Goal: Communication & Community: Answer question/provide support

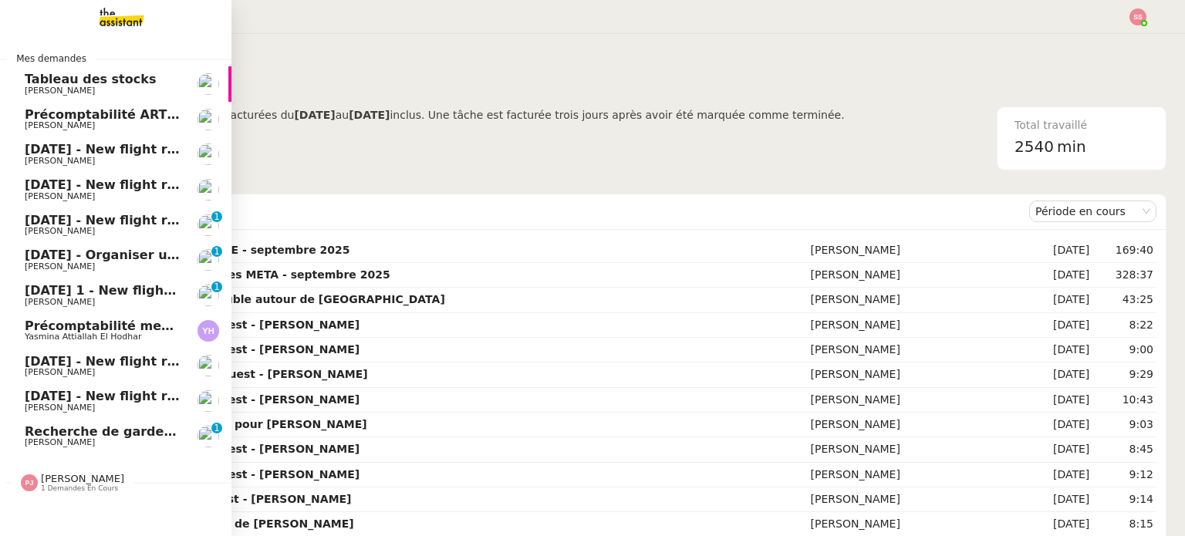
click at [148, 435] on span "Recherche de garde meuble autour de [GEOGRAPHIC_DATA]" at bounding box center [233, 431] width 416 height 15
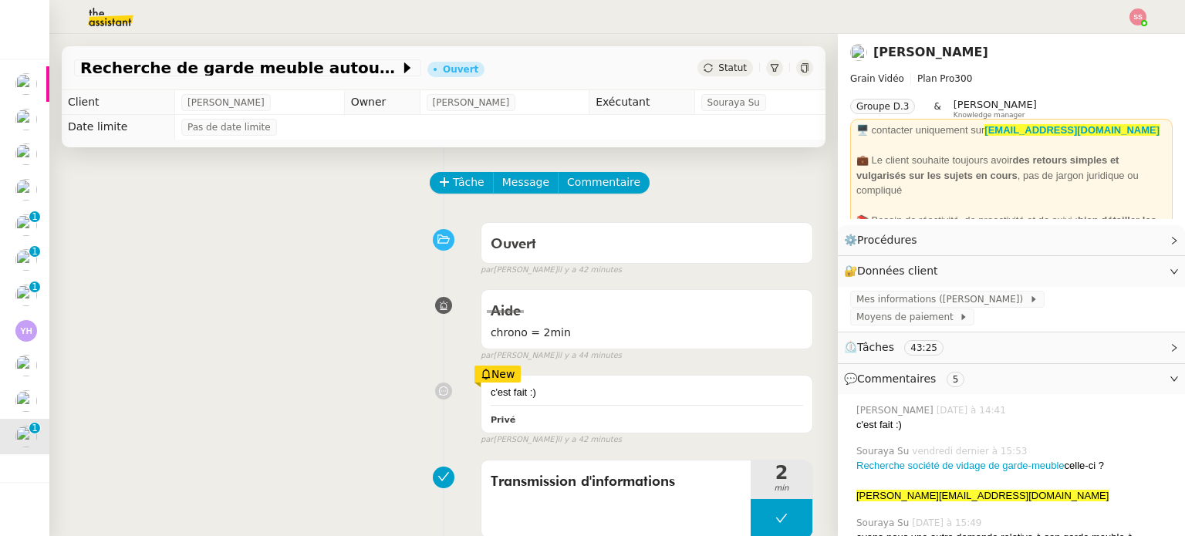
scroll to position [386, 0]
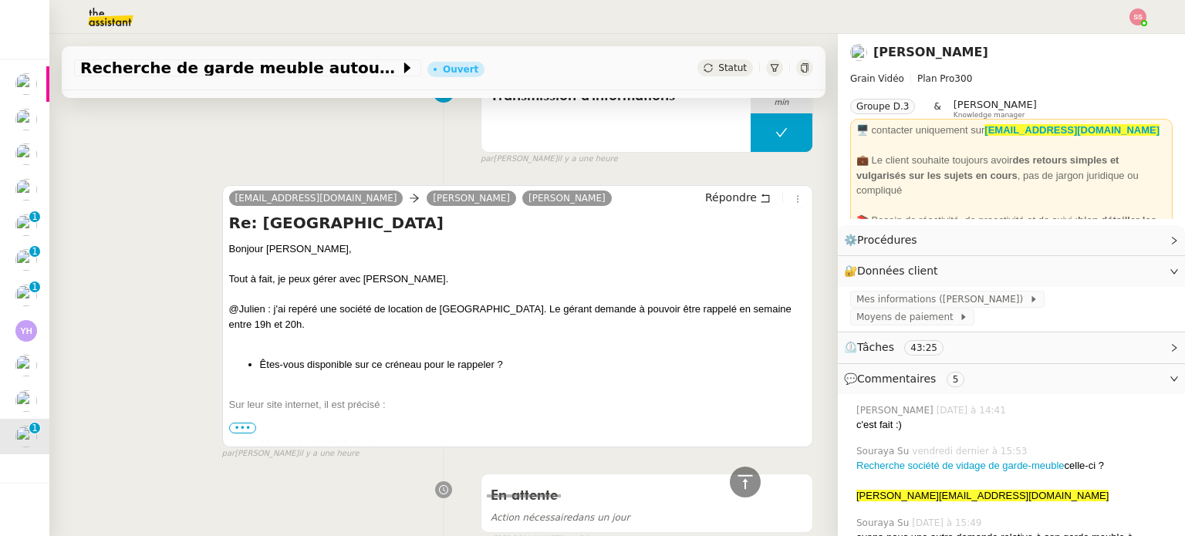
click at [719, 67] on span "Statut" at bounding box center [733, 68] width 29 height 11
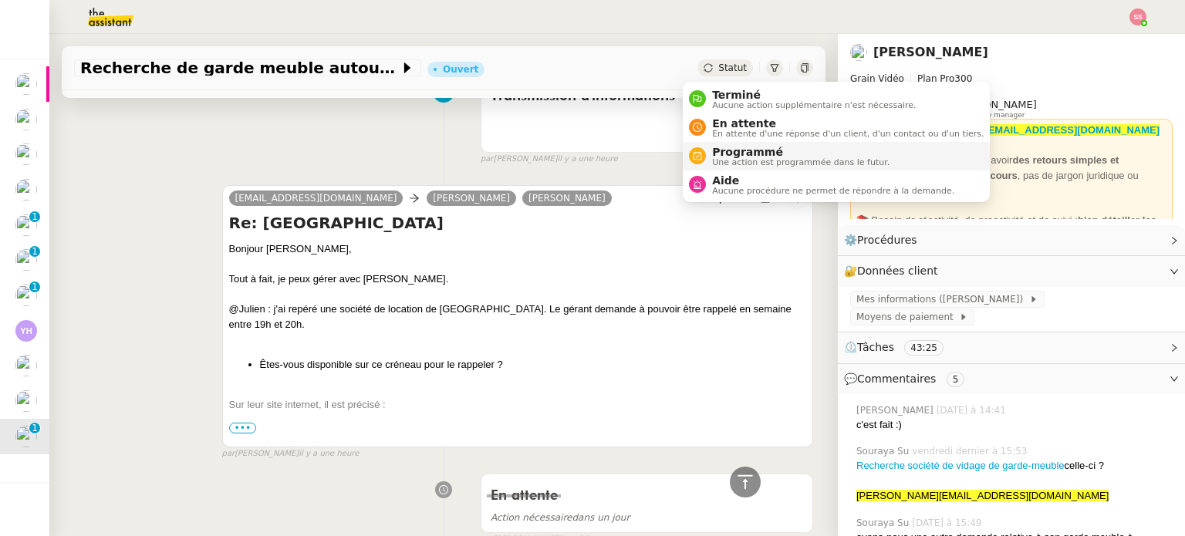
click at [743, 142] on li "Programmé Une action est programmée dans le futur." at bounding box center [836, 156] width 307 height 29
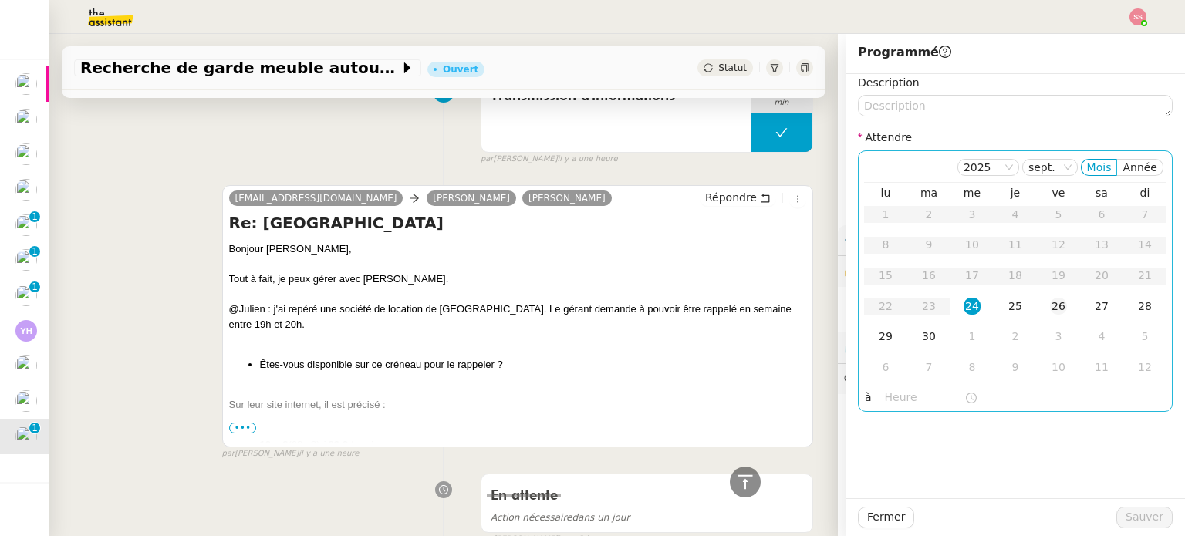
click at [1053, 316] on td "26" at bounding box center [1058, 307] width 43 height 31
click at [1131, 513] on span "Sauver" at bounding box center [1145, 518] width 38 height 18
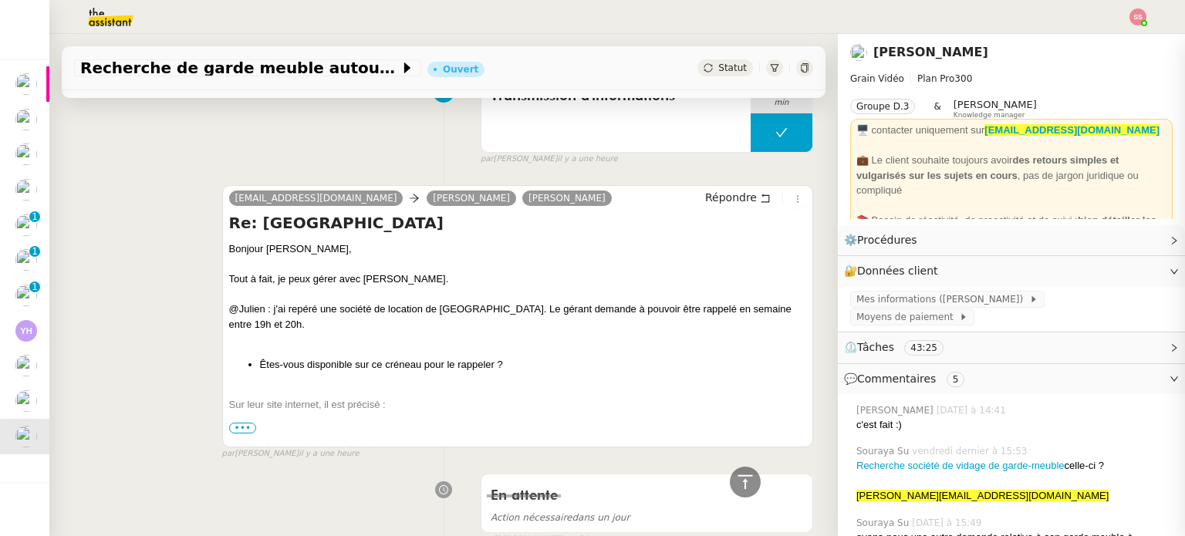
scroll to position [404, 0]
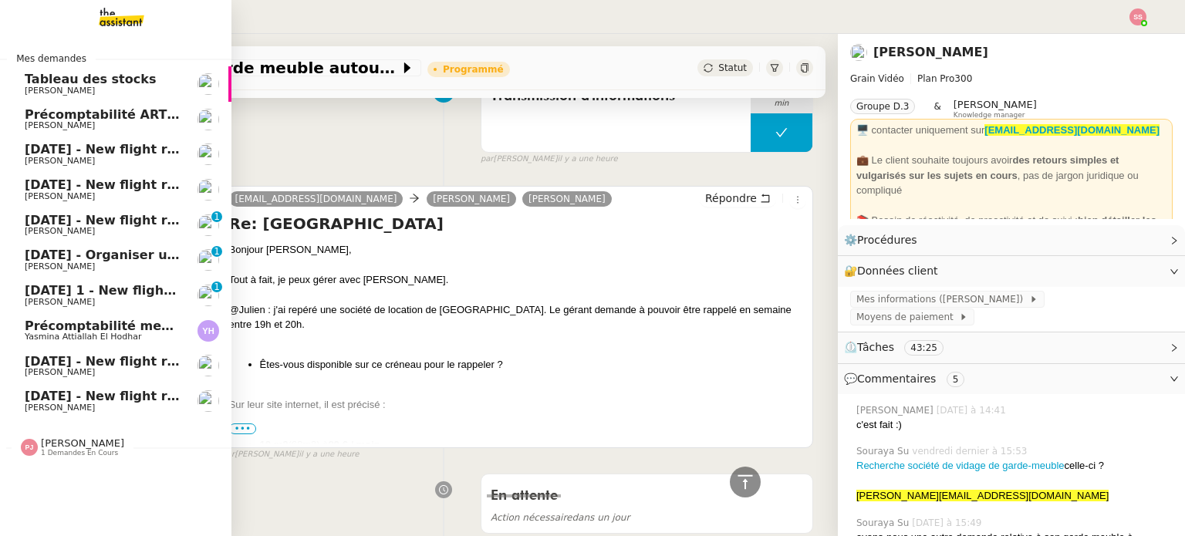
click at [121, 154] on span "[DATE] - New flight request - [PERSON_NAME]" at bounding box center [184, 149] width 319 height 15
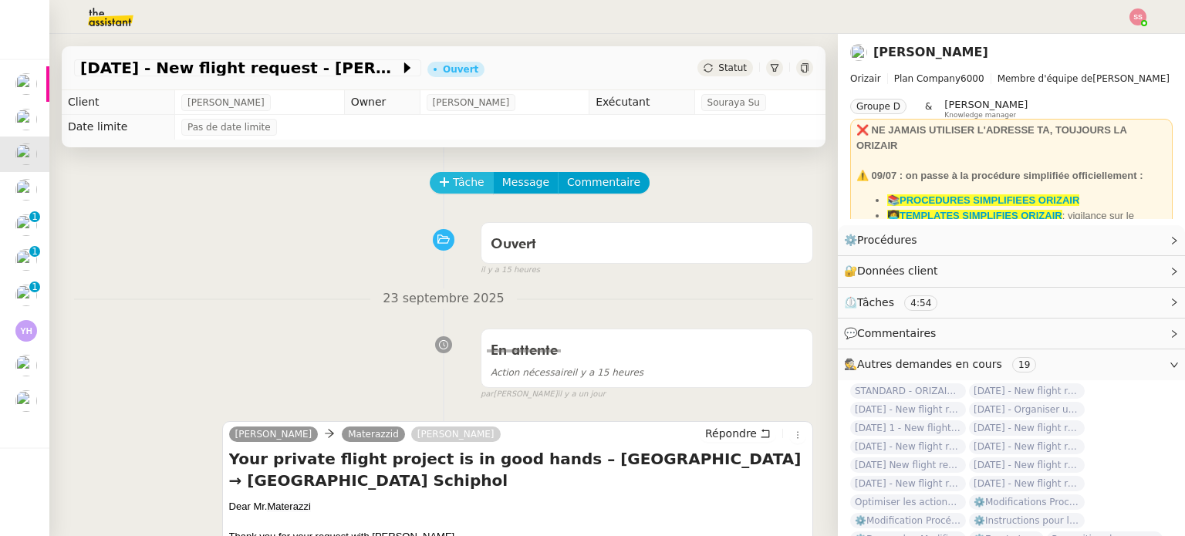
click at [453, 179] on span "Tâche" at bounding box center [469, 183] width 32 height 18
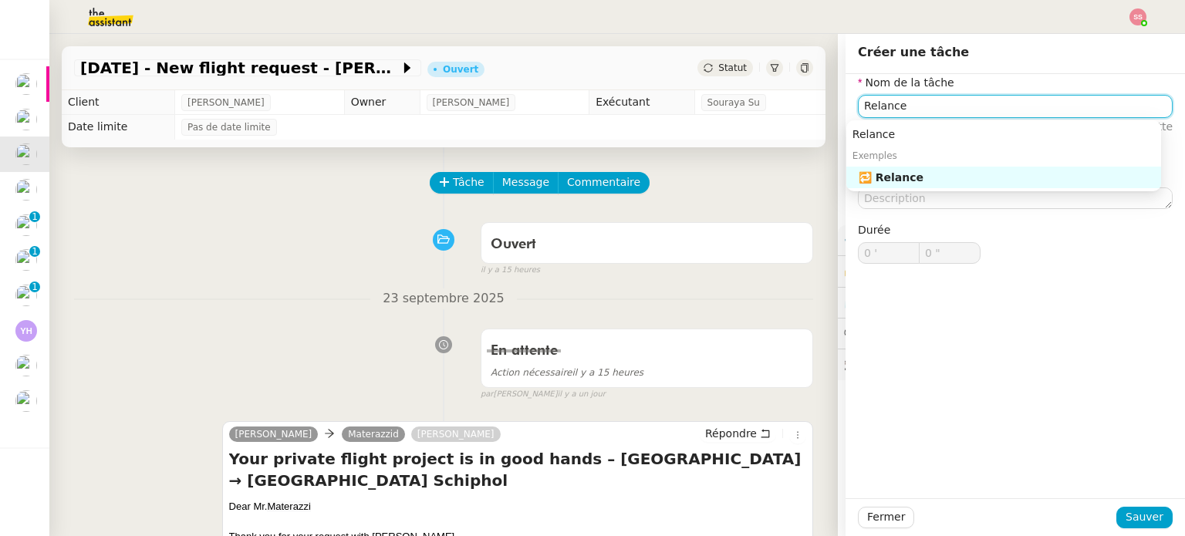
click at [901, 178] on div "🔁 Relance" at bounding box center [1007, 178] width 296 height 14
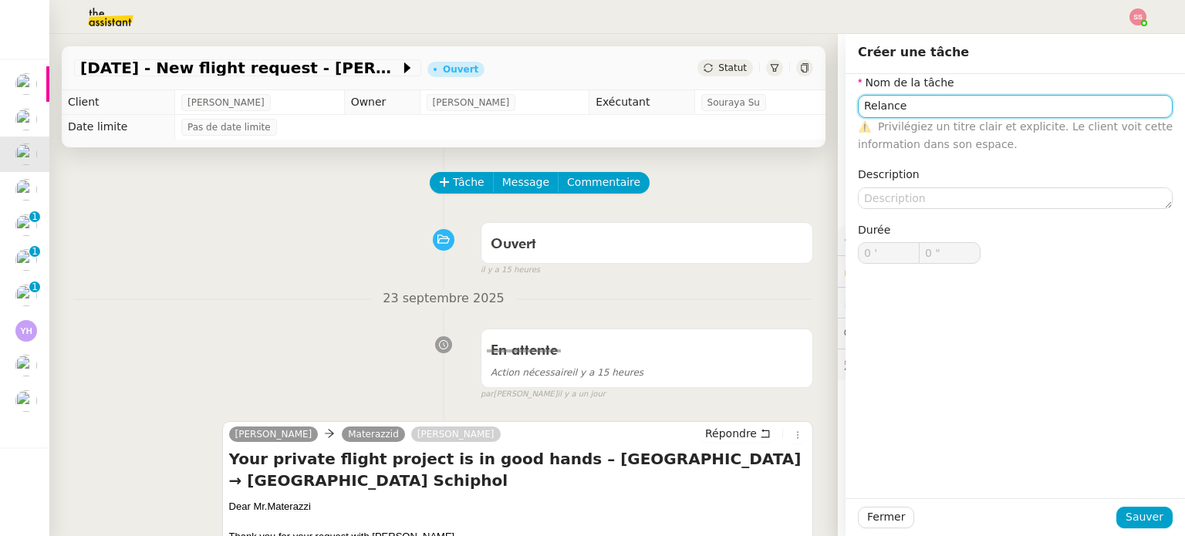
type input "Relance"
click at [1142, 507] on div "Fermer Sauver" at bounding box center [1015, 518] width 315 height 22
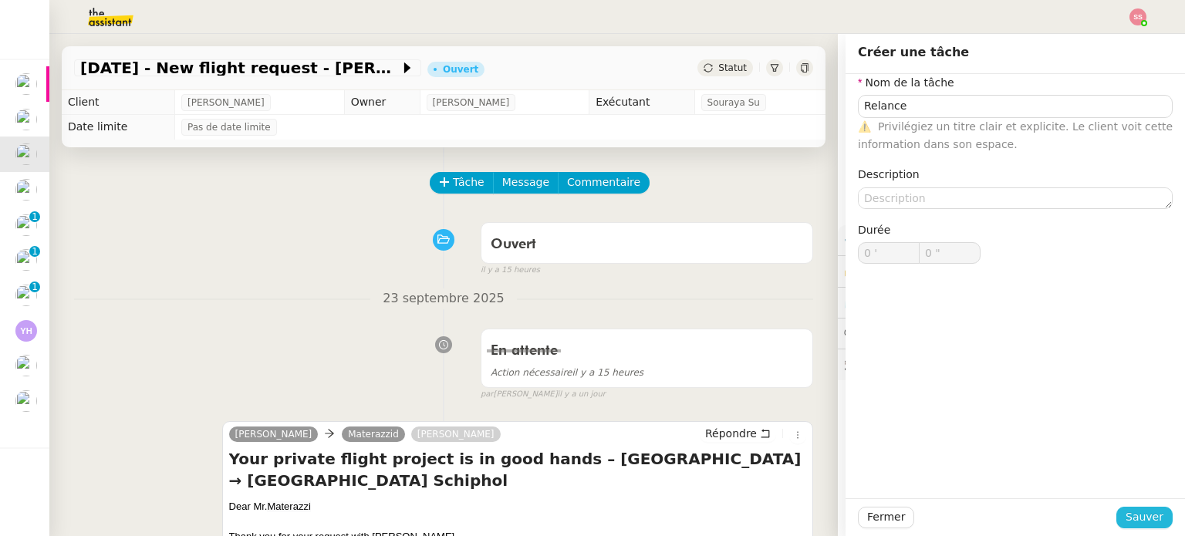
click at [1138, 514] on span "Sauver" at bounding box center [1145, 518] width 38 height 18
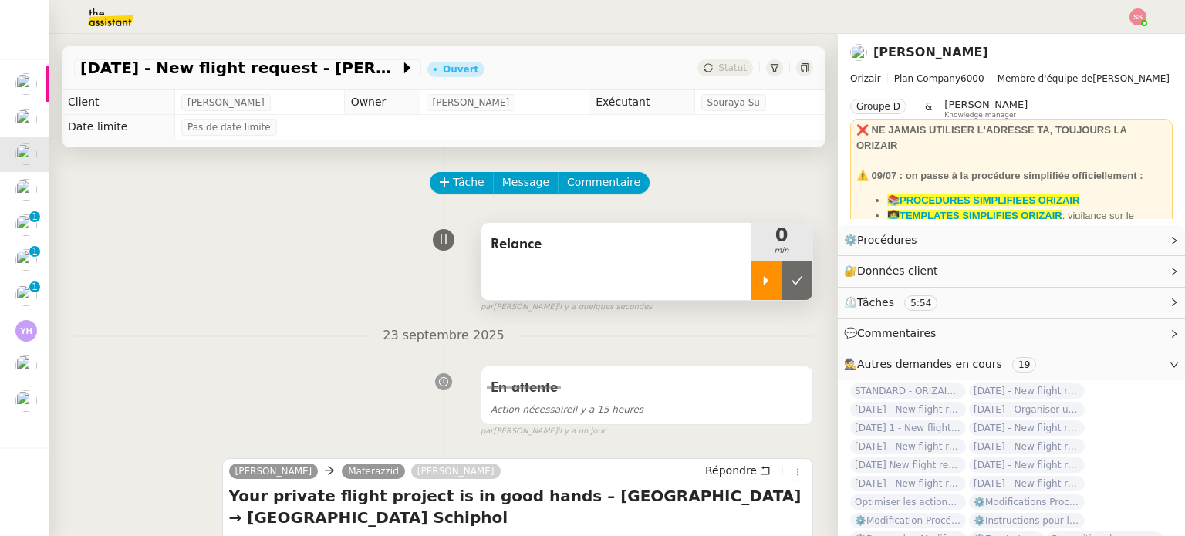
click at [751, 286] on div at bounding box center [766, 281] width 31 height 39
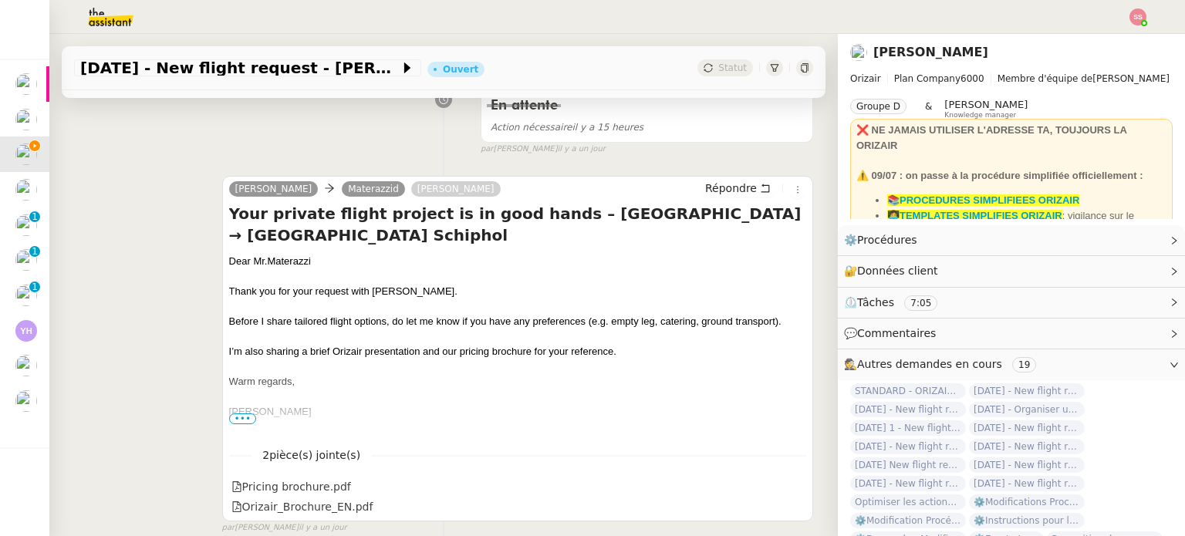
scroll to position [309, 0]
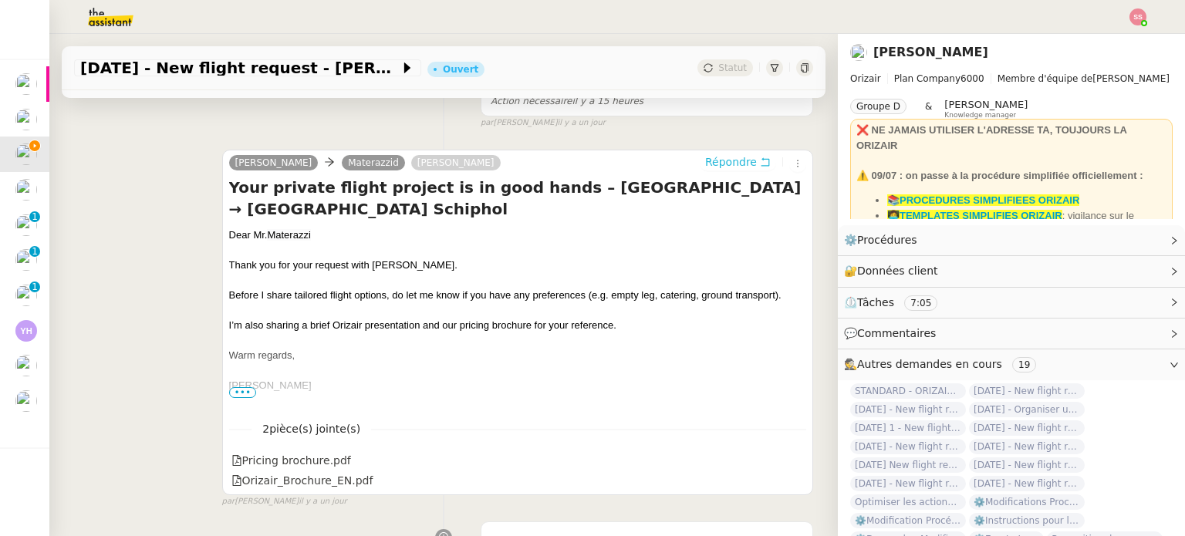
click at [705, 157] on span "Répondre" at bounding box center [731, 161] width 52 height 15
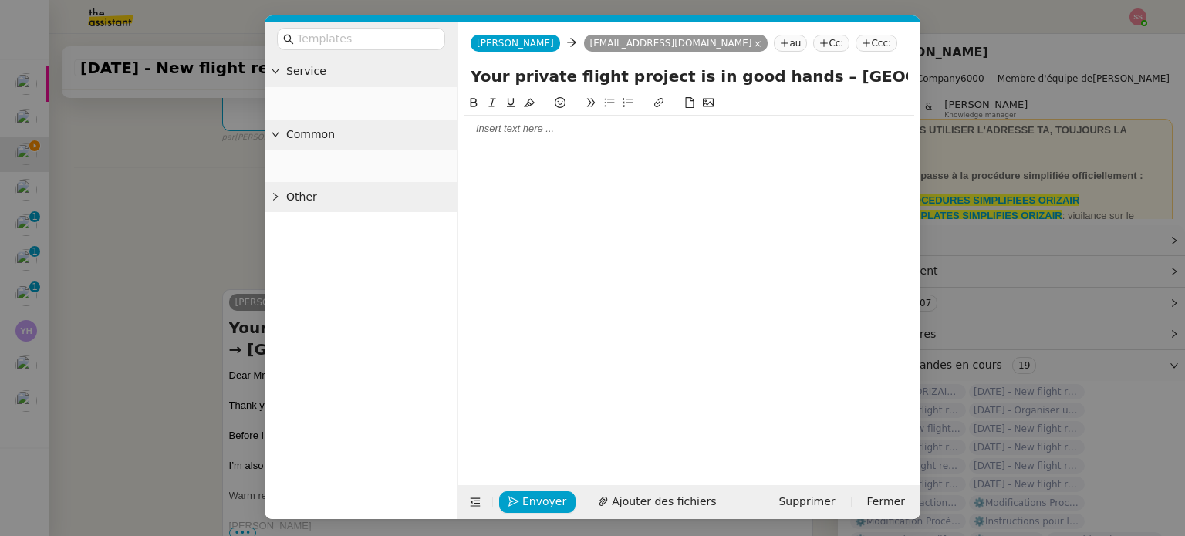
scroll to position [448, 0]
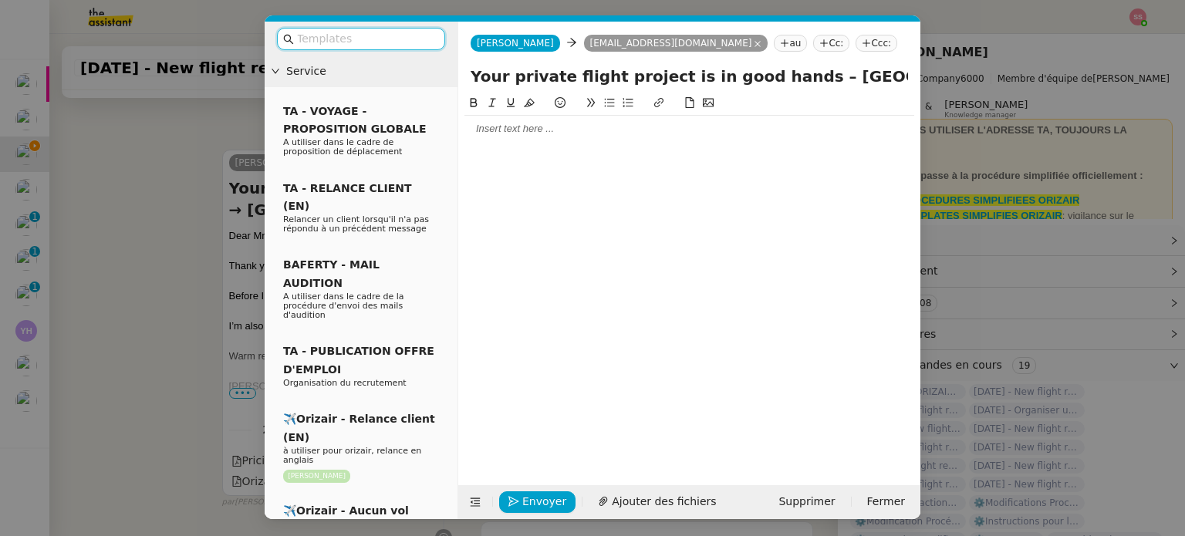
click at [414, 37] on input "text" at bounding box center [366, 39] width 139 height 18
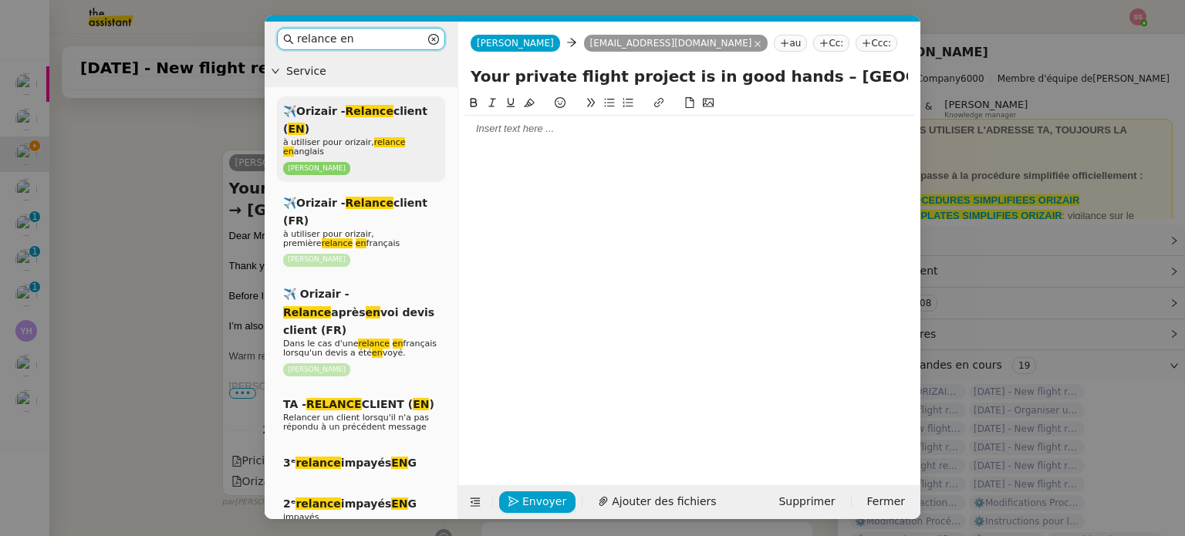
type input "relance en"
click at [372, 126] on div "✈️Orizair - Relance client ( EN ) à utiliser pour orizair, relance en anglais […" at bounding box center [361, 139] width 168 height 86
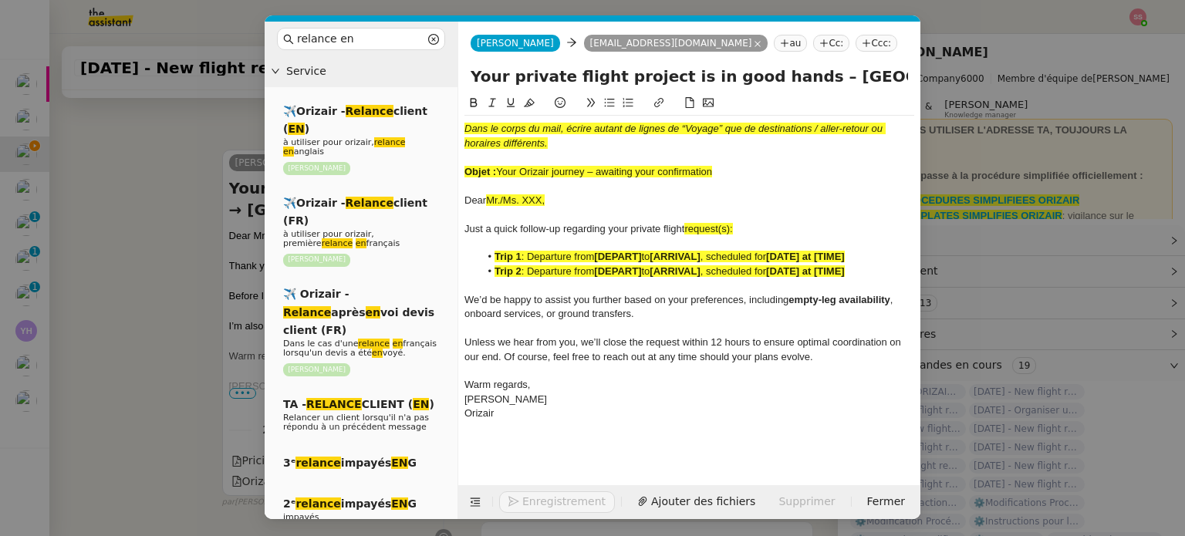
scroll to position [630, 0]
drag, startPoint x: 500, startPoint y: 169, endPoint x: 730, endPoint y: 178, distance: 230.2
click at [730, 178] on div "Objet : Your Orizair journey – awaiting your confirmation" at bounding box center [690, 172] width 450 height 14
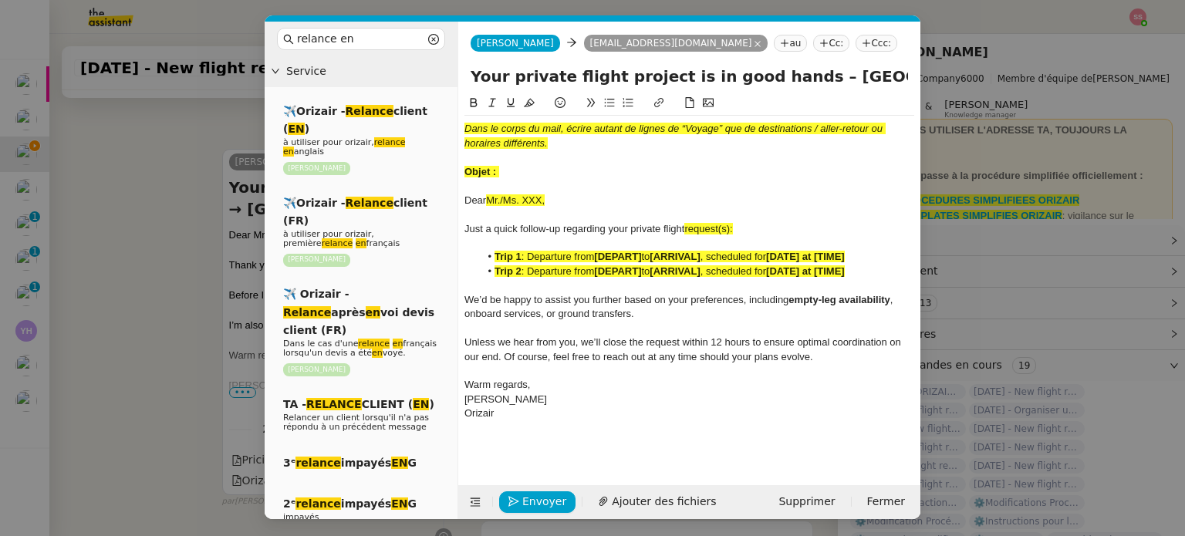
drag, startPoint x: 782, startPoint y: 76, endPoint x: 466, endPoint y: 79, distance: 315.7
click at [466, 79] on div "Your private flight project is in good hands – [GEOGRAPHIC_DATA] → [GEOGRAPHIC_…" at bounding box center [689, 79] width 462 height 29
paste input "Orizair journey – awaiting your confirmation"
type input "Your Orizair journey – awaiting your confirmation – [GEOGRAPHIC_DATA] → [GEOGRA…"
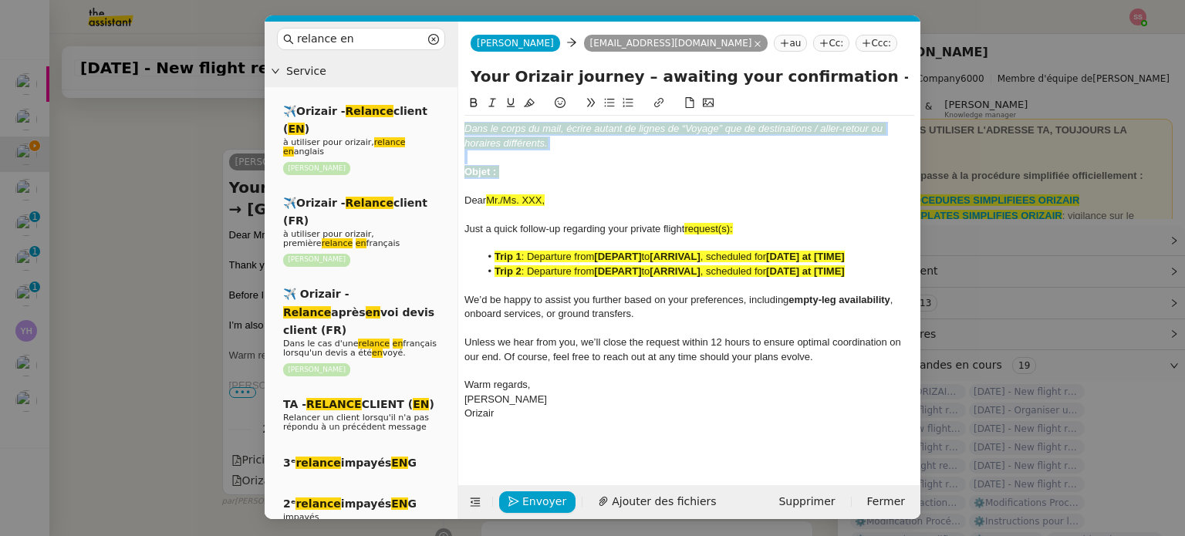
drag, startPoint x: 513, startPoint y: 169, endPoint x: 464, endPoint y: 127, distance: 65.1
click at [465, 127] on div "Dans le corps du mail, écrire autant de lignes de “Voyage” que de destinations …" at bounding box center [690, 272] width 450 height 312
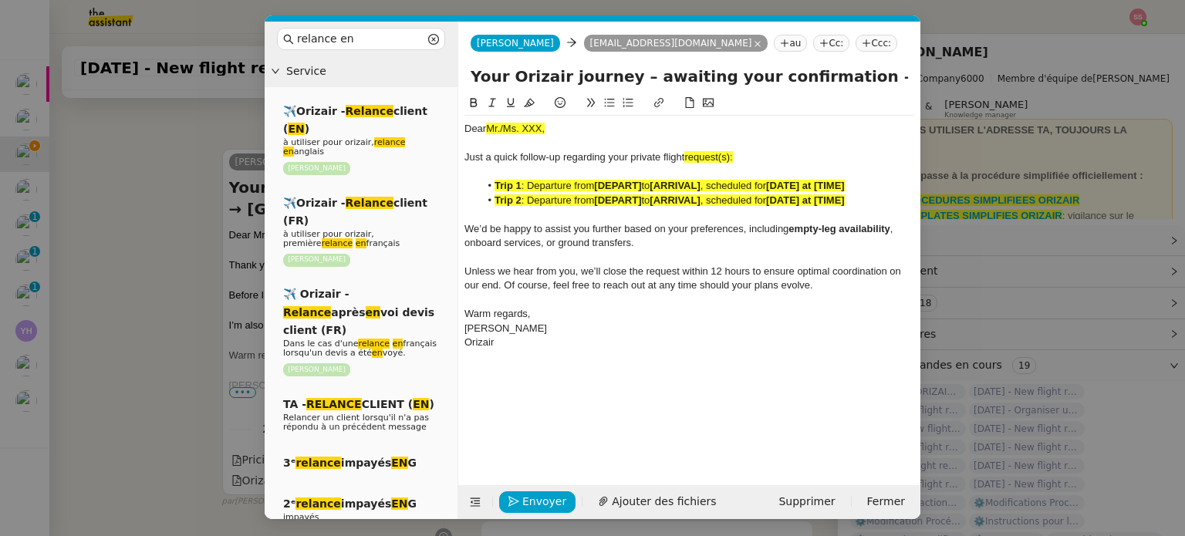
drag, startPoint x: 202, startPoint y: 251, endPoint x: 247, endPoint y: 246, distance: 45.0
click at [205, 251] on nz-modal-container "relance en Service ✈️Orizair - Relance client ( EN ) à utiliser pour orizair, r…" at bounding box center [592, 268] width 1185 height 536
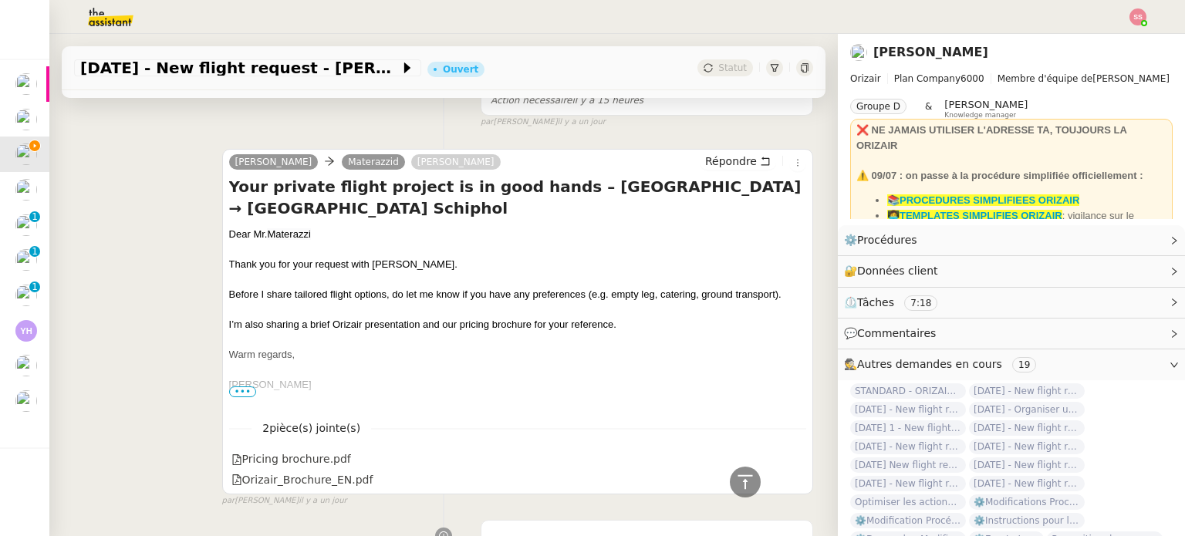
scroll to position [627, 0]
click at [275, 236] on span "Materazzi" at bounding box center [288, 235] width 43 height 12
copy div "Dear [PERSON_NAME][GEOGRAPHIC_DATA]"
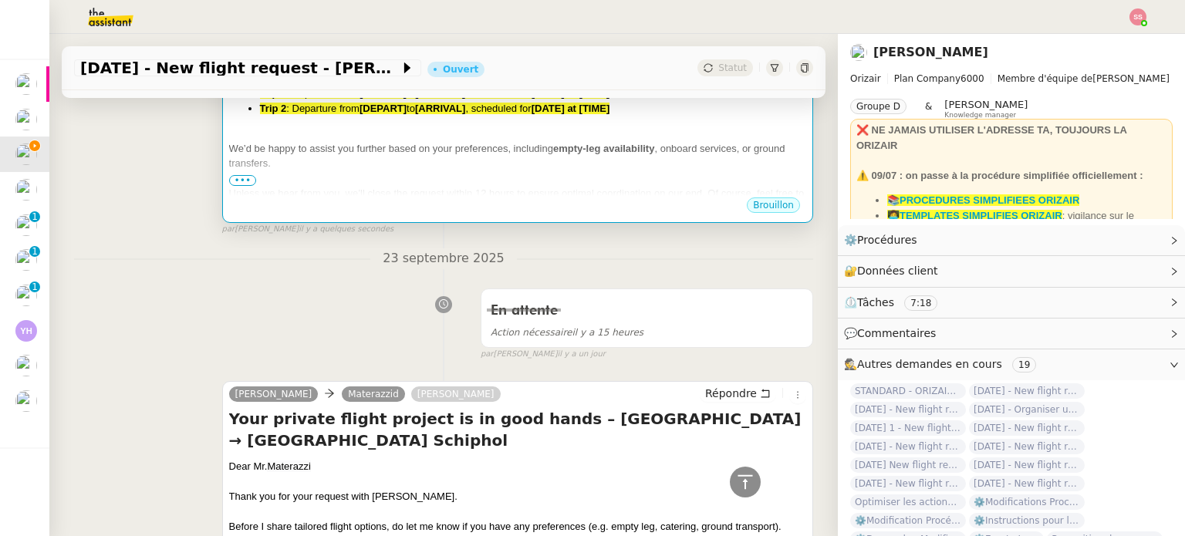
click at [407, 190] on span "Unless we hear from you, we’ll close the request within 12 hours to ensure opti…" at bounding box center [517, 201] width 576 height 27
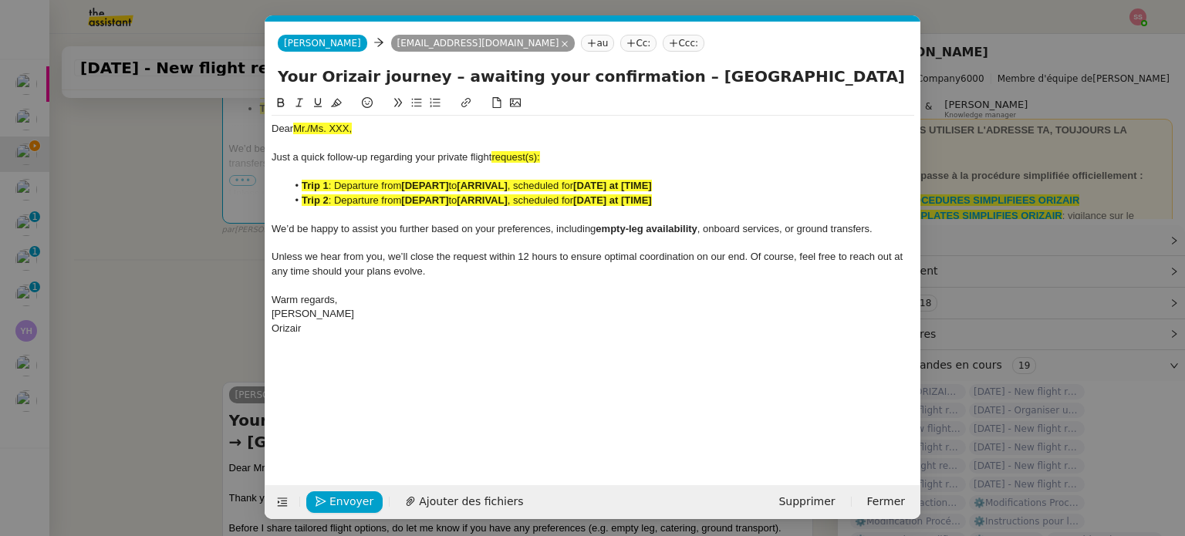
scroll to position [0, 81]
click at [340, 127] on span "Mr./Ms. XXX," at bounding box center [322, 129] width 59 height 12
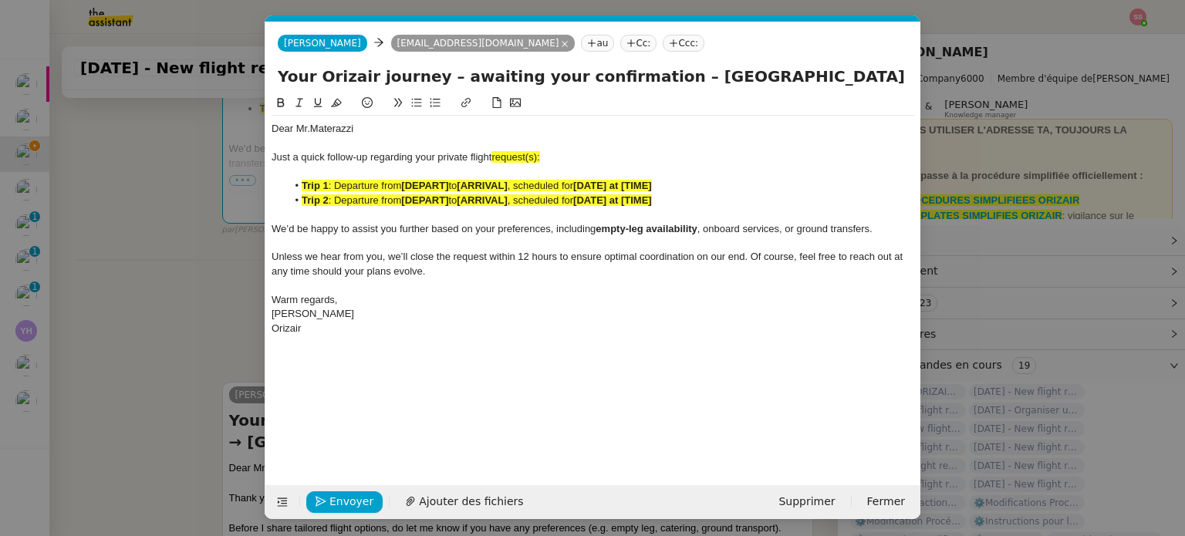
click at [539, 157] on span "request(s):" at bounding box center [516, 157] width 48 height 12
drag, startPoint x: 752, startPoint y: 77, endPoint x: 918, endPoint y: 115, distance: 169.4
click at [918, 115] on form "[PERSON_NAME] [PERSON_NAME][EMAIL_ADDRESS][DOMAIN_NAME] au Cc: Ccc: Your Orizai…" at bounding box center [593, 271] width 656 height 498
drag, startPoint x: 664, startPoint y: 138, endPoint x: 611, endPoint y: 144, distance: 52.8
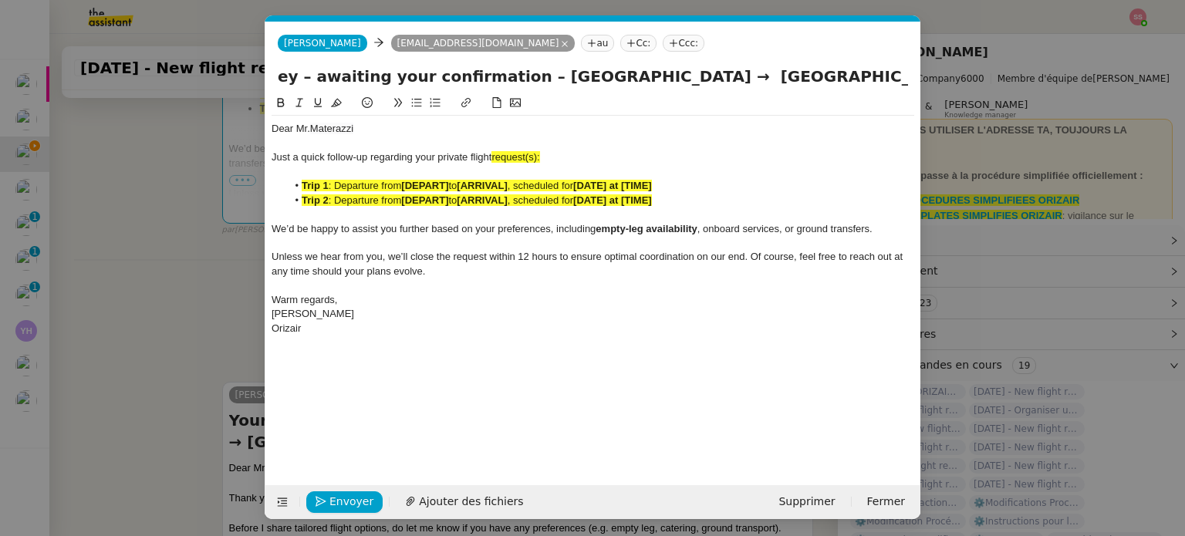
click at [661, 138] on div at bounding box center [593, 144] width 643 height 14
click at [553, 160] on div "Just a quick follow-up regarding your private flight request(s):" at bounding box center [593, 157] width 643 height 14
drag, startPoint x: 539, startPoint y: 154, endPoint x: 494, endPoint y: 154, distance: 45.5
click at [494, 154] on div "Just a quick follow-up regarding your private flight request:" at bounding box center [593, 157] width 643 height 14
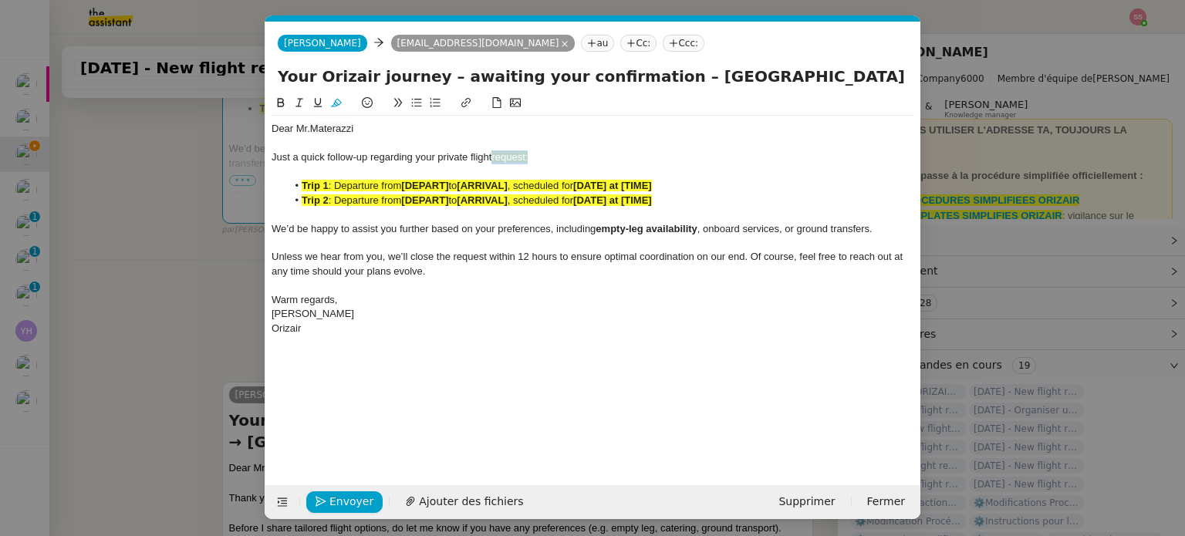
click at [338, 108] on icon at bounding box center [336, 102] width 11 height 11
click at [690, 200] on li "Trip 2 : Departure from [DEPART] to [ARRIVAL] , scheduled for [DATE] at [TIME]" at bounding box center [601, 201] width 628 height 14
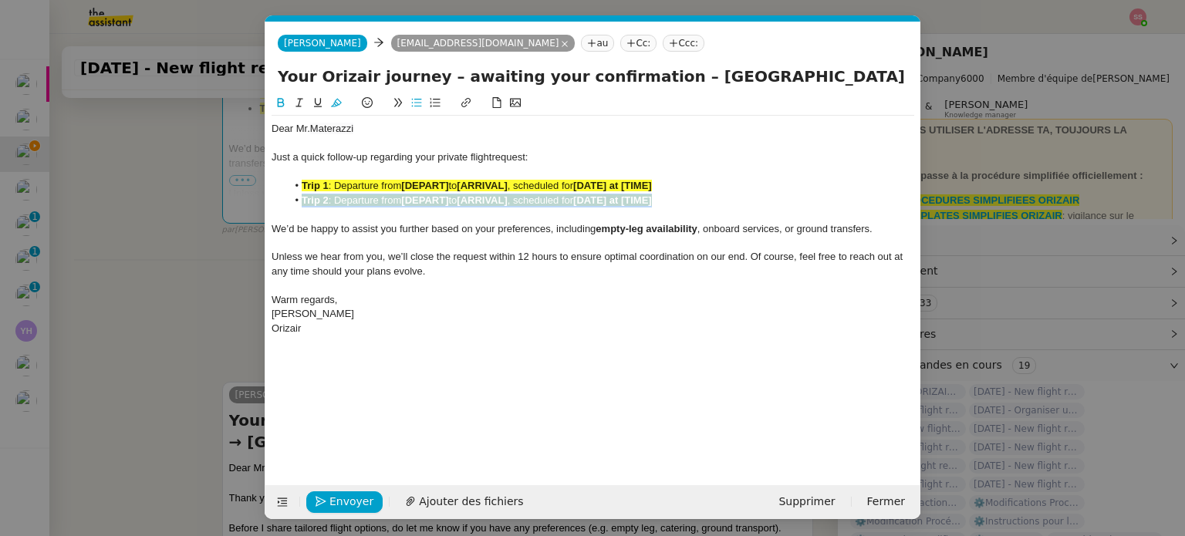
drag, startPoint x: 639, startPoint y: 199, endPoint x: 297, endPoint y: 200, distance: 341.9
click at [297, 200] on li "Trip 2 : Departure from [DEPART] to [ARRIVAL] , scheduled for [DATE] at [TIME]" at bounding box center [601, 201] width 628 height 14
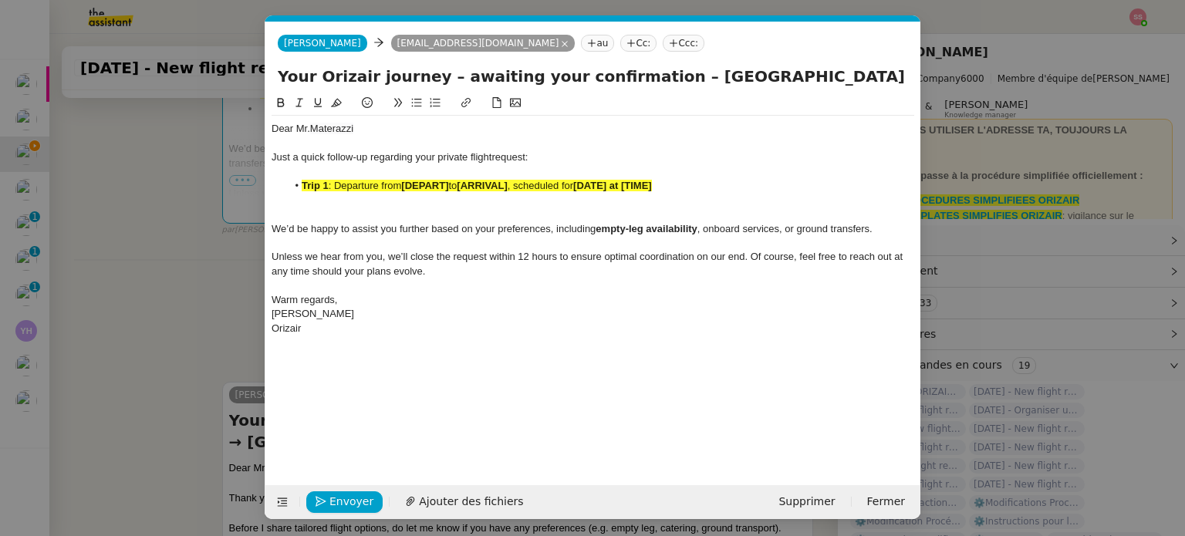
click at [523, 188] on span ", scheduled for" at bounding box center [541, 186] width 66 height 12
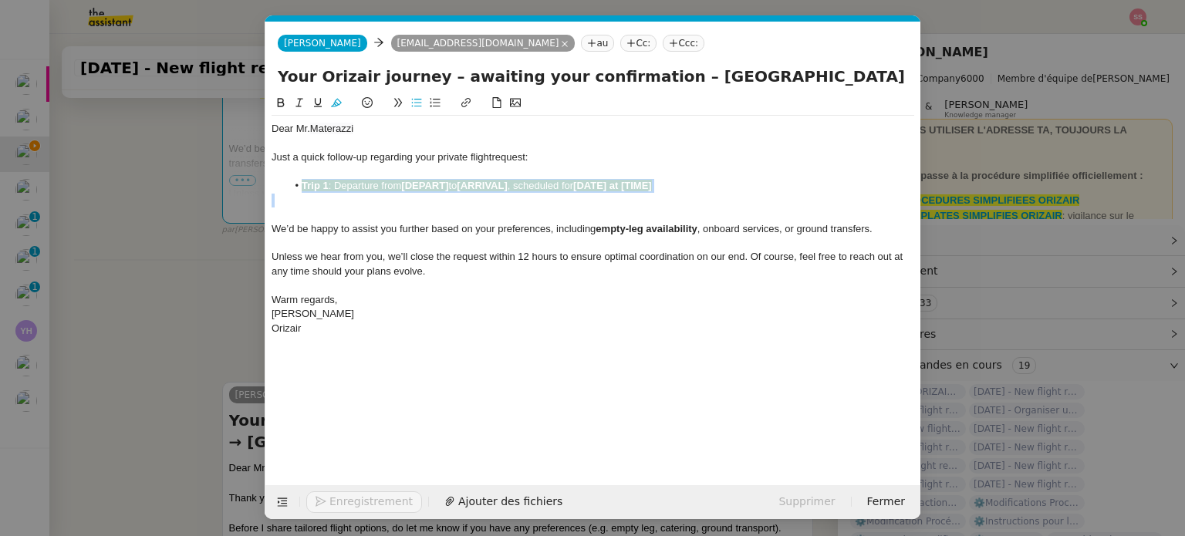
click at [523, 188] on span ", scheduled for" at bounding box center [541, 186] width 66 height 12
click at [340, 103] on icon at bounding box center [336, 103] width 11 height 8
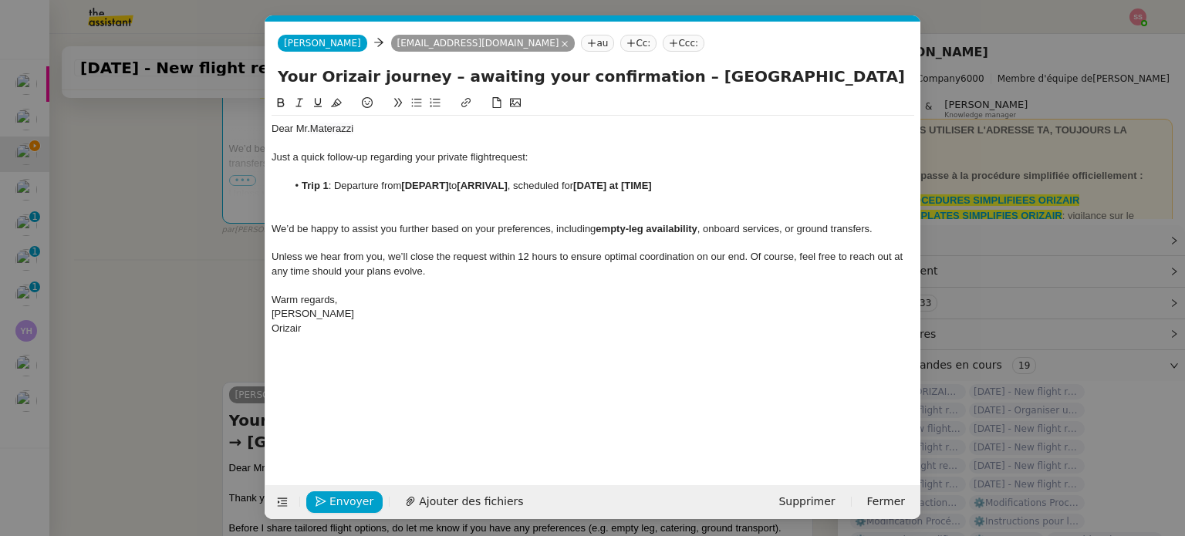
click at [189, 252] on nz-modal-container "relance en Service ✈️Orizair - Relance client ( EN ) à utiliser pour orizair, r…" at bounding box center [592, 268] width 1185 height 536
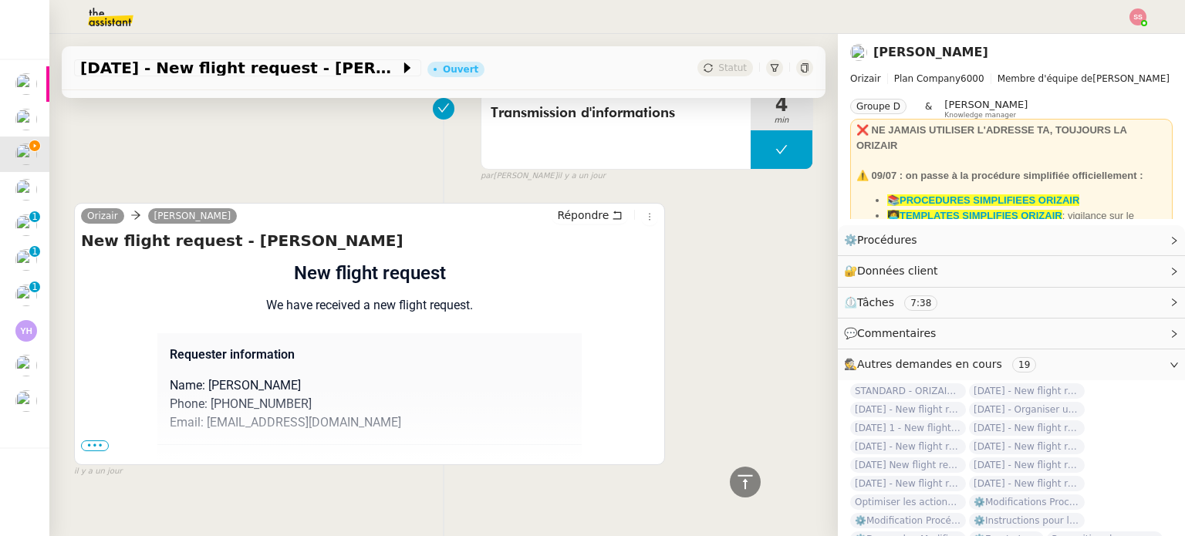
scroll to position [1548, 0]
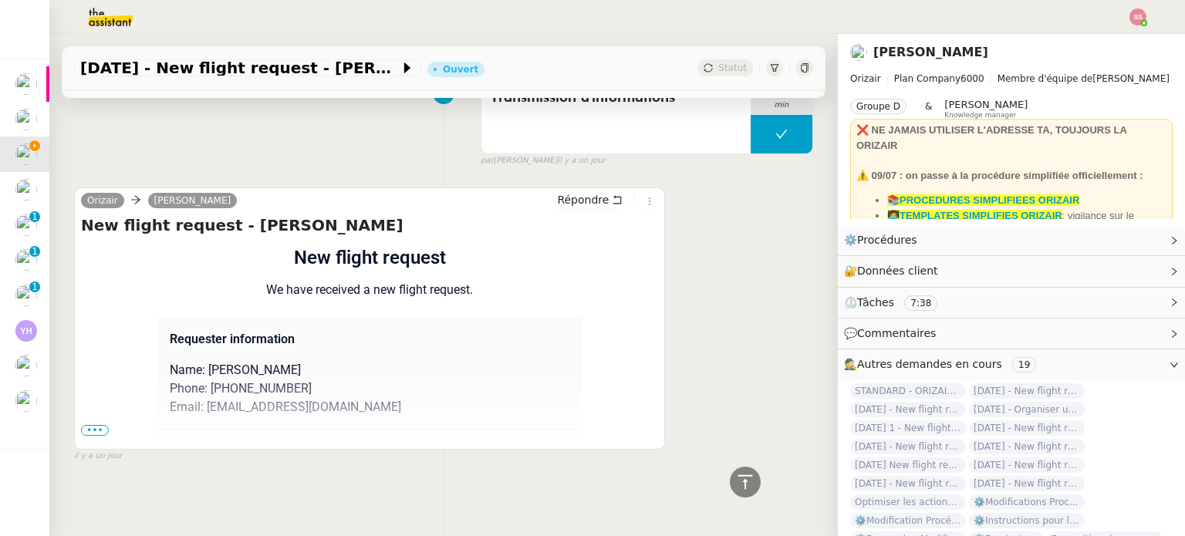
click at [99, 425] on span "•••" at bounding box center [95, 430] width 28 height 11
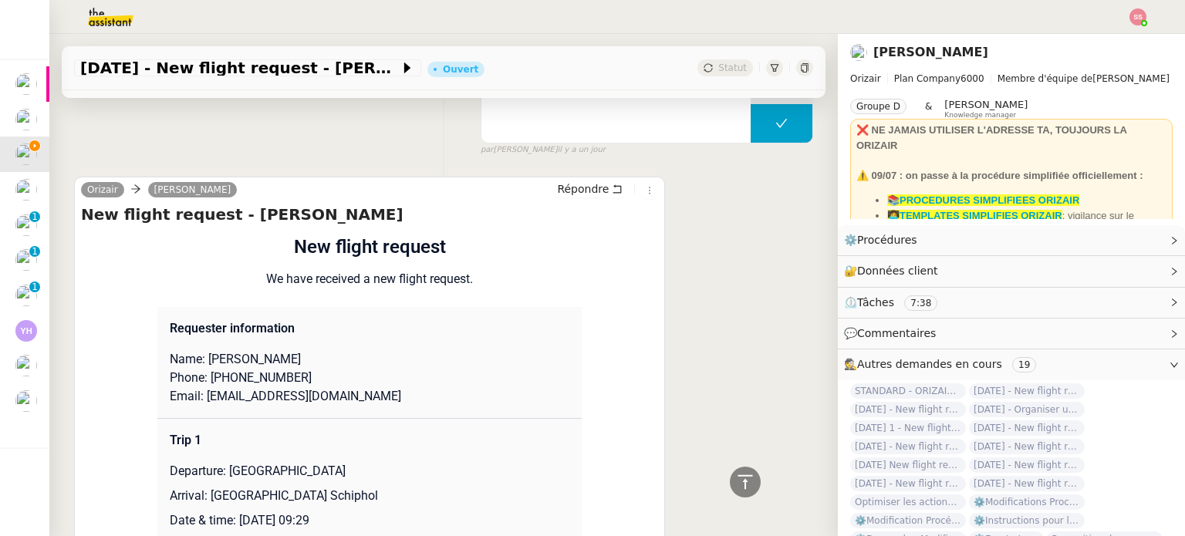
scroll to position [1857, 0]
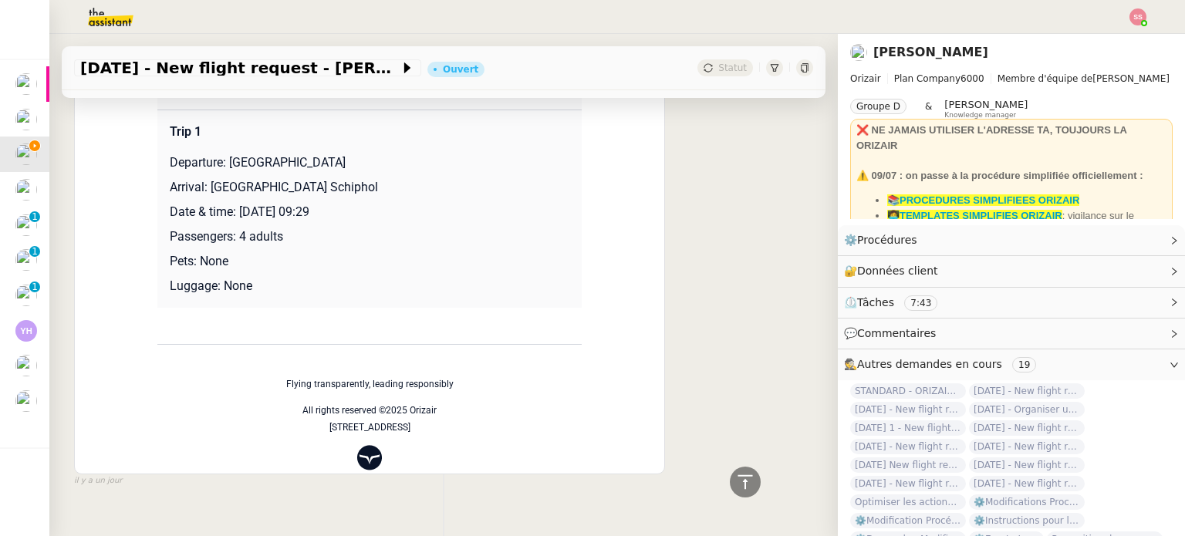
drag, startPoint x: 220, startPoint y: 163, endPoint x: 374, endPoint y: 162, distance: 153.6
click at [374, 162] on p "Departure: [GEOGRAPHIC_DATA]" at bounding box center [370, 163] width 400 height 19
copy p "[GEOGRAPHIC_DATA]"
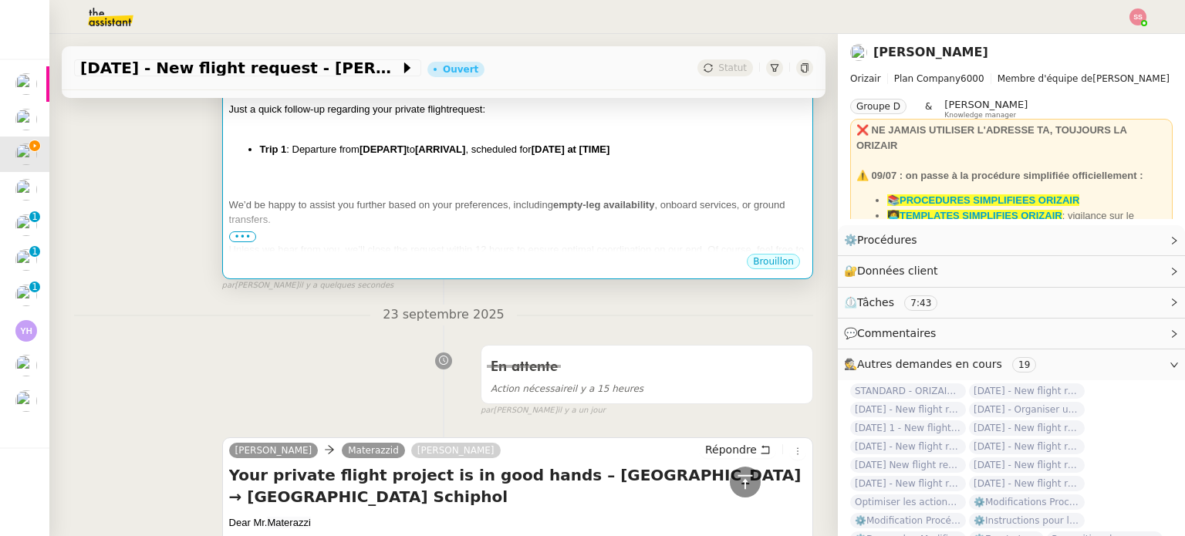
scroll to position [313, 0]
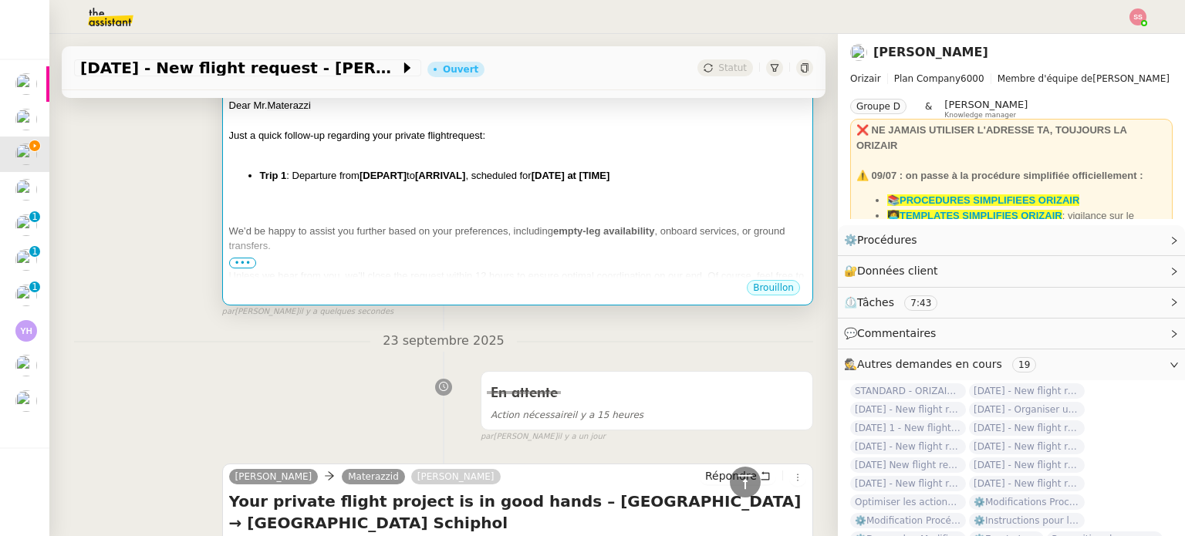
click at [503, 224] on div at bounding box center [517, 215] width 577 height 15
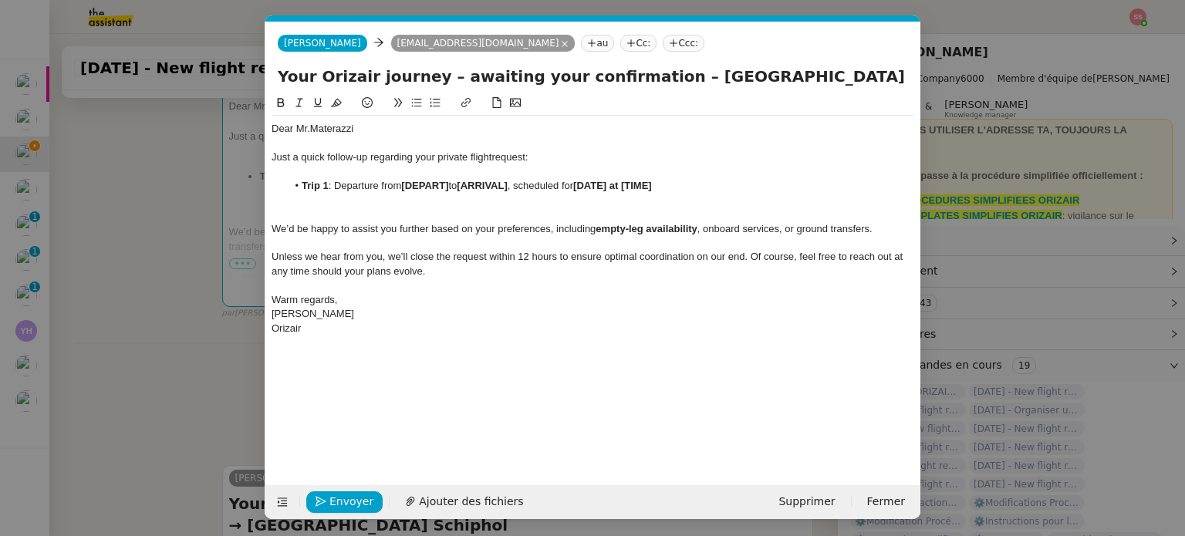
scroll to position [0, 81]
drag, startPoint x: 451, startPoint y: 183, endPoint x: 404, endPoint y: 186, distance: 47.9
click at [404, 186] on li "Trip 1 : Departure from [DEPART] to [ARRIVAL] , scheduled for [DATE] at [TIME]" at bounding box center [601, 186] width 628 height 14
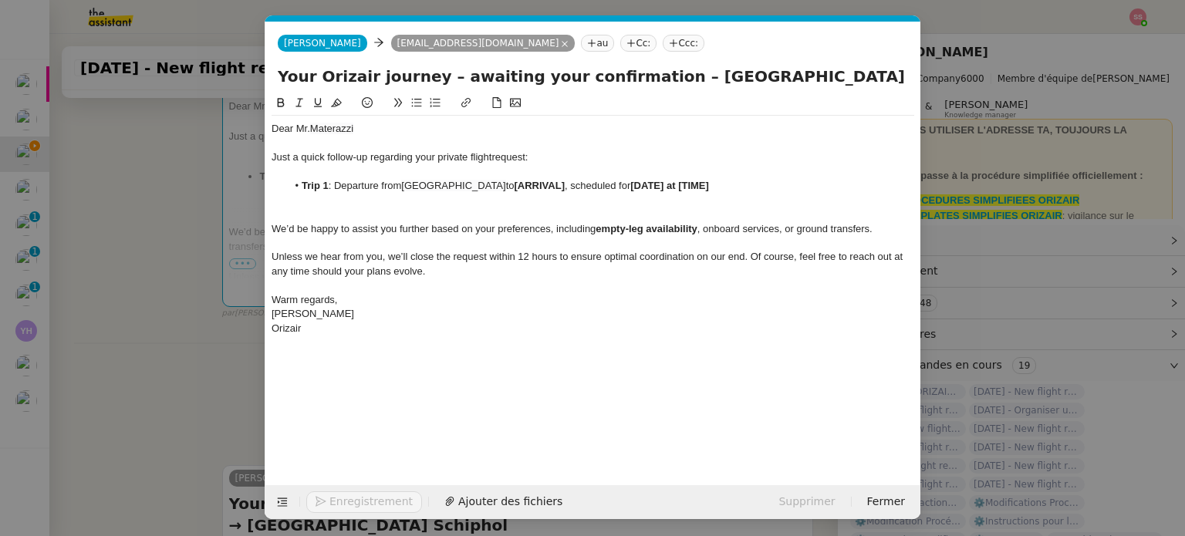
click at [213, 282] on nz-modal-container "relance en Service ✈️Orizair - Relance client ( EN ) à utiliser pour orizair, r…" at bounding box center [592, 268] width 1185 height 536
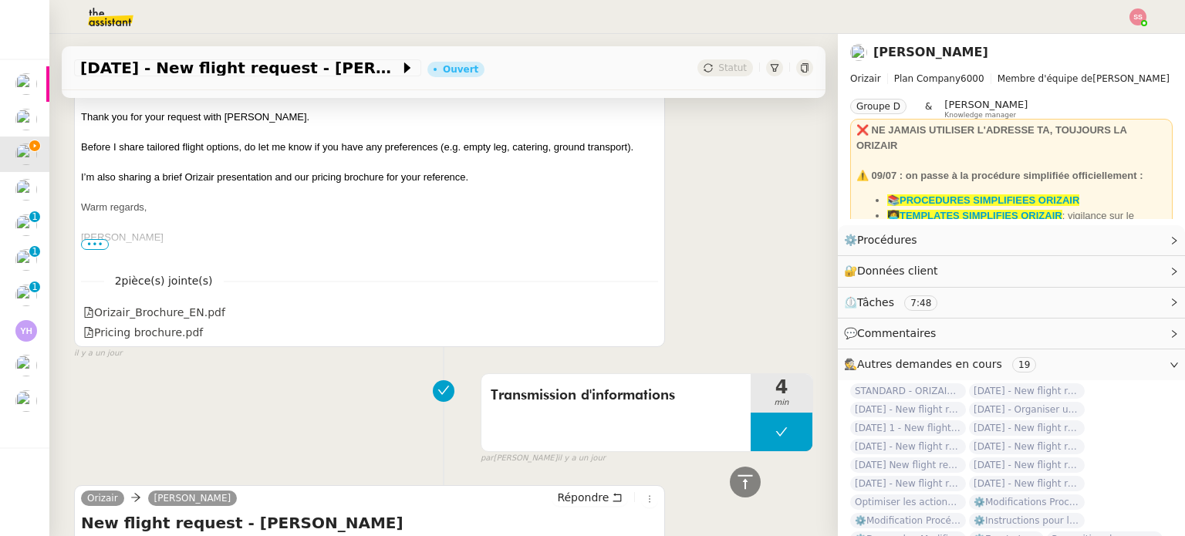
scroll to position [1625, 0]
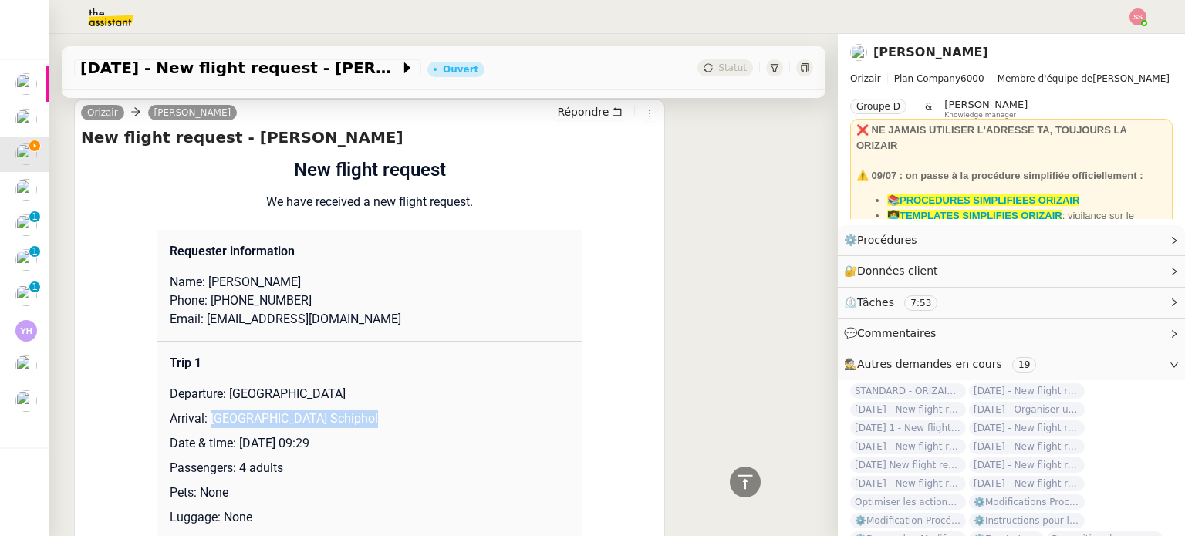
drag, startPoint x: 202, startPoint y: 421, endPoint x: 375, endPoint y: 413, distance: 173.1
click at [375, 413] on p "Arrival: [GEOGRAPHIC_DATA] Schiphol" at bounding box center [370, 419] width 400 height 19
copy p "[GEOGRAPHIC_DATA] Schiphol"
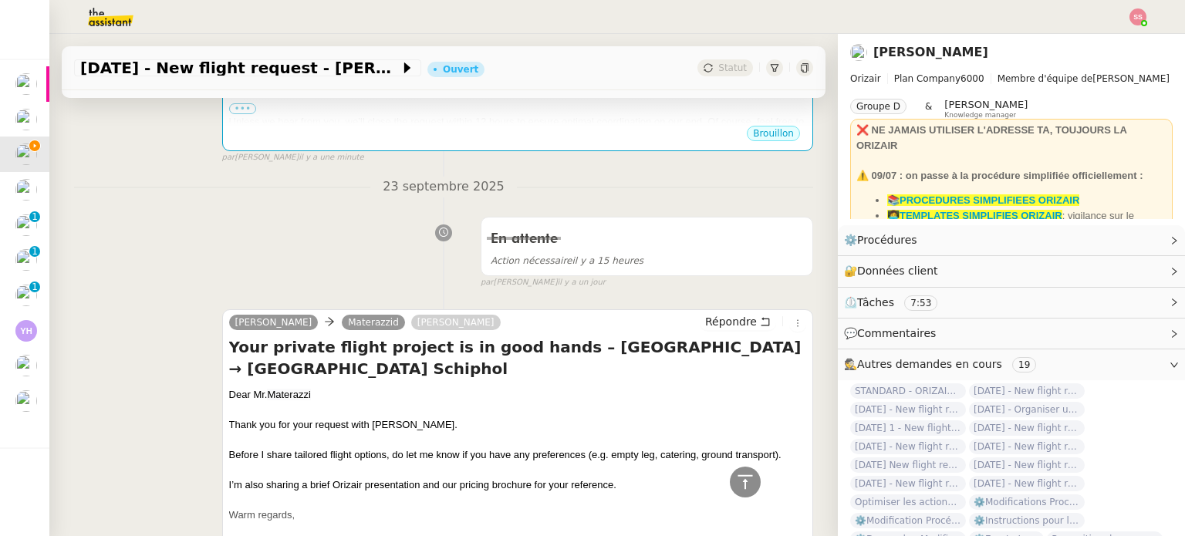
scroll to position [236, 0]
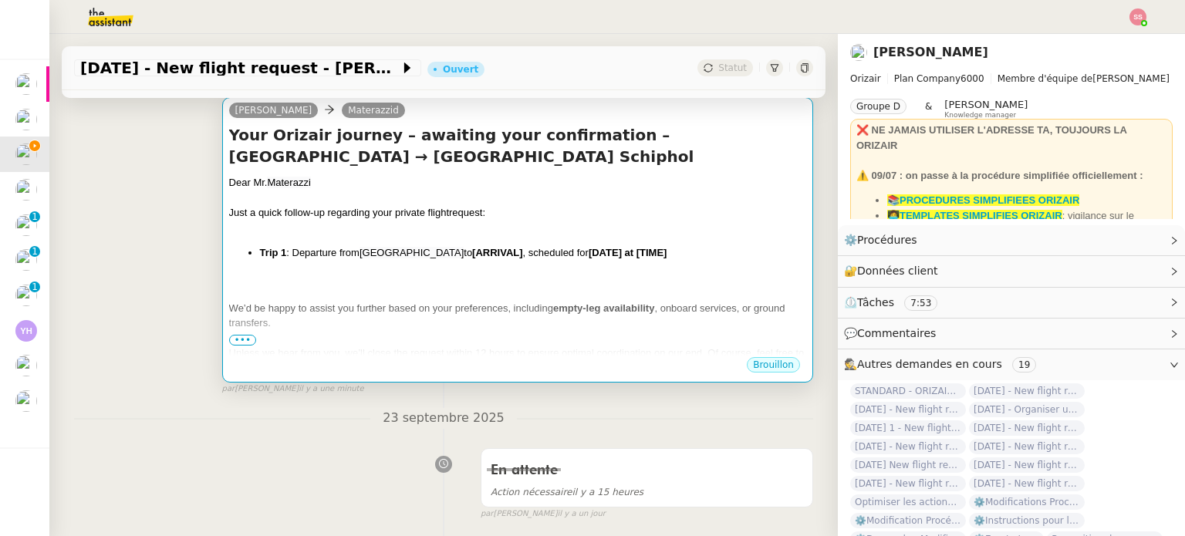
click at [485, 289] on div at bounding box center [517, 293] width 577 height 15
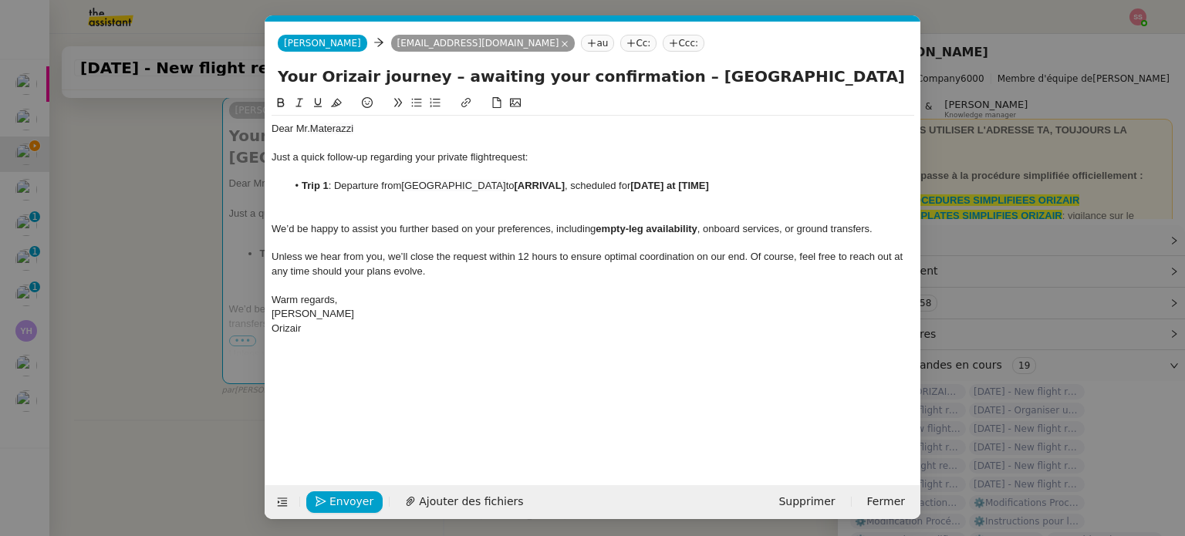
scroll to position [0, 81]
drag, startPoint x: 575, startPoint y: 185, endPoint x: 525, endPoint y: 185, distance: 50.2
click at [525, 185] on li "Trip 1 : Departure from [GEOGRAPHIC_DATA] to [ARRIVAL] , scheduled for [DATE] a…" at bounding box center [601, 186] width 628 height 14
click at [205, 329] on nz-modal-container "relance en Service ✈️Orizair - Relance client ( EN ) à utiliser pour orizair, r…" at bounding box center [592, 268] width 1185 height 536
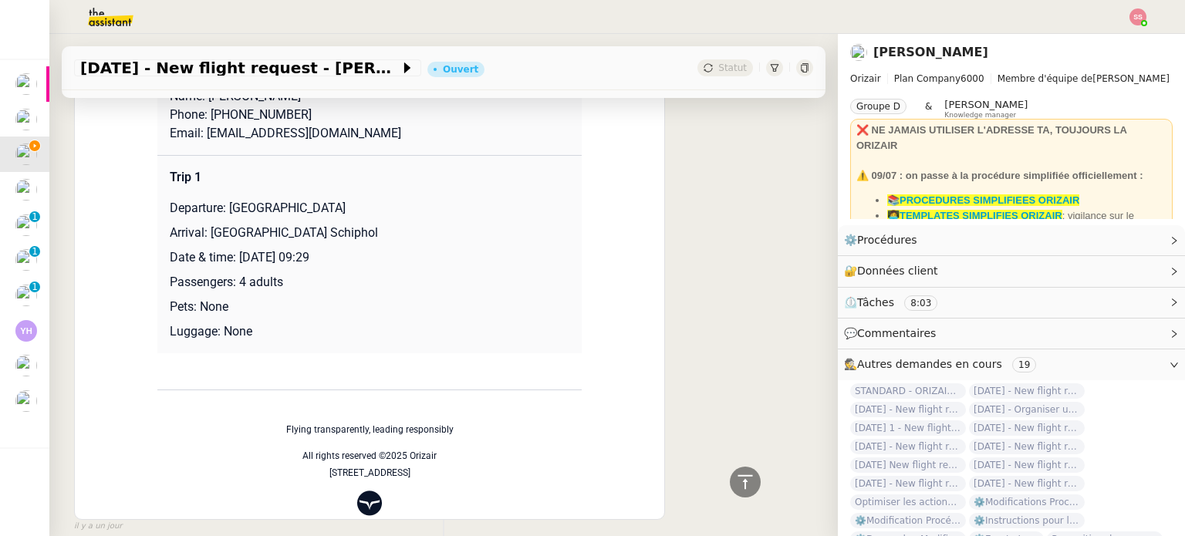
scroll to position [1892, 0]
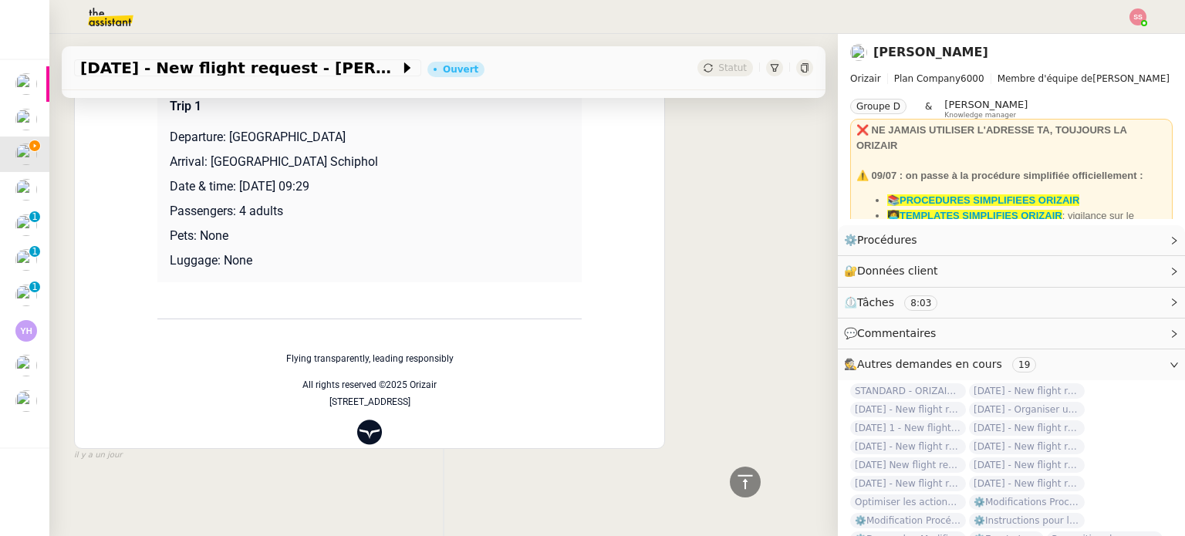
drag, startPoint x: 234, startPoint y: 181, endPoint x: 389, endPoint y: 181, distance: 155.1
click at [389, 181] on p "Date & time: [DATE] 09:29" at bounding box center [370, 187] width 400 height 19
copy p "[DATE] 09:29"
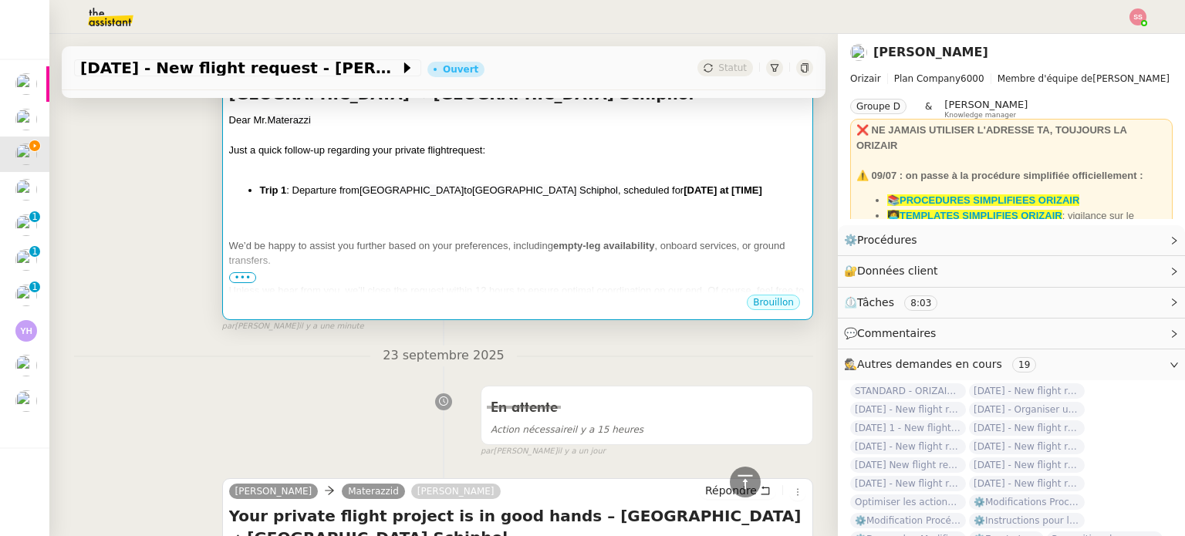
scroll to position [272, 0]
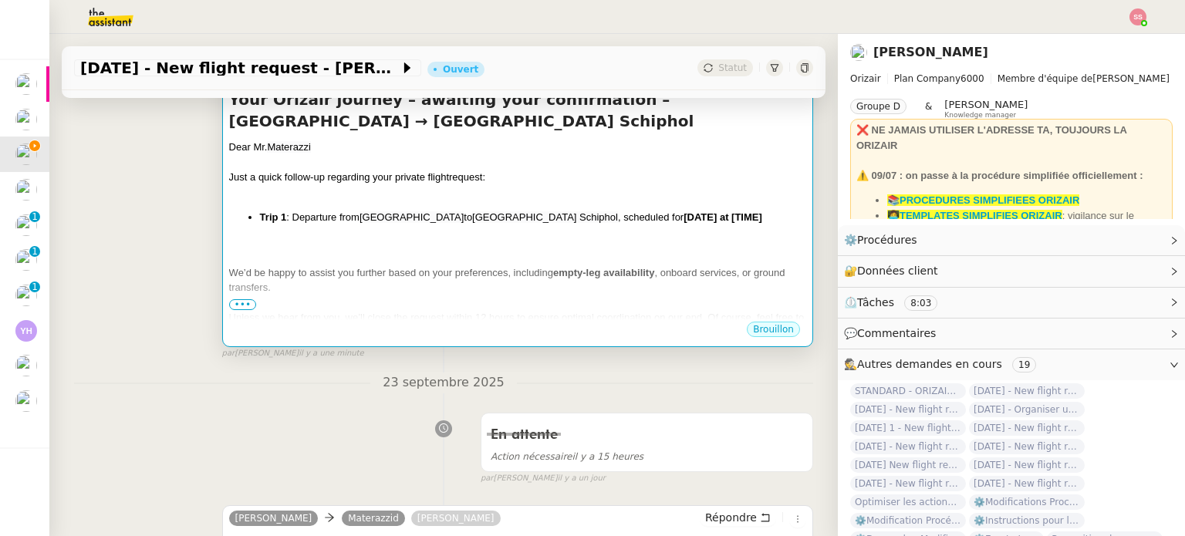
click at [666, 240] on div at bounding box center [517, 242] width 577 height 15
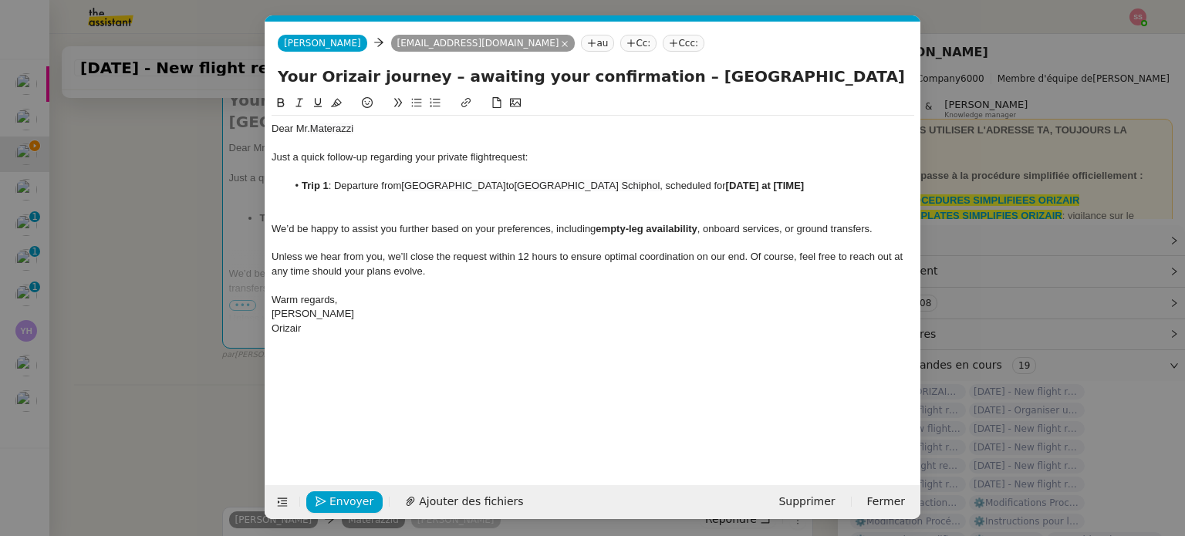
scroll to position [0, 81]
drag, startPoint x: 809, startPoint y: 188, endPoint x: 719, endPoint y: 184, distance: 90.4
click at [719, 184] on li "Trip 1 : Departure from [GEOGRAPHIC_DATA] to [GEOGRAPHIC_DATA] Schiphol , sched…" at bounding box center [601, 186] width 628 height 14
click at [407, 193] on li "Trip 1 : Departure from [GEOGRAPHIC_DATA] to [GEOGRAPHIC_DATA] Schiphol , sched…" at bounding box center [601, 186] width 628 height 14
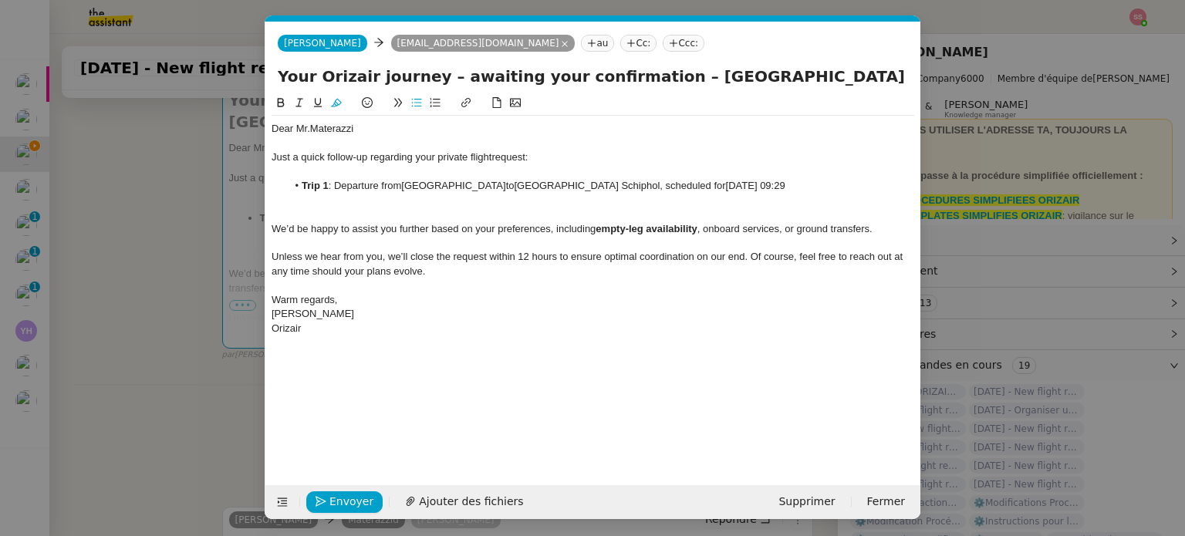
click at [402, 189] on li "Trip 1 : Departure from [GEOGRAPHIC_DATA] to [GEOGRAPHIC_DATA] Schiphol , sched…" at bounding box center [601, 186] width 628 height 14
click at [0, 0] on lt-span "Supprimer les doubles espaces" at bounding box center [0, 0] width 0 height 0
click at [402, 211] on div at bounding box center [593, 215] width 643 height 14
click at [663, 50] on nz-tag "Ccc:" at bounding box center [684, 43] width 42 height 17
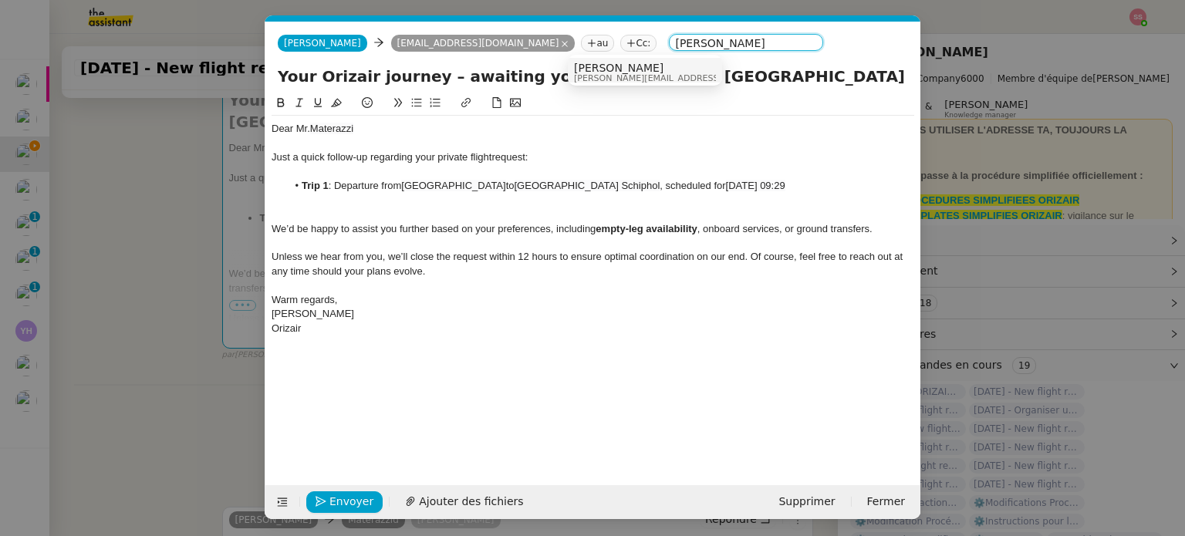
type input "[PERSON_NAME]"
click at [600, 66] on span "[PERSON_NAME]" at bounding box center [683, 68] width 219 height 12
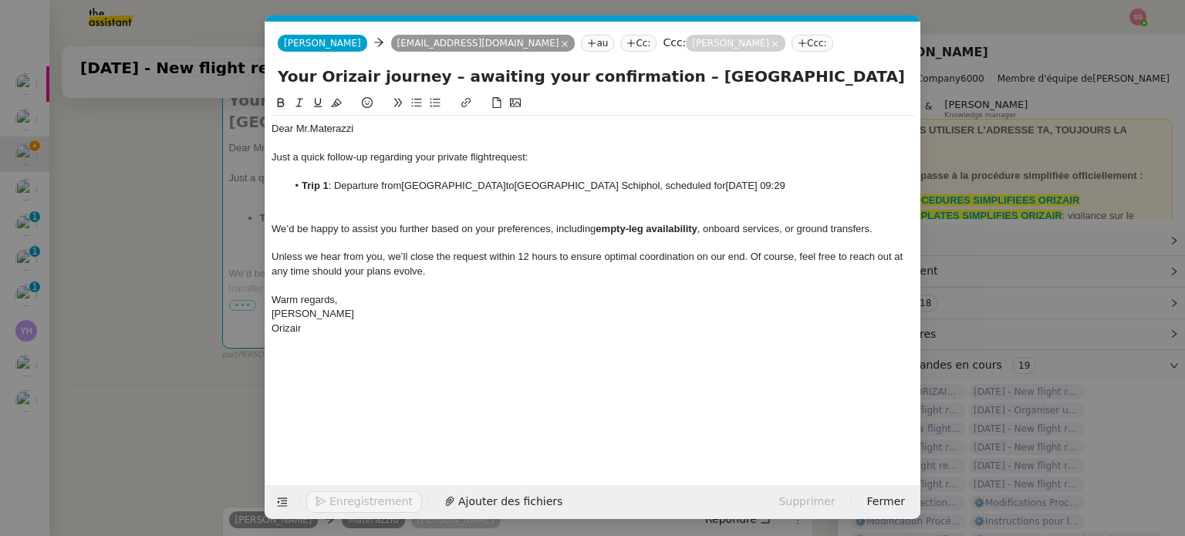
click at [429, 210] on div at bounding box center [593, 215] width 643 height 14
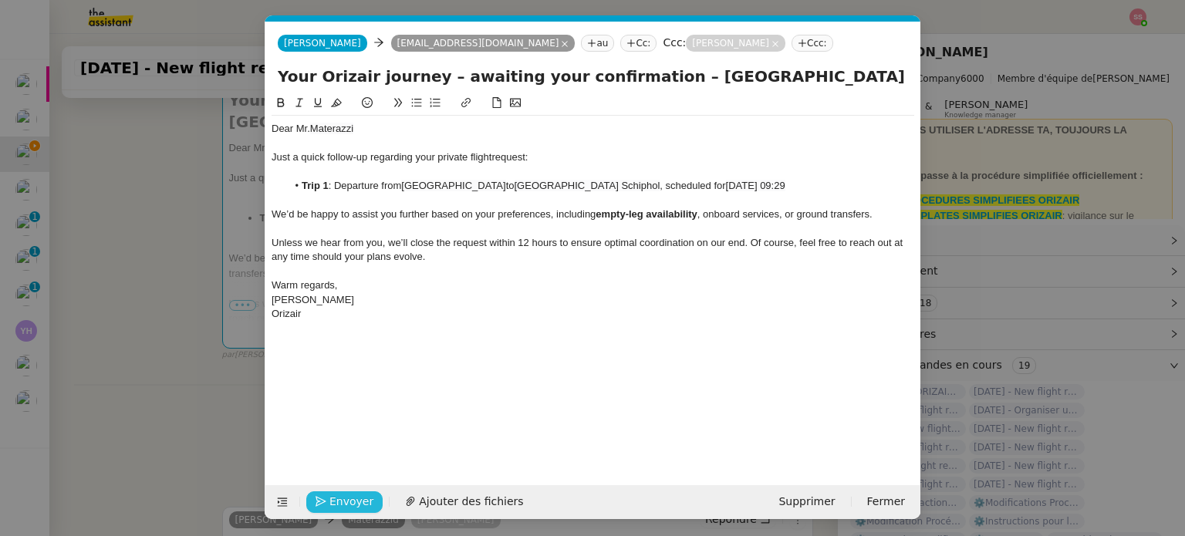
click at [370, 502] on button "Envoyer" at bounding box center [344, 503] width 76 height 22
click at [370, 502] on span "Confirmer l'envoi" at bounding box center [376, 502] width 93 height 18
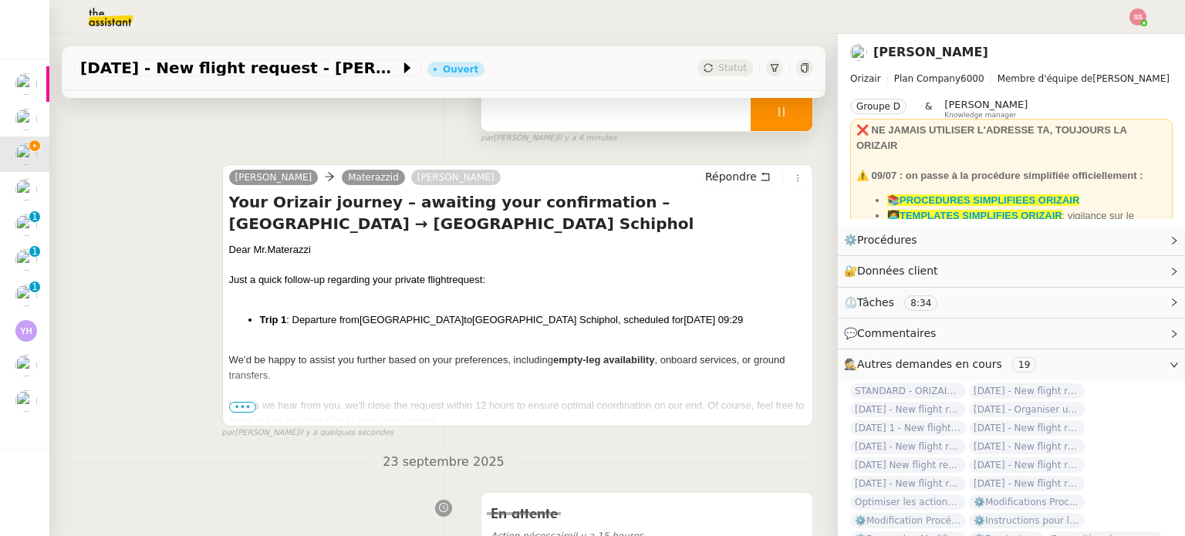
scroll to position [40, 0]
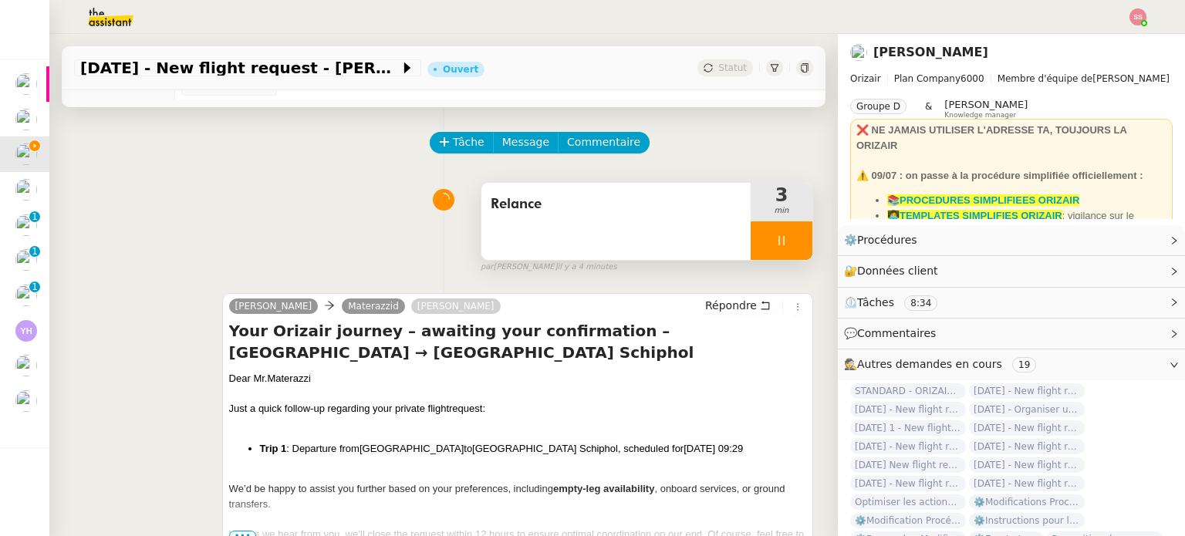
click at [775, 234] on div at bounding box center [782, 240] width 62 height 39
click at [782, 235] on button at bounding box center [797, 240] width 31 height 39
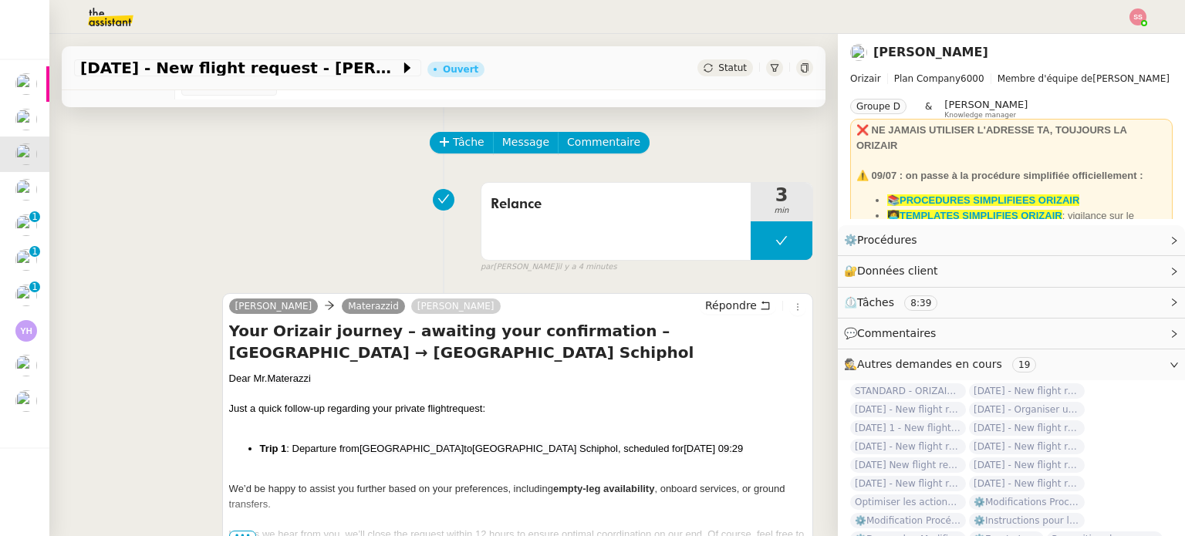
click at [719, 73] on span "Statut" at bounding box center [733, 68] width 29 height 11
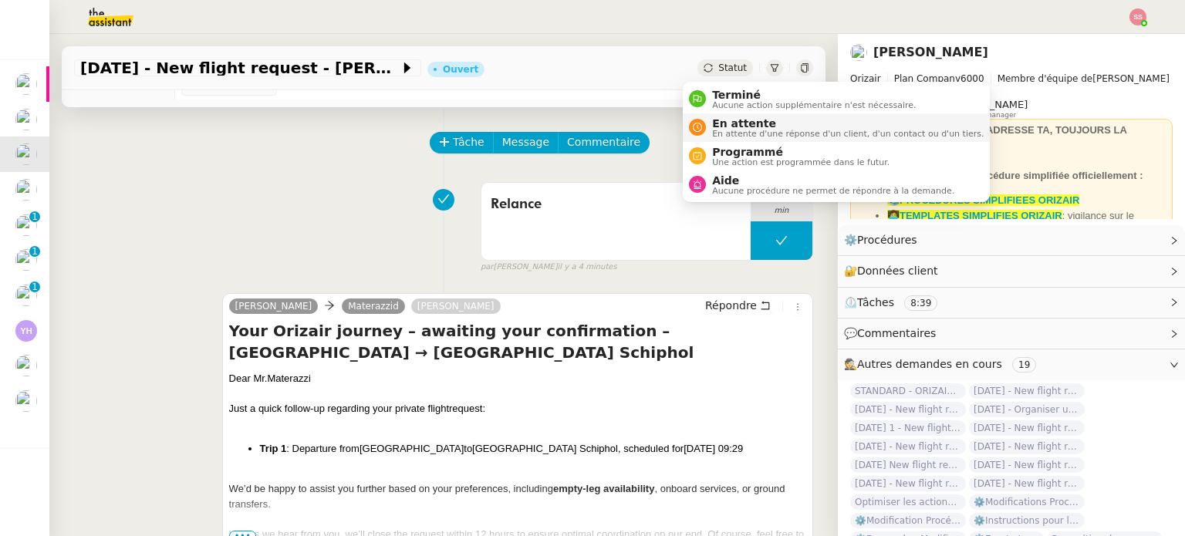
click at [741, 123] on span "En attente" at bounding box center [848, 123] width 272 height 12
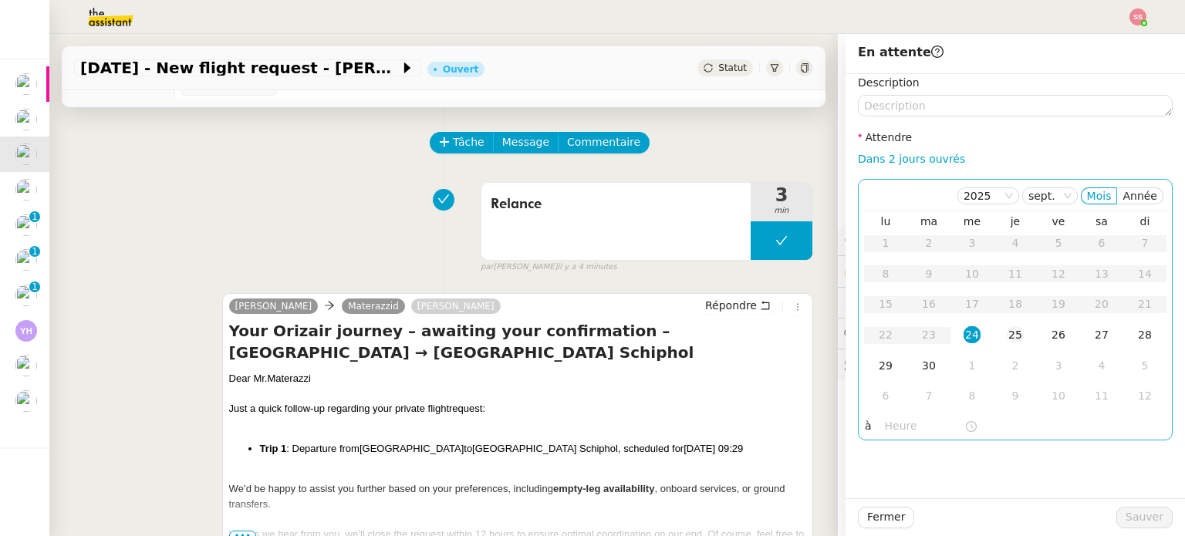
click at [1007, 334] on div "25" at bounding box center [1015, 334] width 17 height 17
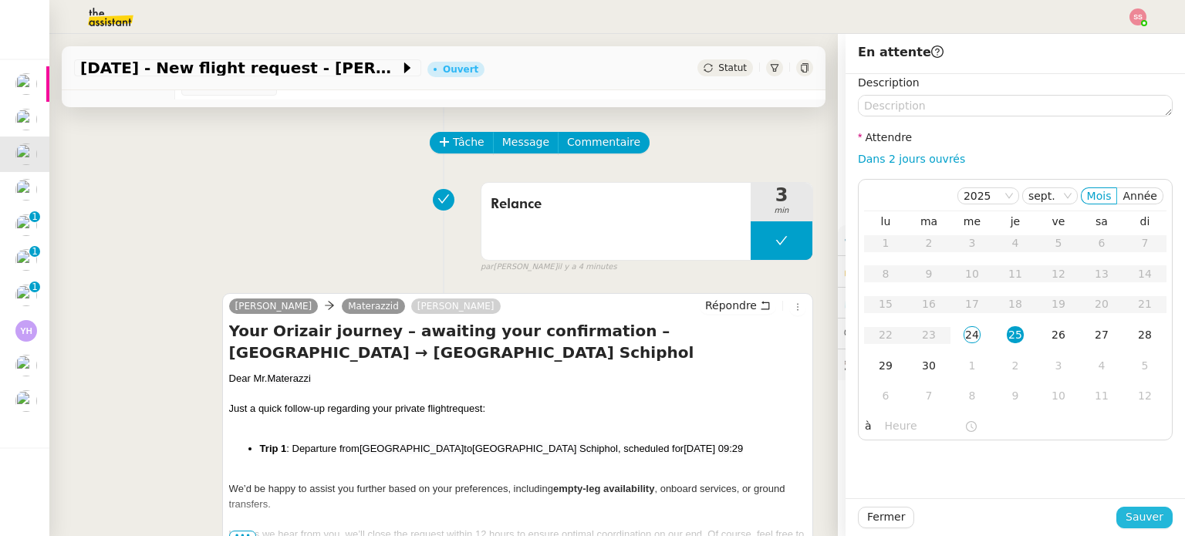
click at [1142, 512] on span "Sauver" at bounding box center [1145, 518] width 38 height 18
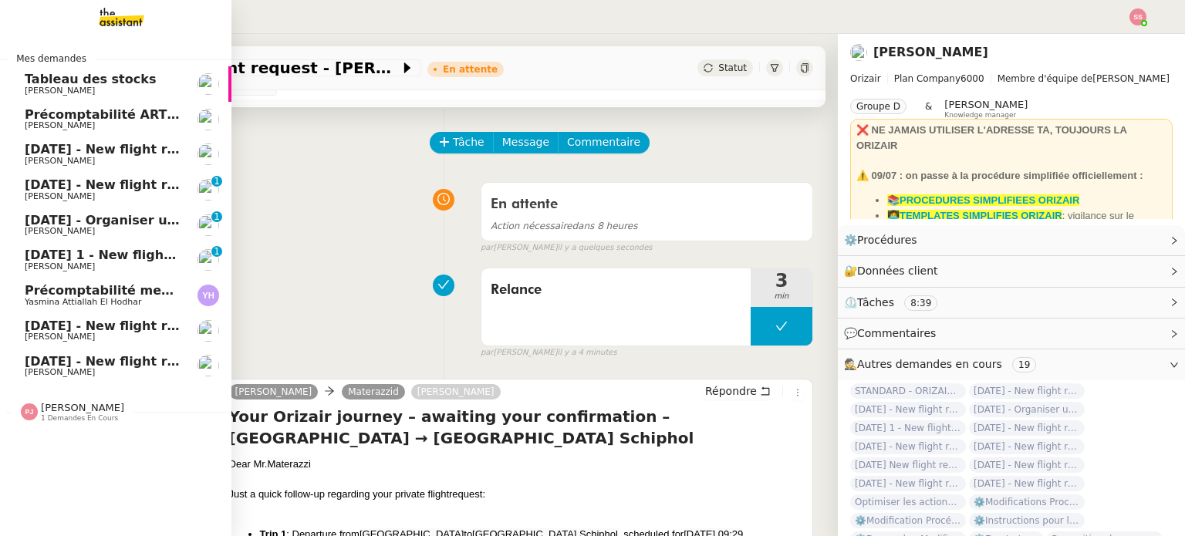
click at [96, 154] on span "[DATE] - New flight request - [PERSON_NAME]" at bounding box center [184, 149] width 319 height 15
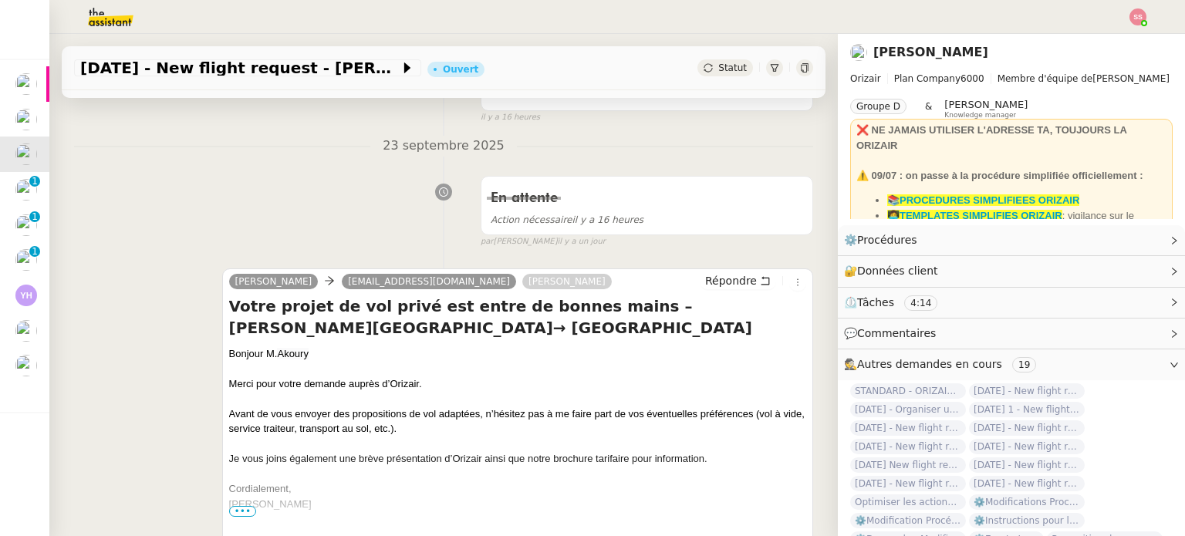
scroll to position [194, 0]
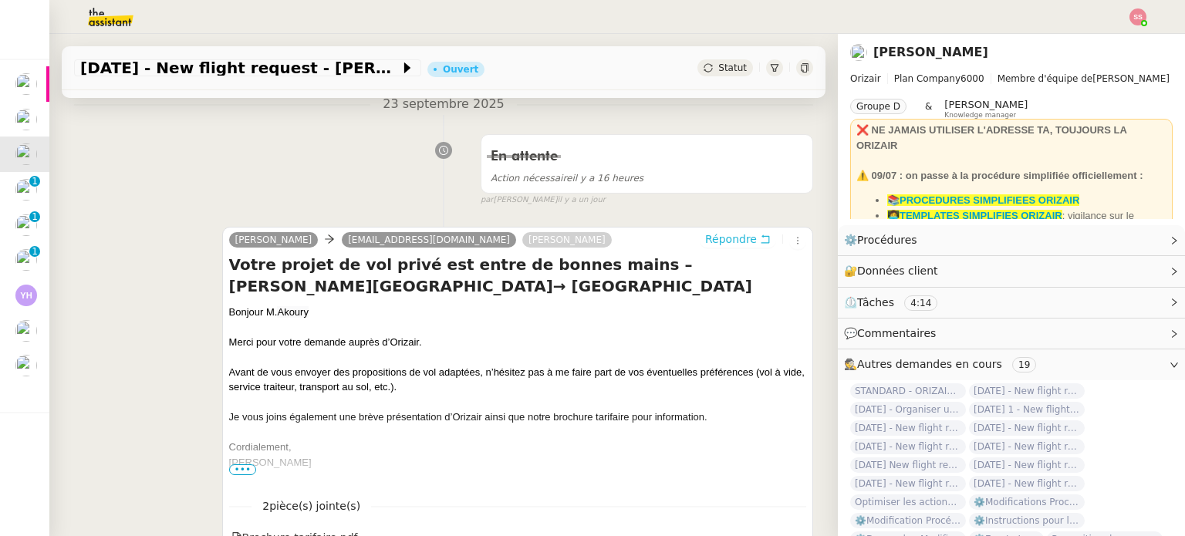
click at [705, 245] on span "Répondre" at bounding box center [731, 239] width 52 height 15
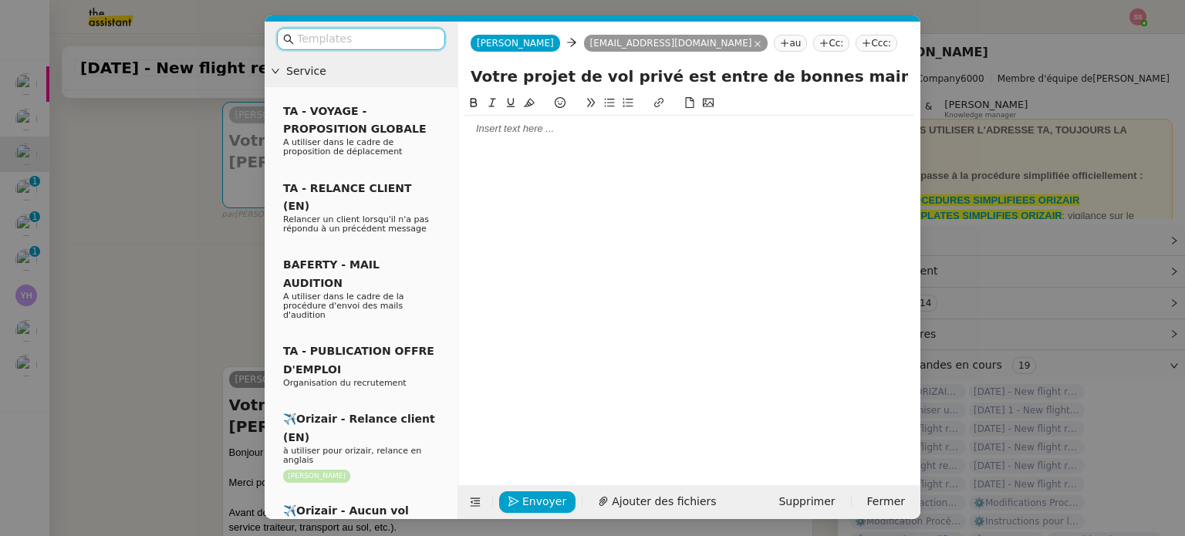
click at [395, 39] on input "text" at bounding box center [366, 39] width 139 height 18
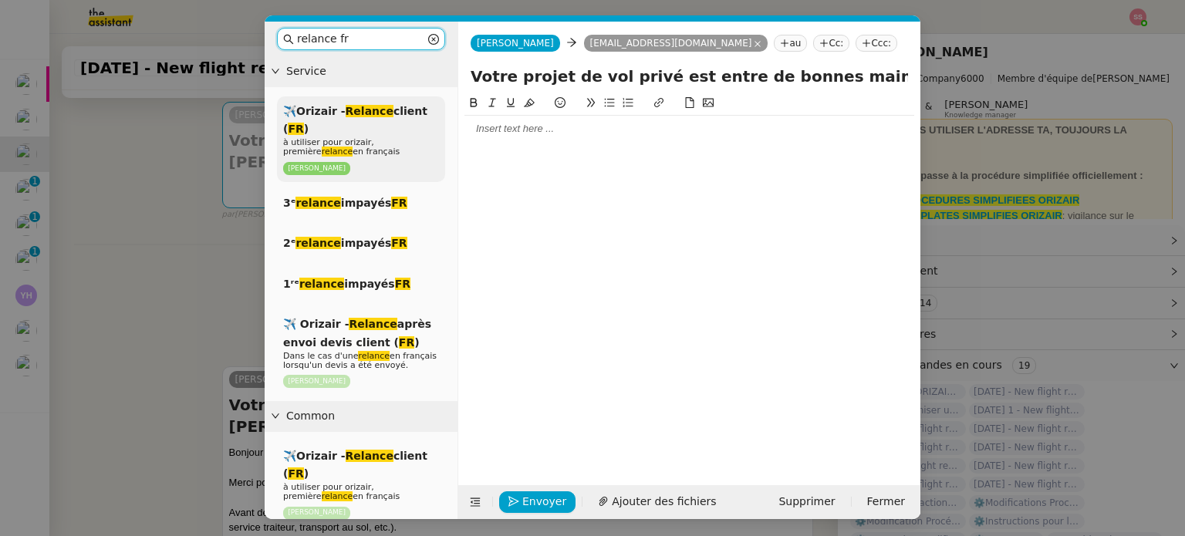
type input "relance fr"
click at [395, 101] on div "✈️Orizair - Relance client ( FR ) à utiliser pour orizair, première relance en …" at bounding box center [361, 139] width 168 height 86
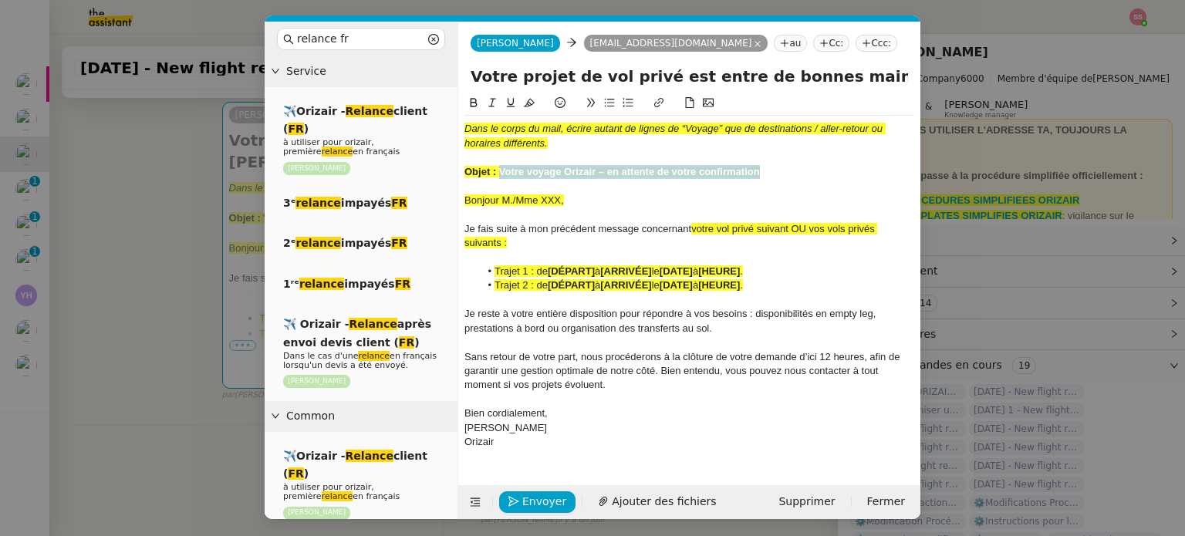
drag, startPoint x: 500, startPoint y: 170, endPoint x: 801, endPoint y: 178, distance: 301.1
click at [801, 178] on div "Objet : Votre voyage Orizair – en attente de votre confirmation" at bounding box center [690, 172] width 450 height 14
copy strong "Votre voyage Orizair – en attente de votre confirmation"
drag, startPoint x: 846, startPoint y: 78, endPoint x: 457, endPoint y: 77, distance: 389.0
click at [457, 77] on nz-layout "relance fr Service ✈️Orizair - Relance client ( FR ) à utiliser pour orizair, p…" at bounding box center [593, 271] width 656 height 498
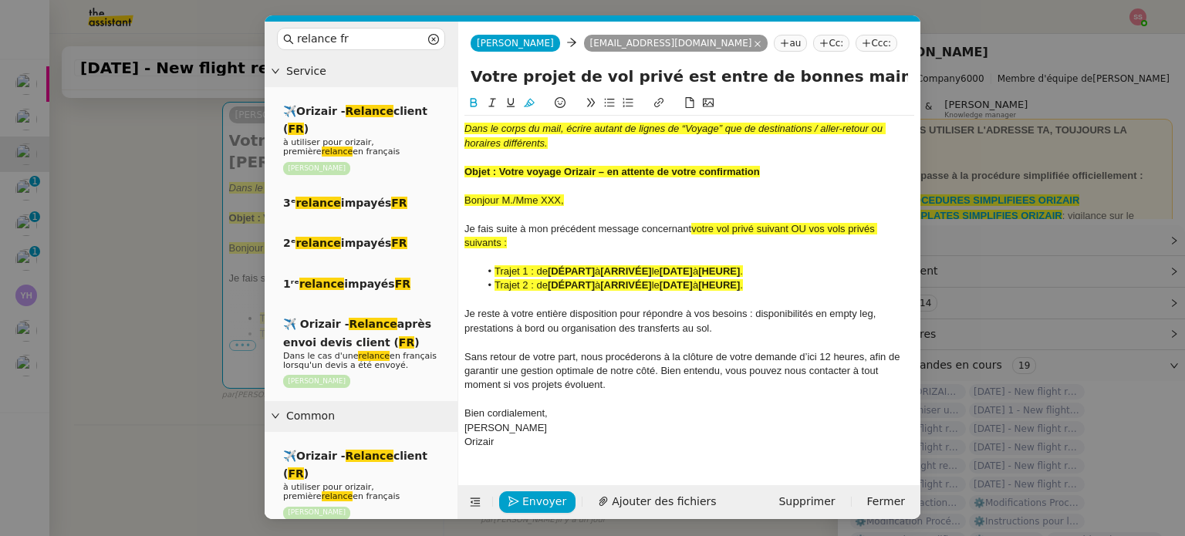
paste input "Votre voyage Orizair – en attente de votre confirmation"
type input "Votre voyage Orizair – en attente de votre confirmation – [PERSON_NAME][GEOGRAP…"
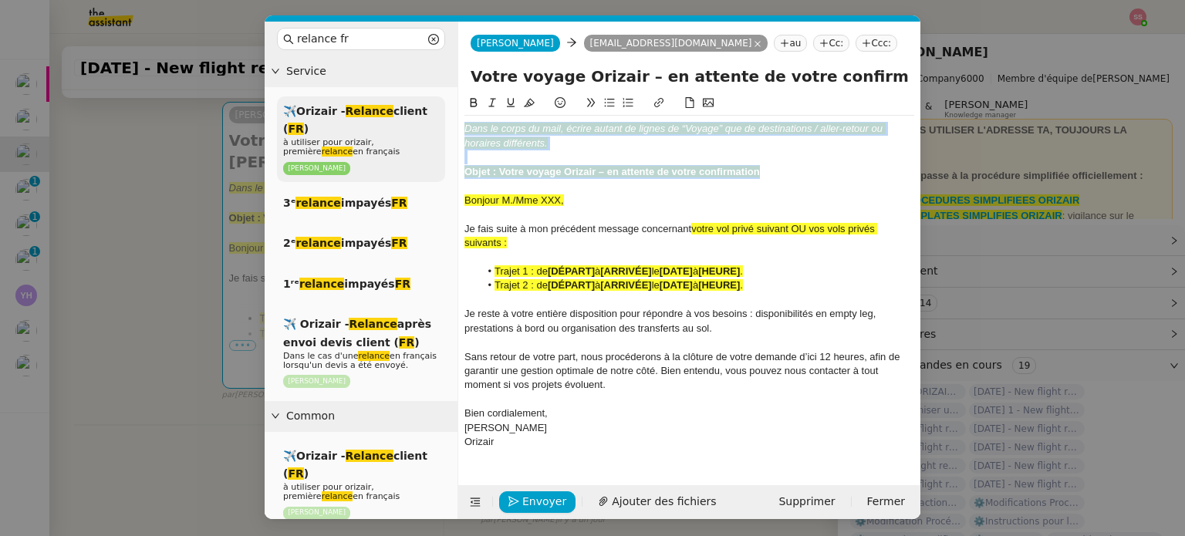
drag, startPoint x: 762, startPoint y: 171, endPoint x: 418, endPoint y: 117, distance: 349.3
click at [418, 117] on nz-layout "relance fr Service ✈️Orizair - Relance client ( FR ) à utiliser pour orizair, p…" at bounding box center [593, 271] width 656 height 498
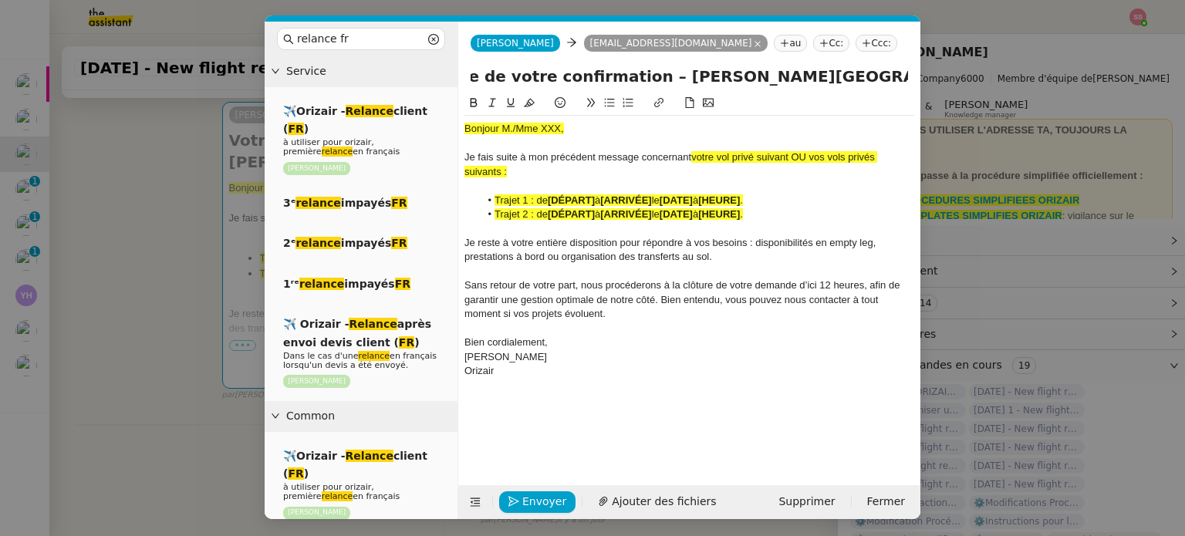
scroll to position [0, 423]
drag, startPoint x: 837, startPoint y: 95, endPoint x: 985, endPoint y: 129, distance: 152.0
click at [985, 129] on nz-modal-container "relance fr Service ✈️Orizair - Relance client ( FR ) à utiliser pour orizair, p…" at bounding box center [592, 268] width 1185 height 536
drag, startPoint x: 794, startPoint y: 159, endPoint x: 803, endPoint y: 169, distance: 13.7
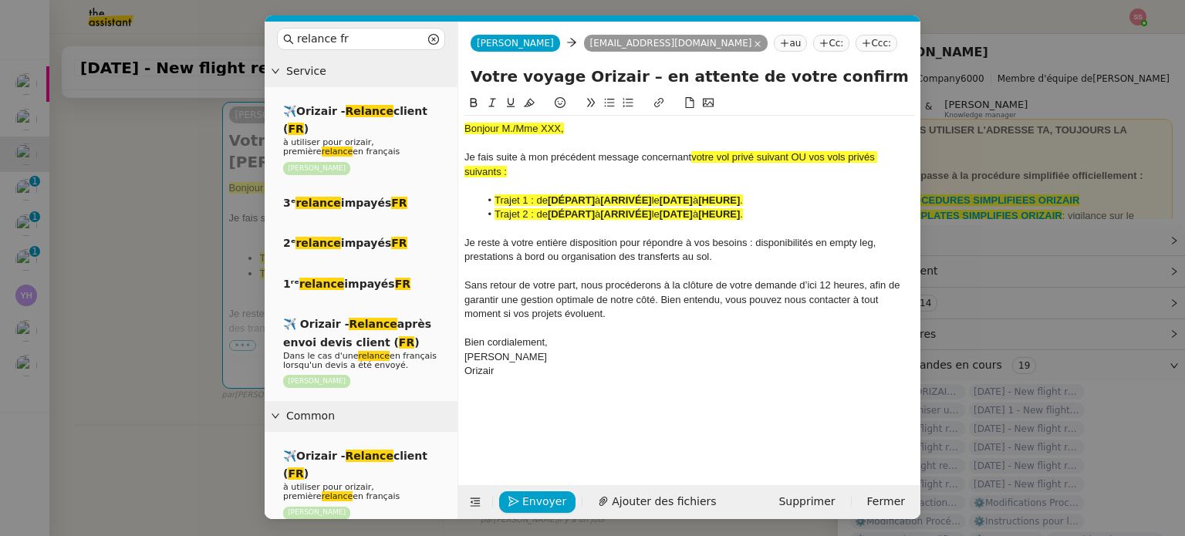
click at [803, 169] on div "Je fais suite à mon précédent message concernant votre vol privé suivant OU vos…" at bounding box center [690, 164] width 450 height 29
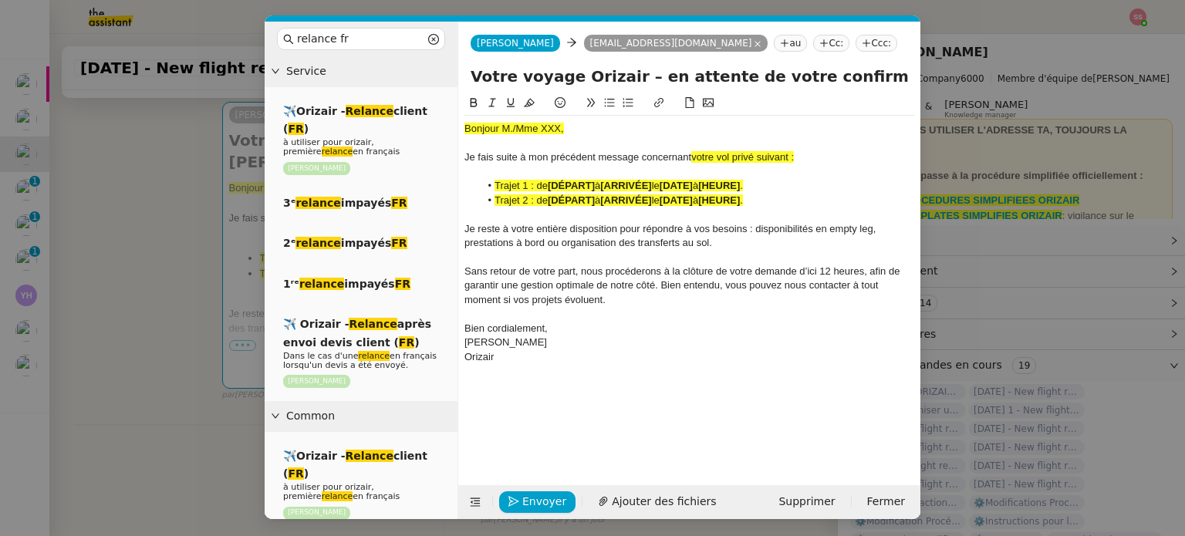
drag, startPoint x: 804, startPoint y: 154, endPoint x: 691, endPoint y: 157, distance: 112.7
click at [691, 157] on div "Je fais suite à mon précédent message concernant votre vol privé suivant :" at bounding box center [690, 157] width 450 height 14
click at [533, 101] on icon at bounding box center [529, 102] width 11 height 11
click at [693, 191] on strong "[DATE]" at bounding box center [676, 186] width 33 height 12
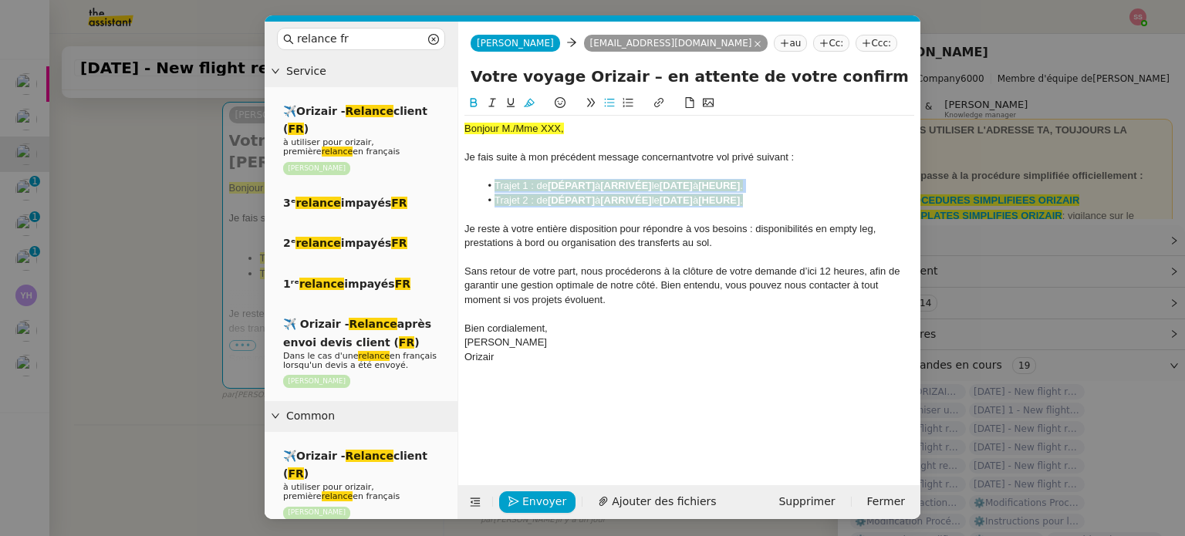
drag, startPoint x: 773, startPoint y: 200, endPoint x: 455, endPoint y: 188, distance: 318.2
click at [455, 188] on nz-layout "relance fr Service ✈️Orizair - Relance client ( FR ) à utiliser pour orizair, p…" at bounding box center [593, 271] width 656 height 498
click at [529, 101] on icon at bounding box center [529, 103] width 11 height 8
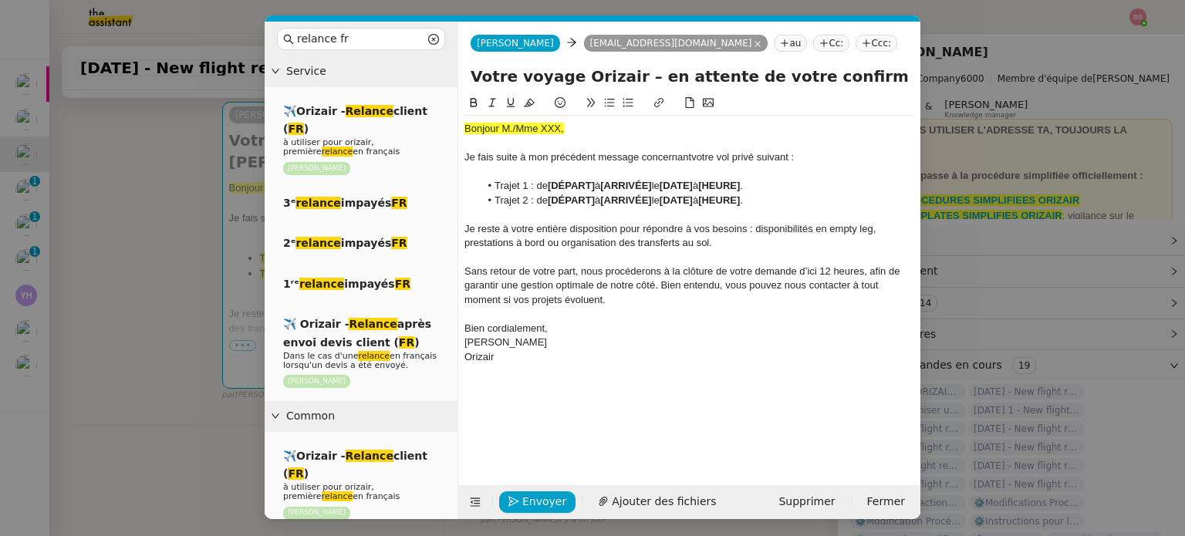
click at [504, 131] on span "Bonjour M./Mme XXX," at bounding box center [515, 129] width 100 height 12
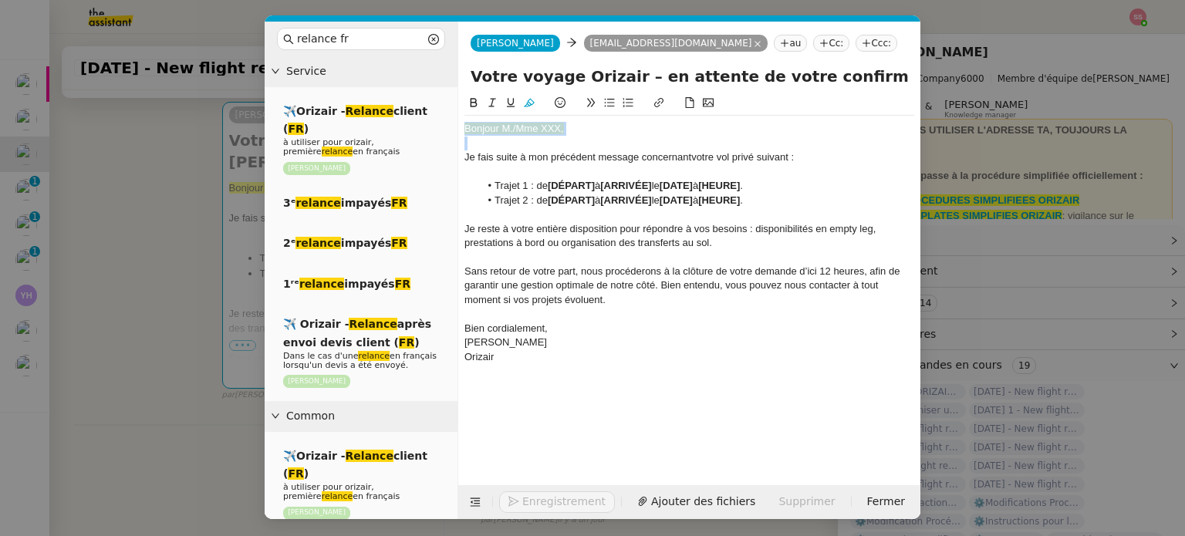
click at [504, 131] on span "Bonjour M./Mme XXX," at bounding box center [515, 129] width 100 height 12
click at [525, 102] on icon at bounding box center [529, 102] width 11 height 11
click at [191, 258] on nz-modal-container "relance fr Service ✈️Orizair - Relance client ( FR ) à utiliser pour orizair, p…" at bounding box center [592, 268] width 1185 height 536
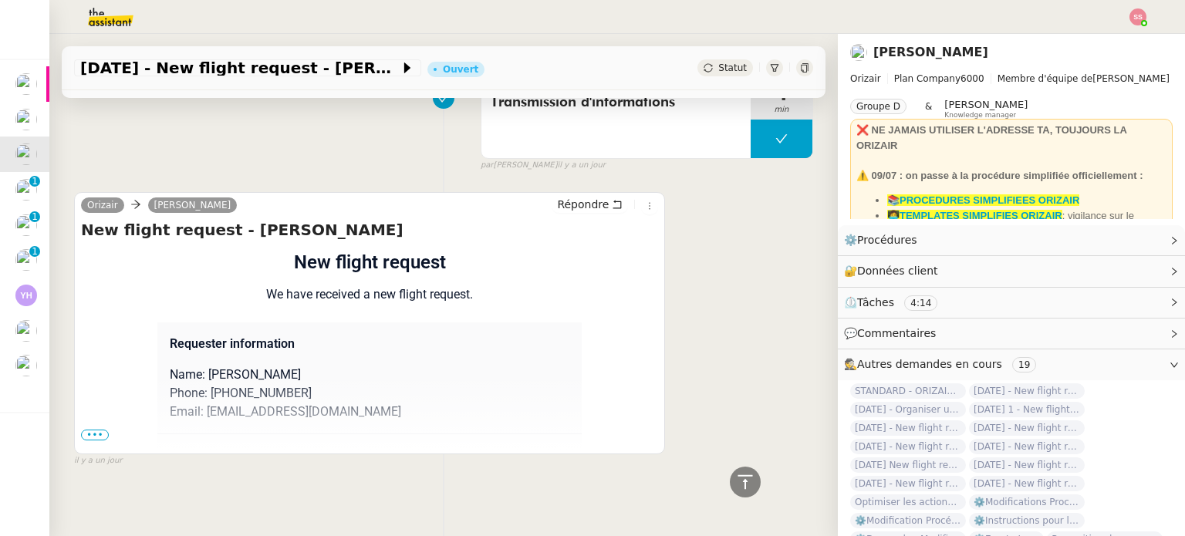
scroll to position [1046, 0]
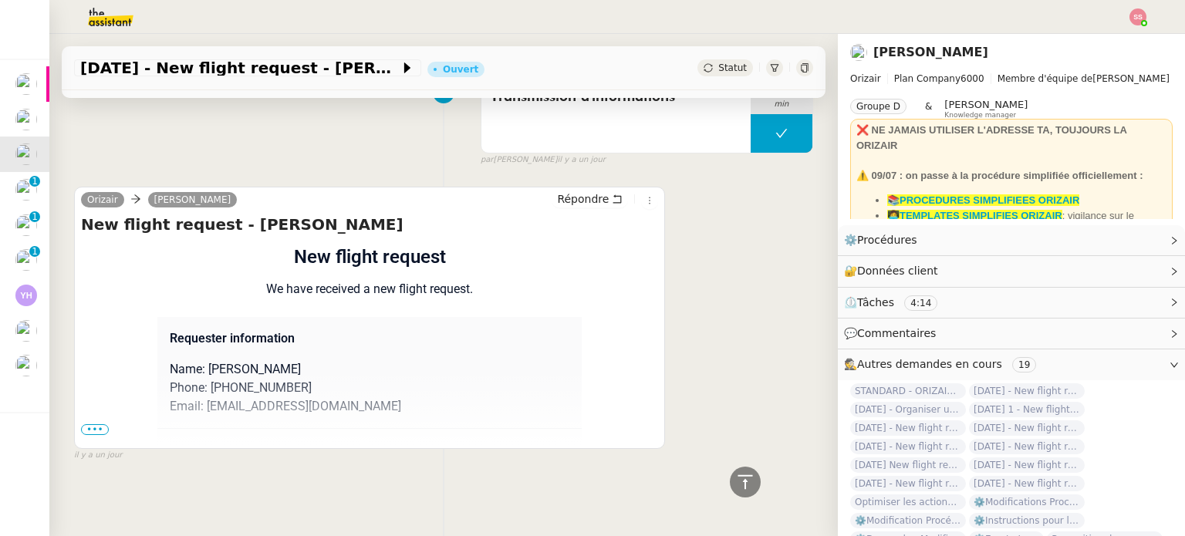
click at [97, 424] on span "•••" at bounding box center [95, 429] width 28 height 11
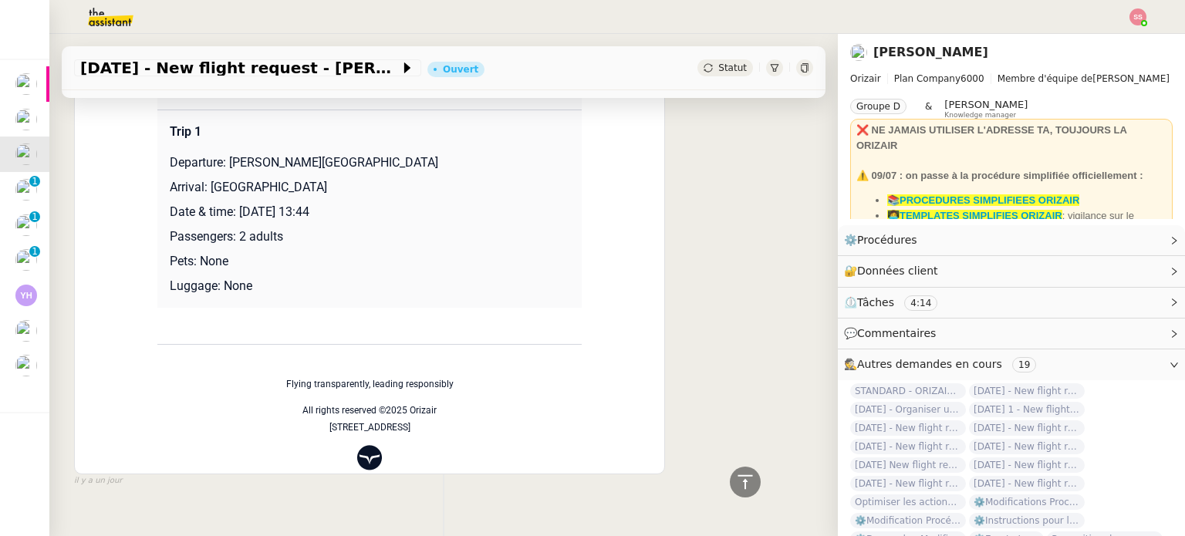
scroll to position [1278, 0]
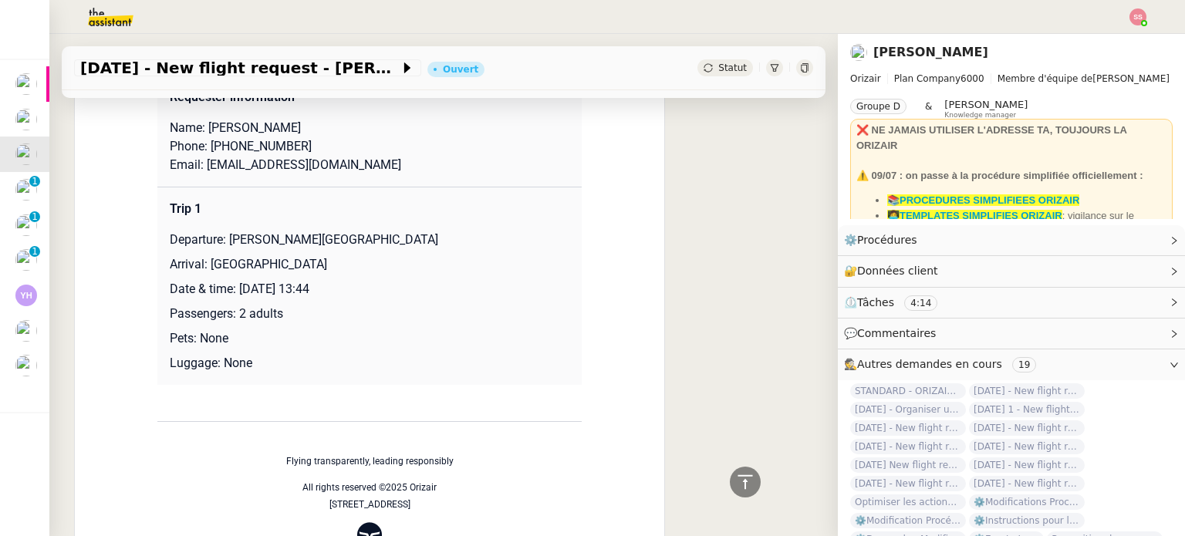
drag, startPoint x: 225, startPoint y: 238, endPoint x: 451, endPoint y: 240, distance: 225.4
click at [451, 240] on p "Departure: [PERSON_NAME][GEOGRAPHIC_DATA]" at bounding box center [370, 240] width 400 height 19
copy p "[PERSON_NAME][GEOGRAPHIC_DATA]"
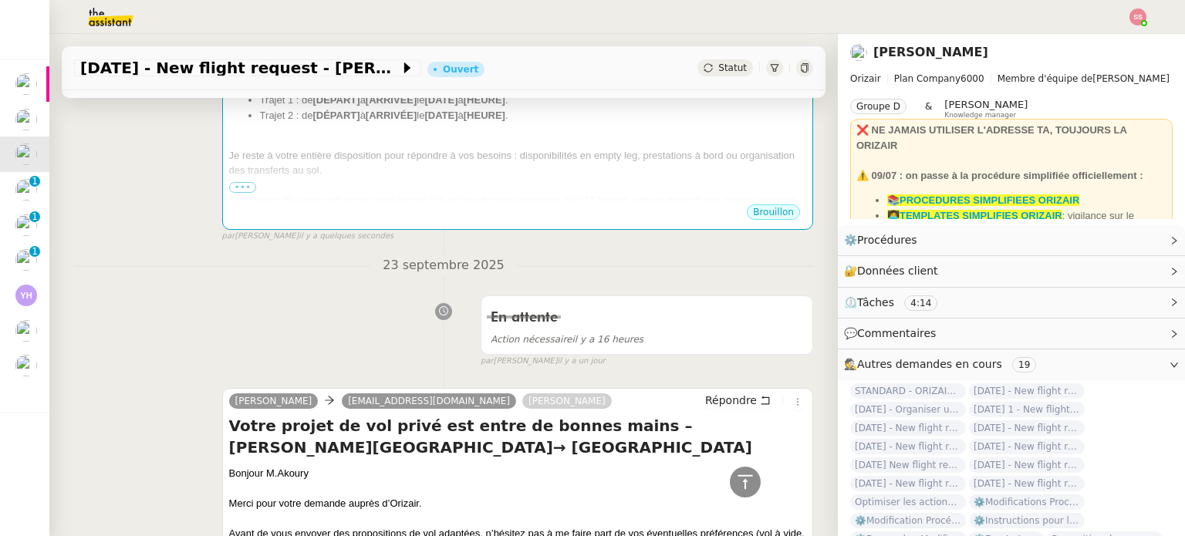
scroll to position [120, 0]
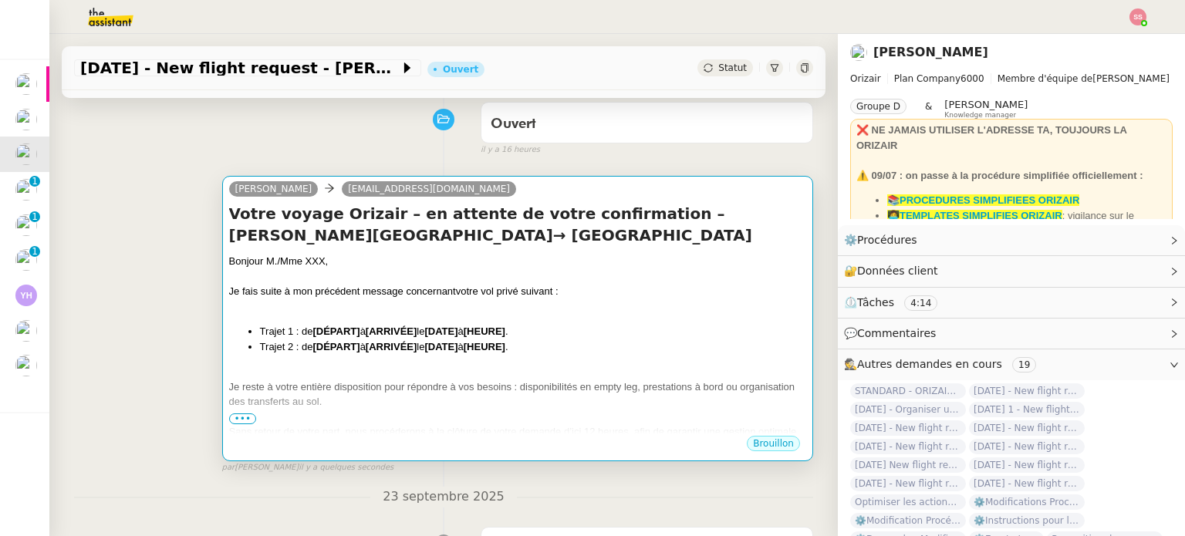
click at [456, 299] on div "Je fais suite à mon précédent message concernant votre vol privé suivant :" at bounding box center [517, 291] width 577 height 15
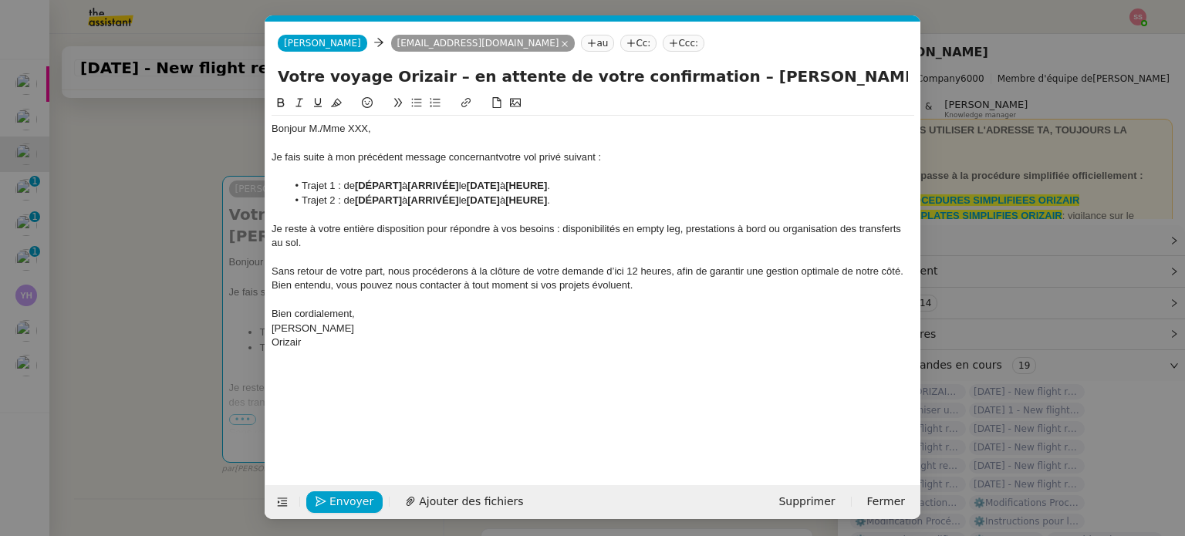
scroll to position [0, 76]
drag, startPoint x: 581, startPoint y: 197, endPoint x: 303, endPoint y: 201, distance: 278.6
click at [303, 201] on li "Trajet 2 : de [DÉPART] à [ARRIVÉE] le [DATE] à [HEURE] ." at bounding box center [601, 201] width 628 height 14
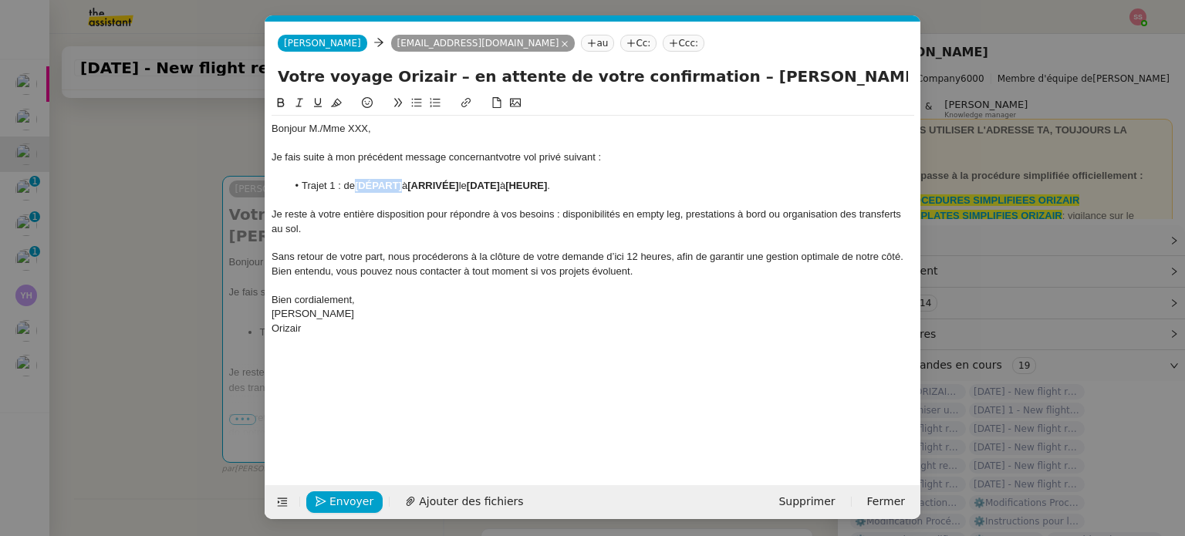
drag, startPoint x: 404, startPoint y: 188, endPoint x: 357, endPoint y: 190, distance: 47.9
click at [357, 190] on li "Trajet 1 : de [DÉPART] à [ARRIVÉE] le [DATE] à [HEURE] ." at bounding box center [601, 186] width 628 height 14
click at [174, 278] on nz-modal-container "relance fr Service ✈️Orizair - Relance client ( FR ) à utiliser pour orizair, p…" at bounding box center [592, 268] width 1185 height 536
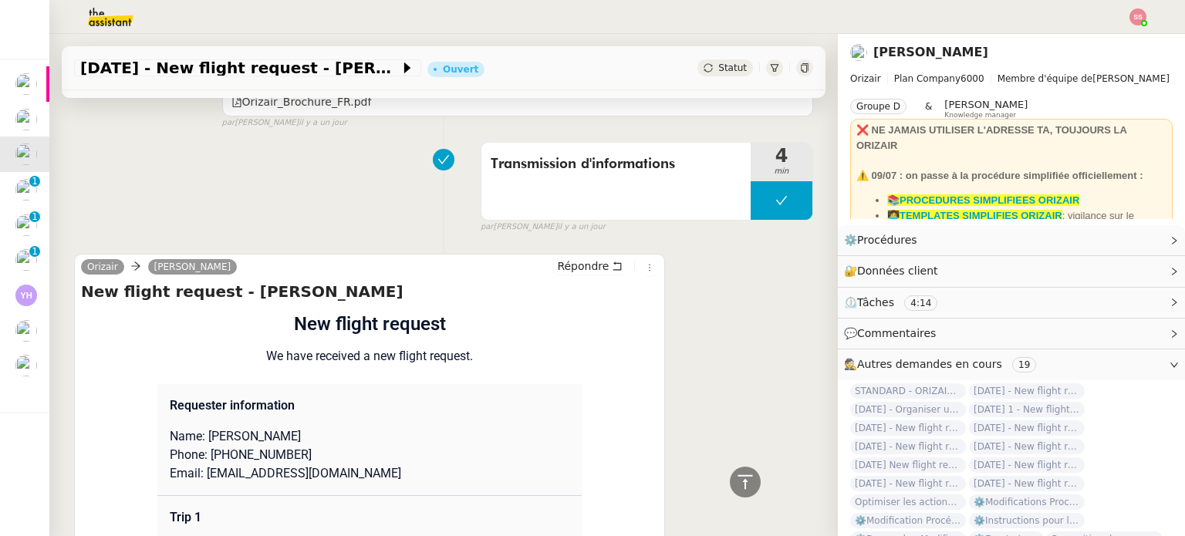
scroll to position [1278, 0]
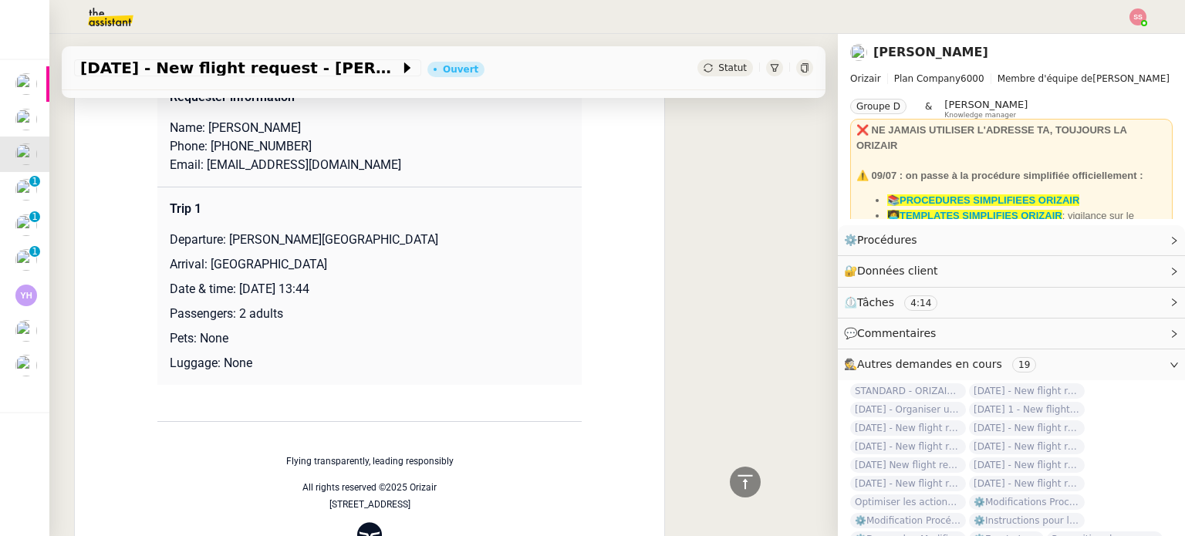
drag, startPoint x: 203, startPoint y: 267, endPoint x: 340, endPoint y: 269, distance: 136.6
click at [340, 269] on p "Arrival: [GEOGRAPHIC_DATA]" at bounding box center [370, 264] width 400 height 19
copy p "[GEOGRAPHIC_DATA]"
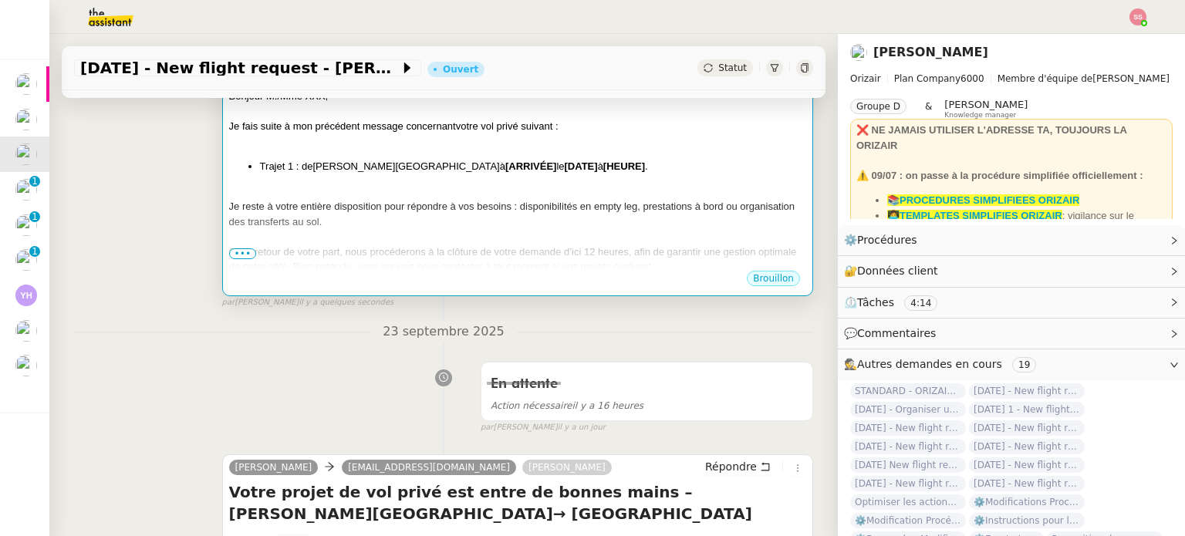
scroll to position [275, 0]
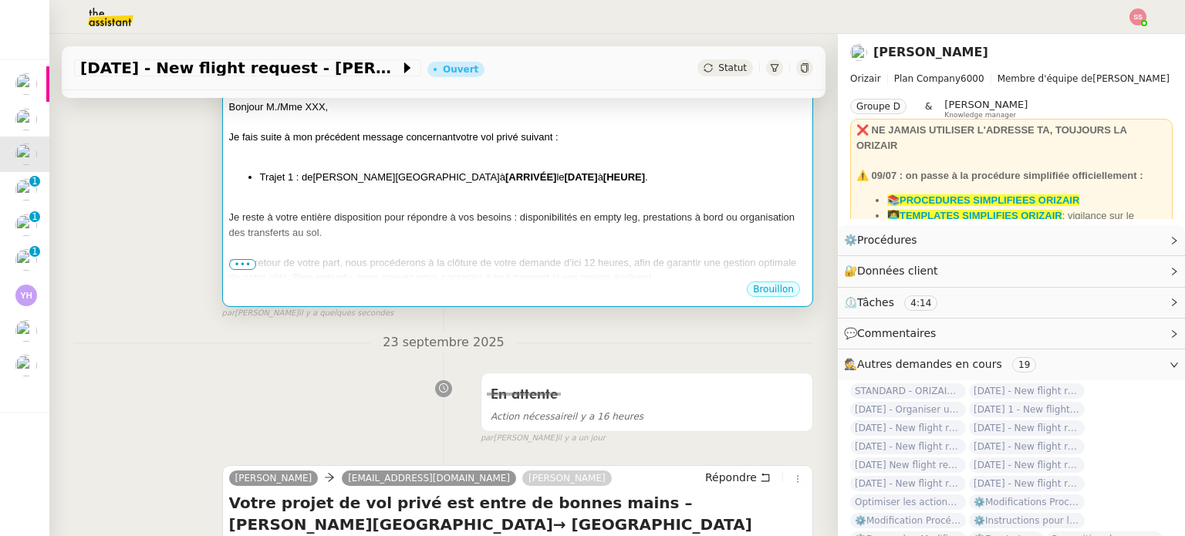
click at [472, 203] on div at bounding box center [517, 202] width 577 height 15
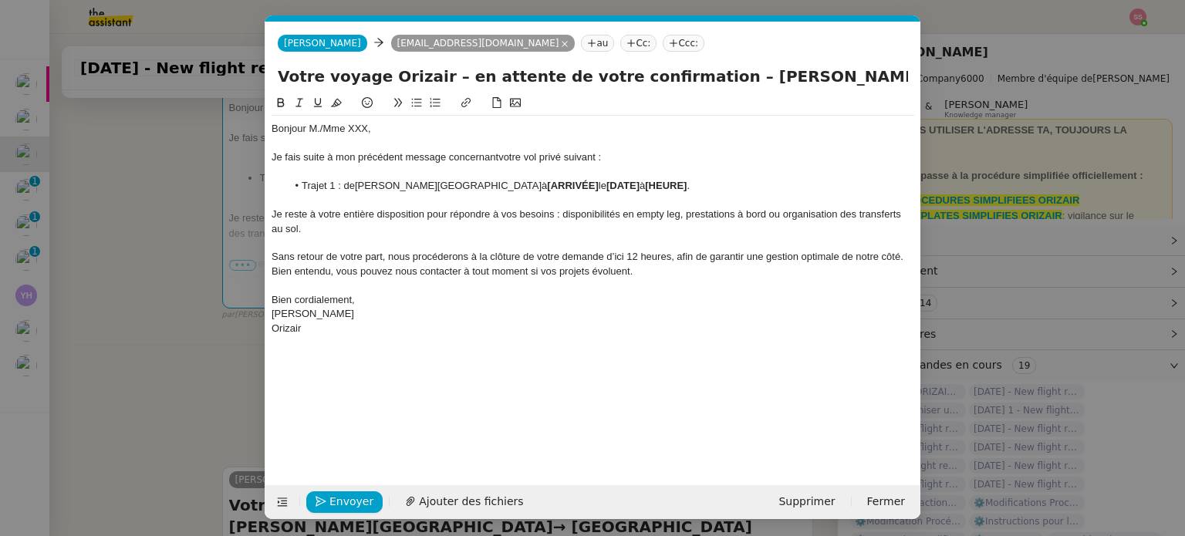
scroll to position [0, 76]
drag, startPoint x: 590, startPoint y: 184, endPoint x: 538, endPoint y: 184, distance: 51.7
click at [538, 184] on li "Trajet 1 : de [PERSON_NAME][GEOGRAPHIC_DATA] à [ARRIVÉE] le [DATE] à [HEURE] ." at bounding box center [601, 186] width 628 height 14
click at [191, 317] on nz-modal-container "relance fr Service ✈️Orizair - Relance client ( FR ) à utiliser pour orizair, p…" at bounding box center [592, 268] width 1185 height 536
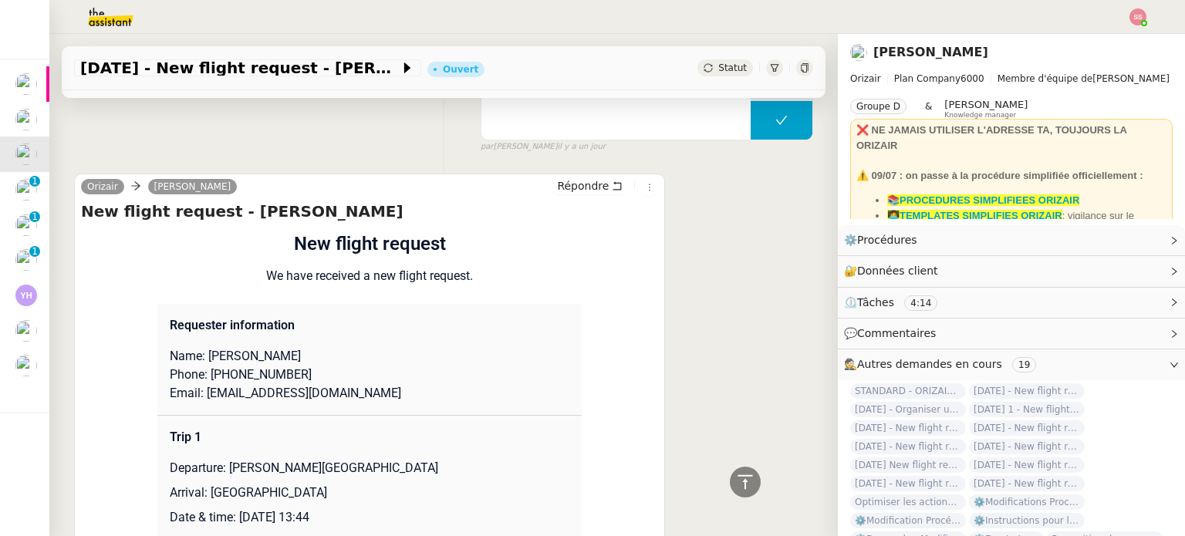
scroll to position [1278, 0]
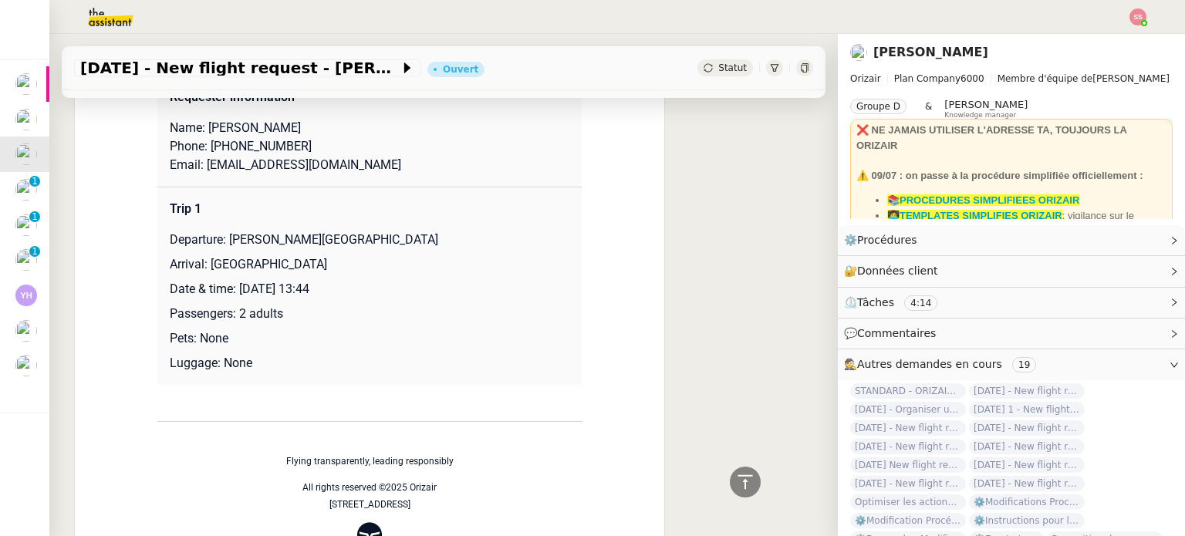
drag, startPoint x: 235, startPoint y: 290, endPoint x: 423, endPoint y: 292, distance: 188.3
click at [423, 292] on p "Date & time: [DATE] 13:44" at bounding box center [370, 289] width 400 height 19
copy p "[DATE] 13:44"
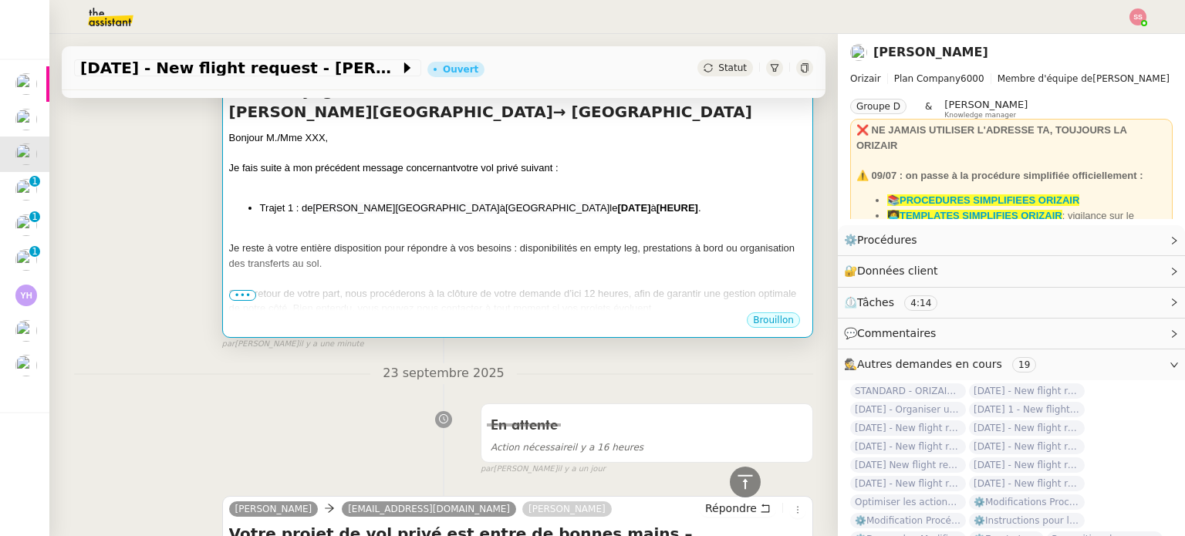
scroll to position [120, 0]
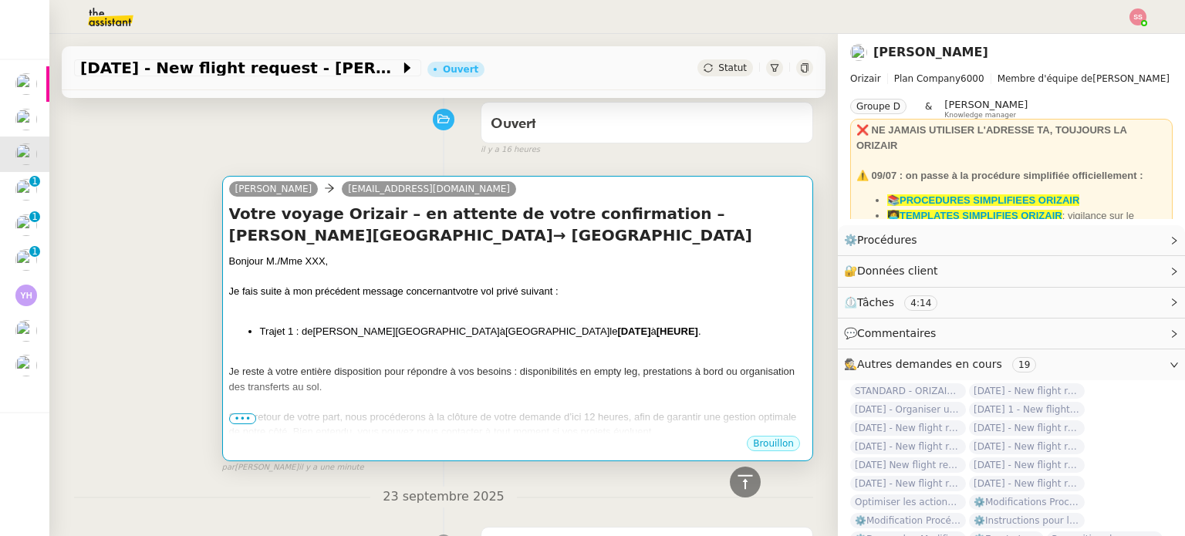
click at [649, 282] on div at bounding box center [517, 276] width 577 height 15
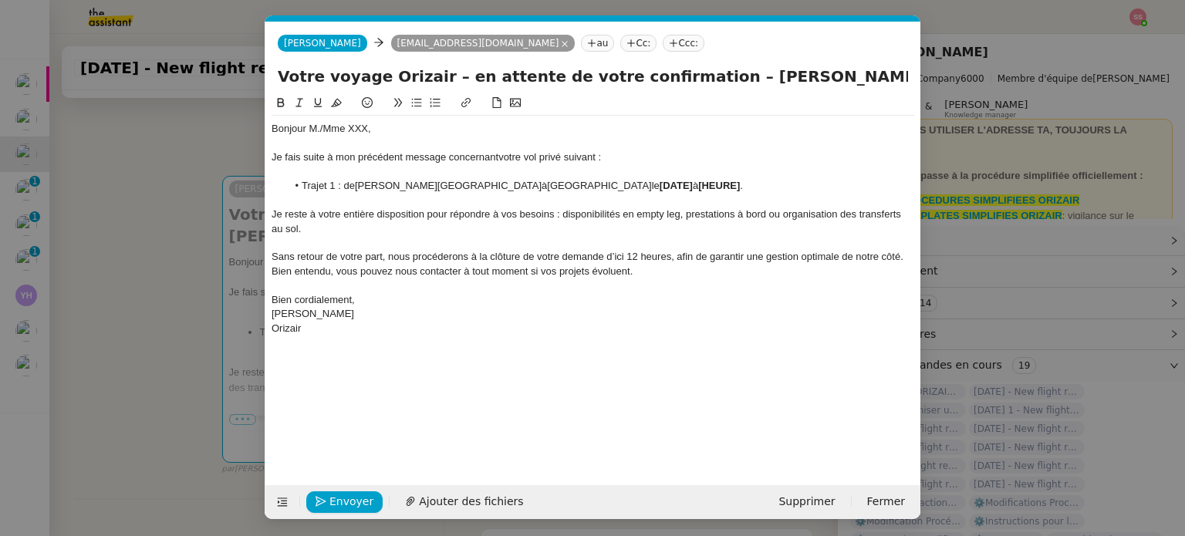
scroll to position [0, 76]
drag, startPoint x: 740, startPoint y: 179, endPoint x: 637, endPoint y: 184, distance: 103.6
click at [637, 184] on li "Trajet 1 : de [PERSON_NAME][GEOGRAPHIC_DATA] à [GEOGRAPHIC_DATA] le [DATE] à [H…" at bounding box center [601, 186] width 628 height 14
click at [660, 187] on span "[DATE] 13:44" at bounding box center [689, 186] width 59 height 12
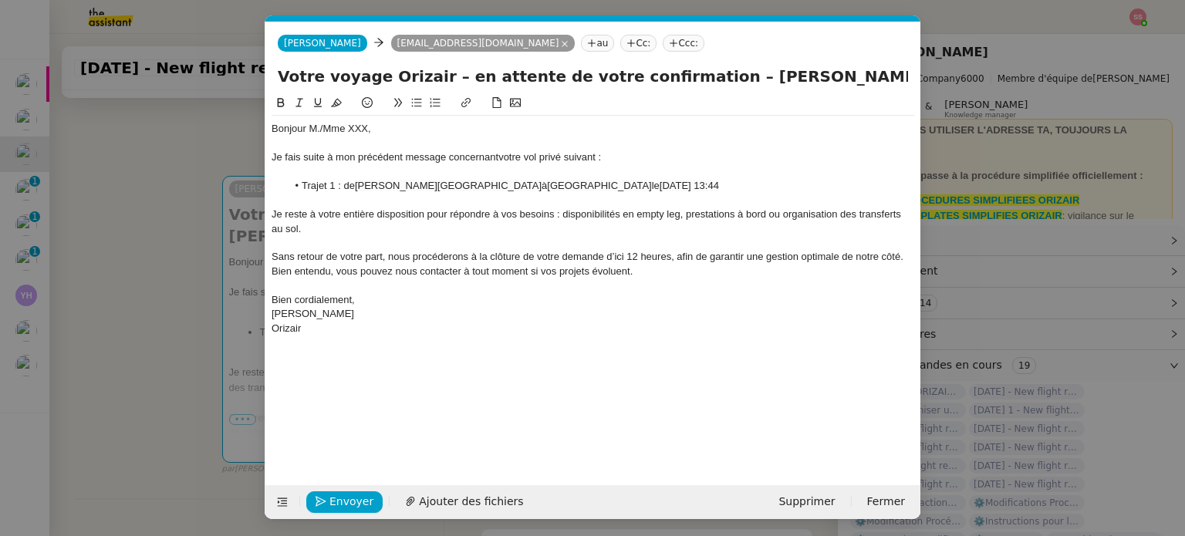
click at [685, 182] on span "[DATE] 13:44" at bounding box center [689, 186] width 59 height 12
click at [0, 0] on lt-strong "re" at bounding box center [0, 0] width 0 height 0
click at [719, 184] on span "[DATE] 13:44" at bounding box center [689, 186] width 59 height 12
click at [323, 129] on div "Bonjour M./Mme XXX," at bounding box center [593, 129] width 643 height 14
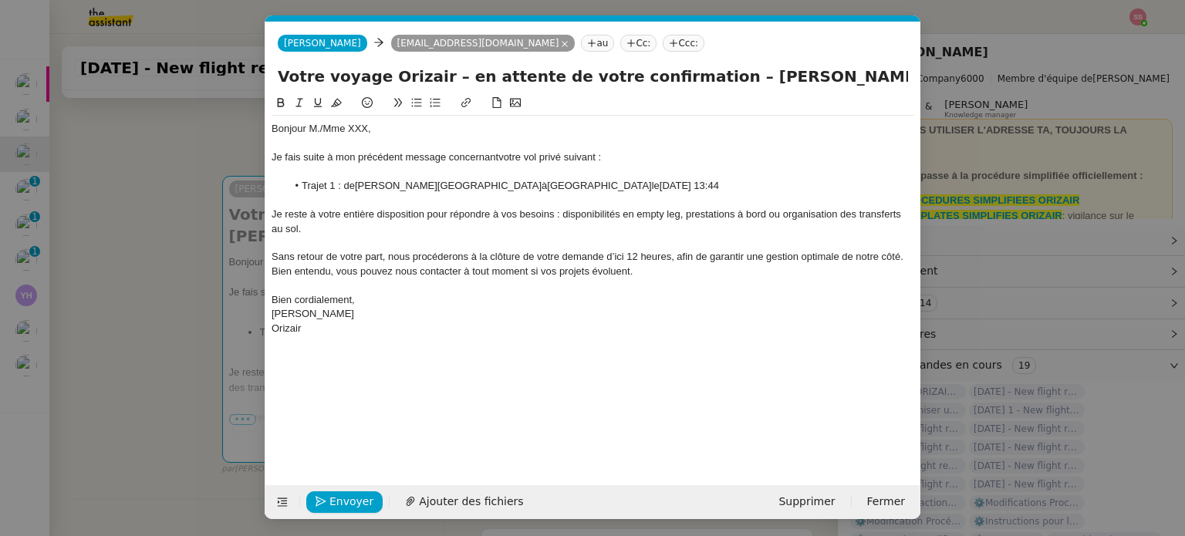
click at [195, 184] on nz-modal-container "relance fr Service ✈️Orizair - Relance client ( FR ) à utiliser pour orizair, p…" at bounding box center [592, 268] width 1185 height 536
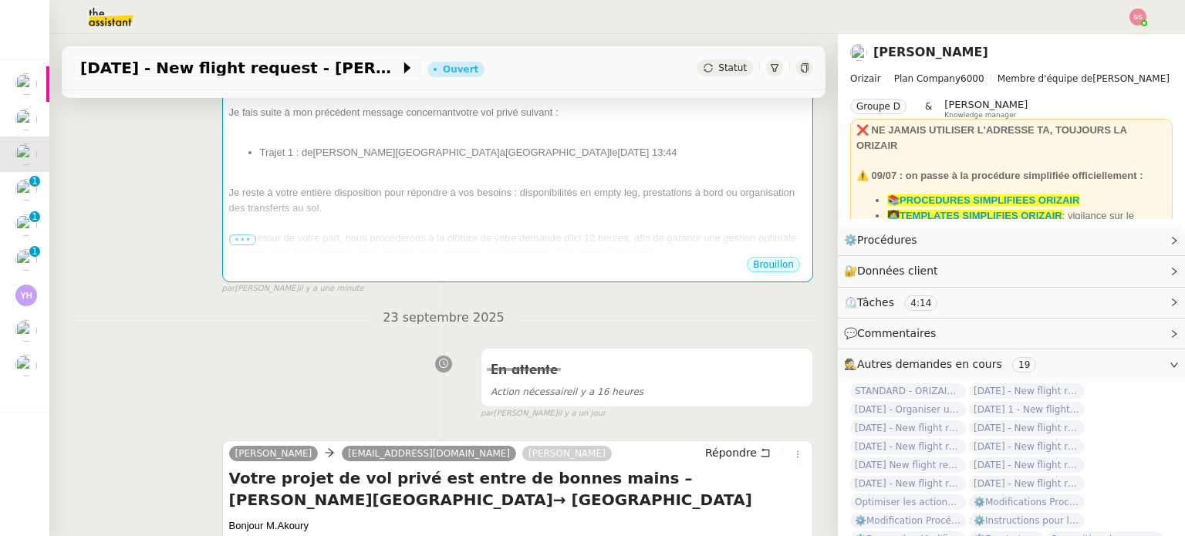
scroll to position [506, 0]
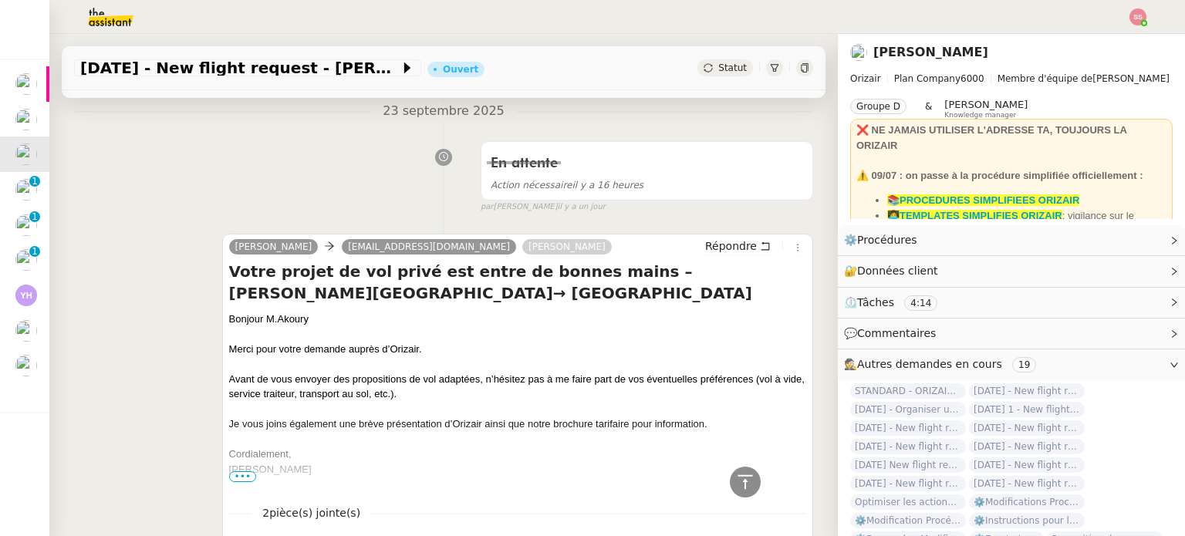
click at [259, 320] on div "Bonjour [PERSON_NAME]" at bounding box center [517, 319] width 577 height 15
copy div "Bonjour [PERSON_NAME]"
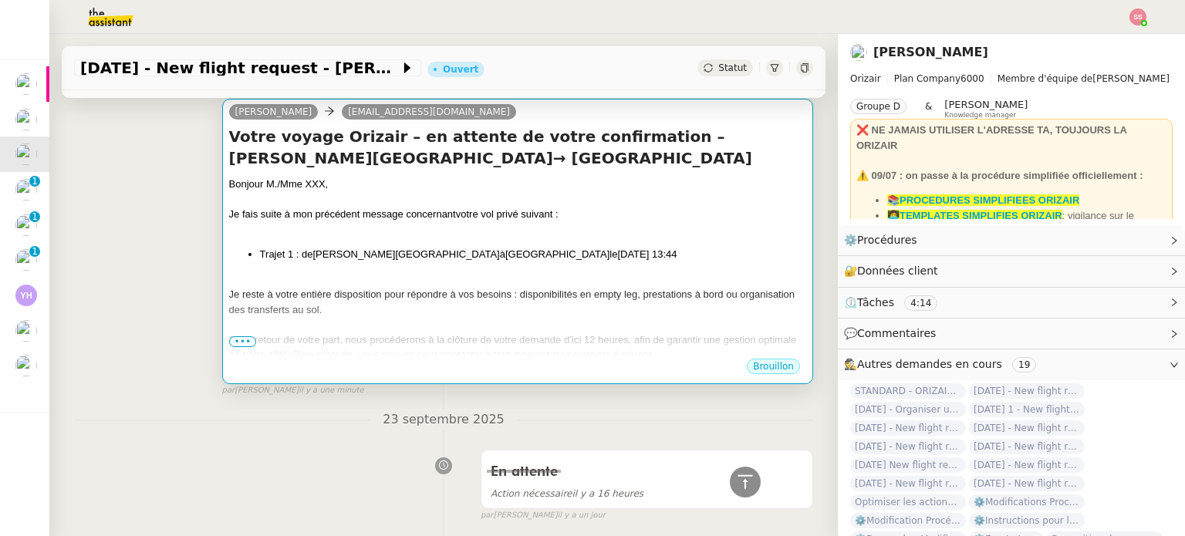
click at [385, 230] on div at bounding box center [517, 229] width 577 height 15
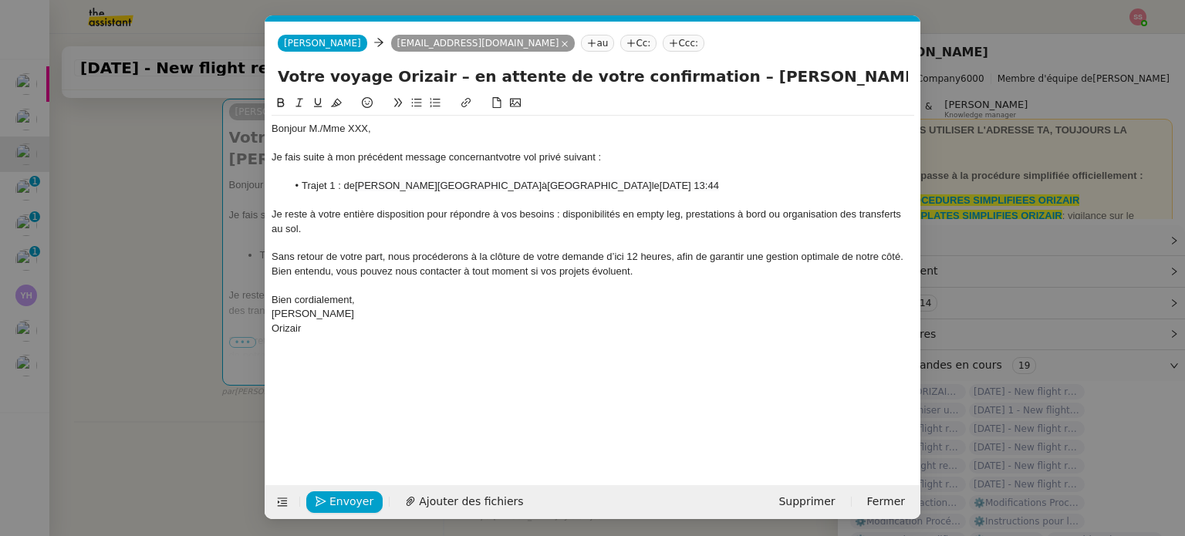
scroll to position [0, 76]
click at [343, 127] on div "Bonjour M./Mme XXX," at bounding box center [593, 129] width 643 height 14
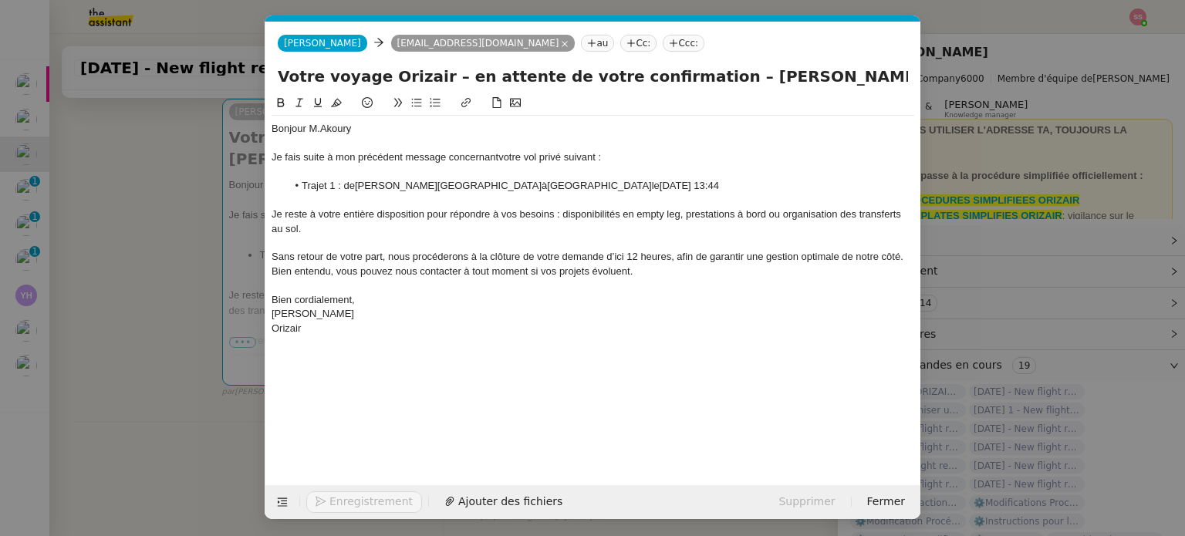
click at [391, 138] on div at bounding box center [593, 144] width 643 height 14
click at [387, 129] on div "Bonjour [PERSON_NAME]" at bounding box center [593, 129] width 643 height 14
click at [663, 43] on nz-tag "Ccc:" at bounding box center [684, 43] width 42 height 17
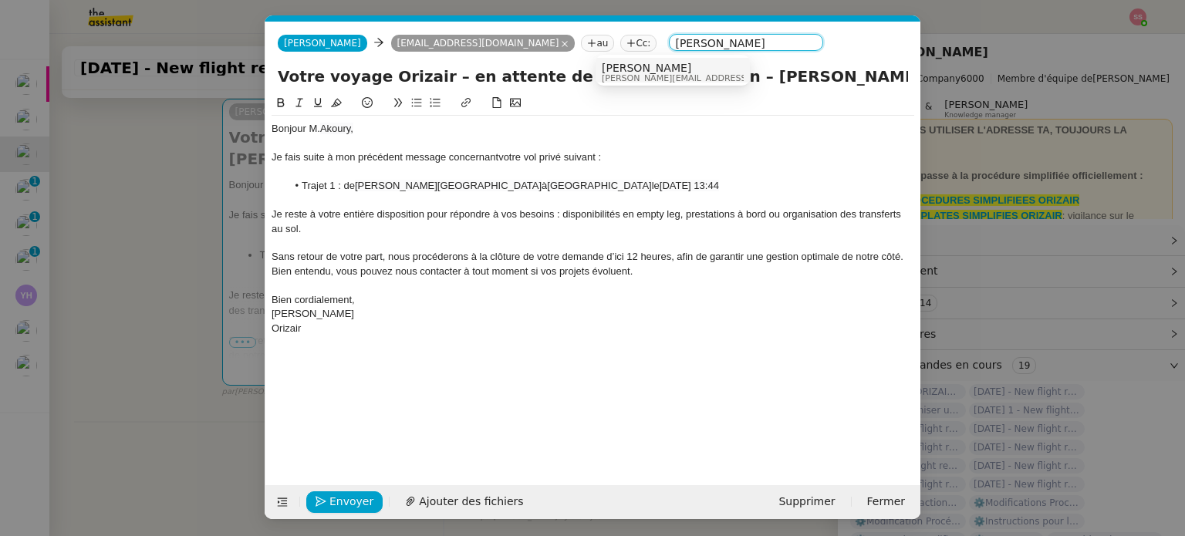
type input "[PERSON_NAME]"
click at [636, 74] on span "[PERSON_NAME][EMAIL_ADDRESS][DOMAIN_NAME]" at bounding box center [711, 78] width 219 height 8
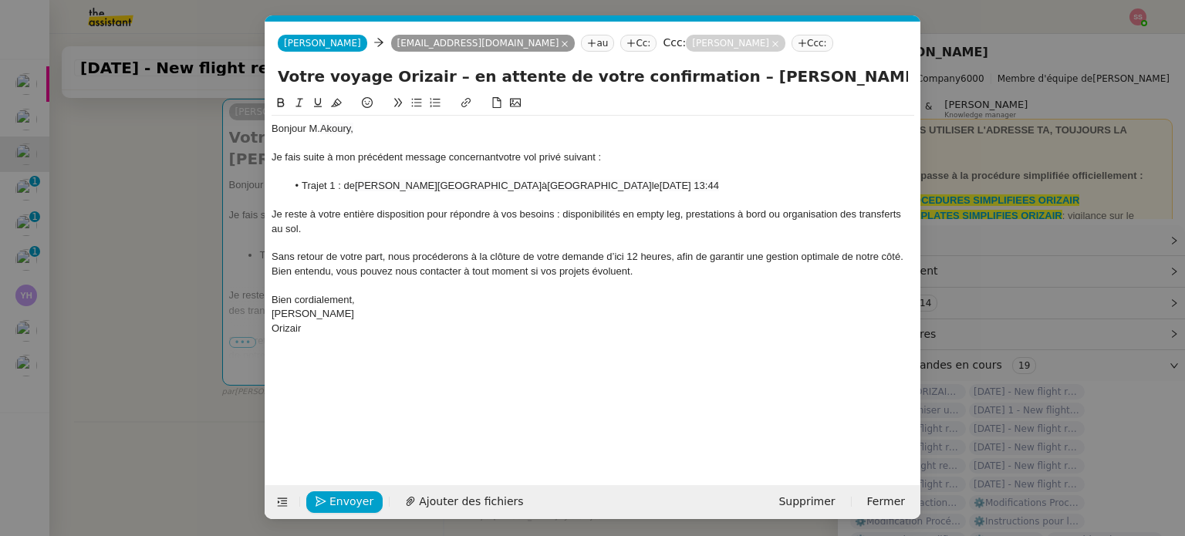
click at [557, 207] on div at bounding box center [593, 201] width 643 height 14
drag, startPoint x: 620, startPoint y: 79, endPoint x: 940, endPoint y: 131, distance: 324.5
click at [940, 131] on nz-modal-container "relance fr Service ✈️Orizair - Relance client ( FR ) à utiliser pour orizair, p…" at bounding box center [592, 268] width 1185 height 536
click at [746, 215] on span "Je reste à votre entière disposition pour répondre à vos besoins : disponibilit…" at bounding box center [588, 220] width 632 height 25
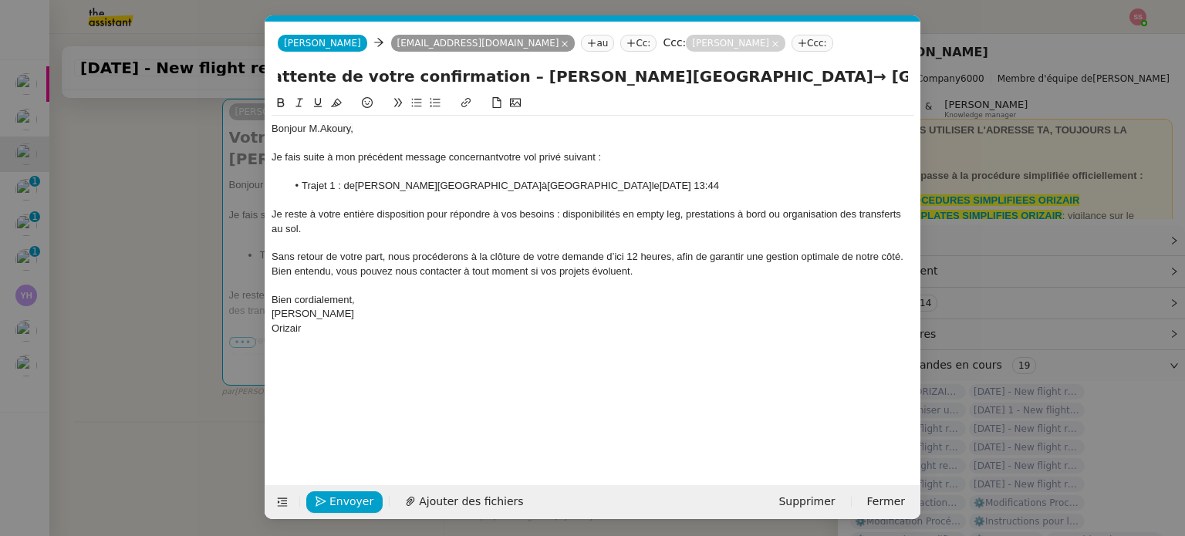
scroll to position [0, 0]
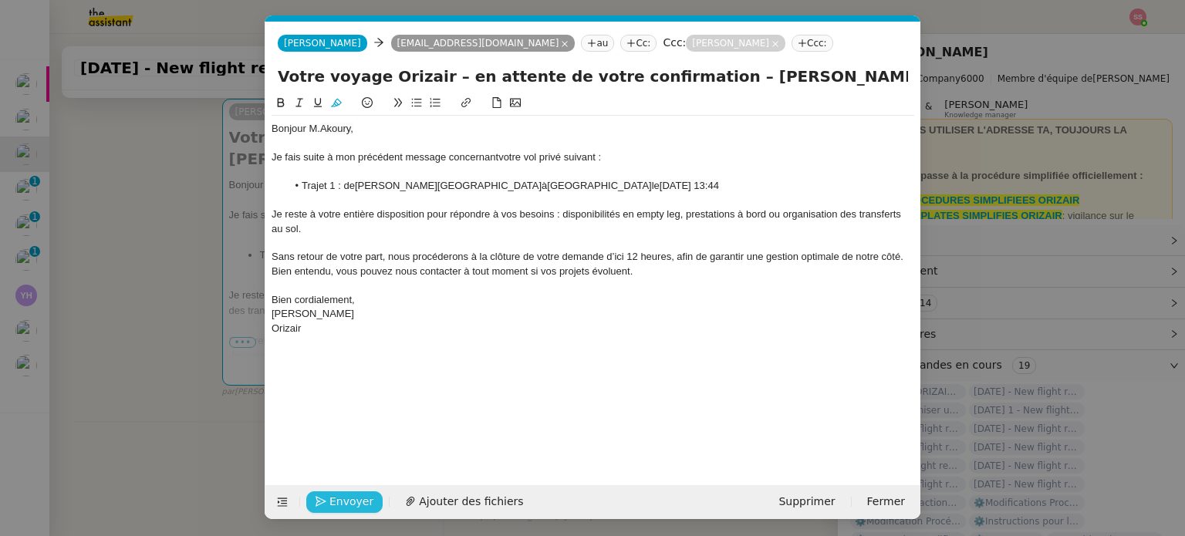
click at [341, 501] on span "Envoyer" at bounding box center [352, 502] width 44 height 18
click at [341, 501] on span "Confirmer l'envoi" at bounding box center [376, 502] width 93 height 18
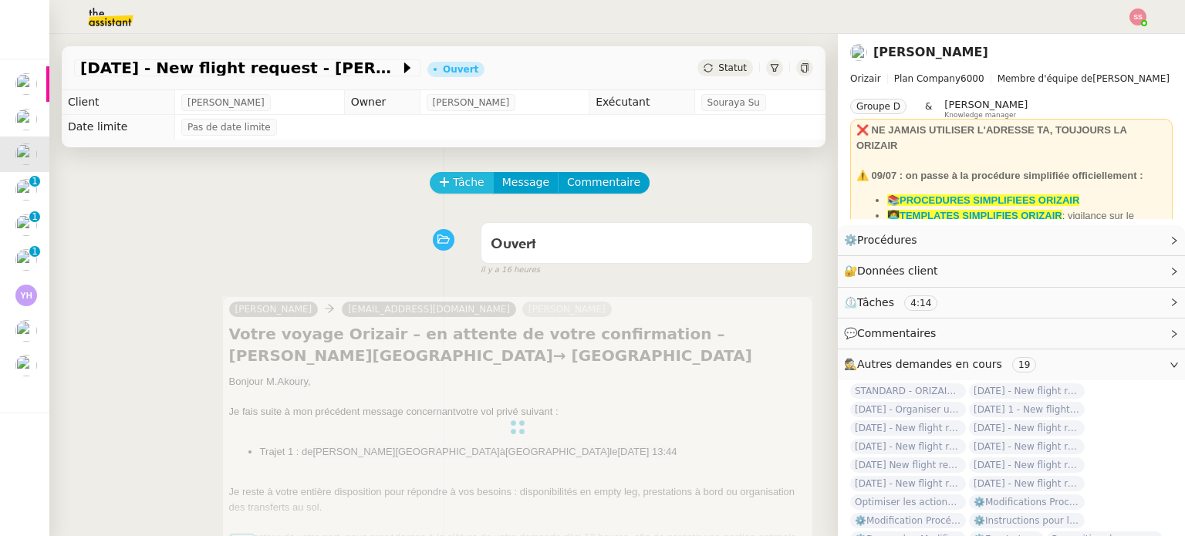
click at [469, 189] on span "Tâche" at bounding box center [469, 183] width 32 height 18
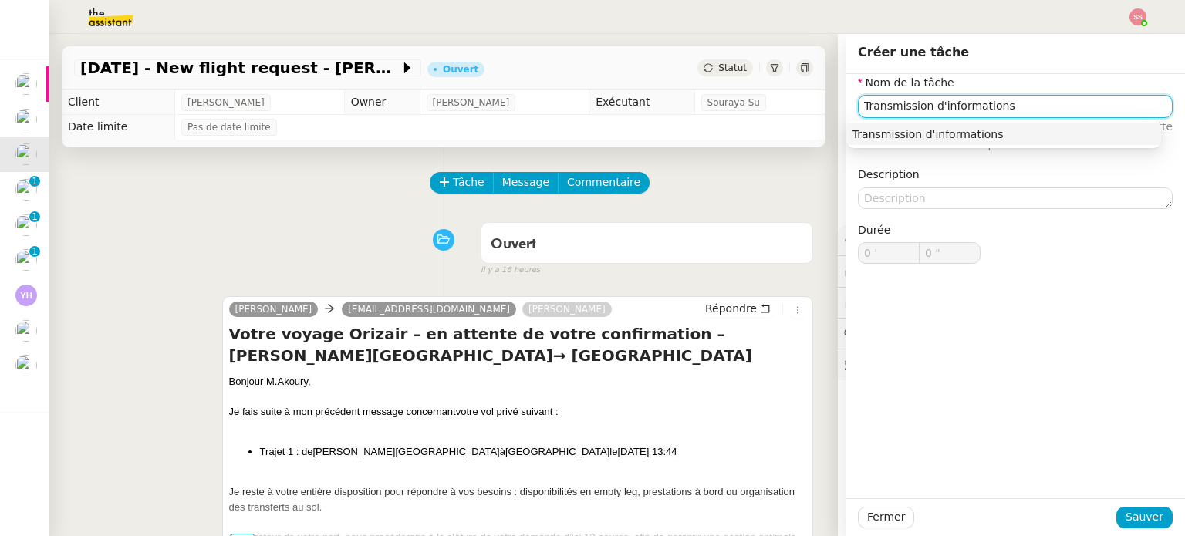
click at [916, 134] on div "Transmission d'informations" at bounding box center [1004, 134] width 303 height 14
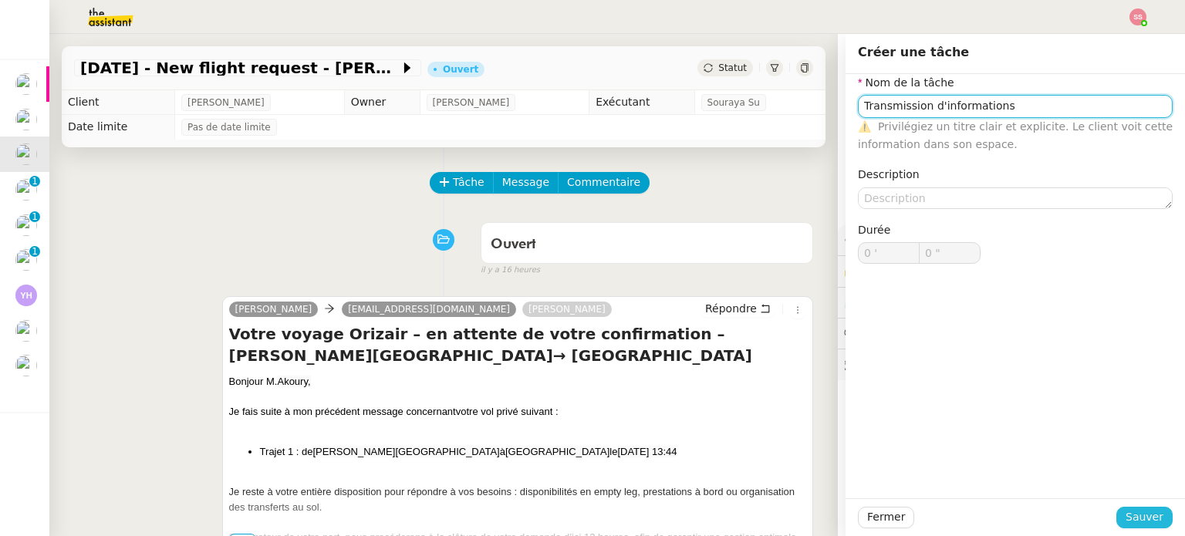
type input "Transmission d'informations"
click at [1121, 514] on button "Sauver" at bounding box center [1145, 518] width 56 height 22
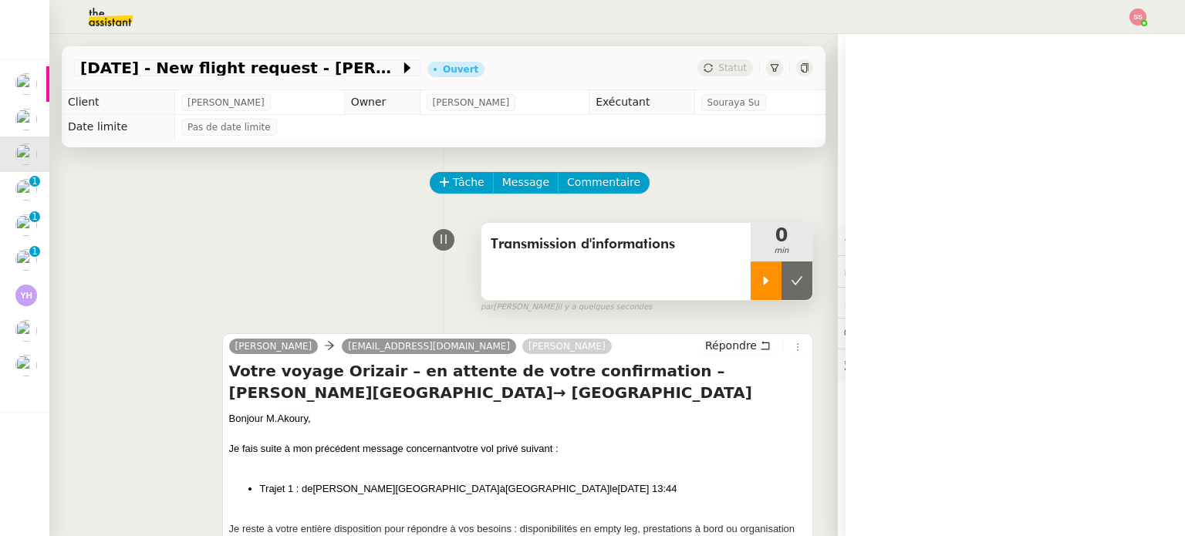
click at [751, 276] on div at bounding box center [766, 281] width 31 height 39
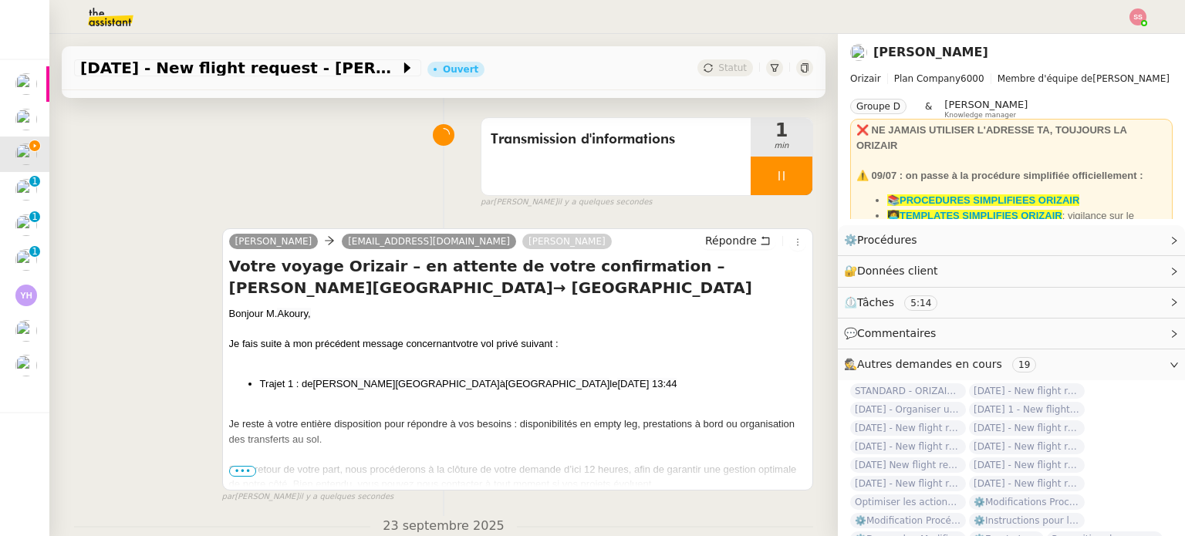
scroll to position [77, 0]
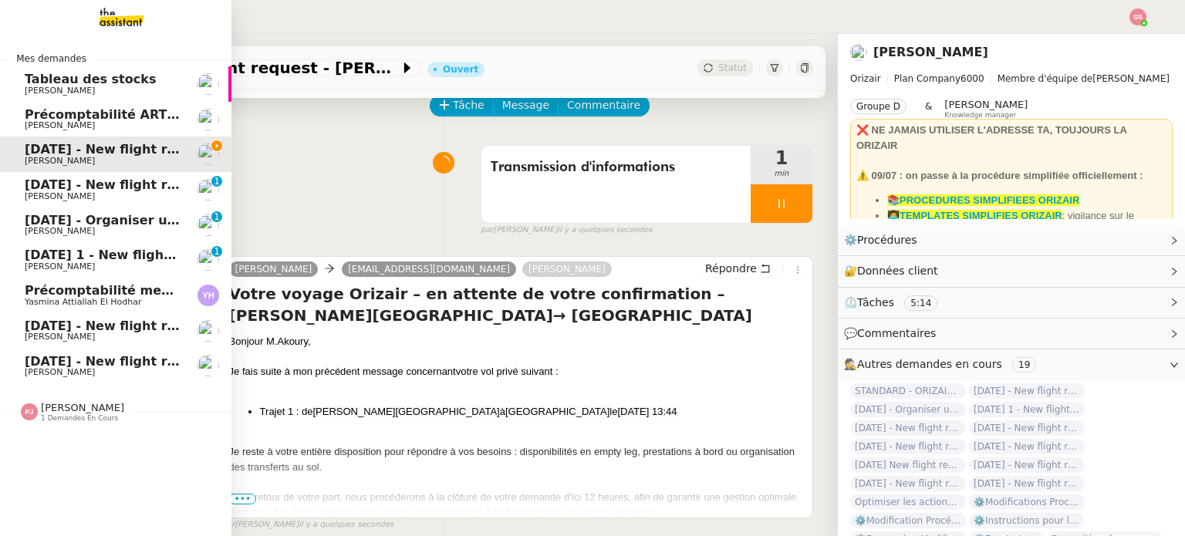
click at [98, 336] on span "[PERSON_NAME]" at bounding box center [103, 337] width 156 height 9
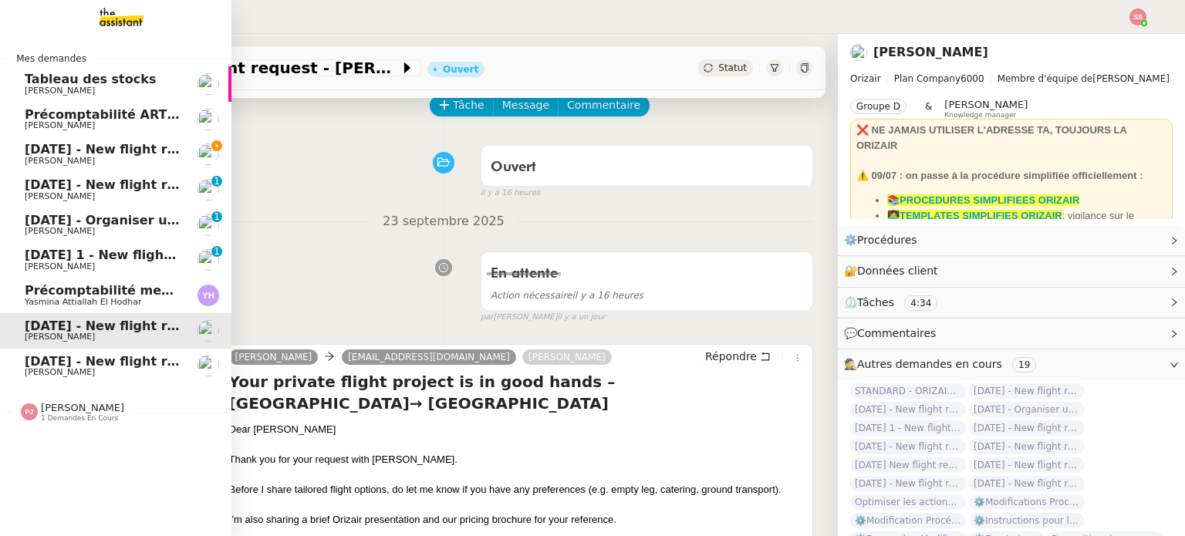
click at [98, 353] on link "[DATE] - New flight request - Mark Camp [PERSON_NAME]" at bounding box center [116, 367] width 232 height 36
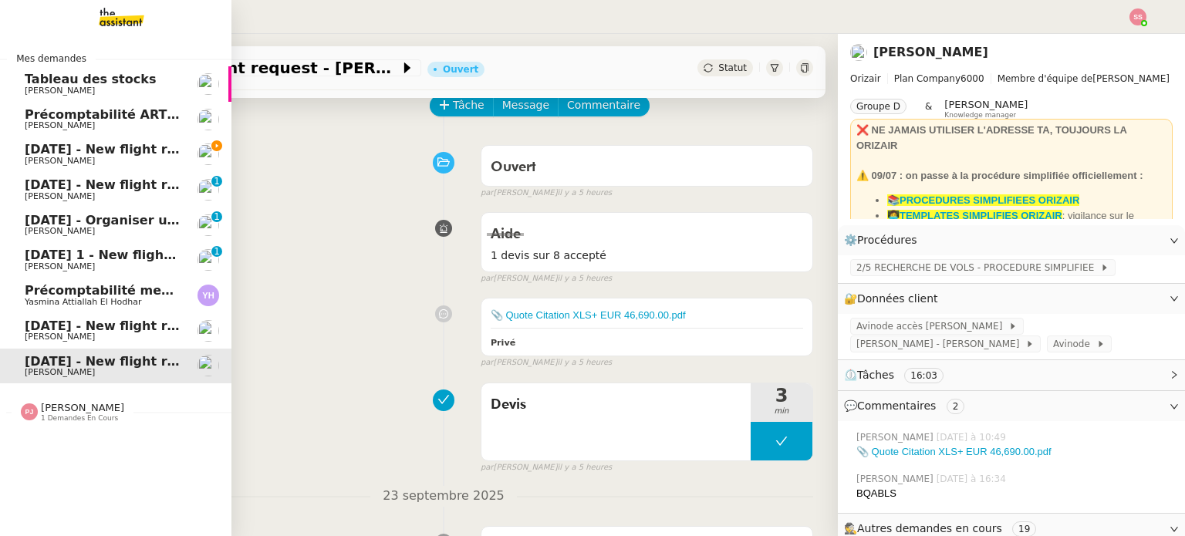
click at [139, 181] on span "[DATE] - New flight request - [PERSON_NAME]" at bounding box center [184, 185] width 319 height 15
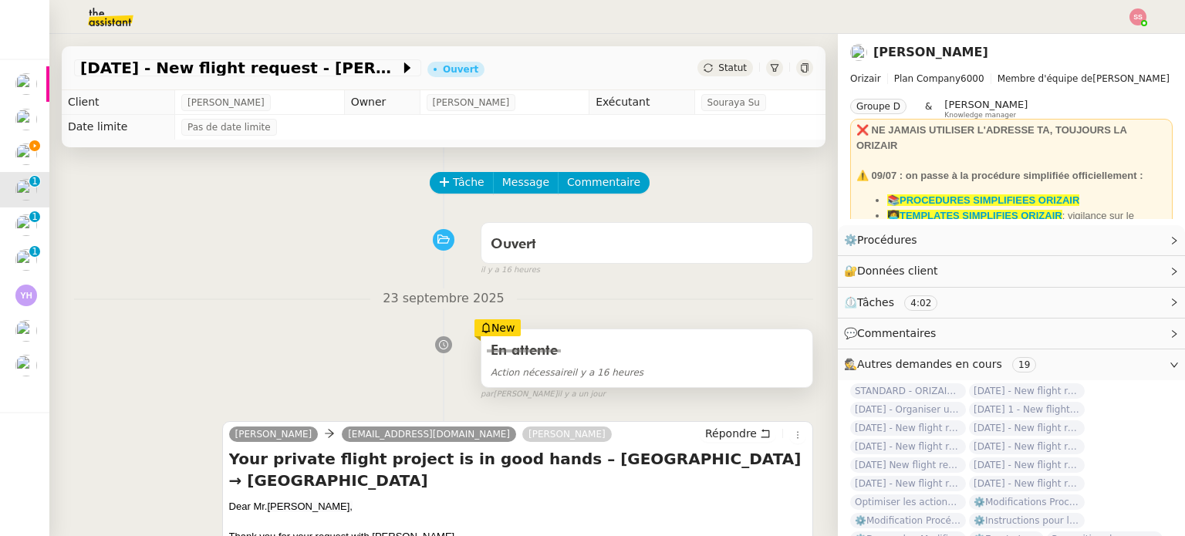
scroll to position [77, 0]
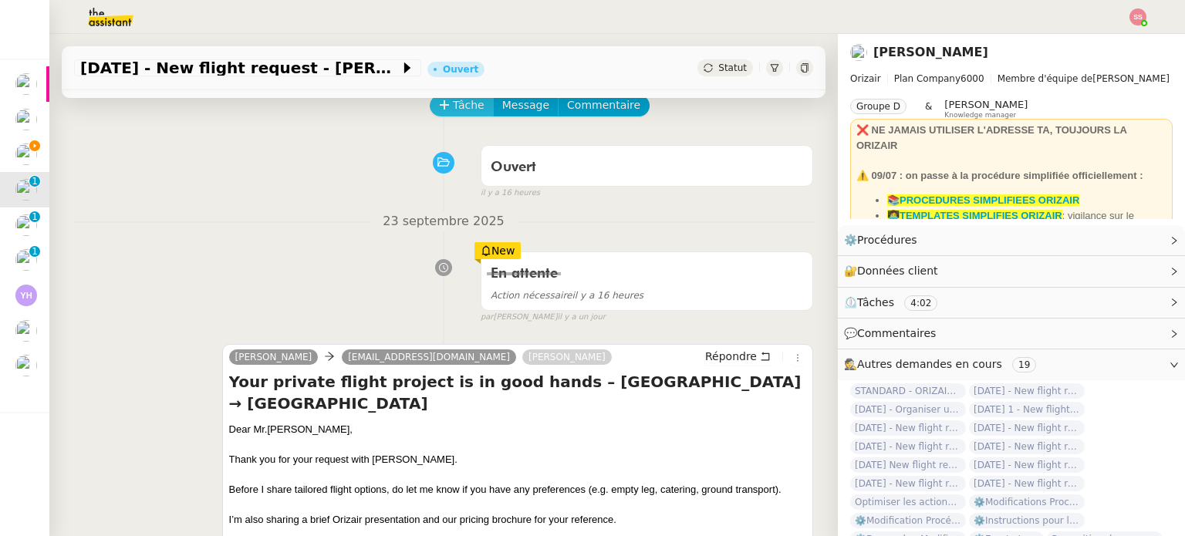
click at [453, 110] on span "Tâche" at bounding box center [469, 105] width 32 height 18
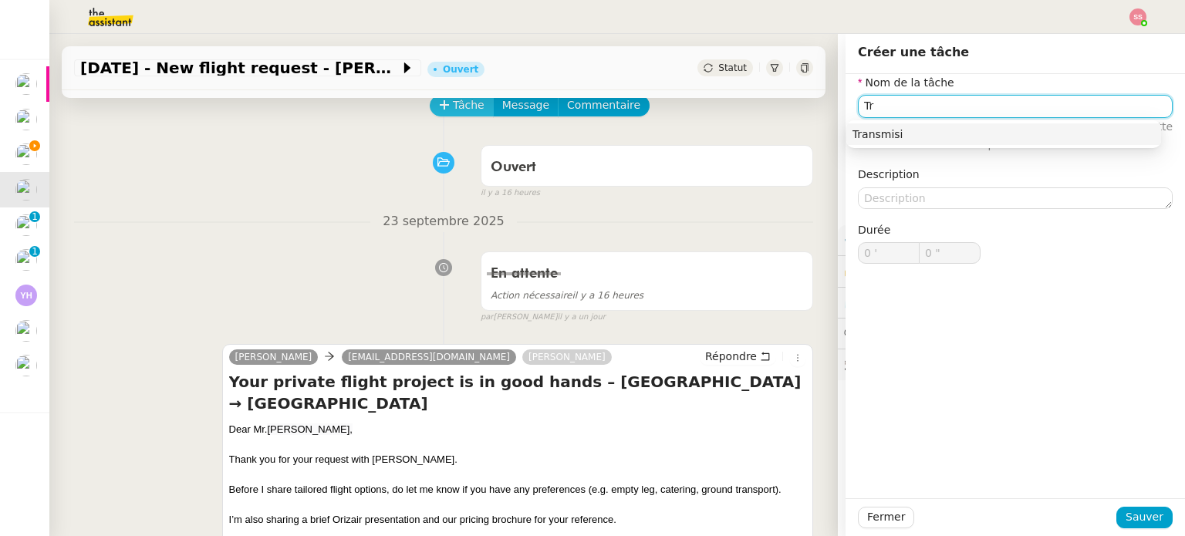
type input "T"
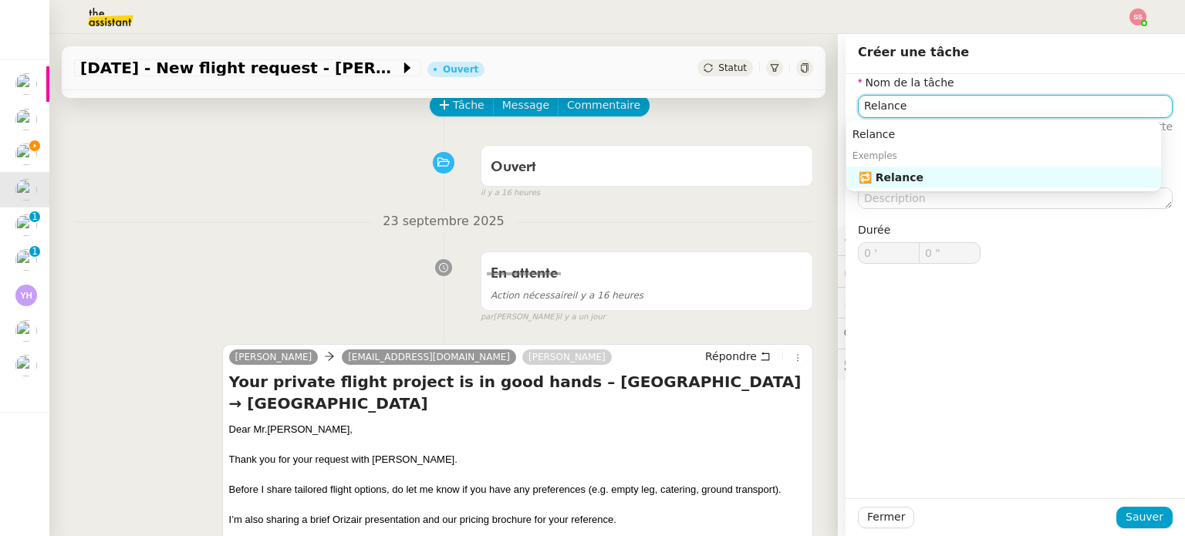
click at [911, 175] on div "🔁 Relance" at bounding box center [1007, 178] width 296 height 14
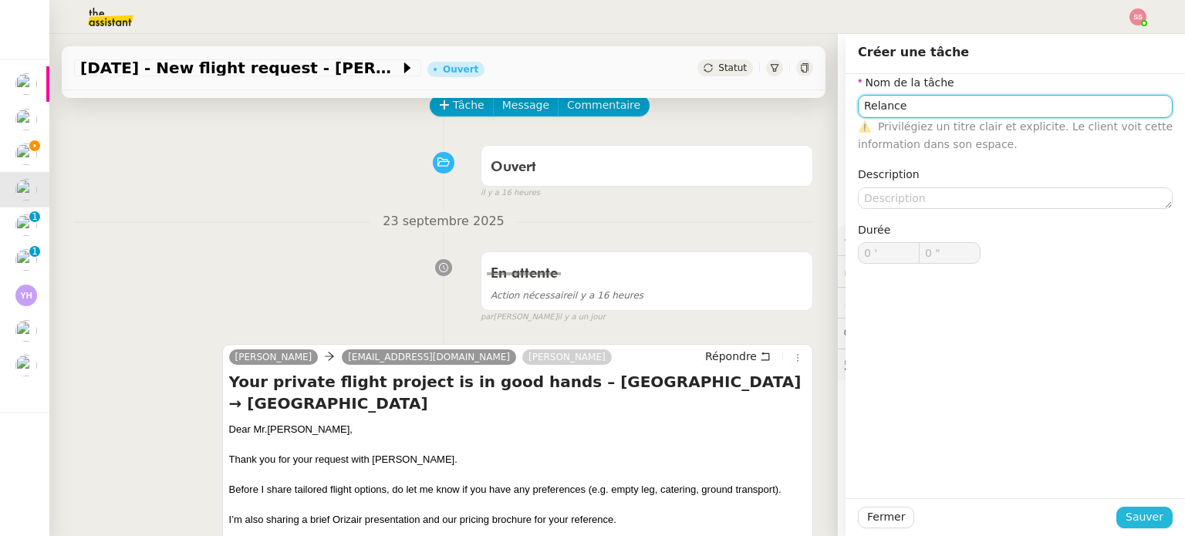
type input "Relance"
click at [1135, 514] on span "Sauver" at bounding box center [1145, 518] width 38 height 18
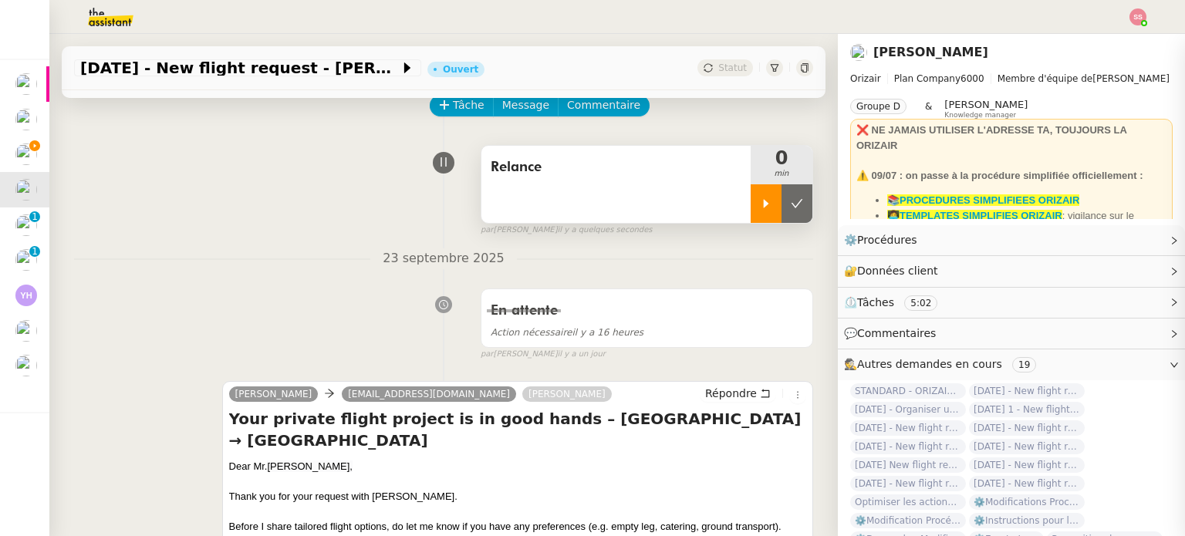
click at [751, 197] on div at bounding box center [766, 203] width 31 height 39
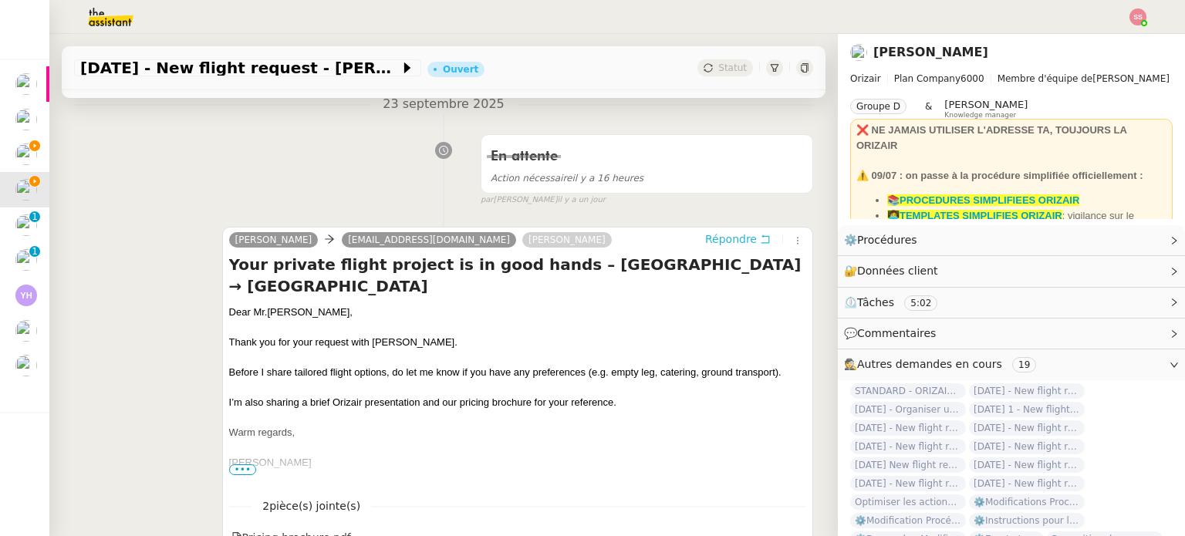
click at [715, 238] on span "Répondre" at bounding box center [731, 239] width 52 height 15
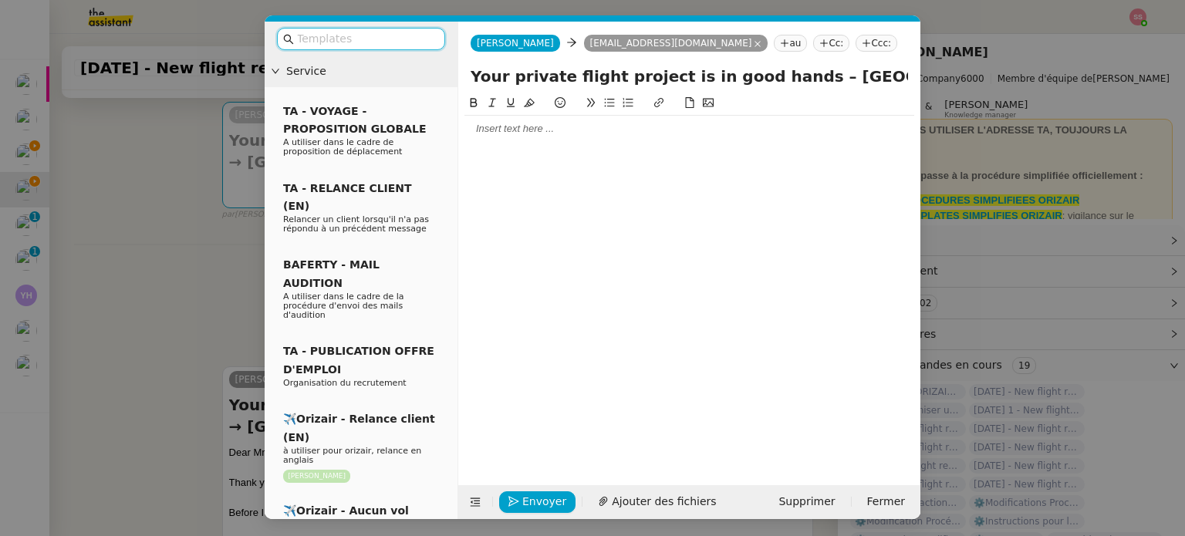
click at [340, 37] on input "text" at bounding box center [366, 39] width 139 height 18
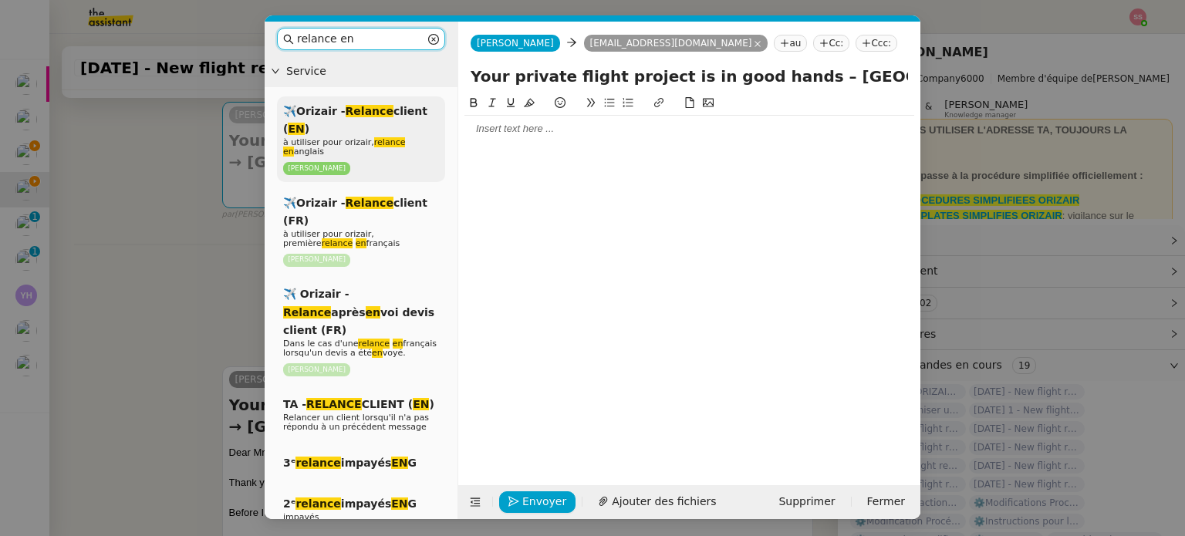
type input "relance en"
click at [363, 117] on em "Relance" at bounding box center [370, 111] width 48 height 12
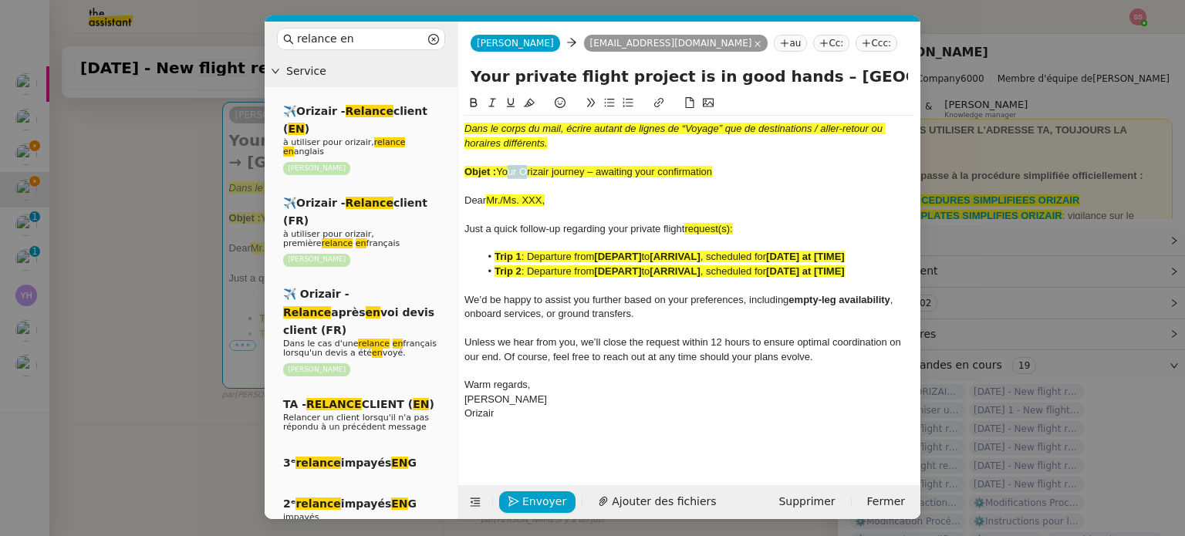
drag, startPoint x: 502, startPoint y: 173, endPoint x: 524, endPoint y: 174, distance: 21.6
click at [524, 174] on span "Your Orizair journey – awaiting your confirmation" at bounding box center [604, 172] width 216 height 12
drag, startPoint x: 499, startPoint y: 173, endPoint x: 741, endPoint y: 181, distance: 241.7
click at [741, 181] on div "Dans le corps du mail, écrire autant de lignes de “Voyage” que de destinations …" at bounding box center [690, 272] width 450 height 312
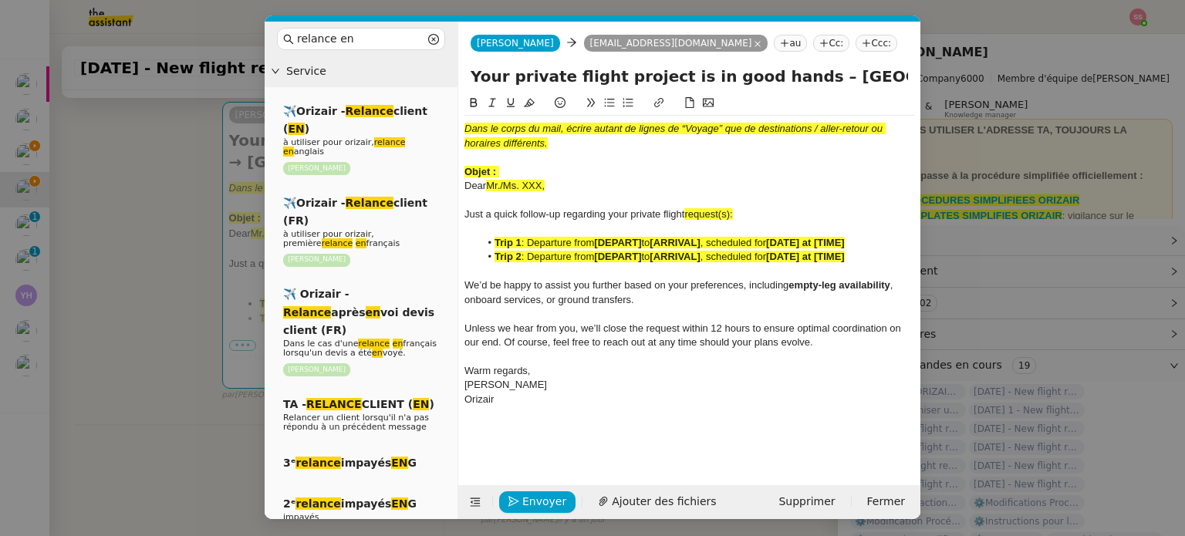
drag, startPoint x: 779, startPoint y: 73, endPoint x: 434, endPoint y: 55, distance: 344.7
click at [434, 55] on nz-layout "relance en Service ✈️Orizair - Relance client ( EN ) à utiliser pour orizair, r…" at bounding box center [593, 271] width 656 height 498
paste input "Orizair journey – awaiting your confirmation"
type input "Your Orizair journey – awaiting your confirmation – [GEOGRAPHIC_DATA] → [GEOGRA…"
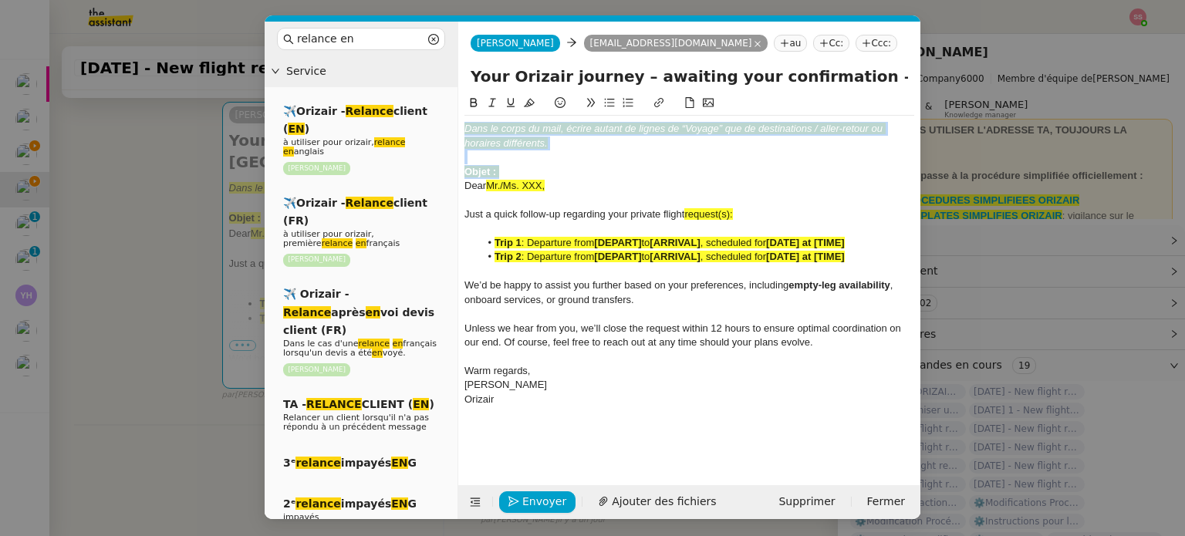
drag, startPoint x: 516, startPoint y: 169, endPoint x: 454, endPoint y: 110, distance: 85.7
click at [454, 110] on nz-layout "relance en Service ✈️Orizair - Relance client ( EN ) à utiliser pour orizair, r…" at bounding box center [593, 271] width 656 height 498
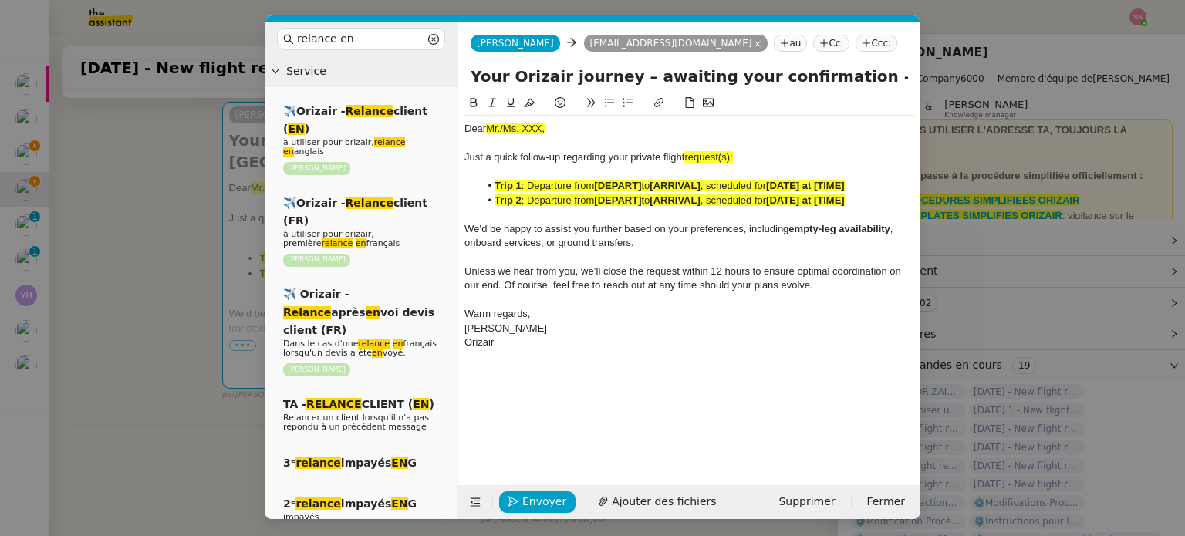
click at [134, 291] on nz-modal-container "relance en Service ✈️Orizair - Relance client ( EN ) à utiliser pour orizair, r…" at bounding box center [592, 268] width 1185 height 536
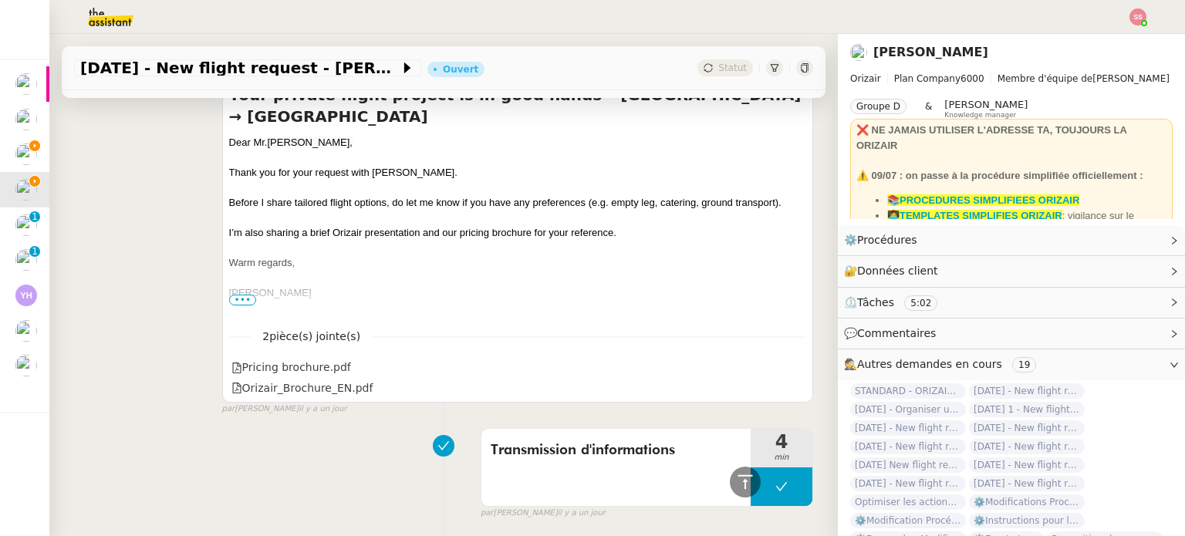
scroll to position [589, 0]
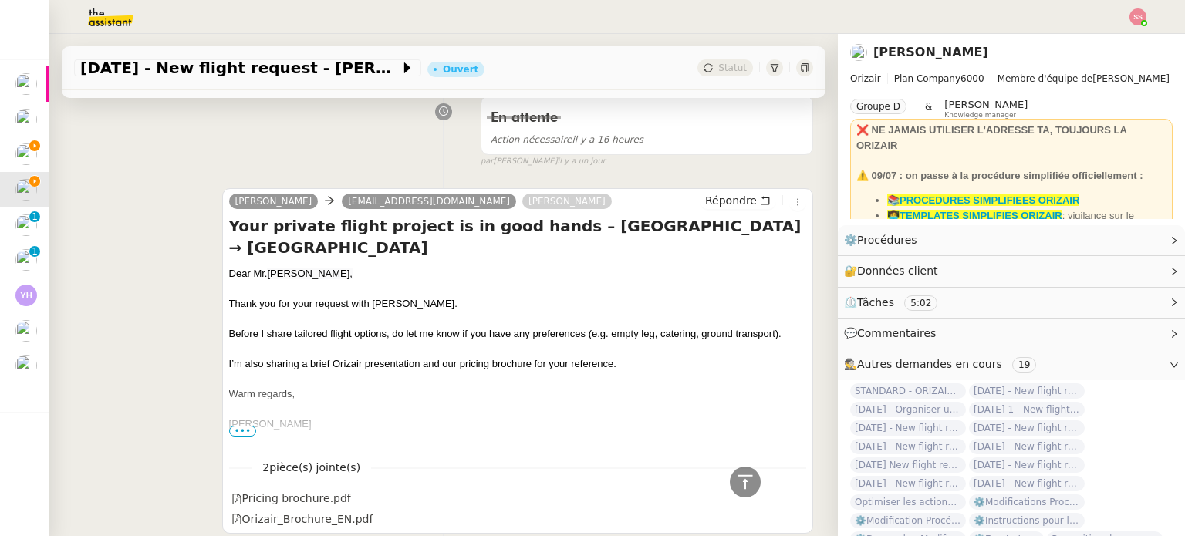
click at [259, 266] on div "Dear [PERSON_NAME]," at bounding box center [517, 273] width 577 height 15
copy div "Dear [PERSON_NAME],"
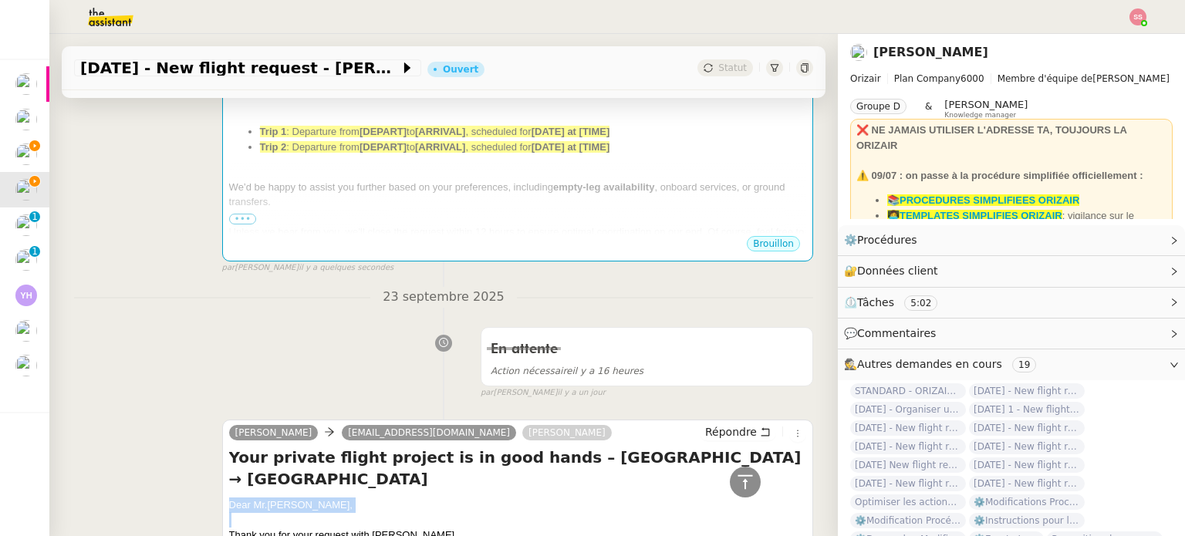
scroll to position [126, 0]
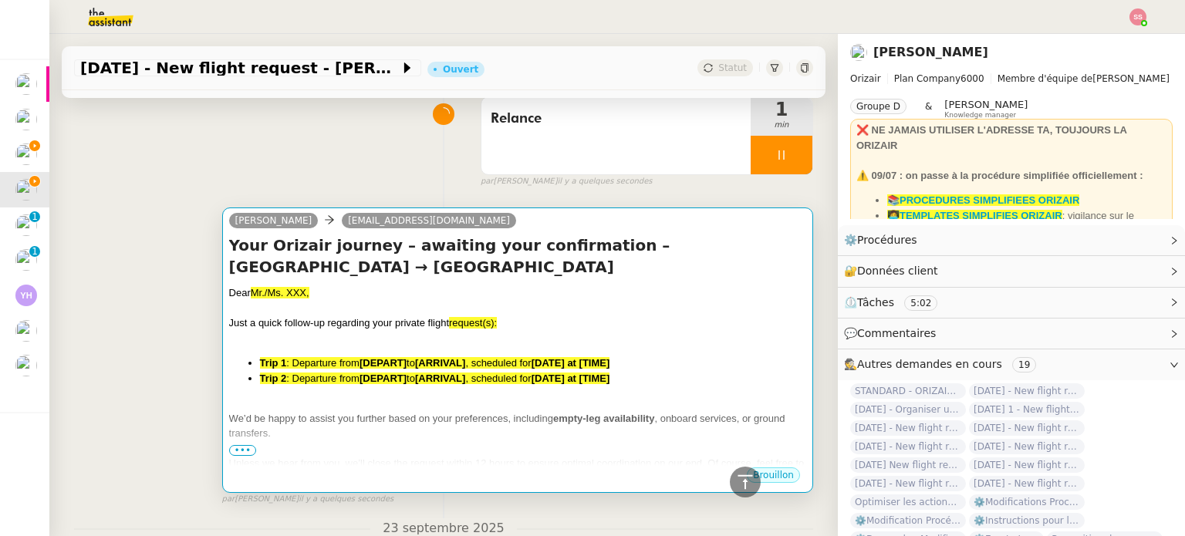
click at [326, 278] on h4 "Your Orizair journey – awaiting your confirmation – [GEOGRAPHIC_DATA] → [GEOGRA…" at bounding box center [517, 256] width 577 height 43
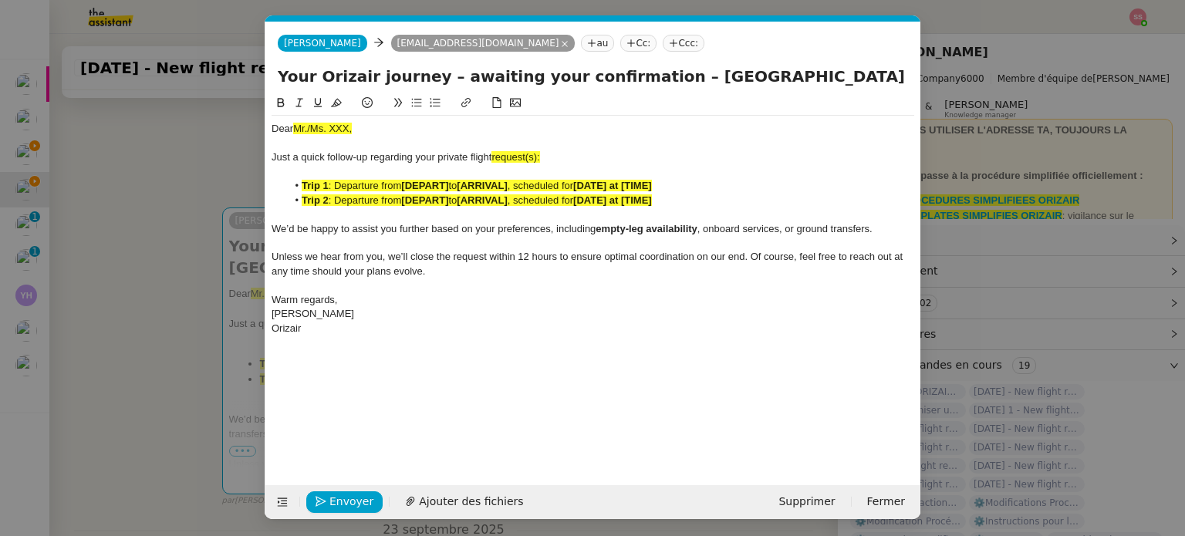
scroll to position [0, 81]
click at [321, 120] on div "Dear Mr./Ms. XXX, Just a quick follow-up regarding your private flight request(…" at bounding box center [593, 229] width 643 height 226
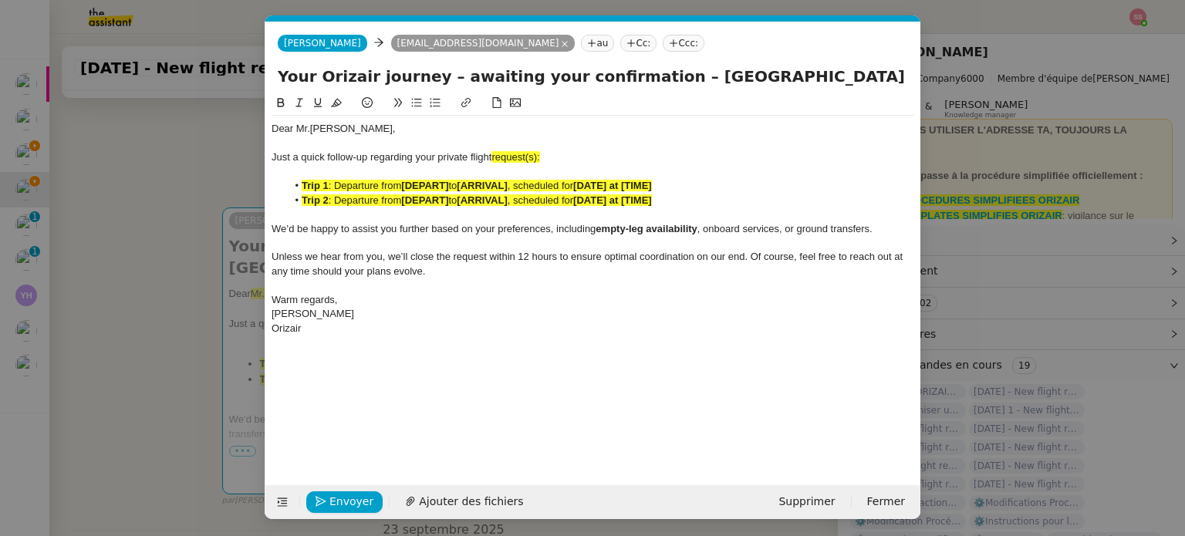
click at [565, 164] on div "Just a quick follow-up regarding your private flight request(s):" at bounding box center [593, 157] width 643 height 14
drag, startPoint x: 545, startPoint y: 157, endPoint x: 493, endPoint y: 157, distance: 51.7
click at [493, 157] on div "Just a quick follow-up regarding your private flight request:" at bounding box center [593, 157] width 643 height 14
click at [340, 101] on icon at bounding box center [336, 102] width 11 height 11
click at [373, 201] on span ": Departure from" at bounding box center [365, 200] width 73 height 12
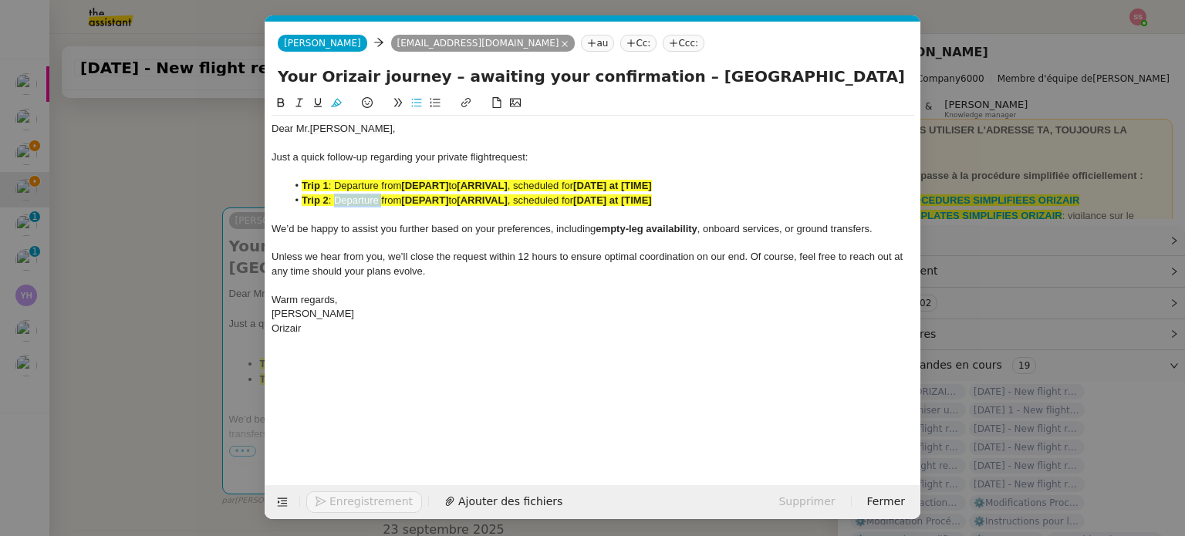
click at [373, 201] on span ": Departure from" at bounding box center [365, 200] width 73 height 12
drag, startPoint x: 744, startPoint y: 79, endPoint x: 846, endPoint y: 84, distance: 102.0
click at [853, 79] on input "Your Orizair journey – awaiting your confirmation – [GEOGRAPHIC_DATA] → [GEOGRA…" at bounding box center [593, 76] width 631 height 23
click at [596, 205] on strong "[DATE] at [TIME]" at bounding box center [612, 200] width 79 height 12
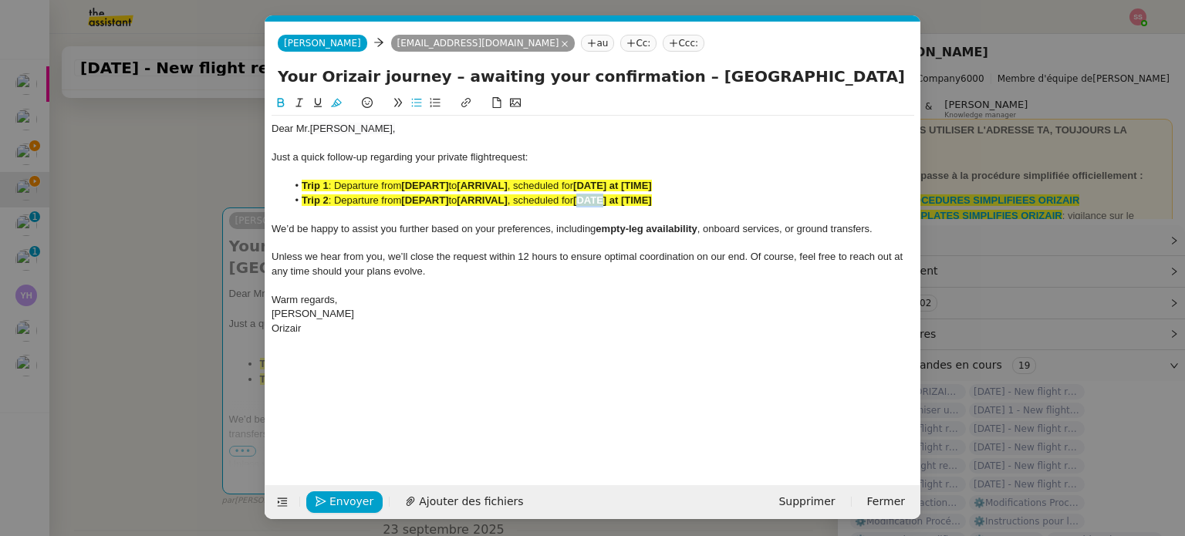
click at [596, 205] on strong "[DATE] at [TIME]" at bounding box center [612, 200] width 79 height 12
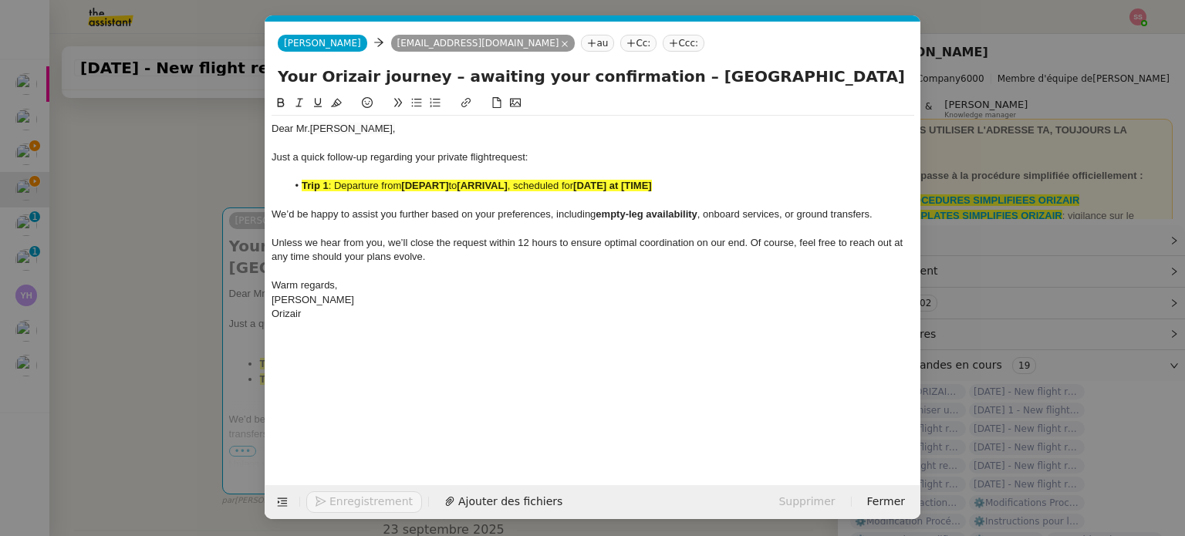
click at [544, 184] on span ", scheduled for" at bounding box center [541, 186] width 66 height 12
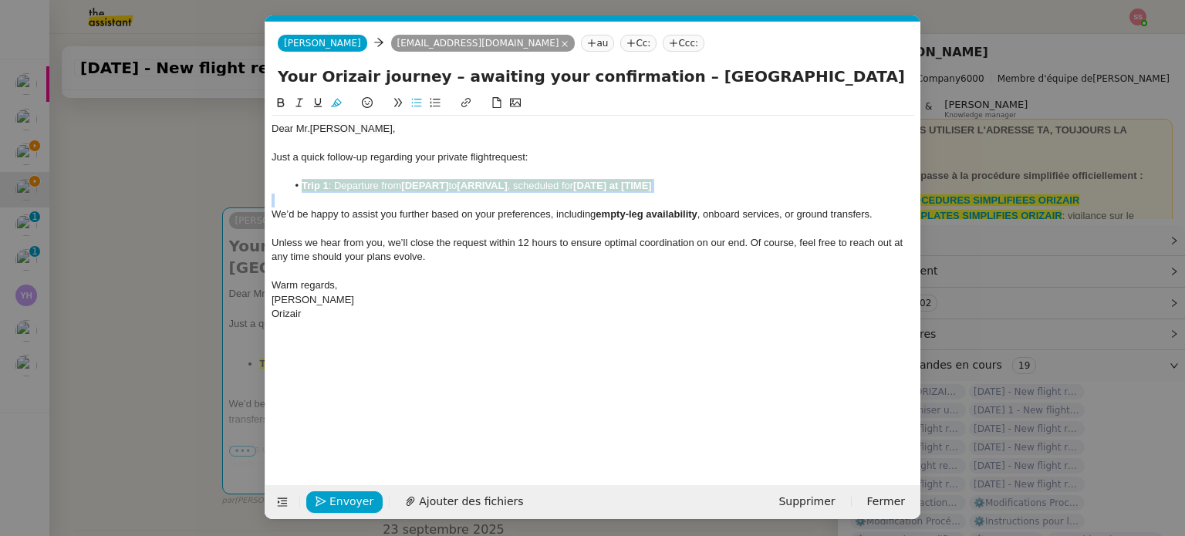
click at [544, 184] on span ", scheduled for" at bounding box center [541, 186] width 66 height 12
click at [334, 107] on icon at bounding box center [336, 102] width 11 height 11
drag, startPoint x: 185, startPoint y: 292, endPoint x: 434, endPoint y: 397, distance: 269.8
click at [185, 292] on nz-modal-container "relance en Service ✈️Orizair - Relance client ( EN ) à utiliser pour orizair, r…" at bounding box center [592, 268] width 1185 height 536
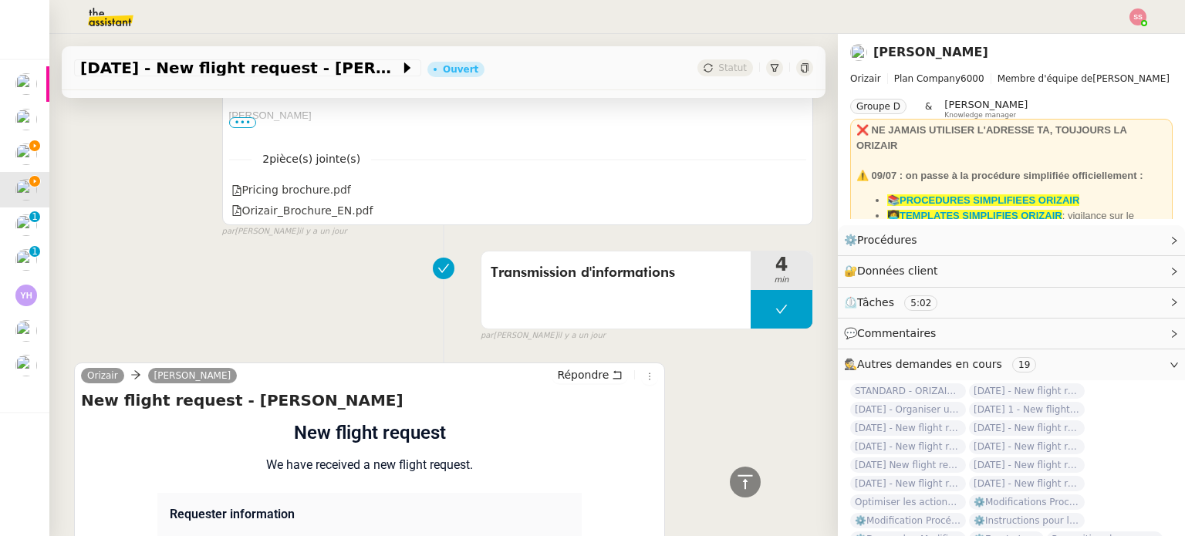
scroll to position [1052, 0]
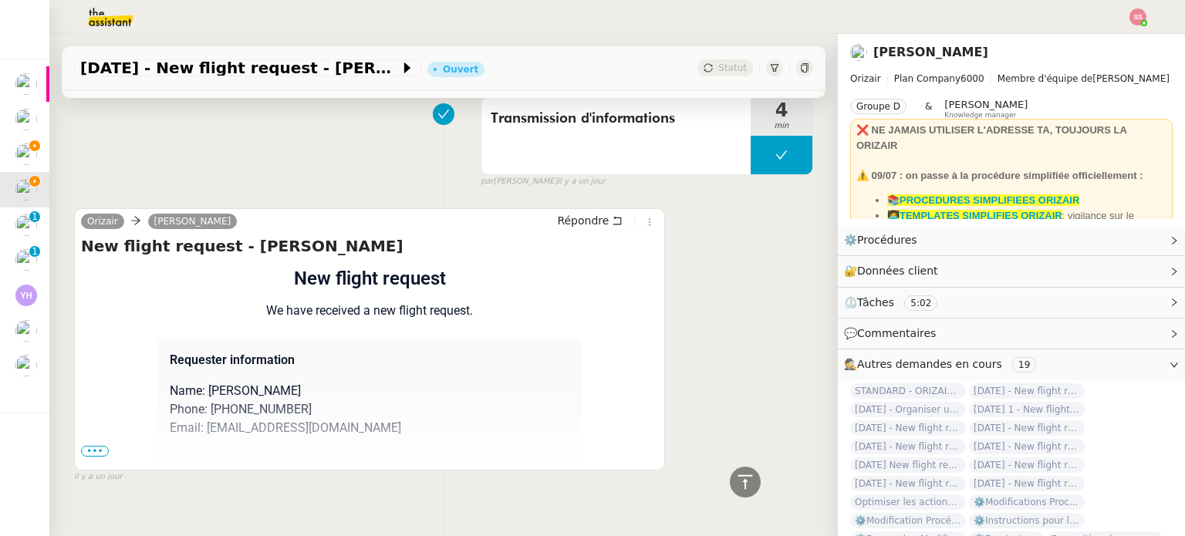
click at [93, 446] on span "•••" at bounding box center [95, 451] width 28 height 11
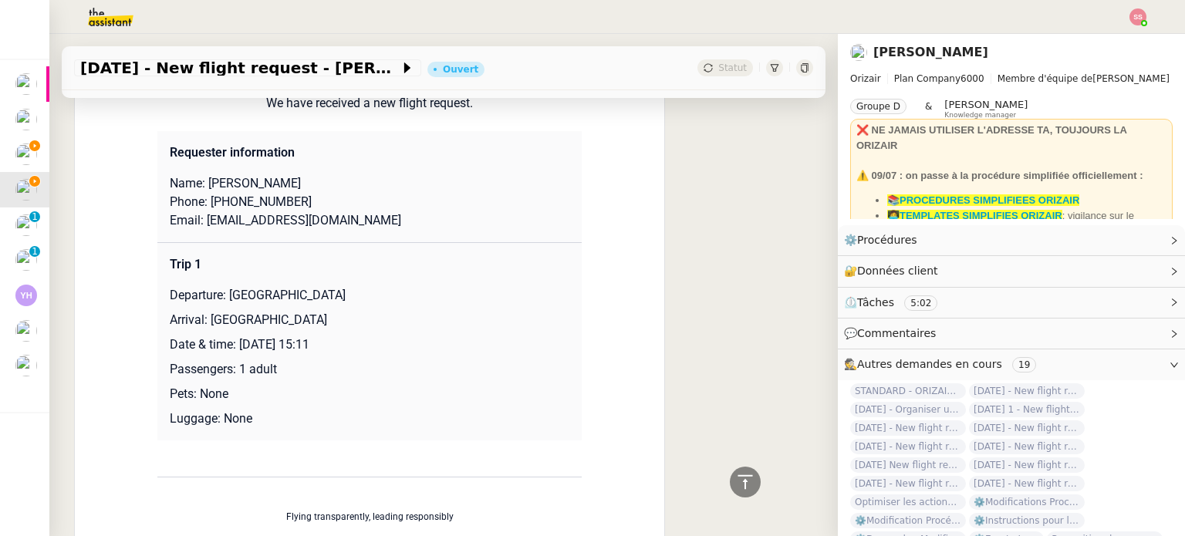
scroll to position [1283, 0]
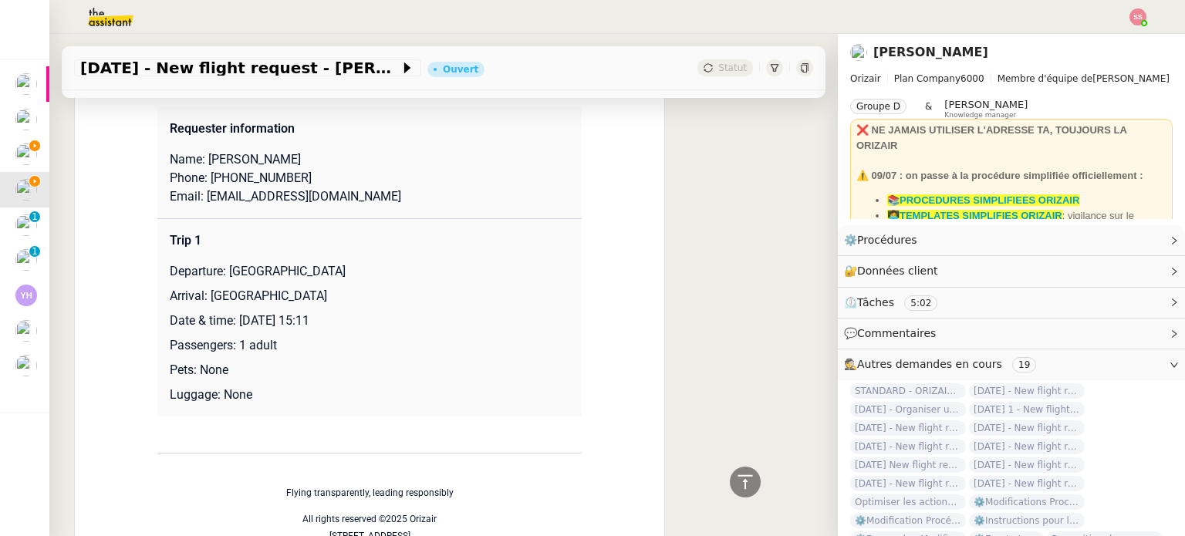
drag, startPoint x: 223, startPoint y: 272, endPoint x: 332, endPoint y: 272, distance: 108.8
click at [332, 272] on p "Departure: [GEOGRAPHIC_DATA]" at bounding box center [370, 271] width 400 height 19
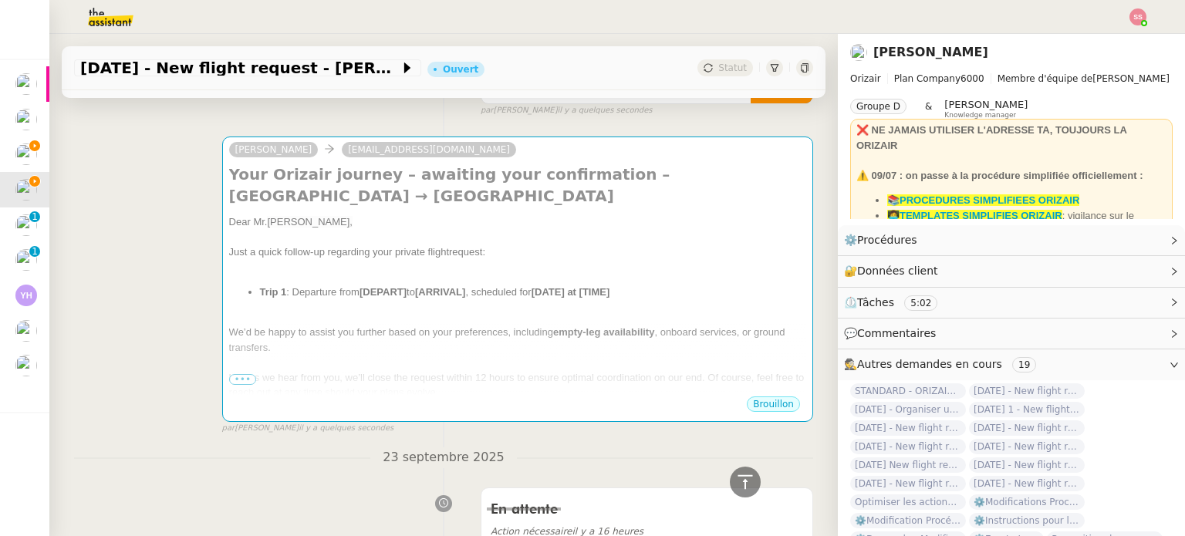
scroll to position [126, 0]
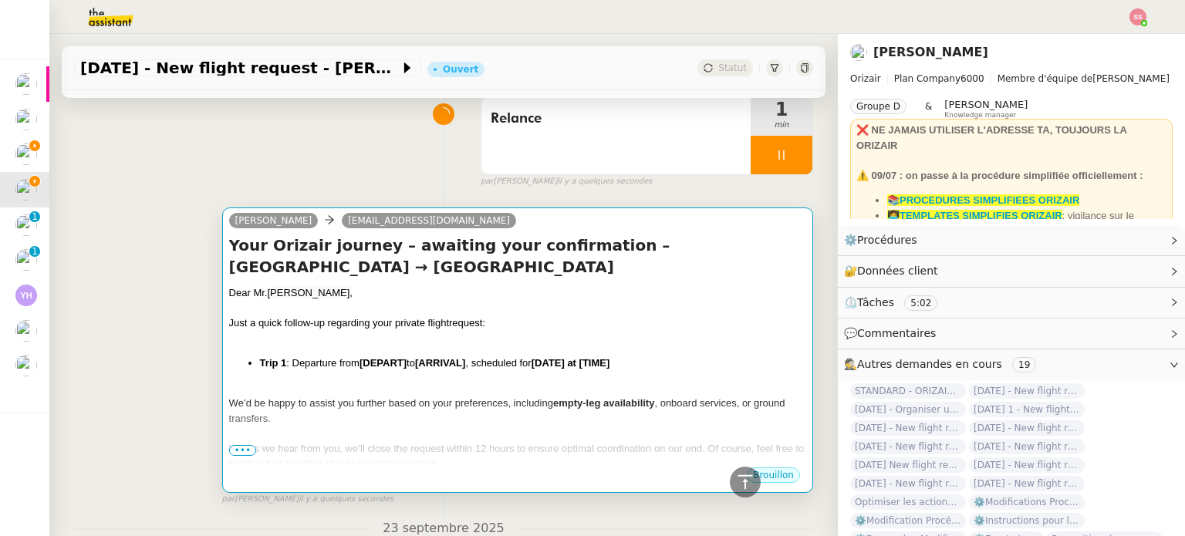
click at [398, 318] on div "Just a quick follow-up regarding your private flight request:" at bounding box center [517, 323] width 577 height 15
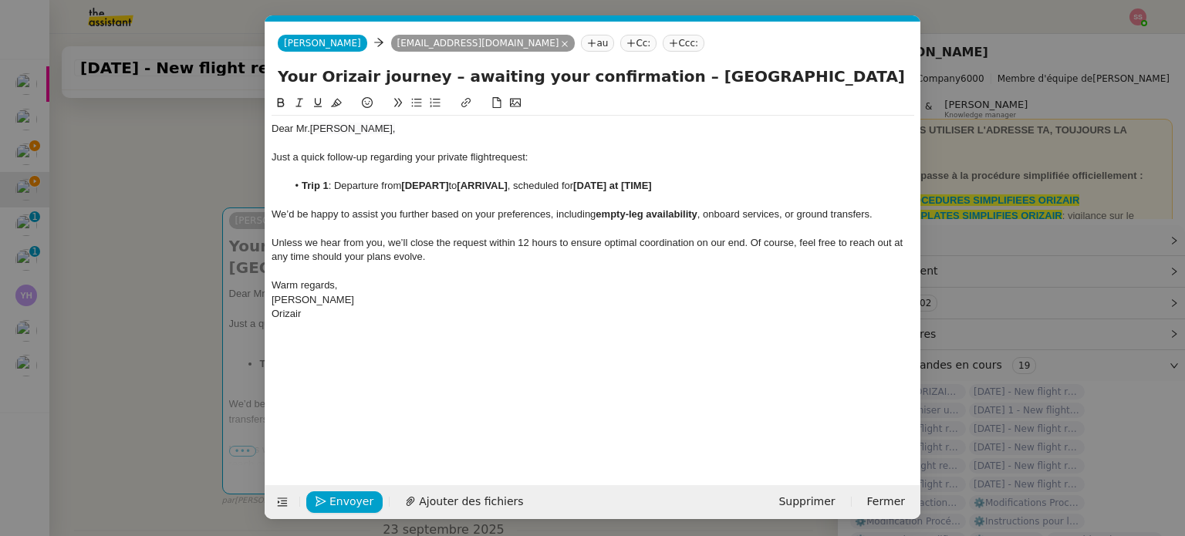
scroll to position [0, 81]
drag, startPoint x: 452, startPoint y: 182, endPoint x: 405, endPoint y: 184, distance: 47.1
click at [405, 184] on li "Trip 1 : Departure from [DEPART] to [ARRIVAL] , scheduled for [DATE] at [TIME]" at bounding box center [601, 186] width 628 height 14
click at [204, 345] on nz-modal-container "relance en Service ✈️Orizair - Relance client ( EN ) à utiliser pour orizair, r…" at bounding box center [592, 268] width 1185 height 536
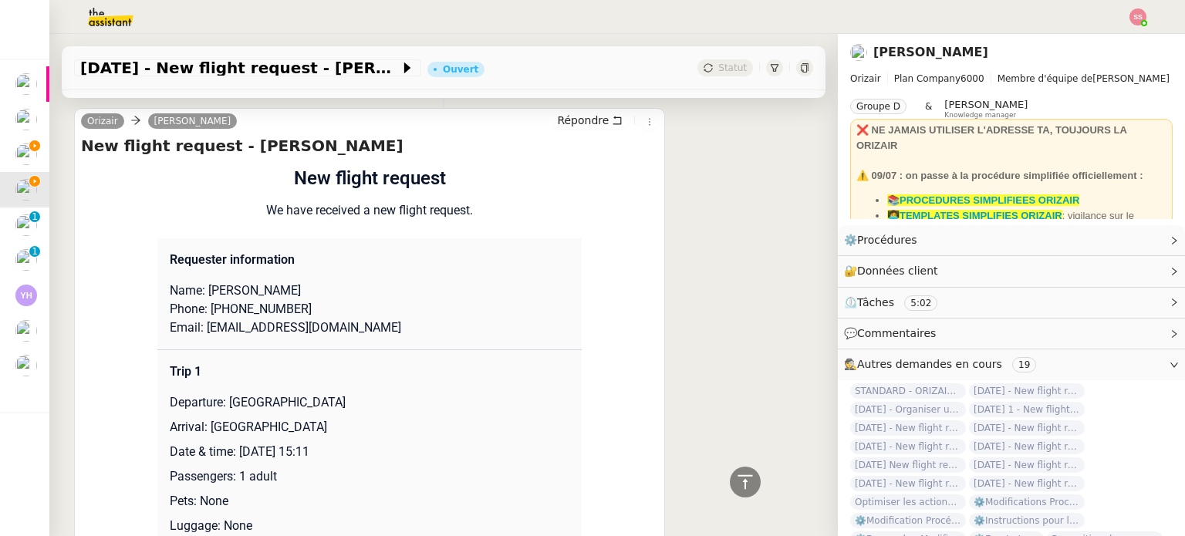
scroll to position [1283, 0]
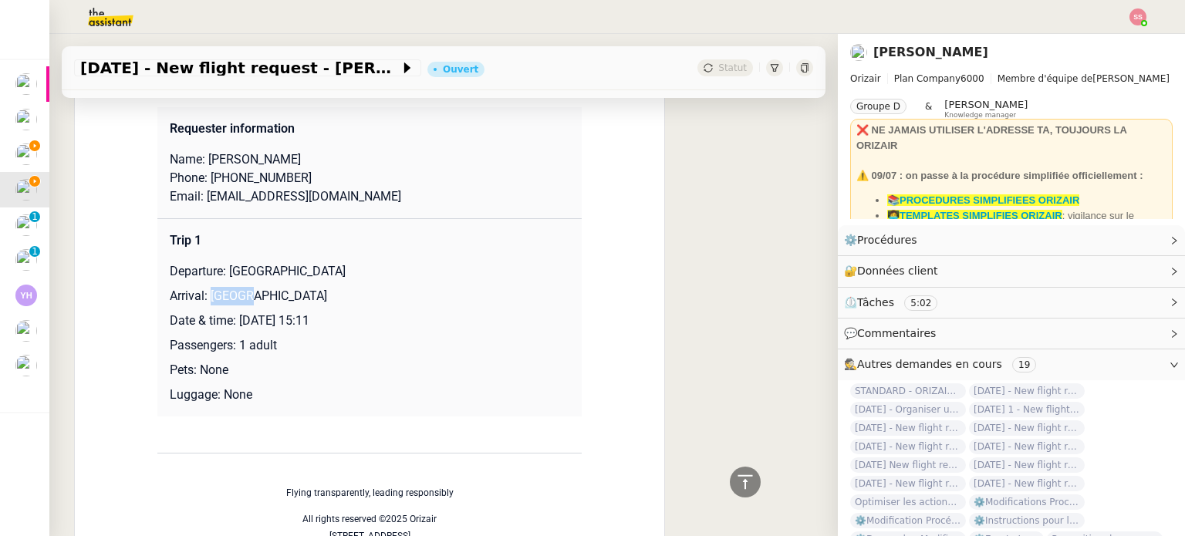
drag, startPoint x: 204, startPoint y: 292, endPoint x: 272, endPoint y: 292, distance: 67.9
click at [272, 292] on p "Arrival: [GEOGRAPHIC_DATA]" at bounding box center [370, 296] width 400 height 19
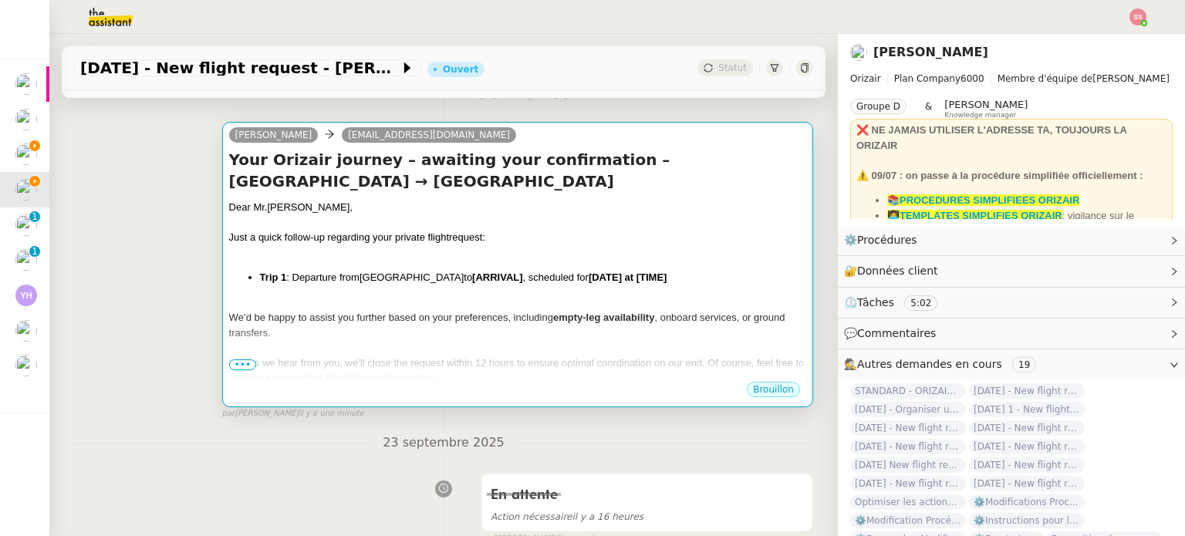
scroll to position [203, 0]
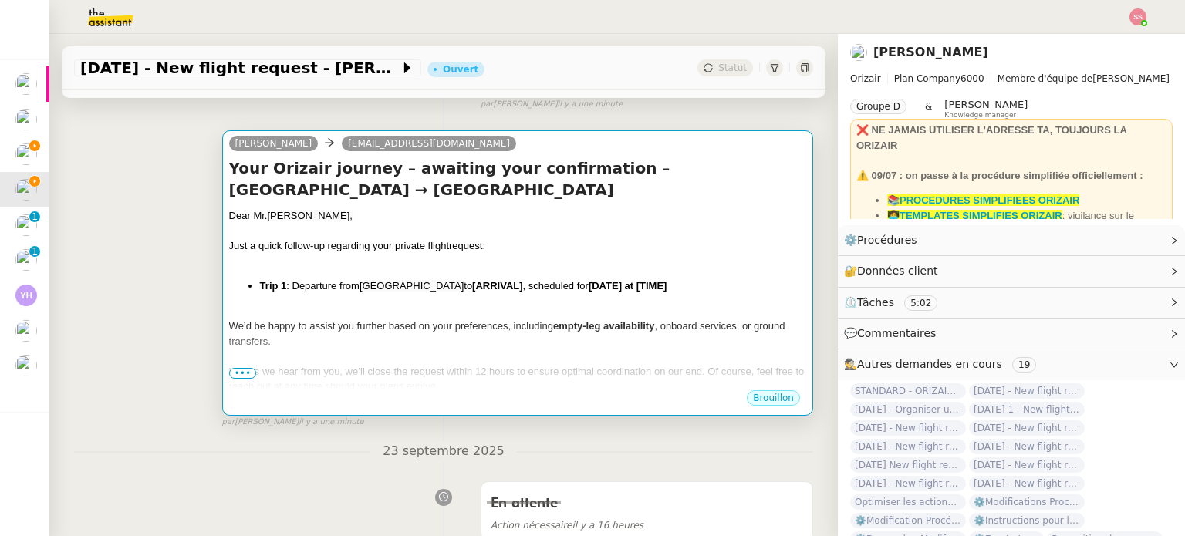
click at [534, 289] on li "Trip 1 : Departure from [GEOGRAPHIC_DATA] to [ARRIVAL] , scheduled for [DATE] a…" at bounding box center [533, 286] width 546 height 15
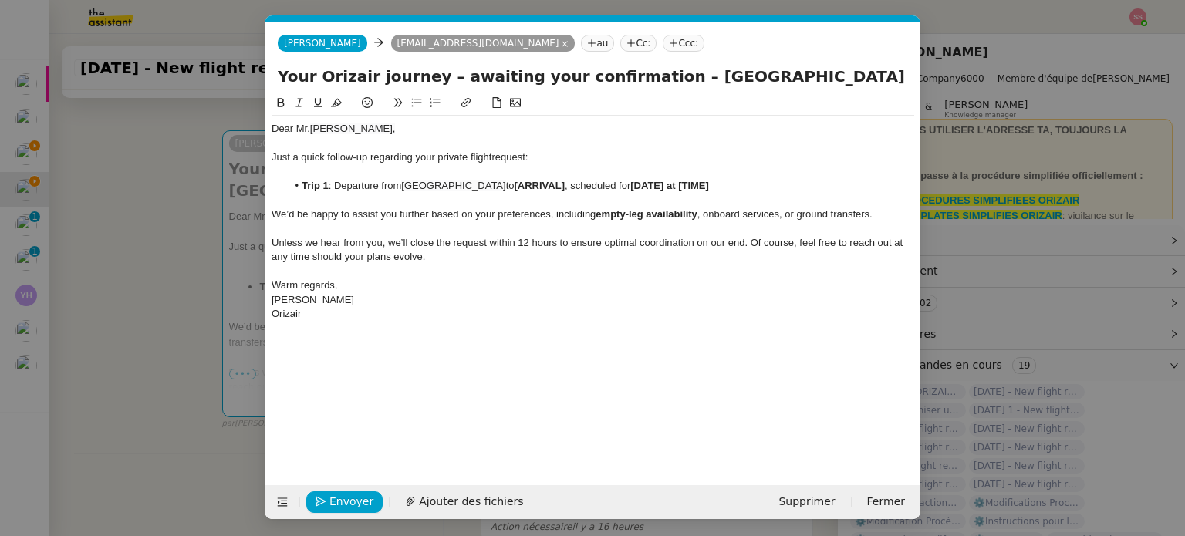
scroll to position [0, 81]
drag, startPoint x: 553, startPoint y: 185, endPoint x: 503, endPoint y: 186, distance: 49.4
click at [503, 186] on li "Trip 1 : Departure from [GEOGRAPHIC_DATA] to [ARRIVAL] , scheduled for [DATE] a…" at bounding box center [601, 186] width 628 height 14
click at [209, 373] on nz-modal-container "relance en Service ✈️Orizair - Relance client ( EN ) à utiliser pour orizair, r…" at bounding box center [592, 268] width 1185 height 536
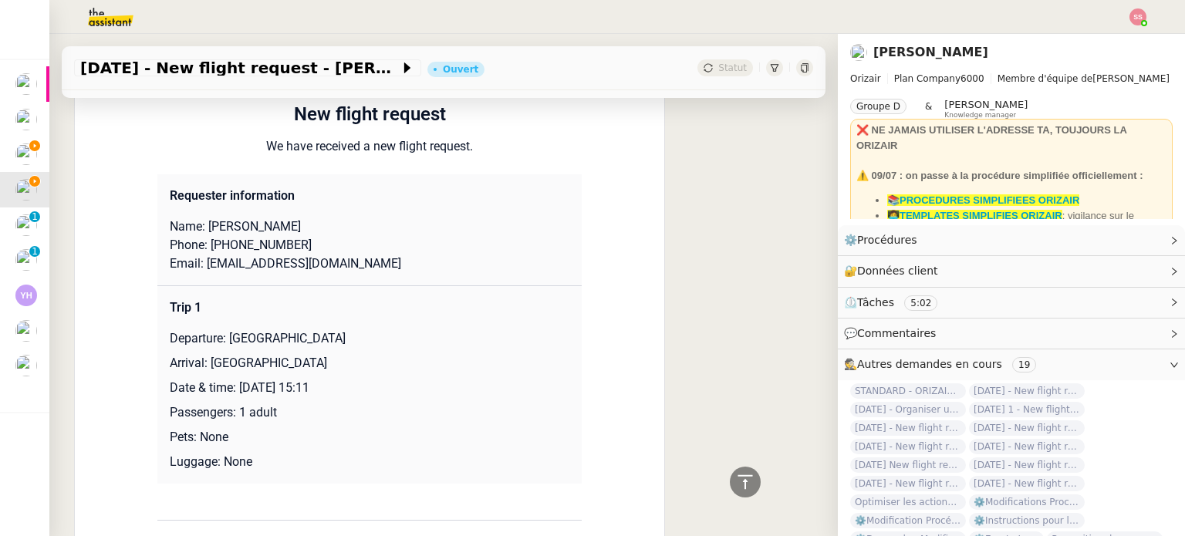
scroll to position [1283, 0]
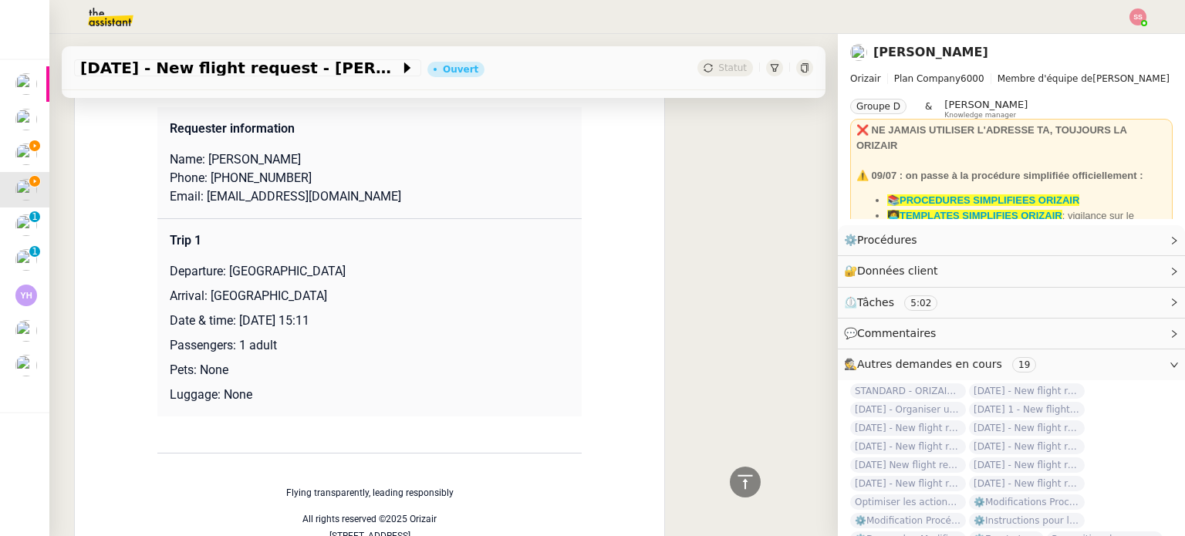
drag, startPoint x: 237, startPoint y: 320, endPoint x: 431, endPoint y: 315, distance: 194.5
click at [431, 315] on p "Date & time: [DATE] 15:11" at bounding box center [370, 321] width 400 height 19
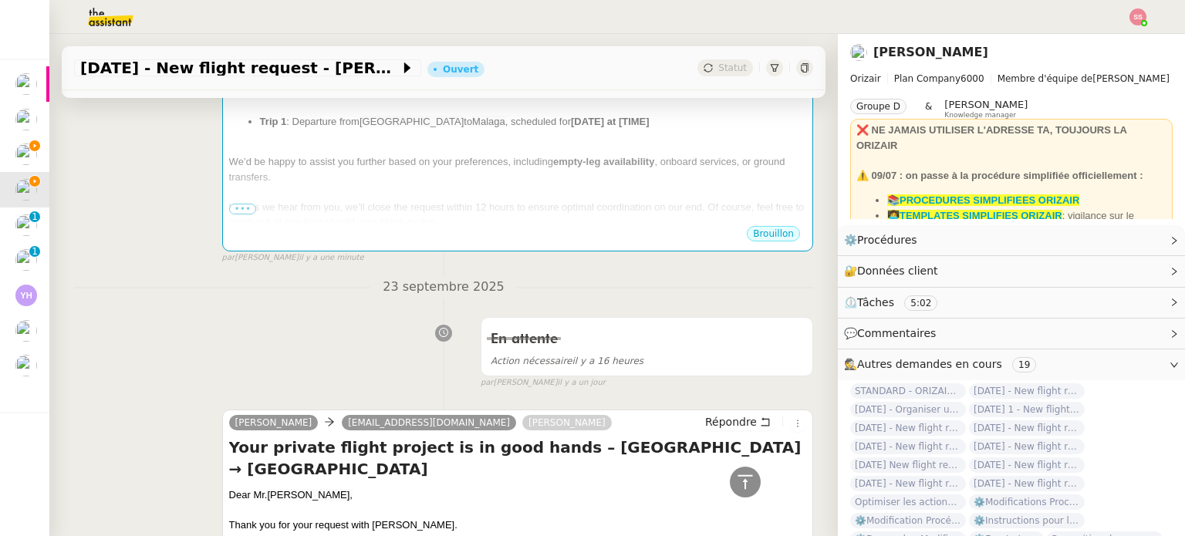
scroll to position [203, 0]
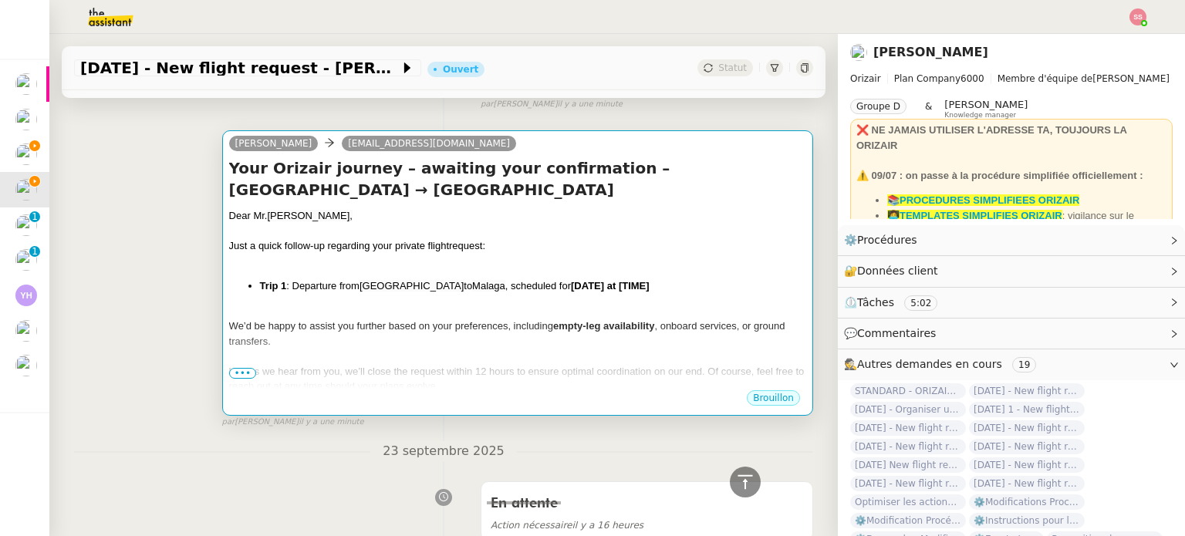
click at [682, 290] on li "Trip 1 : Departure from [GEOGRAPHIC_DATA] to [GEOGRAPHIC_DATA] , scheduled for …" at bounding box center [533, 286] width 546 height 15
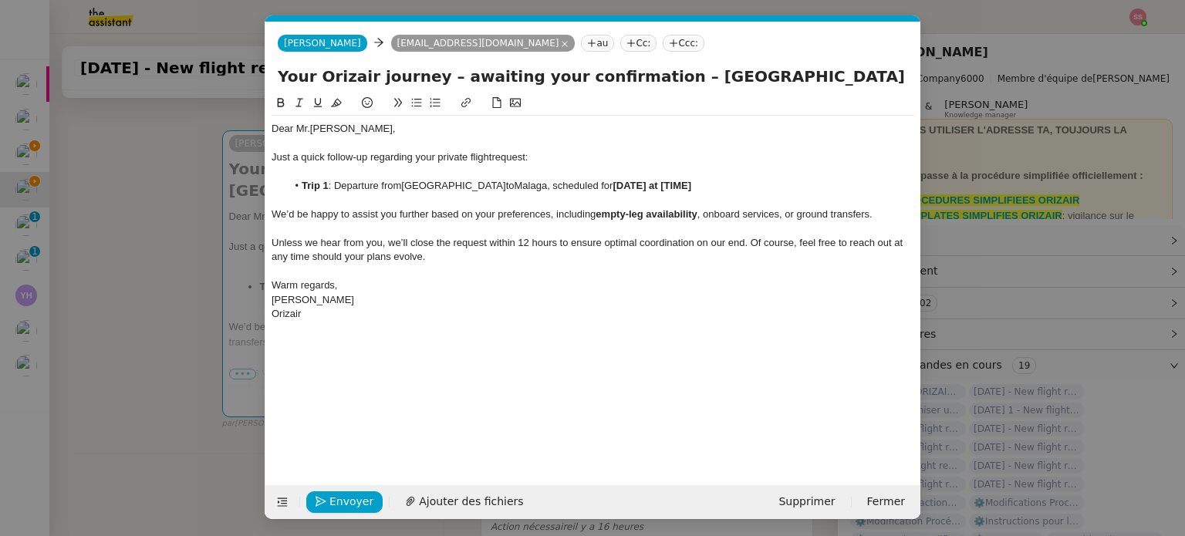
scroll to position [0, 81]
drag, startPoint x: 691, startPoint y: 188, endPoint x: 603, endPoint y: 181, distance: 88.3
click at [603, 181] on li "Trip 1 : Departure from [GEOGRAPHIC_DATA] to [GEOGRAPHIC_DATA] , scheduled for …" at bounding box center [601, 186] width 628 height 14
click at [623, 186] on span "[DATE] 15:11" at bounding box center [642, 186] width 59 height 12
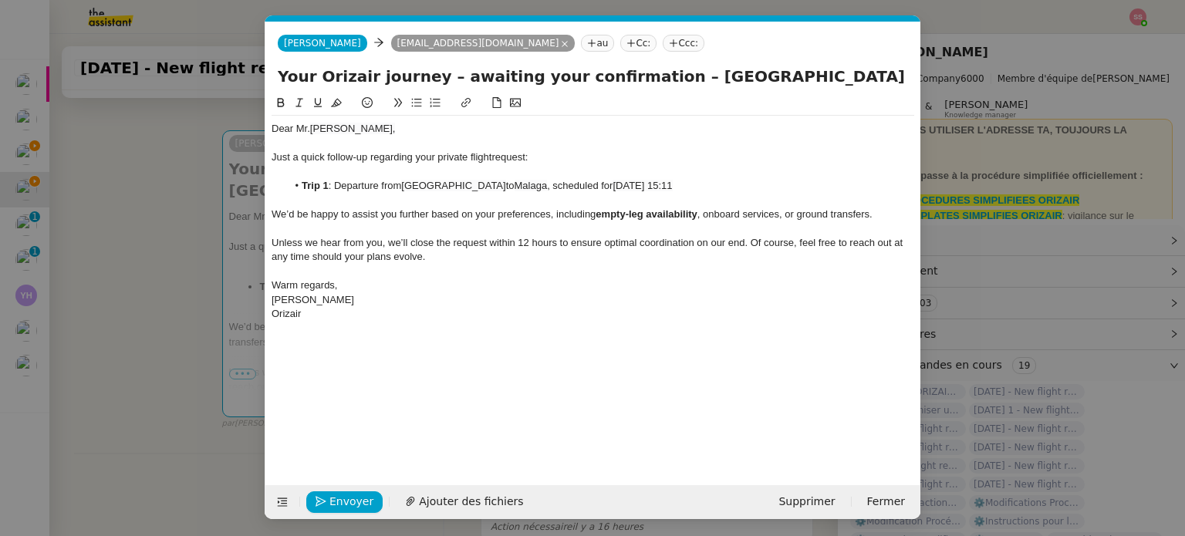
click at [651, 185] on span "[DATE] 15:11" at bounding box center [642, 186] width 59 height 12
click at [661, 187] on span "[DATE] 15:11" at bounding box center [642, 186] width 59 height 12
click at [672, 184] on span "[DATE] 15:11" at bounding box center [642, 186] width 59 height 12
click at [663, 39] on nz-tag "Ccc:" at bounding box center [684, 43] width 42 height 17
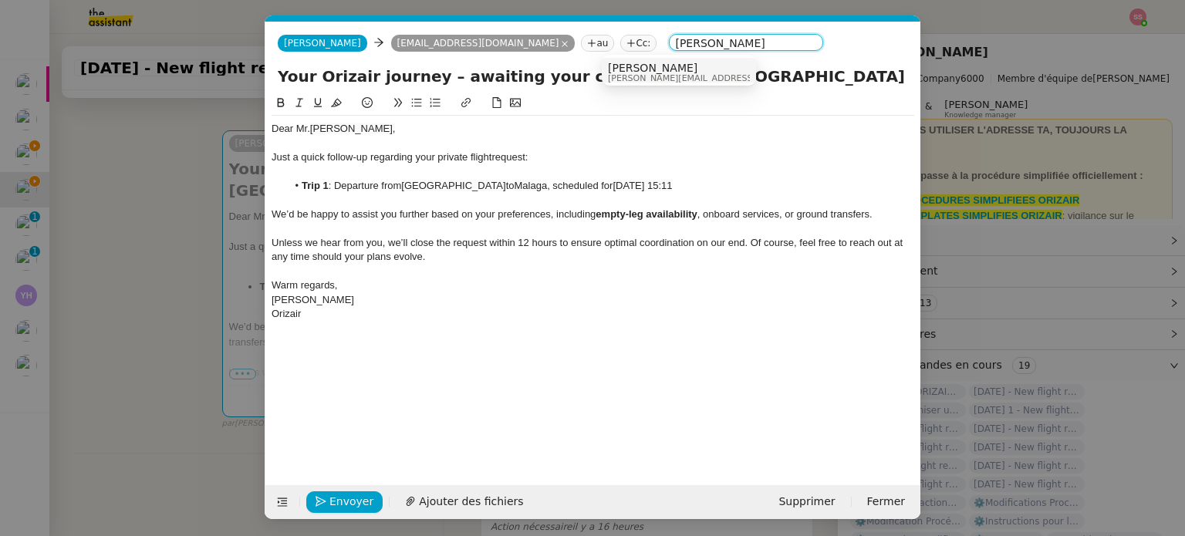
type input "[PERSON_NAME]"
click at [681, 73] on div "[PERSON_NAME] [PERSON_NAME][EMAIL_ADDRESS][DOMAIN_NAME]" at bounding box center [723, 72] width 231 height 21
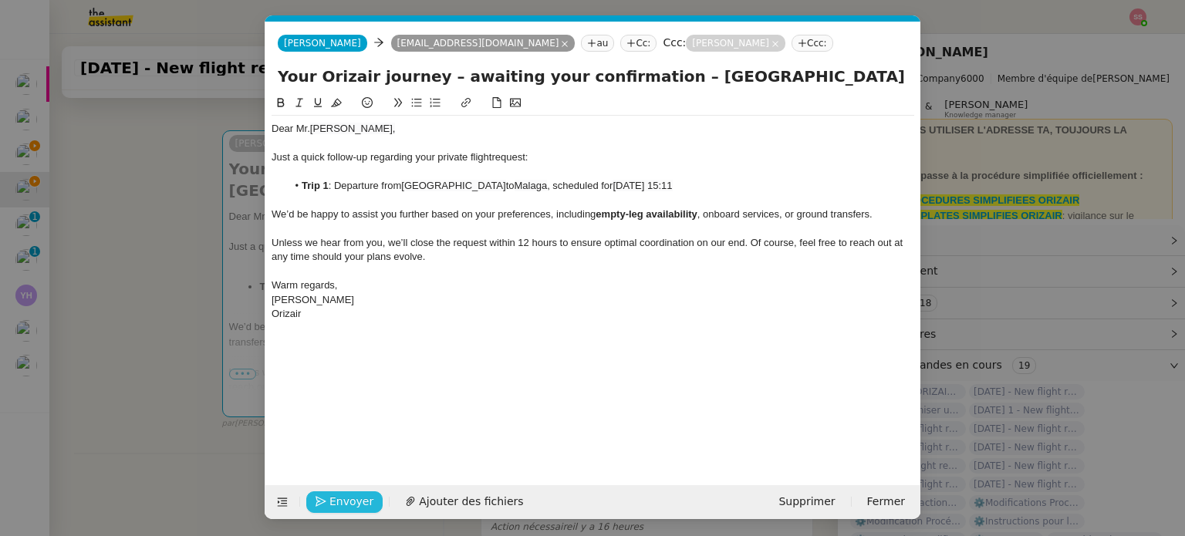
click at [331, 499] on span "Envoyer" at bounding box center [352, 502] width 44 height 18
click at [360, 493] on span "Confirmer l'envoi" at bounding box center [376, 502] width 93 height 18
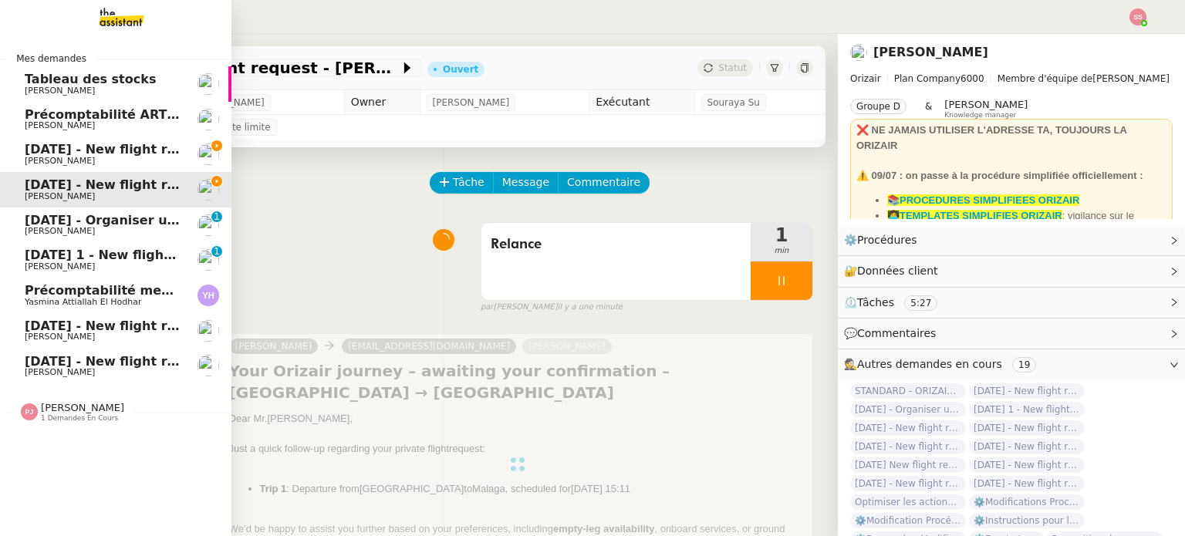
click at [93, 140] on link "[DATE] - New flight request - [PERSON_NAME] [PERSON_NAME]" at bounding box center [116, 155] width 232 height 36
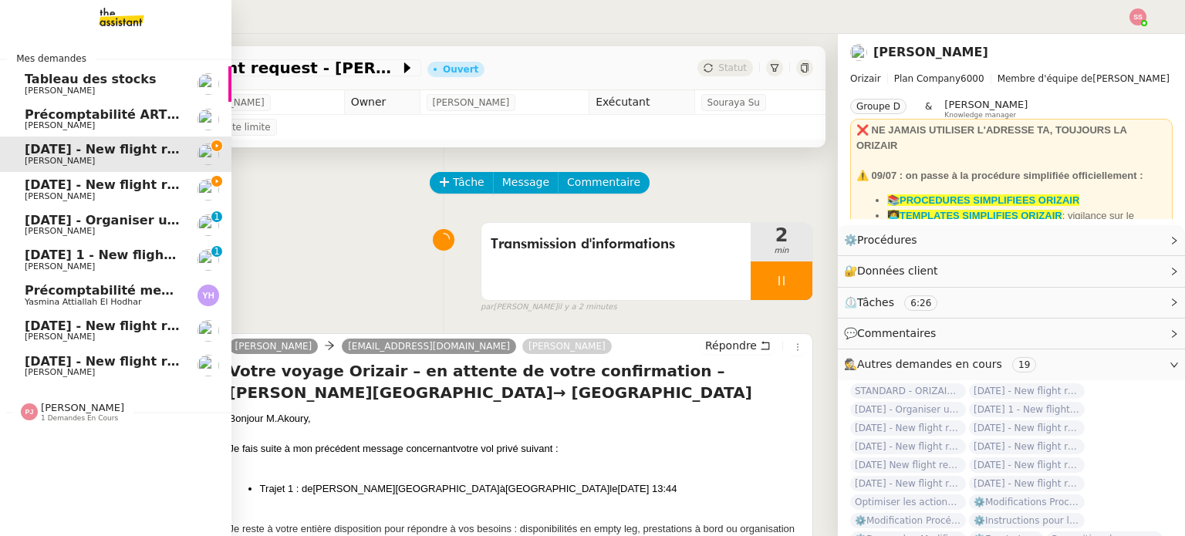
click at [139, 183] on span "[DATE] - New flight request - [PERSON_NAME]" at bounding box center [184, 185] width 319 height 15
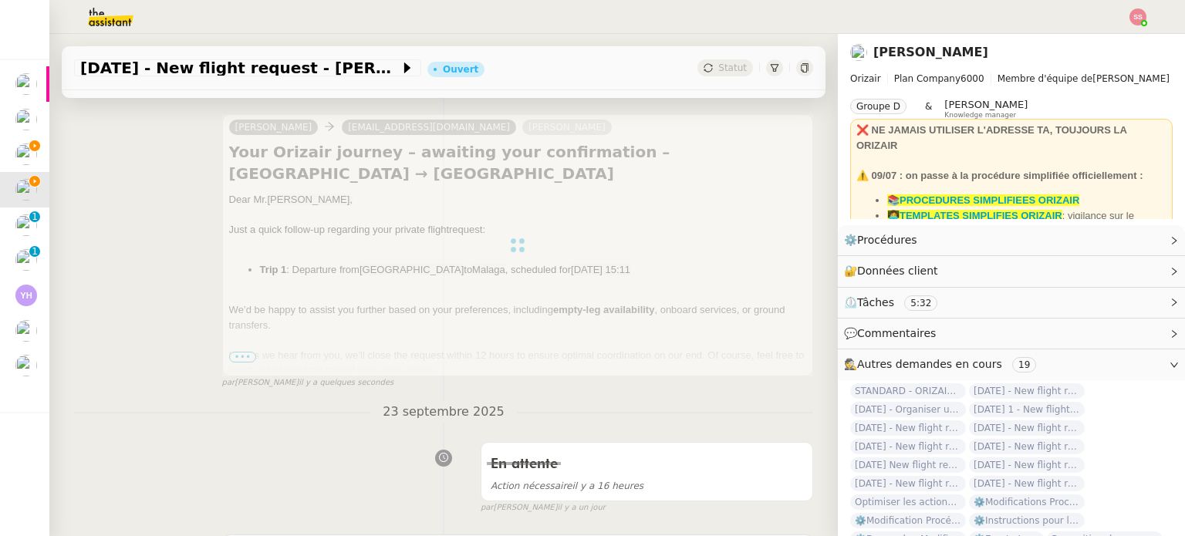
scroll to position [232, 0]
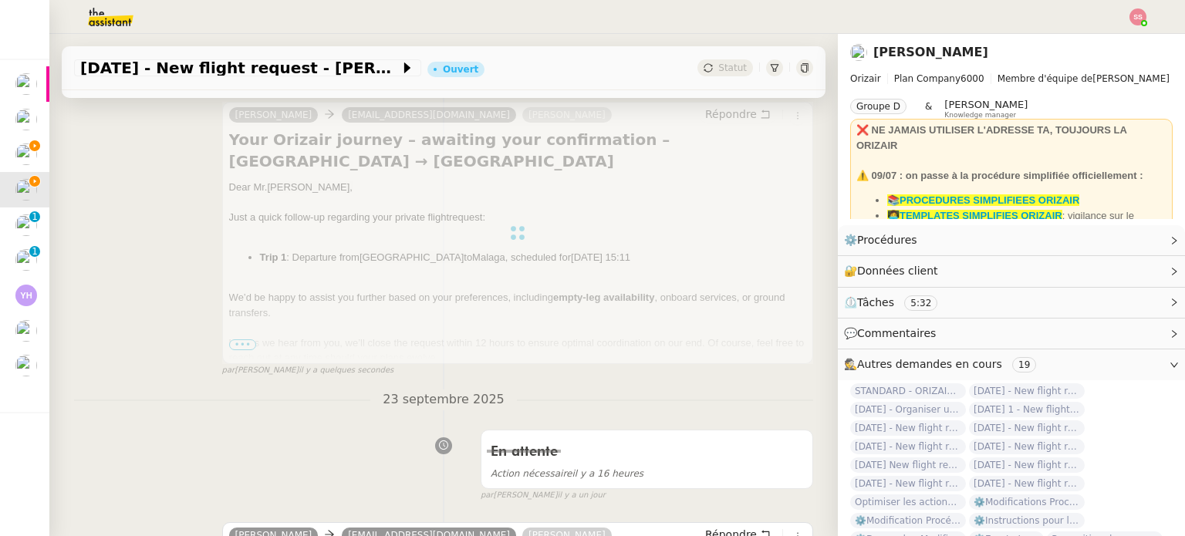
click at [1131, 17] on img at bounding box center [1138, 16] width 17 height 17
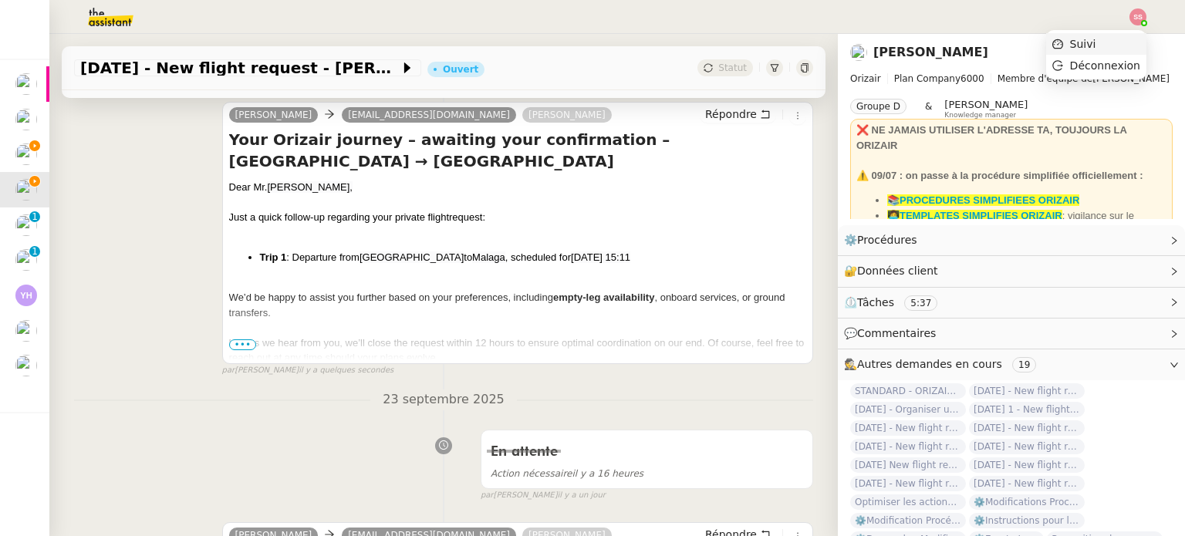
click at [1116, 33] on li "Suivi" at bounding box center [1096, 44] width 100 height 22
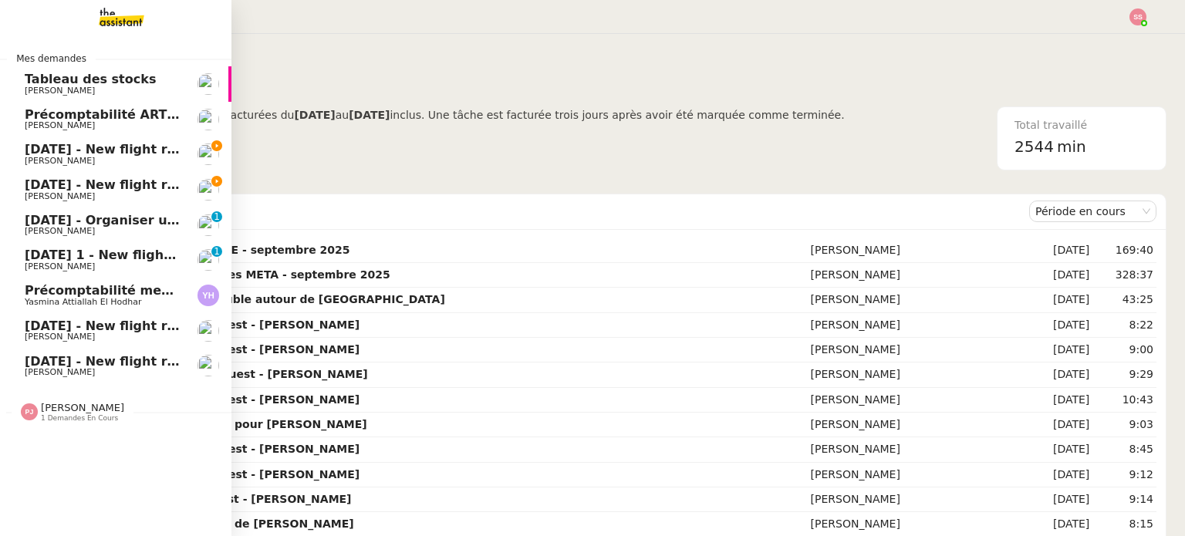
click at [102, 154] on span "[DATE] - New flight request - [PERSON_NAME]" at bounding box center [184, 149] width 319 height 15
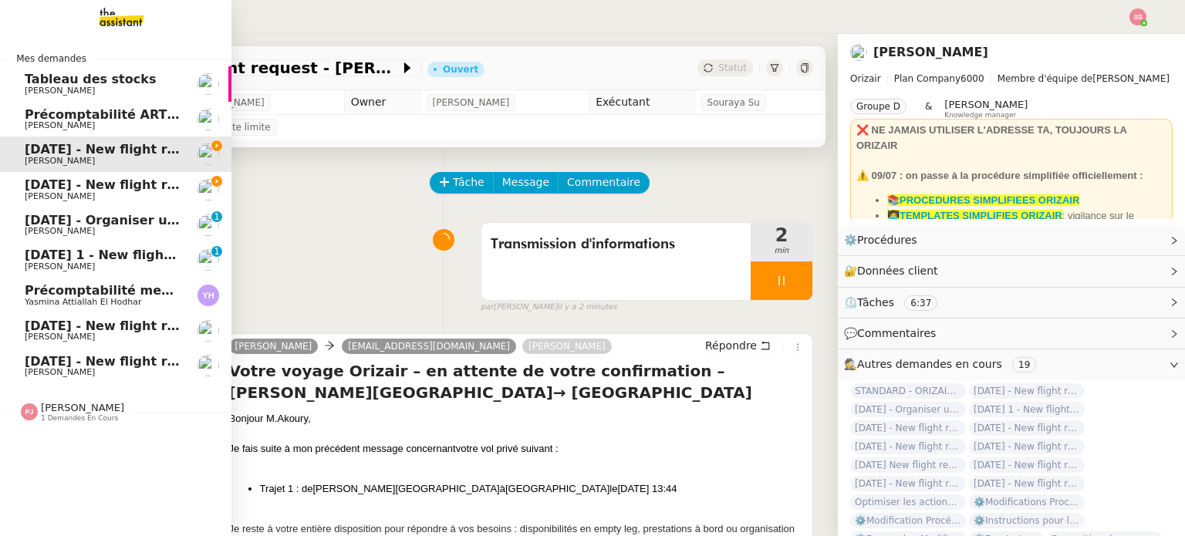
click at [96, 415] on span "1 demandes en cours" at bounding box center [79, 418] width 77 height 8
click at [95, 410] on span "[PERSON_NAME]" at bounding box center [82, 408] width 83 height 12
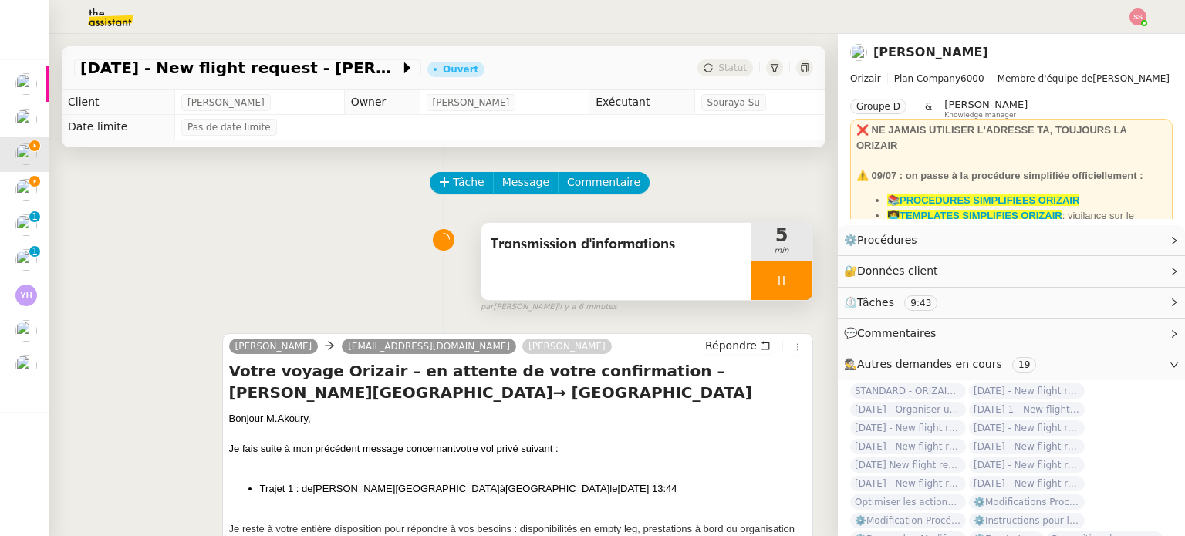
click at [777, 282] on div at bounding box center [782, 281] width 62 height 39
click at [778, 282] on div at bounding box center [782, 281] width 62 height 39
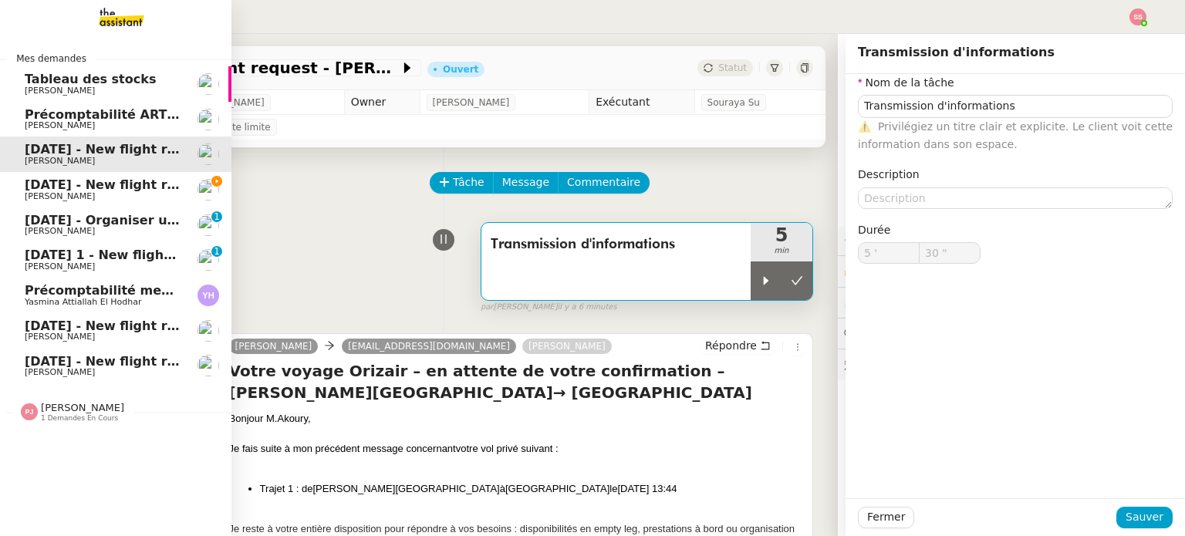
type input "Transmission d'informations"
type input "5 '"
type input "30 ""
click at [74, 174] on link "[DATE] - New flight request - [PERSON_NAME]" at bounding box center [116, 190] width 232 height 36
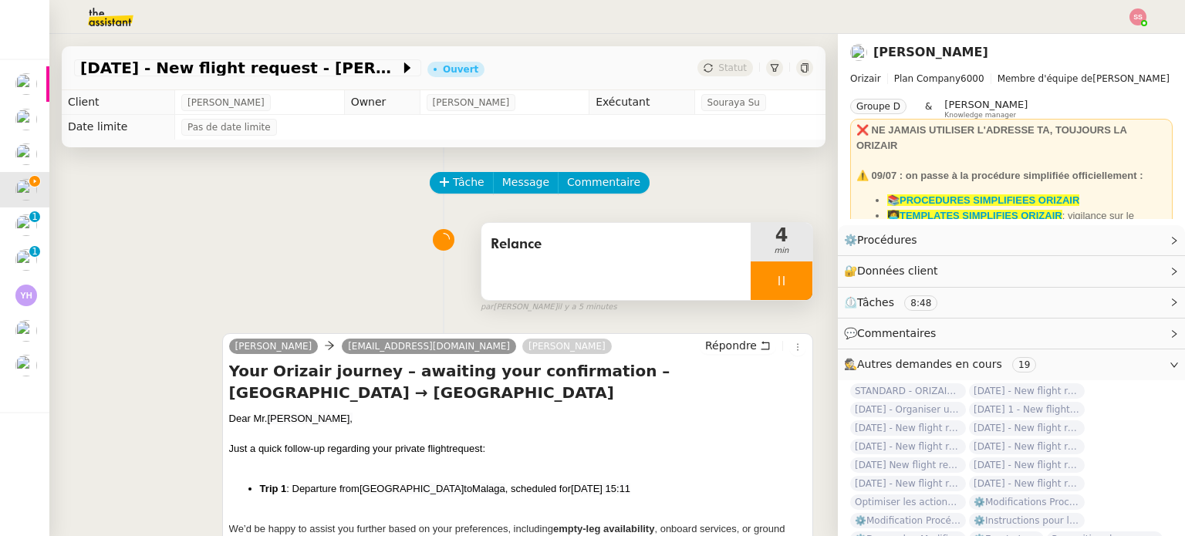
drag, startPoint x: 769, startPoint y: 280, endPoint x: 786, endPoint y: 280, distance: 17.0
click at [776, 280] on icon at bounding box center [782, 281] width 12 height 12
click at [791, 280] on icon at bounding box center [797, 281] width 12 height 12
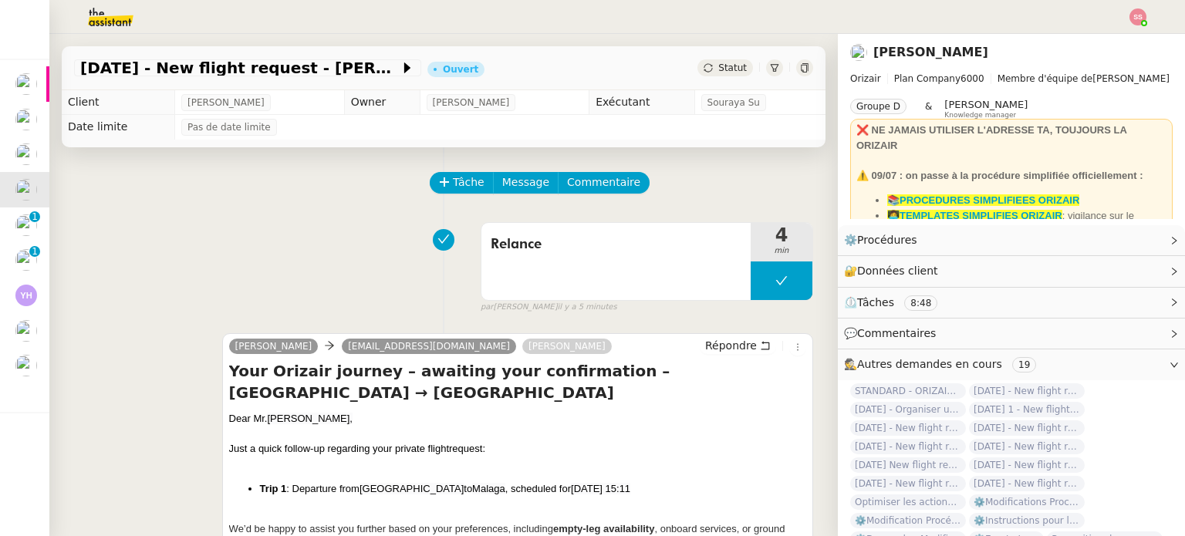
click at [725, 63] on span "Statut" at bounding box center [733, 68] width 29 height 11
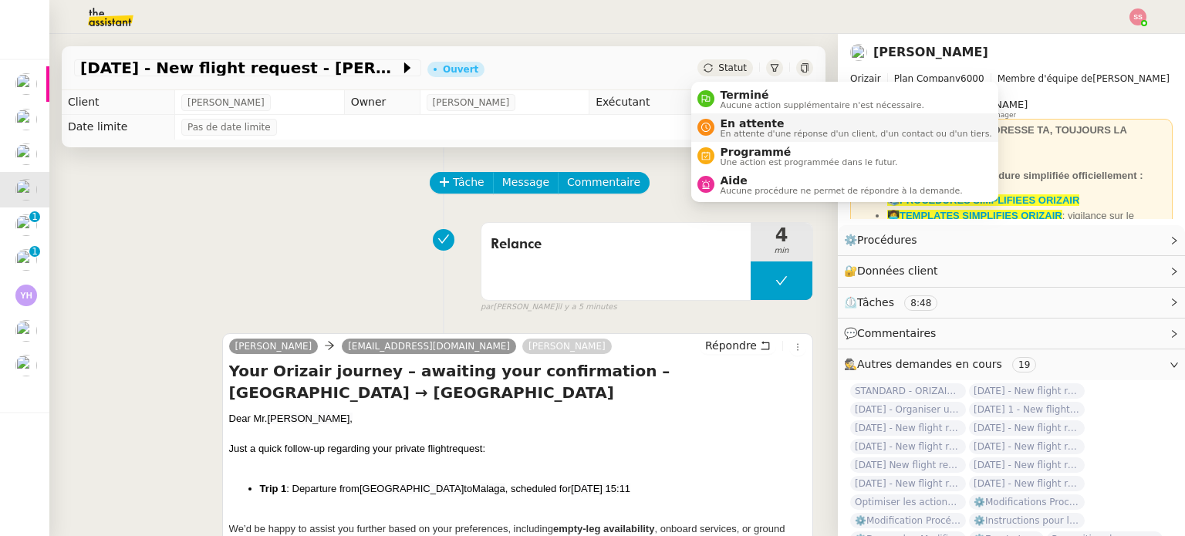
click at [753, 122] on span "En attente" at bounding box center [857, 123] width 272 height 12
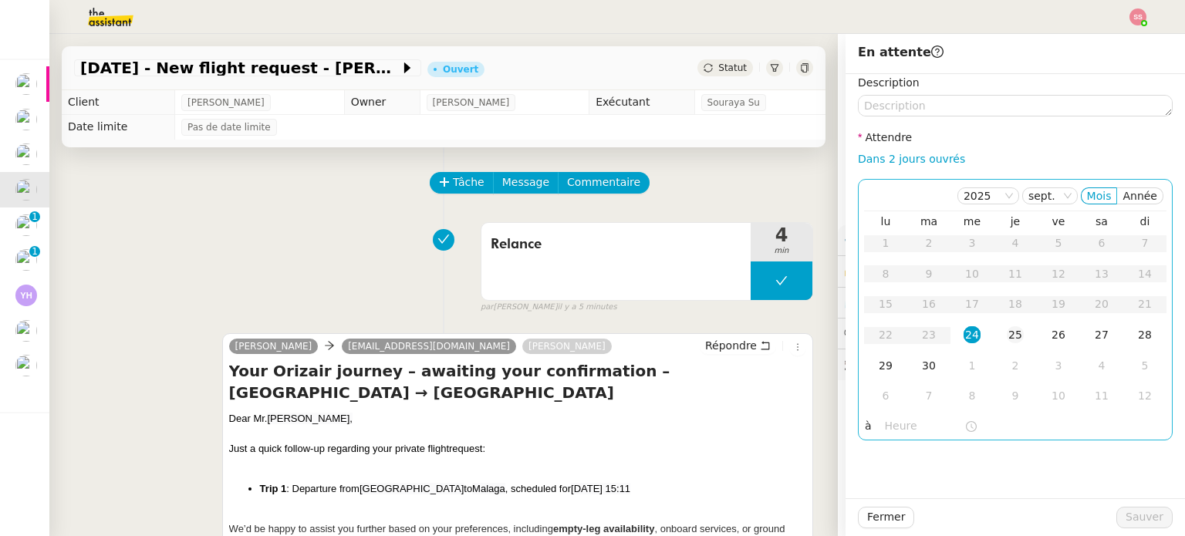
click at [1007, 326] on div "25" at bounding box center [1015, 334] width 17 height 17
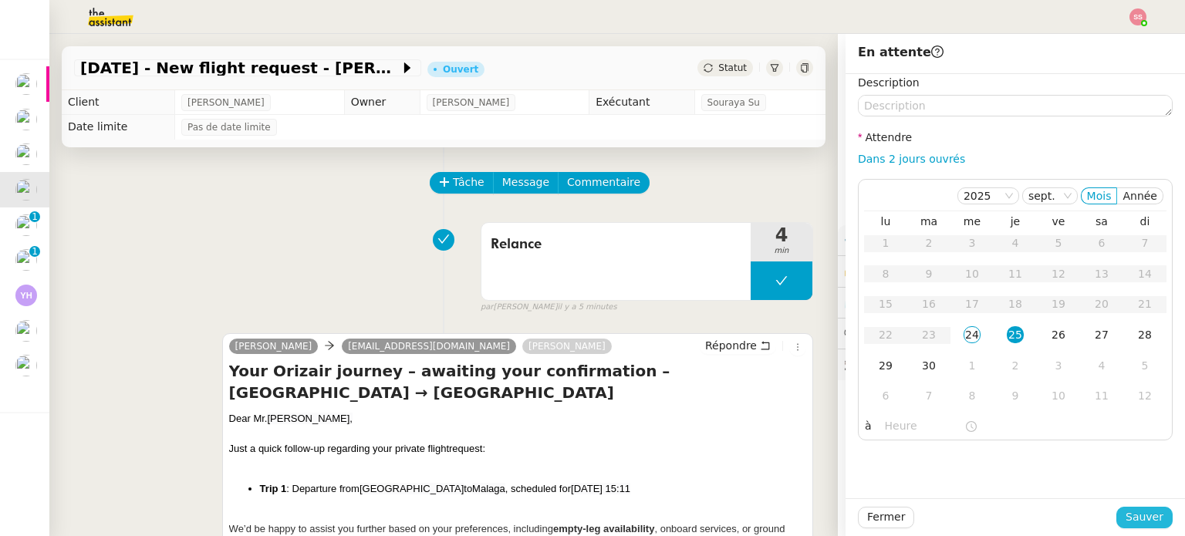
click at [1136, 515] on span "Sauver" at bounding box center [1145, 518] width 38 height 18
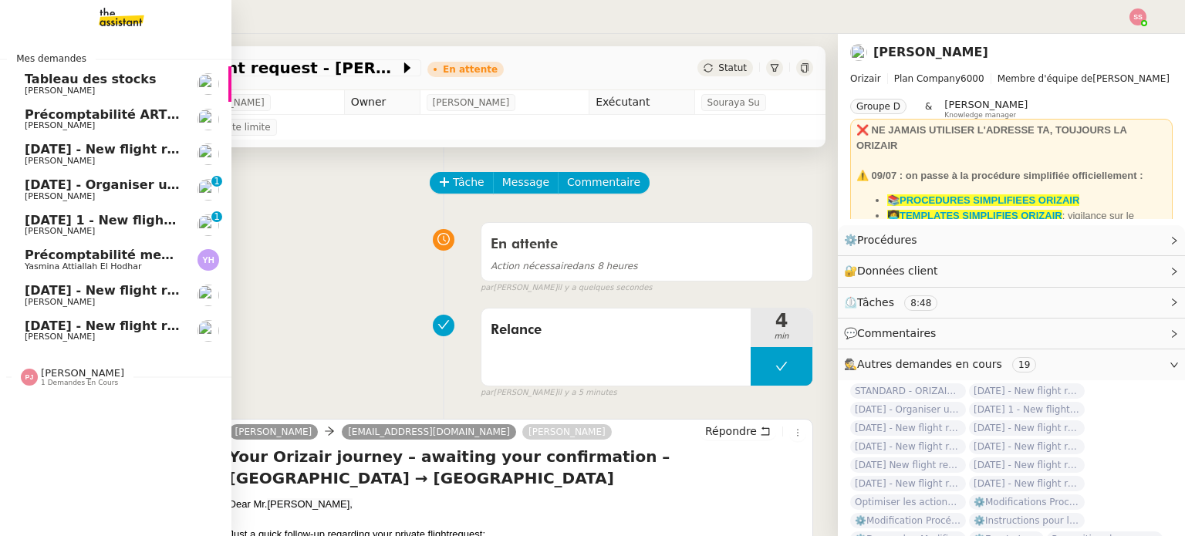
click at [95, 152] on span "[DATE] - New flight request - [PERSON_NAME]" at bounding box center [184, 149] width 319 height 15
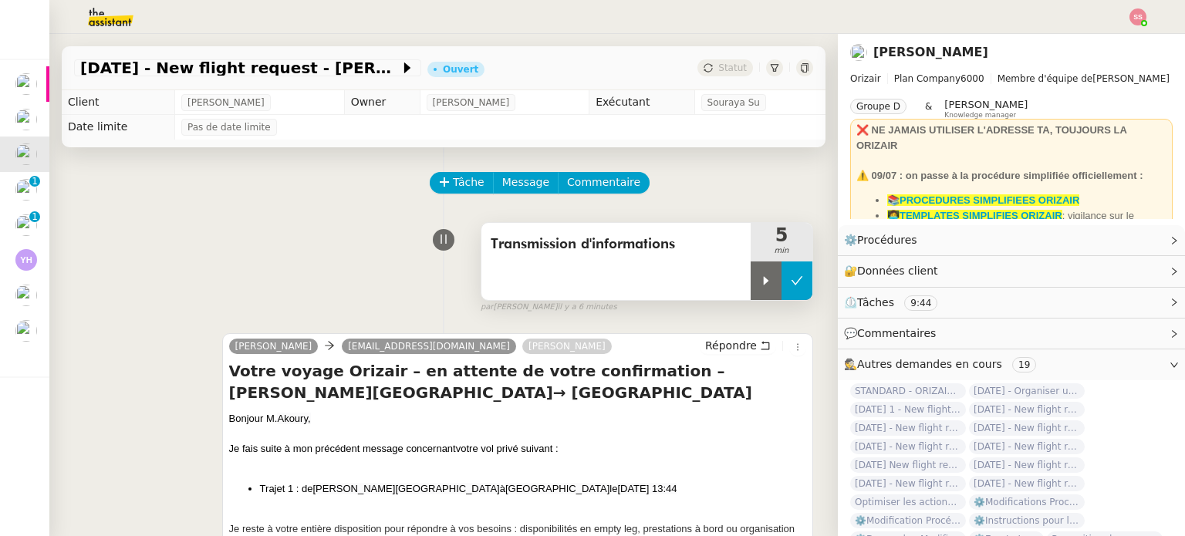
click at [788, 274] on button at bounding box center [797, 281] width 31 height 39
click at [719, 56] on div "[DATE] - New flight request - [PERSON_NAME] Ouvert Statut" at bounding box center [444, 68] width 764 height 44
click at [722, 63] on span "Statut" at bounding box center [733, 68] width 29 height 11
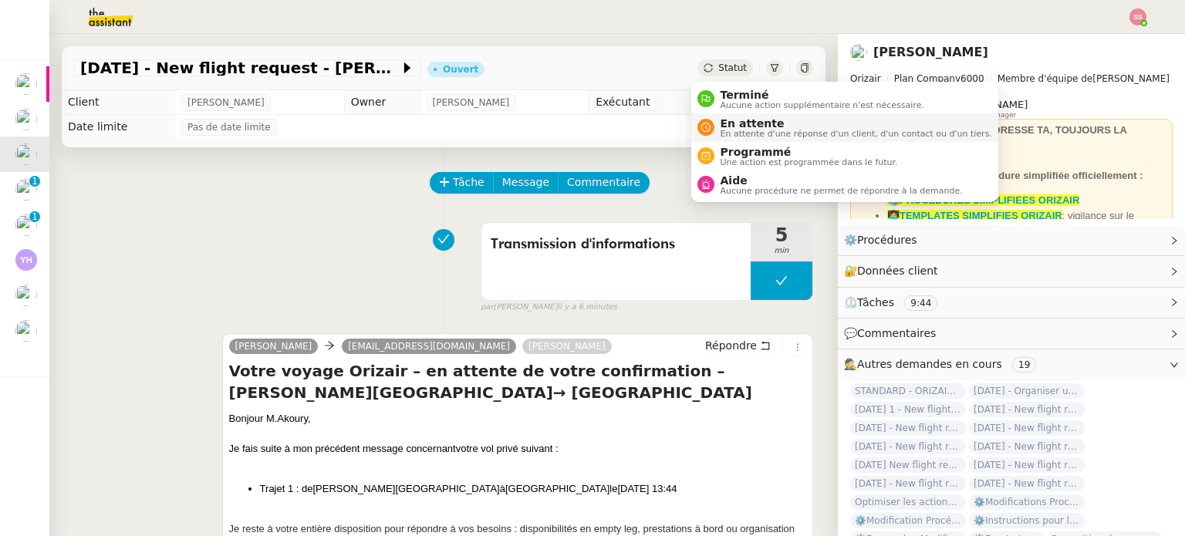
click at [742, 130] on span "En attente d'une réponse d'un client, d'un contact ou d'un tiers." at bounding box center [857, 134] width 272 height 8
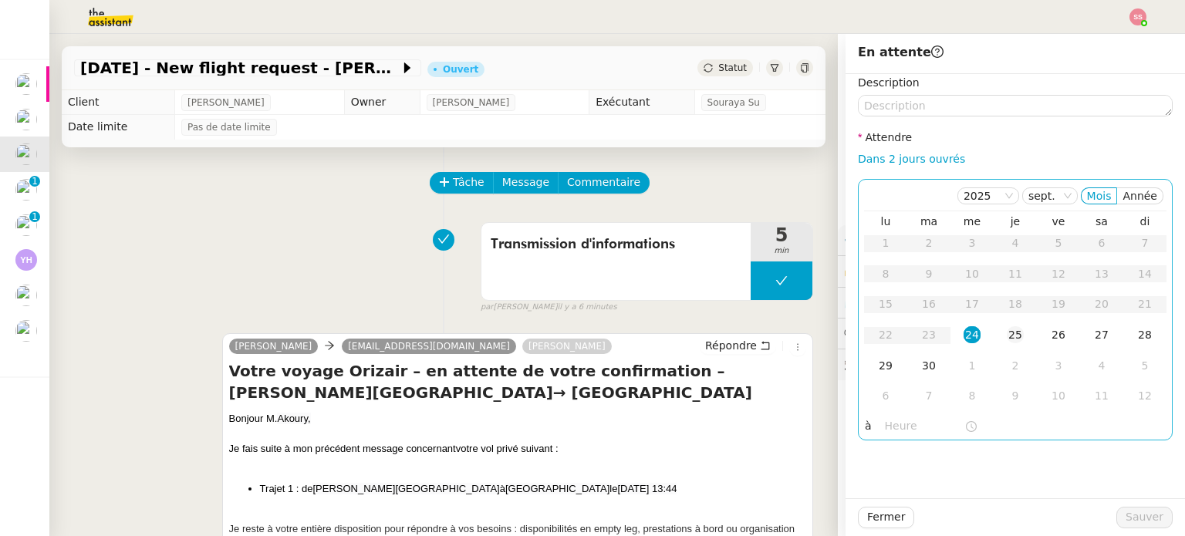
click at [994, 327] on td "25" at bounding box center [1015, 335] width 43 height 31
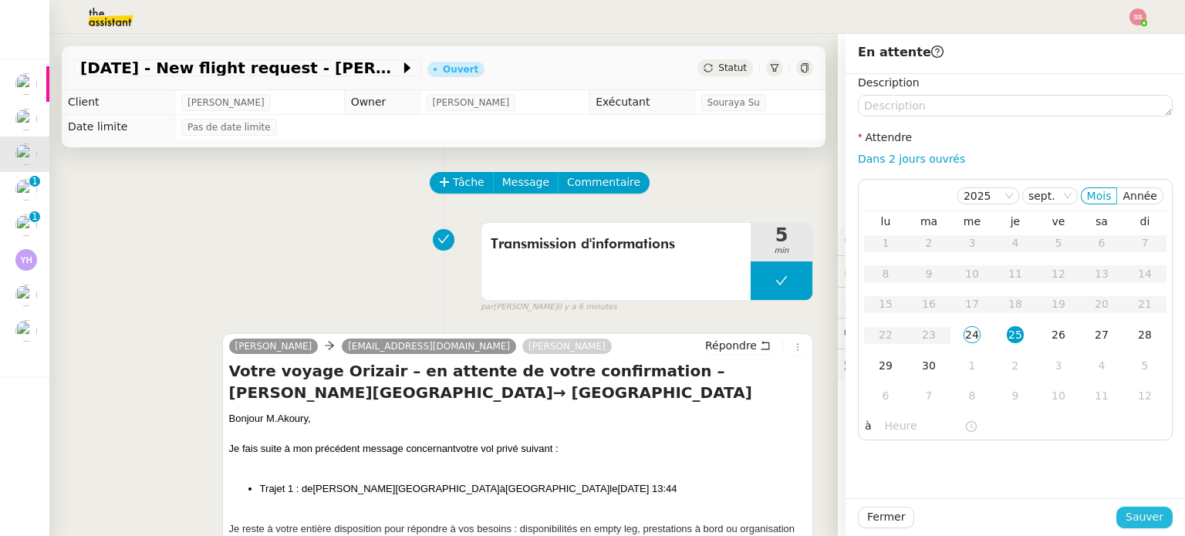
click at [1127, 509] on span "Sauver" at bounding box center [1145, 518] width 38 height 18
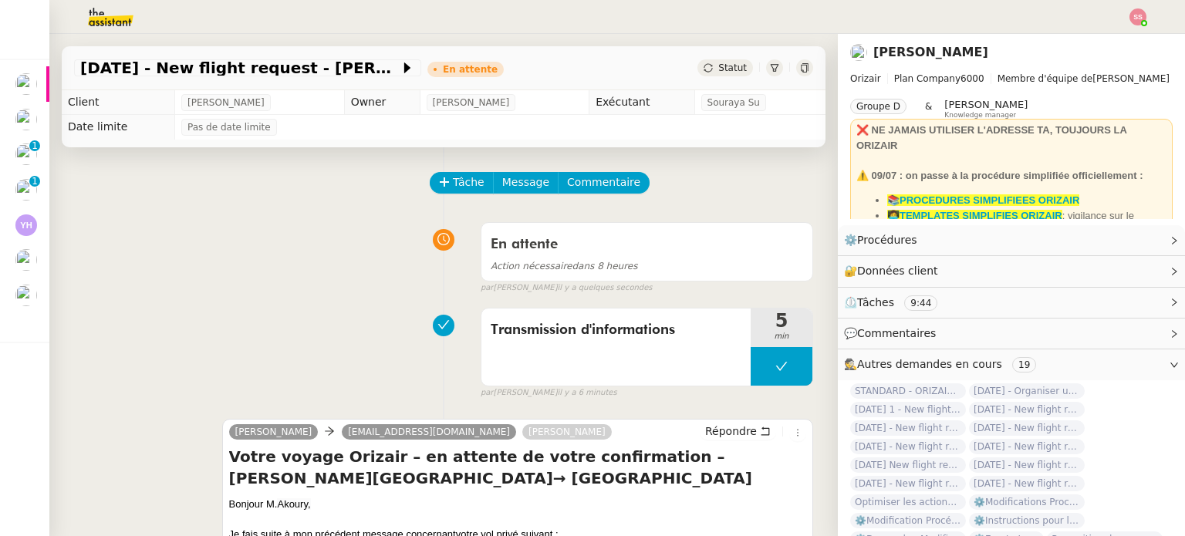
click at [1136, 18] on img at bounding box center [1138, 16] width 17 height 17
click at [1091, 34] on li "Suivi" at bounding box center [1096, 44] width 100 height 22
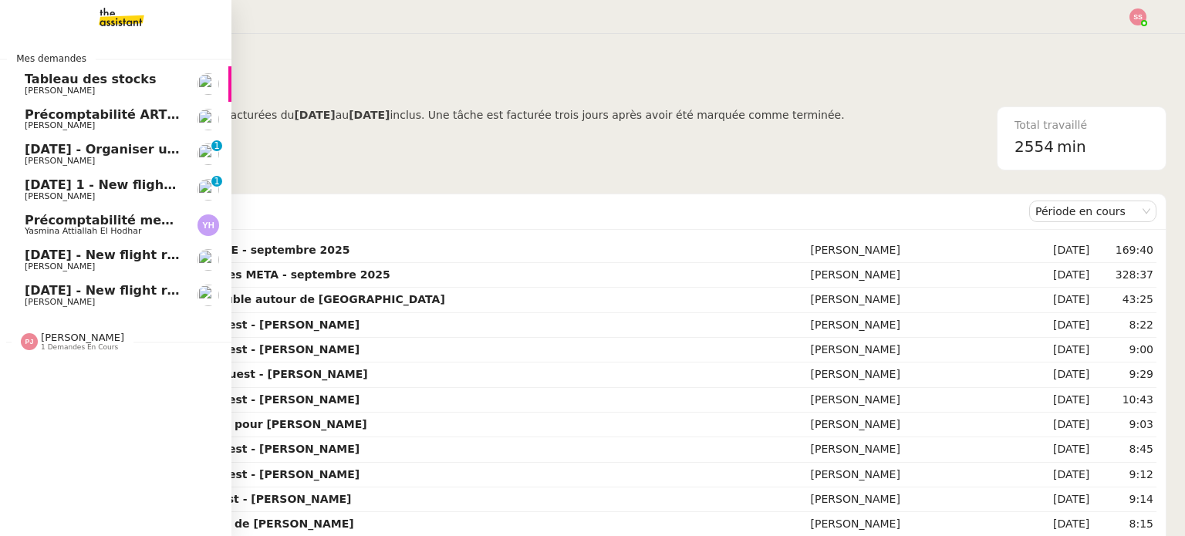
click at [143, 150] on span "[DATE] - Organiser un vol CDG à [GEOGRAPHIC_DATA]" at bounding box center [210, 149] width 371 height 15
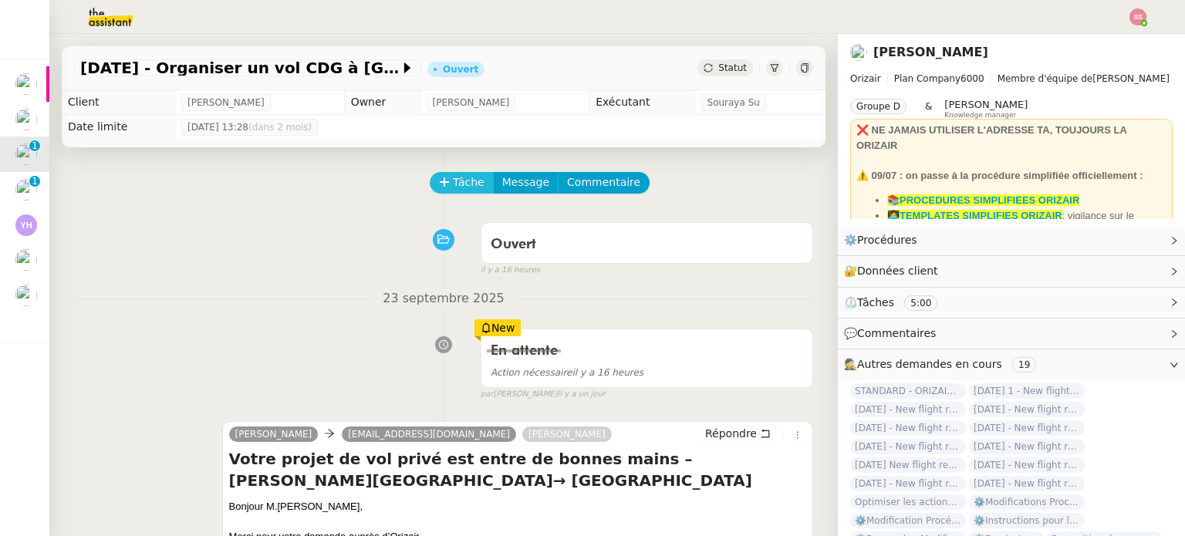
click at [454, 191] on span "Tâche" at bounding box center [469, 183] width 32 height 18
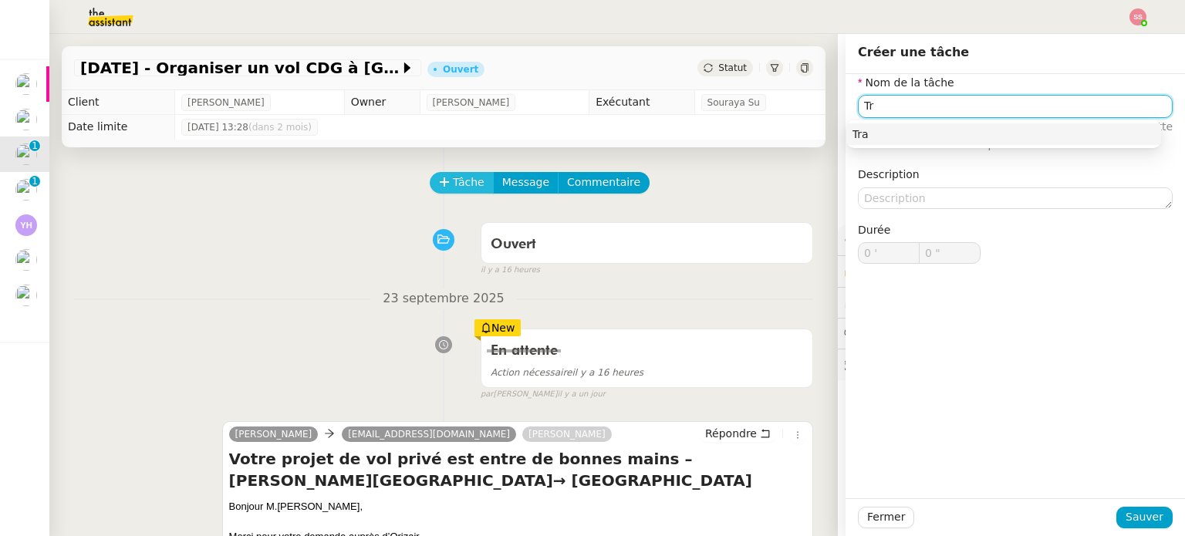
type input "T"
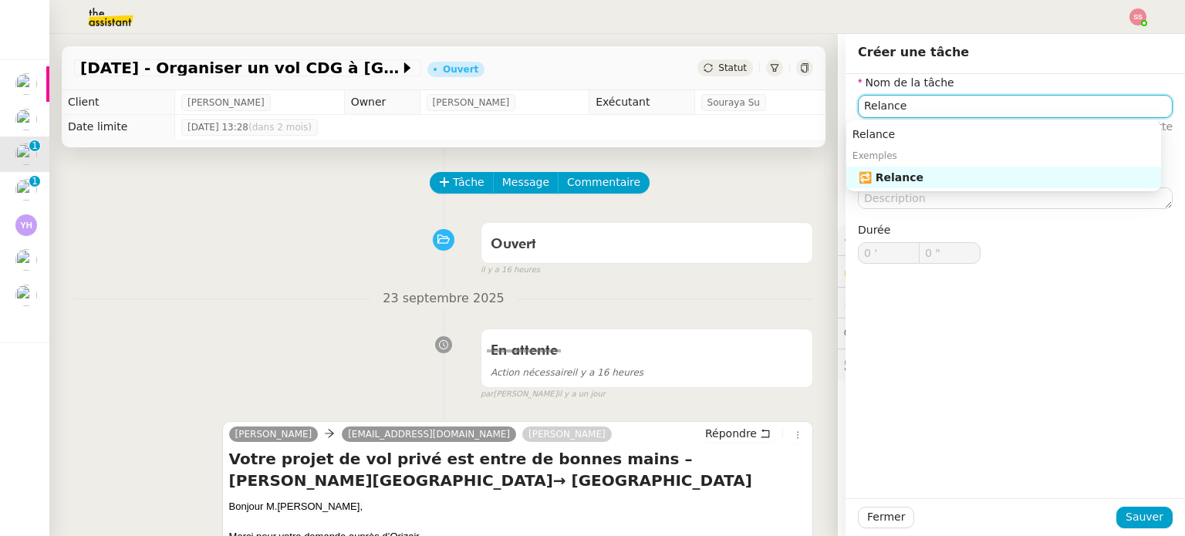
click at [902, 178] on div "🔁 Relance" at bounding box center [1007, 178] width 296 height 14
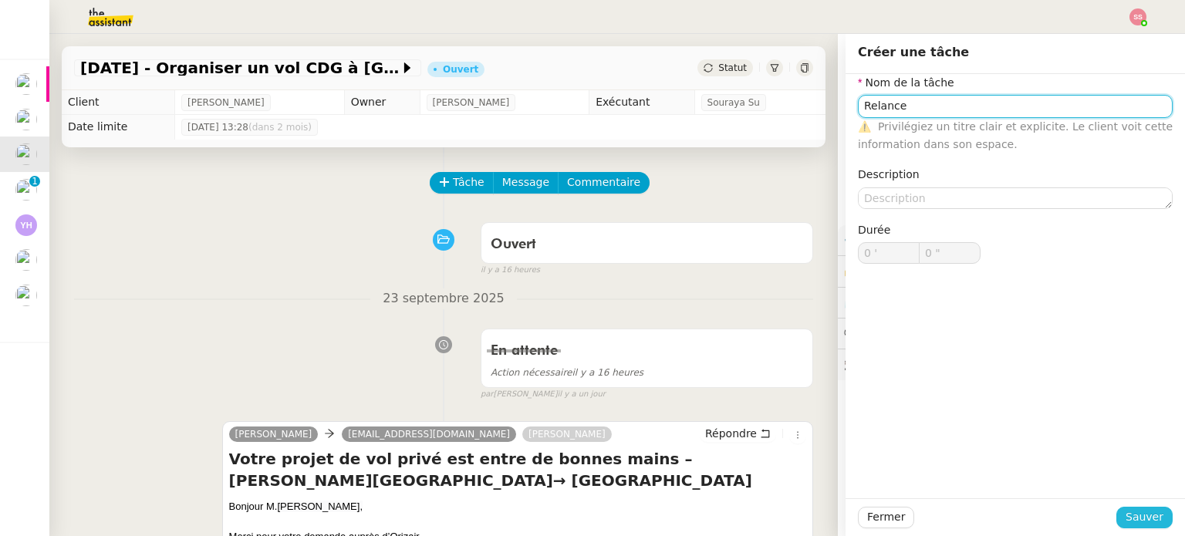
type input "Relance"
click at [1145, 522] on span "Sauver" at bounding box center [1145, 518] width 38 height 18
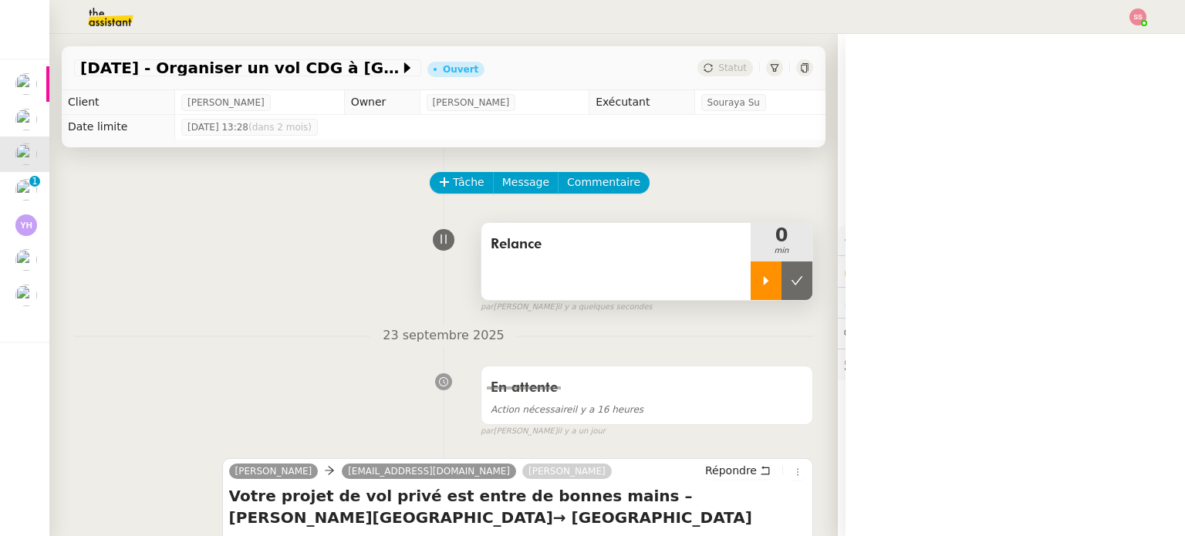
click at [760, 286] on icon at bounding box center [766, 281] width 12 height 12
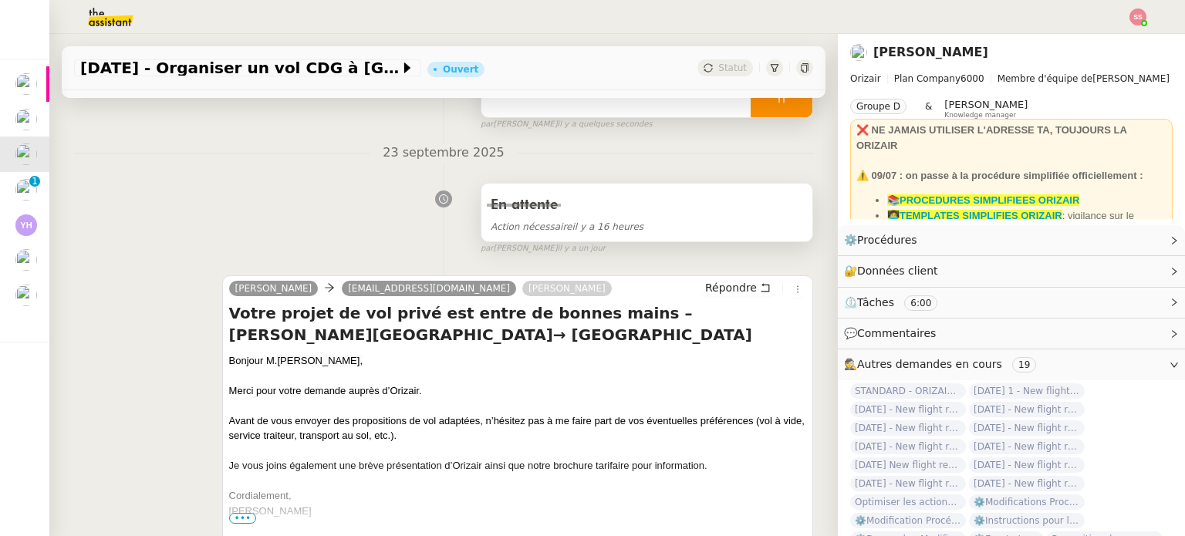
scroll to position [309, 0]
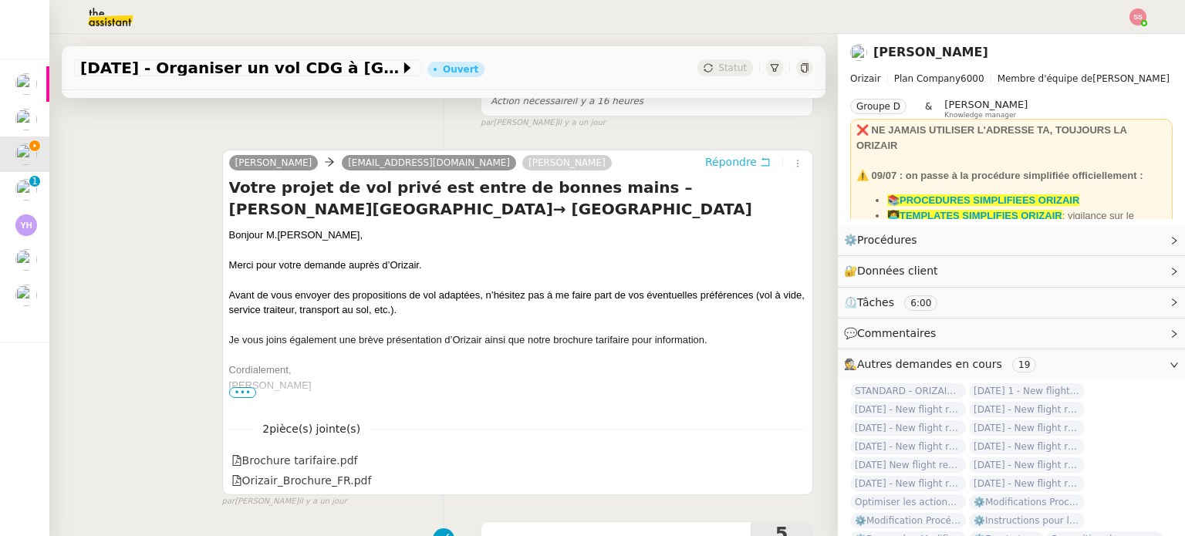
click at [719, 164] on span "Répondre" at bounding box center [731, 161] width 52 height 15
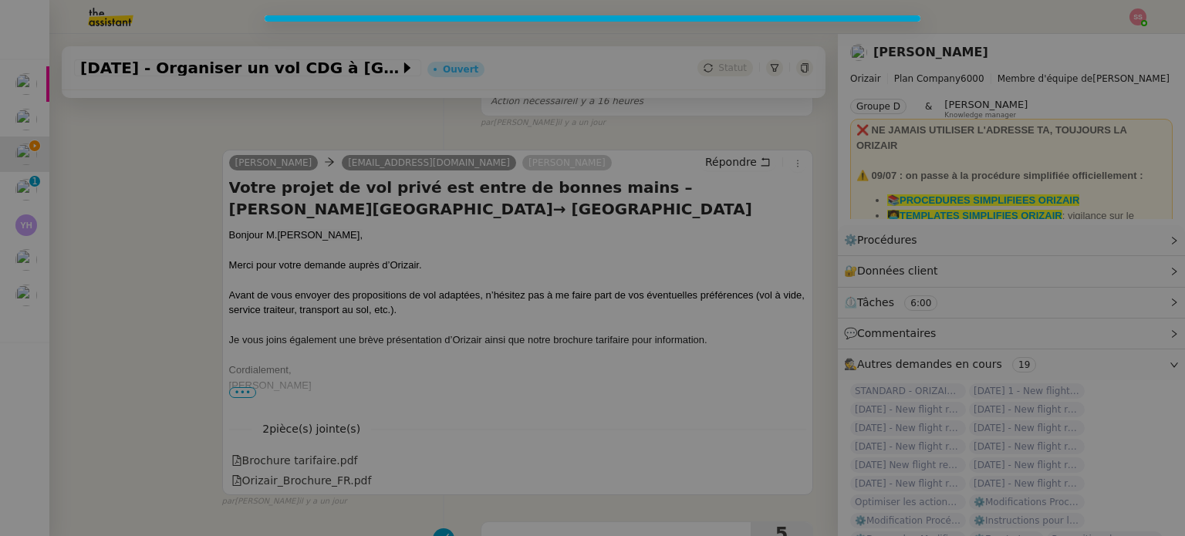
scroll to position [448, 0]
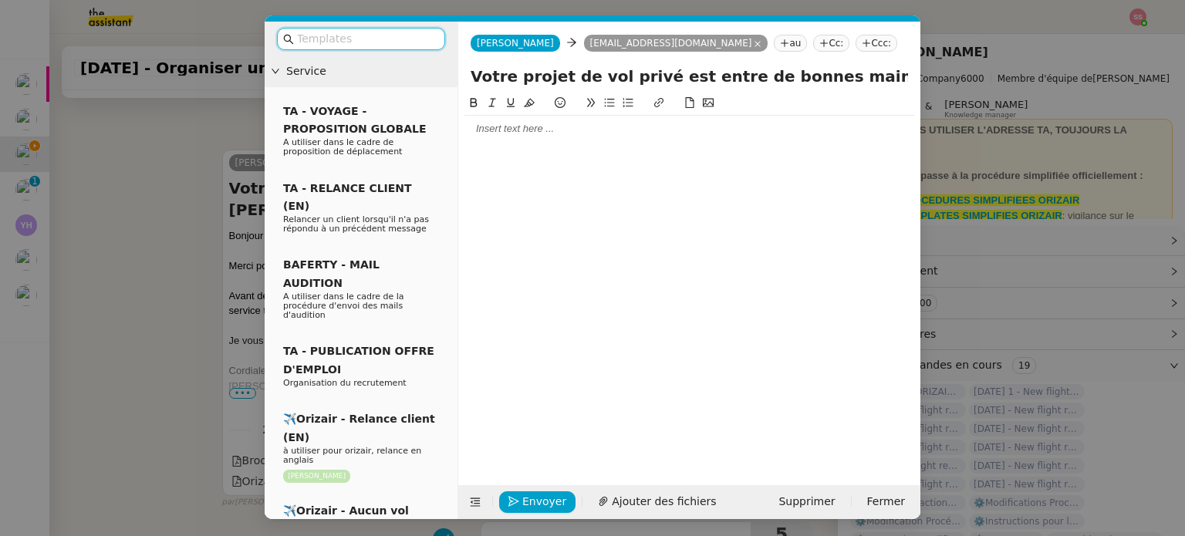
click at [389, 36] on input "text" at bounding box center [366, 39] width 139 height 18
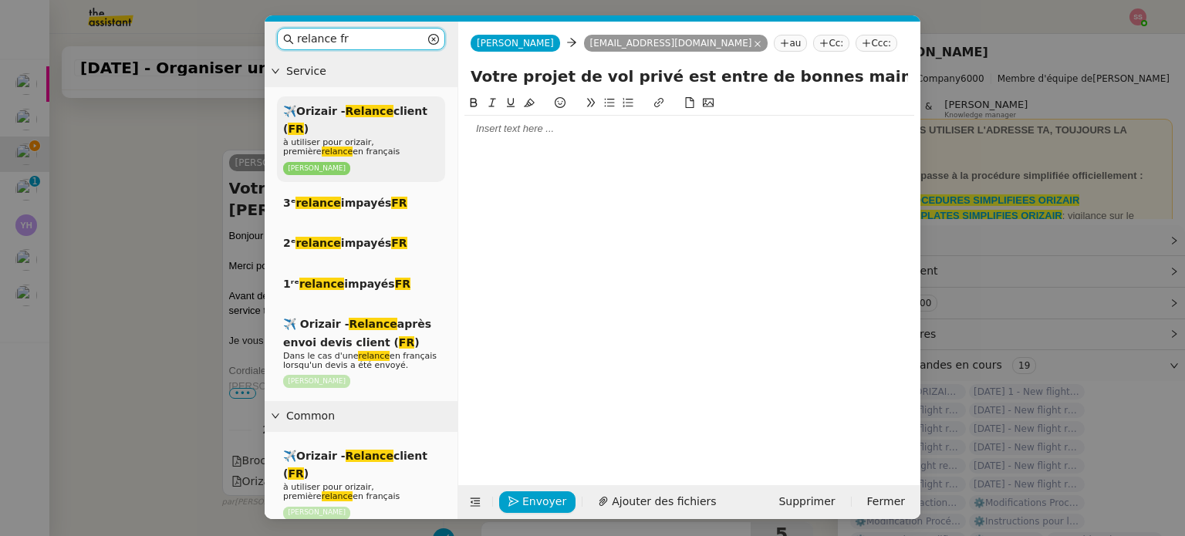
type input "relance fr"
click at [386, 114] on span "✈️Orizair - Relance client ( FR )" at bounding box center [355, 120] width 144 height 30
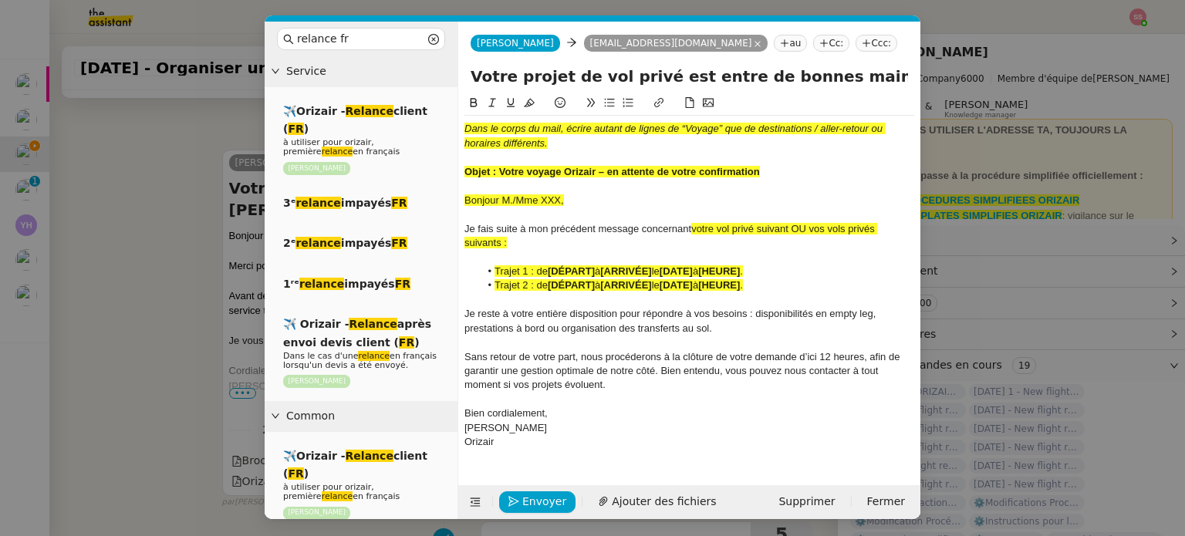
scroll to position [630, 0]
drag, startPoint x: 499, startPoint y: 169, endPoint x: 783, endPoint y: 178, distance: 284.2
click at [783, 178] on div "Objet : Votre voyage Orizair – en attente de votre confirmation" at bounding box center [690, 172] width 450 height 14
drag, startPoint x: 838, startPoint y: 86, endPoint x: 448, endPoint y: 81, distance: 390.5
click at [446, 81] on nz-layout "relance fr Service ✈️Orizair - Relance client ( FR ) à utiliser pour orizair, p…" at bounding box center [593, 271] width 656 height 498
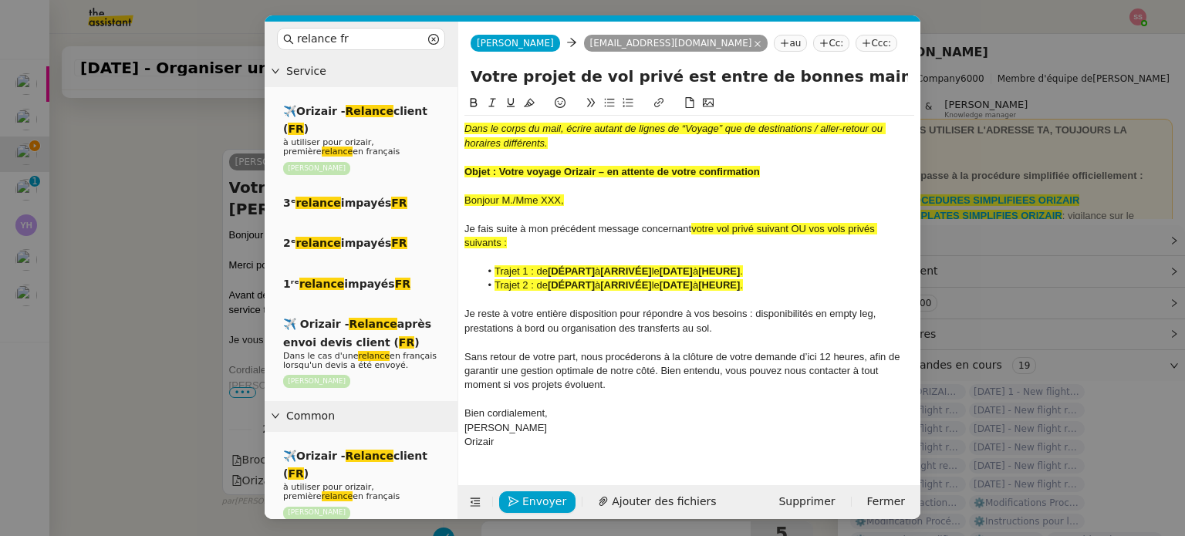
paste input "voyage Orizair – en attente de votre confirmation"
type input "Votre voyage Orizair – en attente de votre confirmation – [PERSON_NAME][GEOGRAP…"
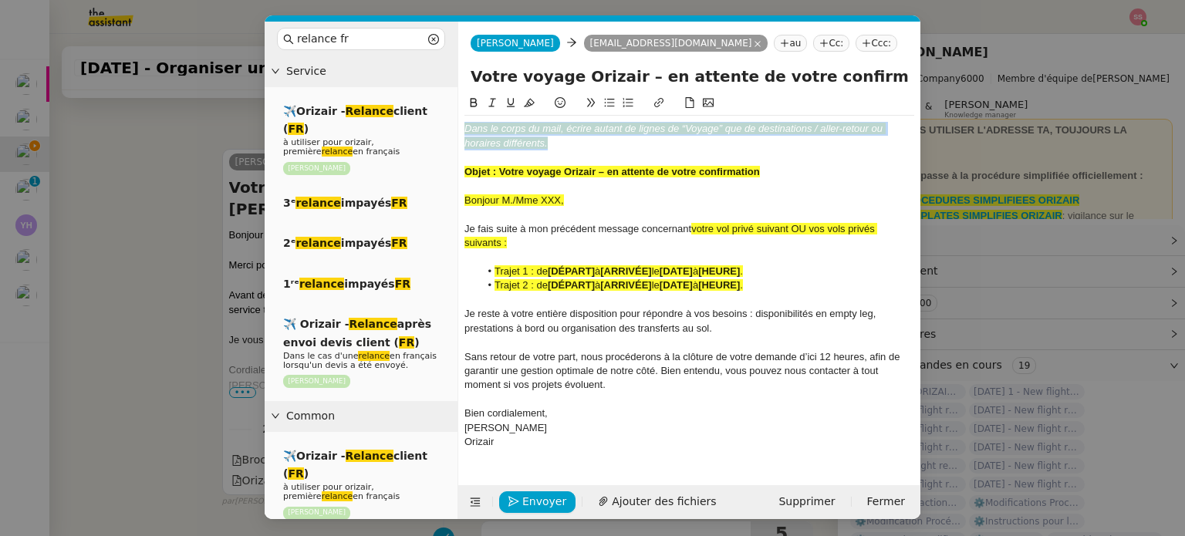
drag, startPoint x: 559, startPoint y: 138, endPoint x: 446, endPoint y: 103, distance: 118.1
click at [446, 103] on nz-layout "relance fr Service ✈️Orizair - Relance client ( FR ) à utiliser pour orizair, p…" at bounding box center [593, 271] width 656 height 498
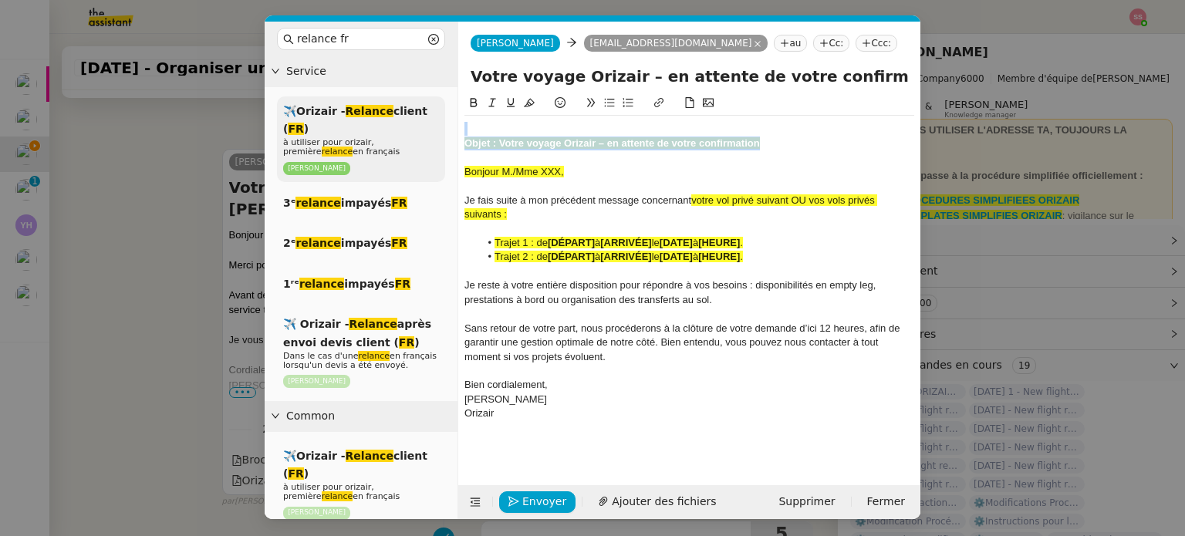
drag, startPoint x: 763, startPoint y: 144, endPoint x: 421, endPoint y: 101, distance: 344.6
click at [421, 101] on nz-layout "relance fr Service ✈️Orizair - Relance client ( FR ) à utiliser pour orizair, p…" at bounding box center [593, 271] width 656 height 498
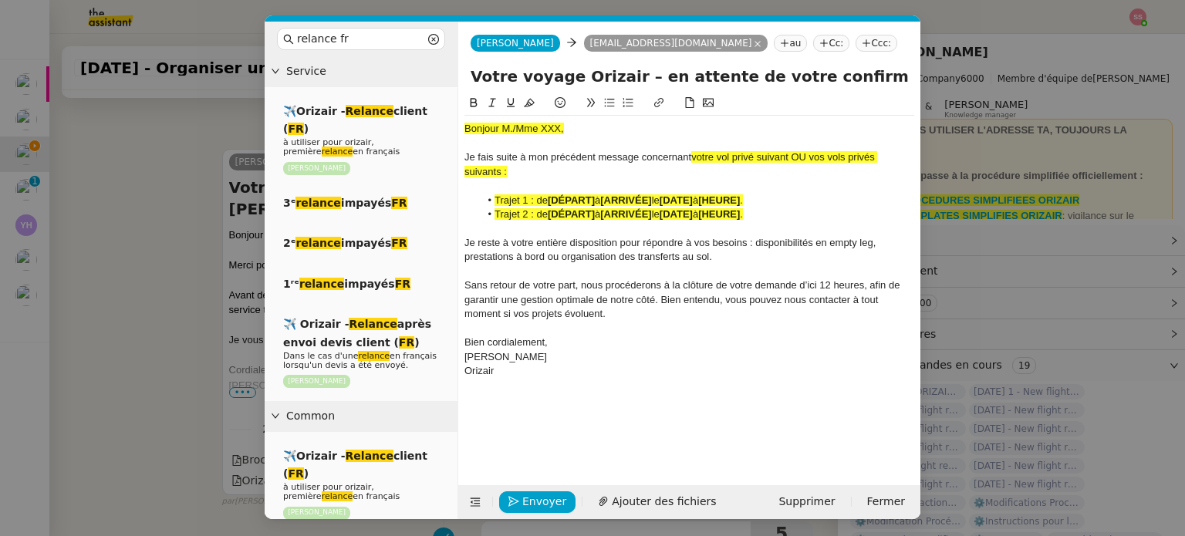
drag, startPoint x: 144, startPoint y: 263, endPoint x: 154, endPoint y: 261, distance: 9.5
click at [147, 263] on nz-modal-container "relance fr Service ✈️Orizair - Relance client ( FR ) à utiliser pour orizair, p…" at bounding box center [592, 268] width 1185 height 536
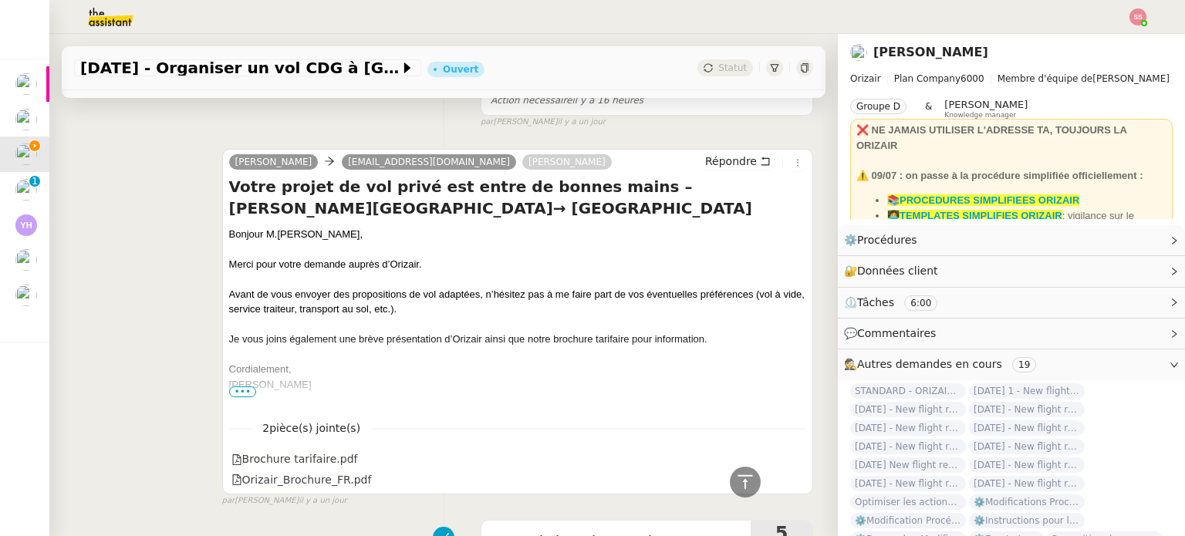
scroll to position [627, 0]
click at [277, 233] on span "[PERSON_NAME]," at bounding box center [320, 235] width 86 height 12
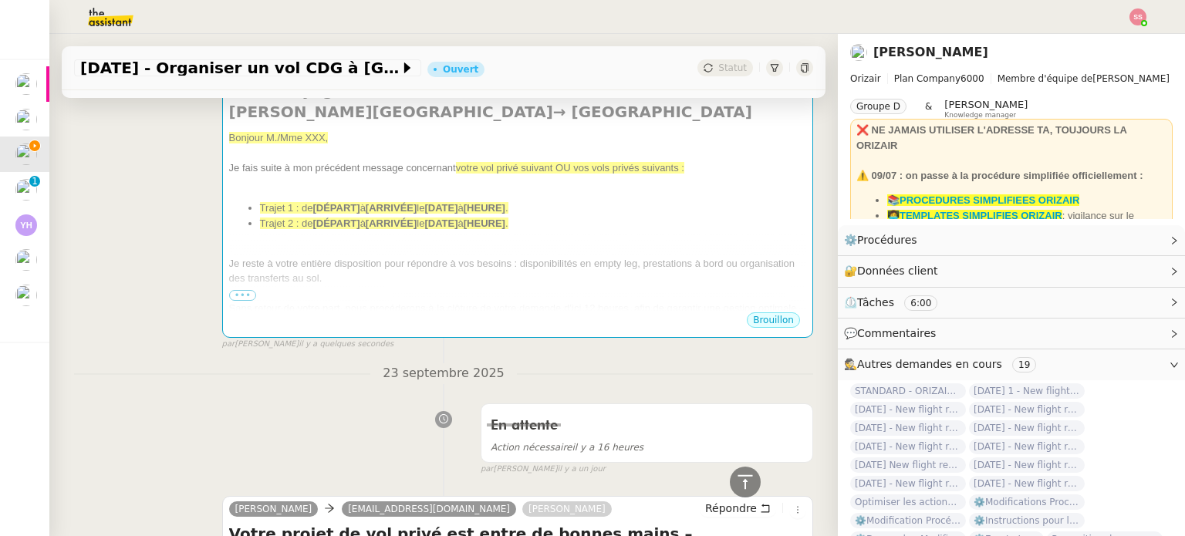
scroll to position [164, 0]
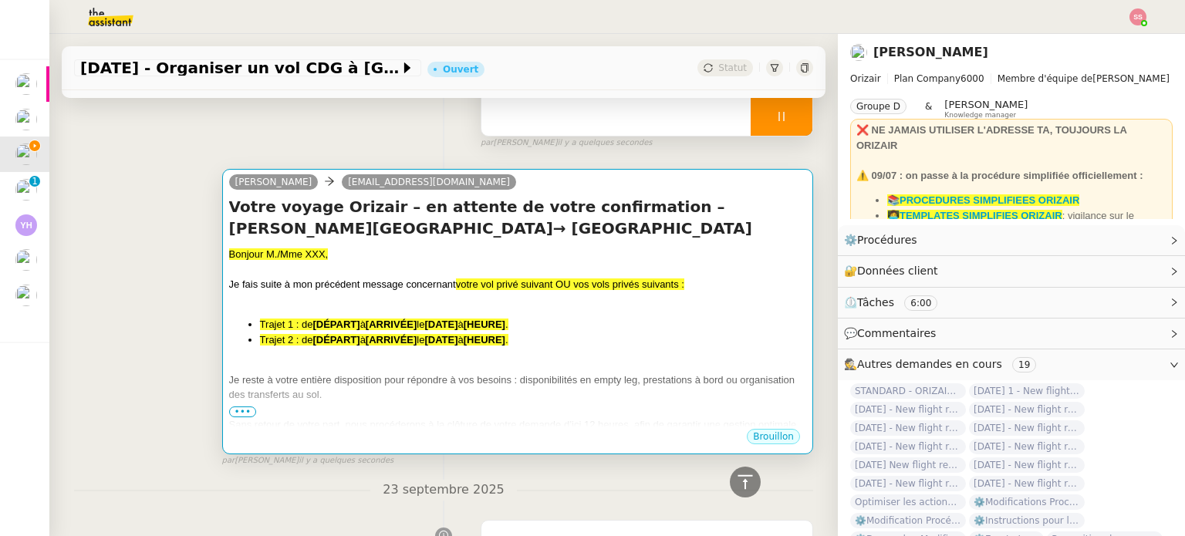
click at [393, 306] on div at bounding box center [517, 299] width 577 height 15
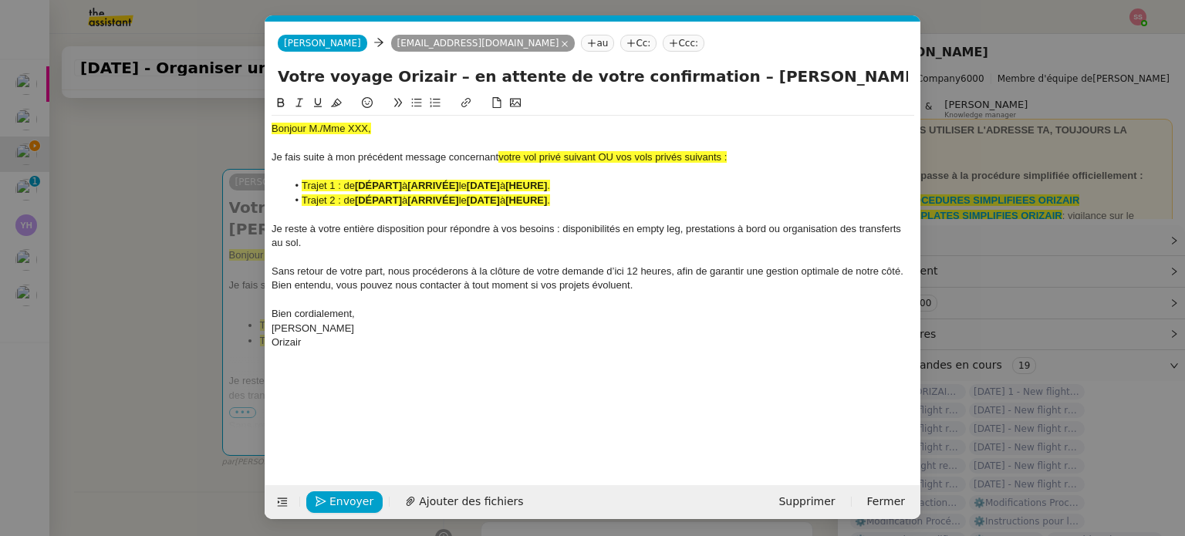
scroll to position [0, 76]
click at [315, 129] on span "Bonjour M./Mme XXX," at bounding box center [322, 129] width 100 height 12
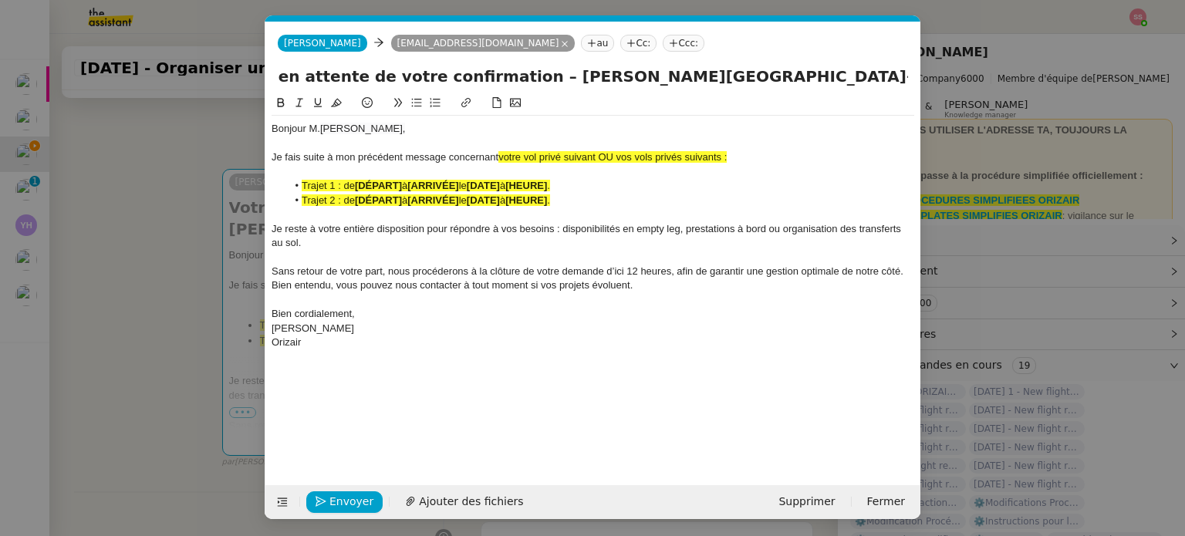
scroll to position [0, 227]
drag, startPoint x: 667, startPoint y: 75, endPoint x: 938, endPoint y: 104, distance: 272.5
click at [938, 104] on nz-modal-container "relance fr Service ✈️Orizair - Relance client ( FR ) à utiliser pour orizair, p…" at bounding box center [592, 268] width 1185 height 536
click at [755, 133] on div "Bonjour [PERSON_NAME]," at bounding box center [593, 129] width 643 height 14
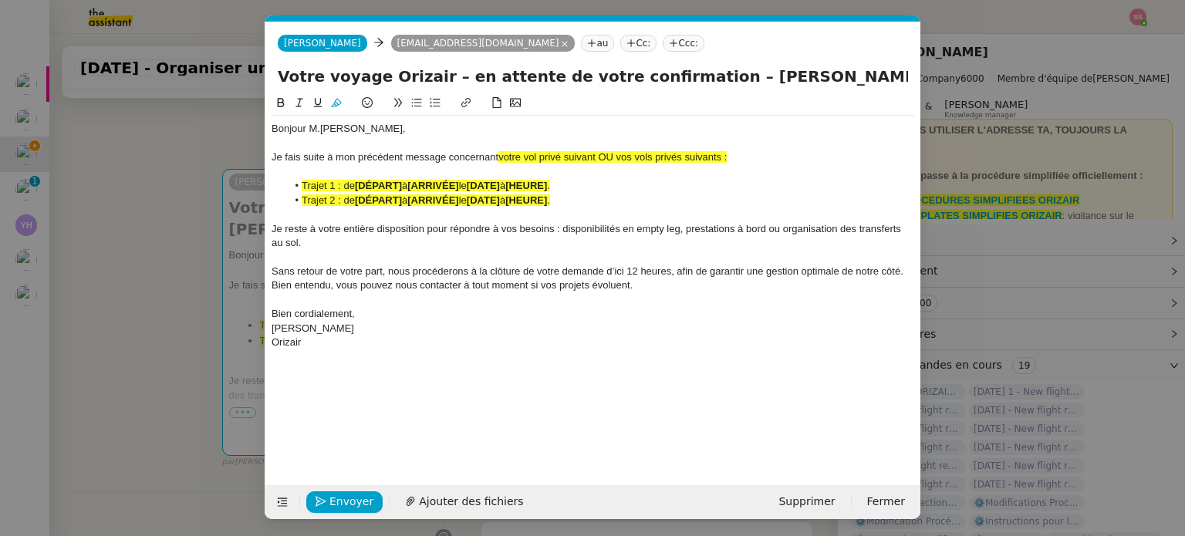
drag, startPoint x: 604, startPoint y: 155, endPoint x: 769, endPoint y: 157, distance: 165.2
click at [769, 157] on div "Je fais suite à mon précédent message concernant votre vol privé suivant OU vos…" at bounding box center [593, 157] width 643 height 14
drag, startPoint x: 614, startPoint y: 160, endPoint x: 498, endPoint y: 156, distance: 115.8
click at [498, 156] on div "Je fais suite à mon précédent message concernant votre vol privé suivant :" at bounding box center [593, 157] width 643 height 14
click at [340, 104] on icon at bounding box center [336, 103] width 11 height 8
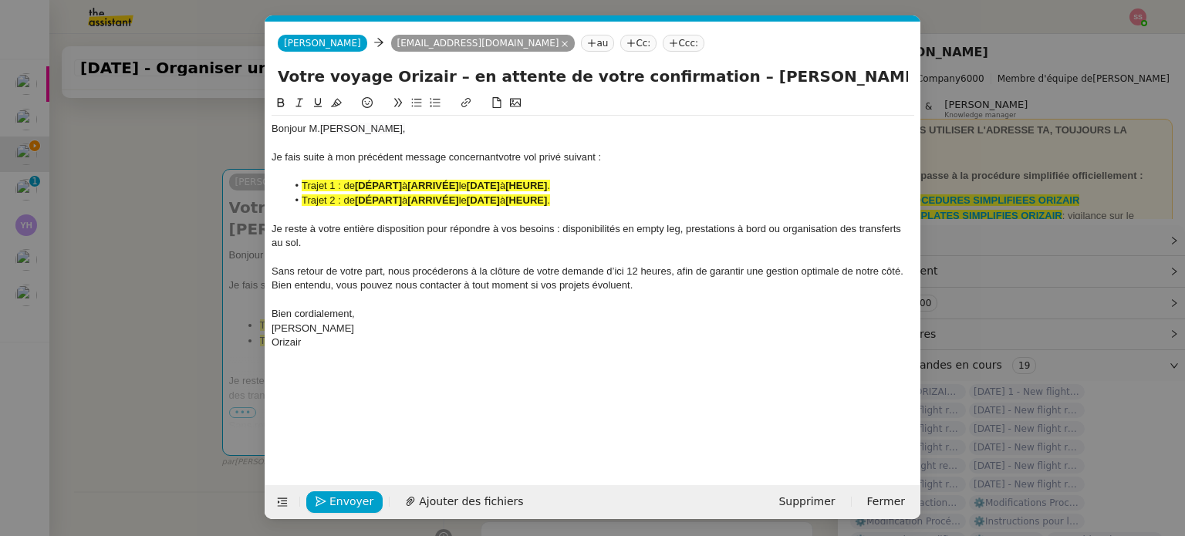
click at [467, 191] on span "le" at bounding box center [463, 186] width 8 height 12
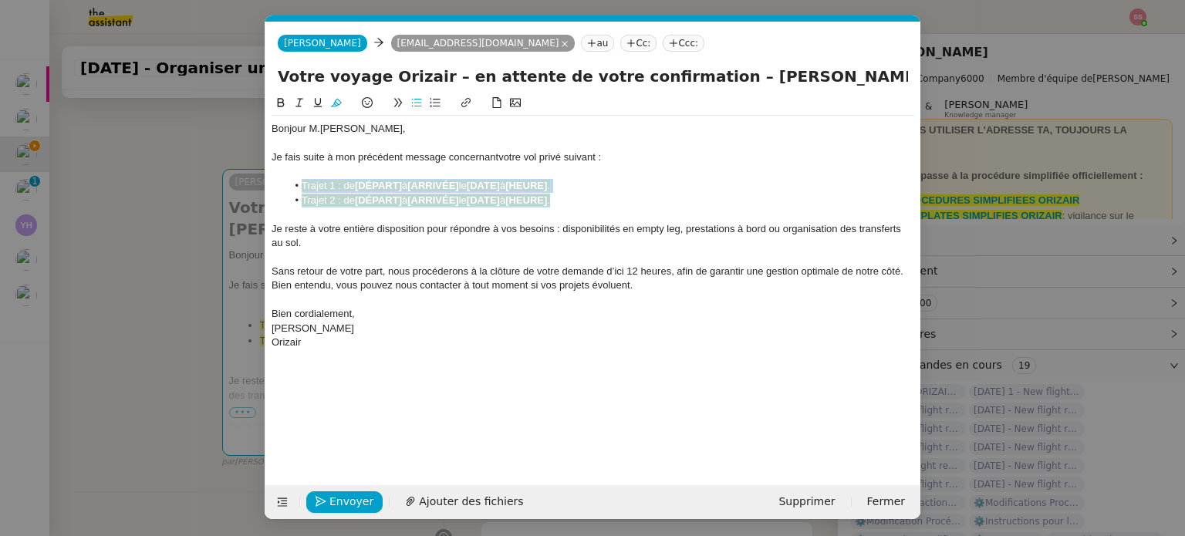
drag, startPoint x: 597, startPoint y: 205, endPoint x: 302, endPoint y: 187, distance: 295.3
click at [302, 187] on ul "Trajet 1 : de [DÉPART] à [ARRIVÉE] le [DATE] à [HEURE] . Trajet 2 : de [DÉPART]…" at bounding box center [593, 193] width 643 height 29
click at [327, 103] on button at bounding box center [336, 103] width 19 height 18
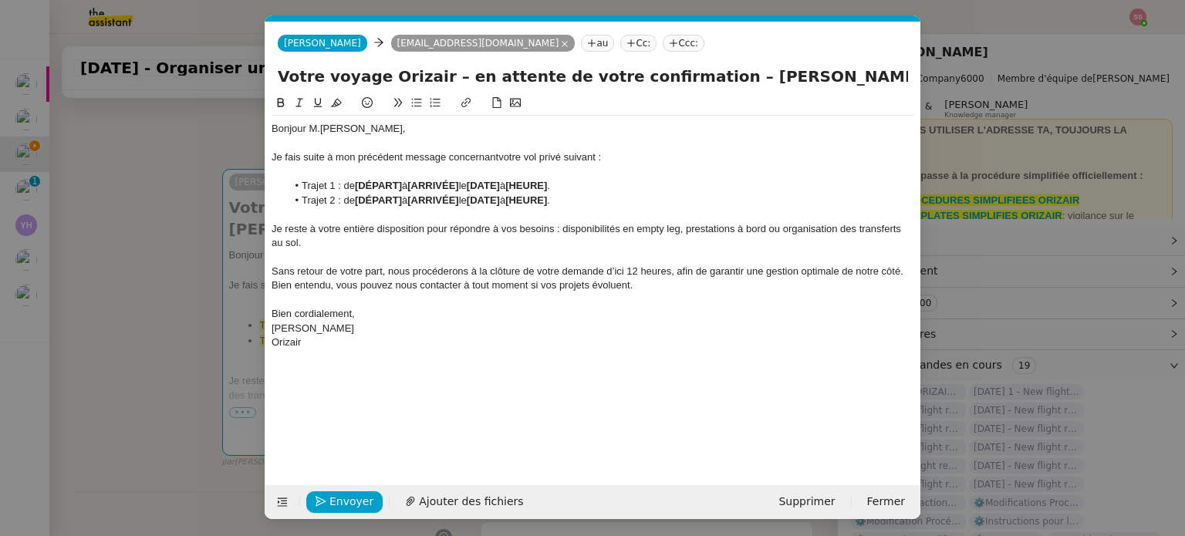
click at [404, 178] on div at bounding box center [593, 172] width 643 height 14
drag, startPoint x: 584, startPoint y: 197, endPoint x: 265, endPoint y: 204, distance: 318.8
click at [265, 204] on nz-spin "Bonjour [PERSON_NAME], Je fais suite à mon précédent message concernant votre v…" at bounding box center [592, 281] width 655 height 374
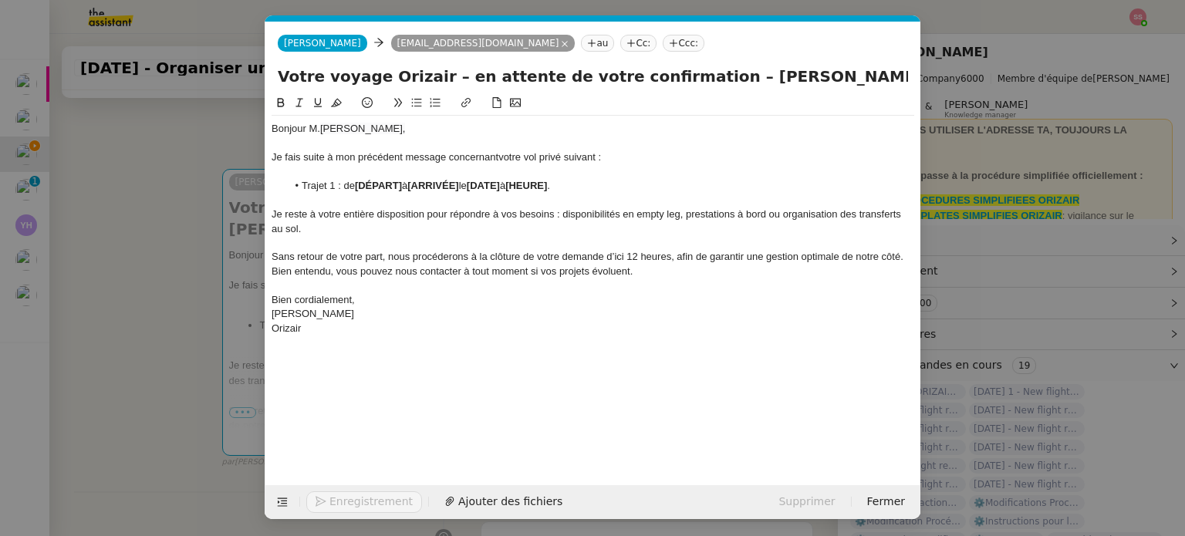
click at [169, 240] on nz-modal-container "relance fr Service ✈️Orizair - Relance client ( FR ) à utiliser pour orizair, p…" at bounding box center [592, 268] width 1185 height 536
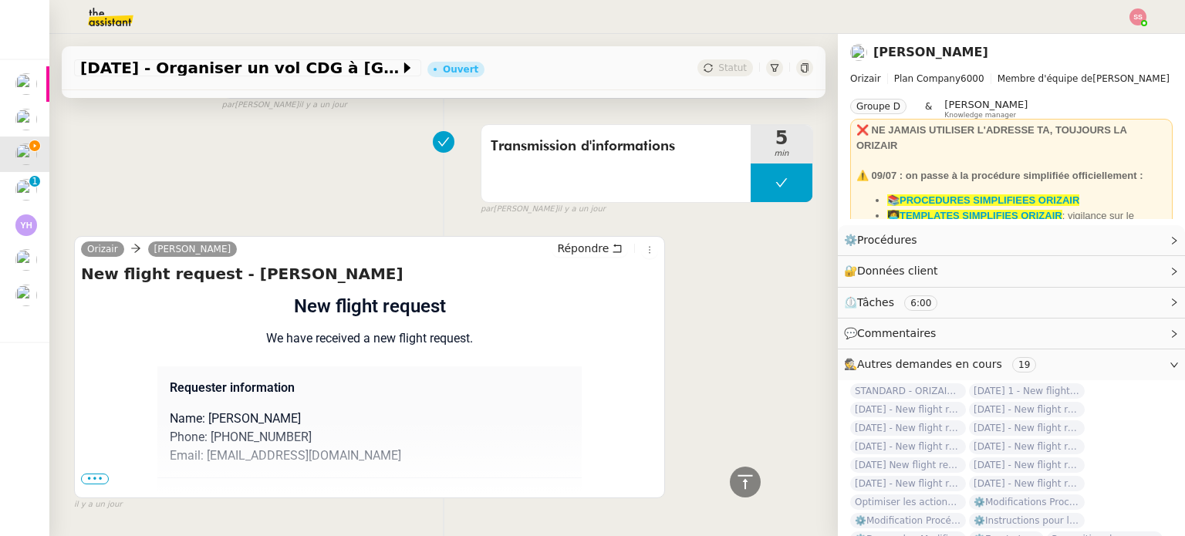
scroll to position [1084, 0]
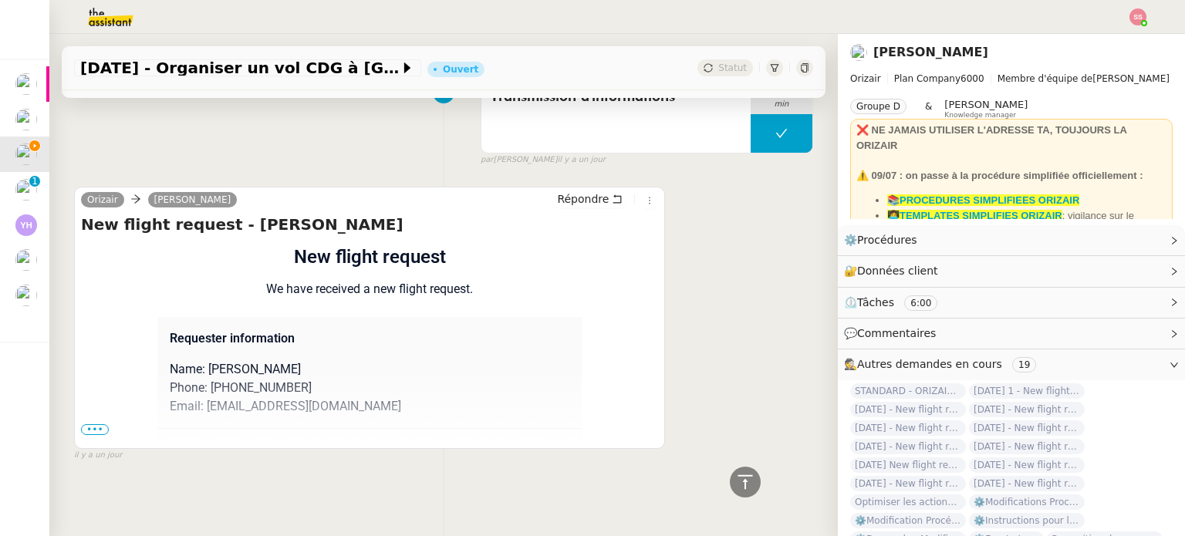
click at [84, 424] on span "•••" at bounding box center [95, 429] width 28 height 11
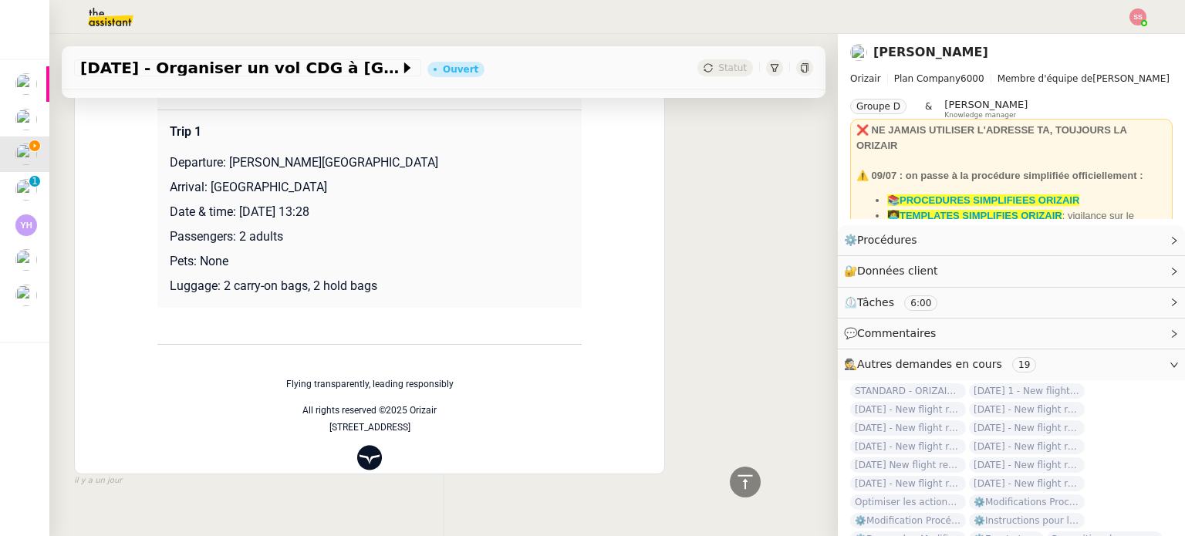
scroll to position [1315, 0]
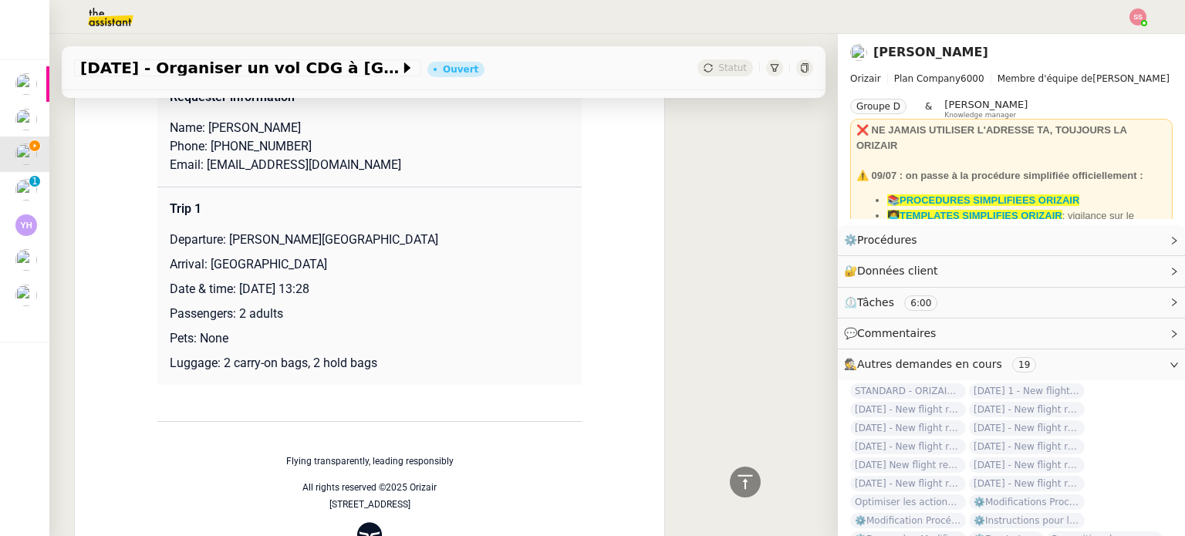
drag, startPoint x: 222, startPoint y: 244, endPoint x: 555, endPoint y: 249, distance: 332.7
click at [555, 249] on p "Departure: [PERSON_NAME][GEOGRAPHIC_DATA]" at bounding box center [370, 240] width 400 height 19
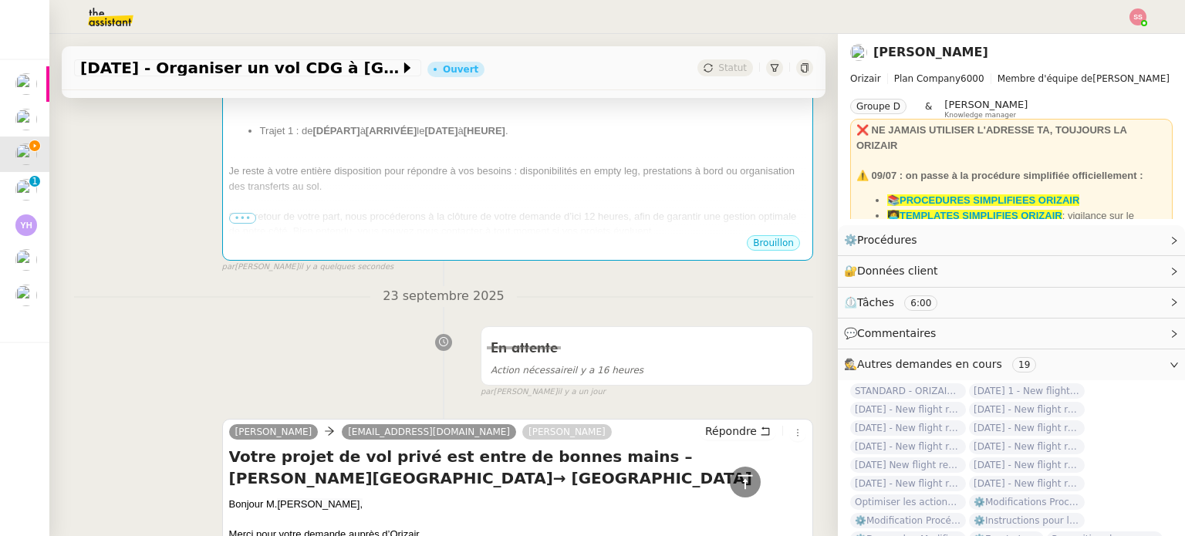
scroll to position [312, 0]
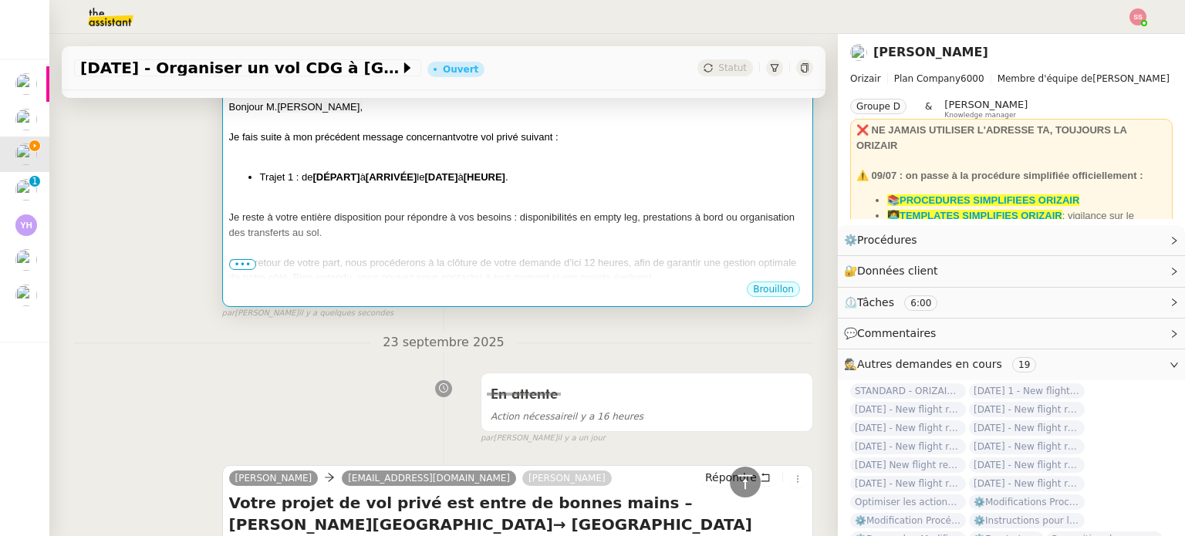
click at [435, 240] on div "Je reste à votre entière disposition pour répondre à vos besoins : disponibilit…" at bounding box center [517, 225] width 577 height 30
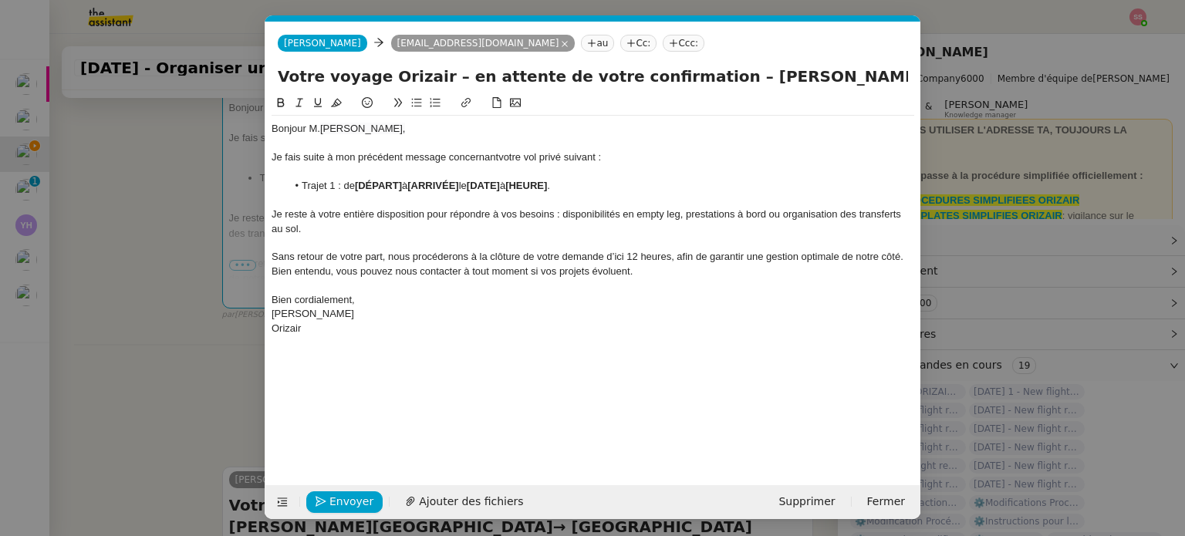
scroll to position [0, 76]
drag, startPoint x: 403, startPoint y: 188, endPoint x: 356, endPoint y: 184, distance: 47.3
click at [356, 184] on li "Trajet 1 : de [DÉPART] à [ARRIVÉE] le [DATE] à [HEURE] ." at bounding box center [601, 186] width 628 height 14
click at [181, 292] on nz-modal-container "relance fr Service ✈️Orizair - Relance client ( FR ) à utiliser pour orizair, p…" at bounding box center [592, 268] width 1185 height 536
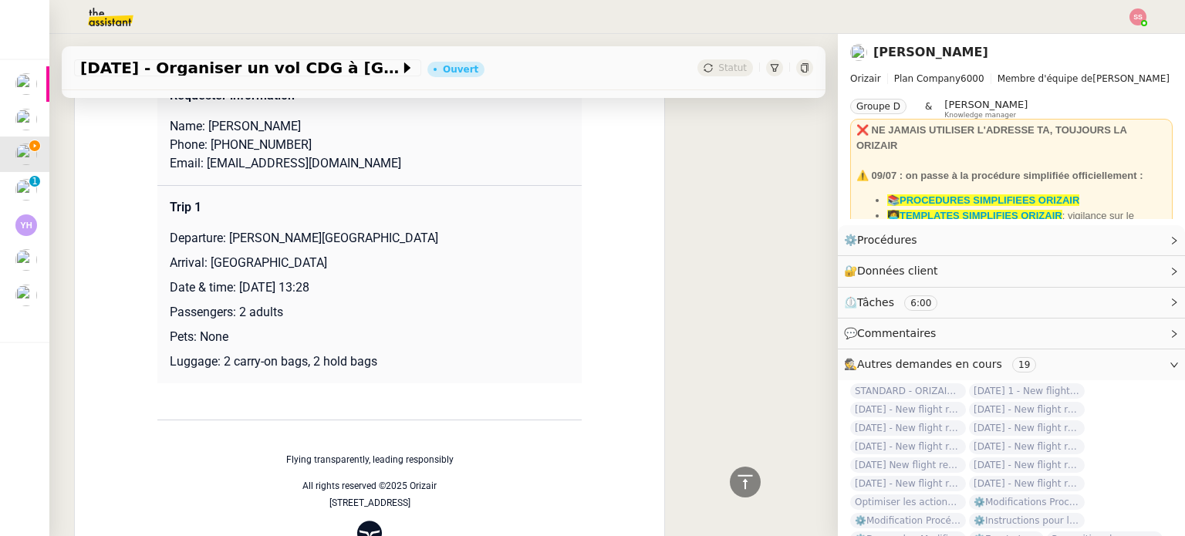
scroll to position [1237, 0]
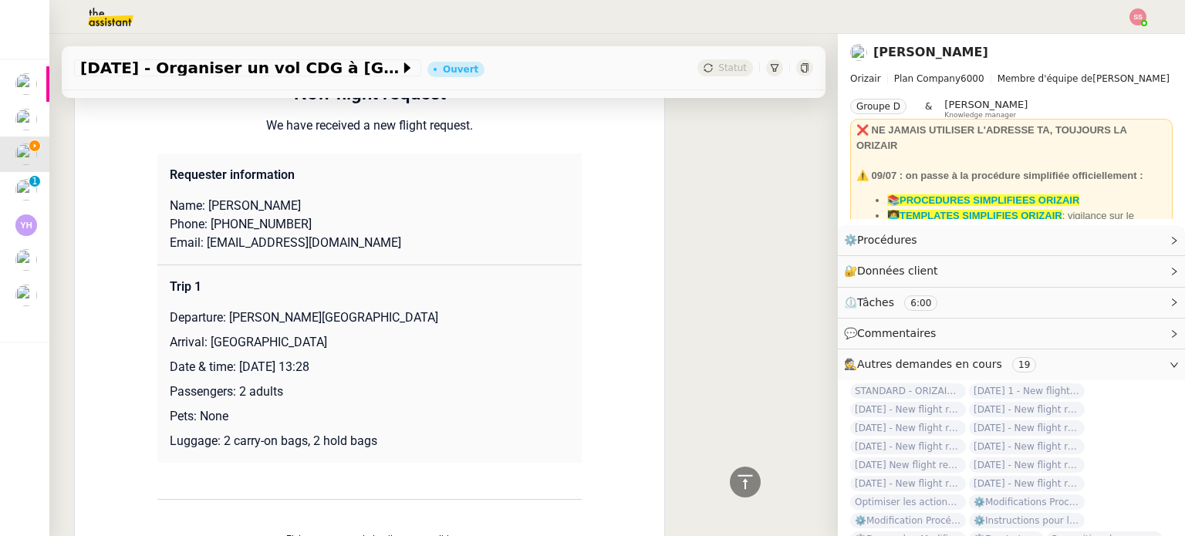
drag, startPoint x: 201, startPoint y: 345, endPoint x: 351, endPoint y: 336, distance: 150.8
click at [350, 337] on p "Arrival: [GEOGRAPHIC_DATA]" at bounding box center [370, 342] width 400 height 19
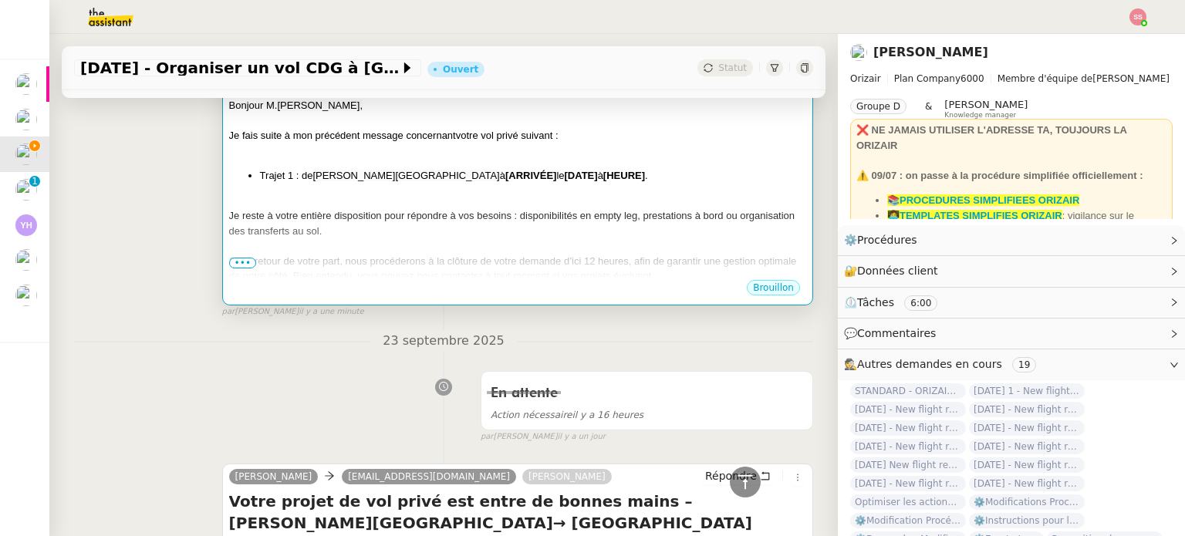
scroll to position [311, 0]
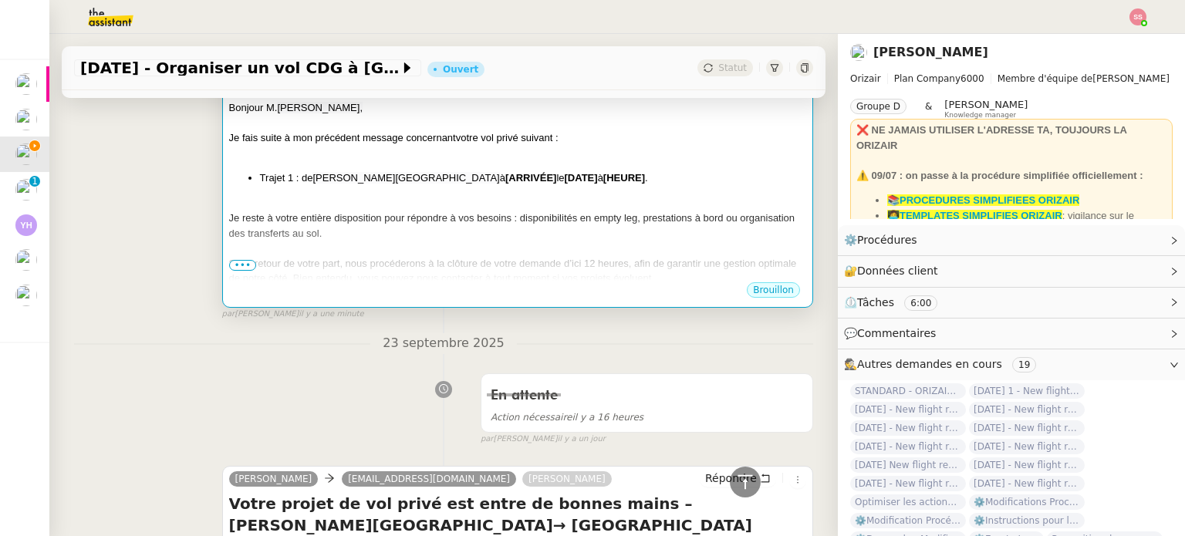
click at [478, 186] on li "Trajet 1 : de [PERSON_NAME][GEOGRAPHIC_DATA] à [ARRIVÉE] le [DATE] à [HEURE] ." at bounding box center [533, 178] width 546 height 15
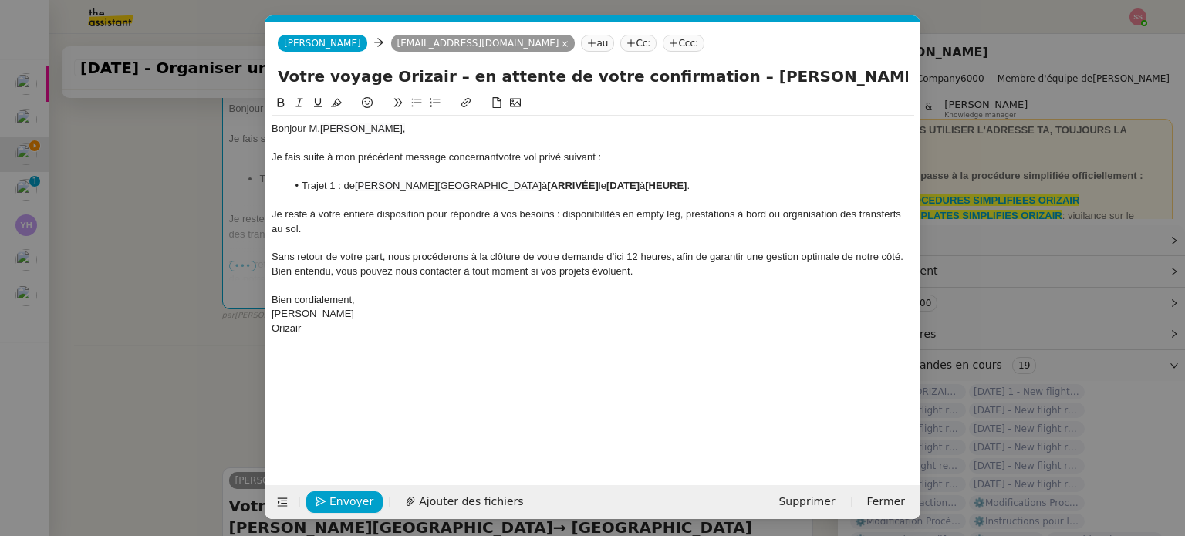
scroll to position [0, 76]
drag, startPoint x: 590, startPoint y: 183, endPoint x: 538, endPoint y: 184, distance: 51.7
click at [538, 184] on li "Trajet 1 : de [PERSON_NAME][GEOGRAPHIC_DATA] à [ARRIVÉE] le [DATE] à [HEURE] ." at bounding box center [601, 186] width 628 height 14
click at [227, 281] on nz-modal-container "relance fr Service ✈️Orizair - Relance client ( FR ) à utiliser pour orizair, p…" at bounding box center [592, 268] width 1185 height 536
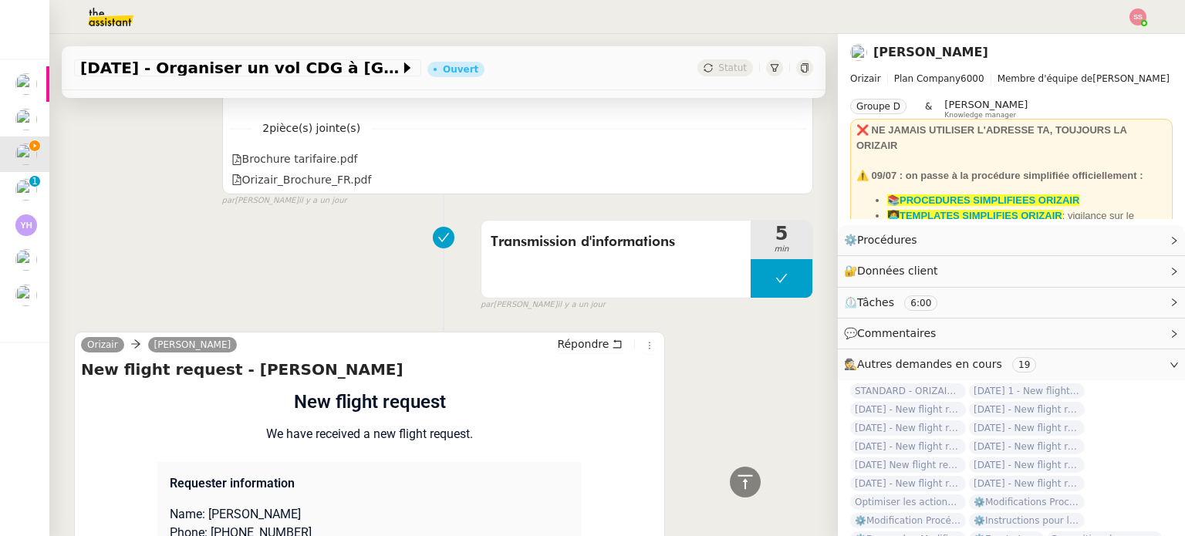
scroll to position [1237, 0]
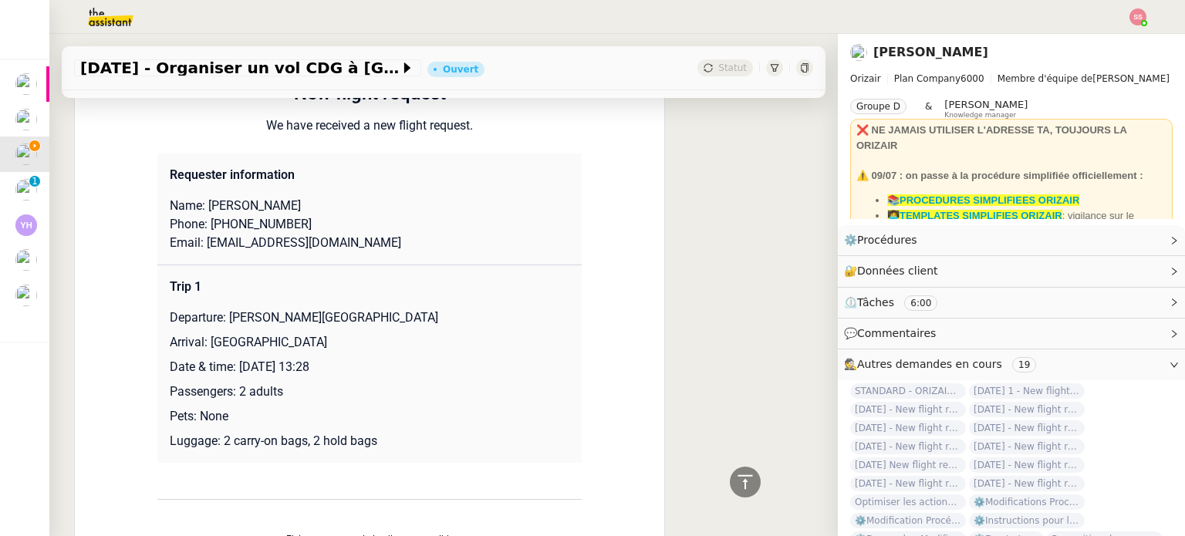
drag, startPoint x: 234, startPoint y: 368, endPoint x: 424, endPoint y: 365, distance: 189.9
click at [424, 365] on p "Date & time: [DATE] 13:28" at bounding box center [370, 367] width 400 height 19
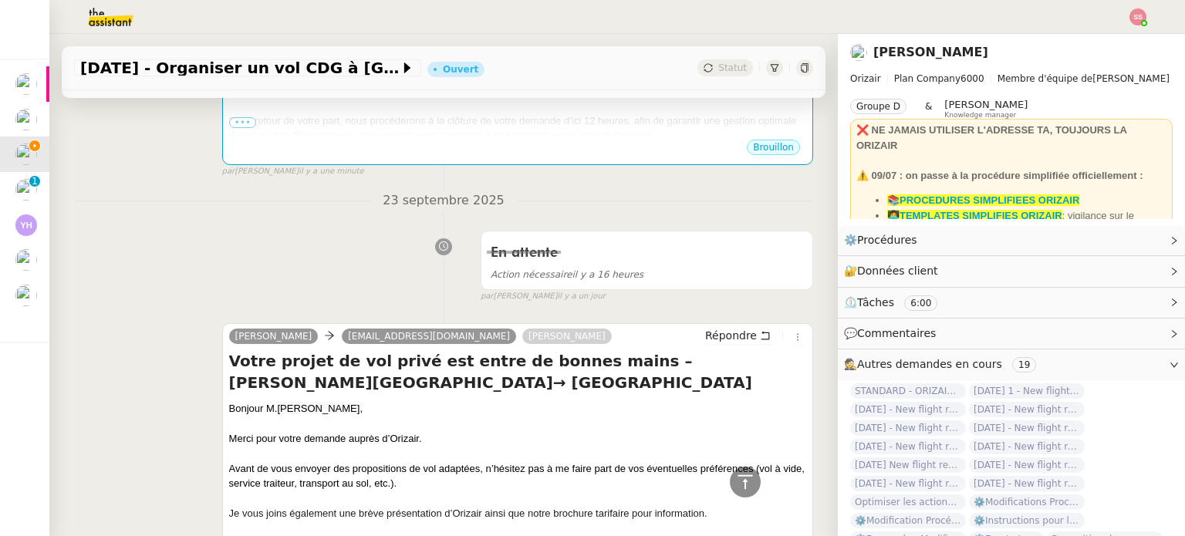
scroll to position [311, 0]
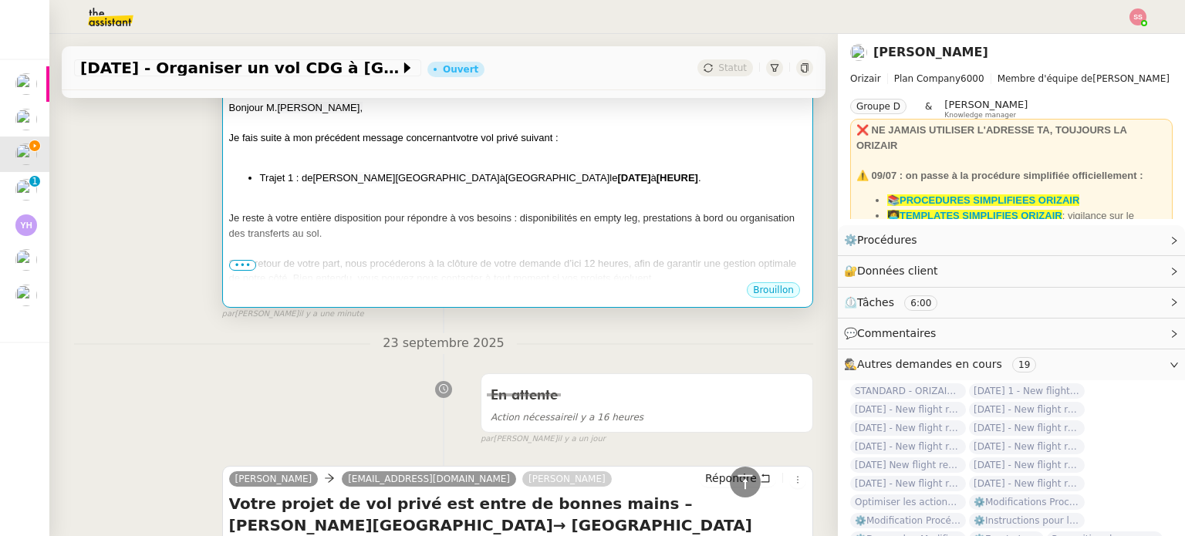
click at [562, 235] on div "Je reste à votre entière disposition pour répondre à vos besoins : disponibilit…" at bounding box center [517, 226] width 577 height 30
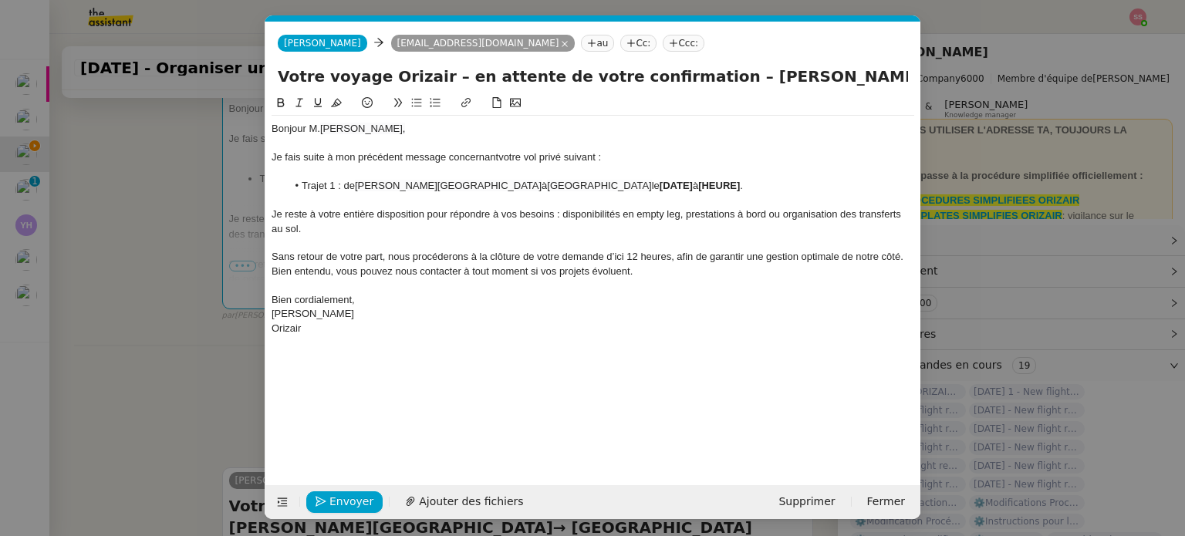
scroll to position [0, 76]
drag, startPoint x: 722, startPoint y: 184, endPoint x: 636, endPoint y: 184, distance: 86.4
click at [636, 184] on li "Trajet 1 : de [PERSON_NAME][GEOGRAPHIC_DATA] à [GEOGRAPHIC_DATA] le [DATE] à [H…" at bounding box center [601, 186] width 628 height 14
click at [660, 181] on span "[DATE] 13:28" at bounding box center [689, 186] width 59 height 12
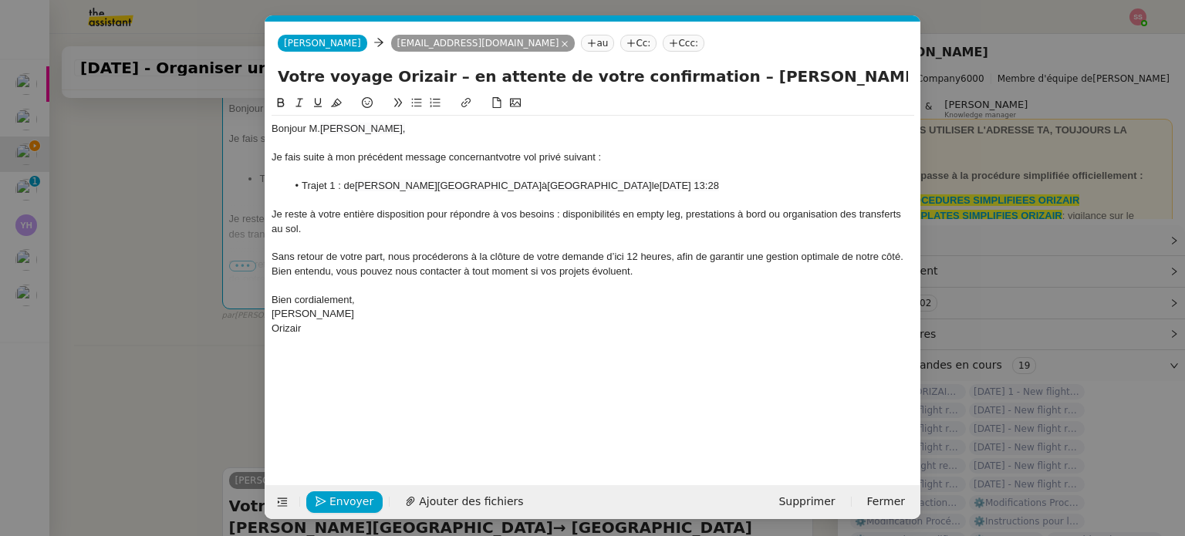
click at [675, 188] on span "[DATE] 13:28" at bounding box center [689, 186] width 59 height 12
click at [0, 0] on lt-span "Novemb re" at bounding box center [0, 0] width 0 height 0
click at [719, 184] on span "[DATE] 13:28" at bounding box center [689, 186] width 59 height 12
click at [663, 42] on nz-tag "Ccc:" at bounding box center [684, 43] width 42 height 17
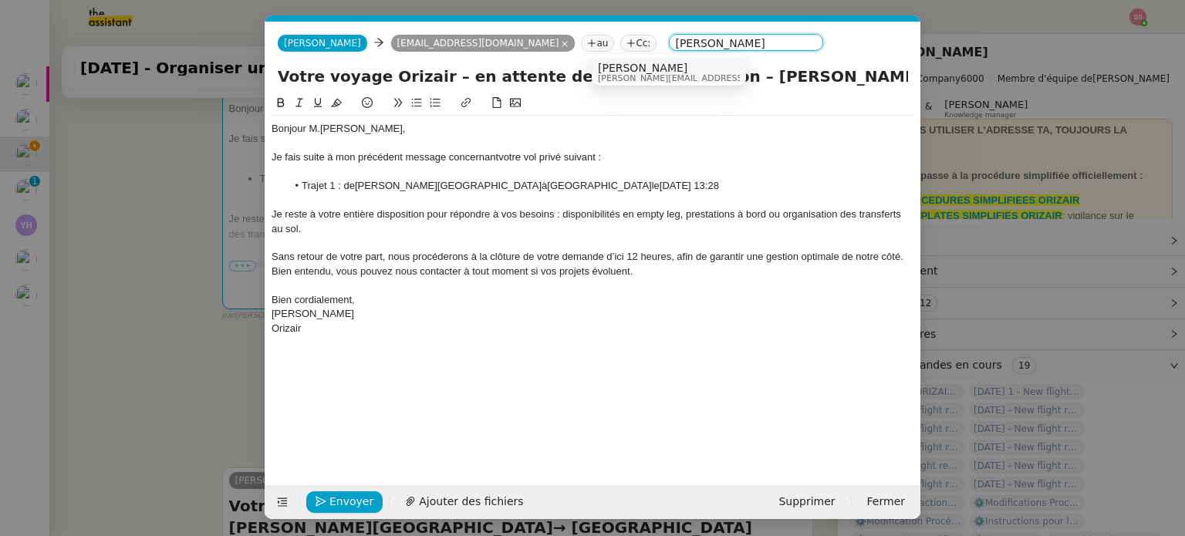
type input "[PERSON_NAME]"
click at [631, 76] on span "[PERSON_NAME][EMAIL_ADDRESS][DOMAIN_NAME]" at bounding box center [707, 78] width 219 height 8
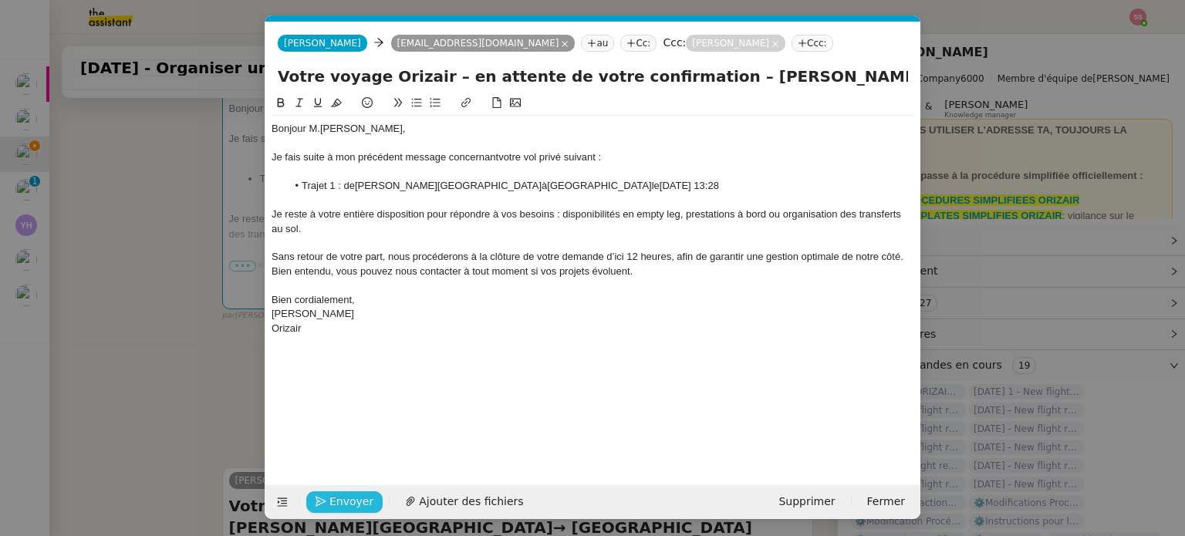
click at [358, 508] on span "Envoyer" at bounding box center [352, 502] width 44 height 18
click at [357, 500] on span "Confirmer l'envoi" at bounding box center [376, 502] width 93 height 18
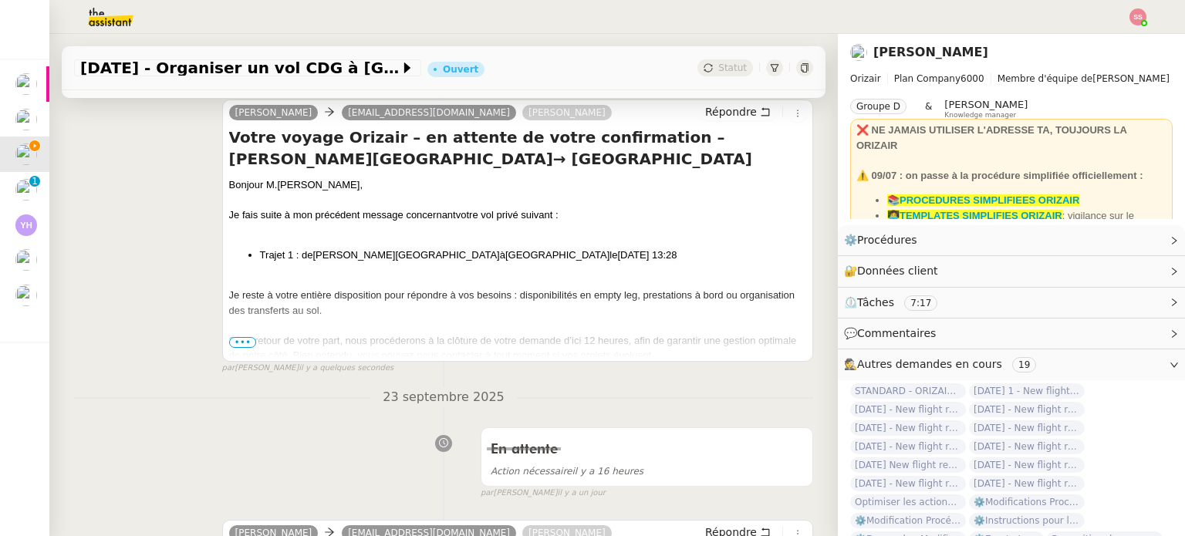
scroll to position [2, 0]
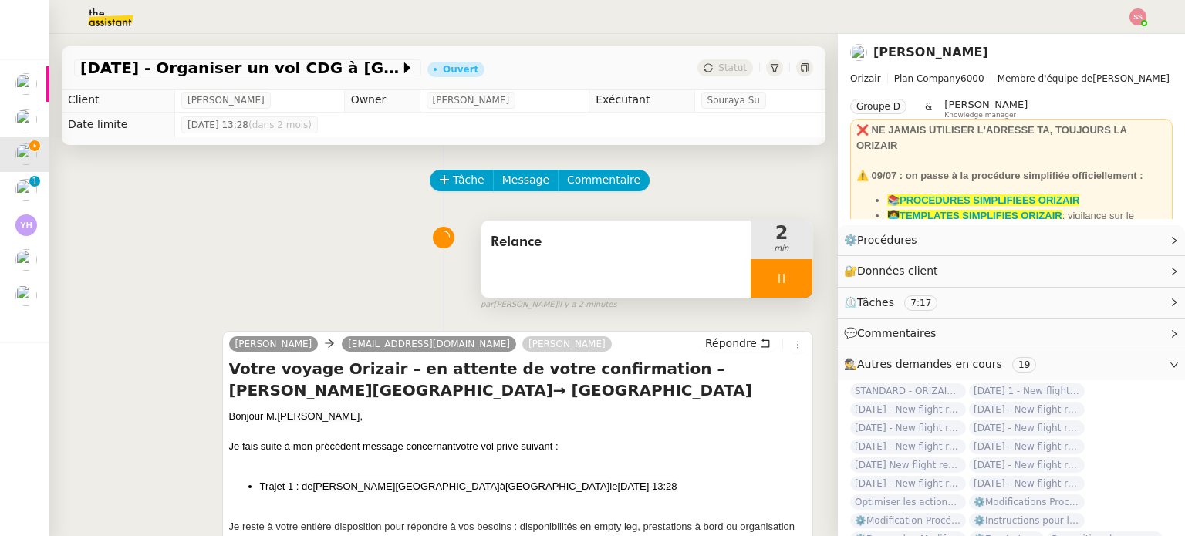
click at [784, 286] on div at bounding box center [782, 278] width 62 height 39
click at [784, 286] on button at bounding box center [797, 278] width 31 height 39
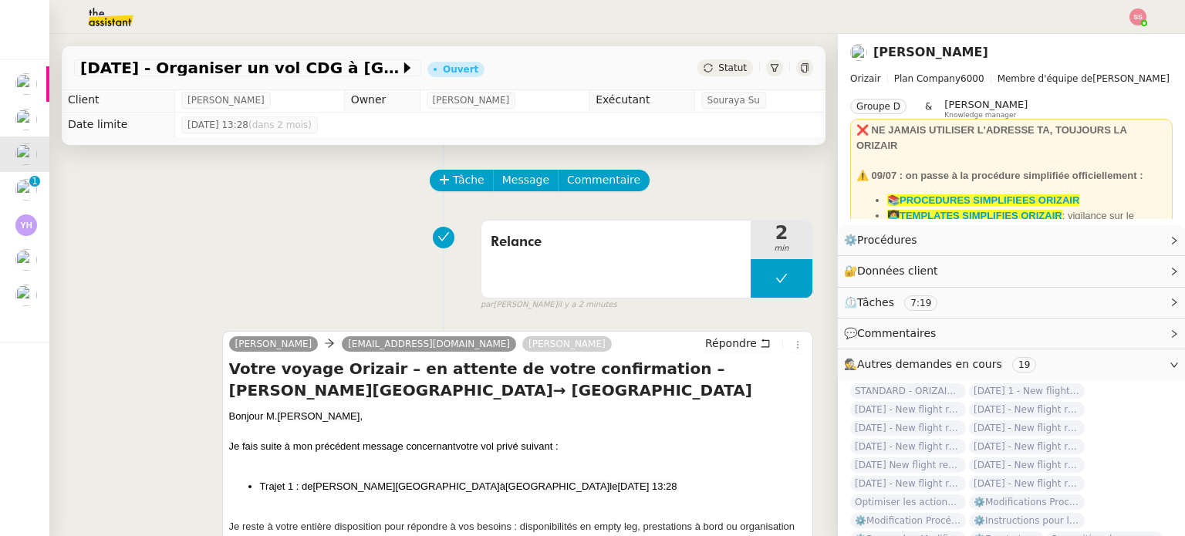
click at [1139, 21] on img at bounding box center [1138, 16] width 17 height 17
click at [1123, 36] on li "Suivi" at bounding box center [1096, 44] width 100 height 22
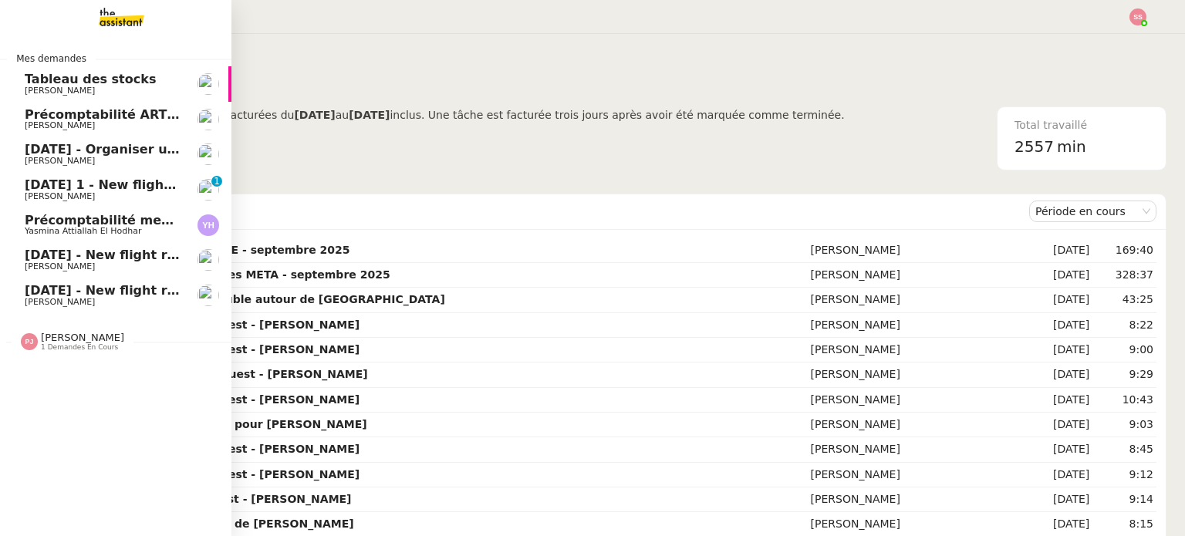
click at [111, 142] on link "[DATE] - Organiser un vol CDG à [GEOGRAPHIC_DATA] [PERSON_NAME]" at bounding box center [116, 155] width 232 height 36
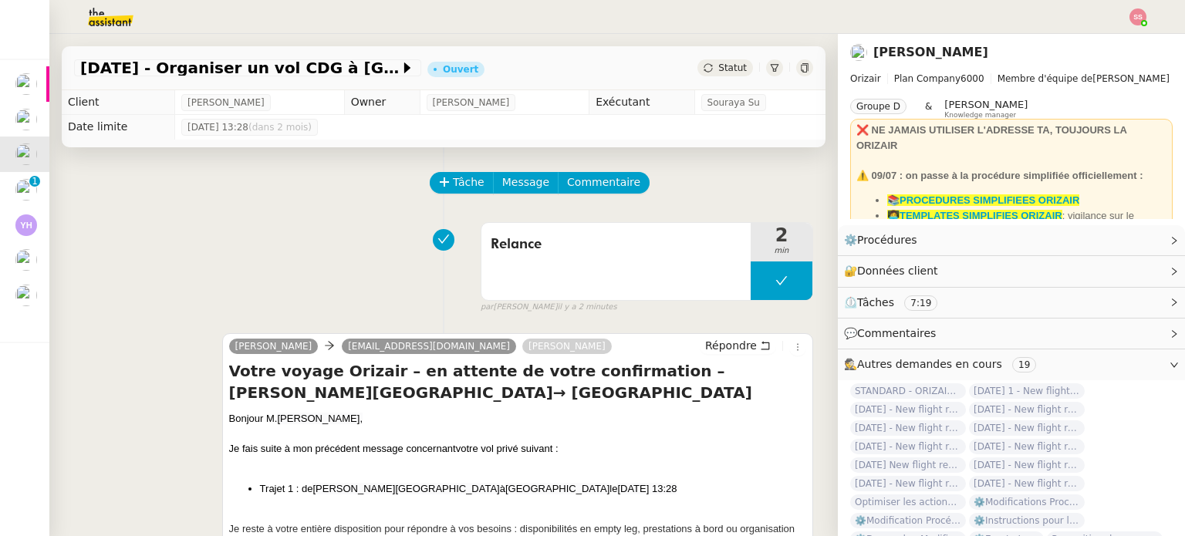
click at [713, 79] on div "[DATE] - Organiser un vol CDG à [GEOGRAPHIC_DATA] Ouvert Statut" at bounding box center [444, 68] width 764 height 44
click at [719, 69] on span "Statut" at bounding box center [733, 68] width 29 height 11
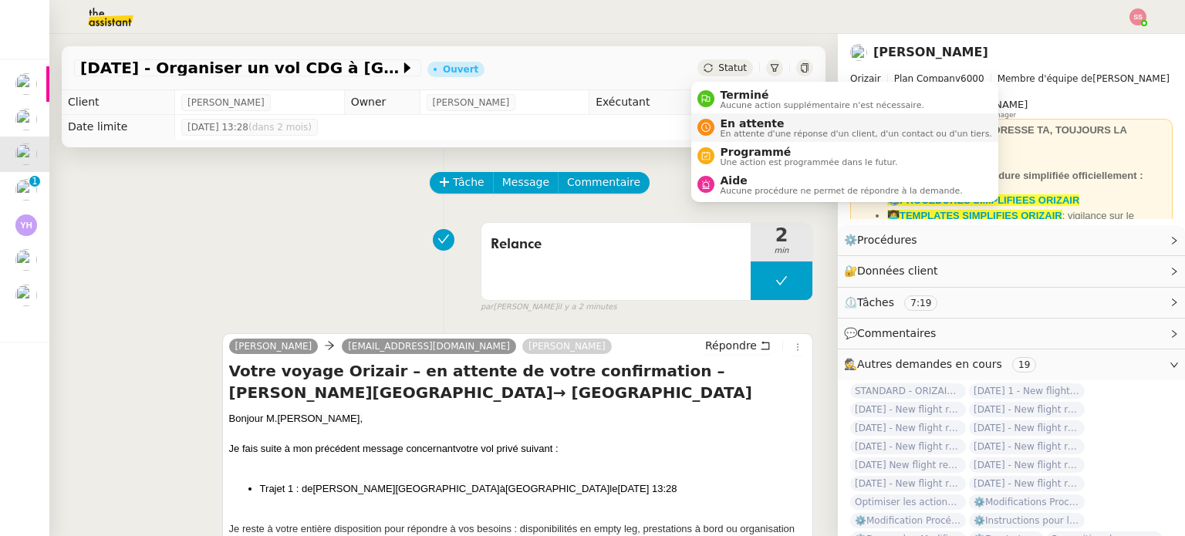
click at [729, 120] on span "En attente" at bounding box center [857, 123] width 272 height 12
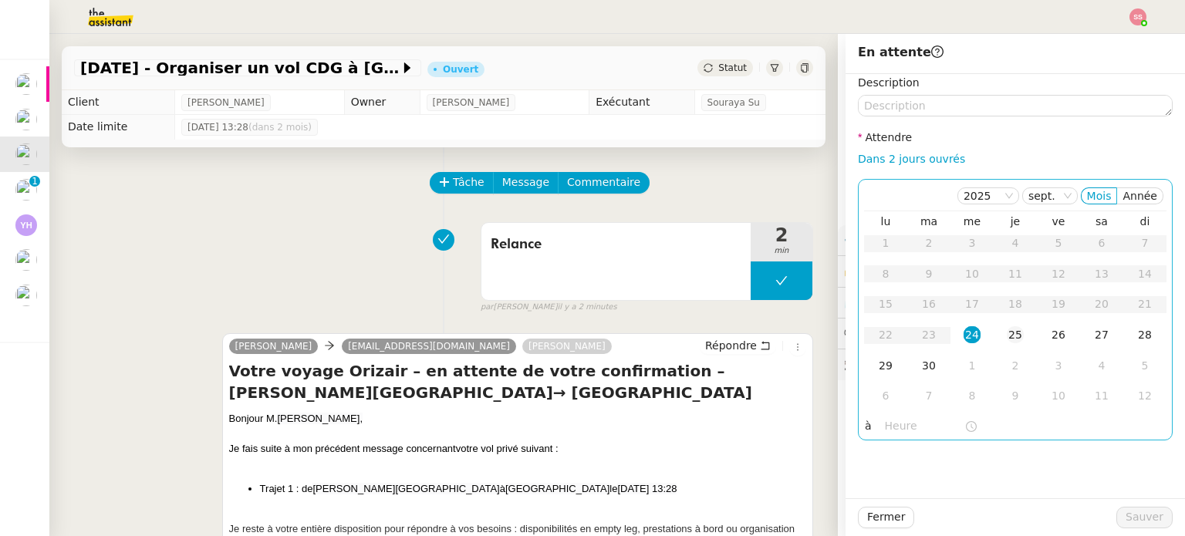
click at [1011, 345] on td "25" at bounding box center [1015, 335] width 43 height 31
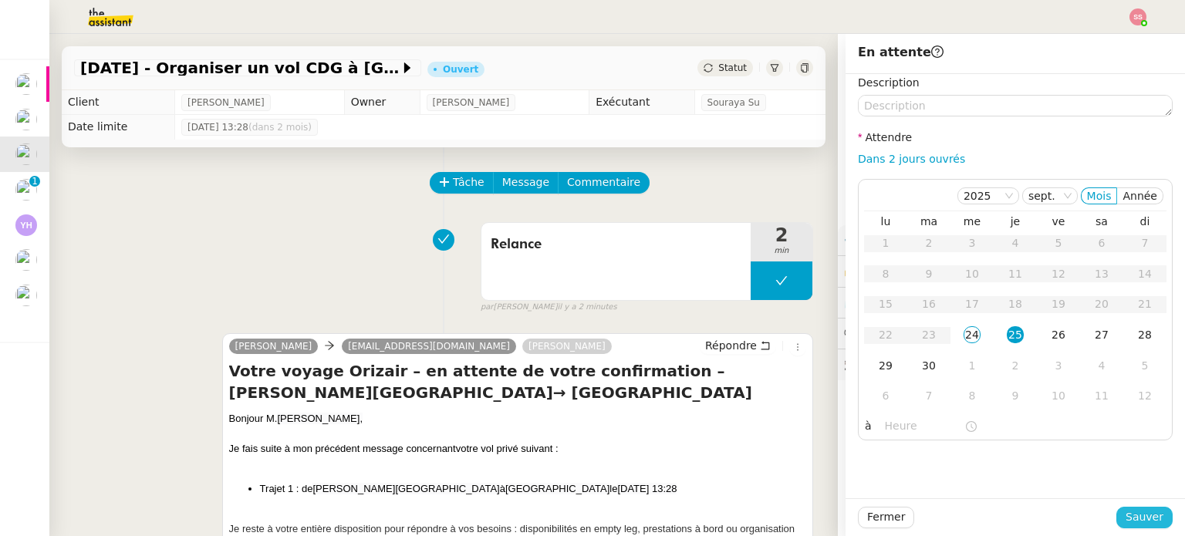
click at [1126, 522] on span "Sauver" at bounding box center [1145, 518] width 38 height 18
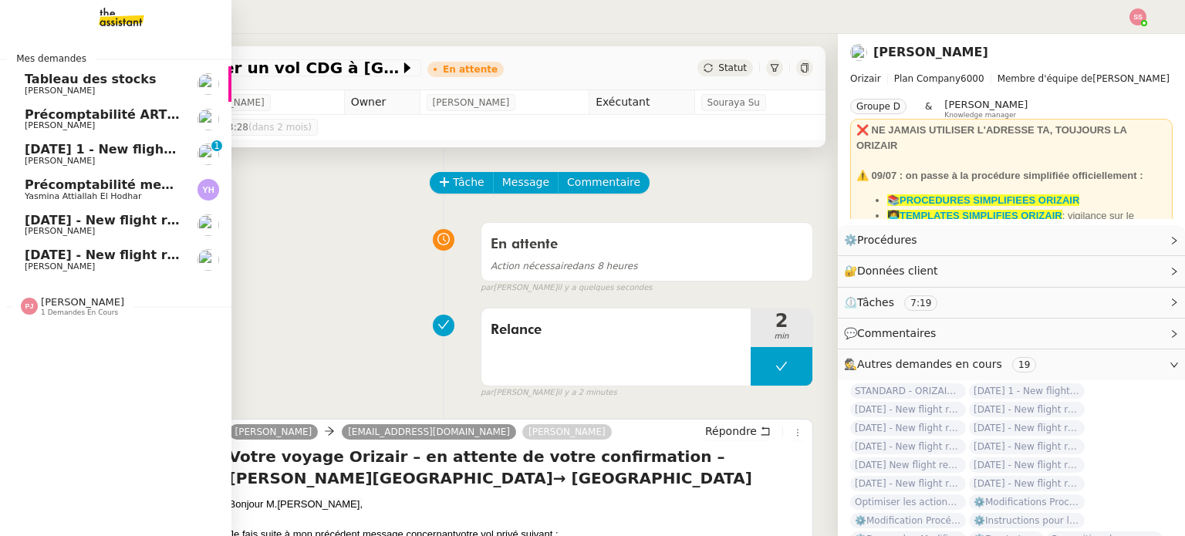
click at [94, 148] on span "[DATE] 1 - New flight request - [PERSON_NAME]" at bounding box center [191, 149] width 332 height 15
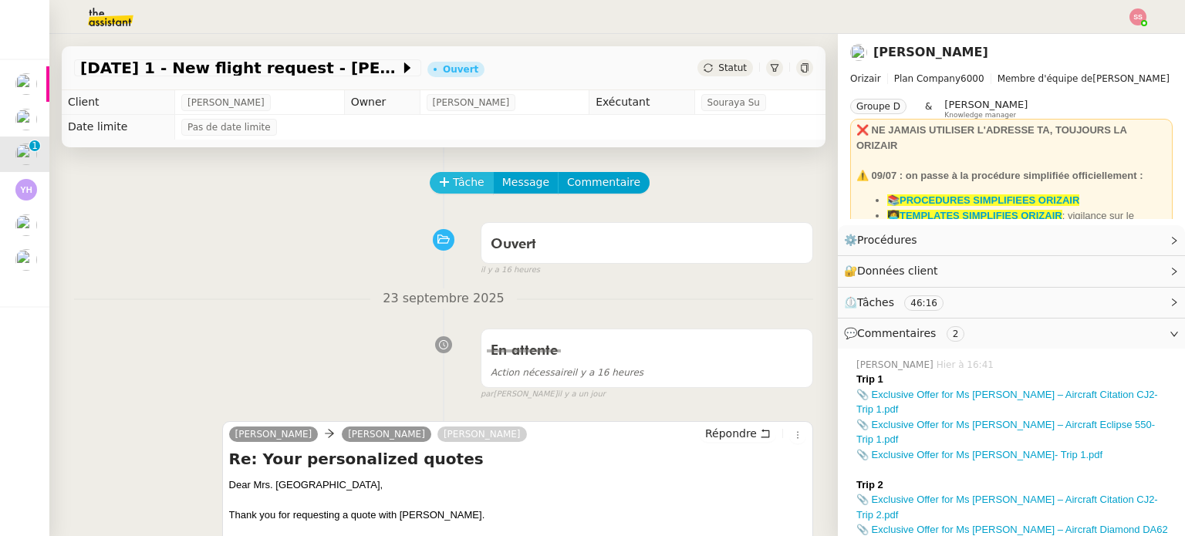
click at [453, 182] on span "Tâche" at bounding box center [469, 183] width 32 height 18
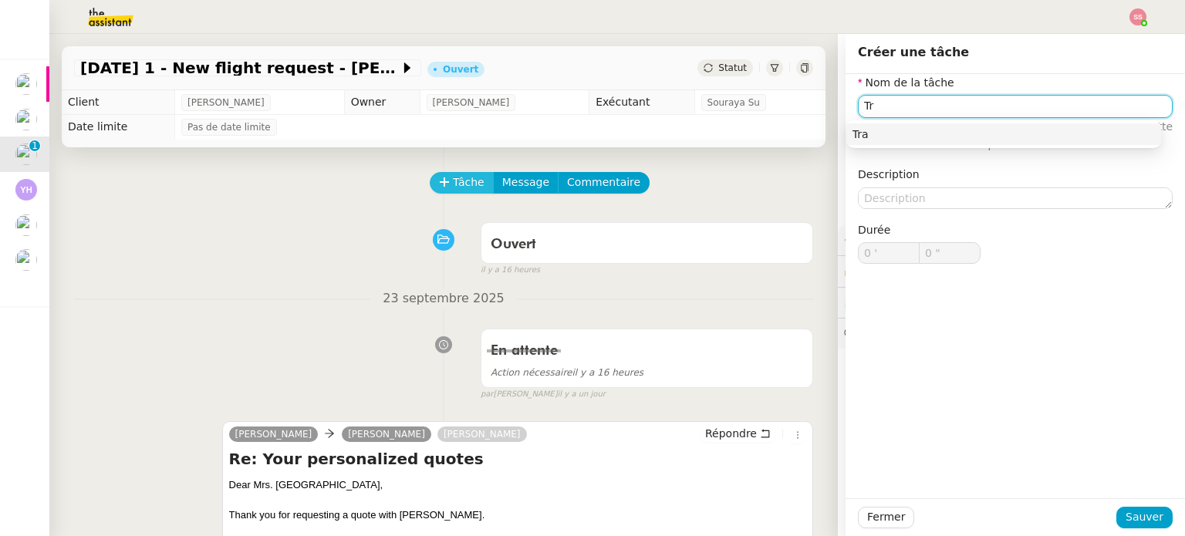
type input "T"
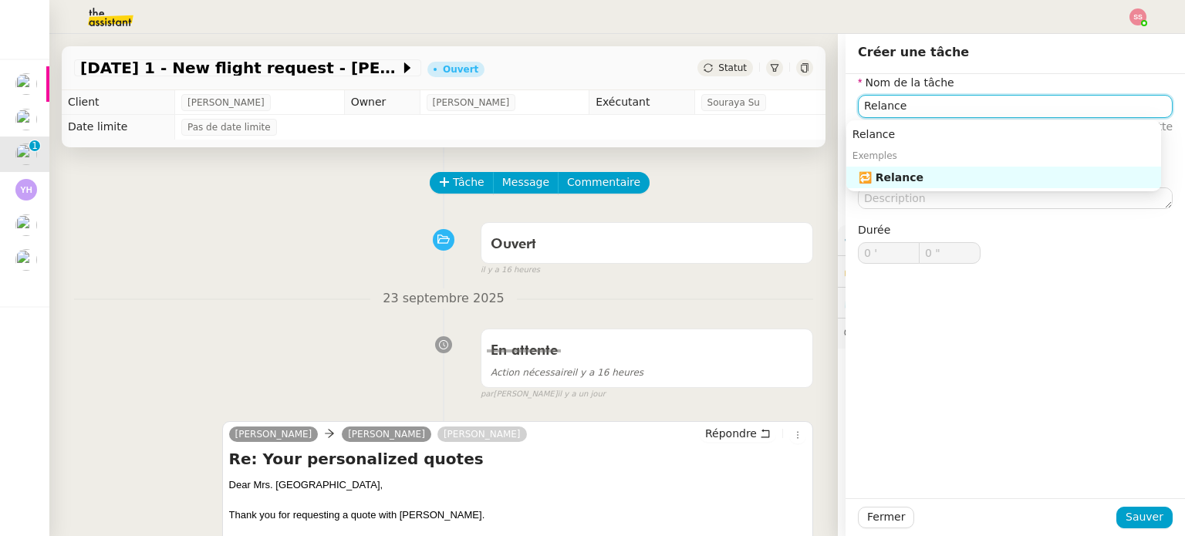
click at [911, 175] on div "🔁 Relance" at bounding box center [1007, 178] width 296 height 14
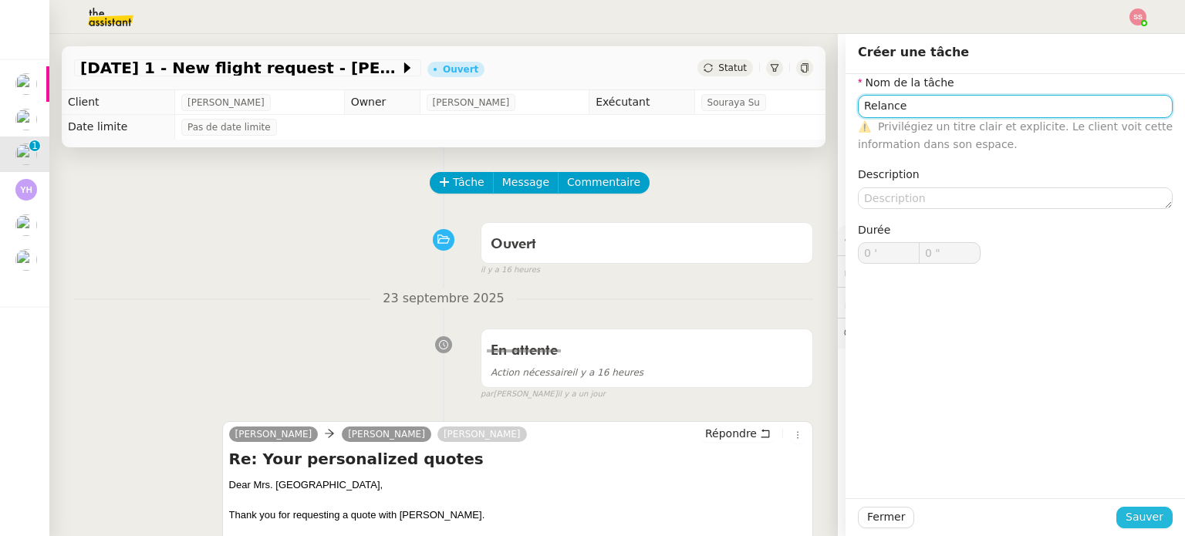
type input "Relance"
click at [1126, 521] on span "Sauver" at bounding box center [1145, 518] width 38 height 18
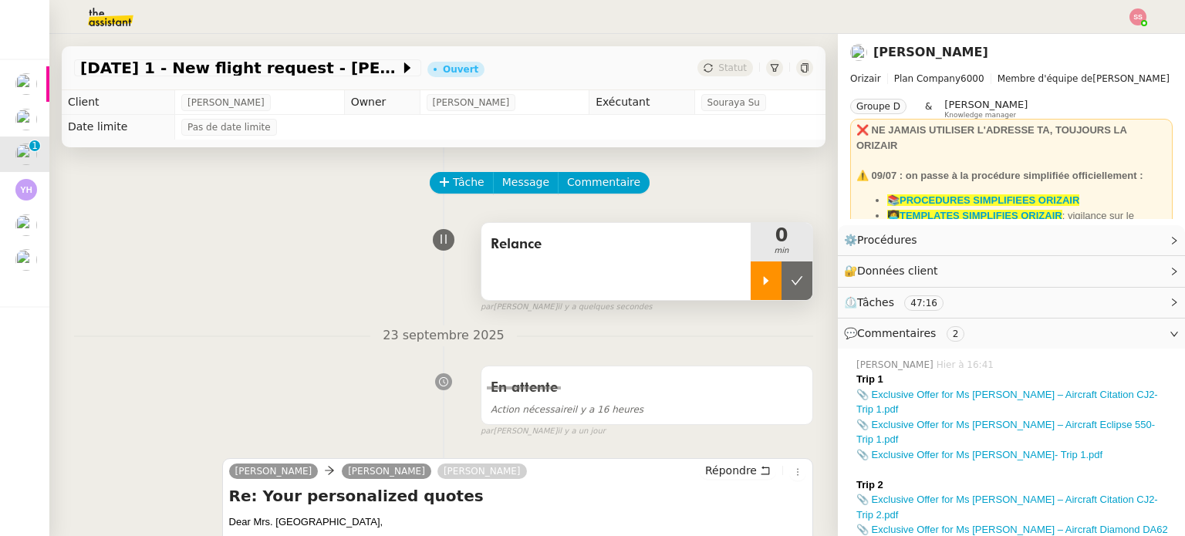
click at [755, 273] on div at bounding box center [766, 281] width 31 height 39
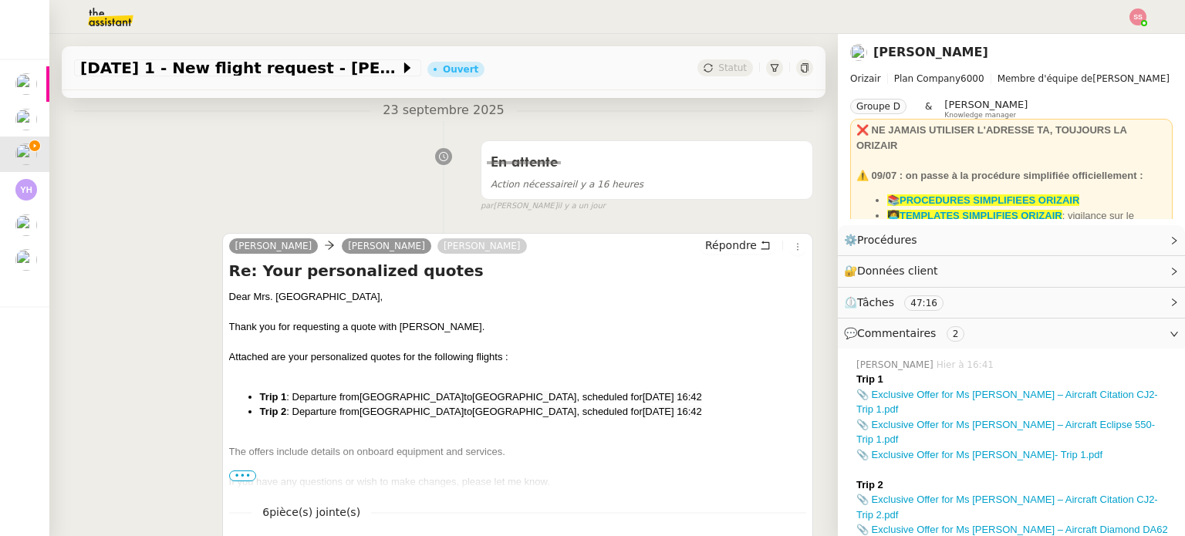
scroll to position [232, 0]
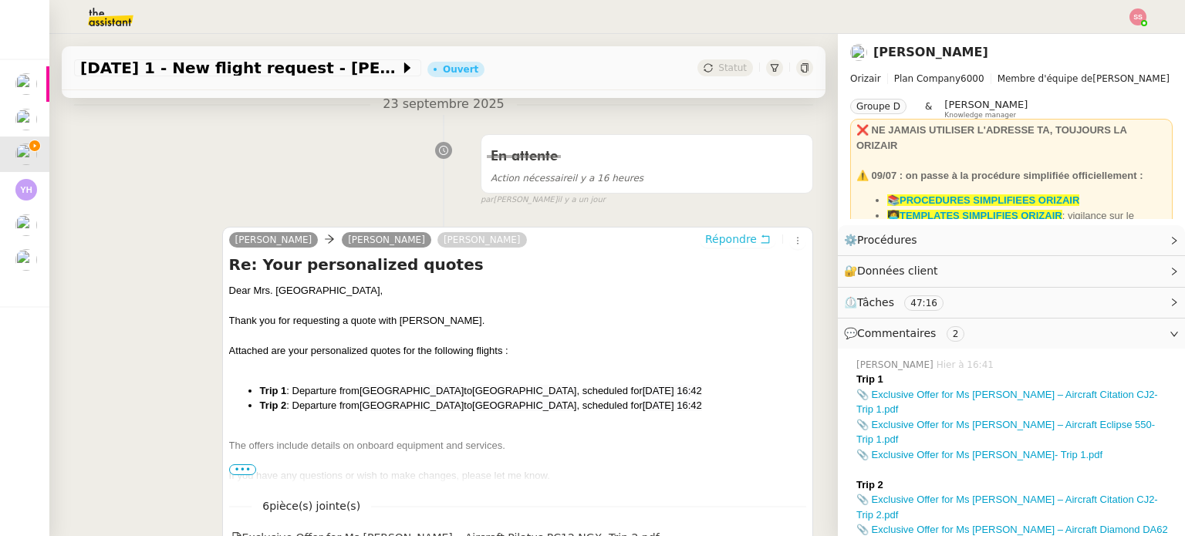
click at [720, 241] on span "Répondre" at bounding box center [731, 239] width 52 height 15
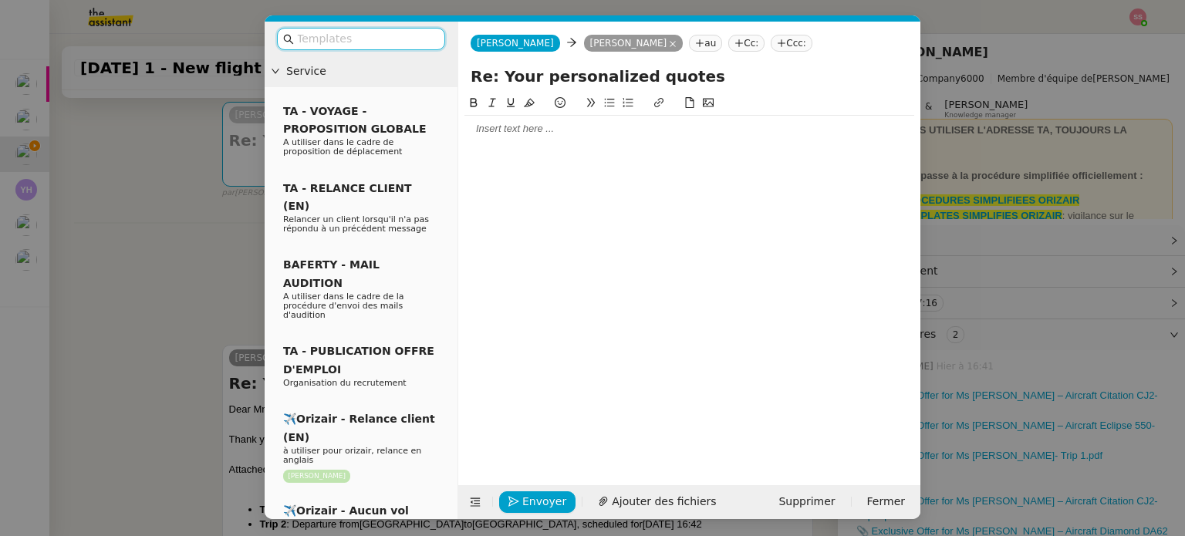
click at [391, 39] on input "text" at bounding box center [366, 39] width 139 height 18
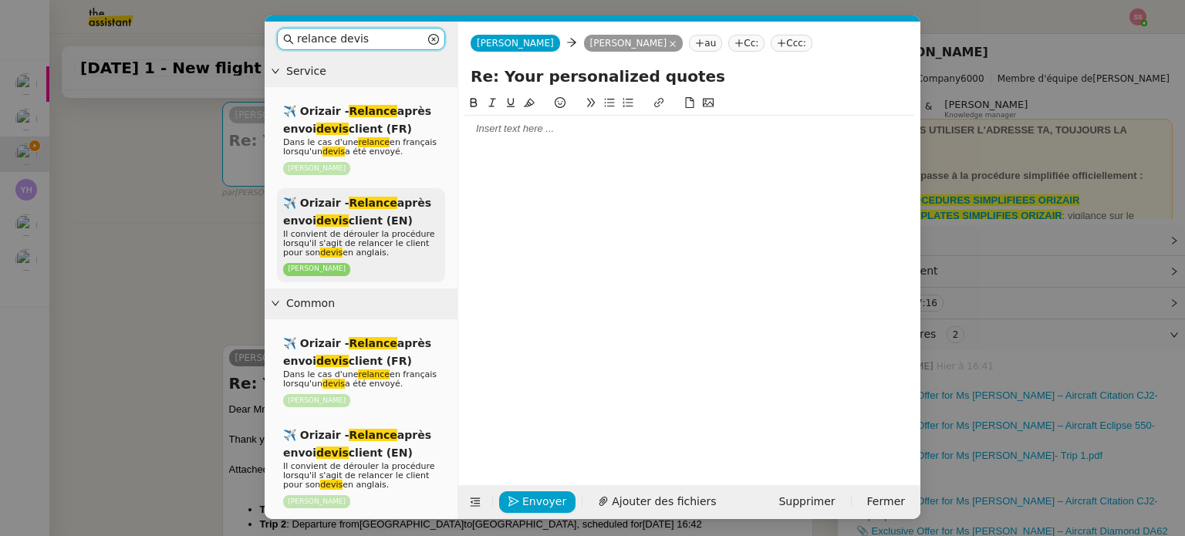
type input "relance devis"
click at [396, 218] on div "✈️ Orizair - Relance après envoi devis client (EN) Il convient de dérouler la p…" at bounding box center [361, 235] width 168 height 95
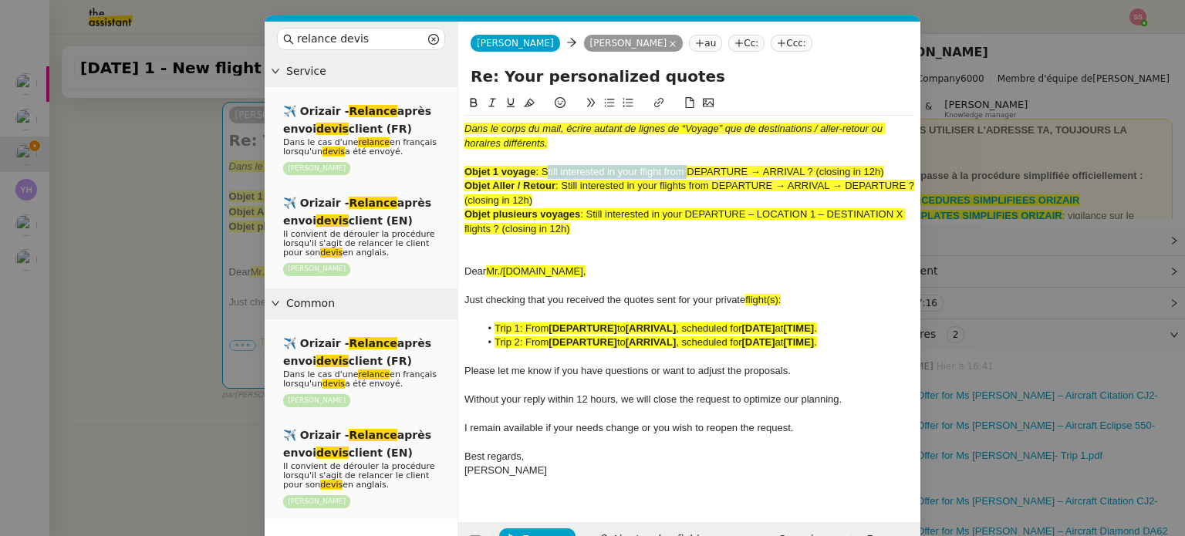
drag, startPoint x: 544, startPoint y: 166, endPoint x: 685, endPoint y: 174, distance: 140.7
click at [685, 174] on span ": Still interested in your flight from DEPARTURE → ARRIVAL ? (closing in 12h)" at bounding box center [710, 172] width 348 height 12
drag, startPoint x: 685, startPoint y: 185, endPoint x: 565, endPoint y: 179, distance: 120.6
click at [565, 179] on div "Objet Aller / Retour : Still interested in your flights from DEPARTURE → ARRIVA…" at bounding box center [690, 193] width 450 height 29
drag, startPoint x: 691, startPoint y: 72, endPoint x: 500, endPoint y: 80, distance: 191.6
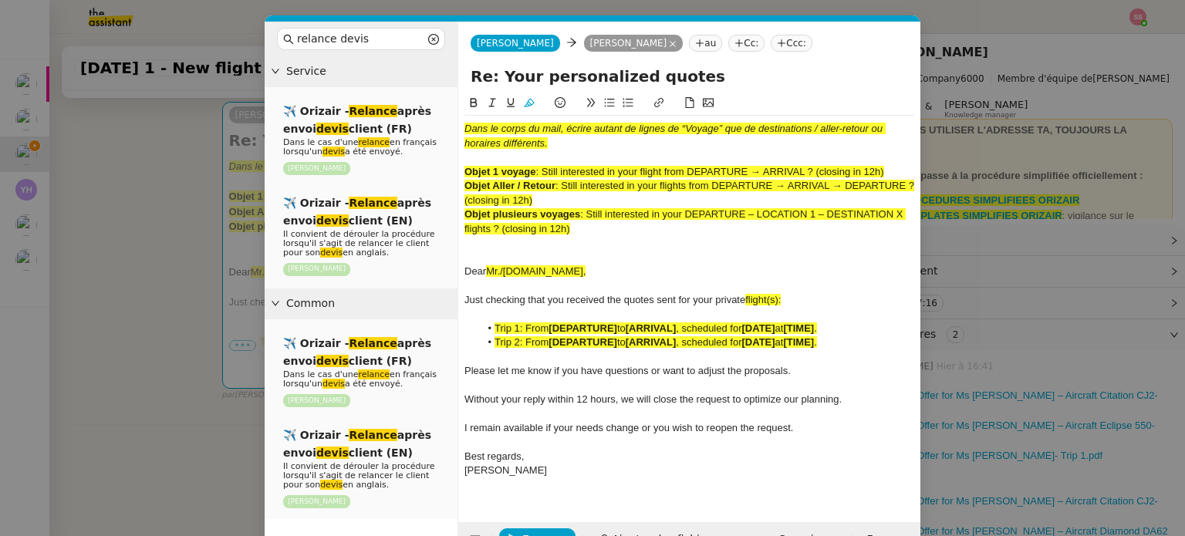
click at [500, 80] on input "Re: Your personalized quotes" at bounding box center [690, 76] width 438 height 23
paste input "Still interested in your flight"
type input "Re: Still interested in your flights ?"
drag, startPoint x: 583, startPoint y: 228, endPoint x: 448, endPoint y: 125, distance: 169.6
click at [448, 125] on nz-layout "relance devis Service ✈️ Orizair - Relance après envoi devis client (FR) Dans l…" at bounding box center [593, 290] width 656 height 536
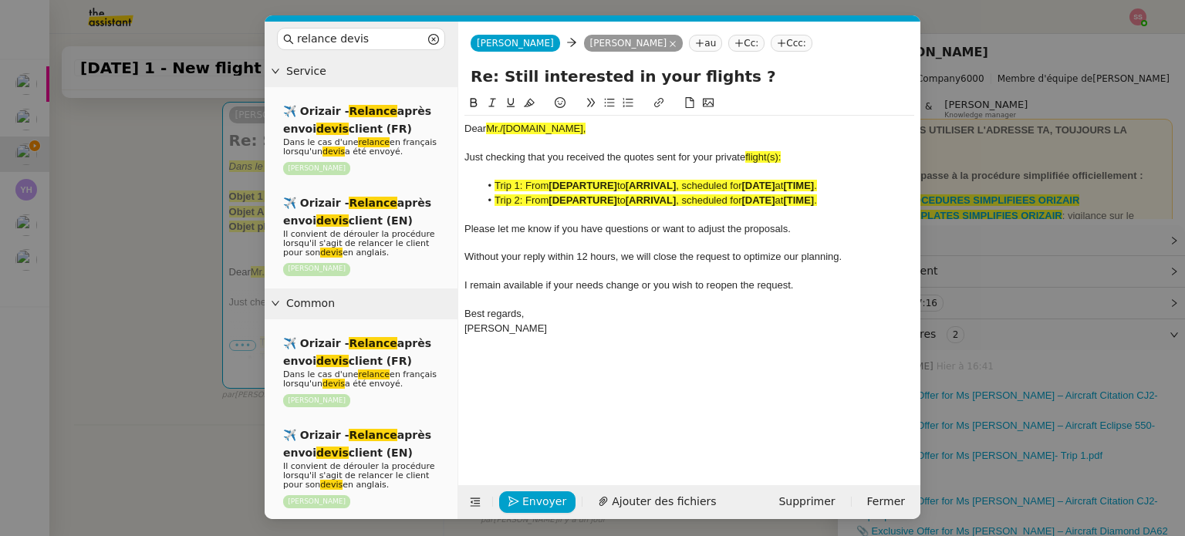
click at [224, 231] on nz-modal-container "relance devis Service ✈️ Orizair - Relance après envoi devis client (FR) Dans l…" at bounding box center [592, 268] width 1185 height 536
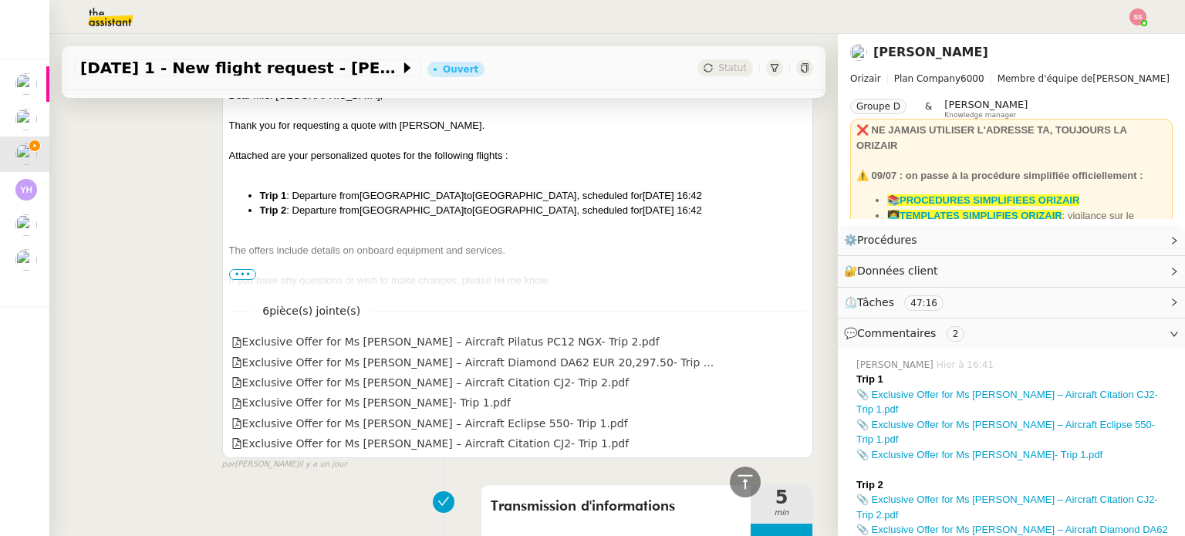
scroll to position [588, 0]
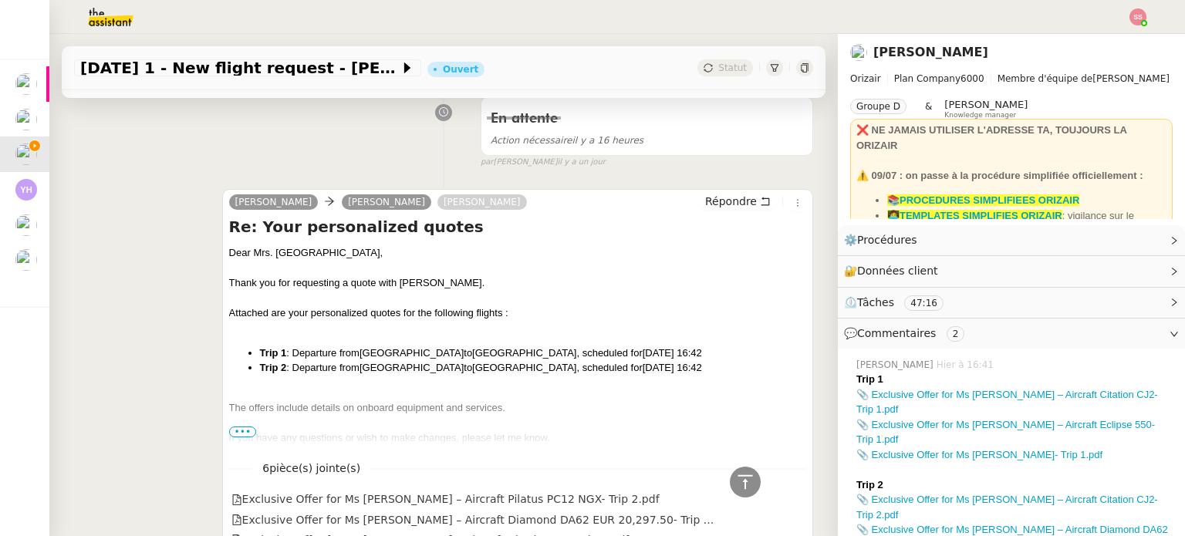
click at [294, 249] on div "Dear Mrs. [GEOGRAPHIC_DATA]," at bounding box center [517, 252] width 577 height 15
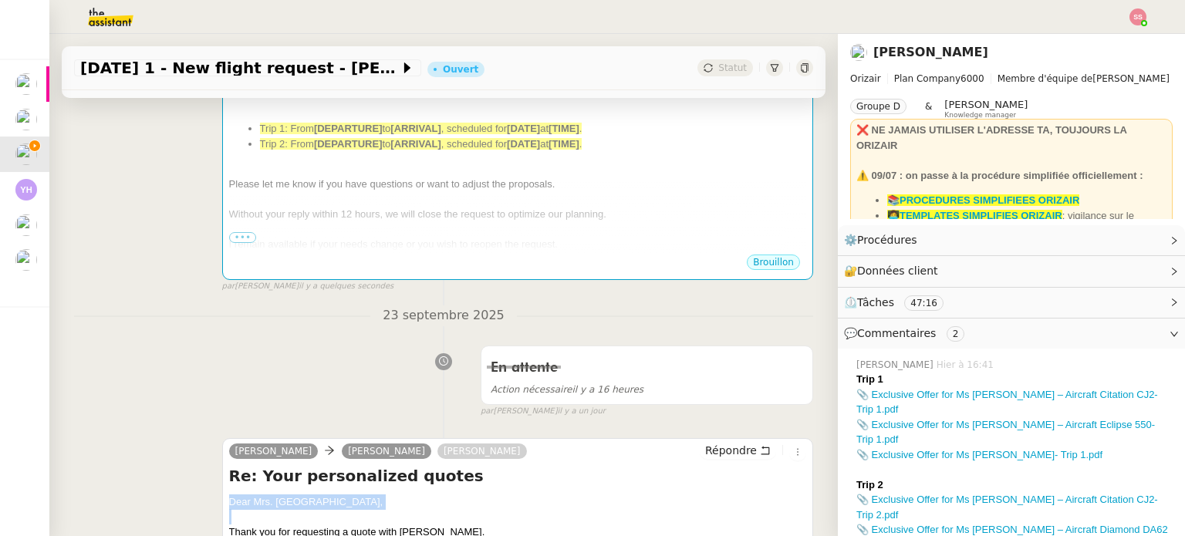
scroll to position [279, 0]
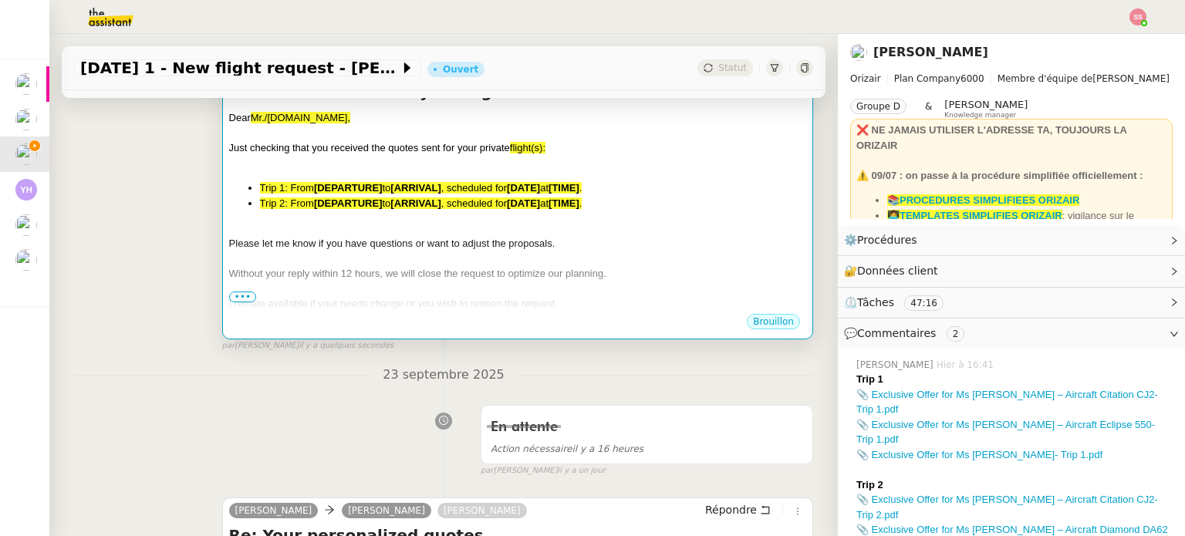
click at [347, 178] on div "Dear Mr./[DOMAIN_NAME], Just checking that you received the quotes sent for you…" at bounding box center [517, 240] width 577 height 261
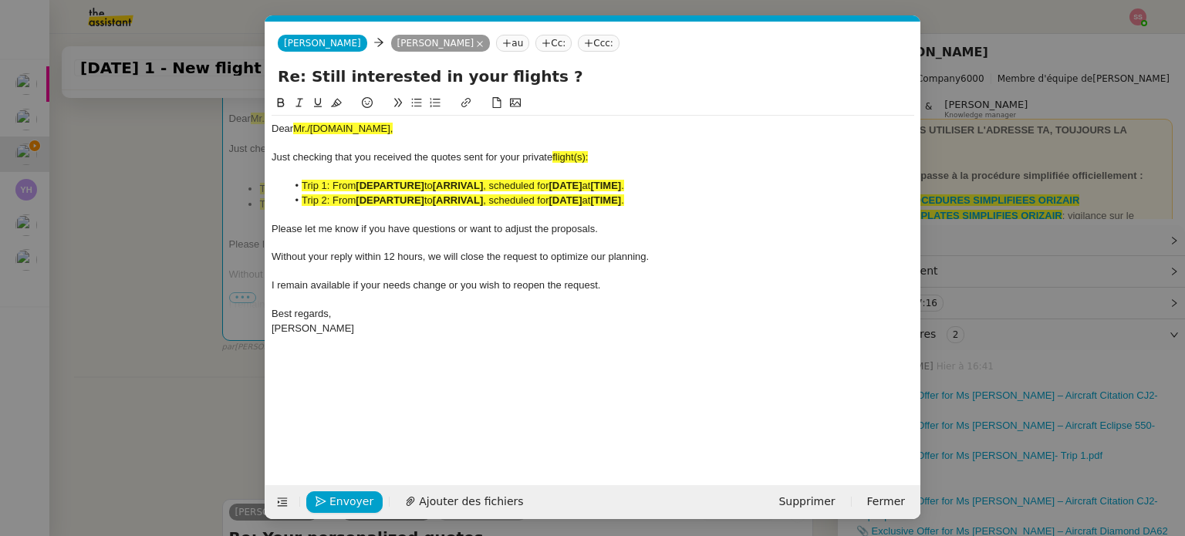
scroll to position [0, 93]
click at [312, 126] on span "Mr./[DOMAIN_NAME]," at bounding box center [343, 129] width 100 height 12
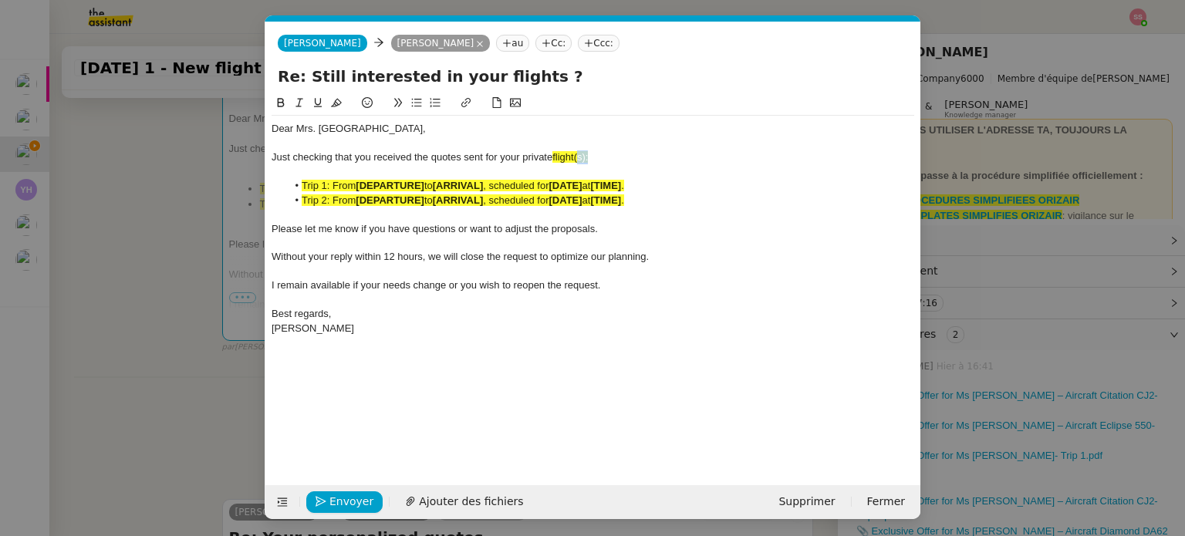
drag, startPoint x: 590, startPoint y: 156, endPoint x: 579, endPoint y: 157, distance: 11.7
click at [579, 157] on div "Just checking that you received the quotes sent for your private flight(s):" at bounding box center [593, 157] width 643 height 14
drag, startPoint x: 604, startPoint y: 158, endPoint x: 553, endPoint y: 157, distance: 51.7
click at [553, 157] on div "Just checking that you received the quotes sent for your private flights :" at bounding box center [593, 157] width 643 height 14
click at [341, 103] on icon at bounding box center [336, 102] width 11 height 11
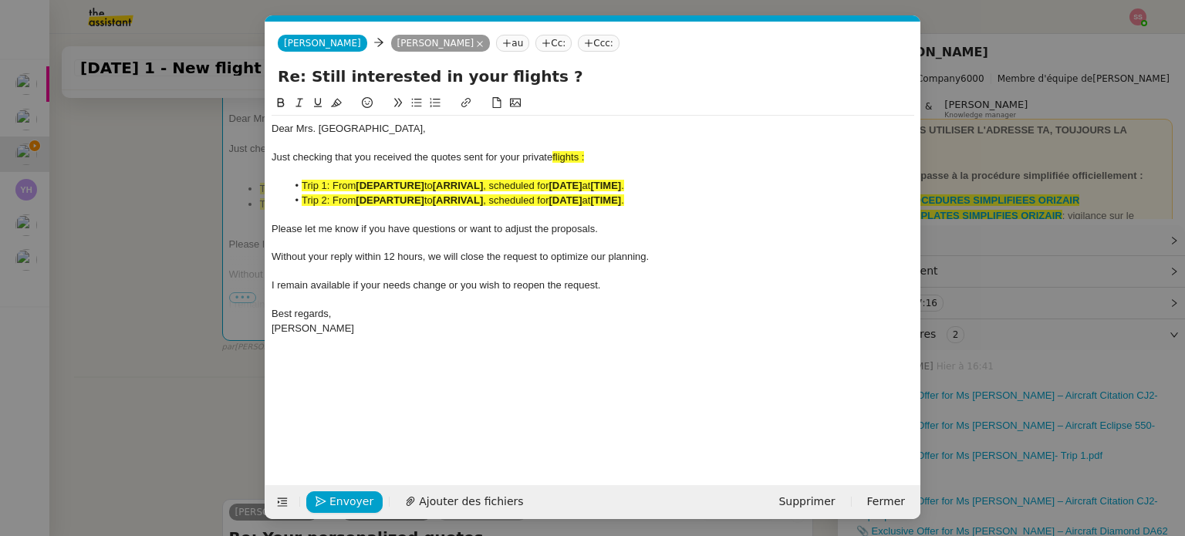
click at [597, 212] on div at bounding box center [593, 215] width 643 height 14
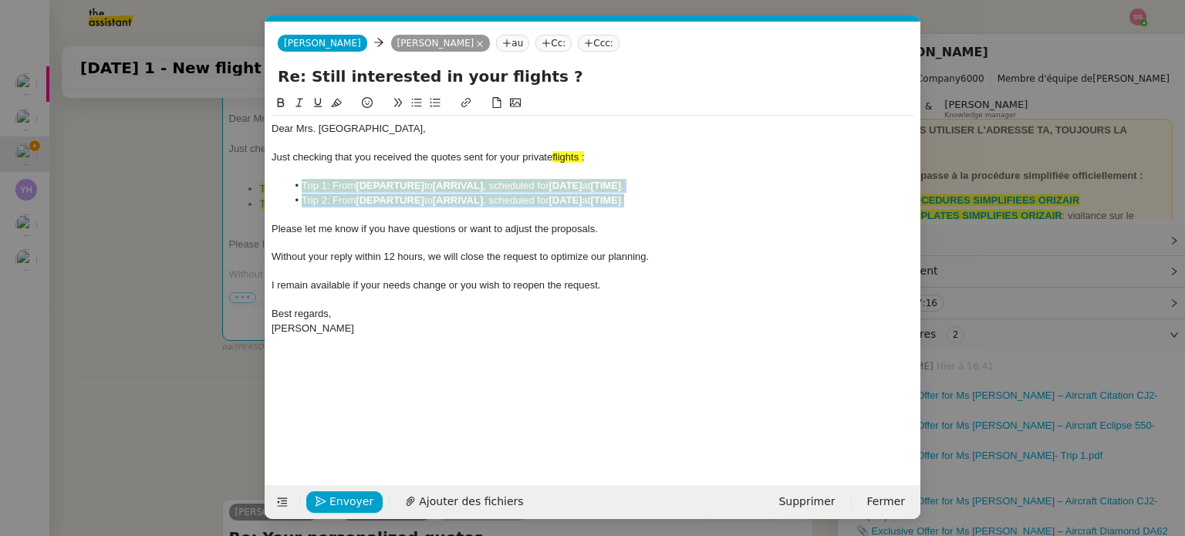
drag, startPoint x: 659, startPoint y: 204, endPoint x: 282, endPoint y: 189, distance: 376.9
click at [282, 189] on ul "Trip 1: From [DEPARTURE] to [ARRIVAL] , scheduled for [DATE] at [TIME] . Trip 2…" at bounding box center [593, 193] width 643 height 29
click at [333, 101] on icon at bounding box center [336, 102] width 11 height 11
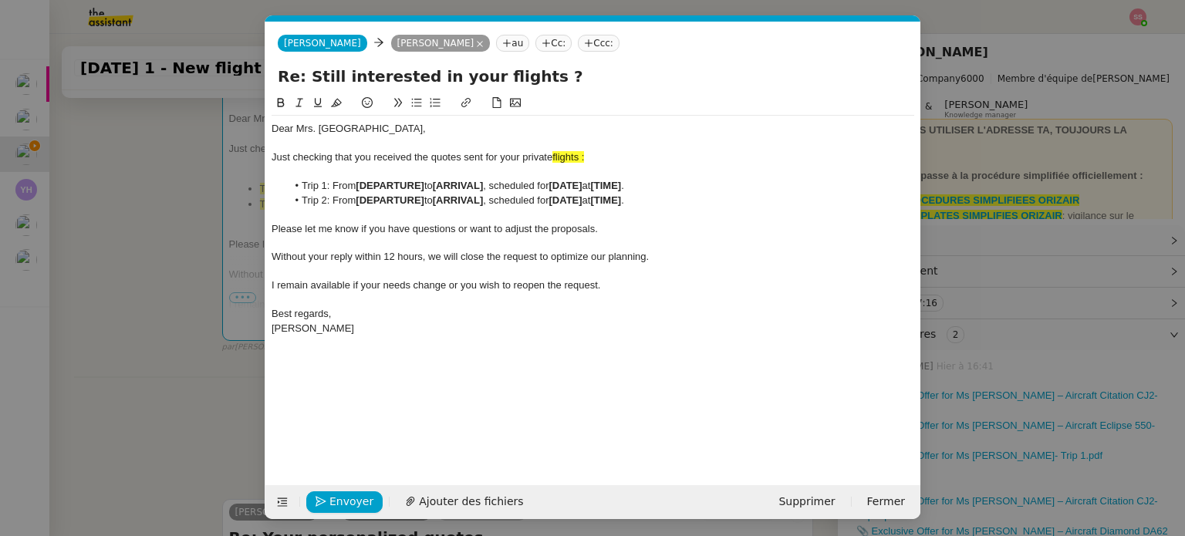
click at [199, 209] on nz-modal-container "relance devis Service ✈️ Orizair - Relance après envoi devis client (FR) Dans l…" at bounding box center [592, 268] width 1185 height 536
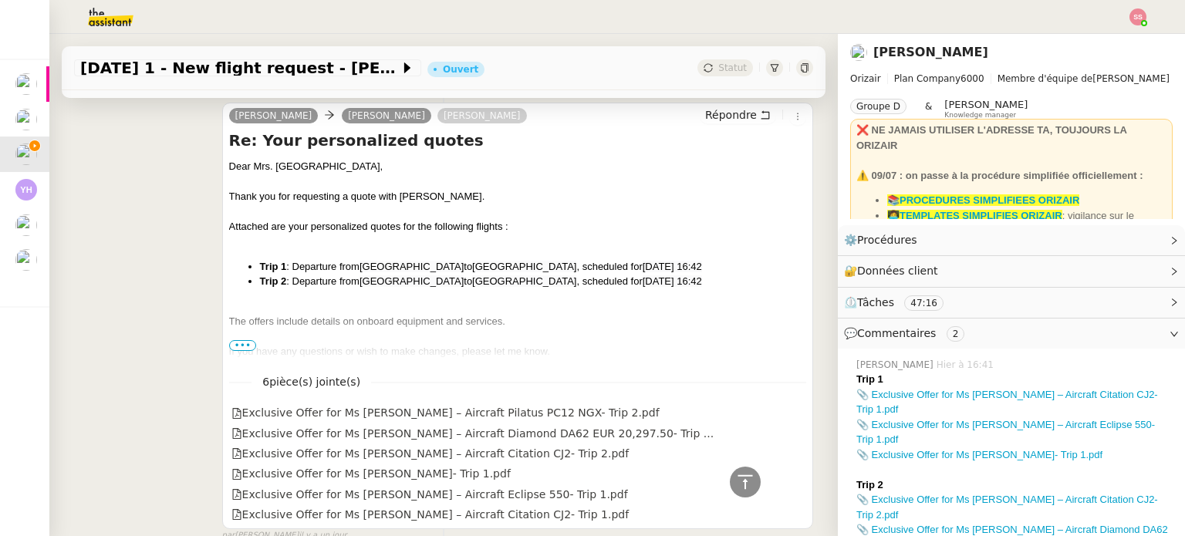
scroll to position [741, 0]
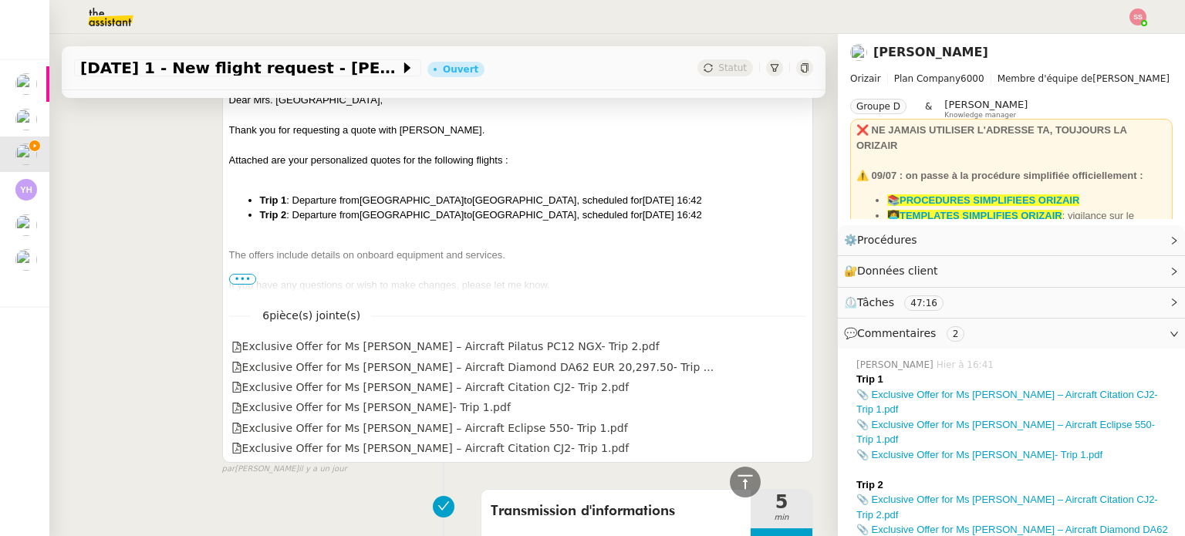
drag, startPoint x: 258, startPoint y: 198, endPoint x: 791, endPoint y: 215, distance: 533.6
click at [791, 215] on div "[PERSON_NAME] [PERSON_NAME] Re: Your personalized quotes Dear Mrs. [PERSON_NAME…" at bounding box center [517, 249] width 591 height 427
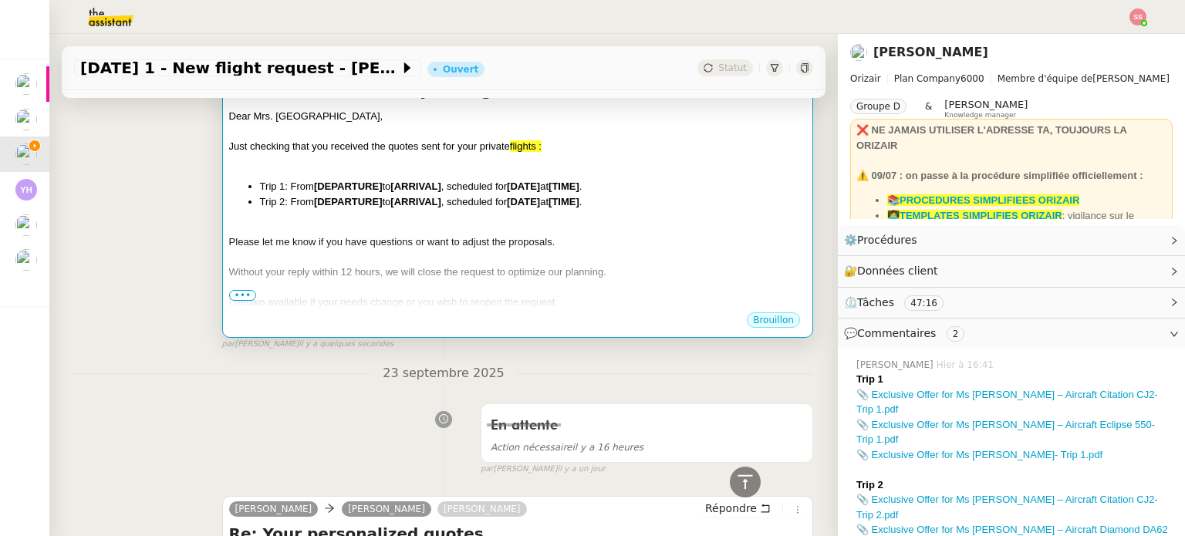
scroll to position [123, 0]
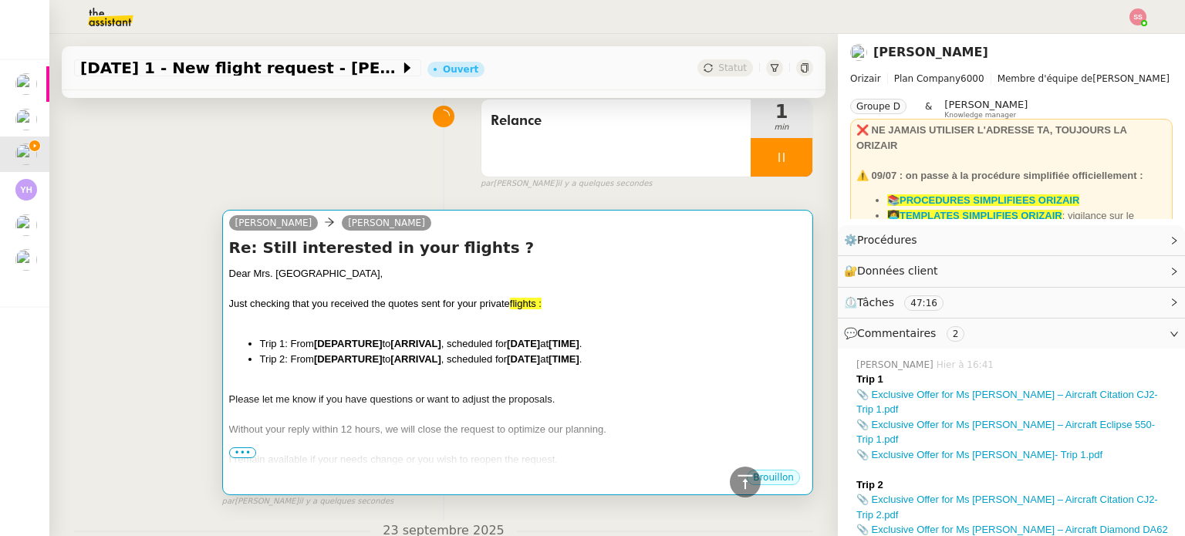
click at [438, 271] on div "Dear Mrs. [GEOGRAPHIC_DATA]," at bounding box center [517, 273] width 577 height 15
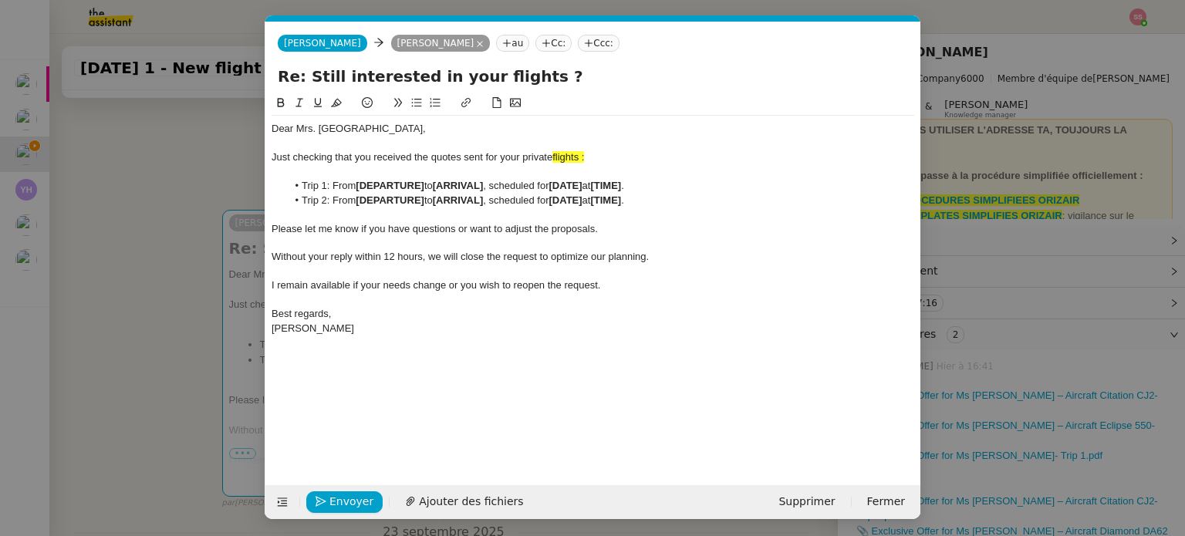
scroll to position [0, 93]
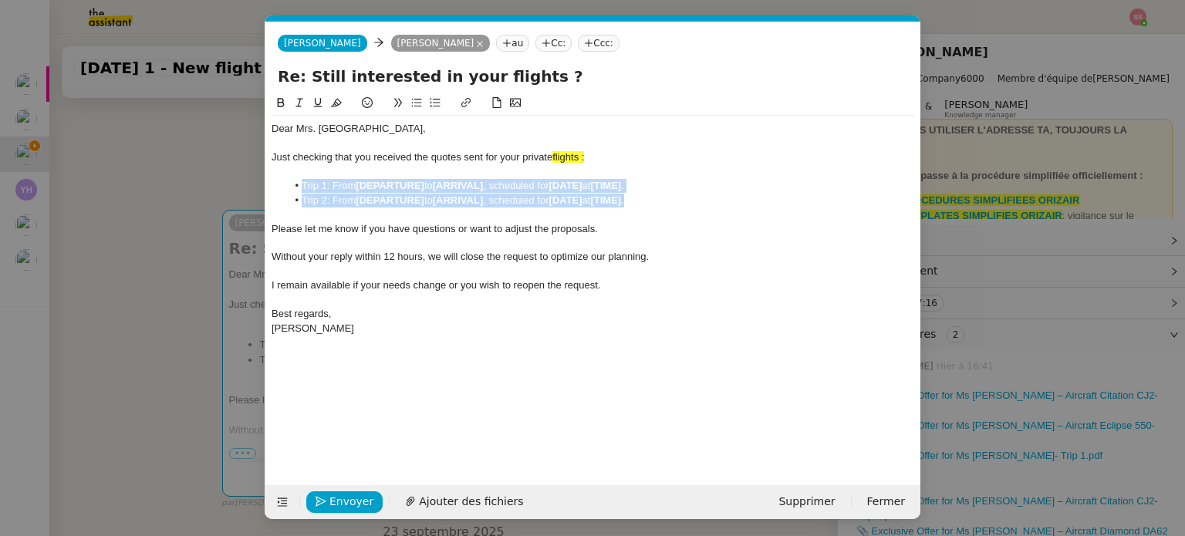
drag, startPoint x: 642, startPoint y: 200, endPoint x: 293, endPoint y: 191, distance: 349.0
click at [293, 191] on ul "Trip 1: From [DEPARTURE] to [ARRIVAL] , scheduled for [DATE] at [TIME] . Trip 2…" at bounding box center [593, 193] width 643 height 29
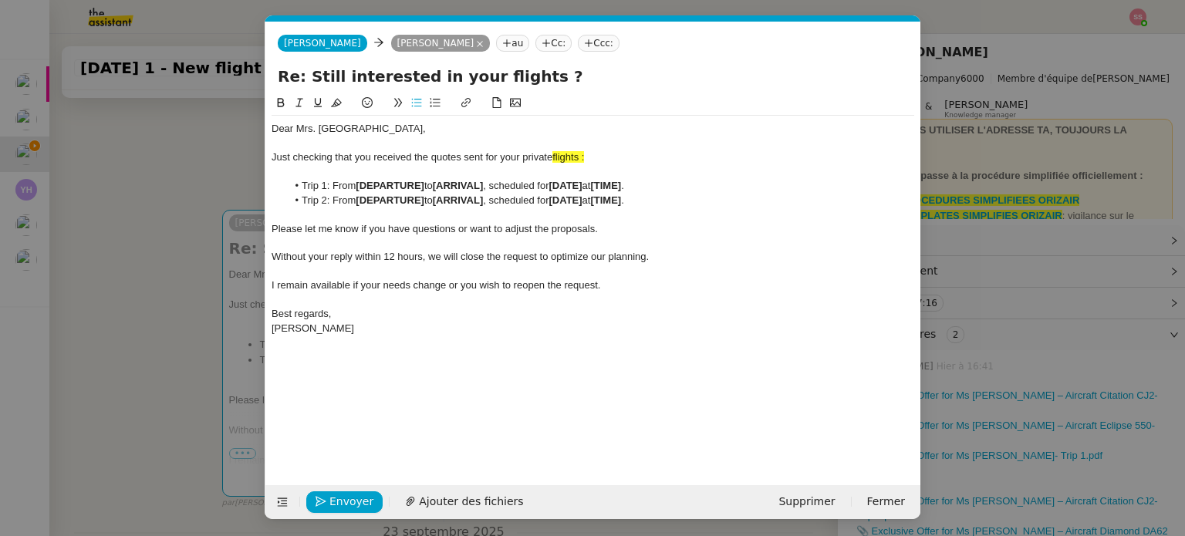
scroll to position [0, 0]
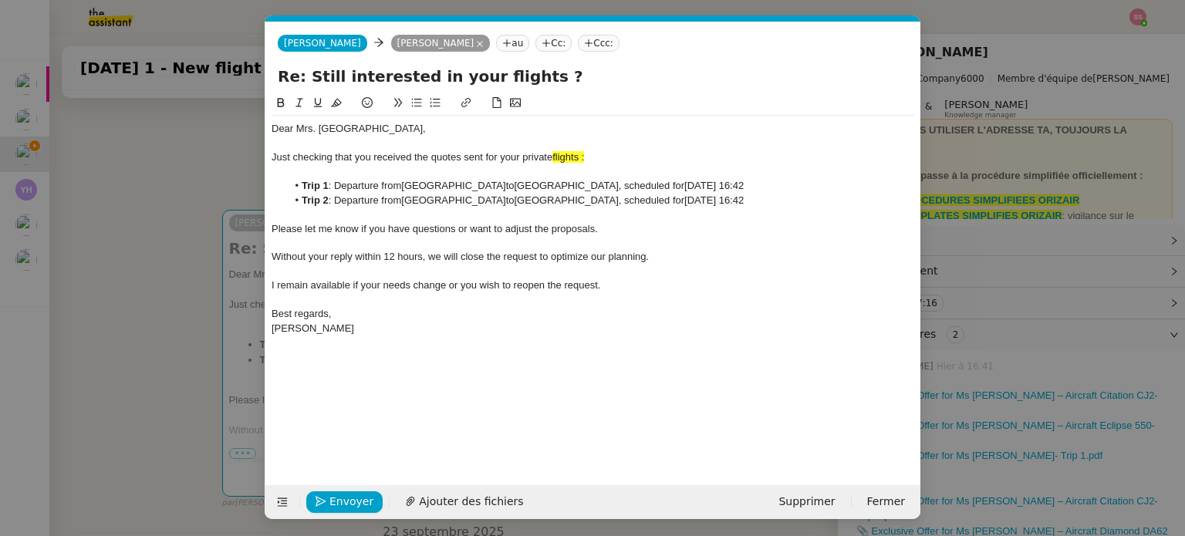
drag, startPoint x: 587, startPoint y: 157, endPoint x: 552, endPoint y: 156, distance: 34.7
click at [552, 156] on div "Just checking that you received the quotes sent for your private flights :" at bounding box center [593, 157] width 643 height 14
click at [336, 104] on icon at bounding box center [336, 103] width 11 height 8
click at [578, 46] on nz-tag "Ccc:" at bounding box center [599, 43] width 42 height 17
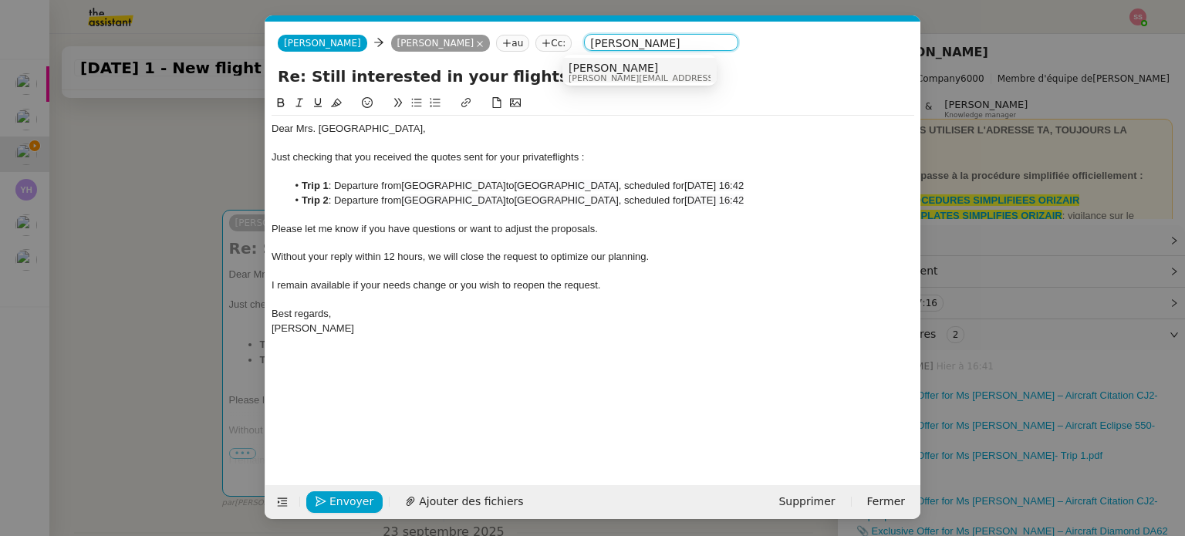
type input "[PERSON_NAME]"
click at [608, 76] on span "[PERSON_NAME][EMAIL_ADDRESS][DOMAIN_NAME]" at bounding box center [678, 78] width 219 height 8
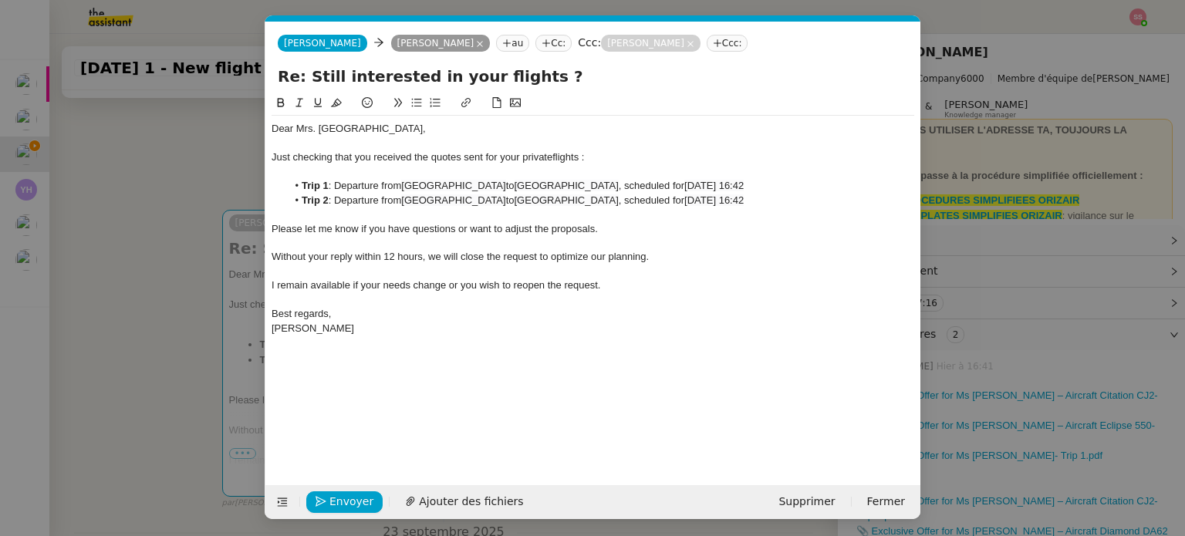
click at [633, 263] on div "Without your reply within 12 hours, we will close the request to optimize our p…" at bounding box center [593, 257] width 643 height 14
click at [367, 495] on button "Envoyer" at bounding box center [344, 503] width 76 height 22
click at [367, 495] on span "Confirmer l'envoi" at bounding box center [376, 502] width 93 height 18
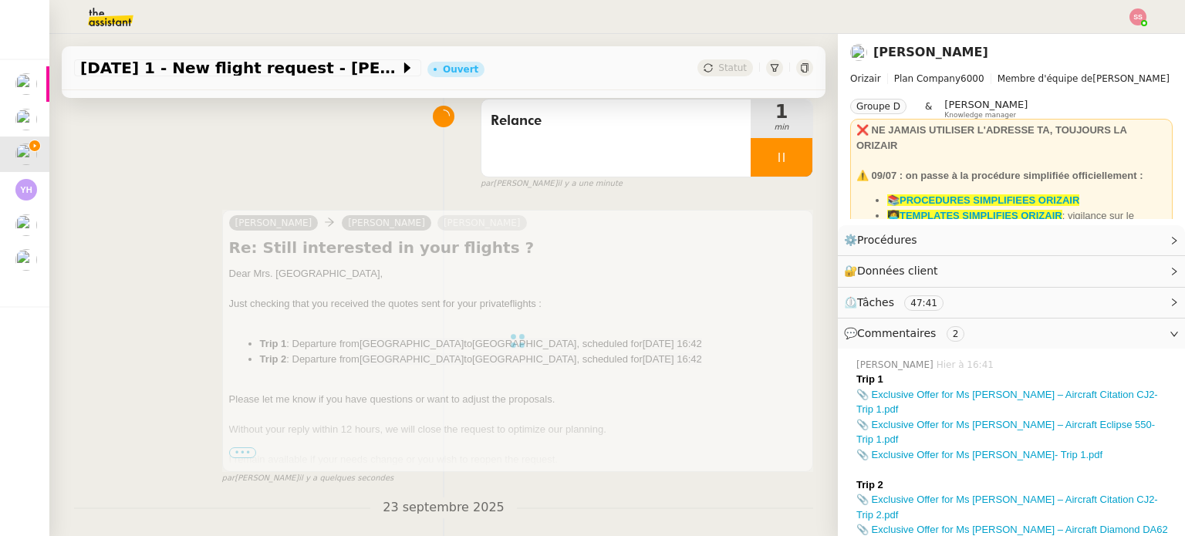
scroll to position [46, 0]
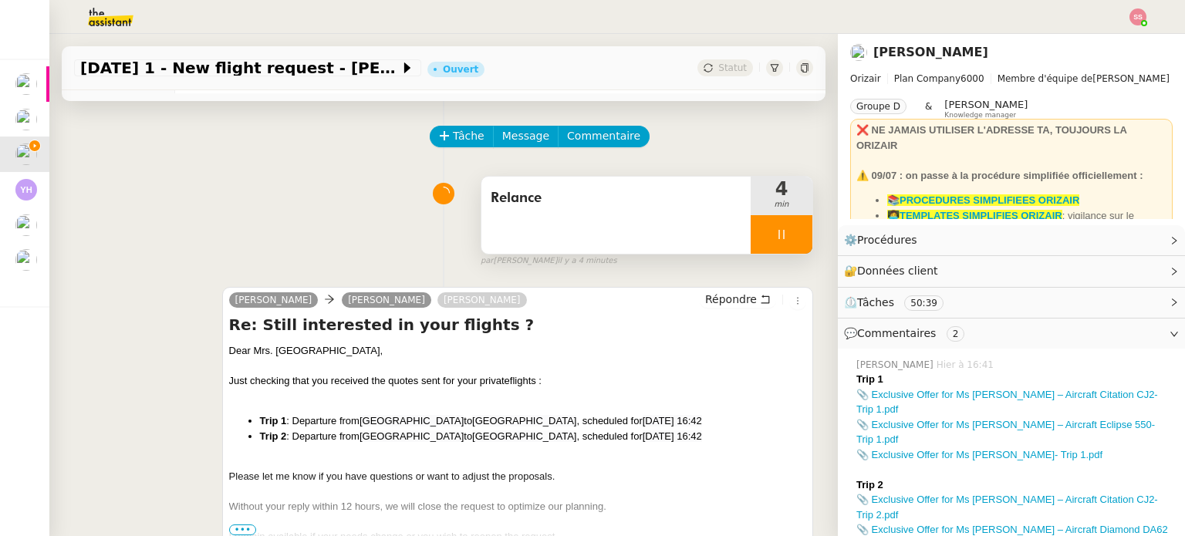
click at [776, 234] on icon at bounding box center [782, 234] width 12 height 12
click at [806, 234] on icon at bounding box center [812, 234] width 12 height 12
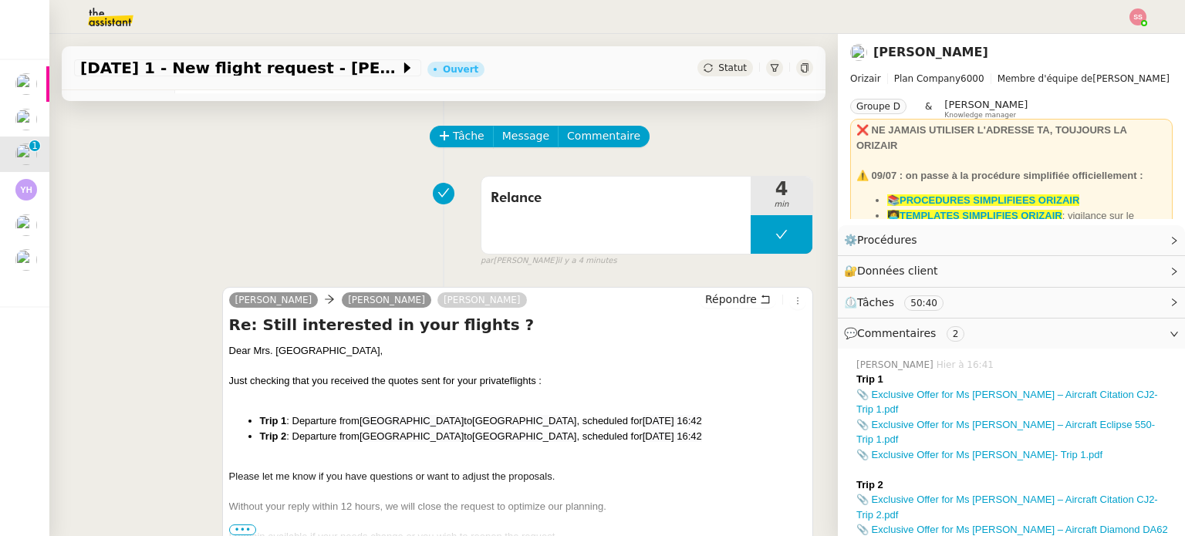
click at [710, 76] on div "[DATE] 1 - New flight request - [PERSON_NAME] [PERSON_NAME]" at bounding box center [444, 68] width 764 height 44
click at [719, 71] on span "Statut" at bounding box center [733, 68] width 29 height 11
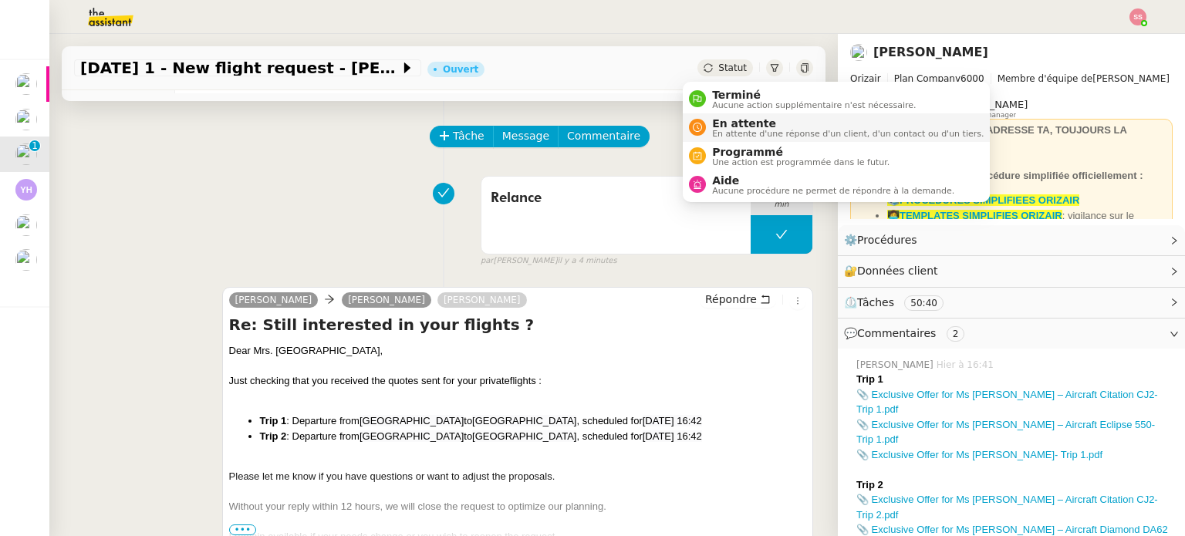
drag, startPoint x: 735, startPoint y: 123, endPoint x: 740, endPoint y: 132, distance: 10.1
click at [735, 124] on span "En attente" at bounding box center [848, 123] width 272 height 12
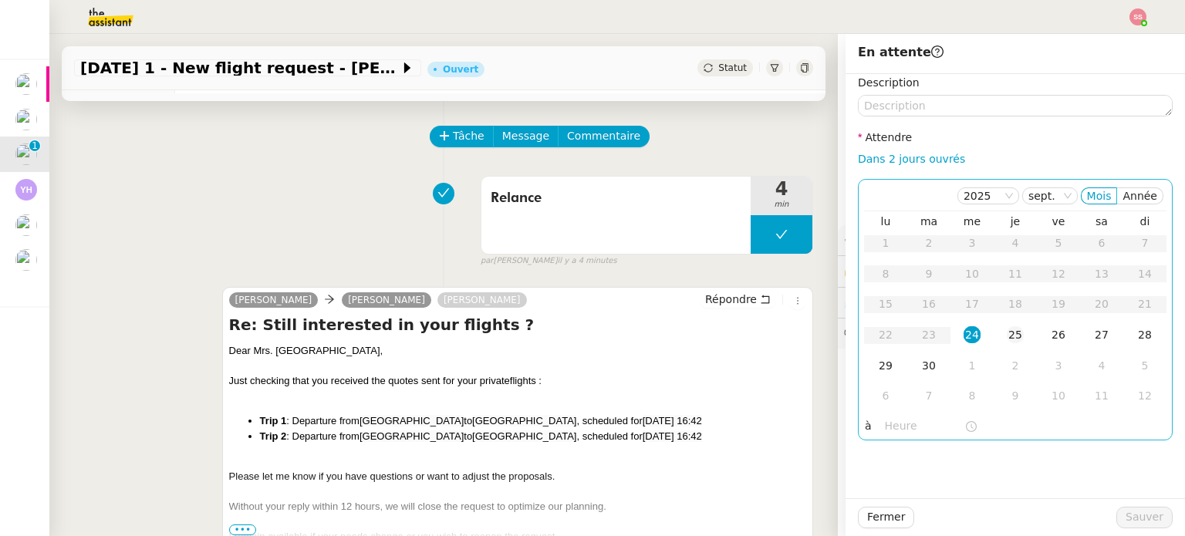
click at [1007, 328] on div "25" at bounding box center [1015, 334] width 17 height 17
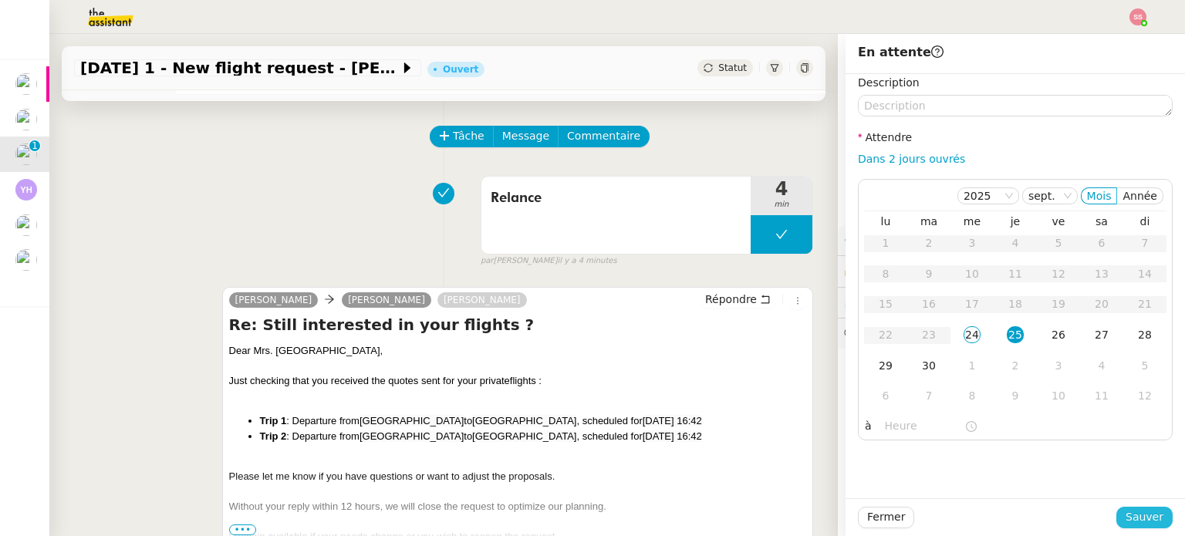
click at [1126, 517] on span "Sauver" at bounding box center [1145, 518] width 38 height 18
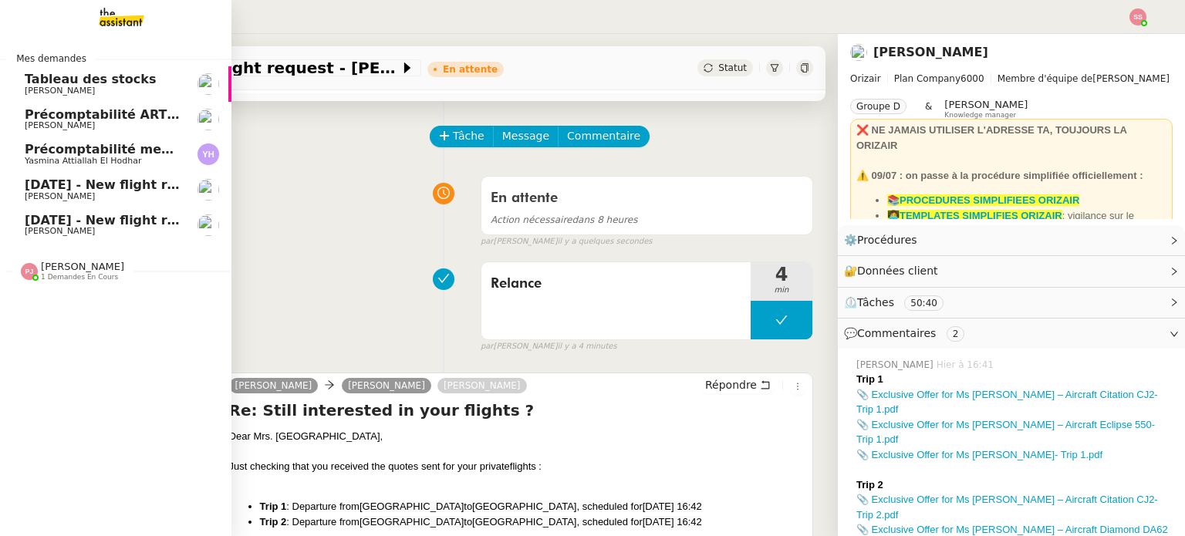
click at [128, 181] on span "[DATE] - New flight request - [PERSON_NAME]" at bounding box center [184, 185] width 319 height 15
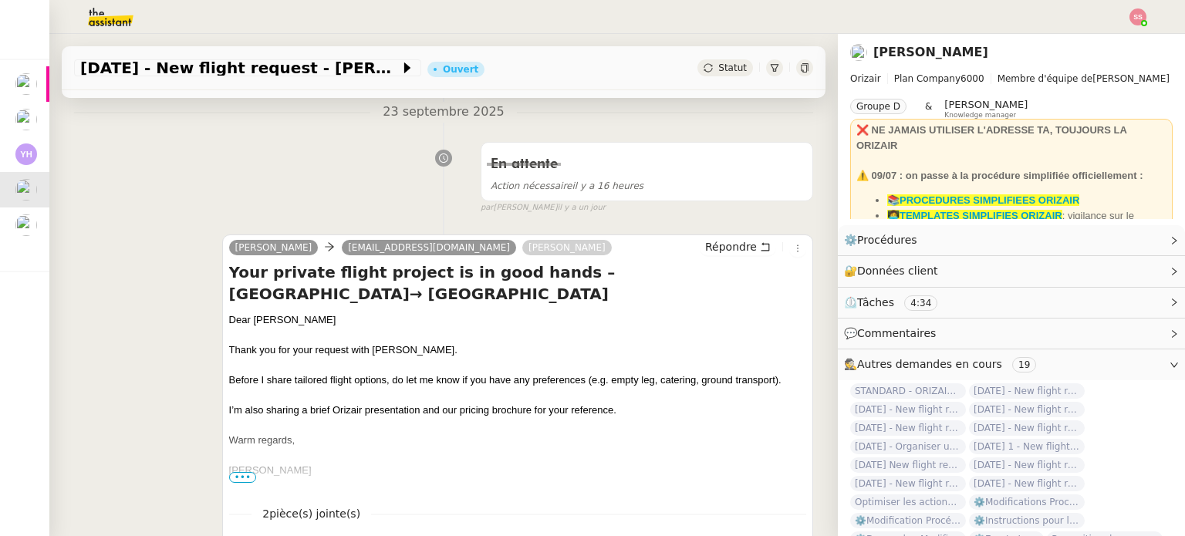
scroll to position [46, 0]
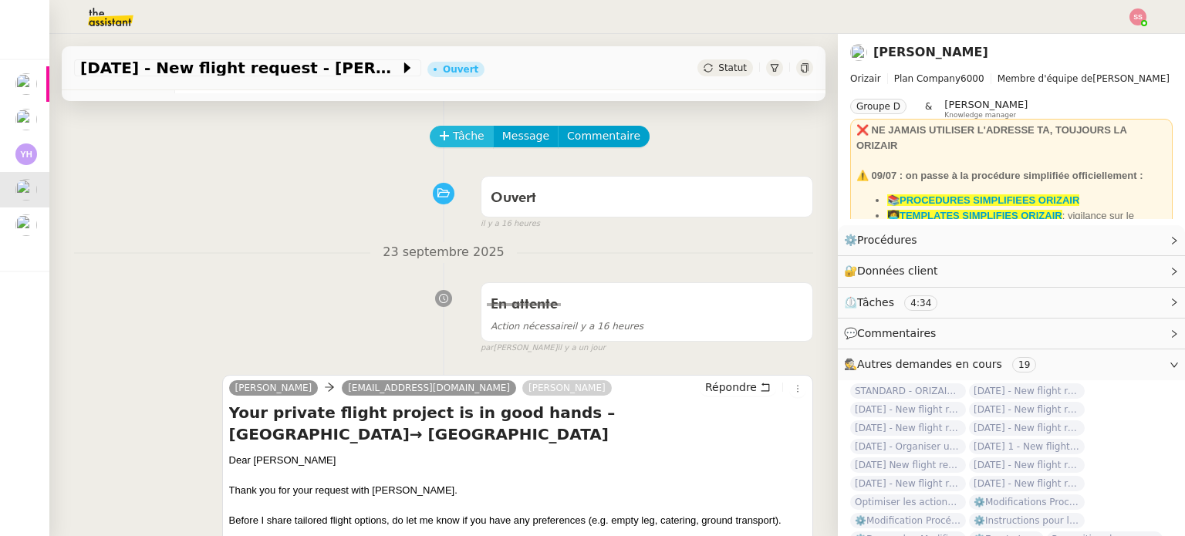
click at [453, 143] on span "Tâche" at bounding box center [469, 136] width 32 height 18
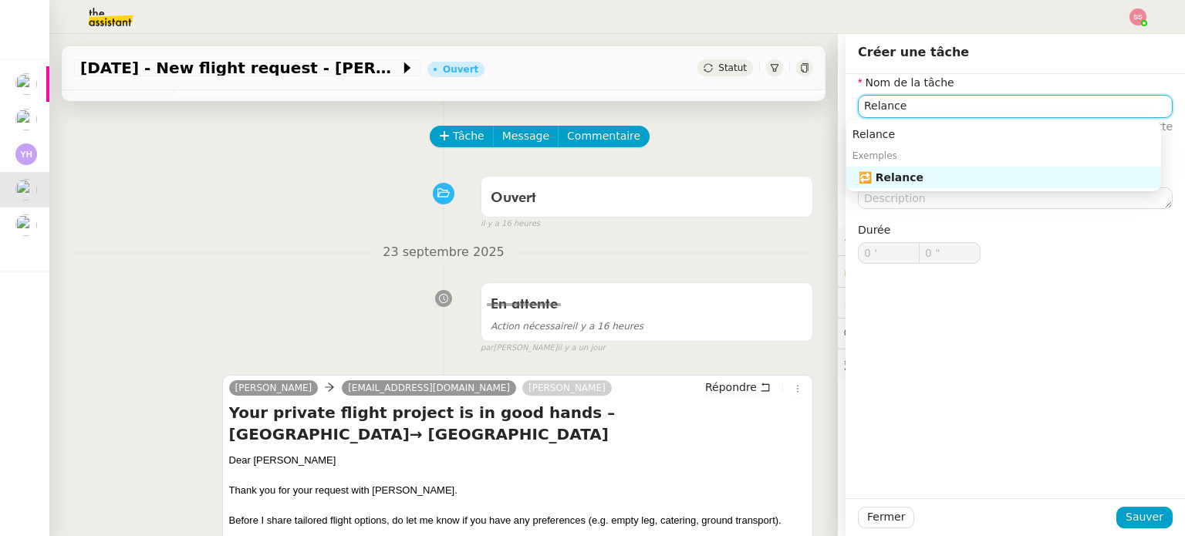
click at [932, 172] on div "🔁 Relance" at bounding box center [1007, 178] width 296 height 14
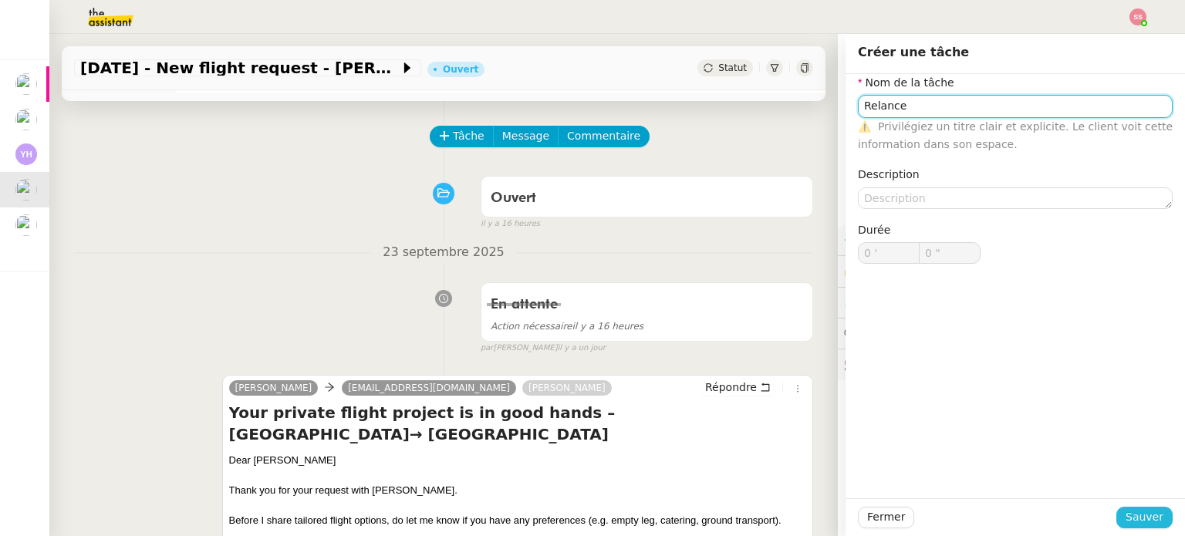
type input "Relance"
drag, startPoint x: 1128, startPoint y: 511, endPoint x: 1105, endPoint y: 495, distance: 27.6
click at [1128, 512] on span "Sauver" at bounding box center [1145, 518] width 38 height 18
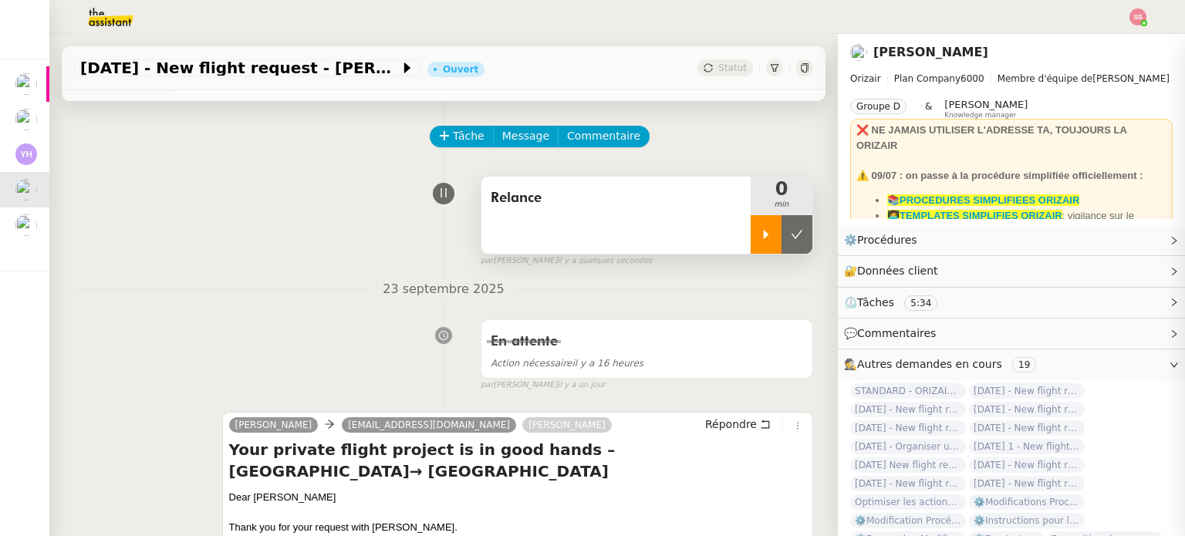
click at [760, 232] on icon at bounding box center [766, 234] width 12 height 12
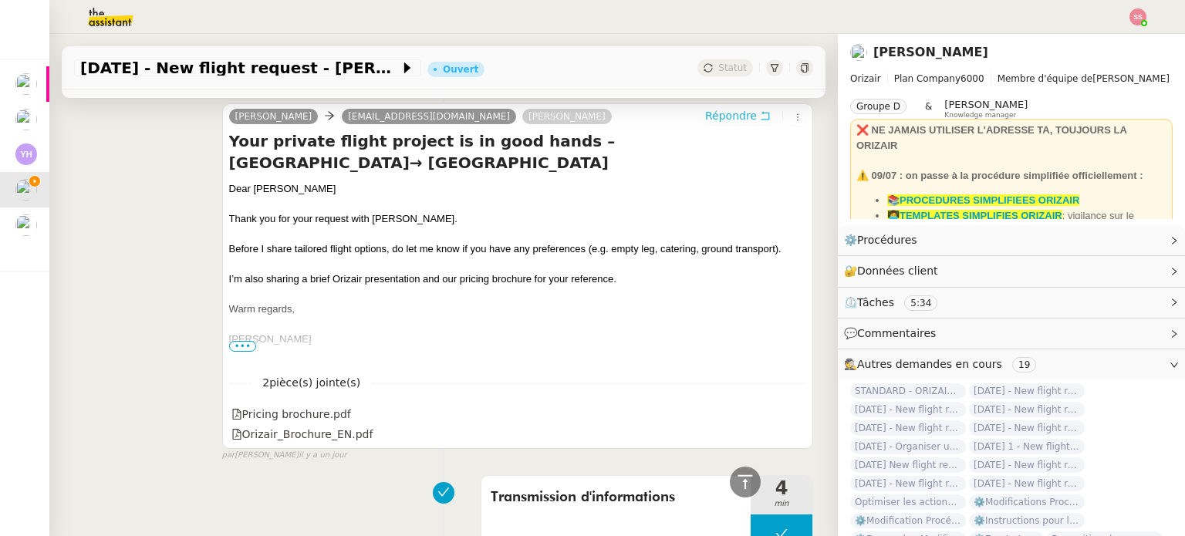
click at [716, 118] on span "Répondre" at bounding box center [731, 115] width 52 height 15
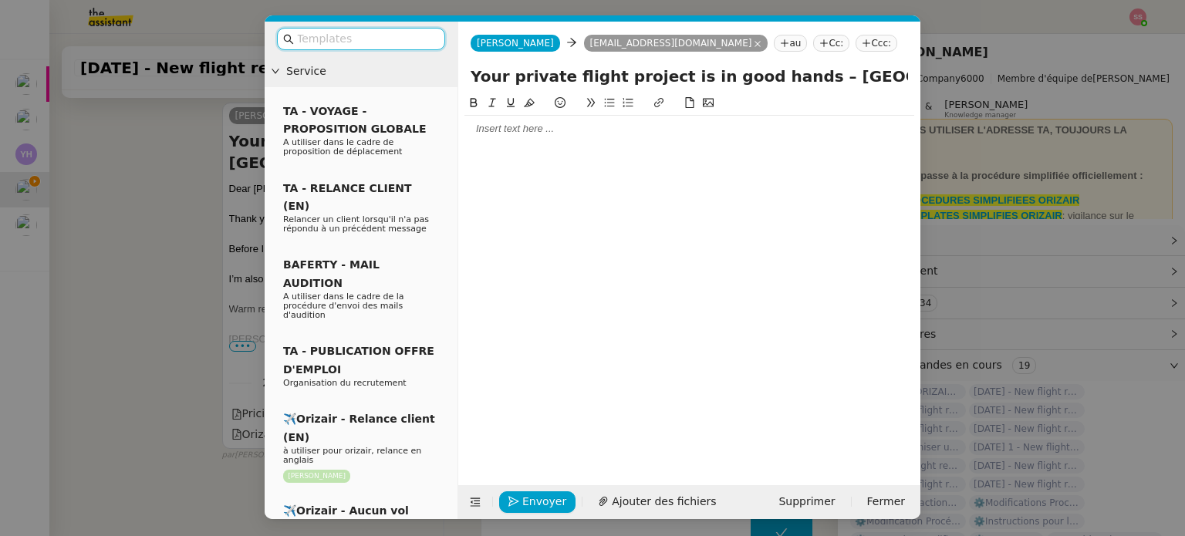
click at [384, 43] on input "text" at bounding box center [366, 39] width 139 height 18
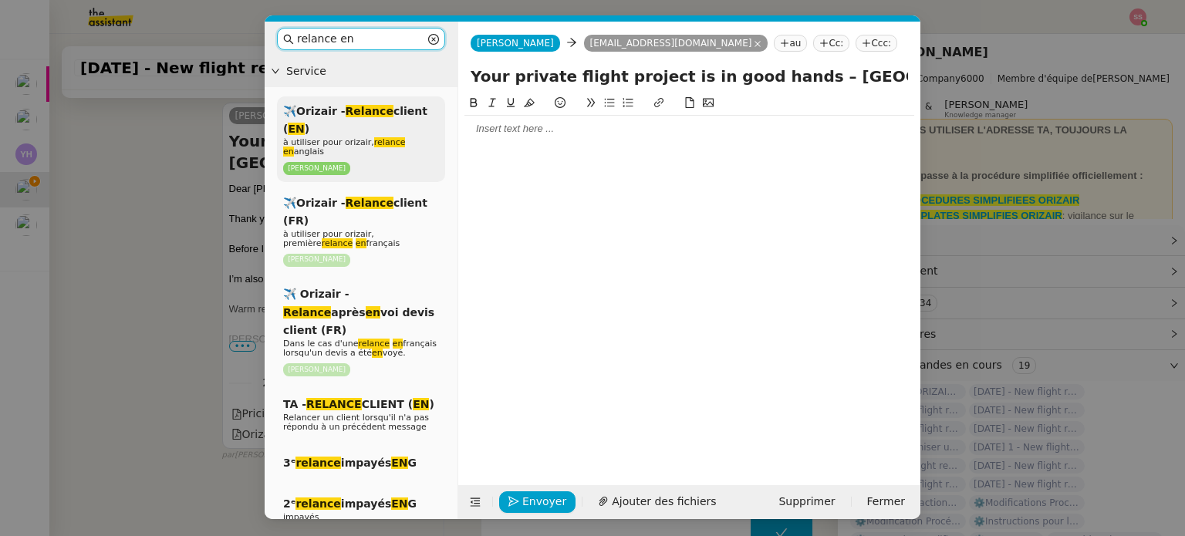
type input "relance en"
click at [393, 131] on div "✈️Orizair - Relance client ( EN ) à utiliser pour orizair, relance en anglais […" at bounding box center [361, 139] width 168 height 86
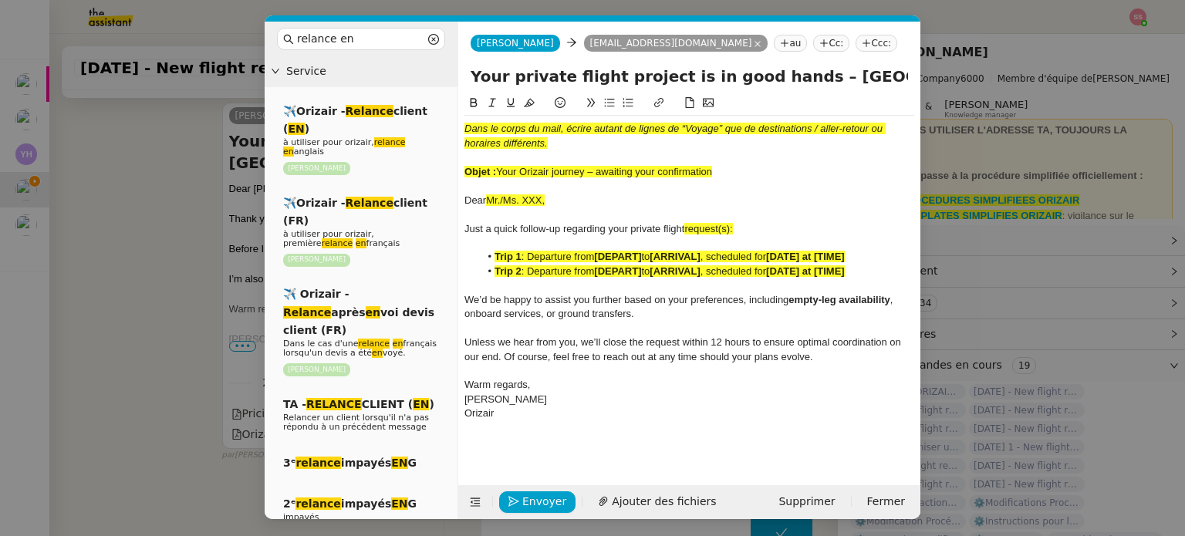
scroll to position [676, 0]
drag, startPoint x: 498, startPoint y: 171, endPoint x: 726, endPoint y: 172, distance: 228.4
click at [726, 172] on div "Objet : Your Orizair journey – awaiting your confirmation" at bounding box center [690, 172] width 450 height 14
drag, startPoint x: 780, startPoint y: 79, endPoint x: 467, endPoint y: 79, distance: 313.3
click at [467, 79] on div "Your private flight project is in good hands – [GEOGRAPHIC_DATA]→ [GEOGRAPHIC_D…" at bounding box center [689, 79] width 462 height 29
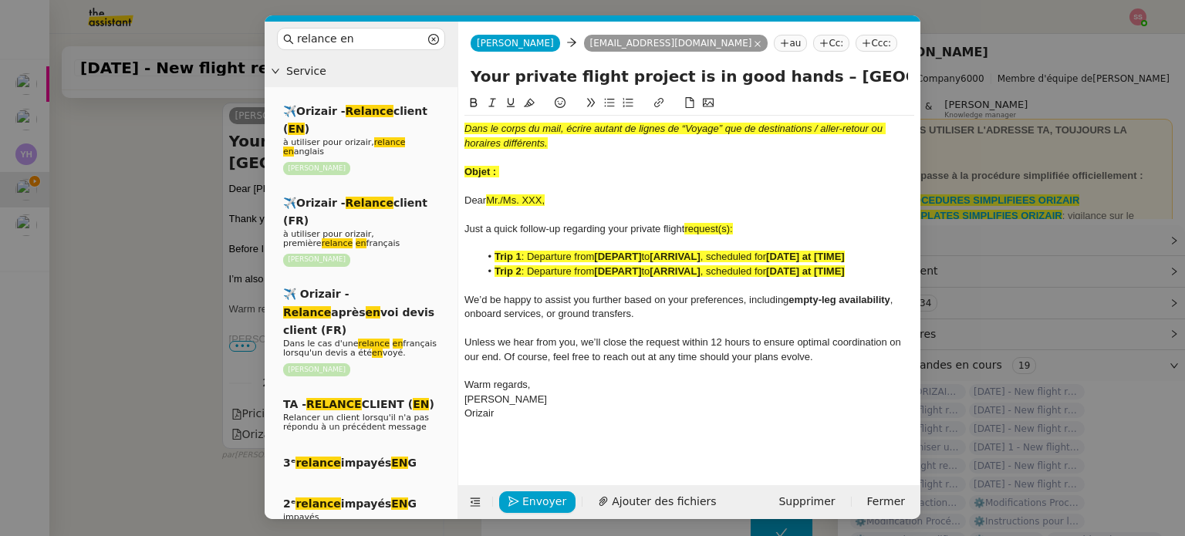
paste input "Orizair journey – awaiting your confirmation"
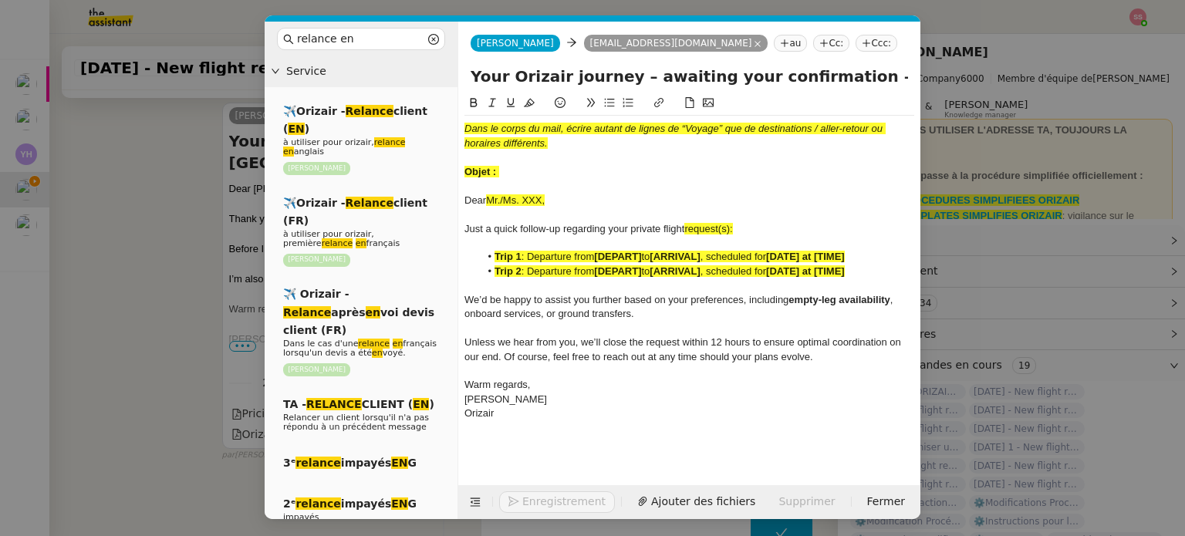
type input "Your Orizair journey – awaiting your confirmation – [GEOGRAPHIC_DATA]→ [GEOGRAP…"
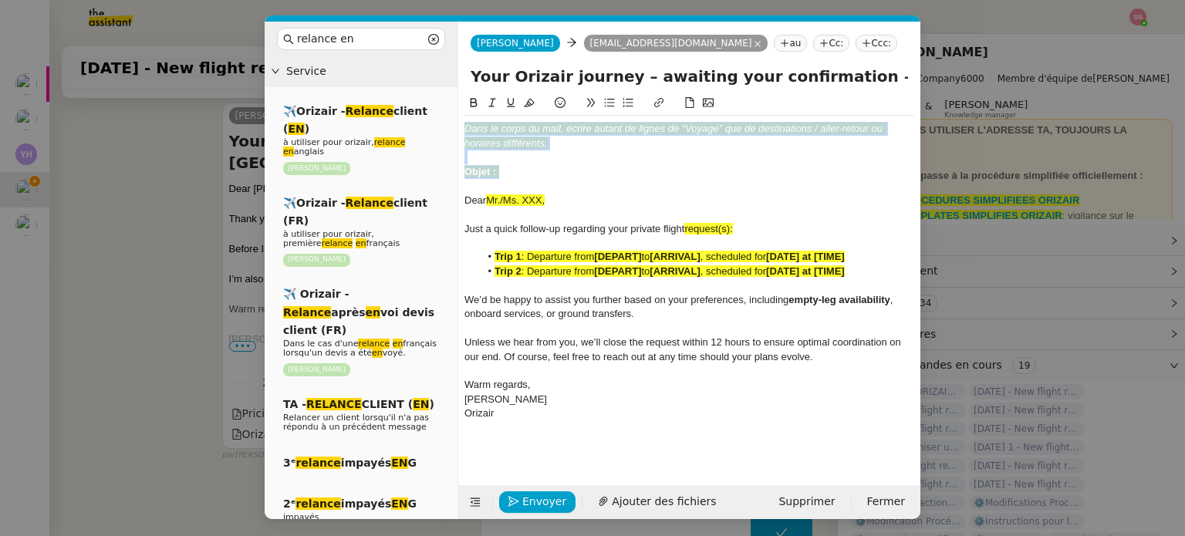
drag, startPoint x: 524, startPoint y: 168, endPoint x: 461, endPoint y: 120, distance: 79.3
click at [461, 120] on nz-spin "Dans le corps du mail, écrire autant de lignes de “Voyage” que de destinations …" at bounding box center [689, 281] width 462 height 374
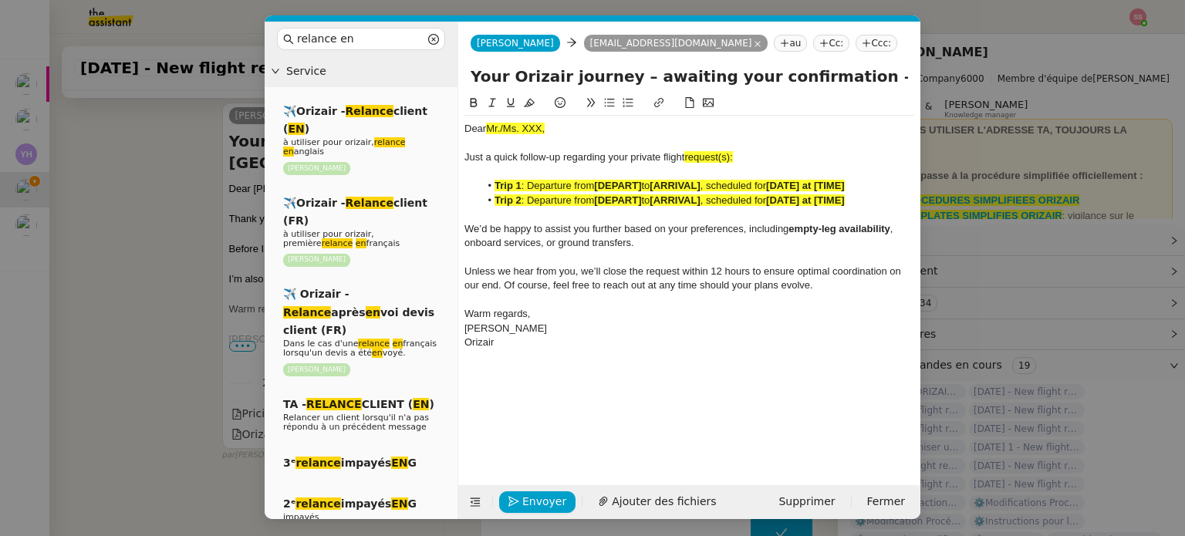
click at [856, 46] on nz-tag "Ccc:" at bounding box center [877, 43] width 42 height 17
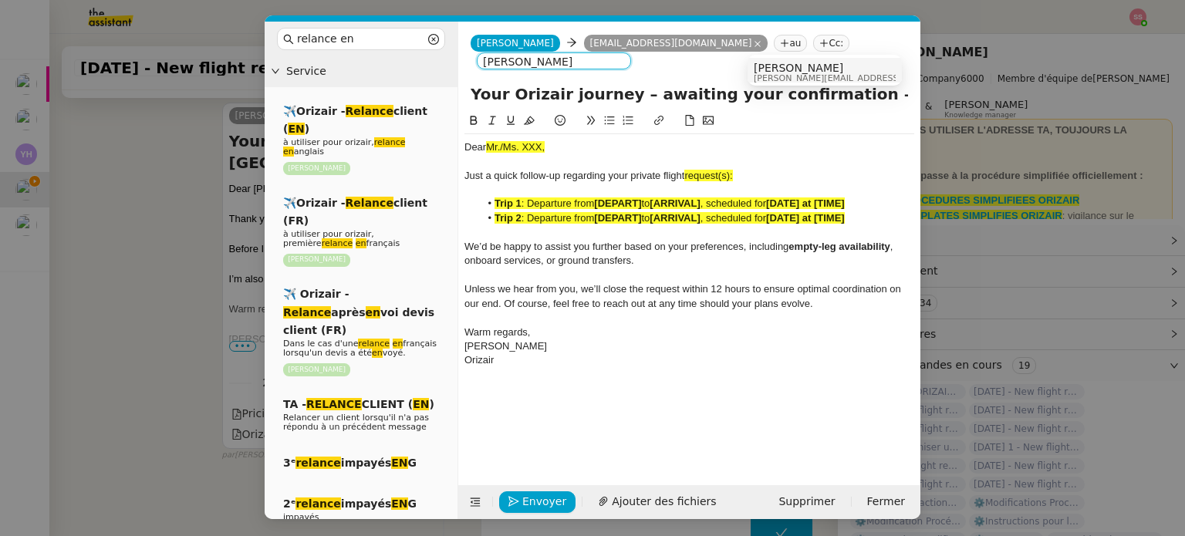
type input "[PERSON_NAME]"
click at [783, 74] on span "[PERSON_NAME][EMAIL_ADDRESS][DOMAIN_NAME]" at bounding box center [863, 78] width 219 height 8
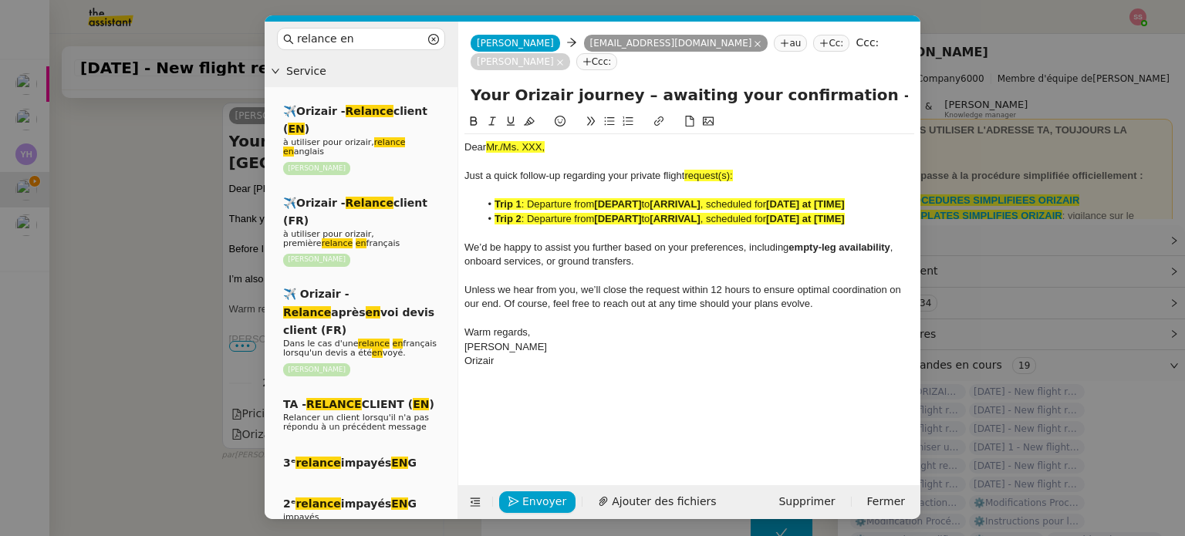
click at [183, 263] on nz-modal-container "relance en Service ✈️Orizair - Relance client ( EN ) à utiliser pour orizair, r…" at bounding box center [592, 268] width 1185 height 536
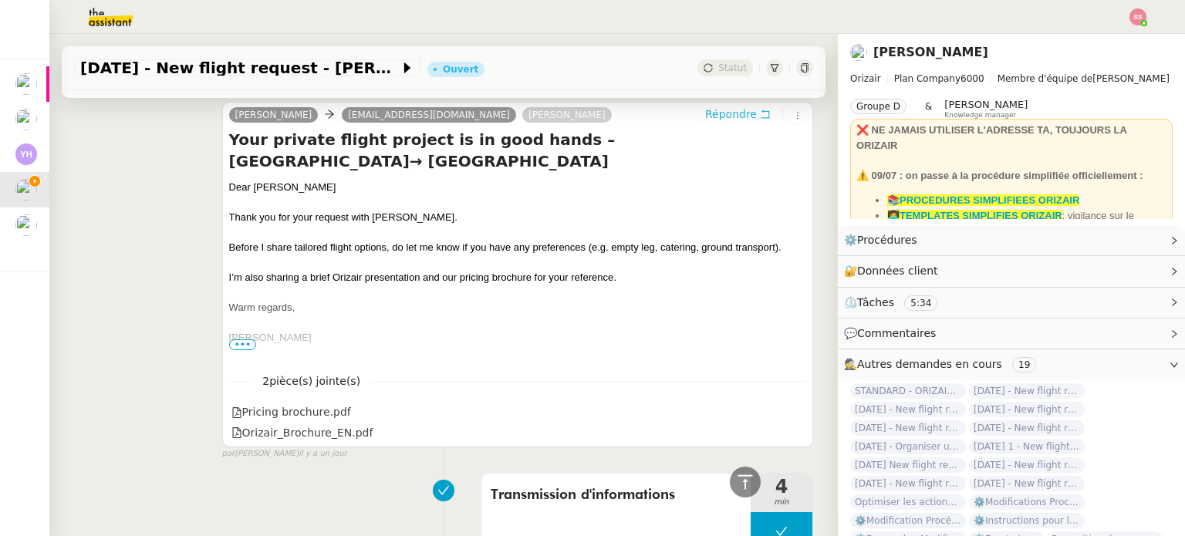
scroll to position [675, 0]
click at [257, 191] on div "Dear [PERSON_NAME]" at bounding box center [517, 188] width 577 height 15
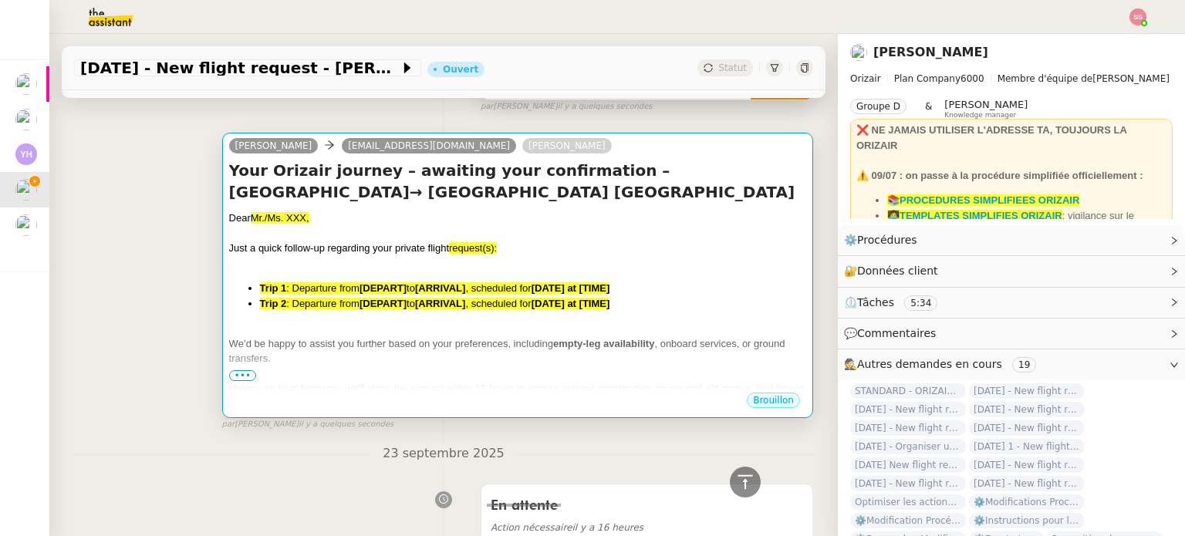
scroll to position [134, 0]
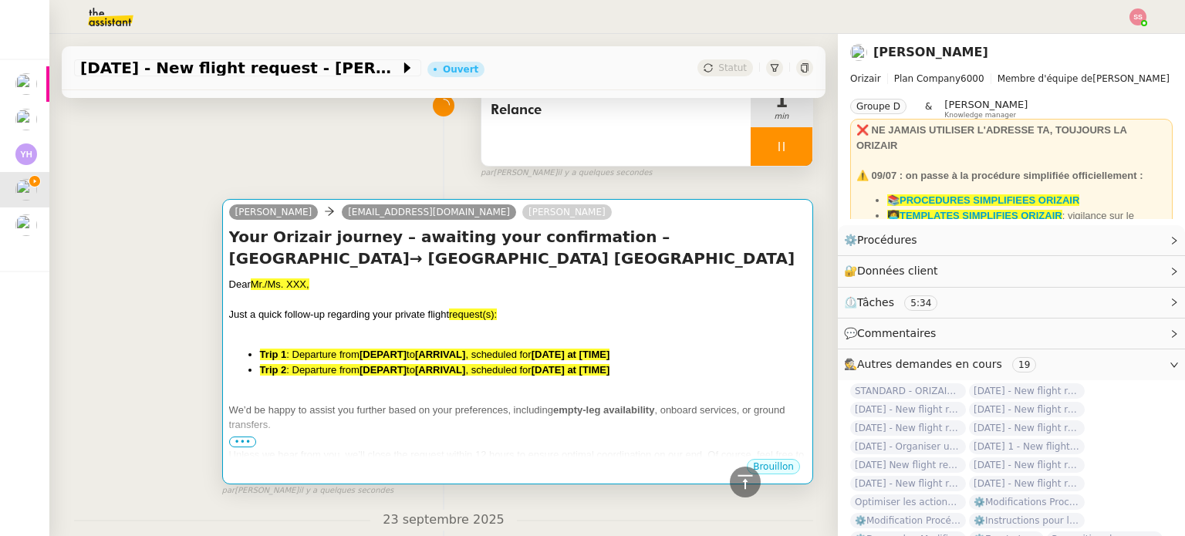
click at [292, 251] on h4 "Your Orizair journey – awaiting your confirmation – [GEOGRAPHIC_DATA]→ [GEOGRAP…" at bounding box center [517, 247] width 577 height 43
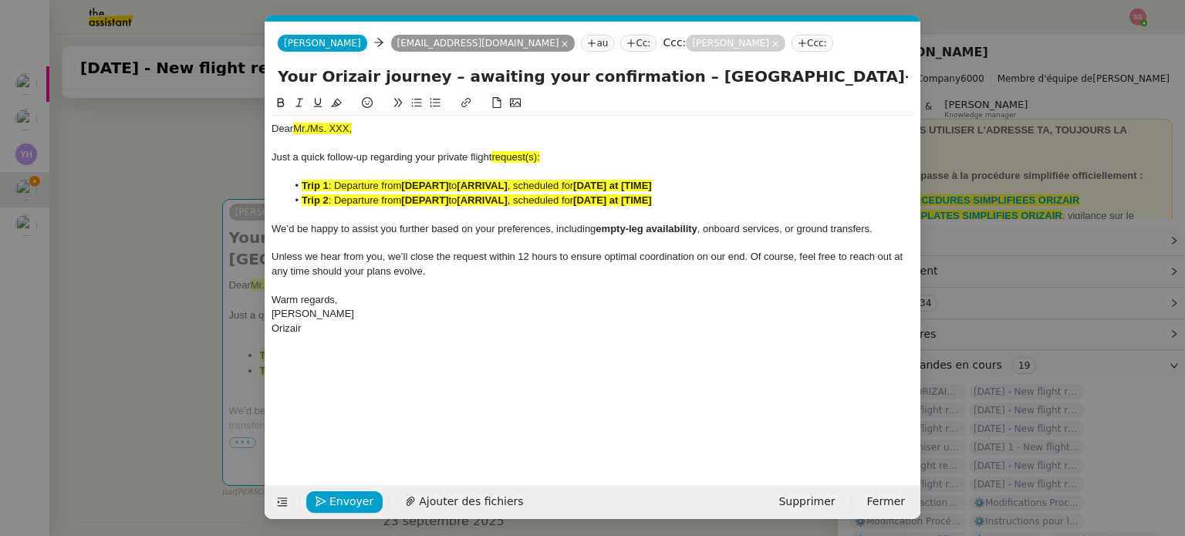
scroll to position [0, 81]
click at [316, 120] on div "Dear Mr./Ms. XXX, Just a quick follow-up regarding your private flight request(…" at bounding box center [593, 229] width 643 height 226
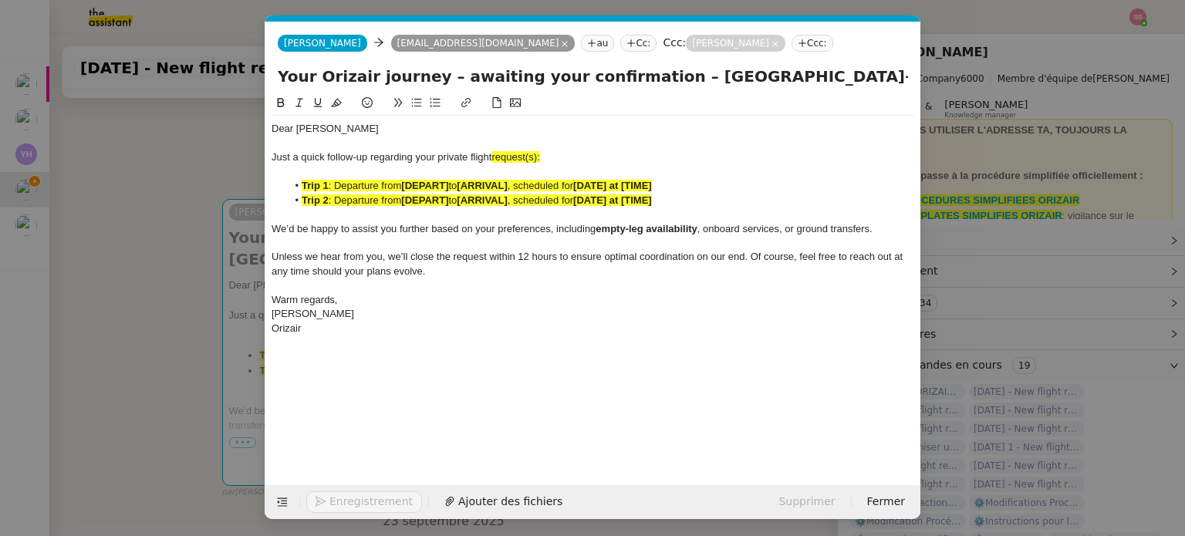
click at [539, 156] on span "request(s):" at bounding box center [516, 157] width 48 height 12
drag, startPoint x: 548, startPoint y: 157, endPoint x: 494, endPoint y: 157, distance: 54.0
click at [494, 157] on div "Just a quick follow-up regarding your private flight request:" at bounding box center [593, 157] width 643 height 14
click at [340, 103] on icon at bounding box center [336, 102] width 11 height 11
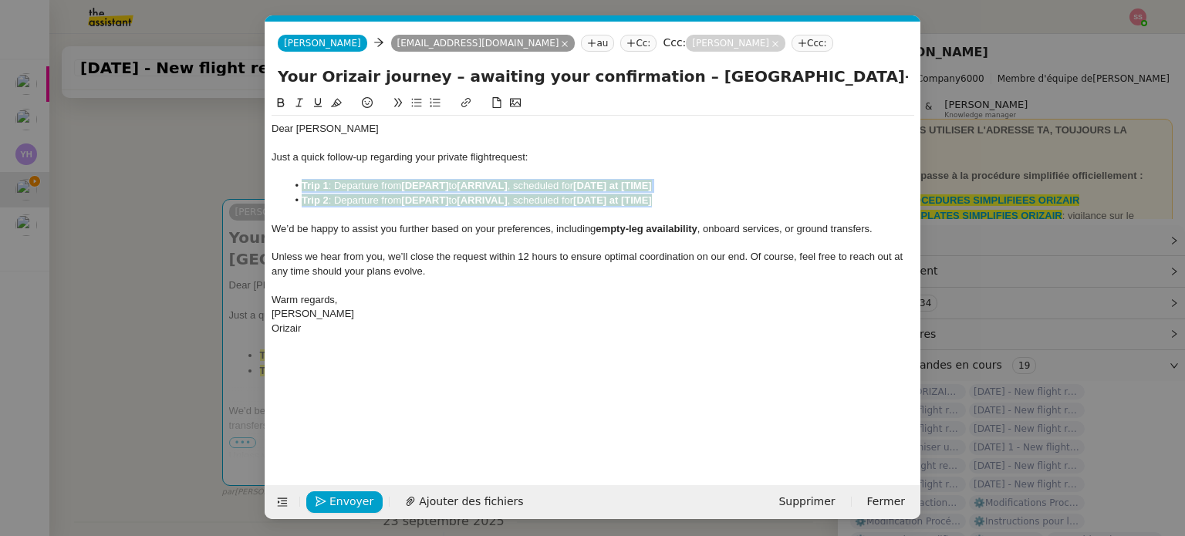
drag, startPoint x: 684, startPoint y: 199, endPoint x: 303, endPoint y: 182, distance: 380.9
click at [303, 182] on ul "Trip 1 : Departure from [DEPART] to [ARRIVAL] , scheduled for [DATE] at [TIME] …" at bounding box center [593, 193] width 643 height 29
click at [336, 102] on icon at bounding box center [336, 102] width 11 height 11
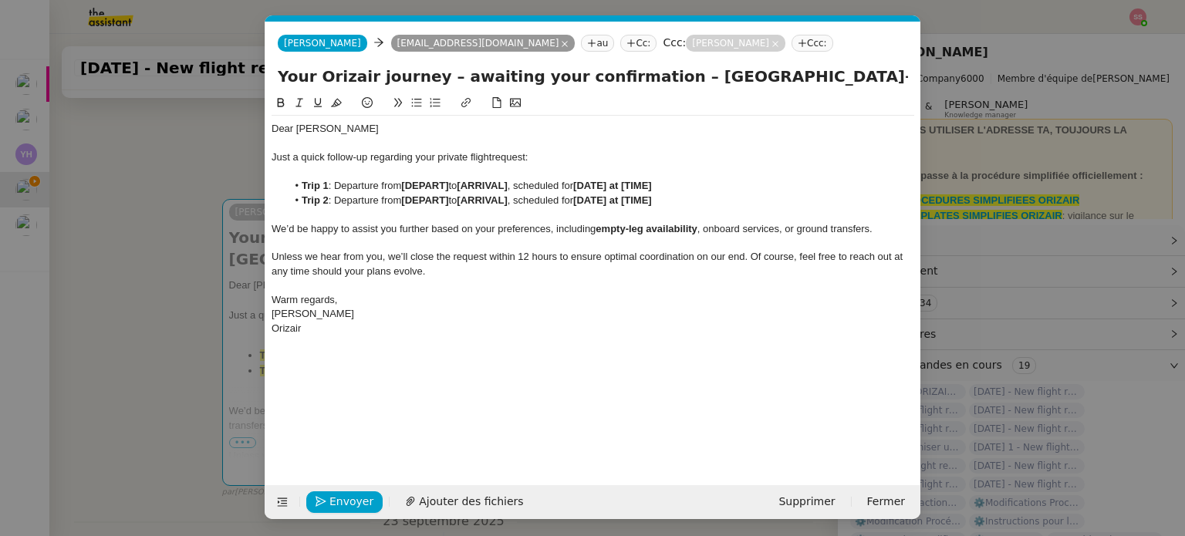
click at [198, 242] on nz-modal-container "relance en Service ✈️Orizair - Relance client ( EN ) à utiliser pour orizair, r…" at bounding box center [592, 268] width 1185 height 536
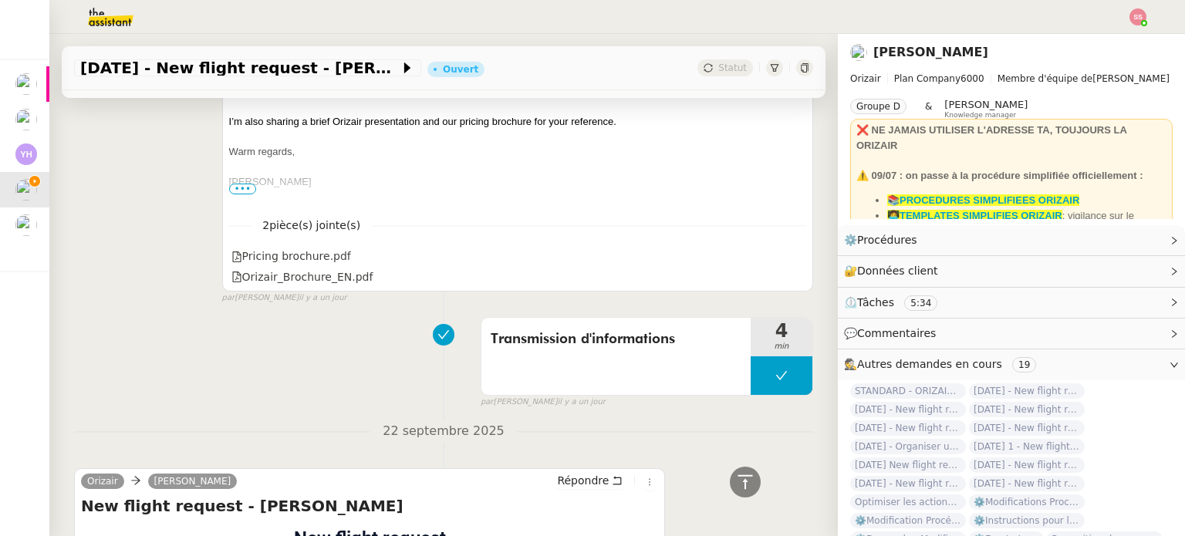
scroll to position [752, 0]
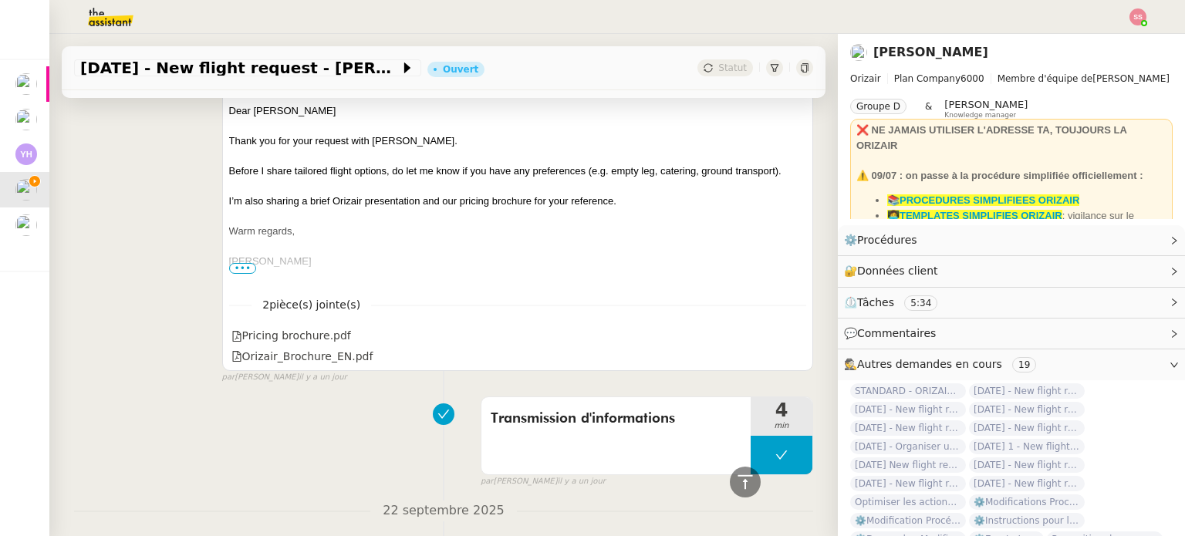
click at [249, 270] on span "•••" at bounding box center [243, 268] width 28 height 11
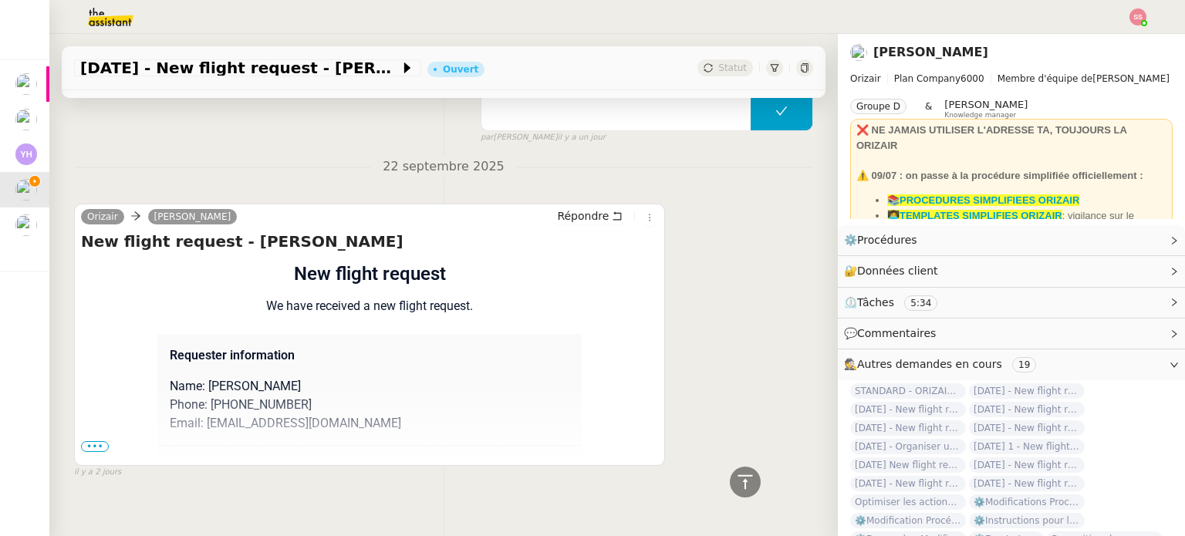
scroll to position [1138, 0]
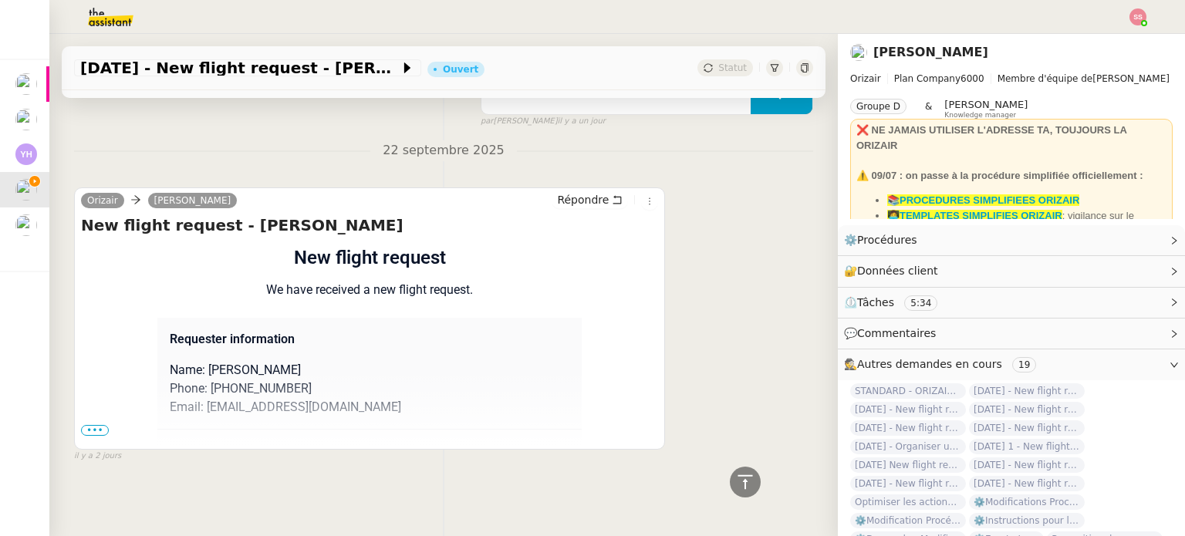
drag, startPoint x: 102, startPoint y: 421, endPoint x: 108, endPoint y: 411, distance: 12.4
click at [102, 425] on span "•••" at bounding box center [95, 430] width 28 height 11
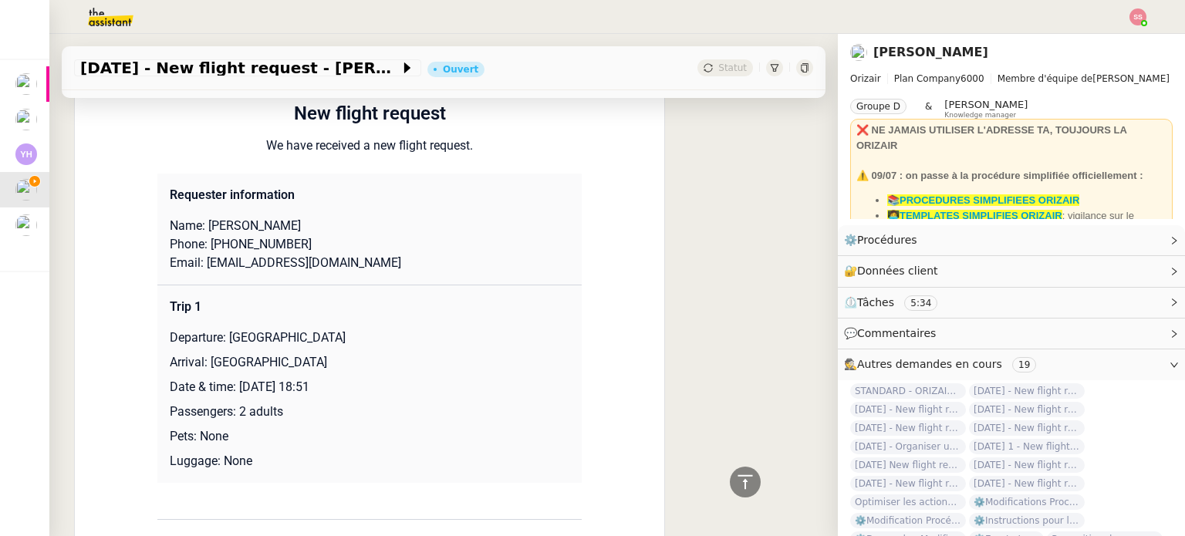
scroll to position [1369, 0]
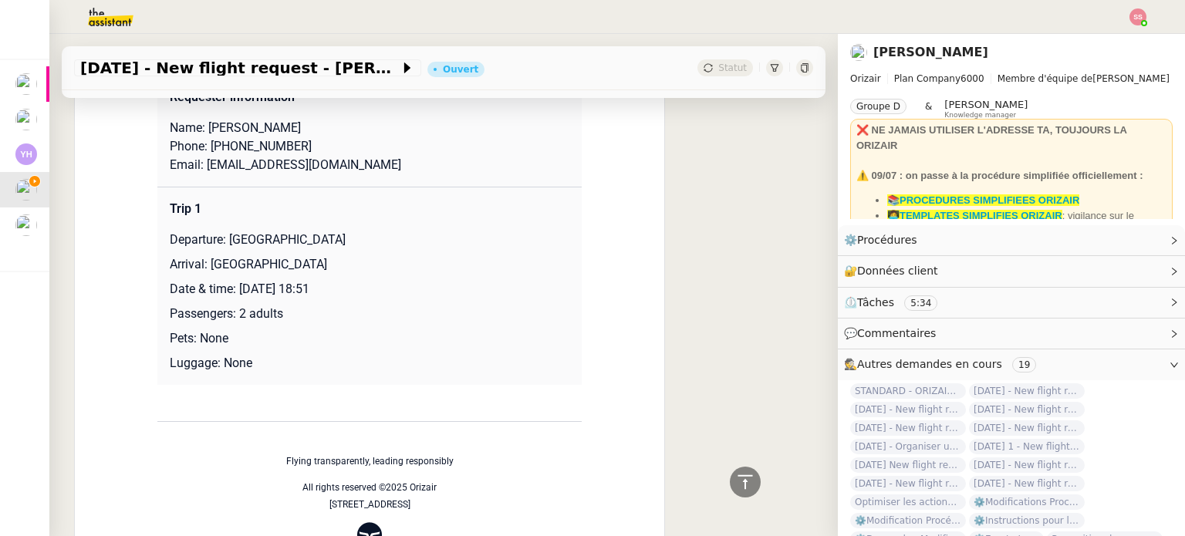
drag, startPoint x: 225, startPoint y: 242, endPoint x: 353, endPoint y: 243, distance: 128.9
click at [353, 243] on p "Departure: [GEOGRAPHIC_DATA]" at bounding box center [370, 240] width 400 height 19
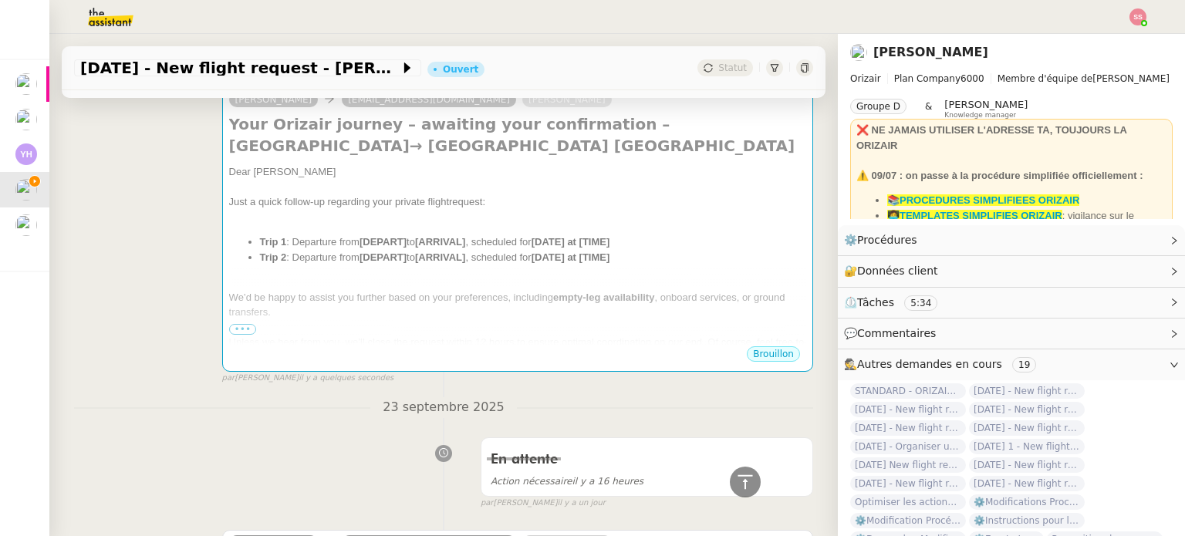
scroll to position [134, 0]
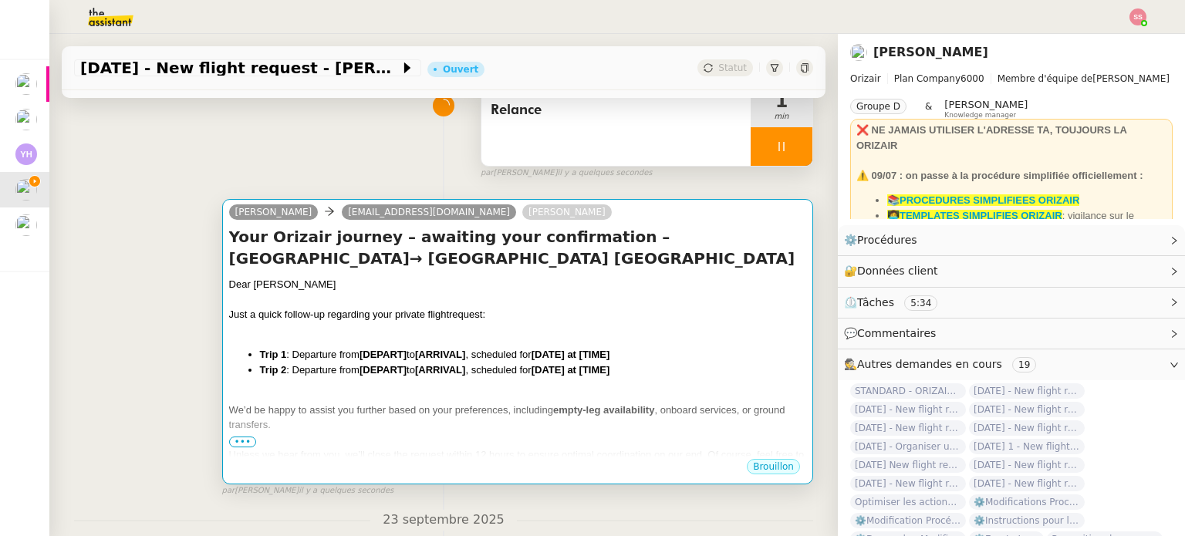
click at [407, 307] on div at bounding box center [517, 299] width 577 height 15
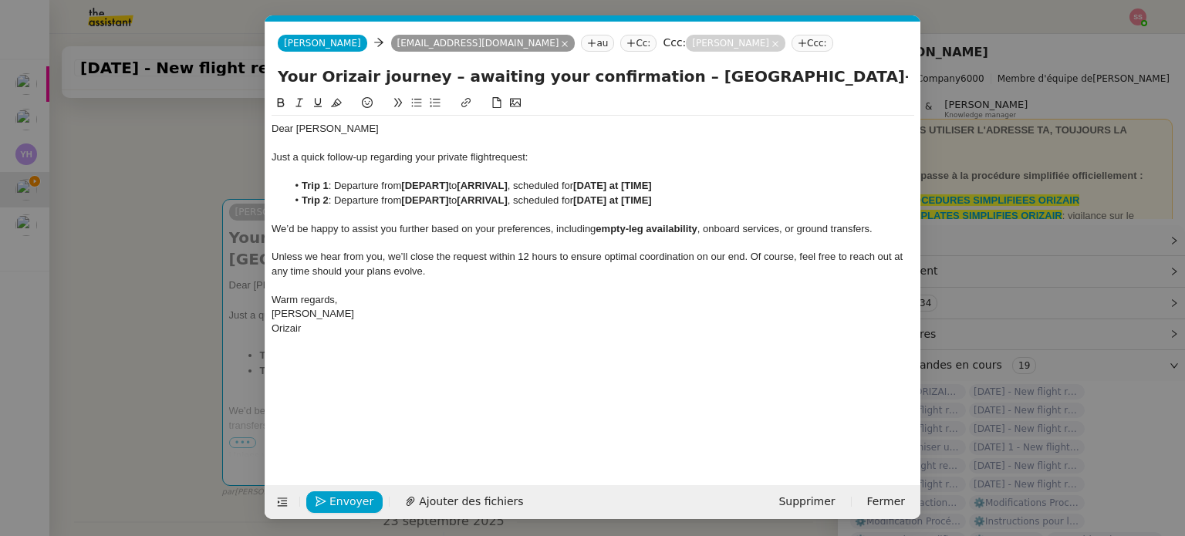
scroll to position [0, 81]
click at [473, 202] on strong "[ARRIVAL]" at bounding box center [482, 200] width 50 height 12
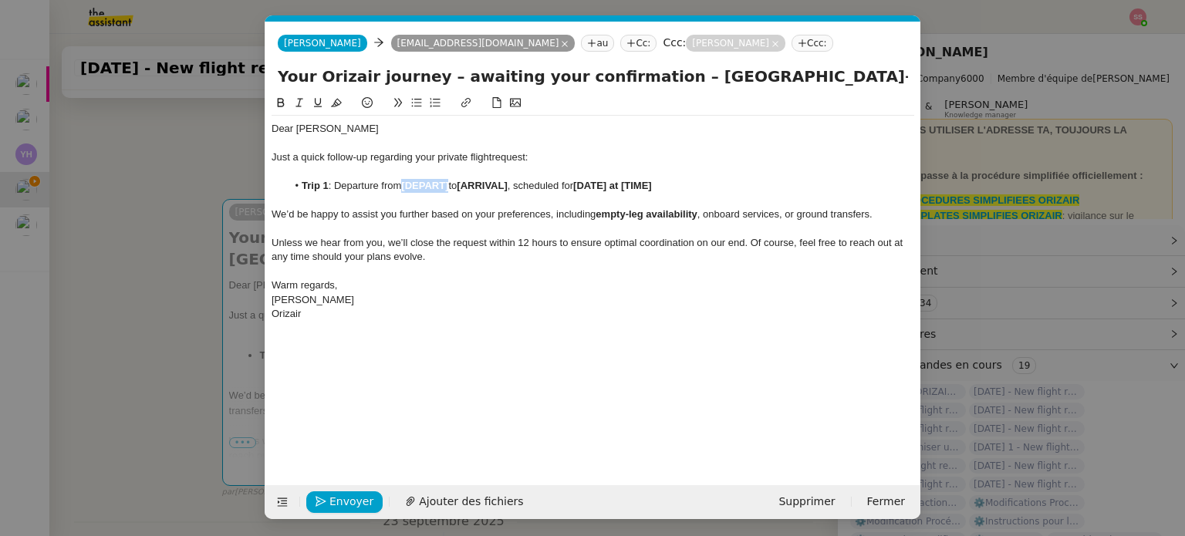
drag, startPoint x: 451, startPoint y: 185, endPoint x: 404, endPoint y: 188, distance: 46.4
click at [404, 188] on strong "[DEPART]" at bounding box center [424, 186] width 47 height 12
click at [186, 282] on nz-modal-container "relance en Service ✈️Orizair - Relance client ( EN ) à utiliser pour orizair, r…" at bounding box center [592, 268] width 1185 height 536
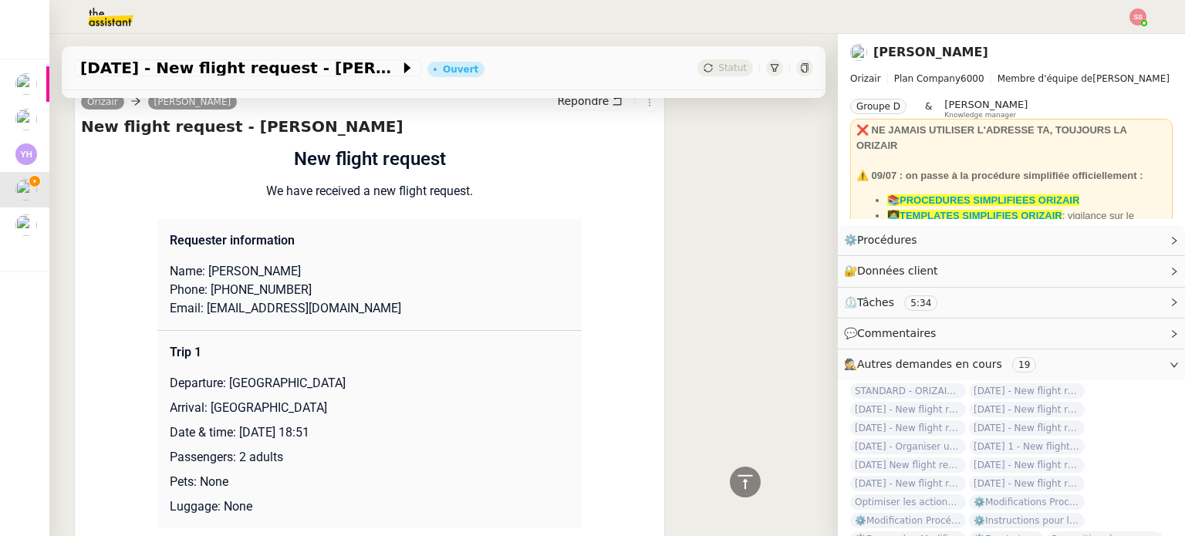
scroll to position [1292, 0]
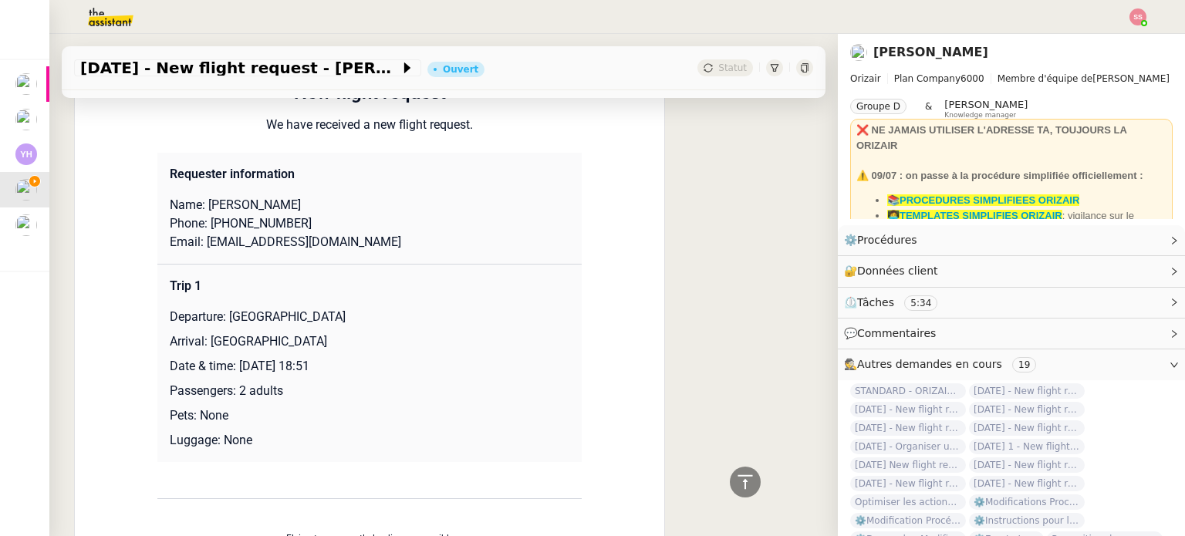
drag, startPoint x: 202, startPoint y: 345, endPoint x: 409, endPoint y: 343, distance: 206.8
click at [409, 343] on p "Arrival: [GEOGRAPHIC_DATA]" at bounding box center [370, 342] width 400 height 19
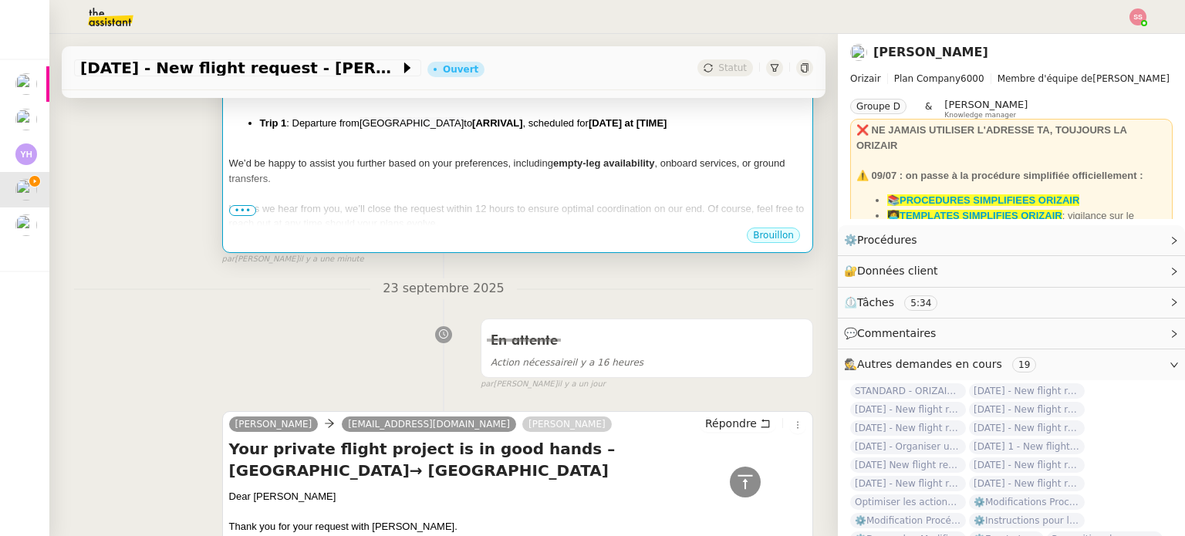
click at [492, 195] on div at bounding box center [517, 193] width 577 height 15
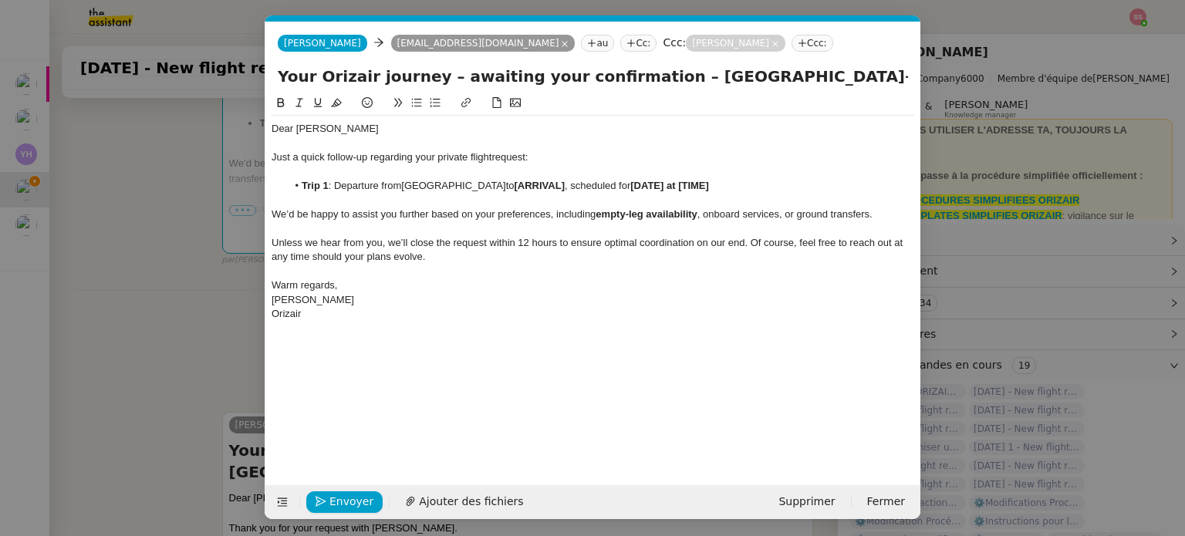
scroll to position [0, 81]
drag, startPoint x: 553, startPoint y: 184, endPoint x: 503, endPoint y: 184, distance: 49.4
click at [515, 184] on strong "[ARRIVAL]" at bounding box center [540, 186] width 50 height 12
drag, startPoint x: 198, startPoint y: 274, endPoint x: 243, endPoint y: 291, distance: 48.6
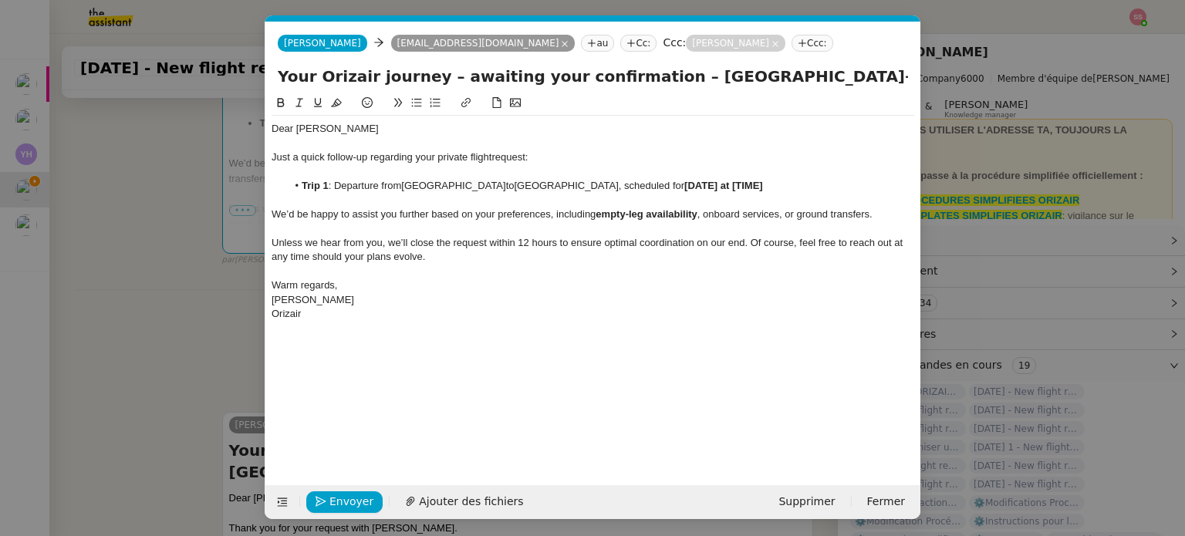
click at [198, 274] on nz-modal-container "relance en Service ✈️Orizair - Relance client ( EN ) à utiliser pour orizair, r…" at bounding box center [592, 268] width 1185 height 536
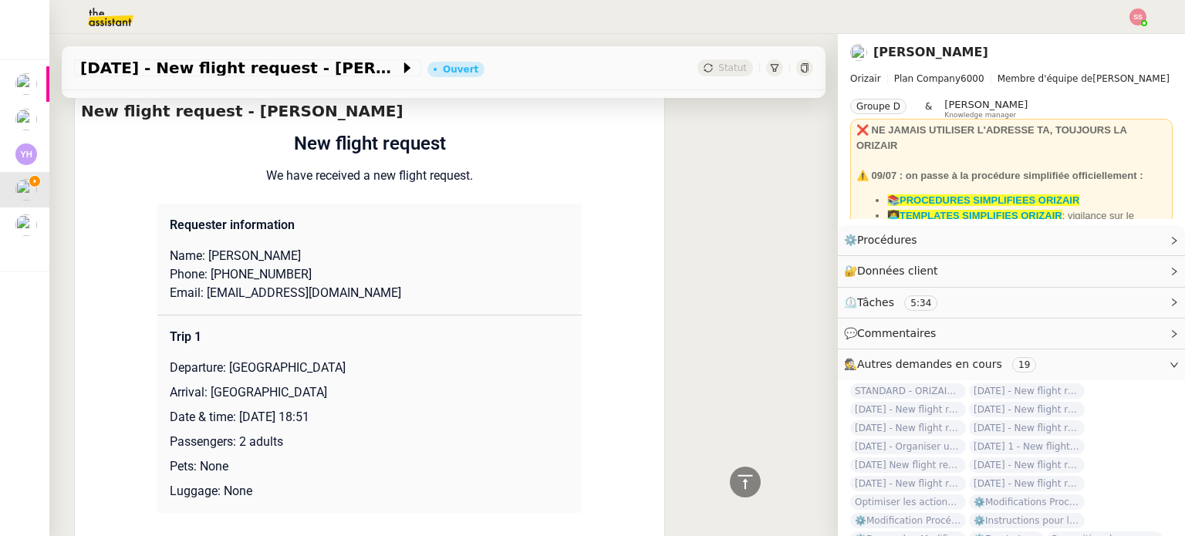
scroll to position [1445, 0]
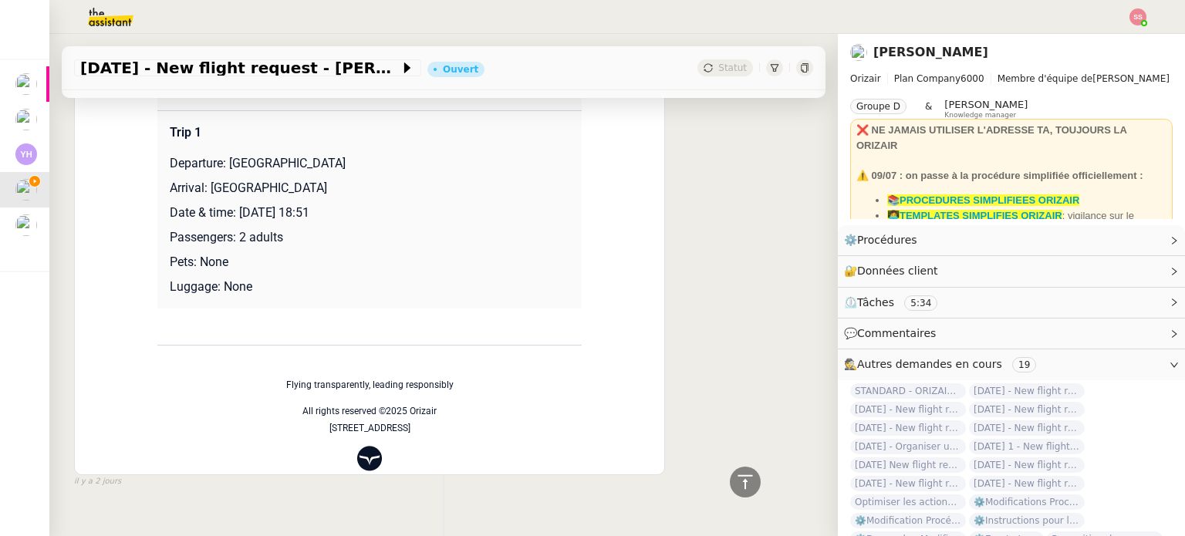
drag, startPoint x: 235, startPoint y: 194, endPoint x: 395, endPoint y: 184, distance: 160.0
click at [395, 184] on p "Arrival: [GEOGRAPHIC_DATA]" at bounding box center [370, 188] width 400 height 19
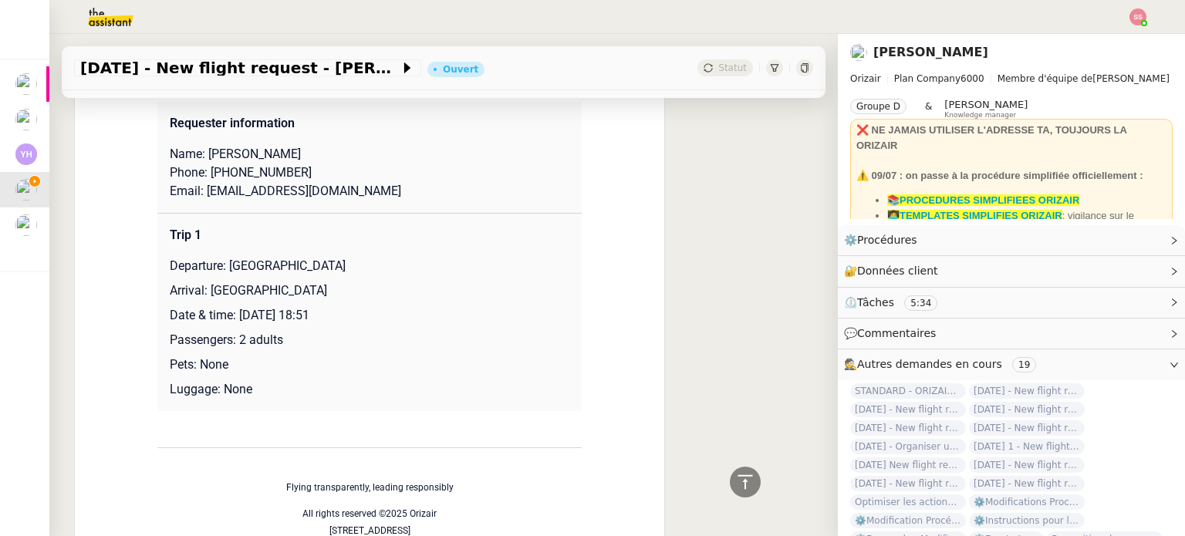
scroll to position [1214, 0]
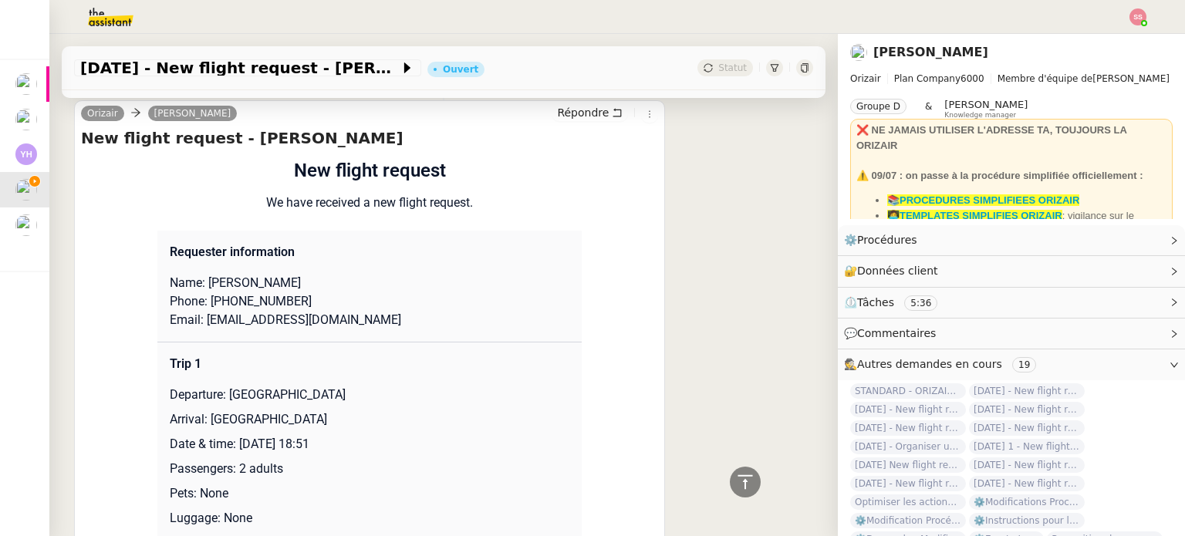
drag, startPoint x: 387, startPoint y: 449, endPoint x: 235, endPoint y: 442, distance: 153.0
click at [235, 442] on p "Date & time: [DATE] 18:51" at bounding box center [370, 444] width 400 height 19
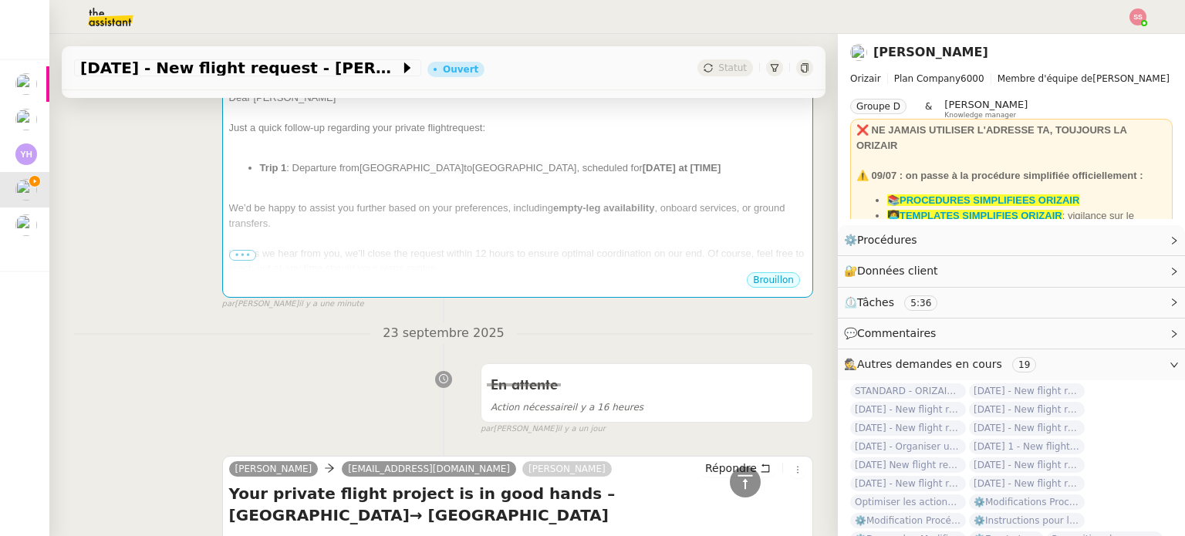
scroll to position [288, 0]
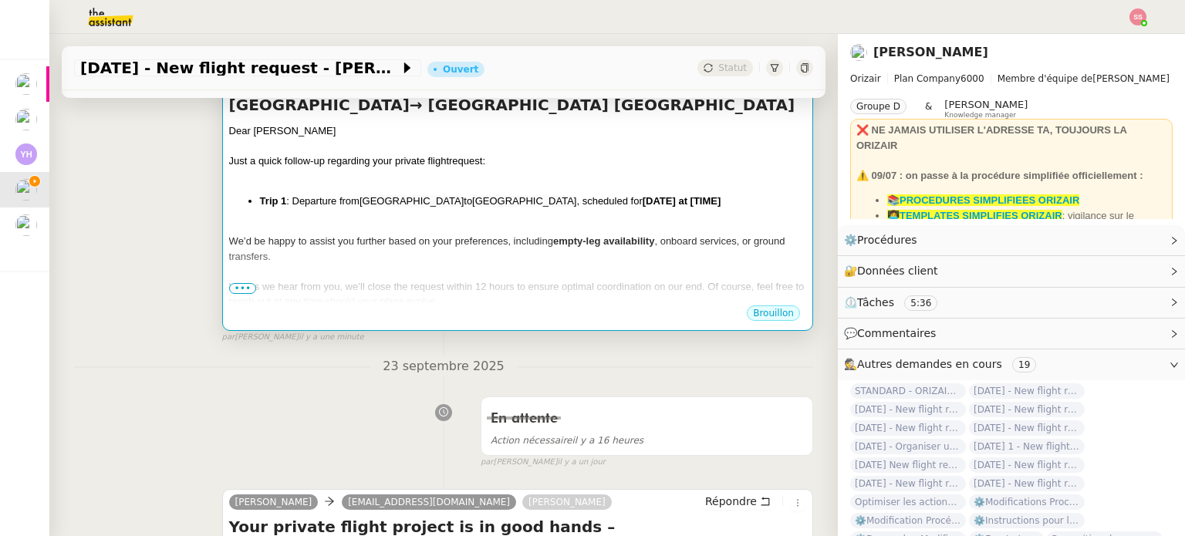
click at [685, 243] on span ", onboard services, or ground transfers." at bounding box center [507, 248] width 556 height 27
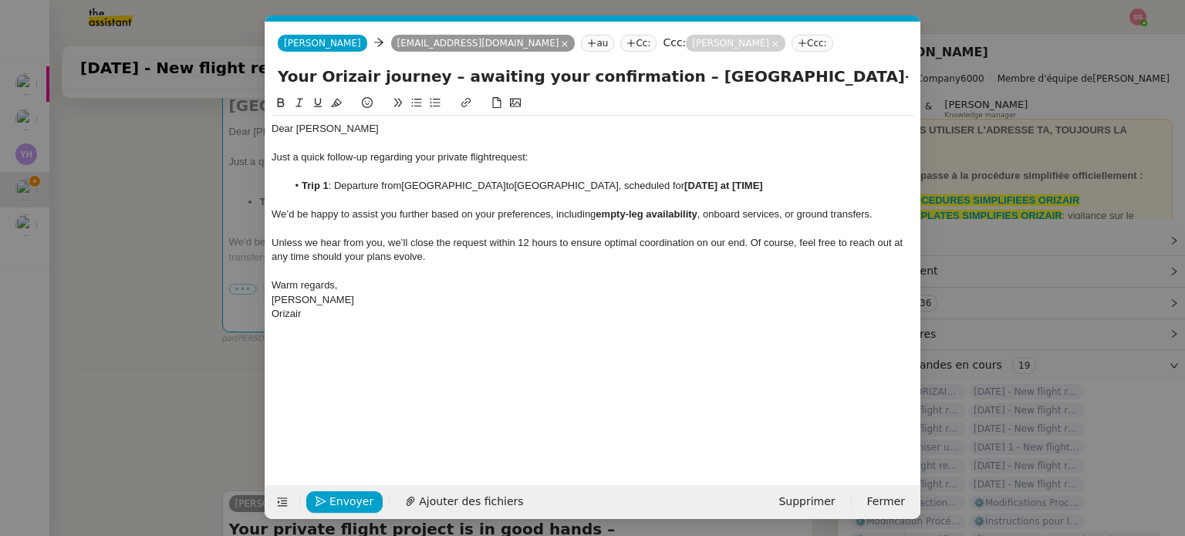
scroll to position [0, 81]
drag, startPoint x: 781, startPoint y: 189, endPoint x: 691, endPoint y: 184, distance: 89.7
click at [691, 184] on li "Trip 1 : Departure from [GEOGRAPHIC_DATA] to [GEOGRAPHIC_DATA] , scheduled for …" at bounding box center [601, 186] width 628 height 14
click at [346, 497] on span "Envoyer" at bounding box center [352, 502] width 44 height 18
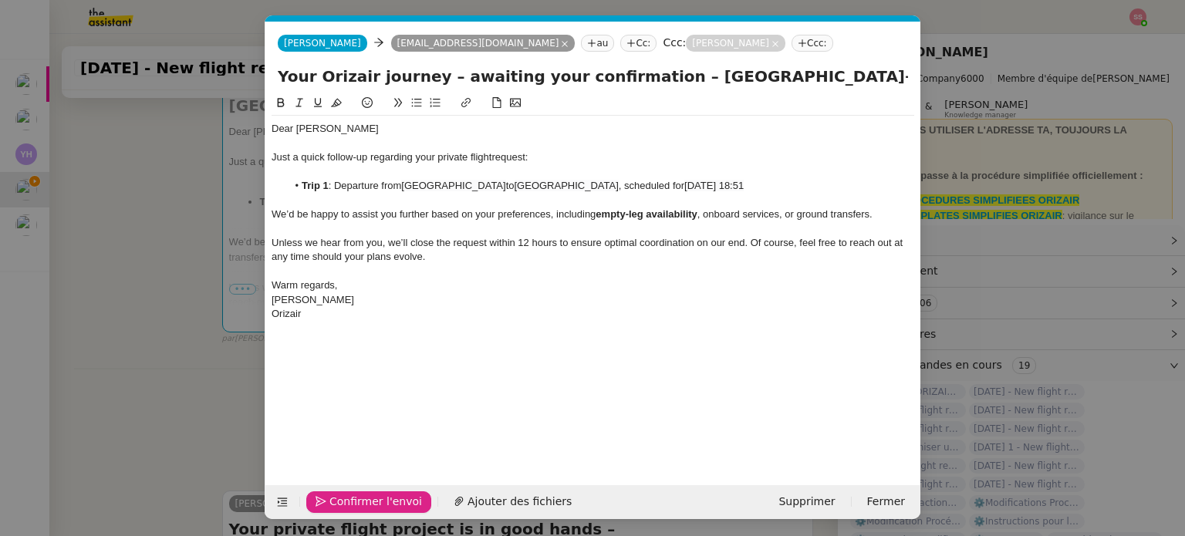
click at [367, 496] on span "Confirmer l'envoi" at bounding box center [376, 502] width 93 height 18
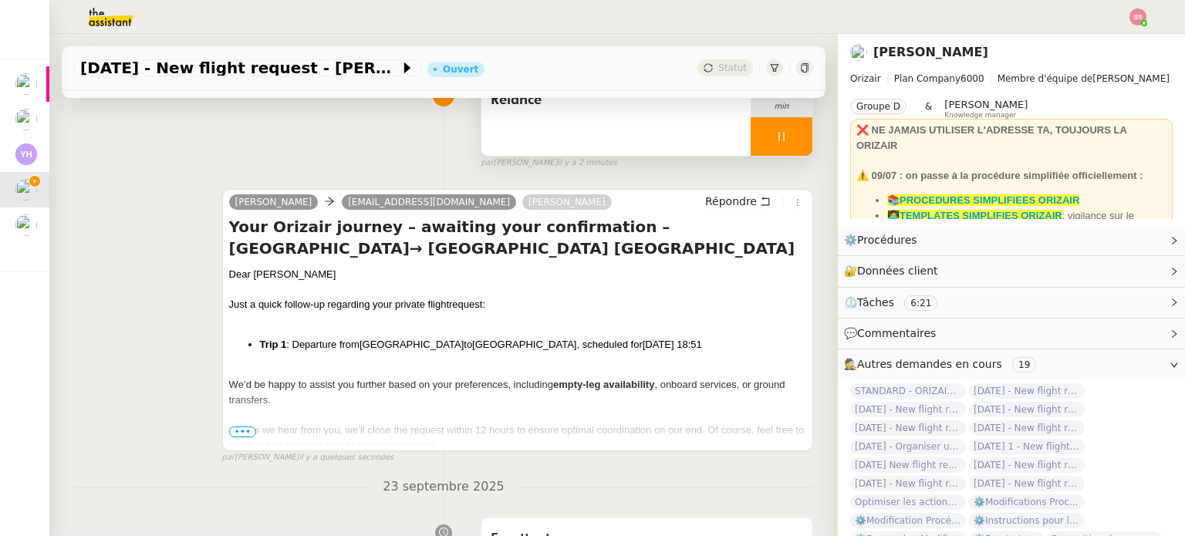
scroll to position [56, 0]
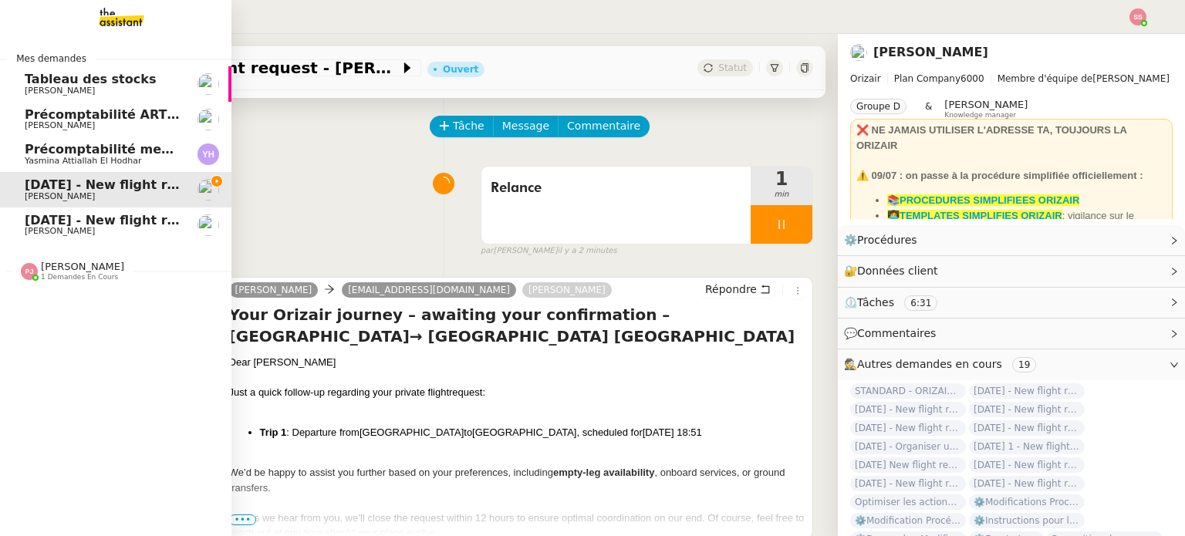
click at [107, 221] on span "[DATE] - New flight request - [PERSON_NAME]" at bounding box center [184, 220] width 319 height 15
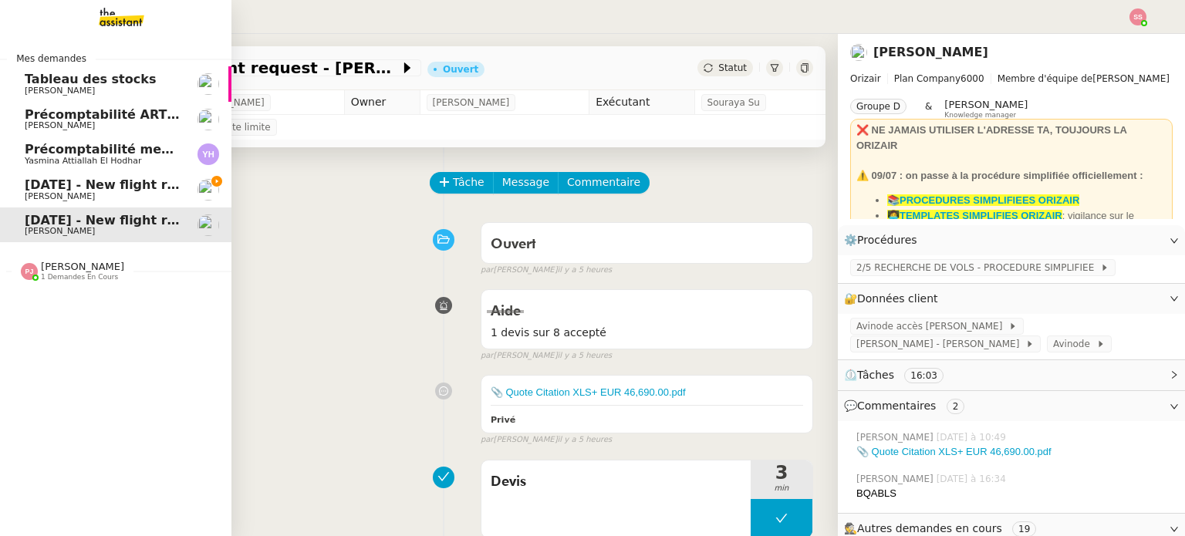
click at [64, 194] on span "[PERSON_NAME]" at bounding box center [103, 196] width 156 height 9
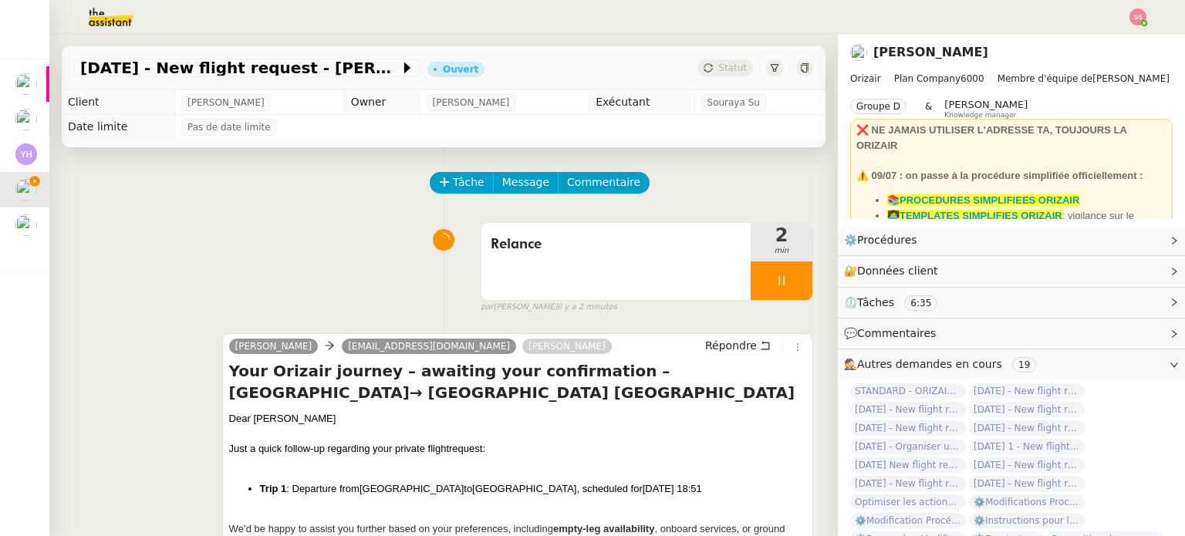
click at [1145, 2] on div at bounding box center [593, 17] width 1108 height 34
click at [1126, 19] on div at bounding box center [593, 17] width 1108 height 34
click at [1144, 19] on img at bounding box center [1138, 16] width 17 height 17
click at [1104, 46] on li "Suivi" at bounding box center [1096, 44] width 100 height 22
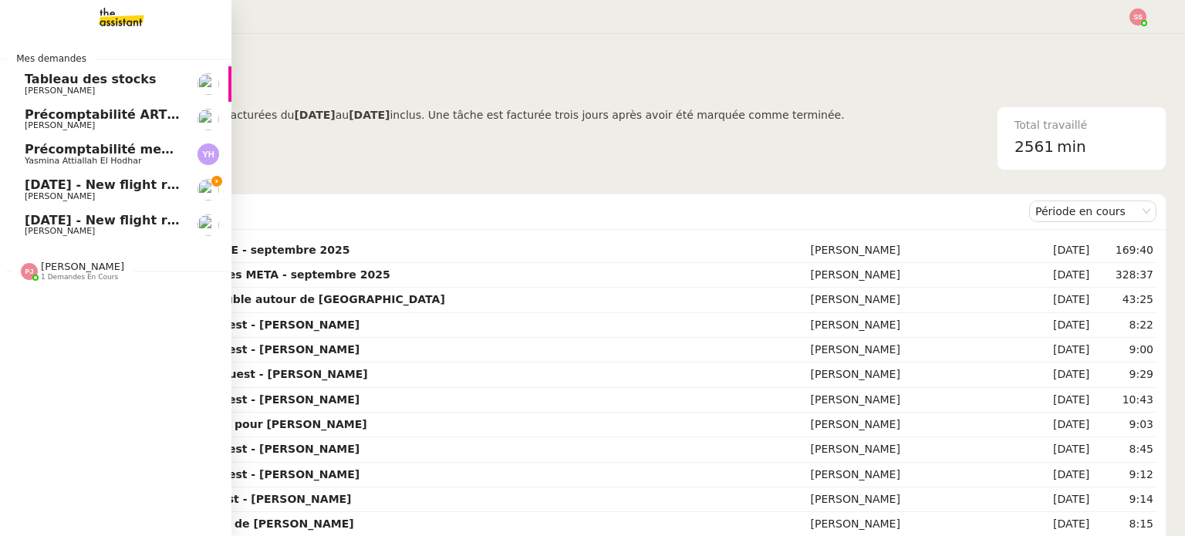
click at [134, 190] on span "[DATE] - New flight request - [PERSON_NAME]" at bounding box center [184, 185] width 319 height 15
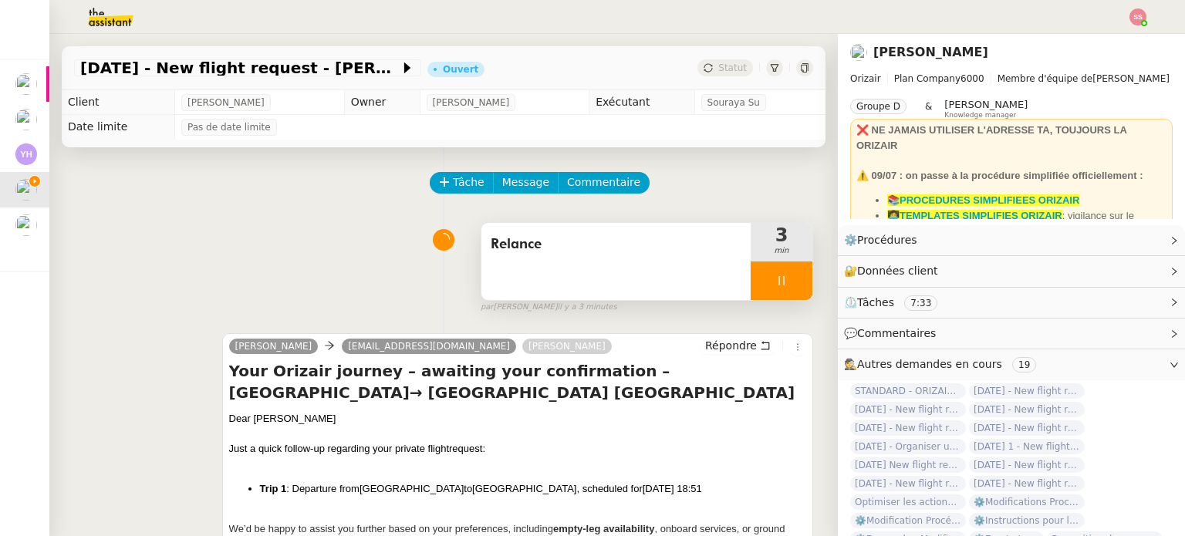
click at [785, 279] on div at bounding box center [782, 281] width 62 height 39
click at [791, 279] on icon at bounding box center [797, 281] width 12 height 12
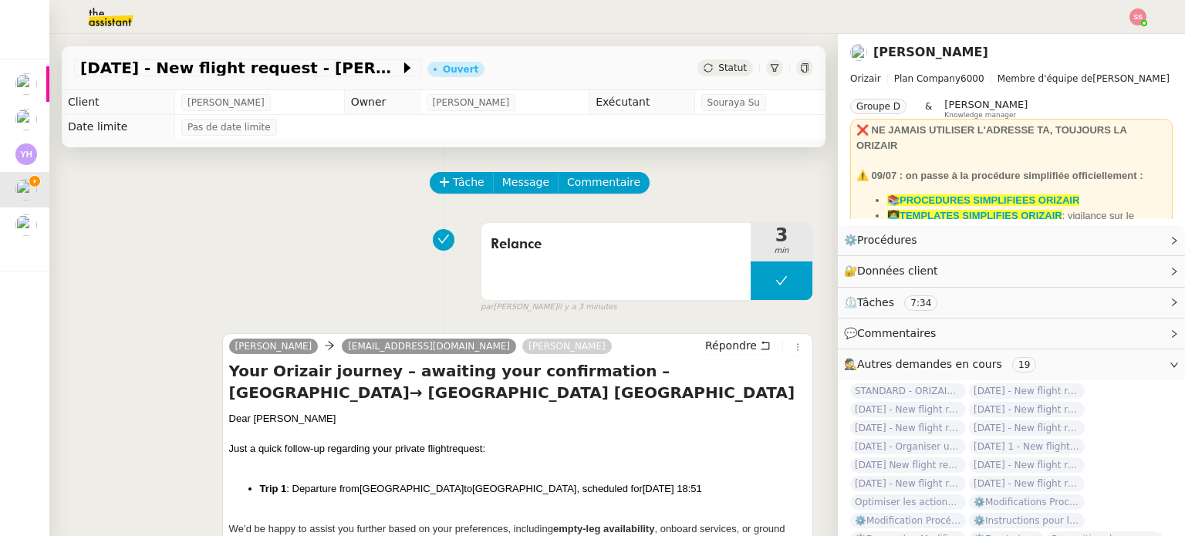
click at [720, 65] on span "Statut" at bounding box center [733, 68] width 29 height 11
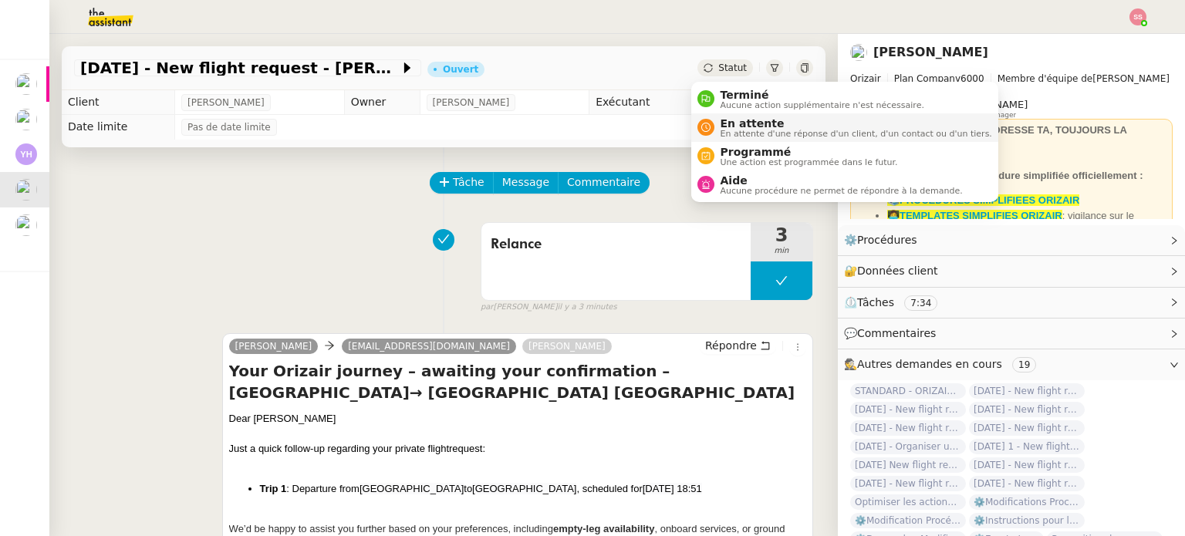
click at [736, 121] on span "En attente" at bounding box center [857, 123] width 272 height 12
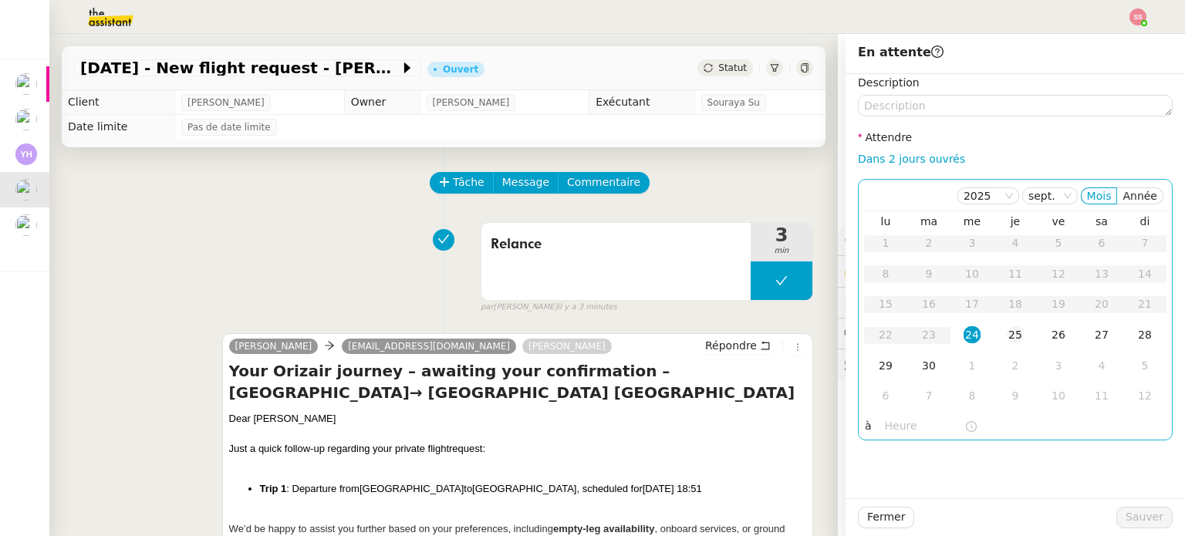
click at [1019, 339] on td "25" at bounding box center [1015, 335] width 43 height 31
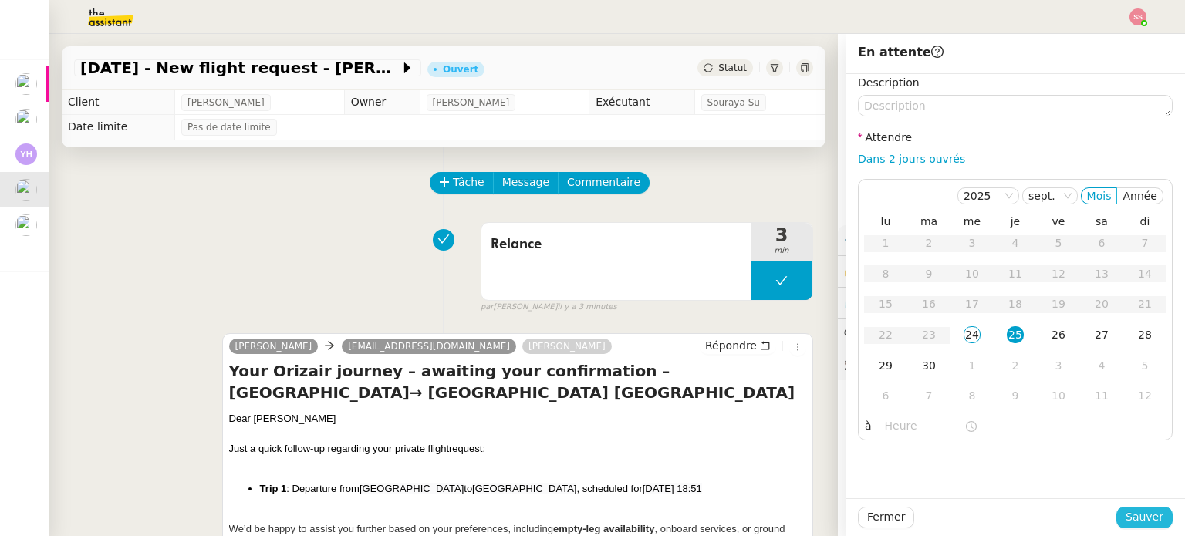
click at [1130, 516] on span "Sauver" at bounding box center [1145, 518] width 38 height 18
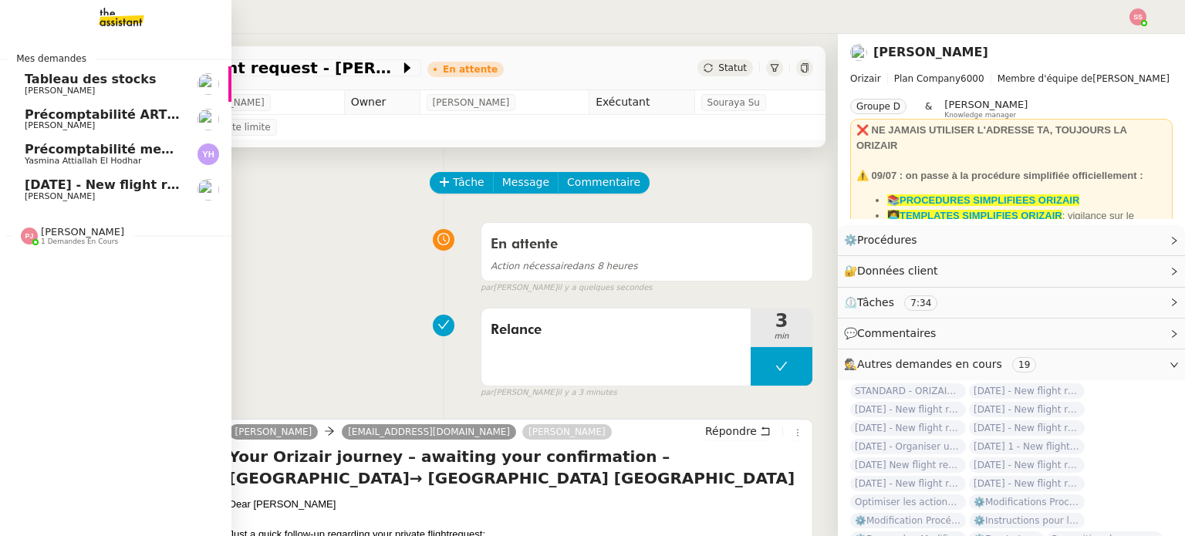
click at [124, 171] on link "Précomptabilité mensuelle de la SCI du Clos Bonin - [DATE] Yasmina Attiallah El…" at bounding box center [116, 155] width 232 height 36
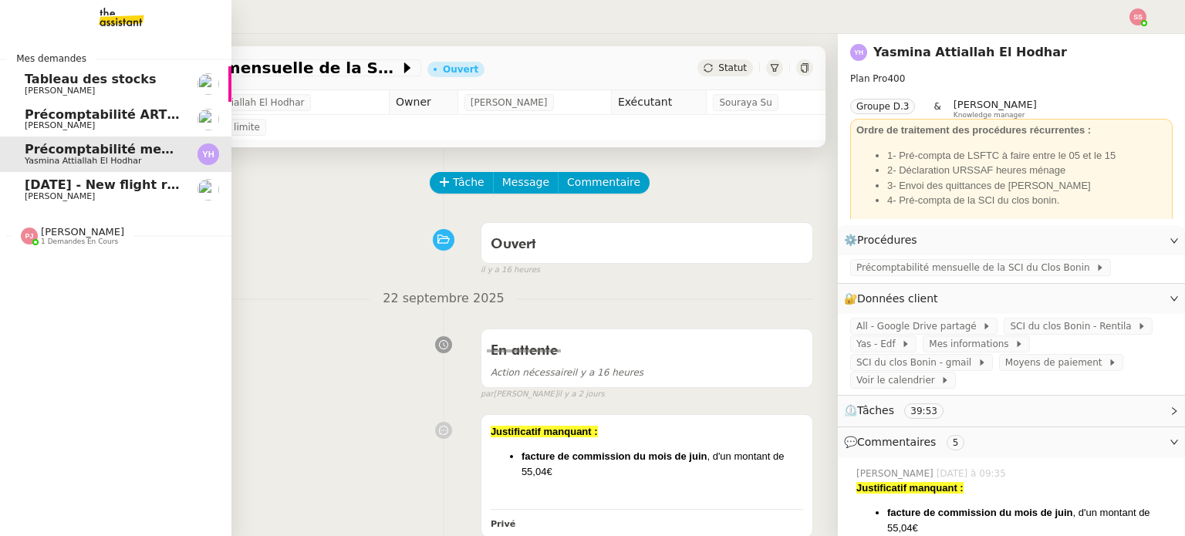
click at [32, 184] on span "[DATE] - New flight request - [PERSON_NAME]" at bounding box center [184, 185] width 319 height 15
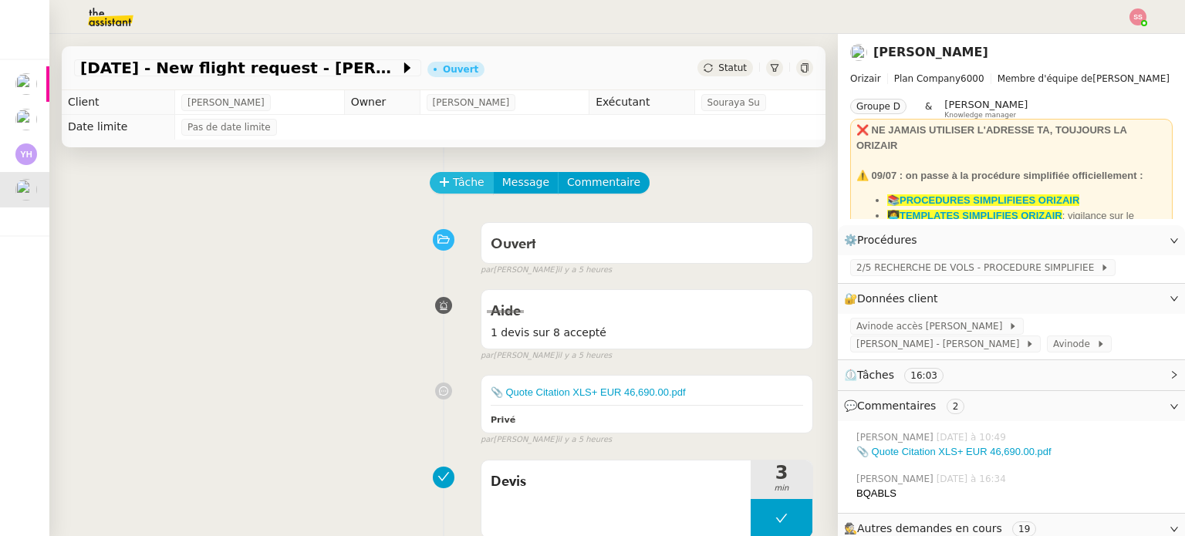
click at [466, 186] on span "Tâche" at bounding box center [469, 183] width 32 height 18
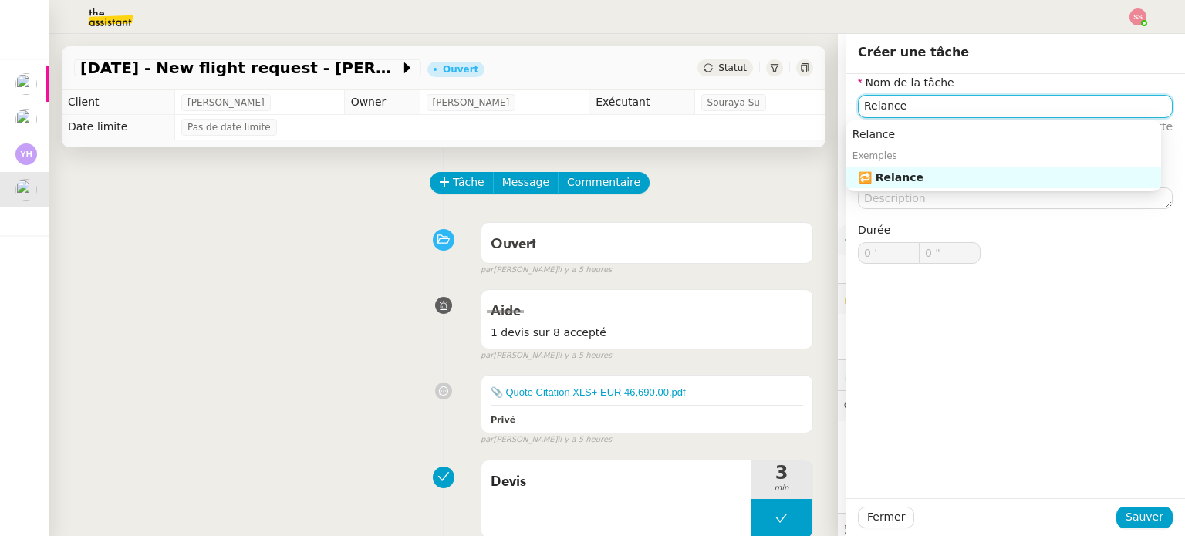
click at [985, 181] on div "🔁 Relance" at bounding box center [1007, 178] width 296 height 14
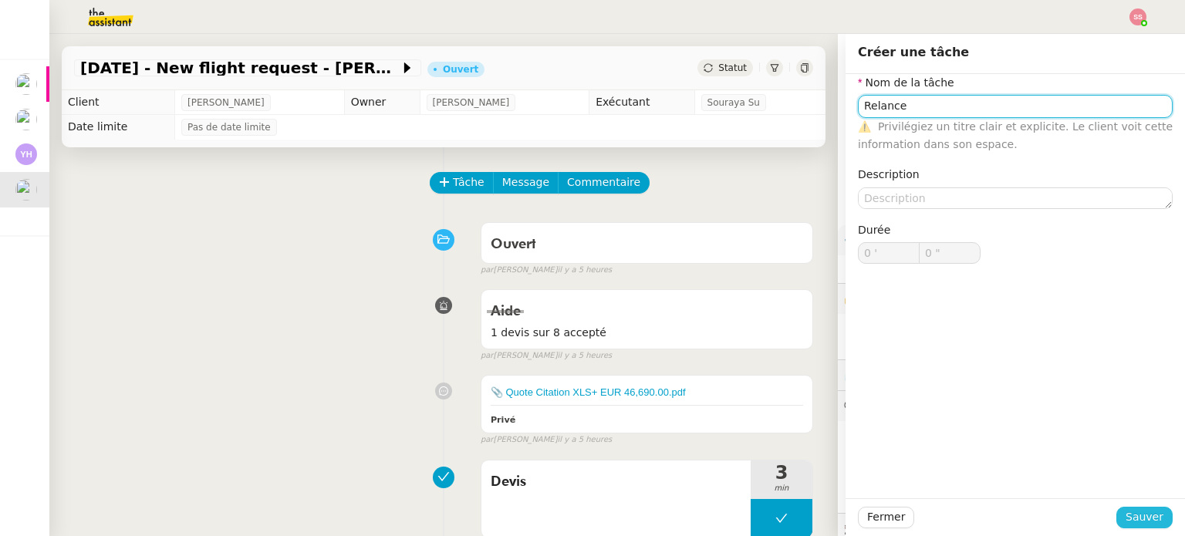
type input "Relance"
click at [1139, 522] on span "Sauver" at bounding box center [1145, 518] width 38 height 18
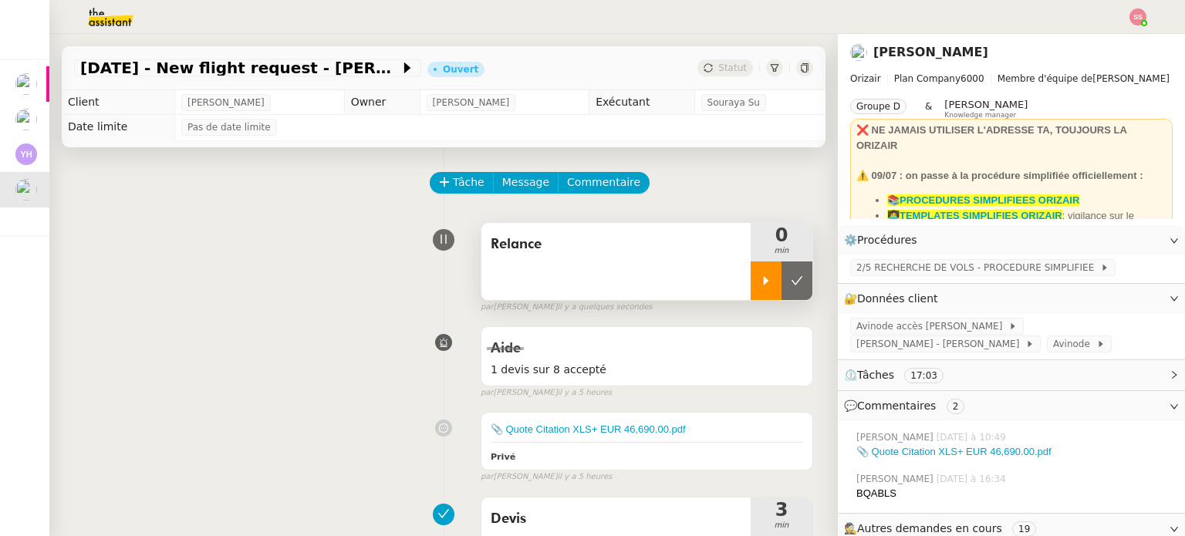
click at [760, 277] on icon at bounding box center [766, 281] width 12 height 12
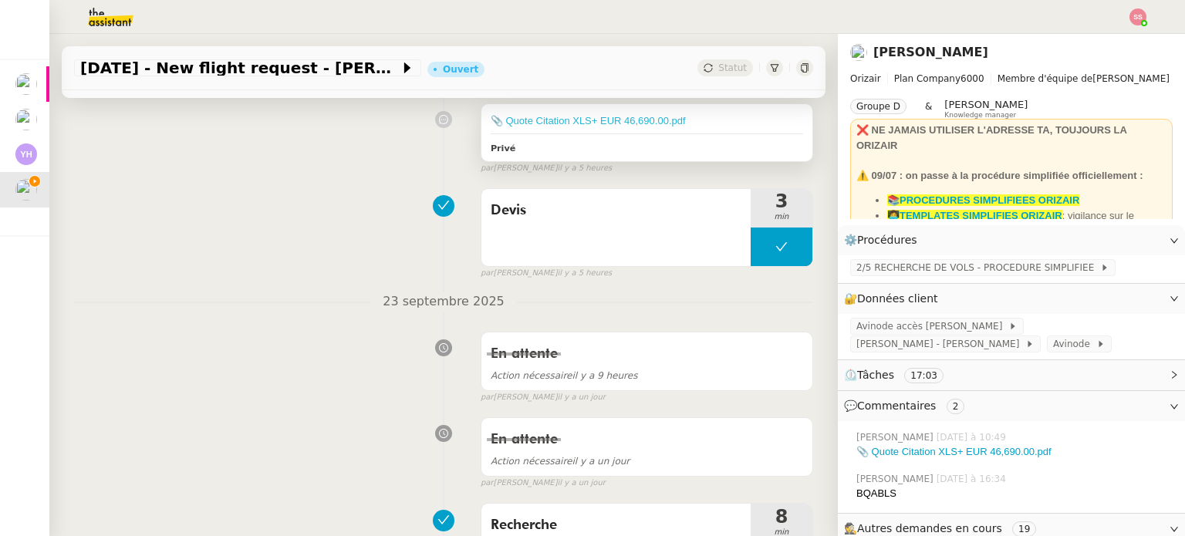
click at [664, 119] on link "📎 Quote Citation XLS+ EUR 46,690.00.pdf" at bounding box center [588, 121] width 195 height 12
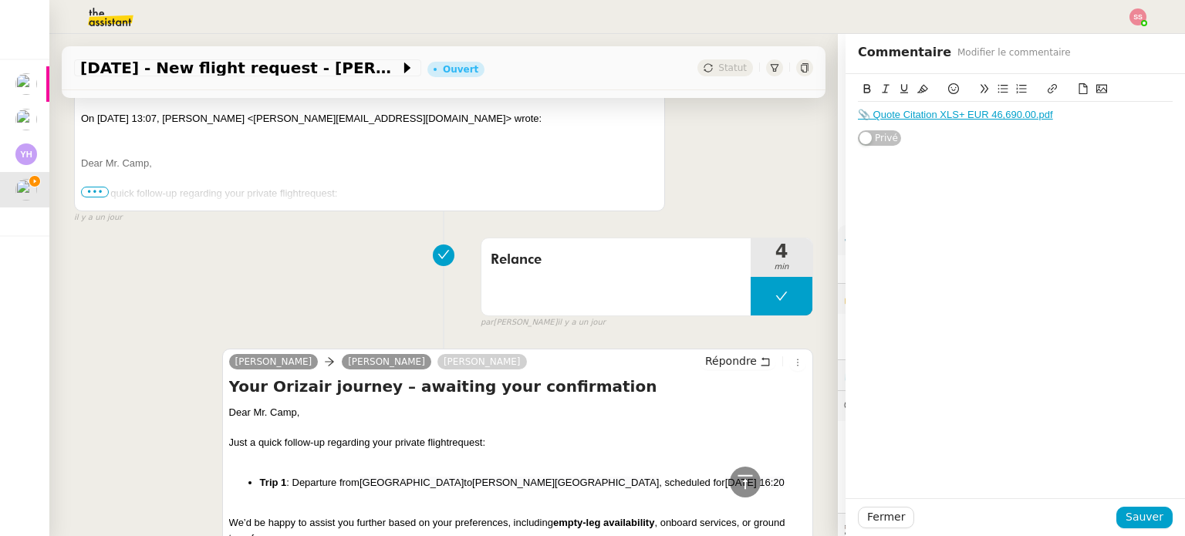
scroll to position [1235, 0]
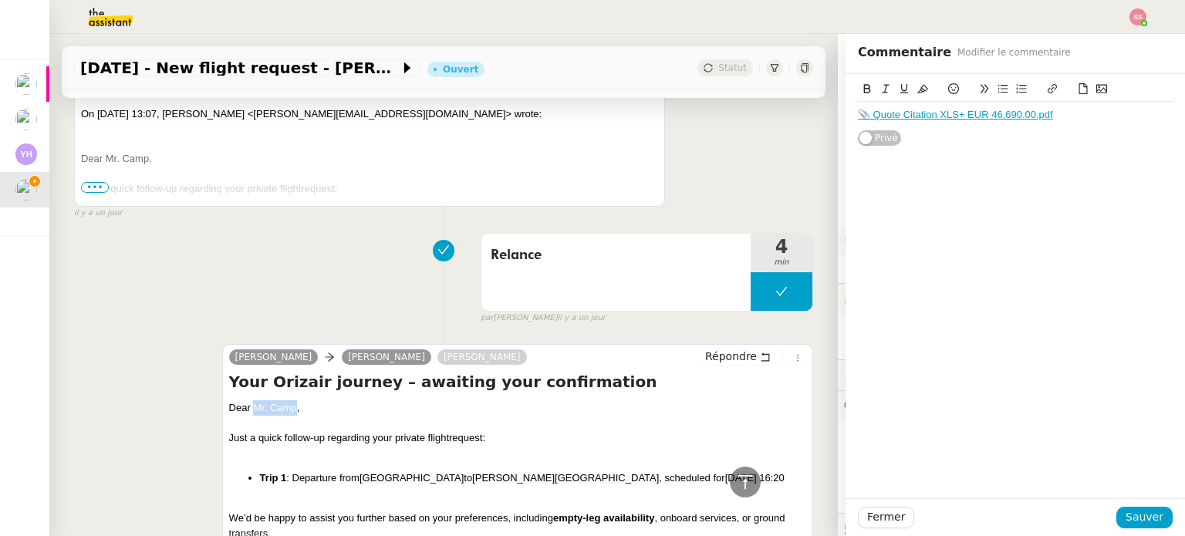
drag, startPoint x: 251, startPoint y: 407, endPoint x: 293, endPoint y: 409, distance: 42.5
click at [293, 409] on div "Dear Mr. Camp," at bounding box center [517, 408] width 577 height 15
click at [413, 233] on div "Relance 4 min false par [PERSON_NAME] [DATE]" at bounding box center [443, 275] width 739 height 99
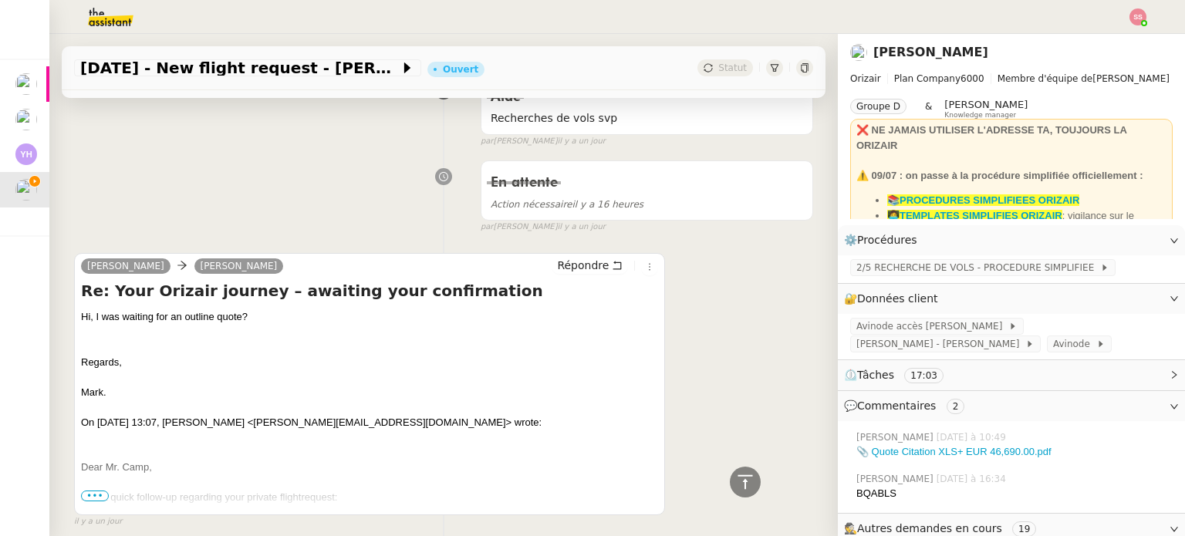
scroll to position [926, 0]
click at [577, 260] on span "Répondre" at bounding box center [583, 265] width 52 height 15
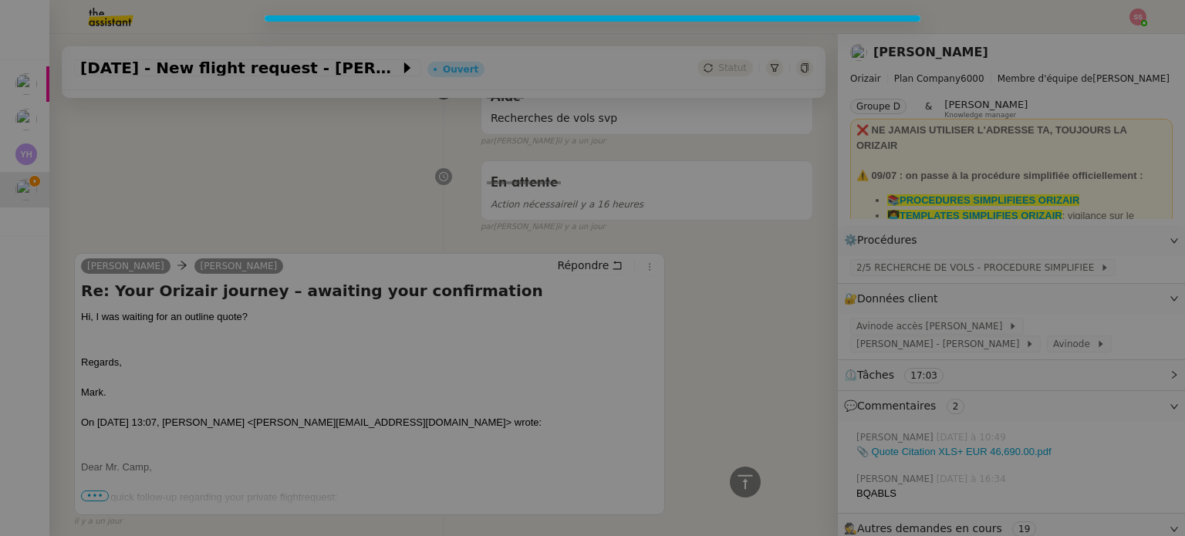
scroll to position [1044, 0]
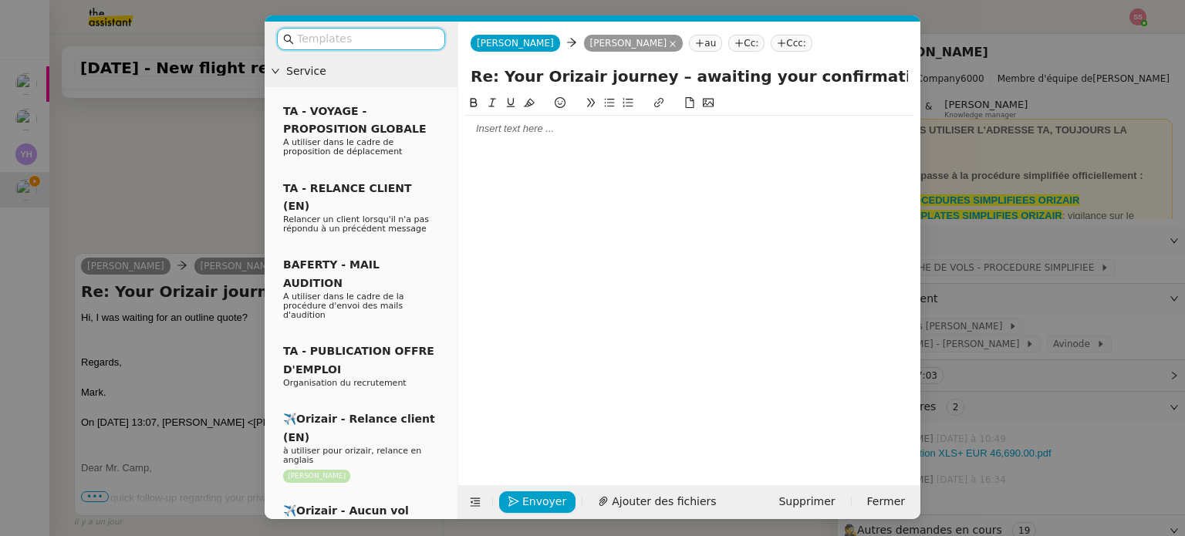
click at [771, 42] on nz-tag "Ccc:" at bounding box center [792, 43] width 42 height 17
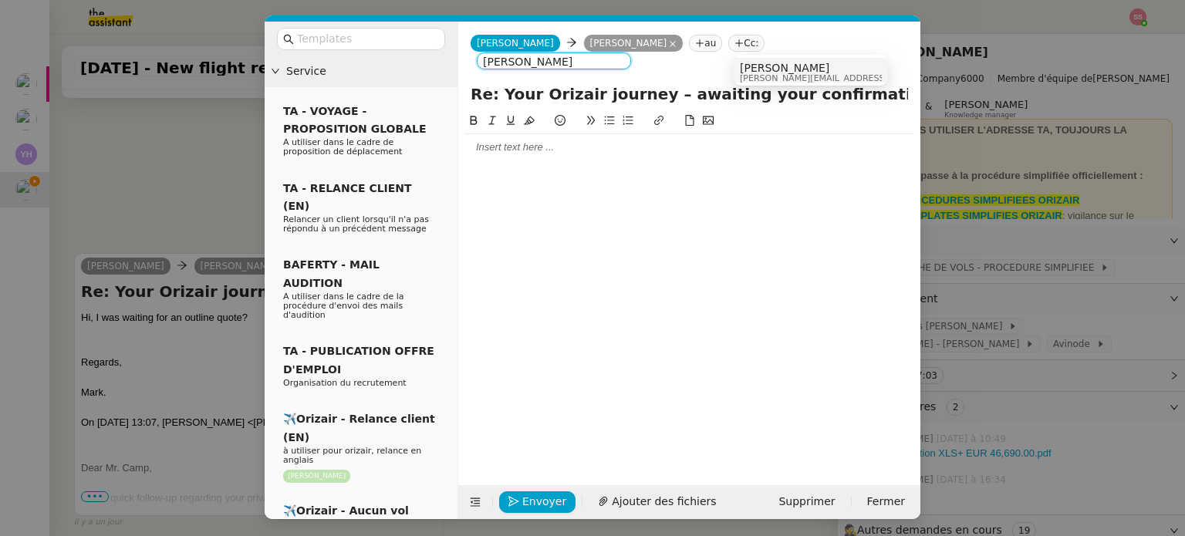
type input "[PERSON_NAME]"
click at [777, 67] on span "[PERSON_NAME]" at bounding box center [849, 68] width 219 height 12
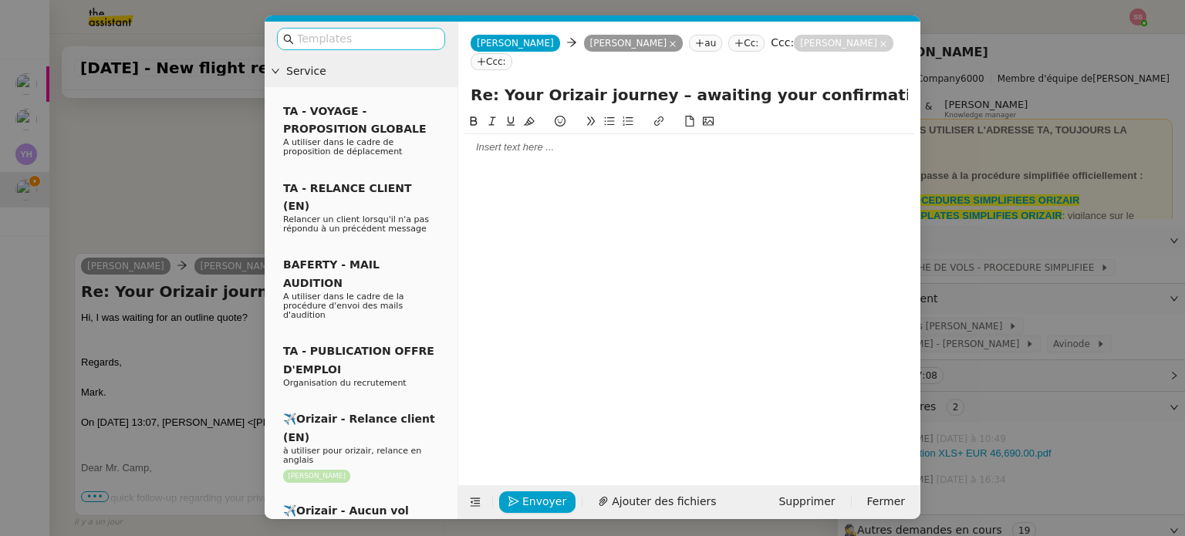
click at [395, 35] on input "text" at bounding box center [366, 39] width 139 height 18
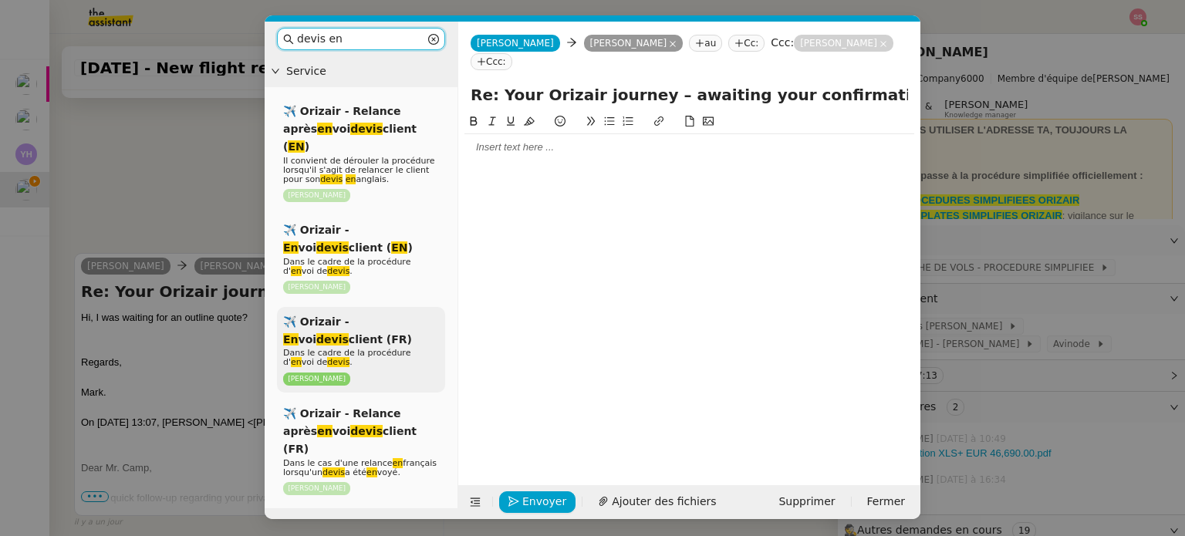
type input "devis en"
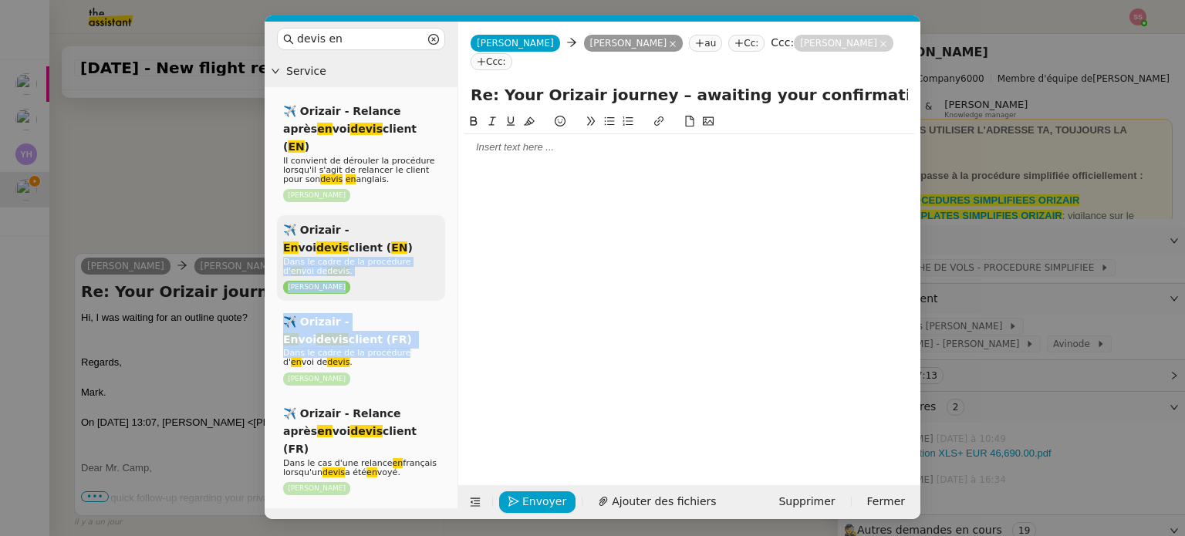
drag, startPoint x: 393, startPoint y: 333, endPoint x: 355, endPoint y: 231, distance: 108.7
click at [355, 231] on div "✈️ Orizair - Relance après en voi devis client ( EN ) Il convient de dérouler l…" at bounding box center [361, 299] width 168 height 406
click at [355, 231] on div "✈️ Orizair - En voi devis client ( EN ) Dans le cadre de la procédure d' en voi…" at bounding box center [361, 258] width 168 height 86
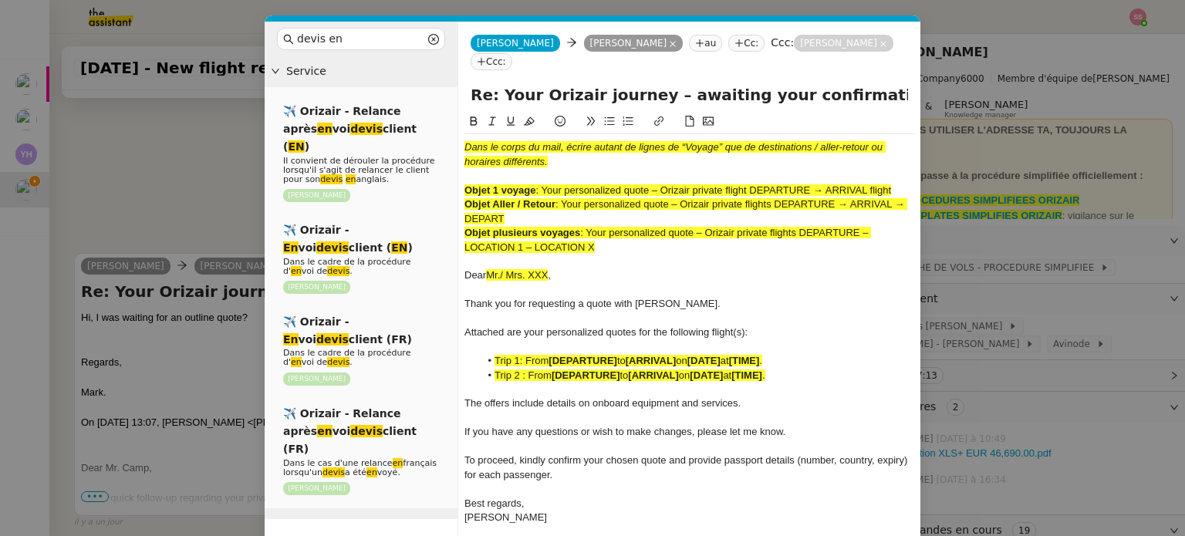
scroll to position [1246, 0]
drag, startPoint x: 544, startPoint y: 167, endPoint x: 655, endPoint y: 169, distance: 111.1
click at [655, 184] on span ": Your personalized quote – Orizair private flight DEPARTURE → ARRIVAL flight" at bounding box center [714, 190] width 356 height 12
drag, startPoint x: 867, startPoint y: 78, endPoint x: 500, endPoint y: 78, distance: 366.6
click at [500, 83] on input "Re: Your Orizair journey – awaiting your confirmation" at bounding box center [690, 94] width 438 height 23
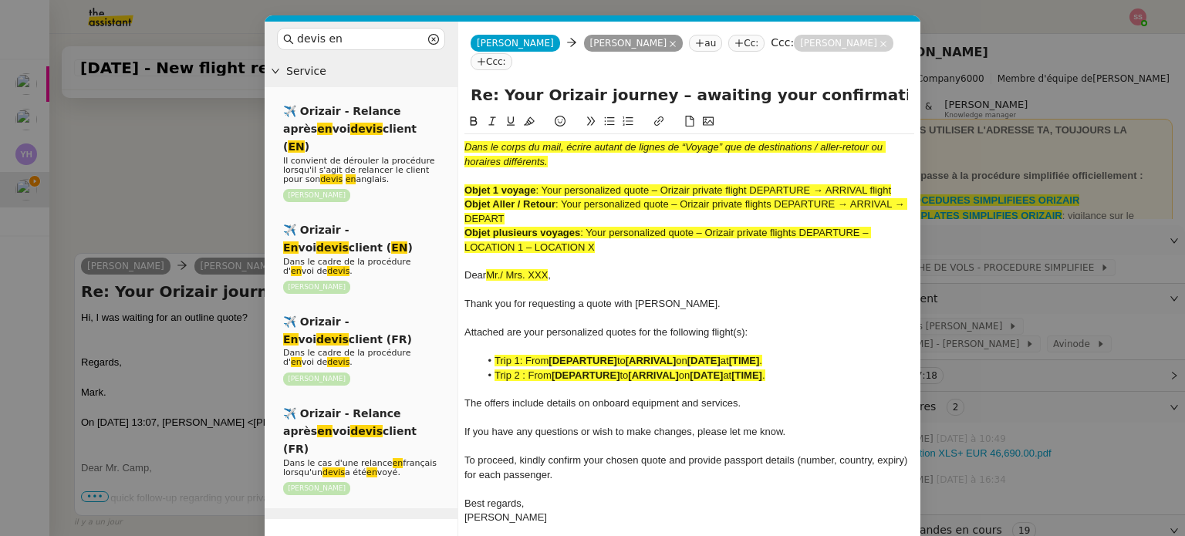
paste input "personalized quote"
type input "Re: Your personalized quote"
drag, startPoint x: 602, startPoint y: 228, endPoint x: 457, endPoint y: 113, distance: 185.6
click at [457, 113] on nz-layout "devis en Service ✈️ Orizair - Relance après en voi devis client ( EN ) Il convi…" at bounding box center [593, 306] width 656 height 568
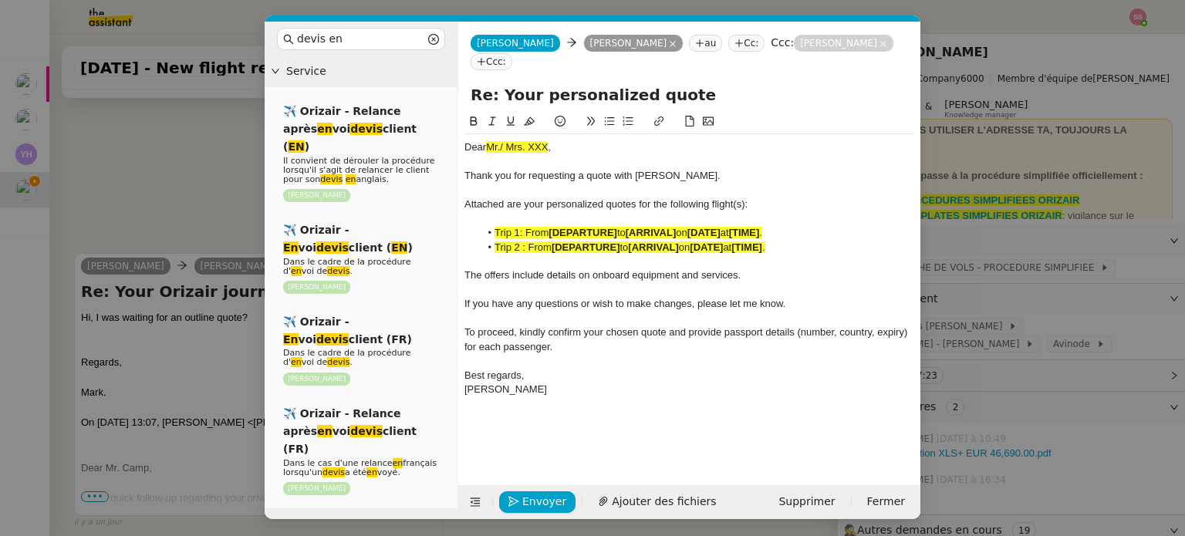
click at [652, 242] on strong "[ARRIVAL]" at bounding box center [653, 248] width 50 height 12
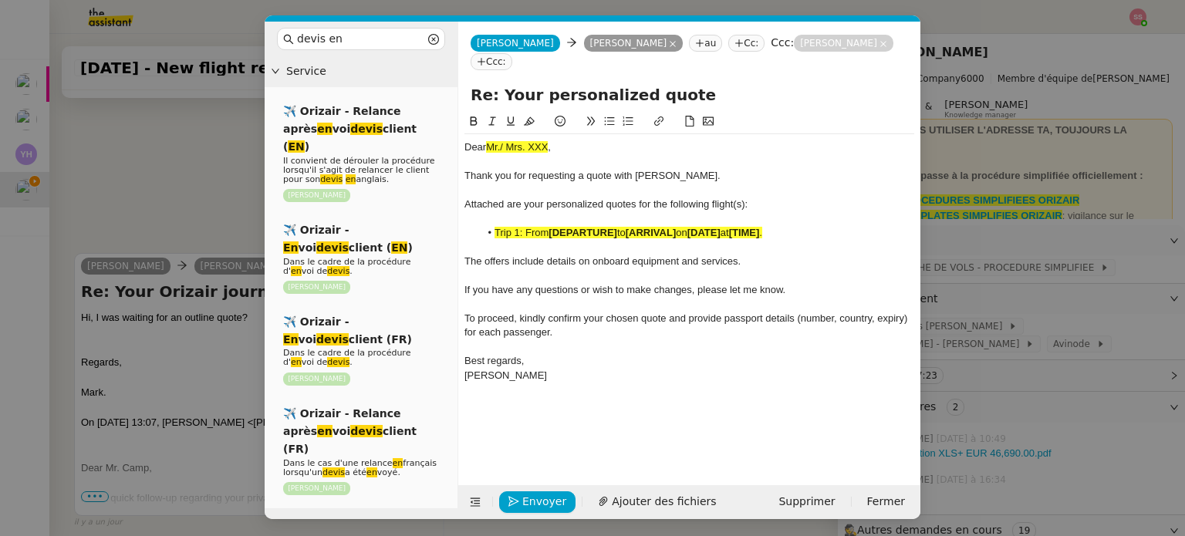
click at [747, 198] on span "Attached are your personalized quotes for the following flight(s):" at bounding box center [606, 204] width 283 height 12
click at [663, 496] on span "Ajouter des fichiers" at bounding box center [664, 502] width 104 height 18
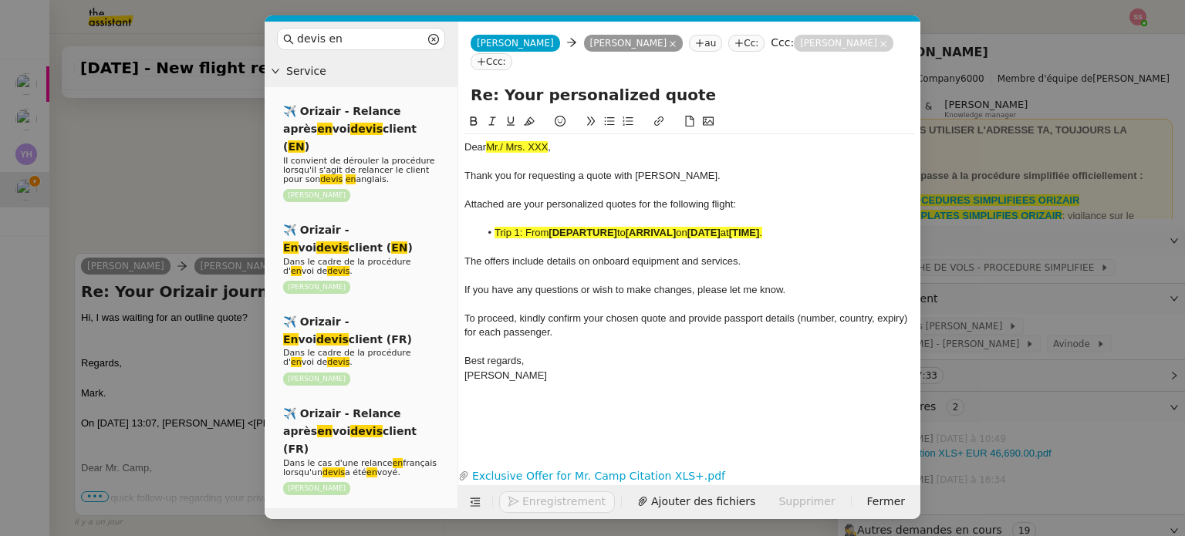
click at [230, 188] on nz-modal-container "devis en Service ✈️ Orizair - Relance après en voi devis client ( EN ) Il convi…" at bounding box center [592, 268] width 1185 height 536
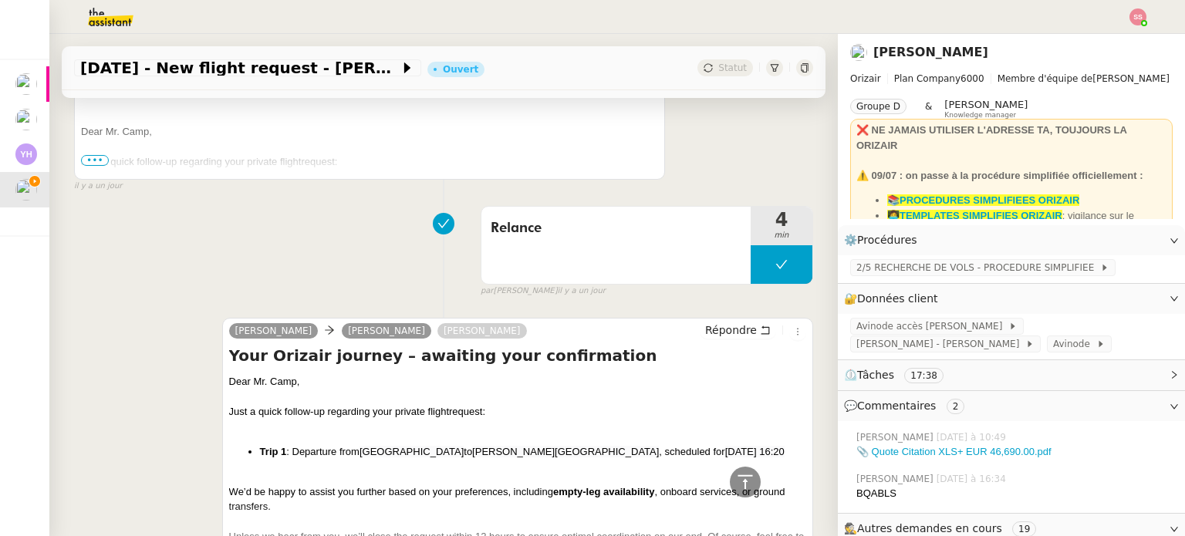
scroll to position [1771, 0]
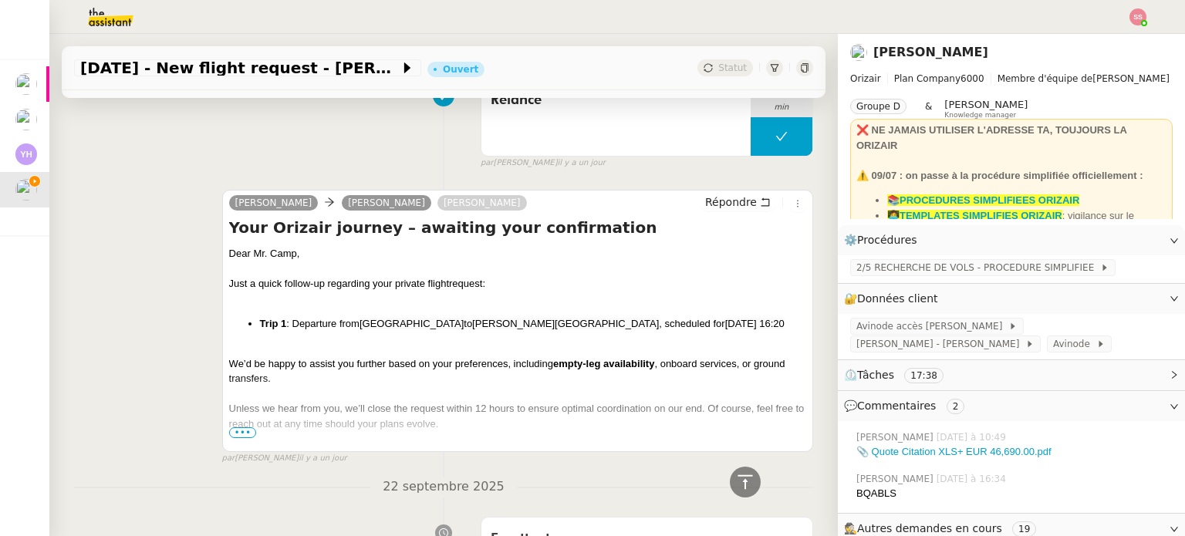
click at [268, 253] on div "Dear Mr. Camp," at bounding box center [517, 253] width 577 height 15
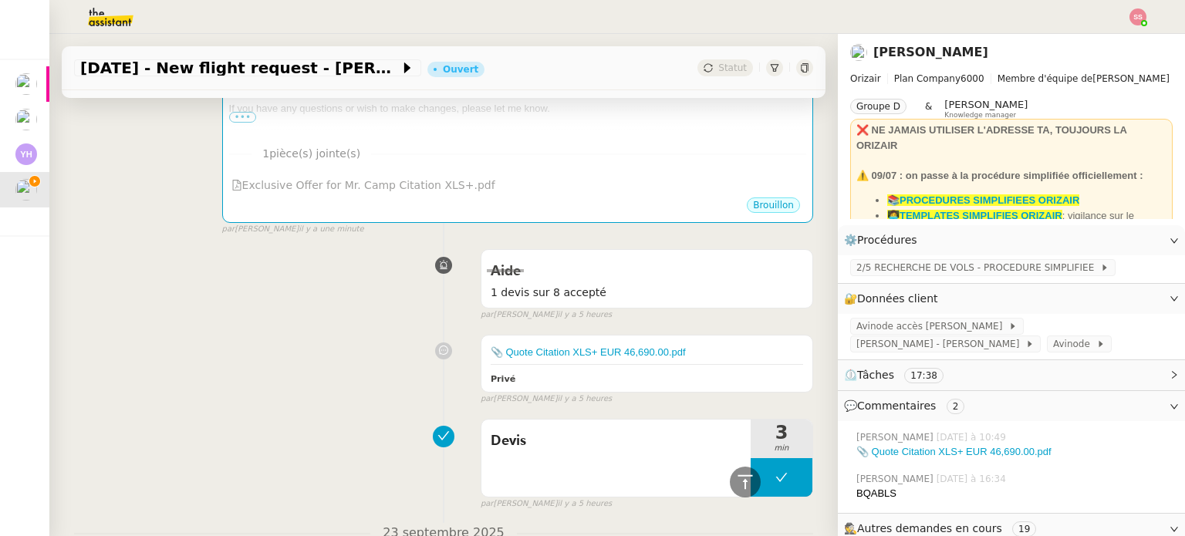
scroll to position [305, 0]
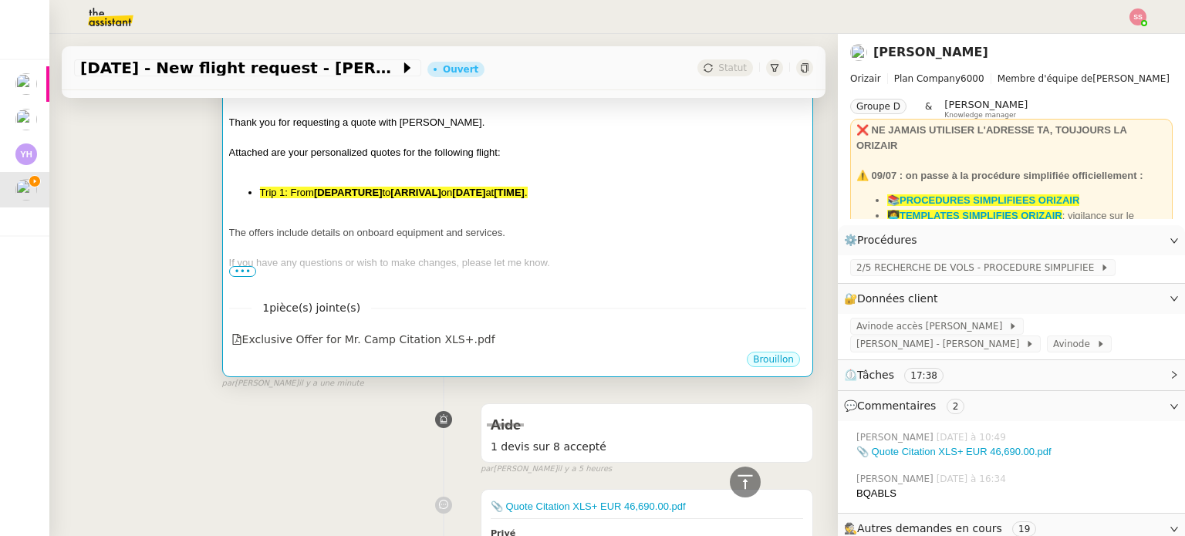
click at [557, 254] on div at bounding box center [517, 248] width 577 height 15
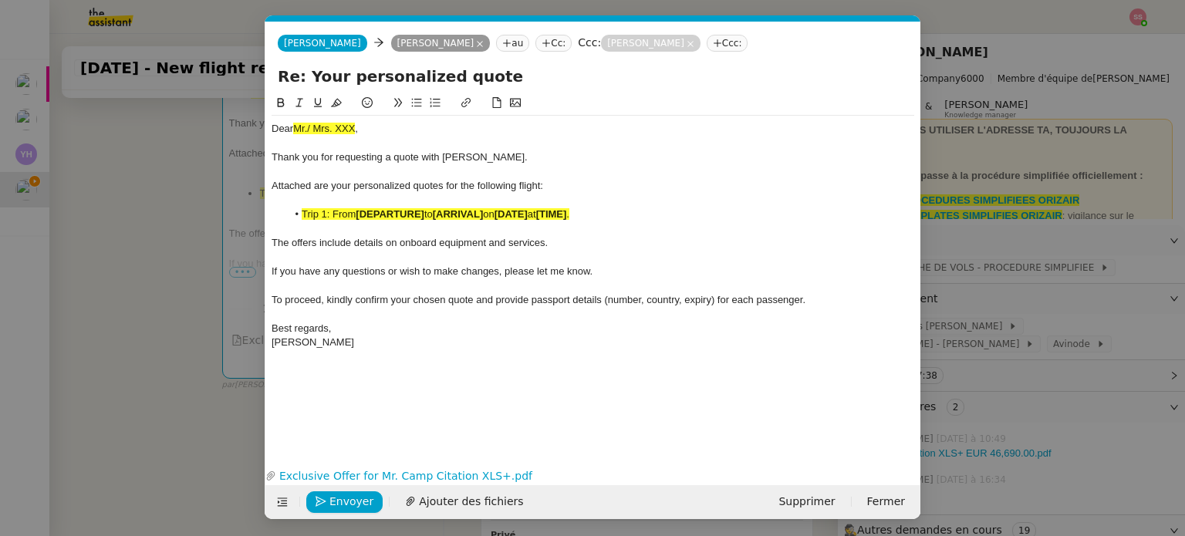
scroll to position [0, 71]
drag, startPoint x: 364, startPoint y: 131, endPoint x: 255, endPoint y: 131, distance: 109.6
click at [255, 131] on nz-modal-container "devis en Service ✈️ Orizair - Relance après en voi devis client ( EN ) Il convi…" at bounding box center [592, 268] width 1185 height 536
click at [253, 273] on nz-modal-container "devis en Service ✈️ Orizair - Relance après en voi devis client ( EN ) Il convi…" at bounding box center [592, 268] width 1185 height 536
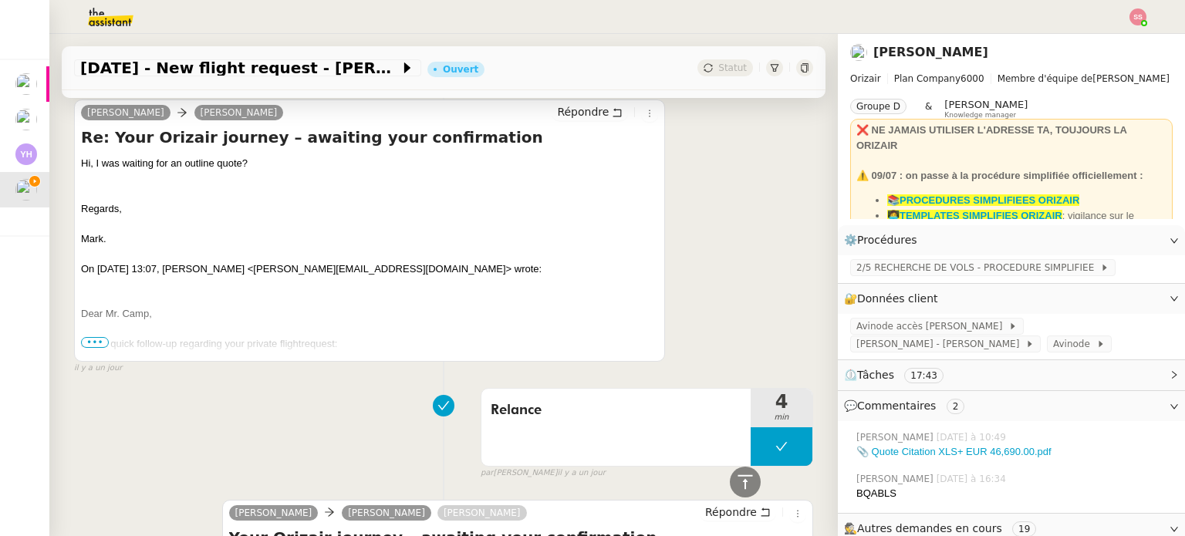
scroll to position [1770, 0]
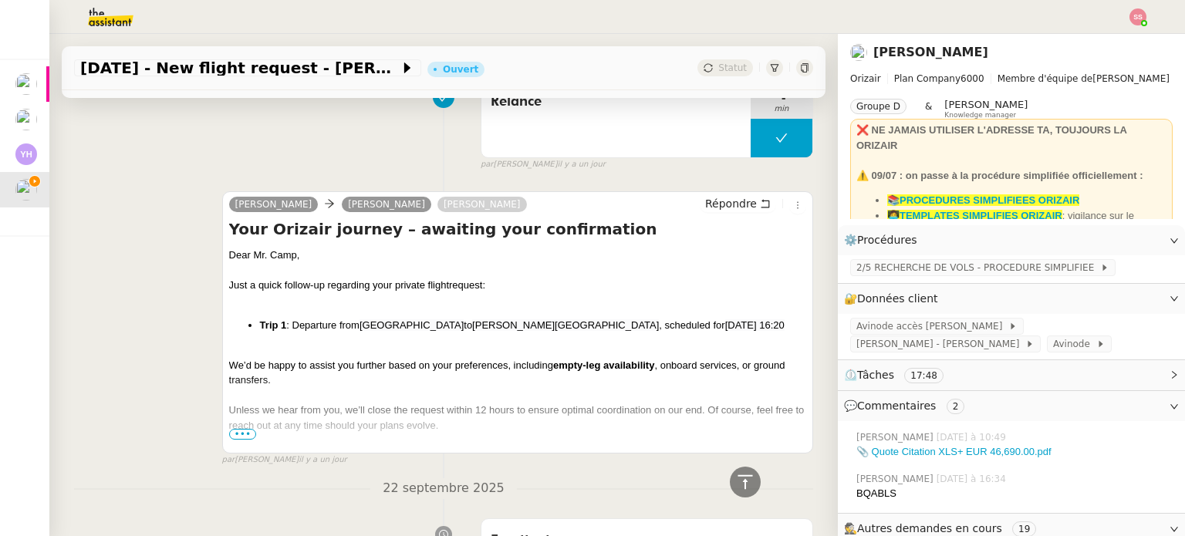
drag, startPoint x: 308, startPoint y: 336, endPoint x: 256, endPoint y: 330, distance: 52.1
click at [260, 330] on li "Trip 1 : Departure from [GEOGRAPHIC_DATA] to [PERSON_NAME][GEOGRAPHIC_DATA] , s…" at bounding box center [533, 325] width 546 height 15
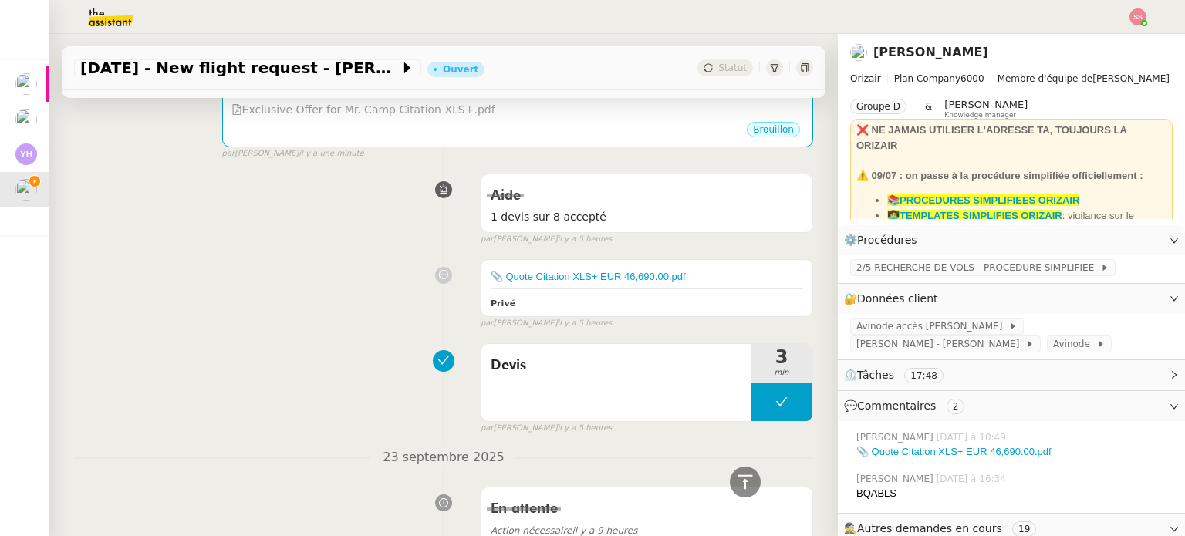
scroll to position [226, 0]
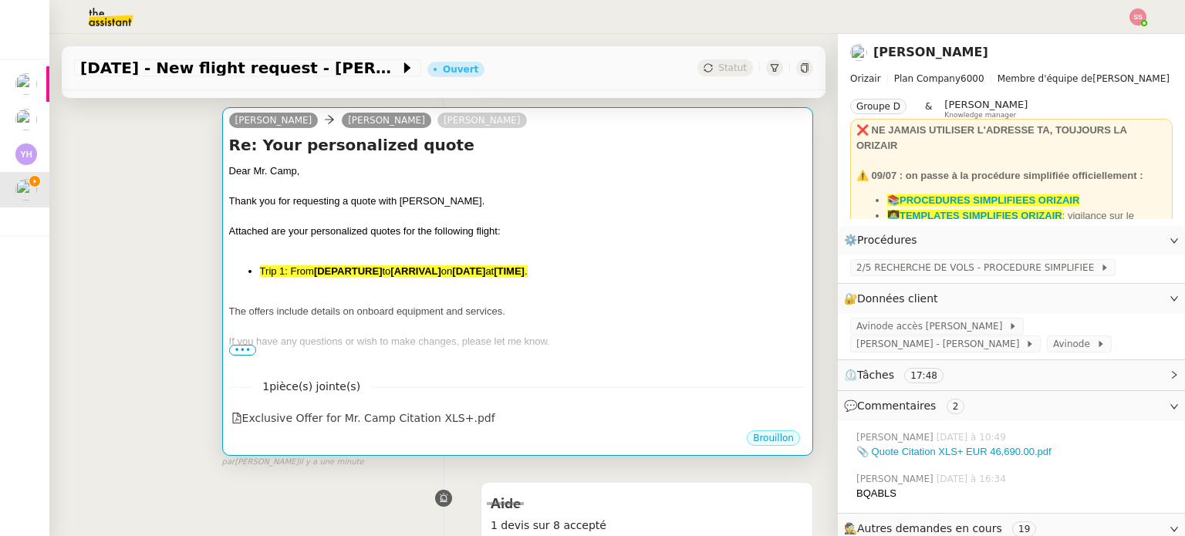
click at [424, 306] on div "The offers include details on onboard equipment and services." at bounding box center [517, 311] width 577 height 15
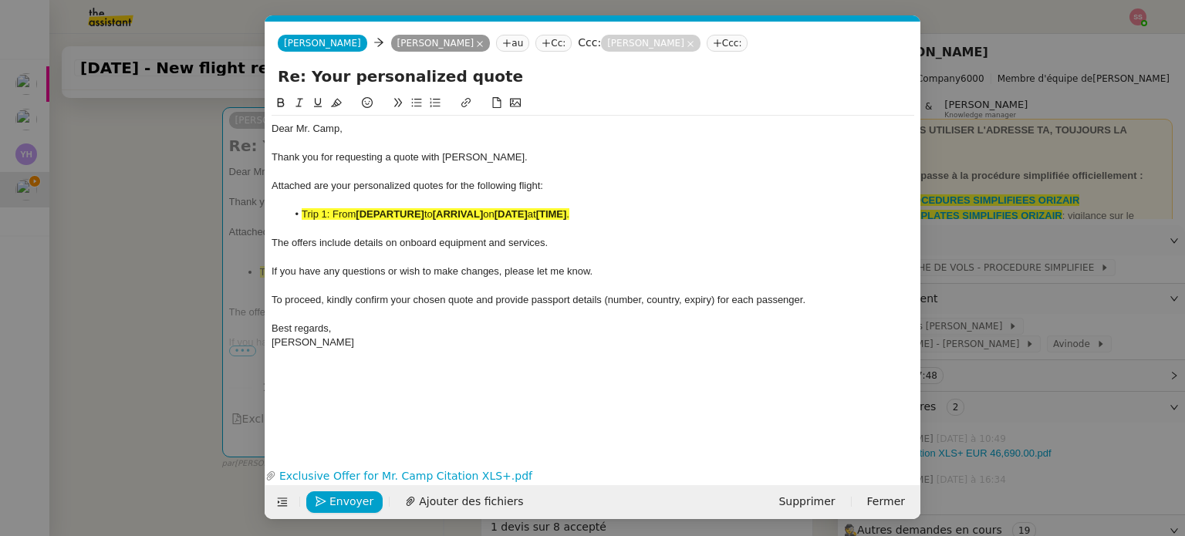
scroll to position [0, 71]
drag, startPoint x: 618, startPoint y: 212, endPoint x: 303, endPoint y: 212, distance: 315.6
click at [303, 212] on li "Trip 1: From [DEPARTURE] to [ARRIVAL] on [DATE] at [TIME] ." at bounding box center [601, 215] width 628 height 14
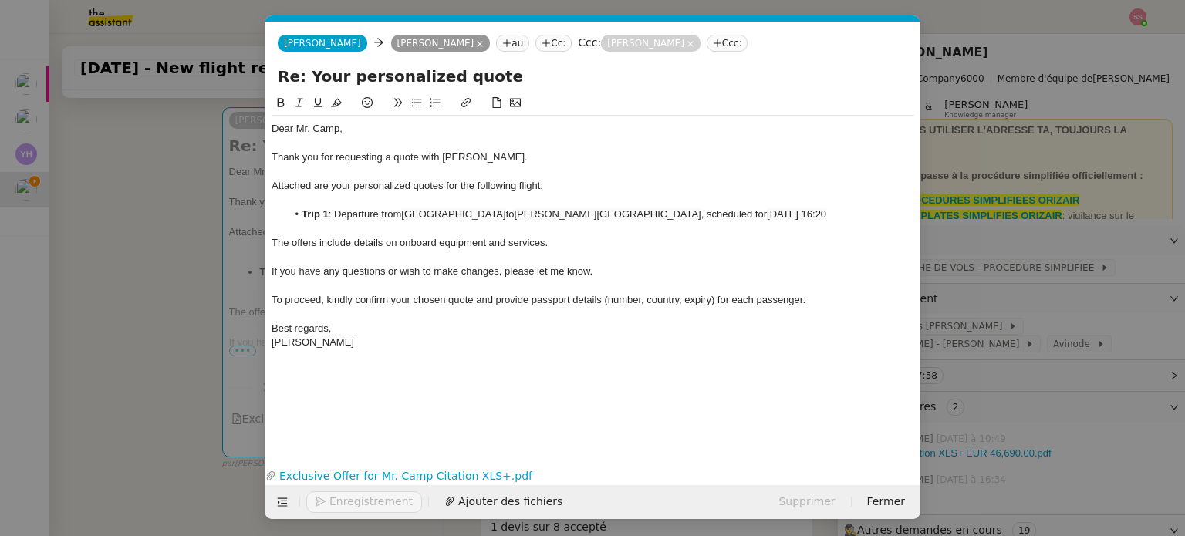
click at [441, 184] on span "Attached are your personalized quotes for the following flight:" at bounding box center [408, 186] width 272 height 12
click at [352, 500] on span "Envoyer" at bounding box center [352, 502] width 44 height 18
click at [352, 500] on span "Confirmer l'envoi" at bounding box center [376, 502] width 93 height 18
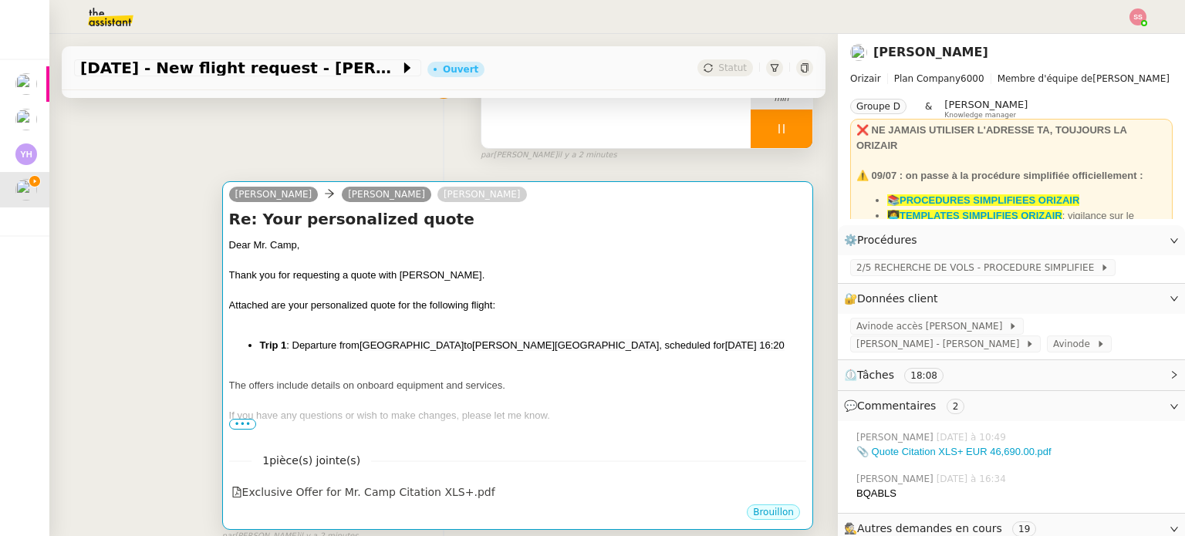
scroll to position [232, 0]
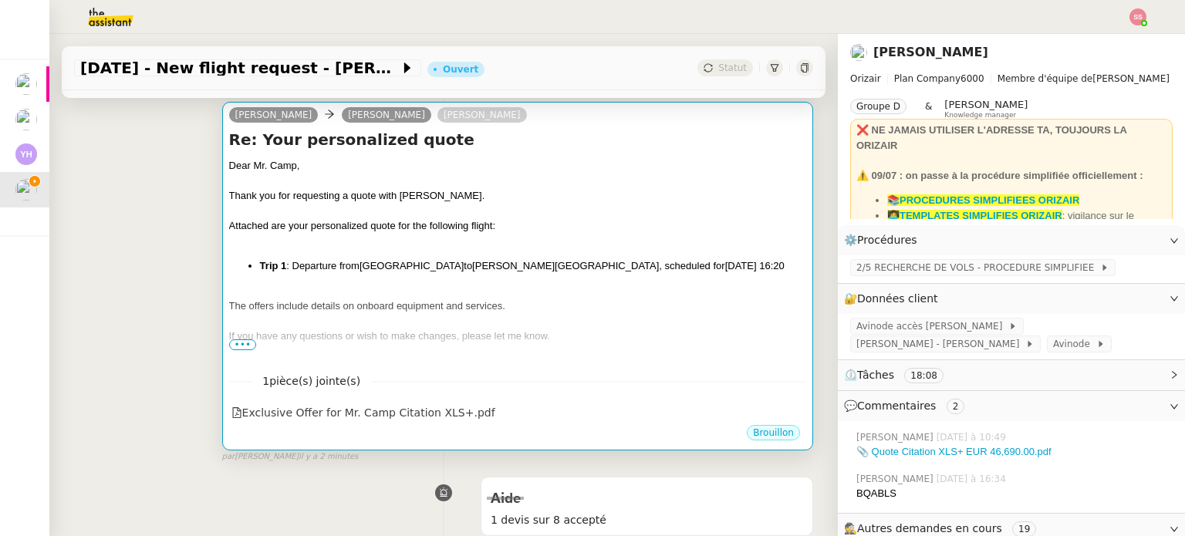
click at [401, 260] on div "Dear Mr. [PERSON_NAME], Thank you for requesting a quote with [PERSON_NAME]. At…" at bounding box center [517, 288] width 577 height 261
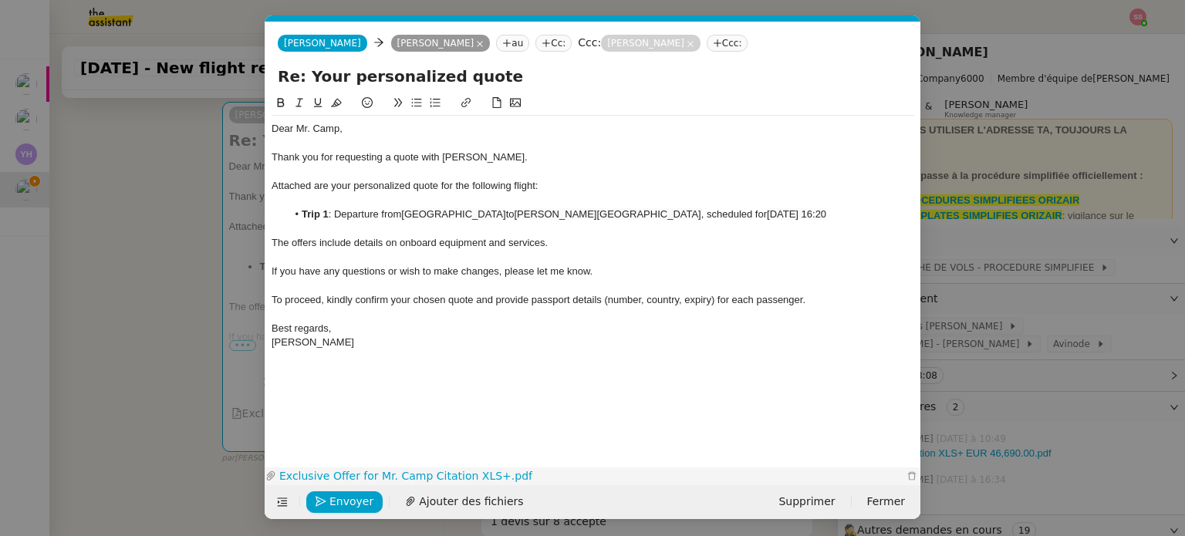
scroll to position [0, 71]
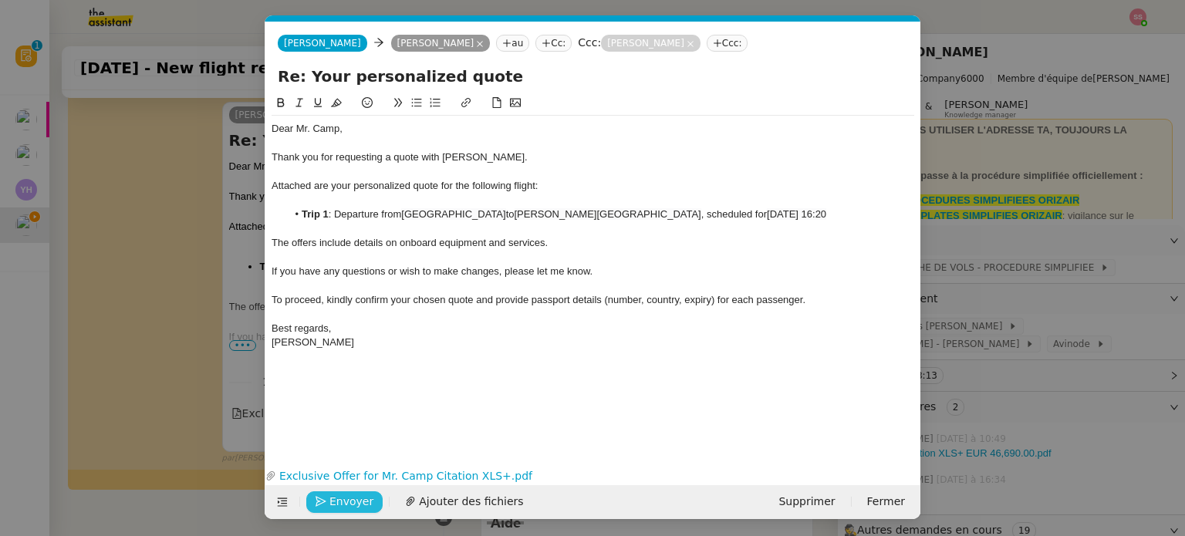
click at [337, 497] on span "Envoyer" at bounding box center [352, 502] width 44 height 18
click at [164, 286] on nz-modal-container "devis en Service ✈️ Orizair - Relance après en voi devis client ( EN ) Il convi…" at bounding box center [592, 268] width 1185 height 536
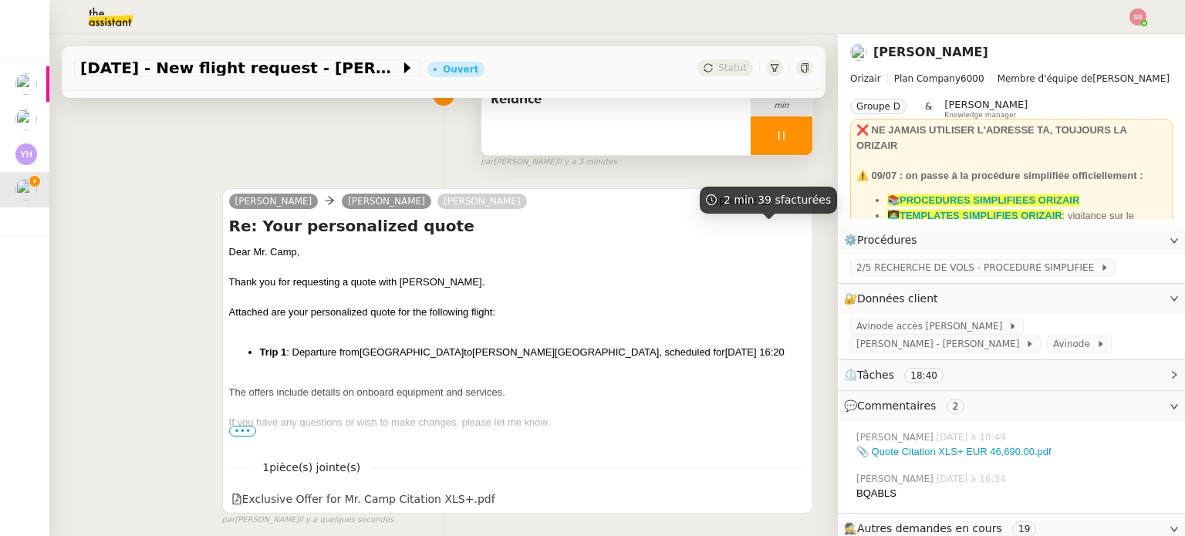
scroll to position [154, 0]
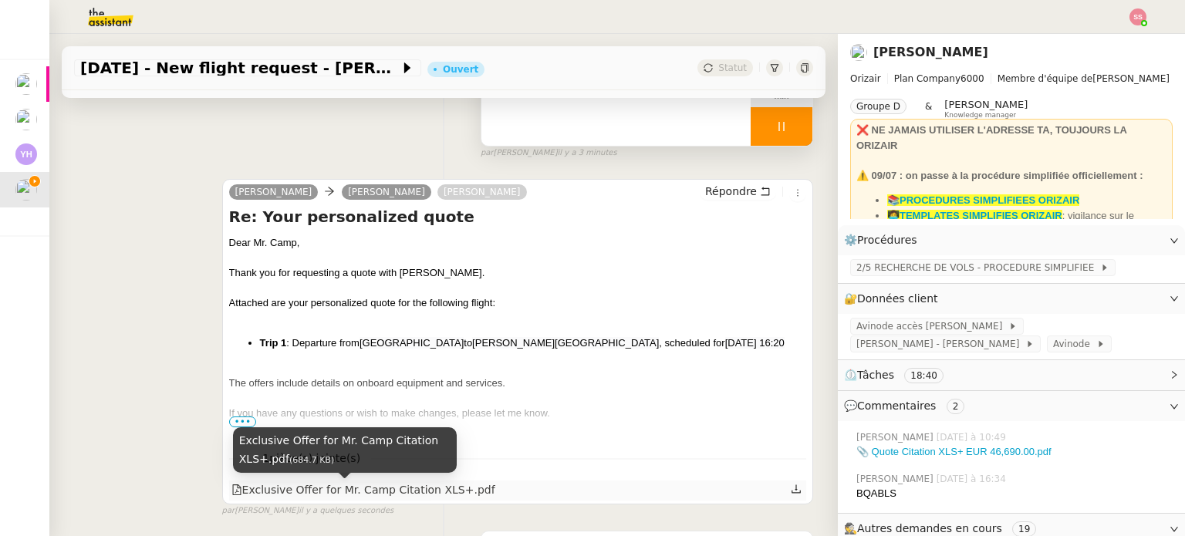
click at [329, 499] on div "Exclusive Offer for Mr. Camp Citation XLS+.pdf" at bounding box center [364, 491] width 264 height 18
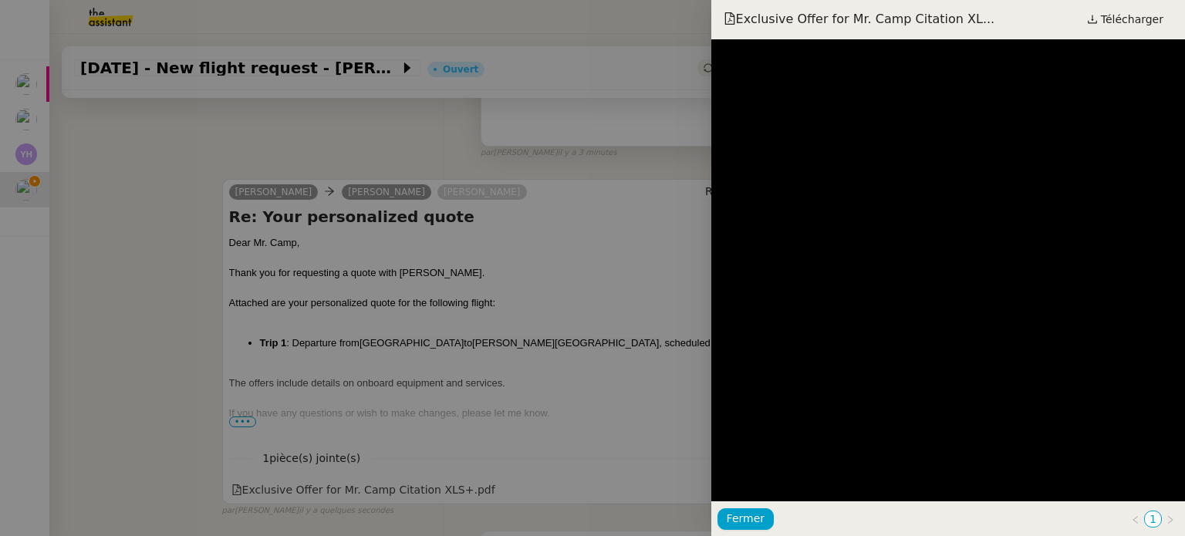
click at [501, 268] on div at bounding box center [592, 268] width 1185 height 536
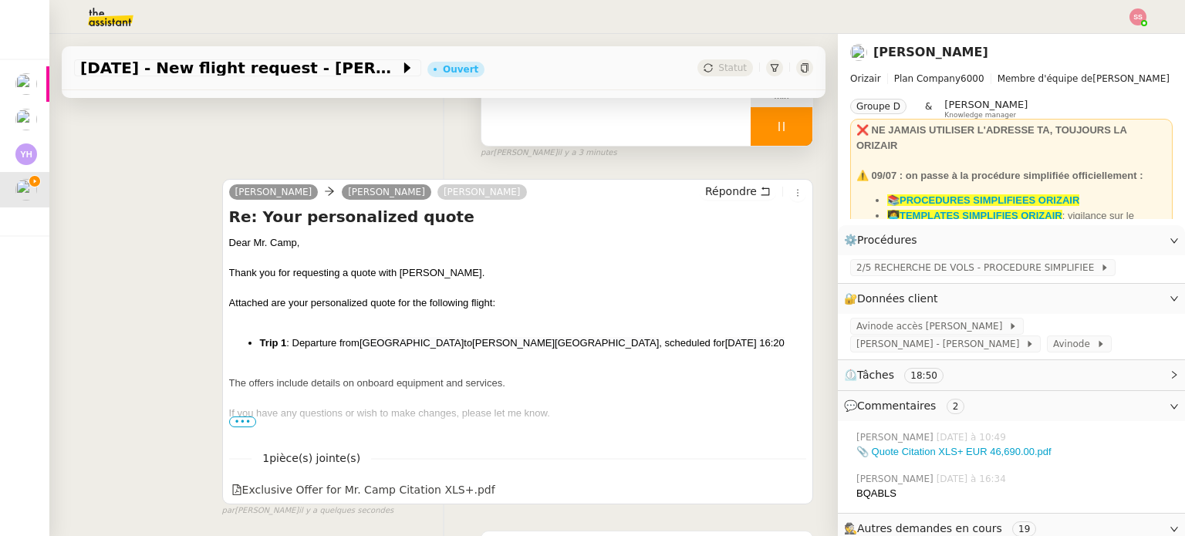
scroll to position [0, 0]
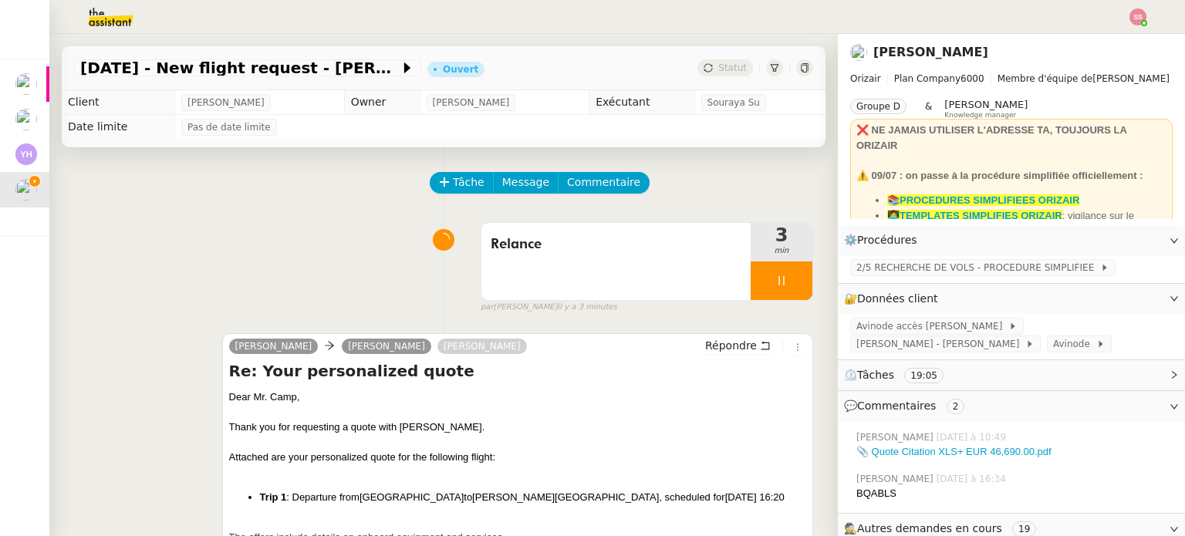
click at [768, 296] on div at bounding box center [782, 281] width 62 height 39
click at [792, 285] on icon at bounding box center [798, 280] width 12 height 8
click at [723, 66] on span "Statut" at bounding box center [733, 68] width 29 height 11
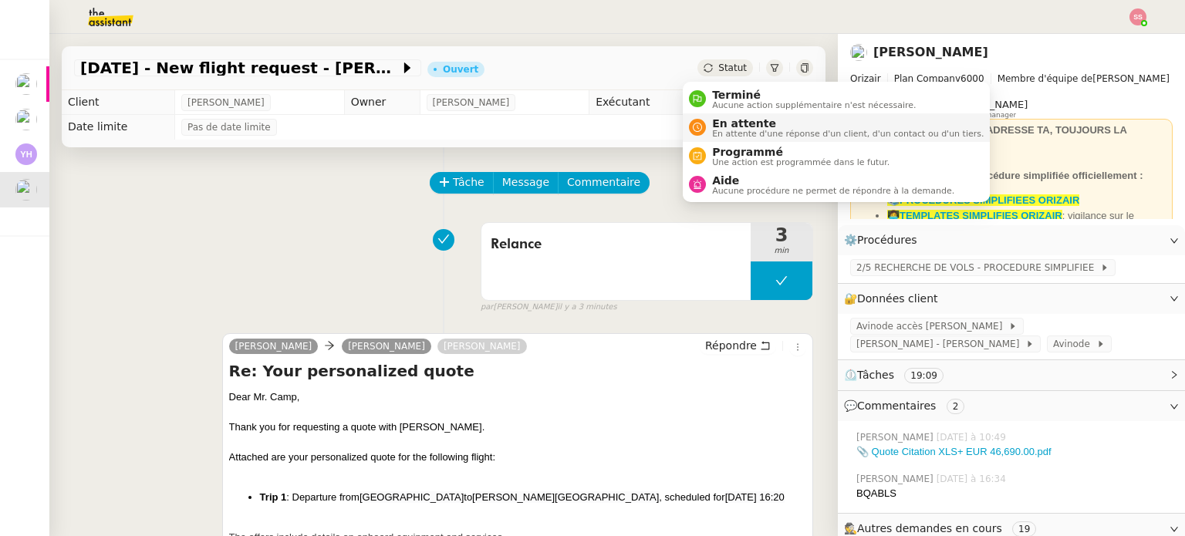
click at [736, 121] on span "En attente" at bounding box center [848, 123] width 272 height 12
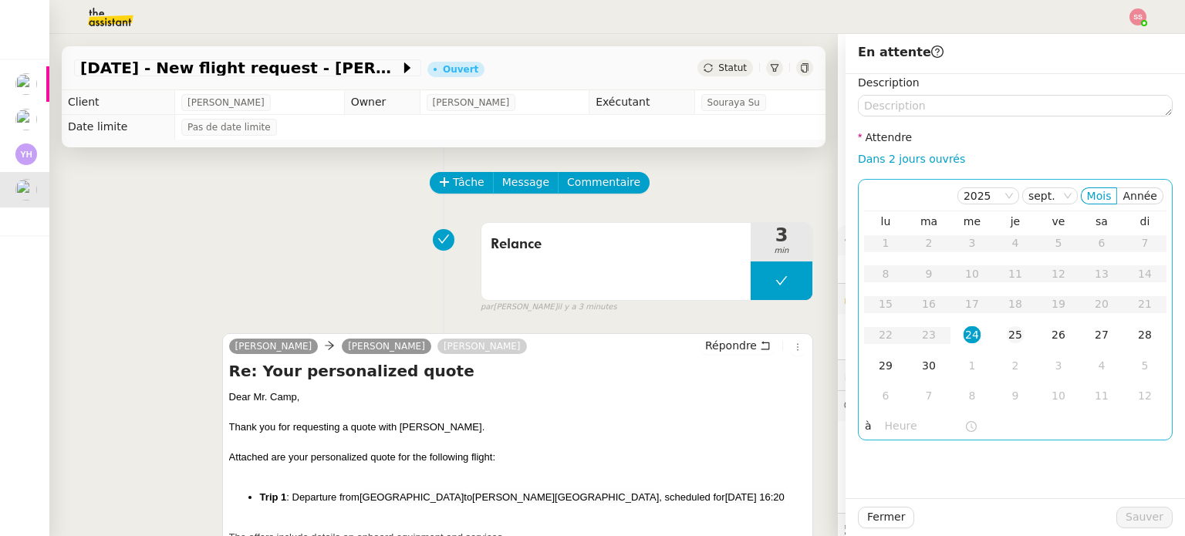
click at [1007, 340] on div "25" at bounding box center [1015, 334] width 17 height 17
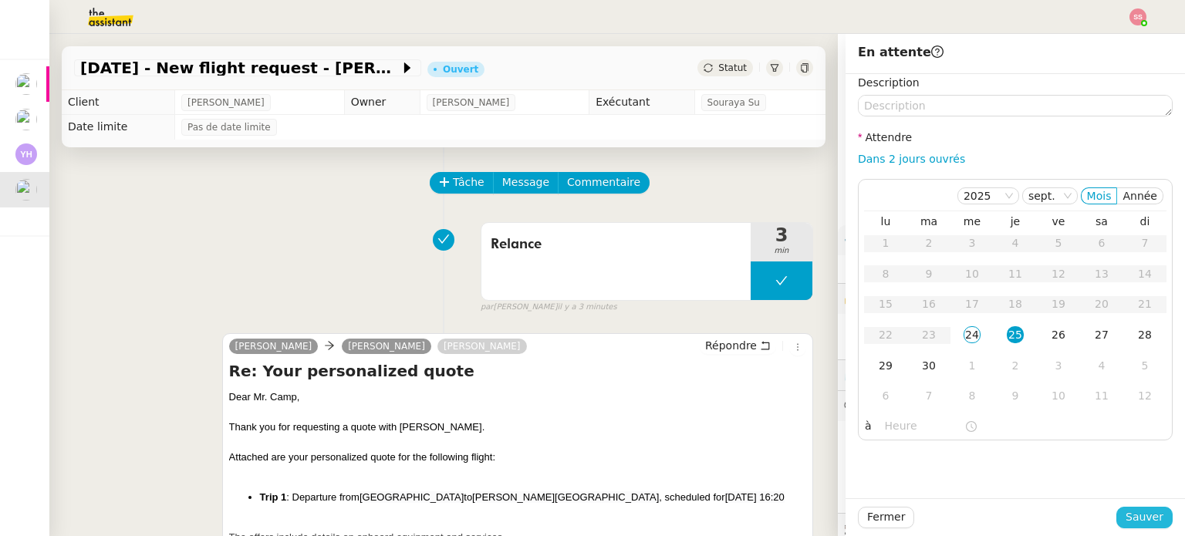
click at [1145, 515] on span "Sauver" at bounding box center [1145, 518] width 38 height 18
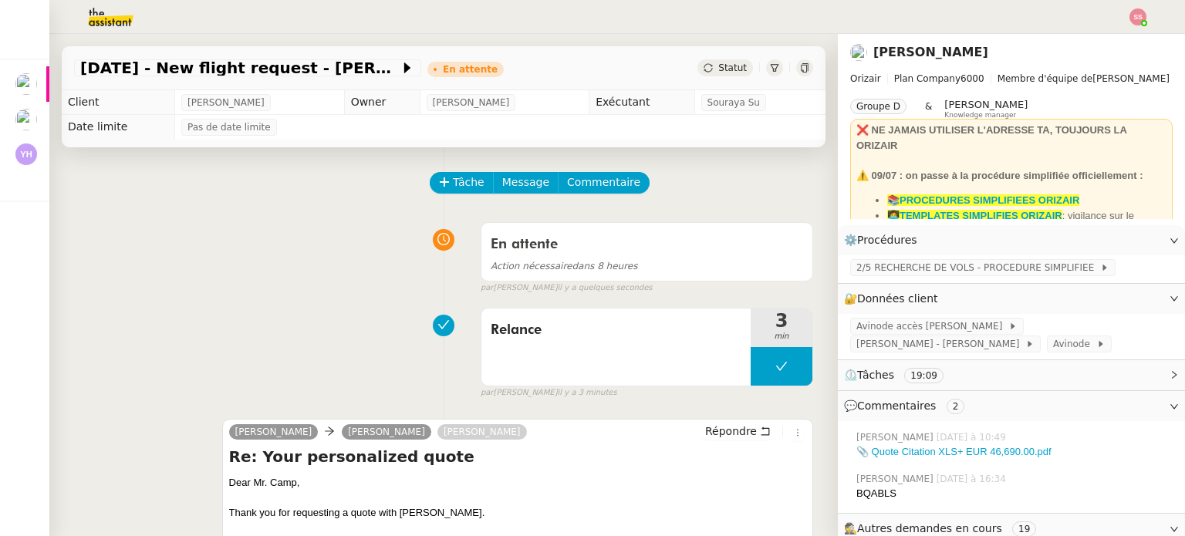
click at [1148, 16] on nz-header at bounding box center [592, 17] width 1185 height 34
click at [1136, 22] on img at bounding box center [1138, 16] width 17 height 17
click at [1130, 39] on li "Suivi" at bounding box center [1096, 44] width 100 height 22
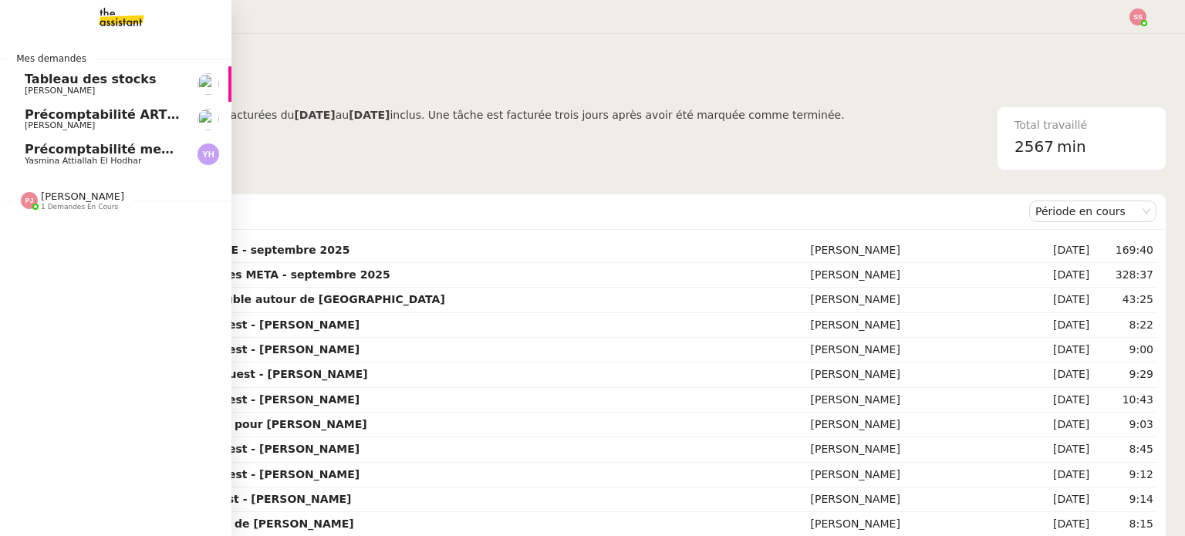
click at [92, 149] on span "Précomptabilité mensuelle de la SCI du Clos Bonin - [DATE]" at bounding box center [231, 149] width 412 height 15
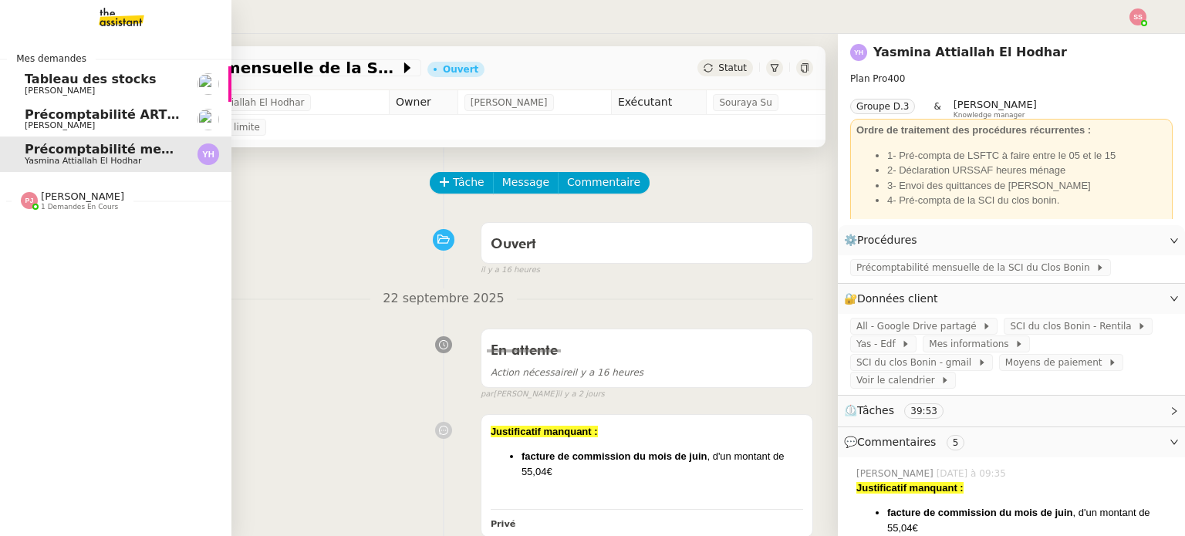
click at [50, 208] on span "1 demandes en cours" at bounding box center [79, 207] width 77 height 8
click at [78, 201] on span "[PERSON_NAME]" at bounding box center [103, 196] width 156 height 9
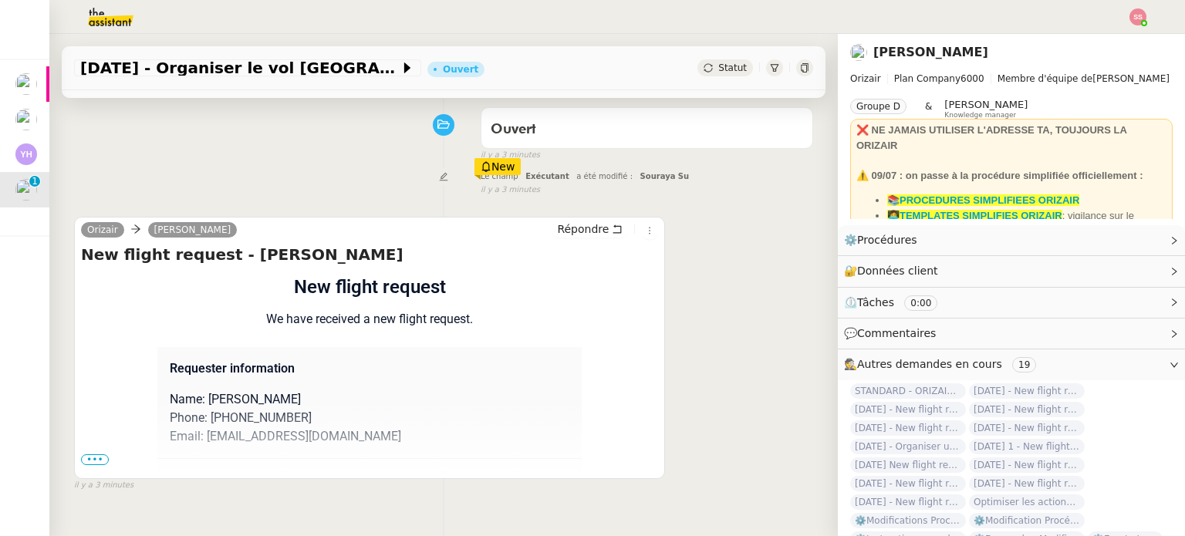
scroll to position [154, 0]
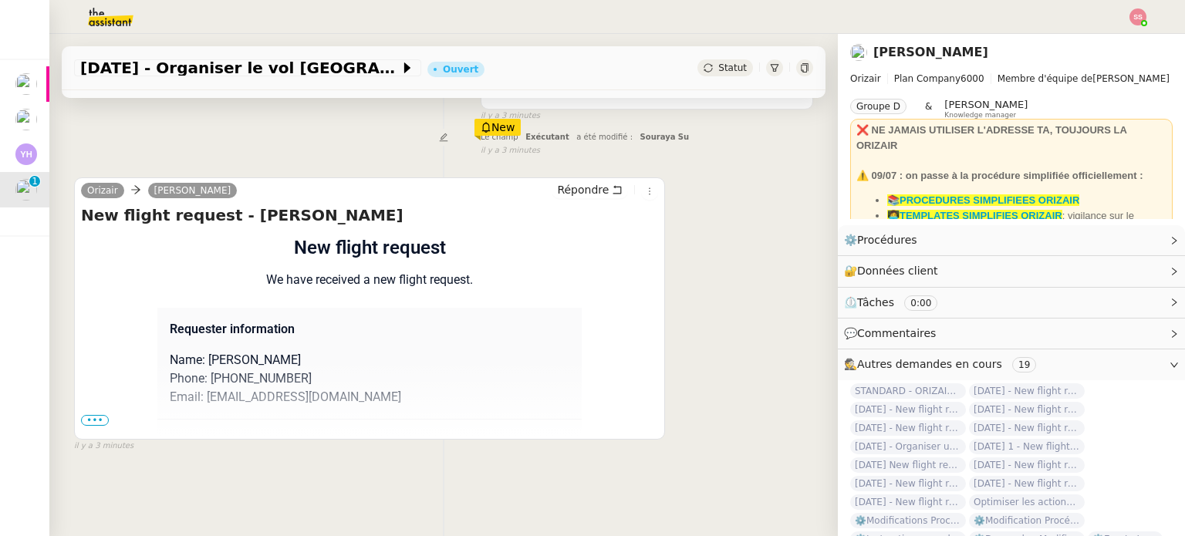
click at [100, 422] on span "•••" at bounding box center [95, 420] width 28 height 11
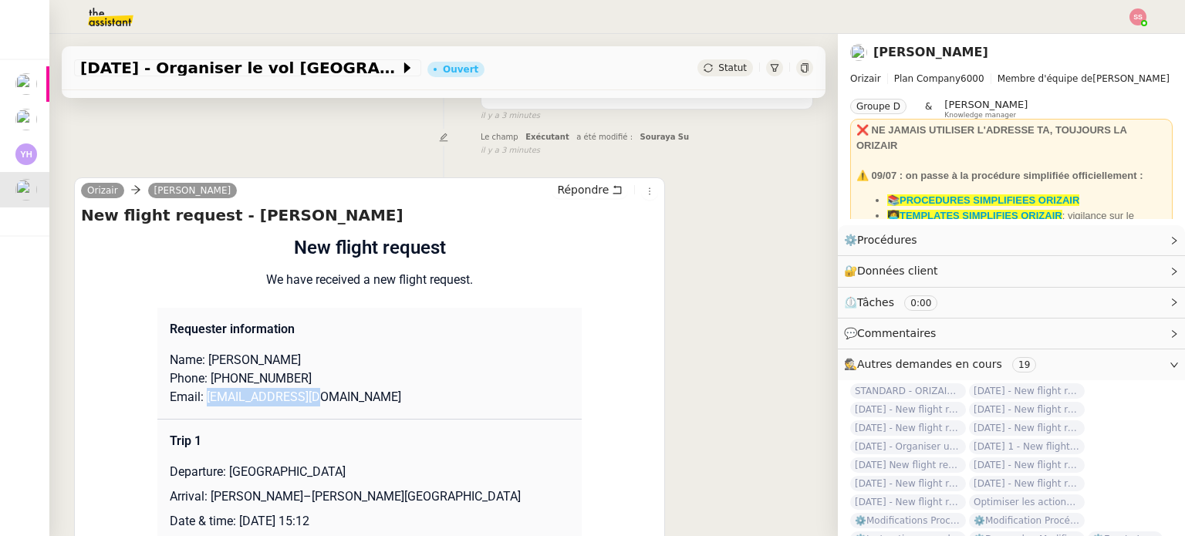
drag, startPoint x: 282, startPoint y: 402, endPoint x: 198, endPoint y: 402, distance: 84.9
click at [198, 402] on p "Email: [EMAIL_ADDRESS][DOMAIN_NAME]" at bounding box center [370, 397] width 400 height 19
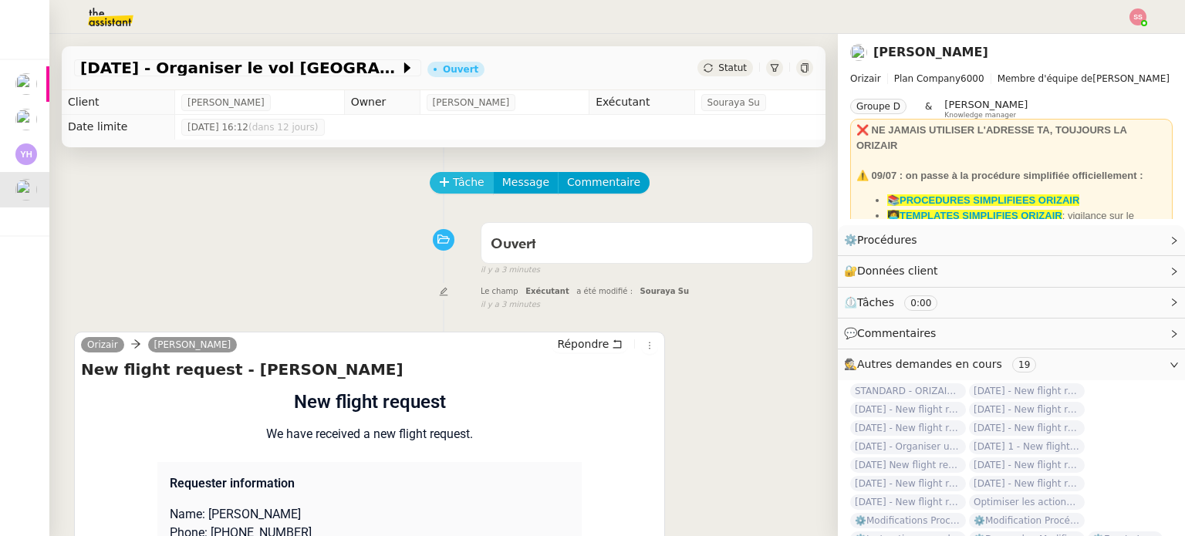
click at [456, 181] on span "Tâche" at bounding box center [469, 183] width 32 height 18
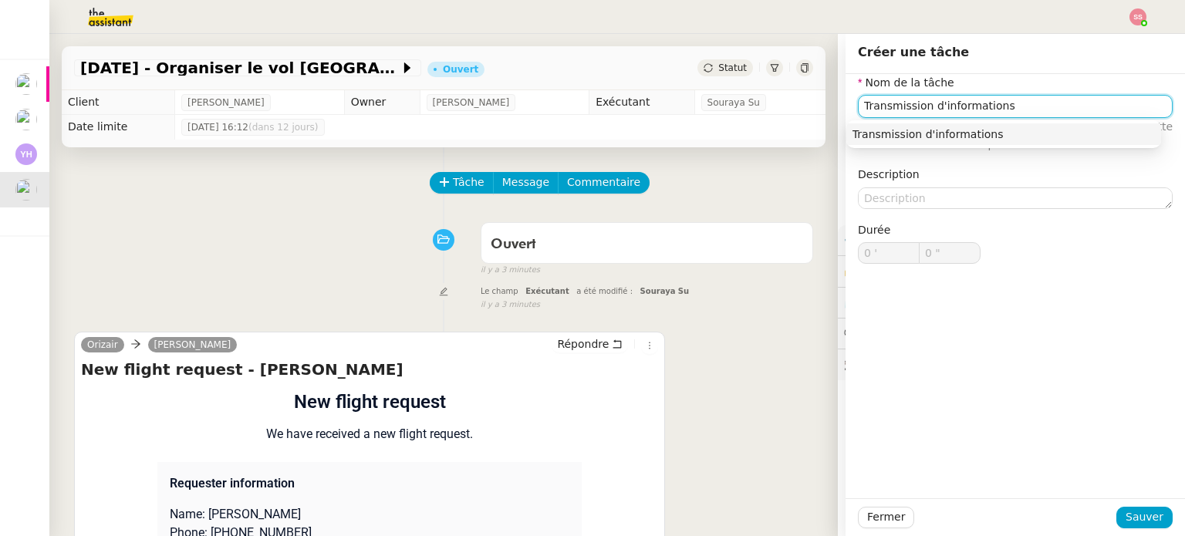
click at [995, 140] on div "Transmission d'informations" at bounding box center [1004, 134] width 303 height 14
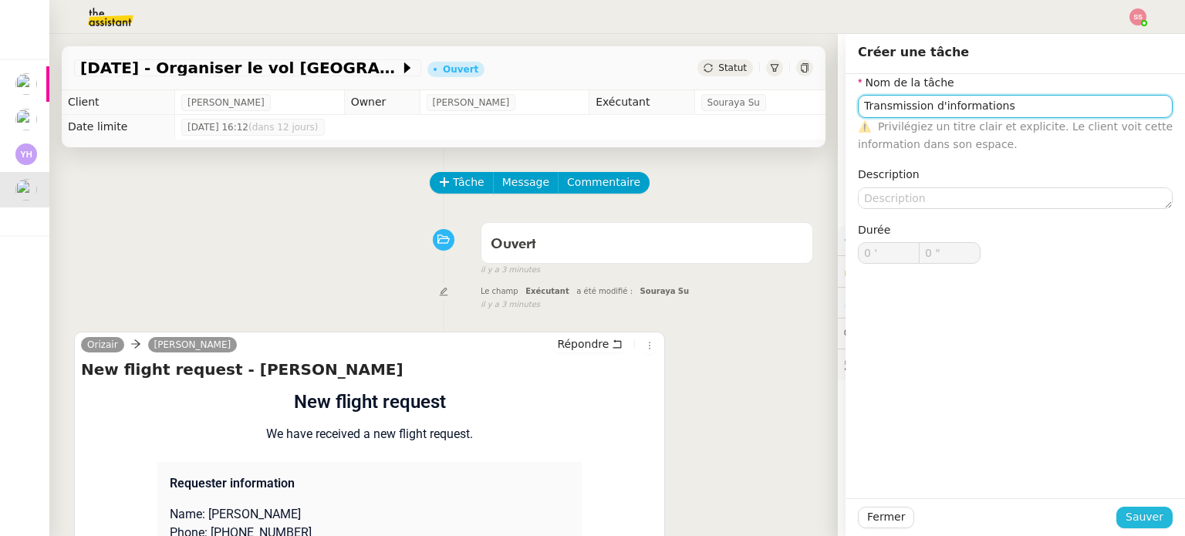
type input "Transmission d'informations"
click at [1126, 509] on span "Sauver" at bounding box center [1145, 518] width 38 height 18
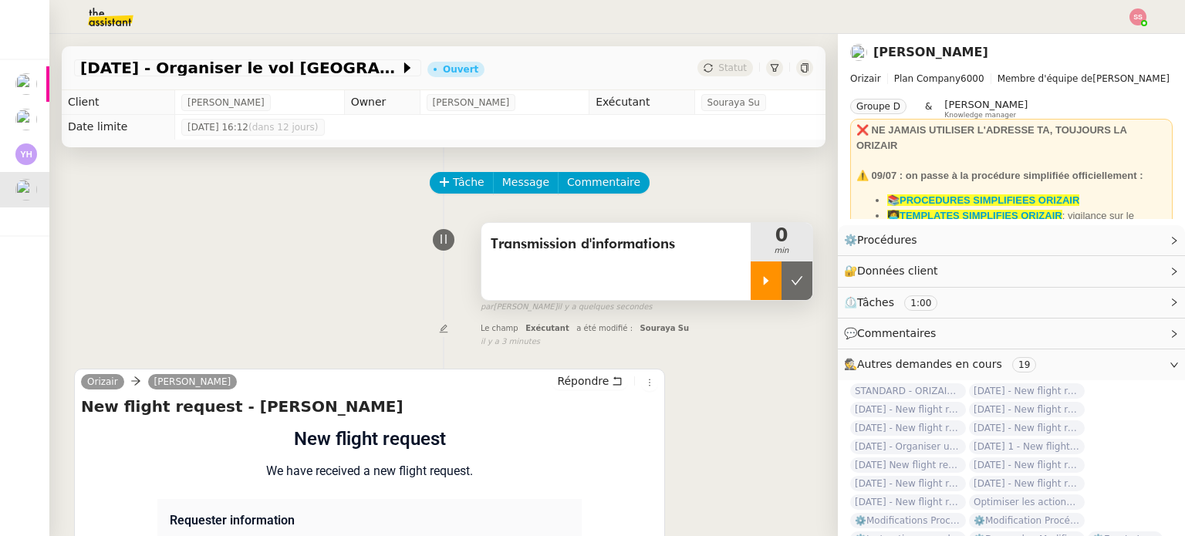
click at [760, 279] on icon at bounding box center [766, 281] width 12 height 12
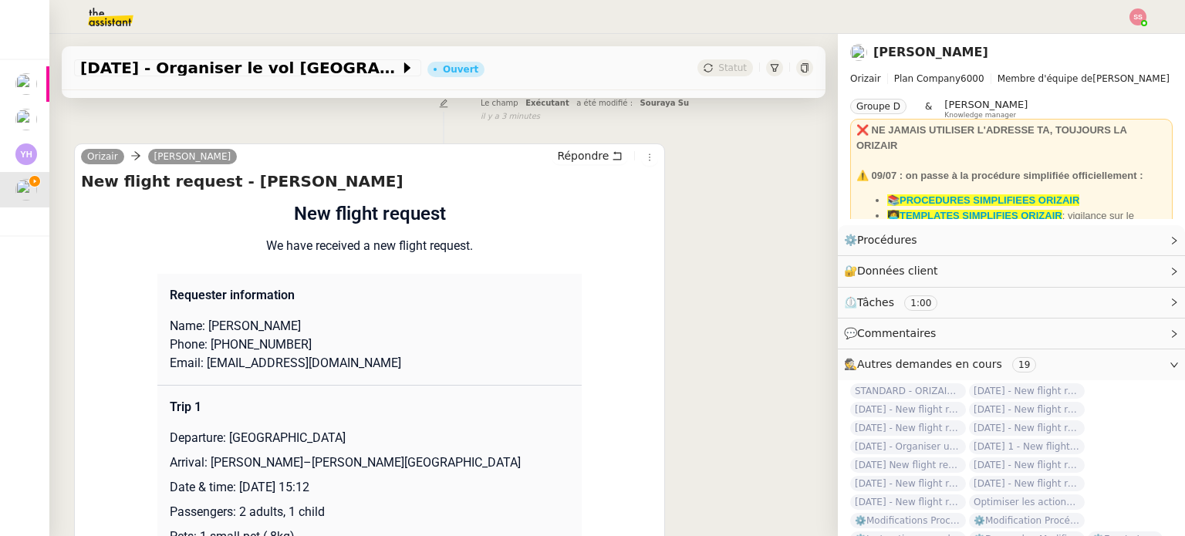
scroll to position [309, 0]
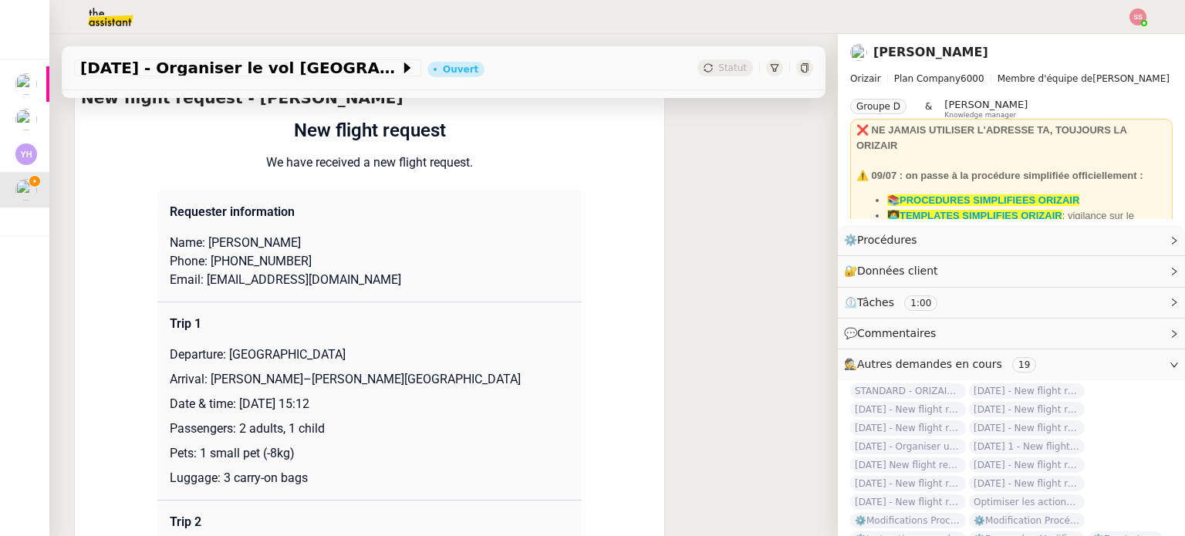
click at [268, 288] on p "Email: [EMAIL_ADDRESS][DOMAIN_NAME]" at bounding box center [370, 280] width 400 height 19
click at [305, 278] on p "Email: [EMAIL_ADDRESS][DOMAIN_NAME]" at bounding box center [370, 280] width 400 height 19
drag, startPoint x: 314, startPoint y: 281, endPoint x: 197, endPoint y: 284, distance: 117.3
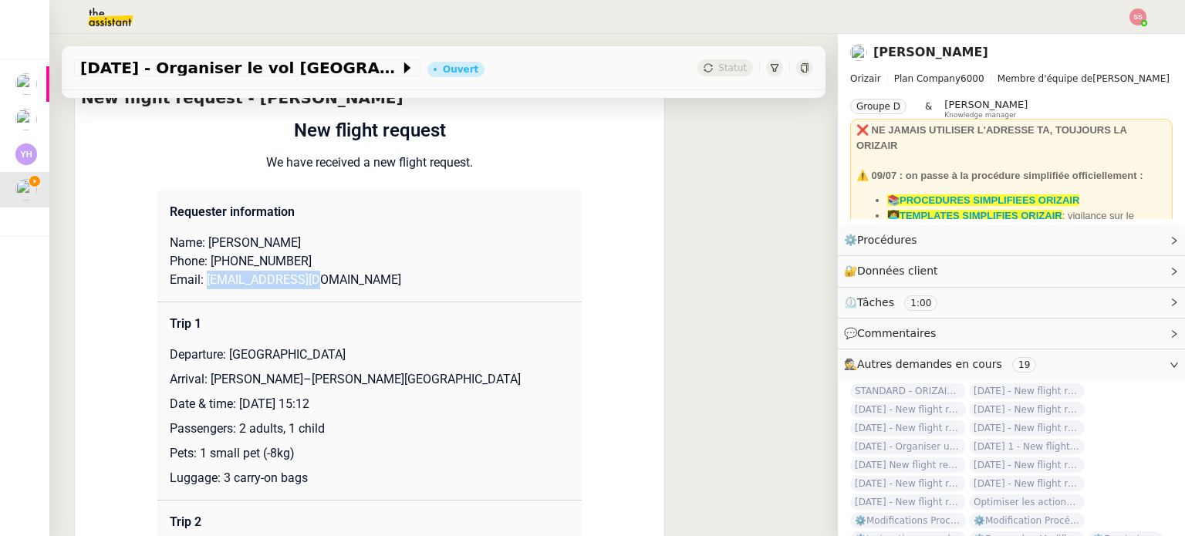
click at [197, 284] on p "Email: [EMAIL_ADDRESS][DOMAIN_NAME]" at bounding box center [370, 280] width 400 height 19
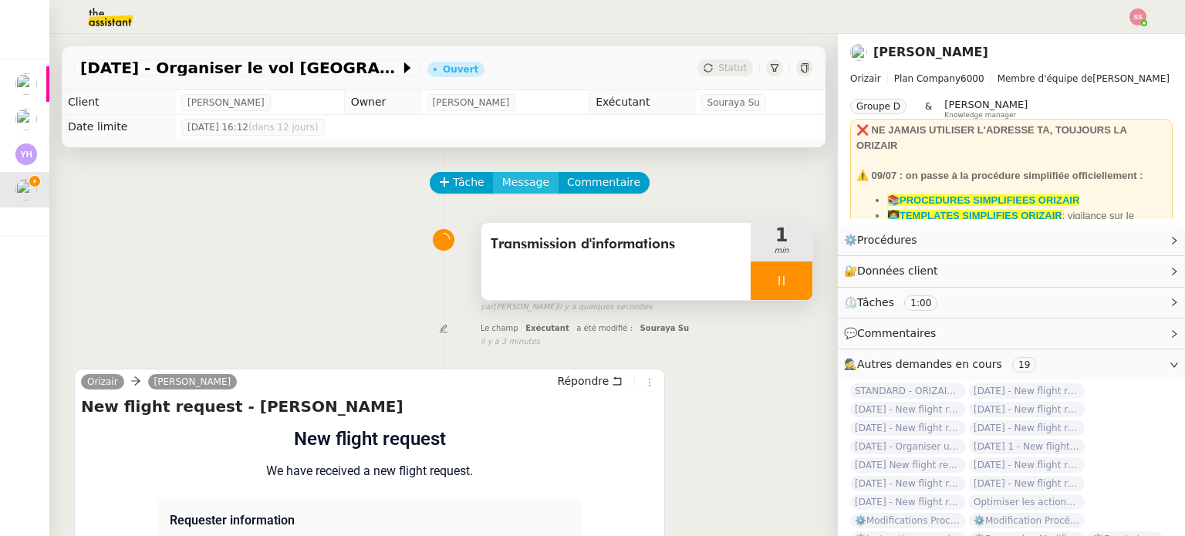
click at [500, 194] on button "Message" at bounding box center [526, 183] width 66 height 22
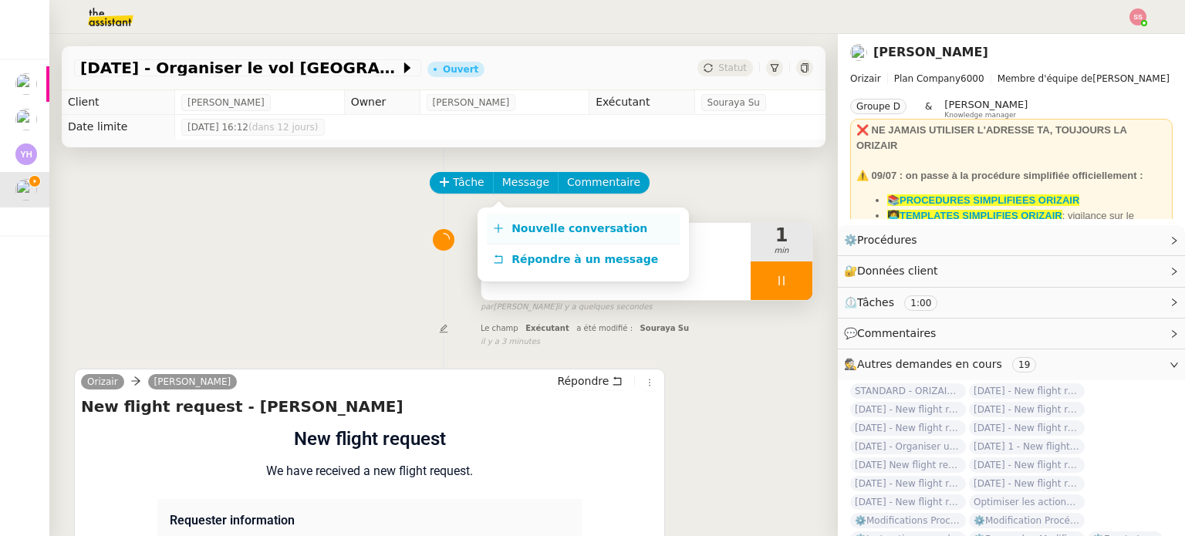
click at [527, 222] on span "Nouvelle conversation" at bounding box center [580, 228] width 136 height 12
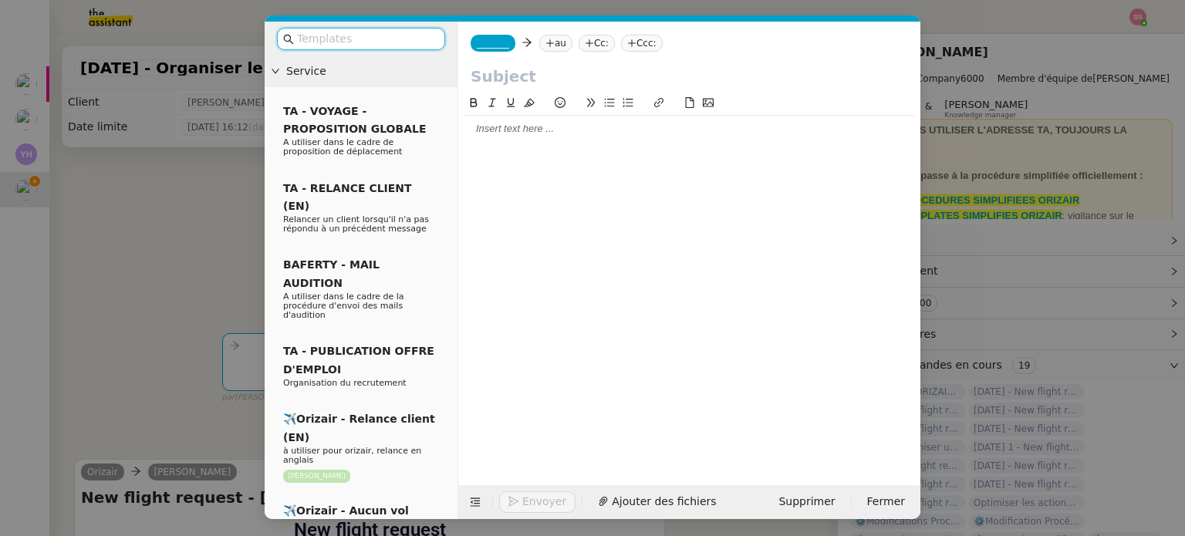
click at [555, 39] on nz-tag "au" at bounding box center [555, 43] width 33 height 17
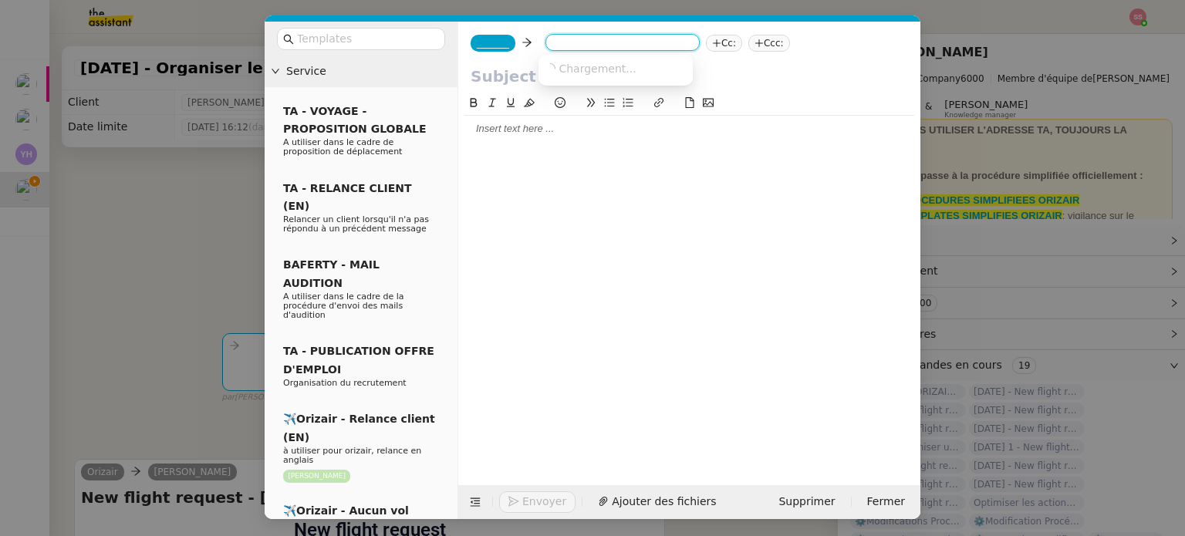
paste input "[EMAIL_ADDRESS][DOMAIN_NAME]"
type input "[EMAIL_ADDRESS][DOMAIN_NAME]"
click at [587, 63] on span "[EMAIL_ADDRESS][DOMAIN_NAME]" at bounding box center [639, 68] width 189 height 12
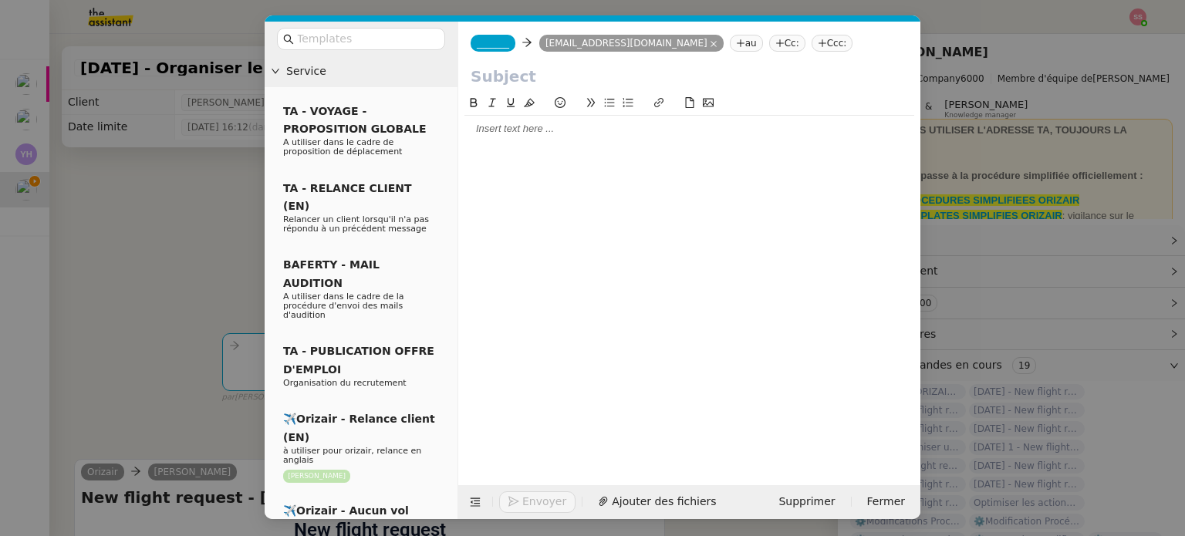
click at [499, 49] on span "_______" at bounding box center [493, 43] width 32 height 11
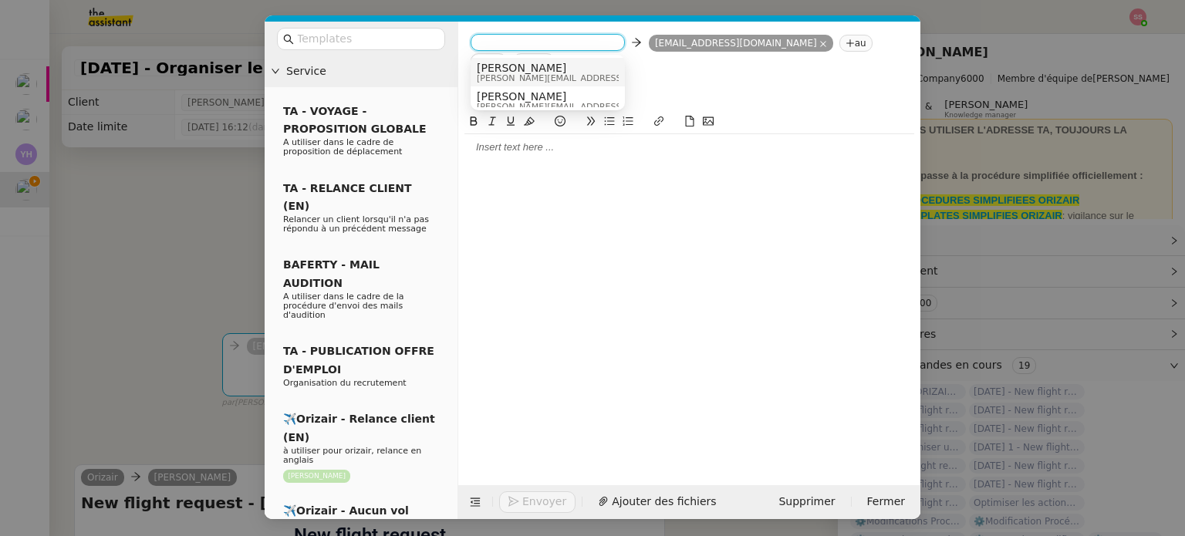
click at [551, 69] on span "[PERSON_NAME]" at bounding box center [586, 68] width 219 height 12
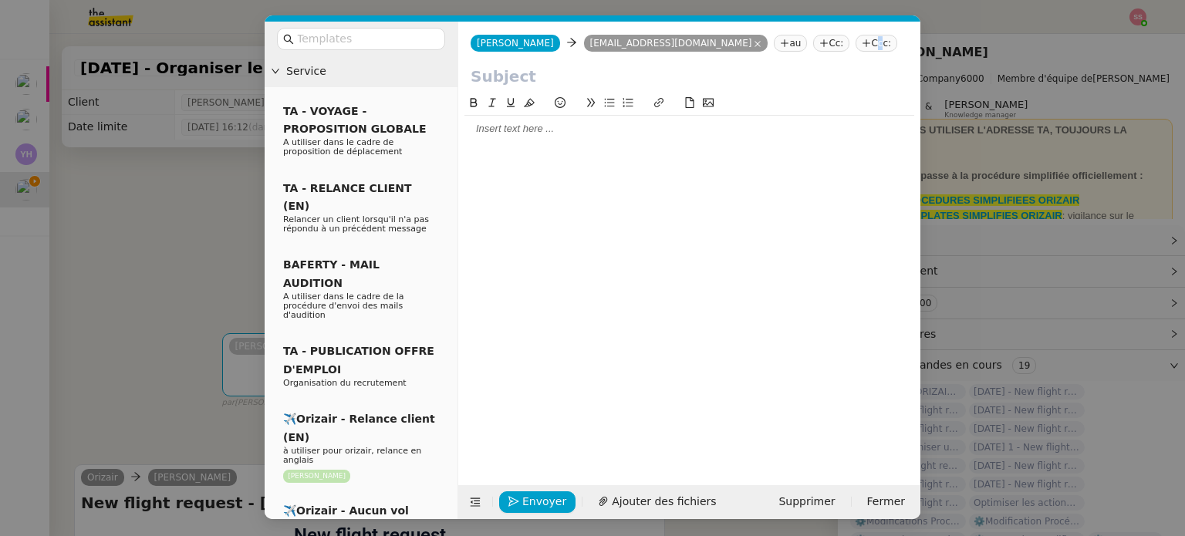
click at [856, 46] on nz-tag "Ccc:" at bounding box center [877, 43] width 42 height 17
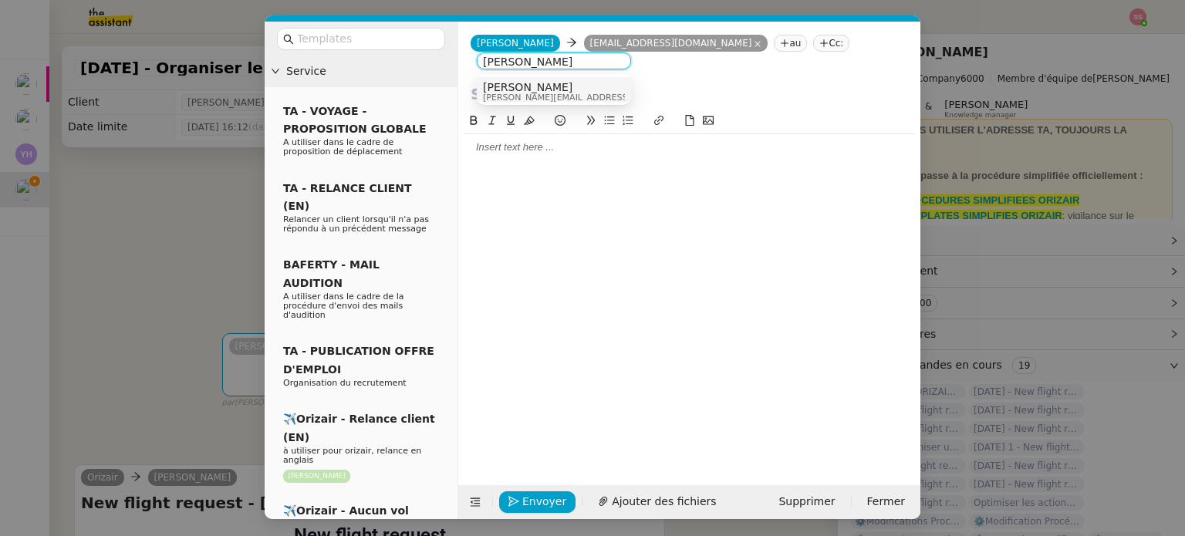
type input "[PERSON_NAME]"
click at [608, 86] on div "[PERSON_NAME] [PERSON_NAME][EMAIL_ADDRESS][DOMAIN_NAME]" at bounding box center [554, 91] width 142 height 21
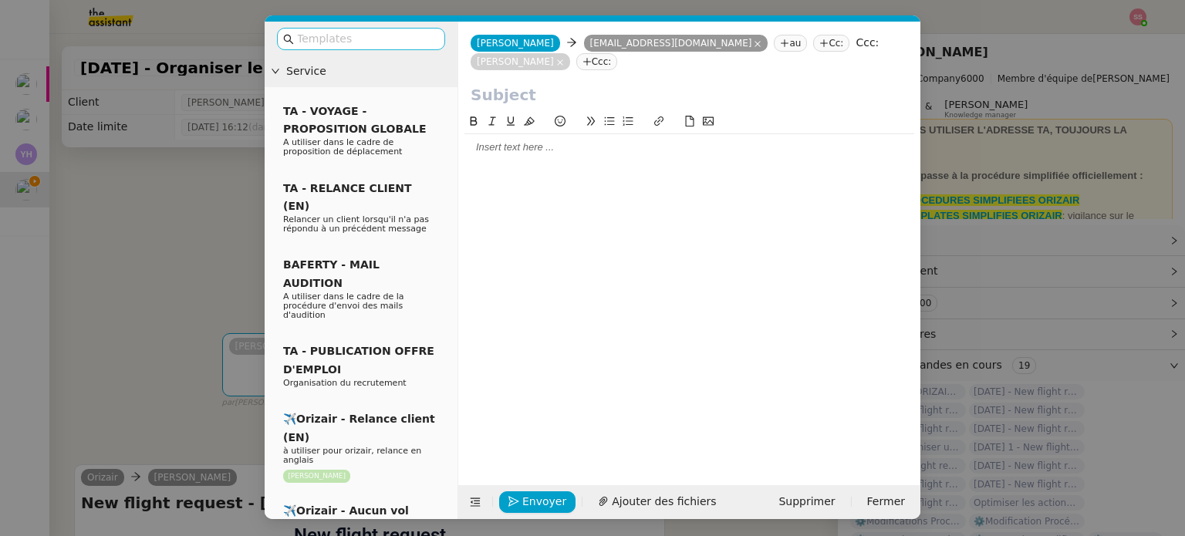
click at [367, 49] on nz-input-group at bounding box center [361, 39] width 168 height 22
click at [367, 43] on input "text" at bounding box center [366, 39] width 139 height 18
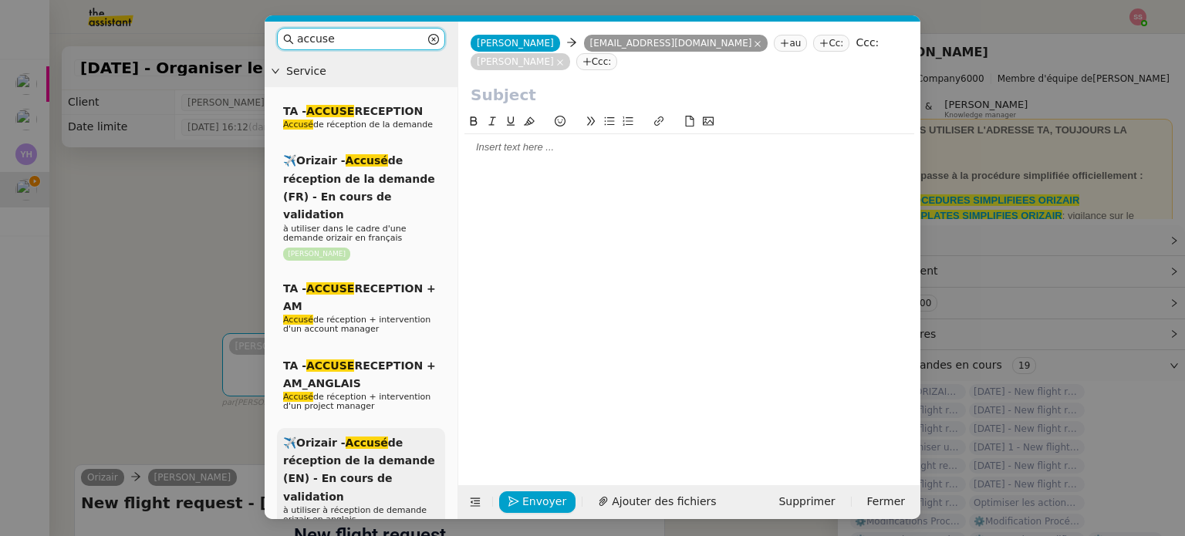
type input "accuse"
click at [399, 450] on div "✈️Orizair - Accusé de réception de la demande (EN) - En cours de validation à u…" at bounding box center [361, 489] width 168 height 122
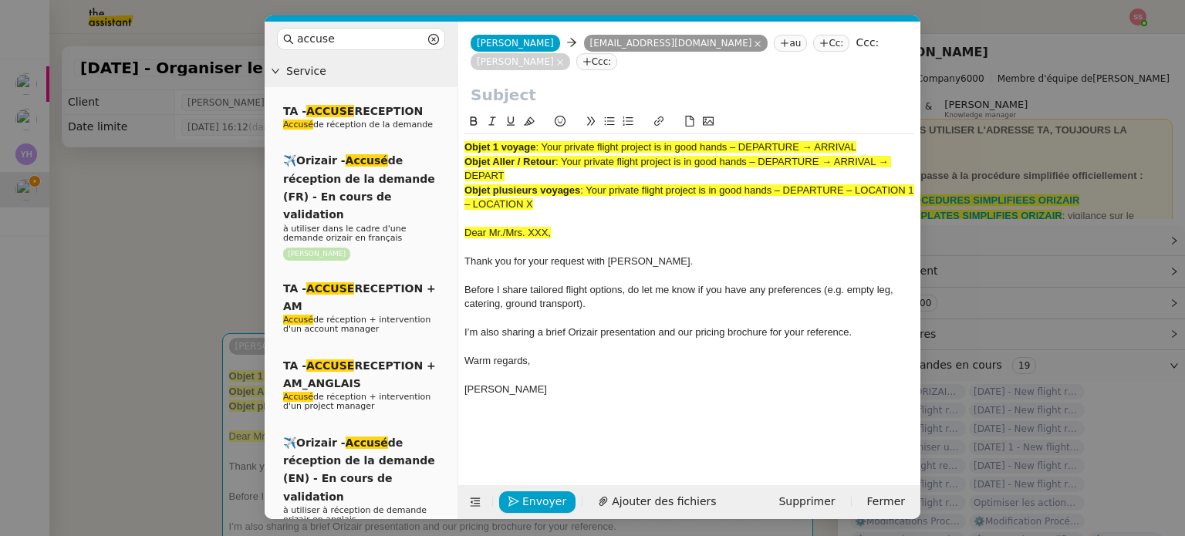
drag, startPoint x: 546, startPoint y: 129, endPoint x: 888, endPoint y: 123, distance: 342.7
click at [888, 140] on div "Objet 1 voyage : Your private flight project is in good hands – DEPARTURE → ARR…" at bounding box center [690, 147] width 450 height 14
click at [600, 83] on input "text" at bounding box center [690, 94] width 438 height 23
paste input "Your private flight project is in good hands – DEPARTURE → ARRIVAL"
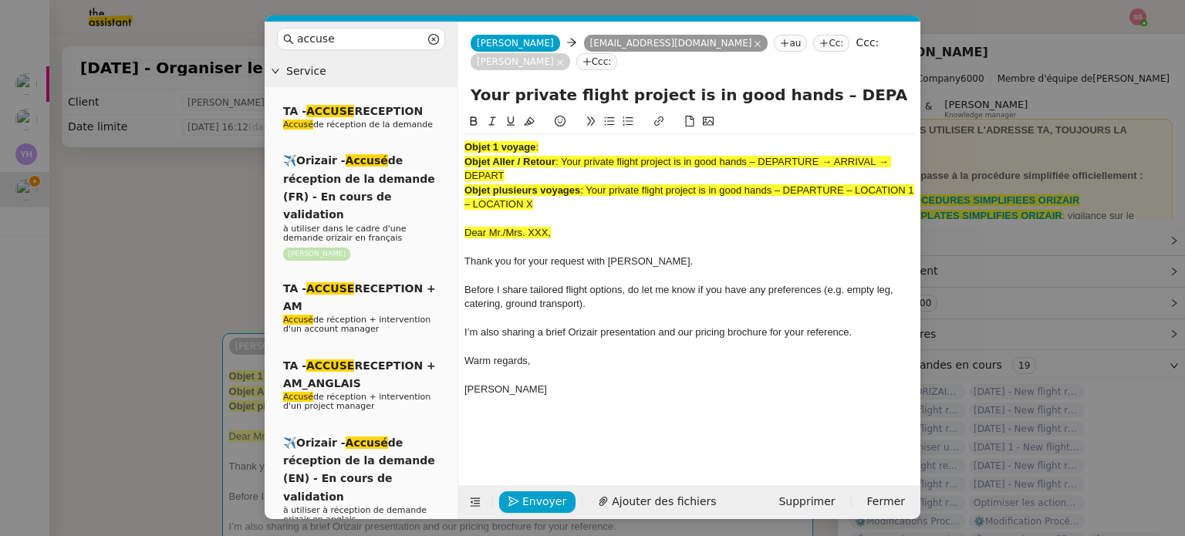
scroll to position [0, 66]
type input "Your private flight project is in good hands – DEPARTURE → ARRIVAL"
drag, startPoint x: 555, startPoint y: 187, endPoint x: 437, endPoint y: 100, distance: 146.8
click at [437, 100] on nz-layout "accuse Service TA - ACCUSE RECEPTION Accusé de réception de la demande ✈️Orizai…" at bounding box center [593, 271] width 656 height 498
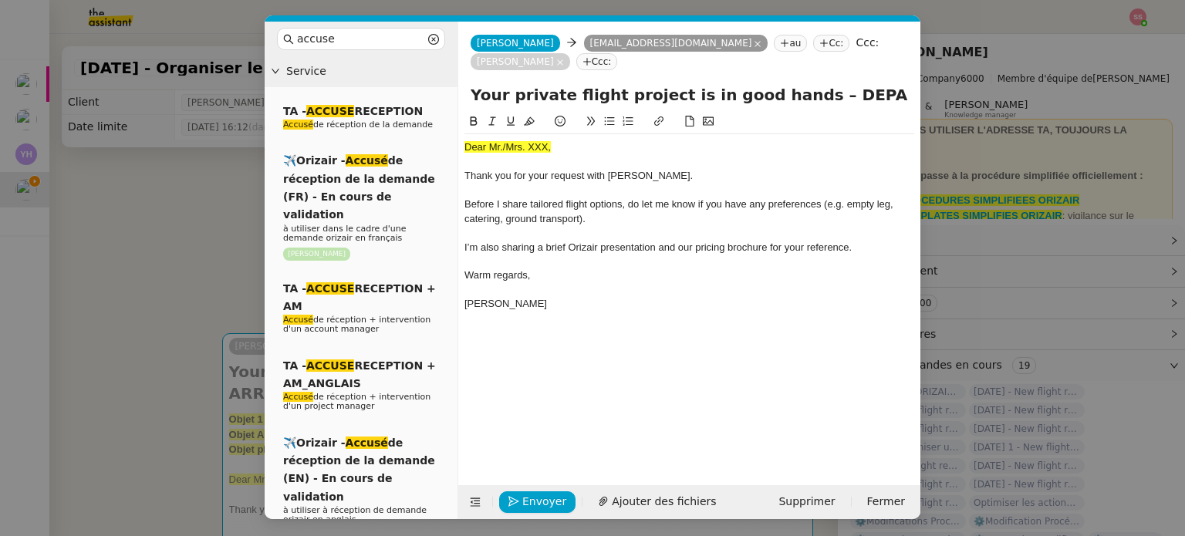
click at [142, 272] on nz-modal-container "accuse Service TA - ACCUSE RECEPTION Accusé de réception de la demande ✈️Orizai…" at bounding box center [592, 268] width 1185 height 536
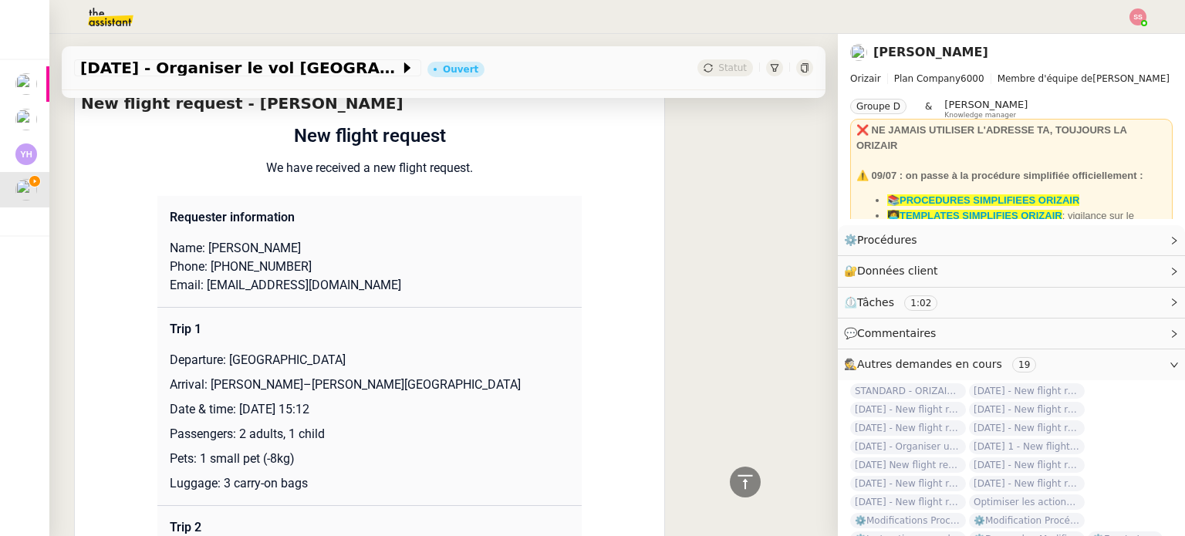
scroll to position [540, 0]
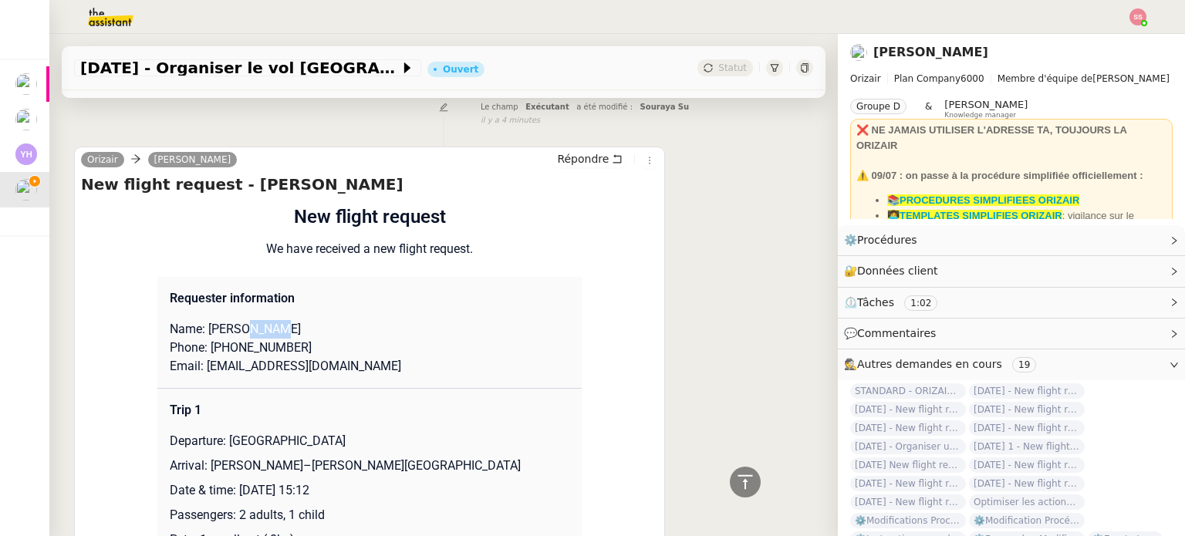
drag, startPoint x: 234, startPoint y: 311, endPoint x: 277, endPoint y: 308, distance: 43.3
click at [277, 320] on p "Name: [PERSON_NAME]" at bounding box center [370, 329] width 400 height 19
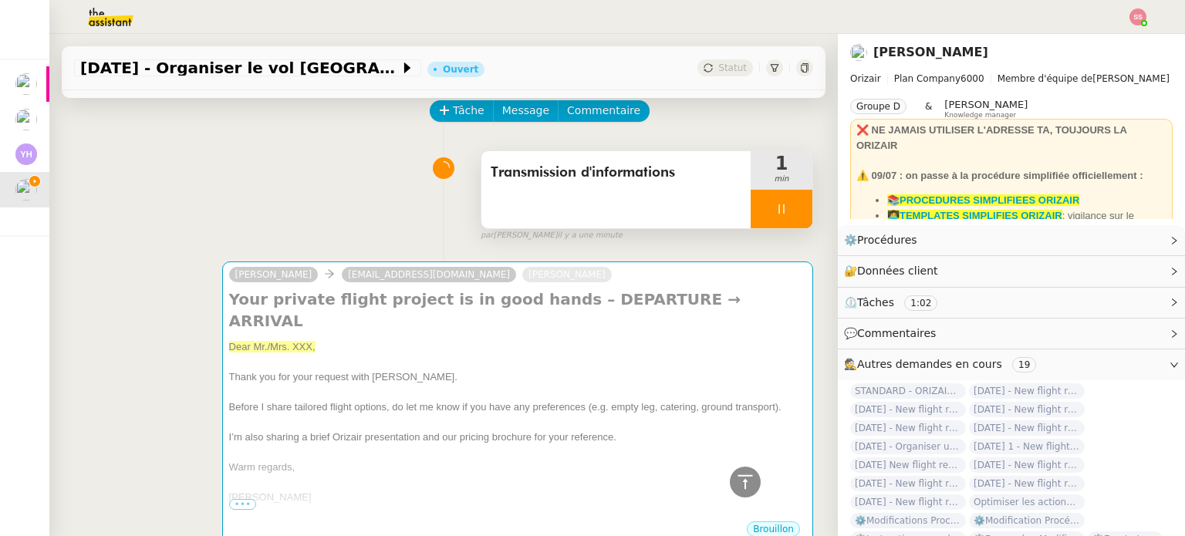
scroll to position [0, 0]
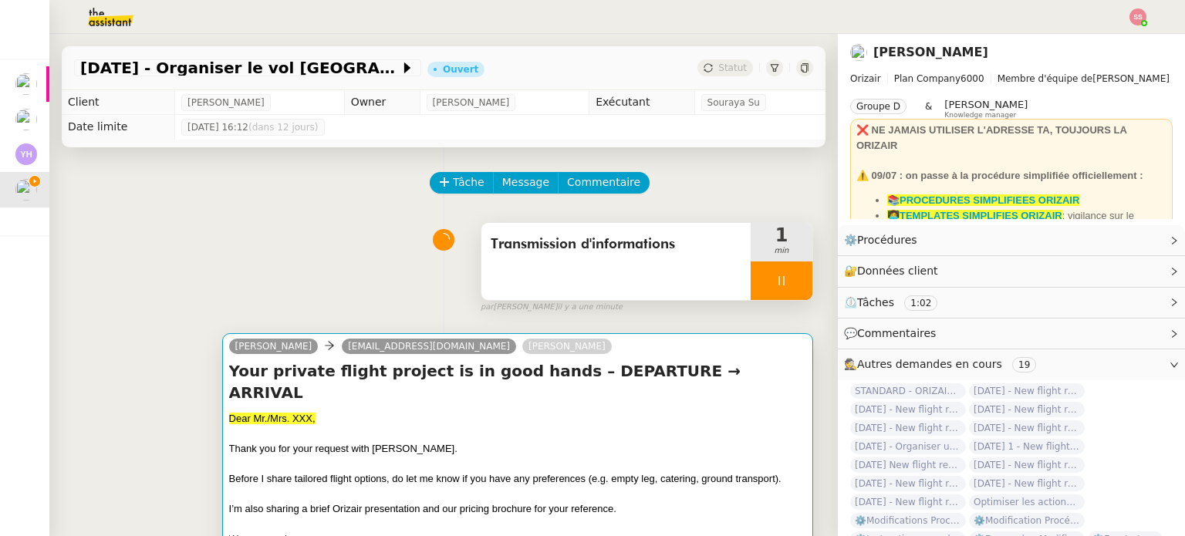
click at [360, 411] on div "Dear Mr./Mrs. XXX," at bounding box center [517, 418] width 577 height 15
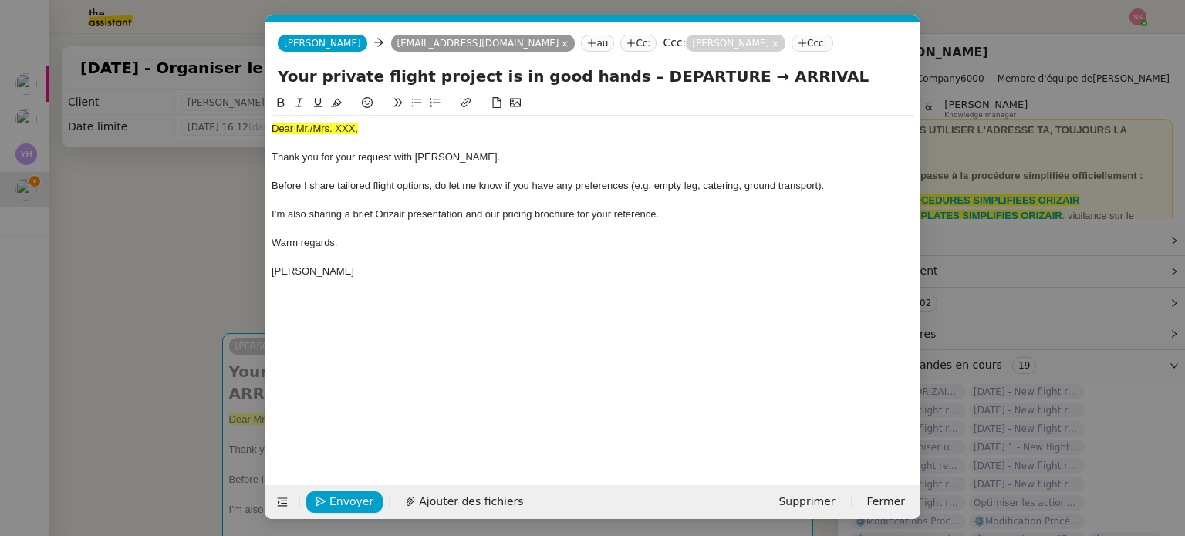
scroll to position [0, 64]
click at [321, 123] on div "Dear Mr./Mrs. XXX," at bounding box center [593, 129] width 643 height 14
click at [339, 101] on icon at bounding box center [336, 102] width 11 height 11
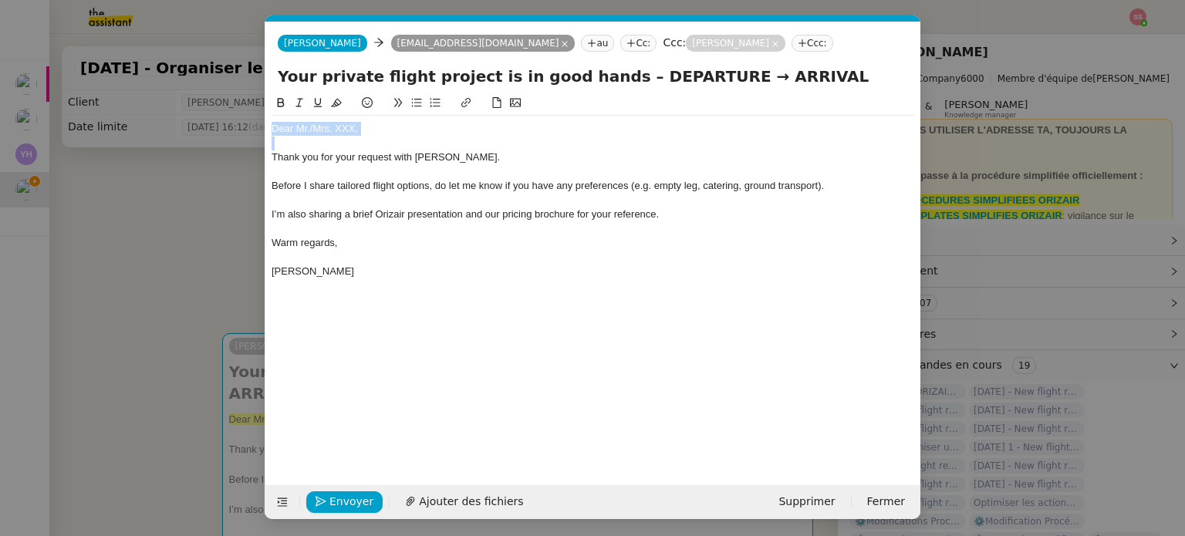
click at [367, 123] on div "Dear Mr./Mrs. XXX," at bounding box center [593, 129] width 643 height 14
drag, startPoint x: 367, startPoint y: 124, endPoint x: 309, endPoint y: 127, distance: 58.7
click at [309, 127] on div "Dear Mr./Mrs. XXX," at bounding box center [593, 129] width 643 height 14
click at [454, 503] on span "Ajouter des fichiers" at bounding box center [471, 502] width 104 height 18
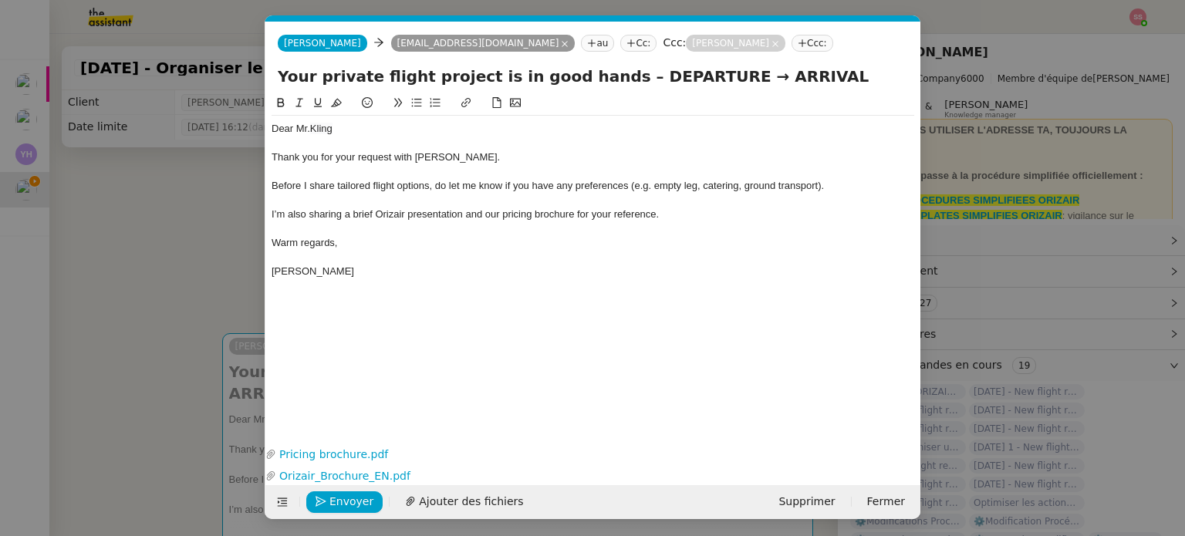
click at [201, 277] on nz-modal-container "accuse Service TA - ACCUSE RECEPTION Accusé de réception de la demande ✈️Orizai…" at bounding box center [592, 268] width 1185 height 536
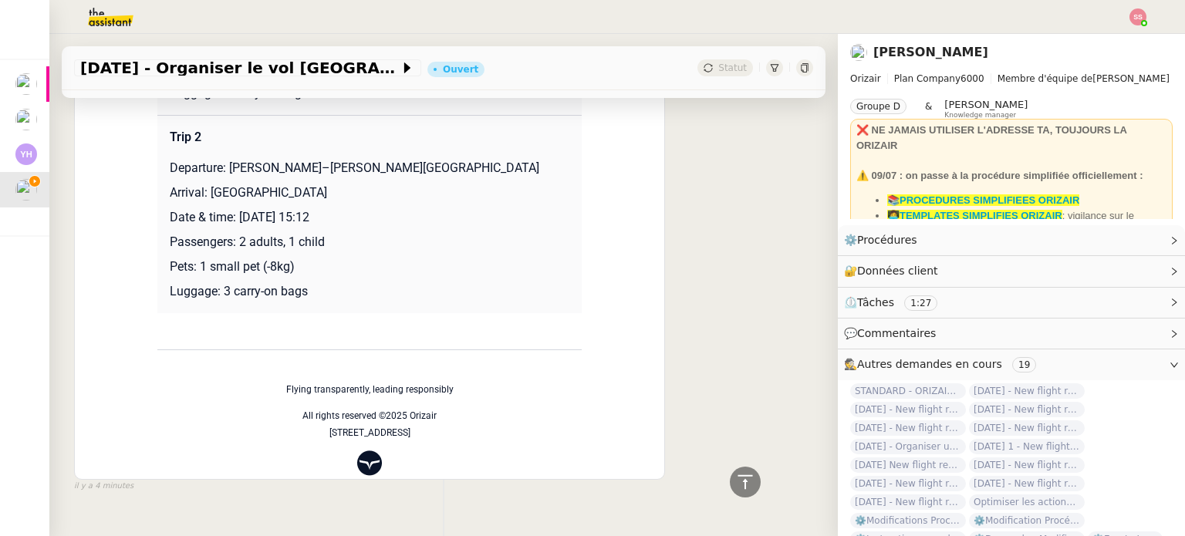
scroll to position [772, 0]
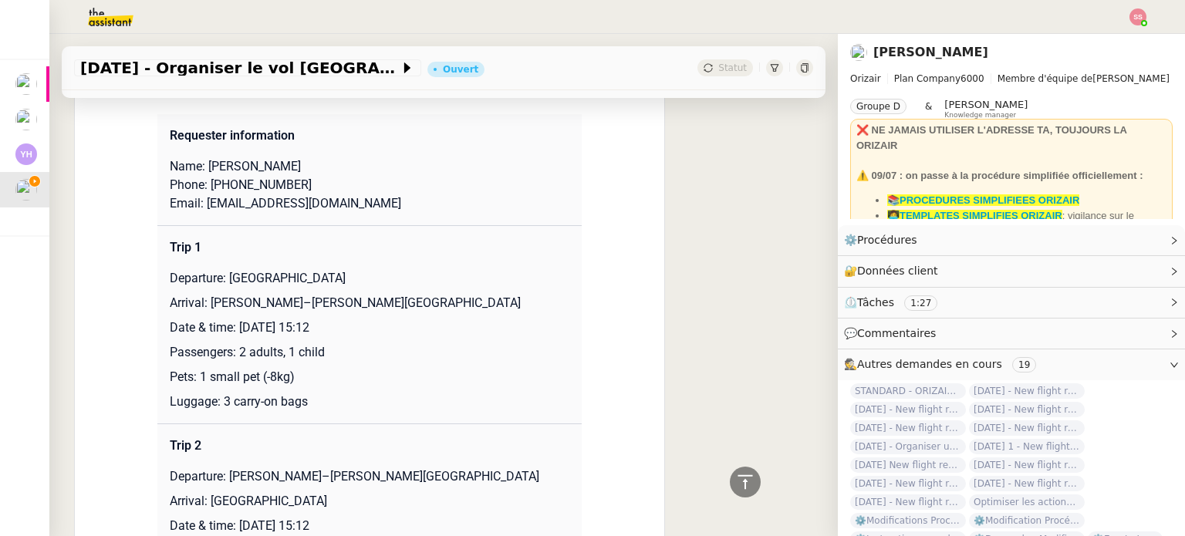
drag, startPoint x: 222, startPoint y: 261, endPoint x: 374, endPoint y: 255, distance: 151.4
click at [374, 269] on p "Departure: [GEOGRAPHIC_DATA]" at bounding box center [370, 278] width 400 height 19
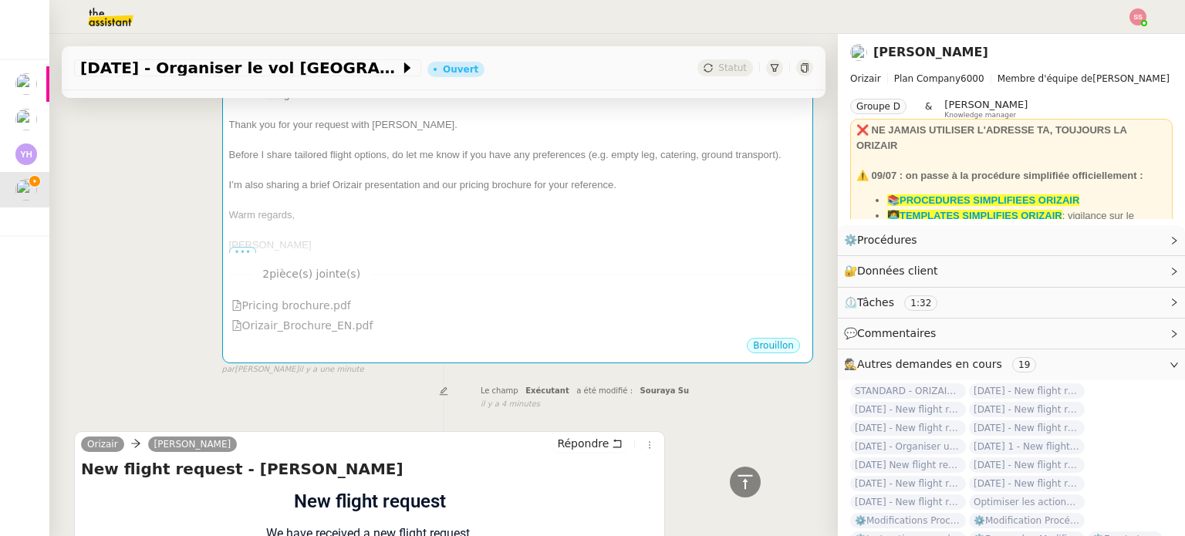
scroll to position [232, 0]
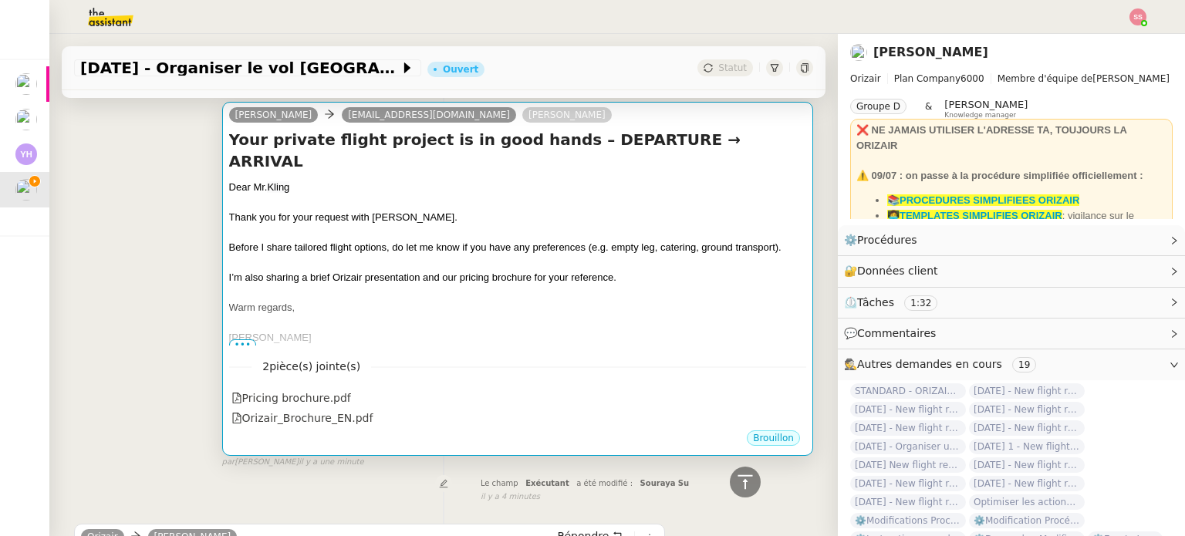
click at [602, 195] on div at bounding box center [517, 202] width 577 height 15
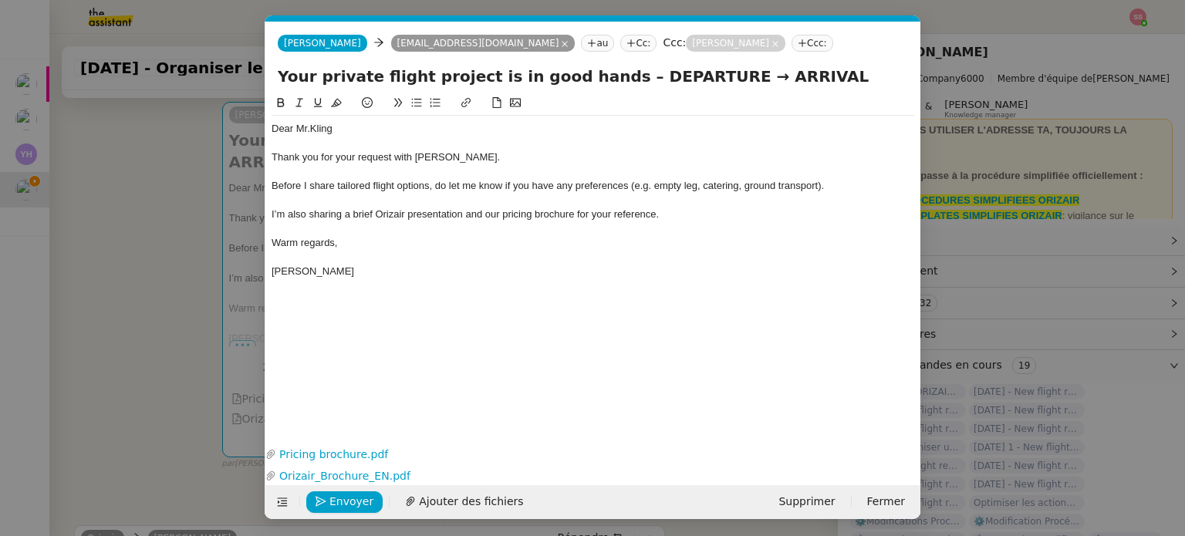
scroll to position [0, 64]
drag, startPoint x: 690, startPoint y: 83, endPoint x: 605, endPoint y: 78, distance: 85.0
click at [605, 78] on input "Your private flight project is in good hands – DEPARTURE → ARRIVAL" at bounding box center [593, 76] width 631 height 23
paste input "[GEOGRAPHIC_DATA]"
click at [877, 75] on input "Your private flight project is in good hands – [GEOGRAPHIC_DATA] → ARRIVAL" at bounding box center [593, 76] width 631 height 23
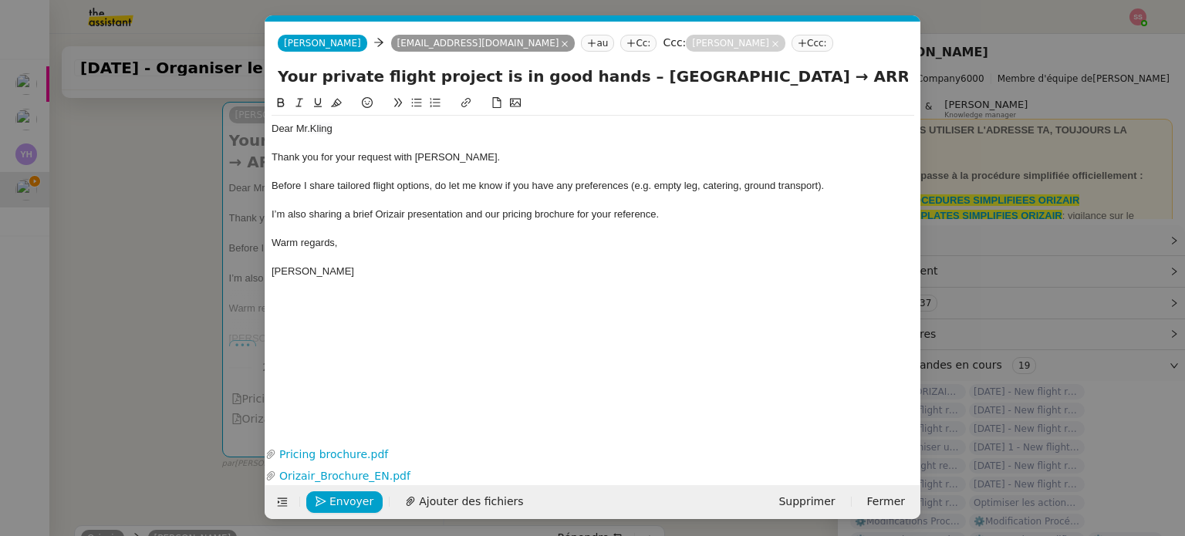
paste input "[GEOGRAPHIC_DATA]"
drag, startPoint x: 634, startPoint y: 83, endPoint x: 627, endPoint y: 81, distance: 7.9
click at [627, 81] on input "Your private flight project is in good hands – [GEOGRAPHIC_DATA] → ARRIVAL [GEO…" at bounding box center [593, 76] width 631 height 23
click at [709, 75] on input "Your private flight project is in good hands – [GEOGRAPHIC_DATA] → ARRIVAL [GEO…" at bounding box center [593, 76] width 631 height 23
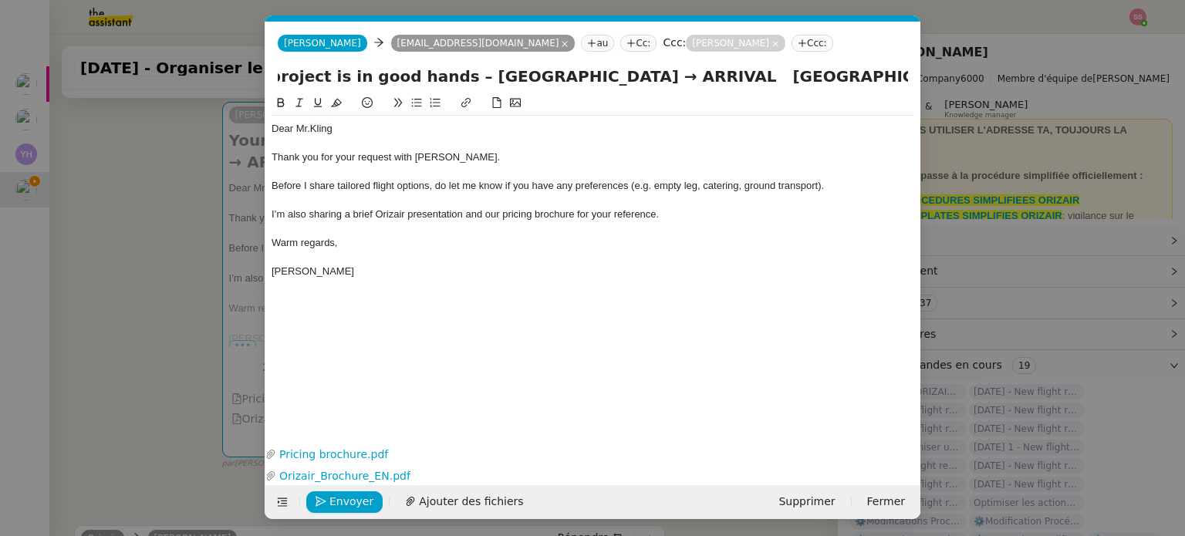
paste input "→"
type input "Your private flight project is in good hands – [GEOGRAPHIC_DATA] → ARRIVAL → [G…"
click at [153, 305] on nz-modal-container "accuse Service TA - ACCUSE RECEPTION Accusé de réception de la demande ✈️Orizai…" at bounding box center [592, 268] width 1185 height 536
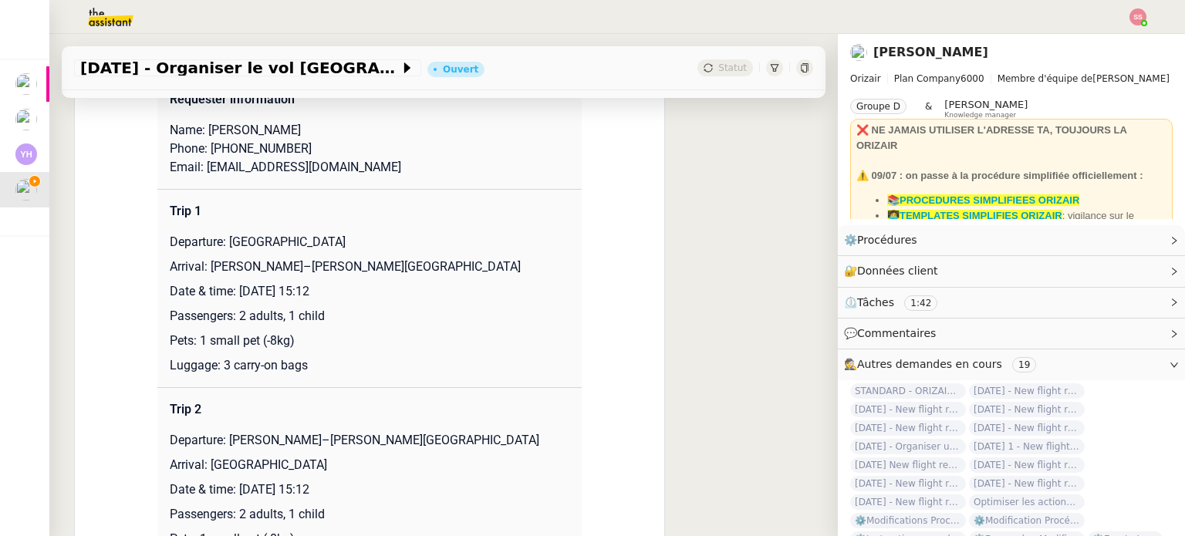
scroll to position [1003, 0]
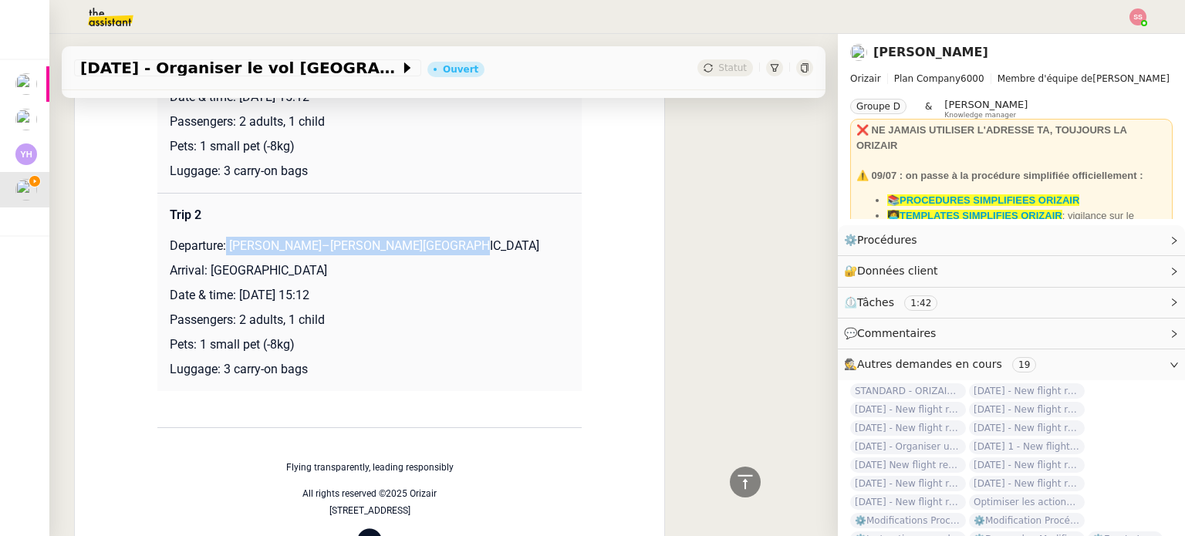
drag, startPoint x: 221, startPoint y: 248, endPoint x: 497, endPoint y: 237, distance: 276.5
click at [497, 237] on td "Trip 2 Departure: [PERSON_NAME]–[PERSON_NAME][GEOGRAPHIC_DATA] Arrival: [GEOGRA…" at bounding box center [369, 292] width 424 height 198
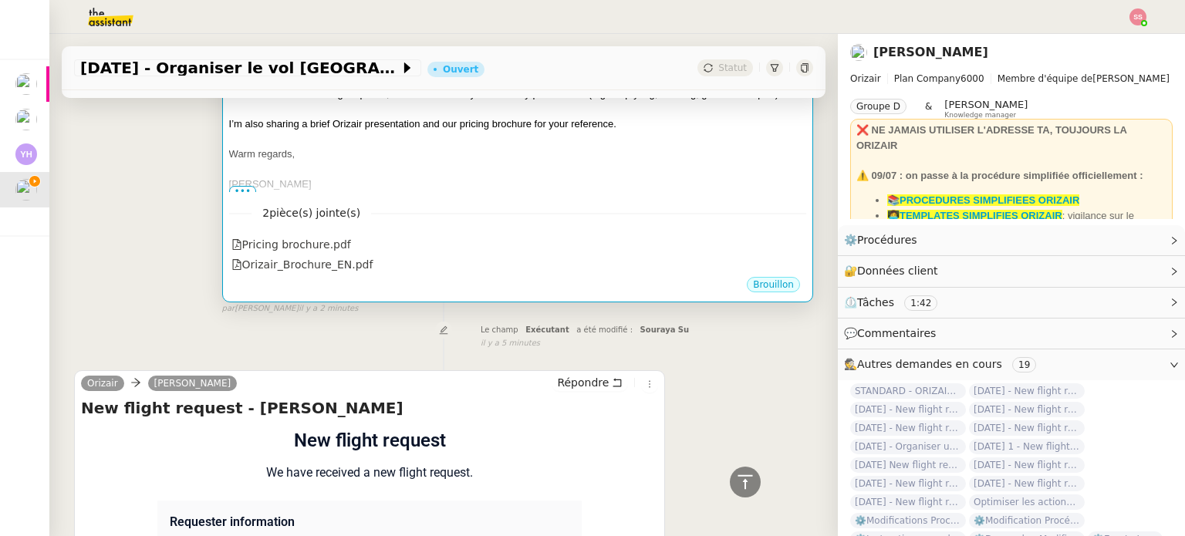
click at [527, 229] on div "2 pièce(s) jointe(s) Pricing brochure.pdf Orizair_Brochure_EN.pdf" at bounding box center [517, 233] width 577 height 83
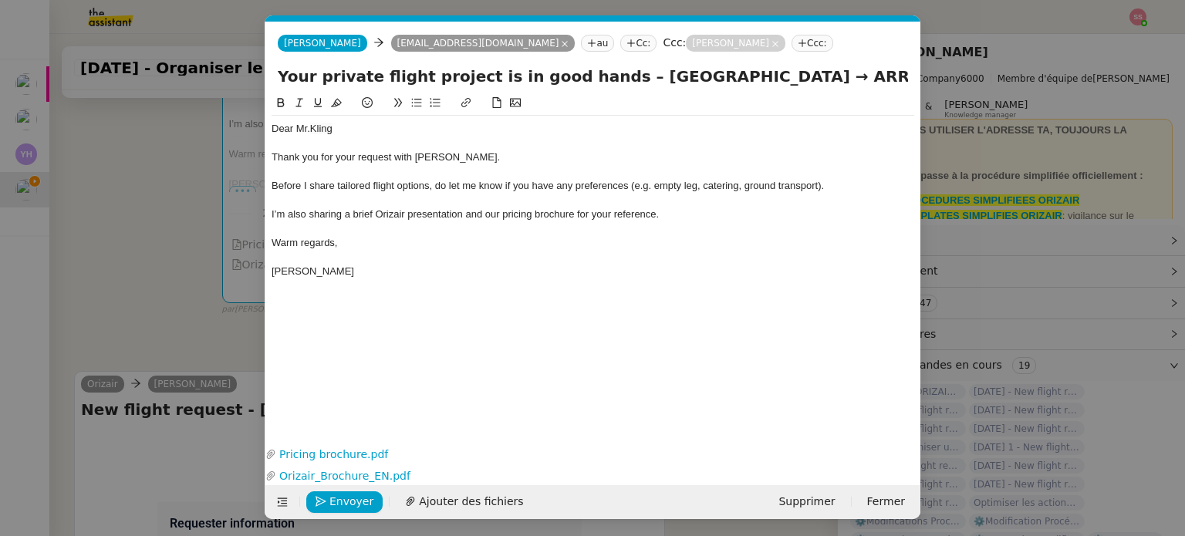
scroll to position [0, 64]
drag, startPoint x: 815, startPoint y: 76, endPoint x: 875, endPoint y: 82, distance: 60.5
click at [875, 82] on input "Your private flight project is in good hands – [GEOGRAPHIC_DATA] → ARRIVAL → [G…" at bounding box center [593, 76] width 631 height 23
paste input "[PERSON_NAME]–[PERSON_NAME][GEOGRAPHIC_DATA]"
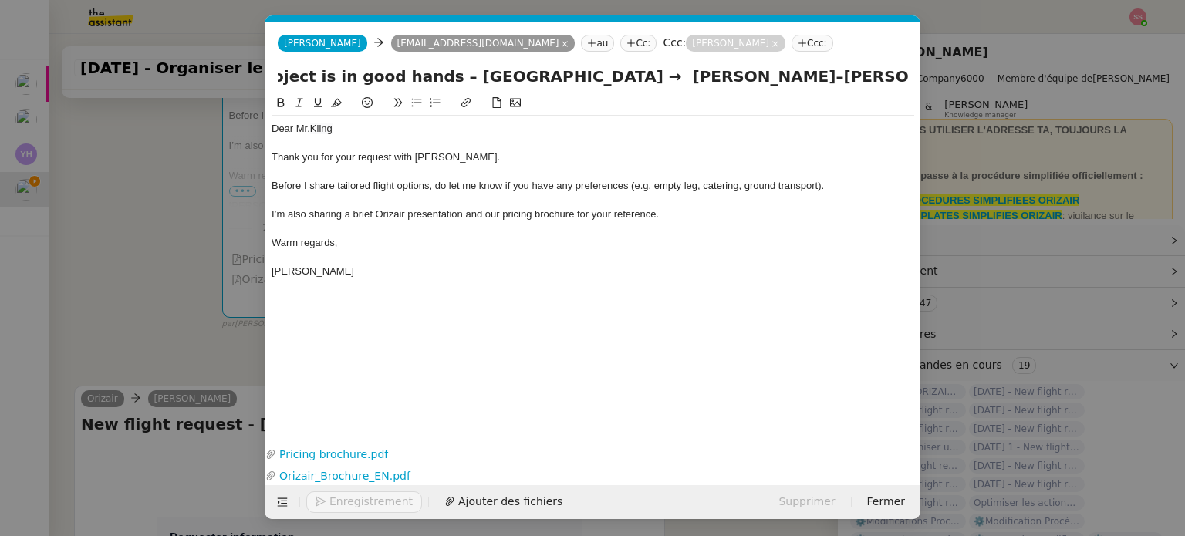
type input "Your private flight project is in good hands – [GEOGRAPHIC_DATA] → [PERSON_NAME…"
click at [515, 185] on span "Before I share tailored flight options, do let me know if you have any preferen…" at bounding box center [548, 186] width 553 height 12
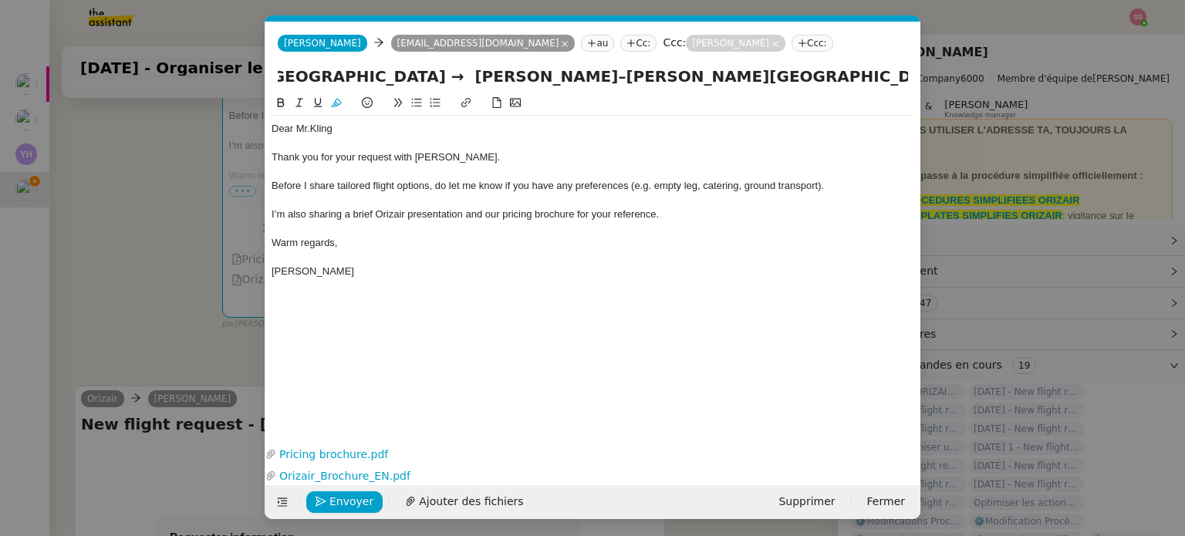
drag, startPoint x: 540, startPoint y: 77, endPoint x: 972, endPoint y: 90, distance: 431.6
click at [972, 90] on nz-modal-container "accuse Service TA - ACCUSE RECEPTION Accusé de réception de la demande ✈️Orizai…" at bounding box center [592, 268] width 1185 height 536
click at [336, 509] on span "Envoyer" at bounding box center [352, 502] width 44 height 18
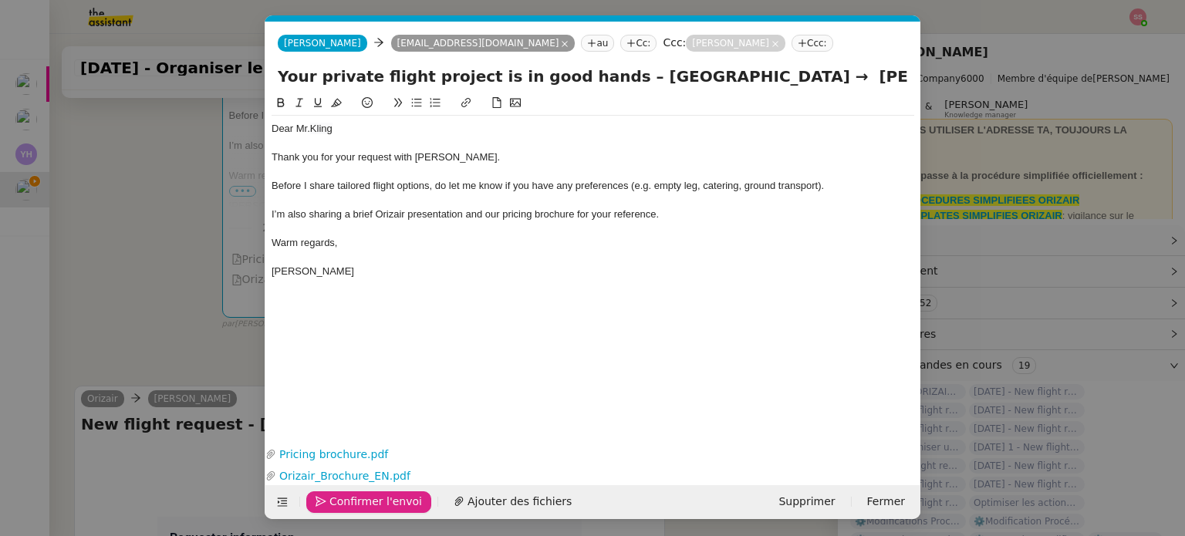
click at [336, 509] on span "Confirmer l'envoi" at bounding box center [376, 502] width 93 height 18
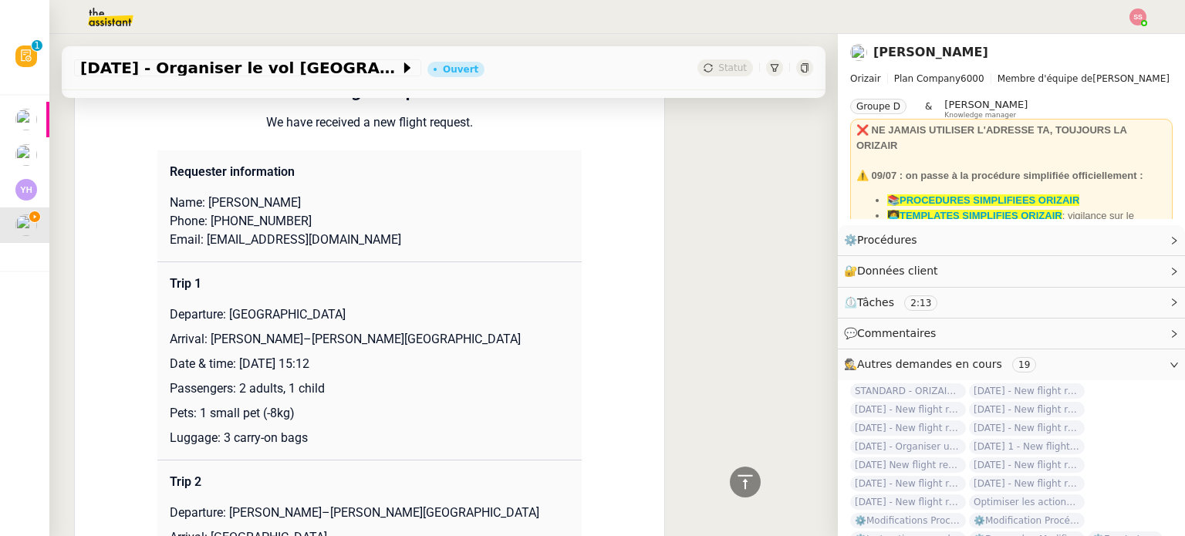
scroll to position [772, 0]
drag, startPoint x: 231, startPoint y: 192, endPoint x: 262, endPoint y: 192, distance: 30.9
click at [262, 195] on p "Name: [PERSON_NAME]" at bounding box center [370, 204] width 400 height 19
drag, startPoint x: 225, startPoint y: 194, endPoint x: 200, endPoint y: 191, distance: 25.7
click at [200, 195] on p "Name: [PERSON_NAME]" at bounding box center [370, 204] width 400 height 19
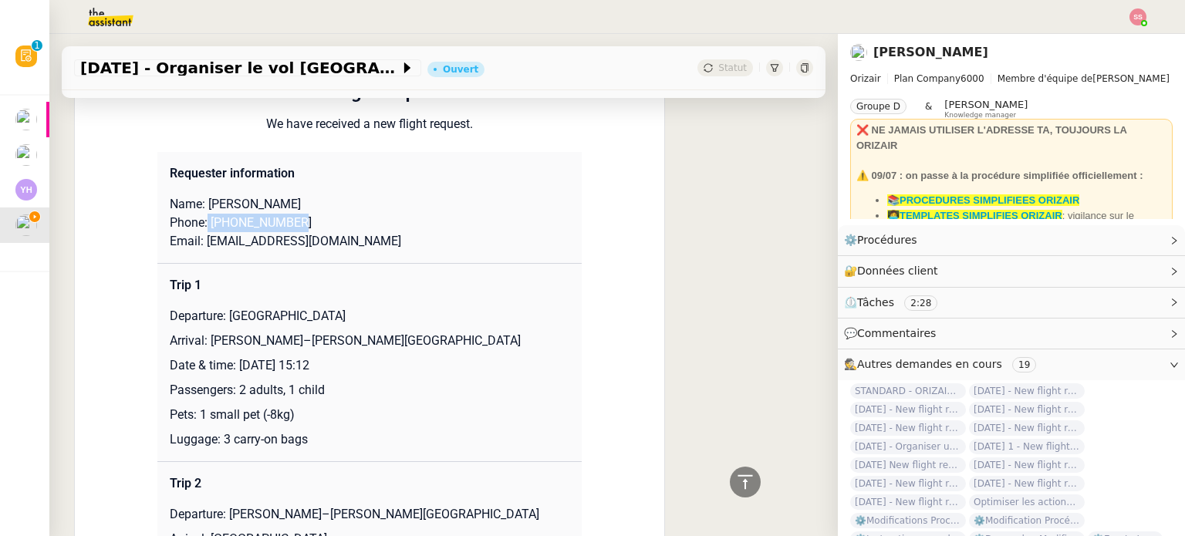
drag, startPoint x: 201, startPoint y: 215, endPoint x: 322, endPoint y: 204, distance: 121.6
click at [322, 214] on p "Phone: [PHONE_NUMBER]" at bounding box center [370, 223] width 400 height 19
drag, startPoint x: 309, startPoint y: 236, endPoint x: 198, endPoint y: 234, distance: 110.4
click at [198, 234] on p "Email: [EMAIL_ADDRESS][DOMAIN_NAME]" at bounding box center [370, 241] width 400 height 19
drag, startPoint x: 222, startPoint y: 306, endPoint x: 363, endPoint y: 302, distance: 141.3
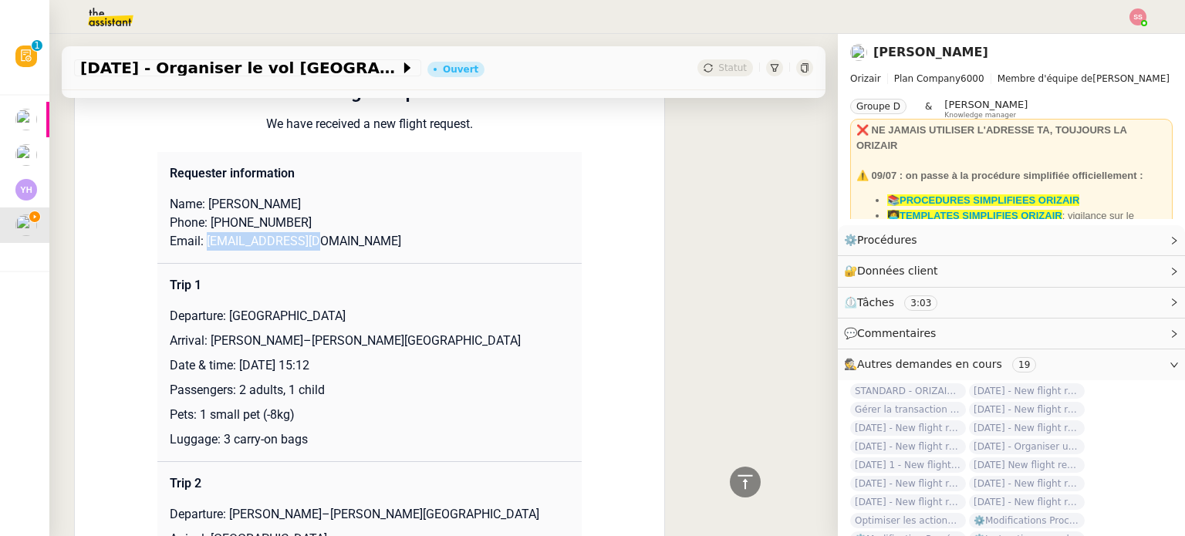
click at [363, 307] on p "Departure: [GEOGRAPHIC_DATA]" at bounding box center [370, 316] width 400 height 19
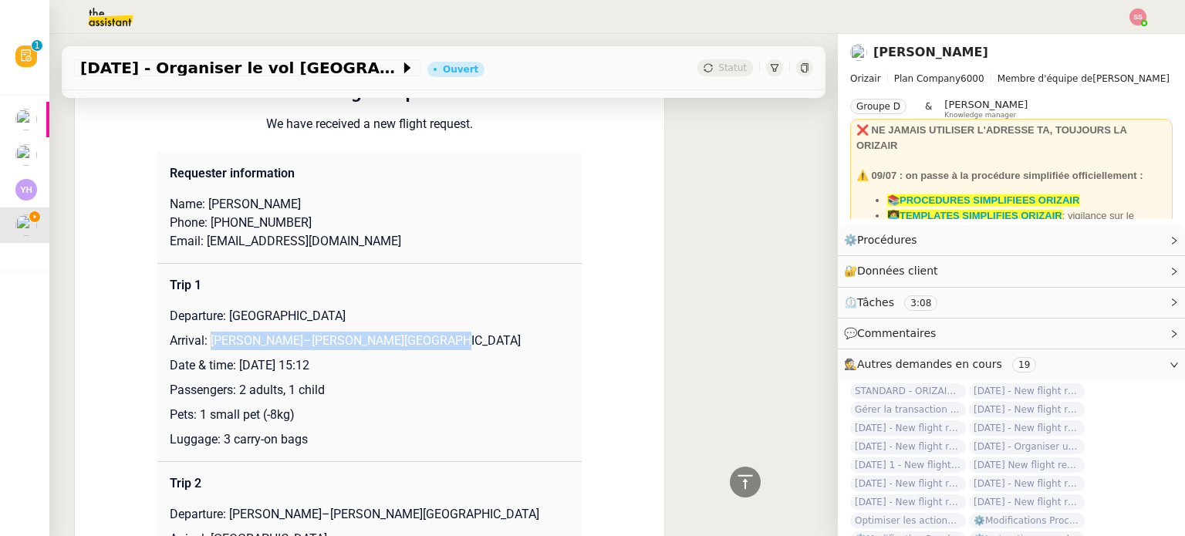
drag, startPoint x: 201, startPoint y: 333, endPoint x: 504, endPoint y: 319, distance: 303.7
click at [504, 319] on td "Trip 1 Departure: [GEOGRAPHIC_DATA] Arrival: [PERSON_NAME][GEOGRAPHIC_DATA]–[PE…" at bounding box center [369, 363] width 424 height 198
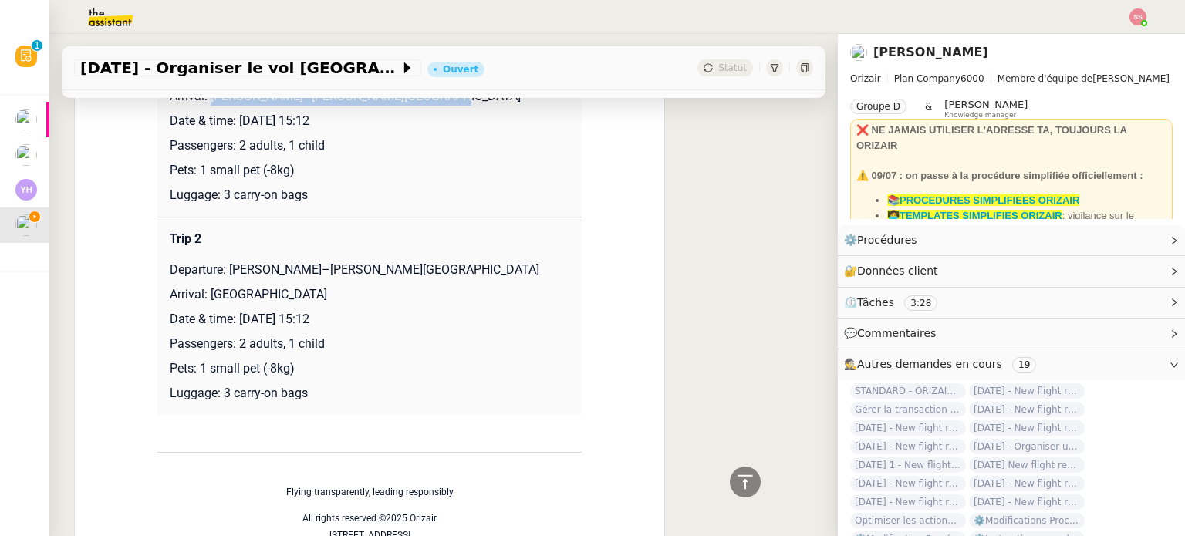
scroll to position [926, 0]
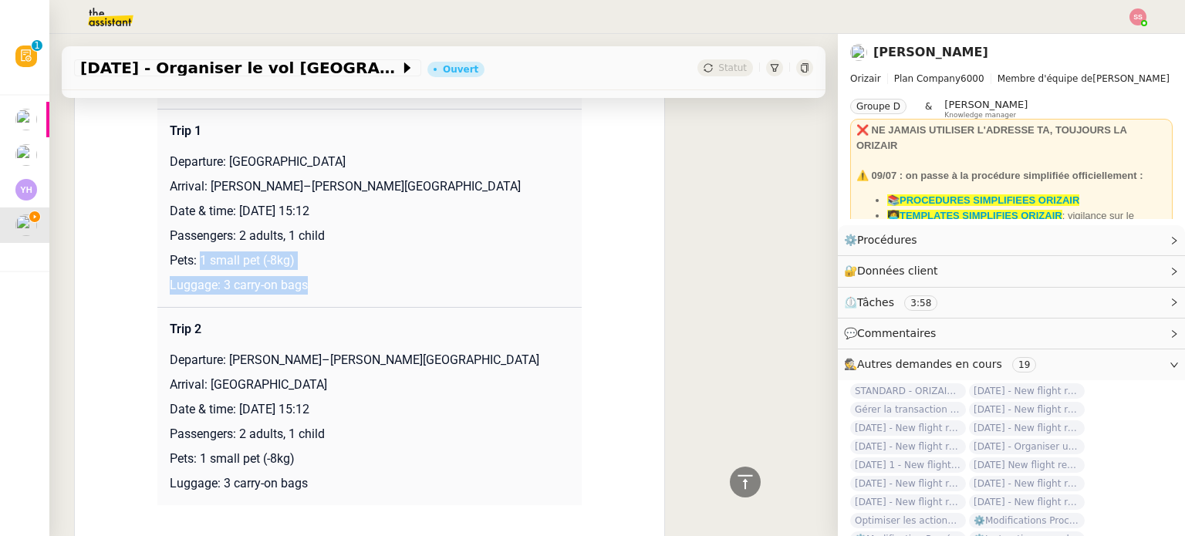
drag, startPoint x: 191, startPoint y: 249, endPoint x: 313, endPoint y: 259, distance: 122.3
click at [313, 259] on td "Trip 1 Departure: [GEOGRAPHIC_DATA] Arrival: [PERSON_NAME][GEOGRAPHIC_DATA]–[PE…" at bounding box center [369, 209] width 424 height 198
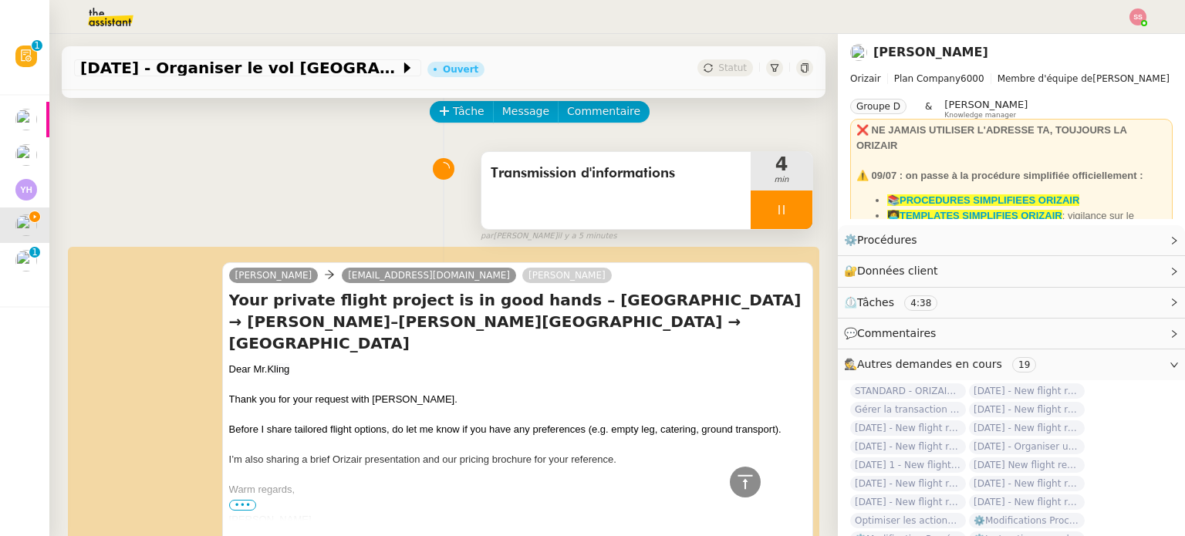
scroll to position [0, 0]
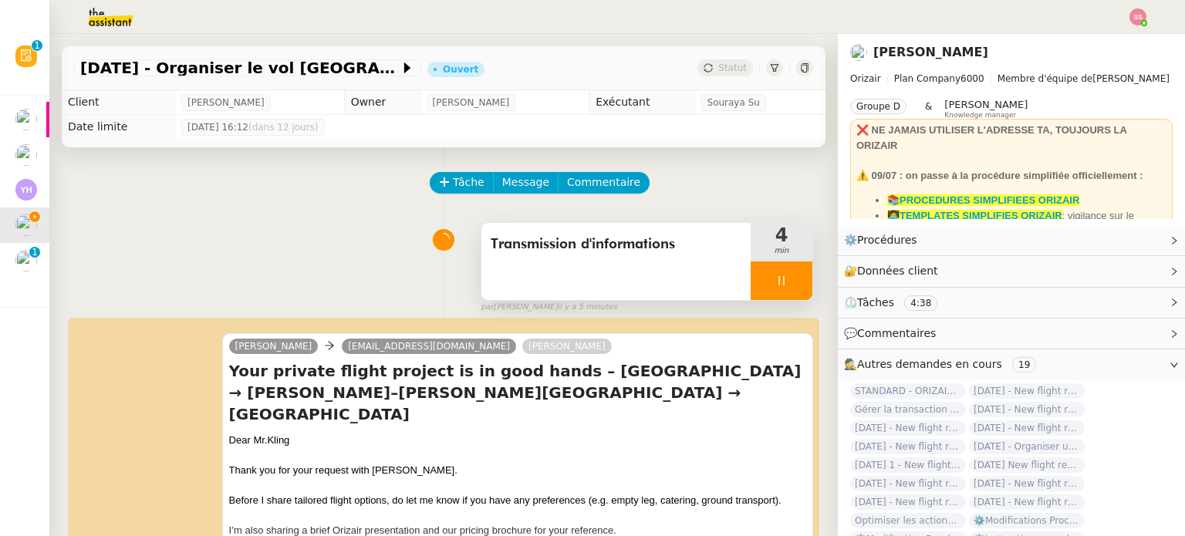
click at [782, 276] on div at bounding box center [782, 281] width 62 height 39
click at [791, 277] on icon at bounding box center [797, 281] width 12 height 12
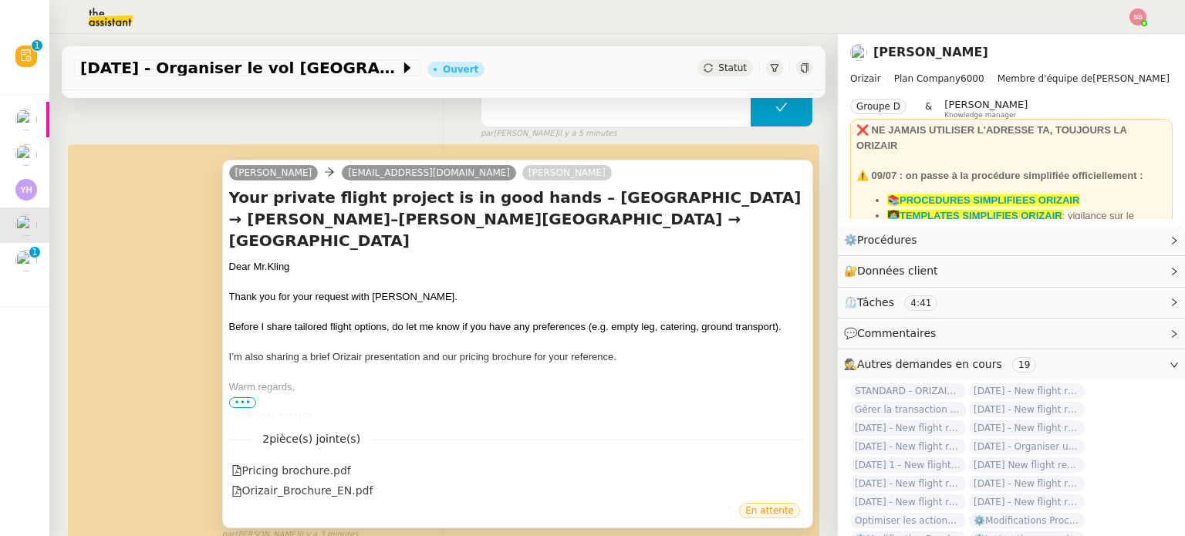
scroll to position [386, 0]
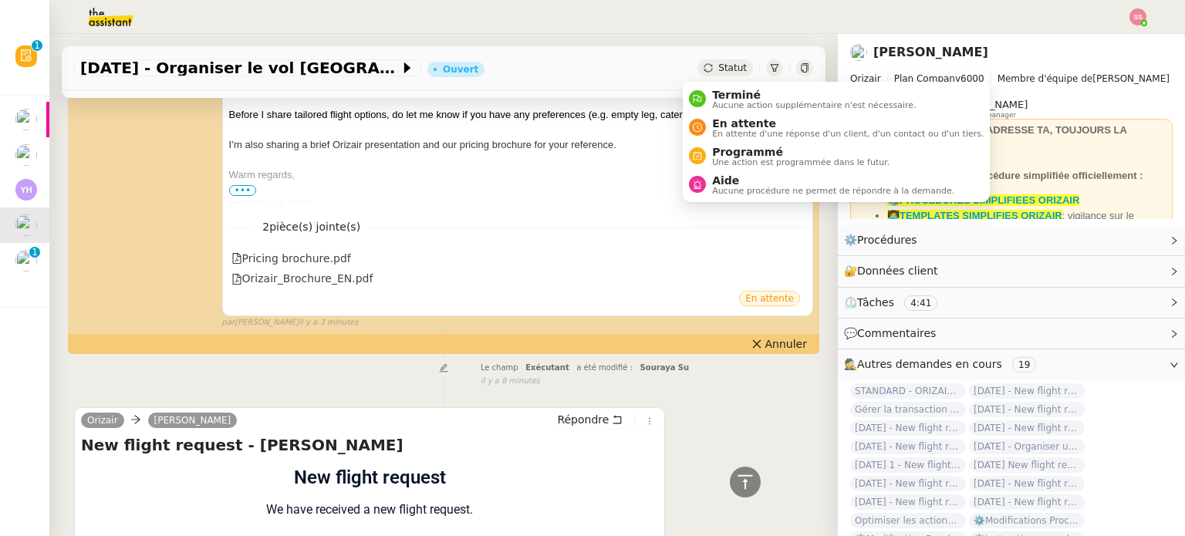
click at [719, 64] on span "Statut" at bounding box center [733, 68] width 29 height 11
drag, startPoint x: 744, startPoint y: 122, endPoint x: 753, endPoint y: 138, distance: 18.7
click at [745, 122] on span "En attente" at bounding box center [848, 123] width 272 height 12
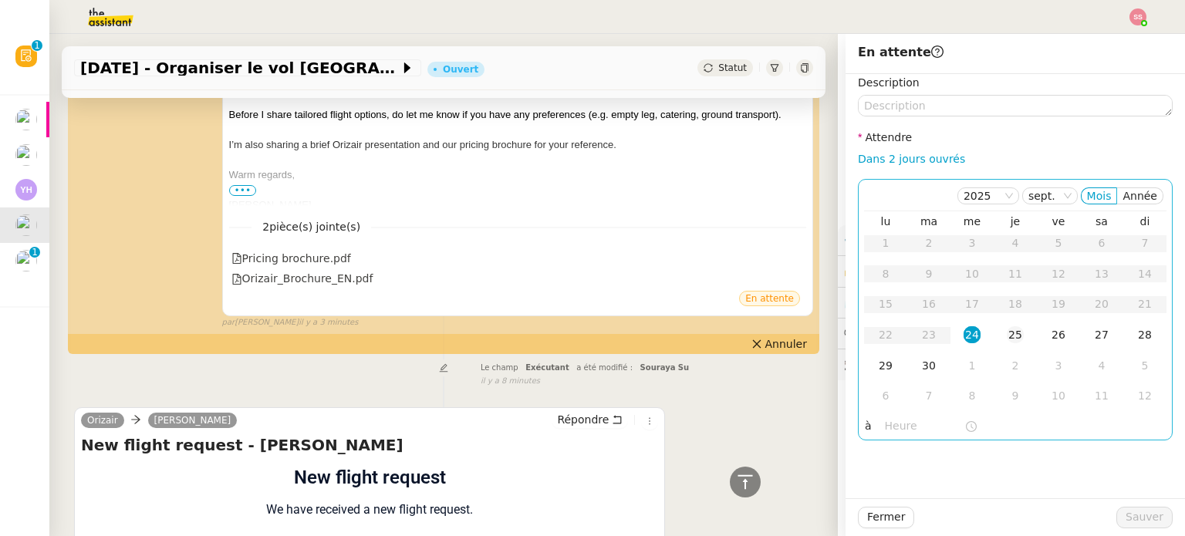
click at [1007, 334] on div "25" at bounding box center [1015, 334] width 17 height 17
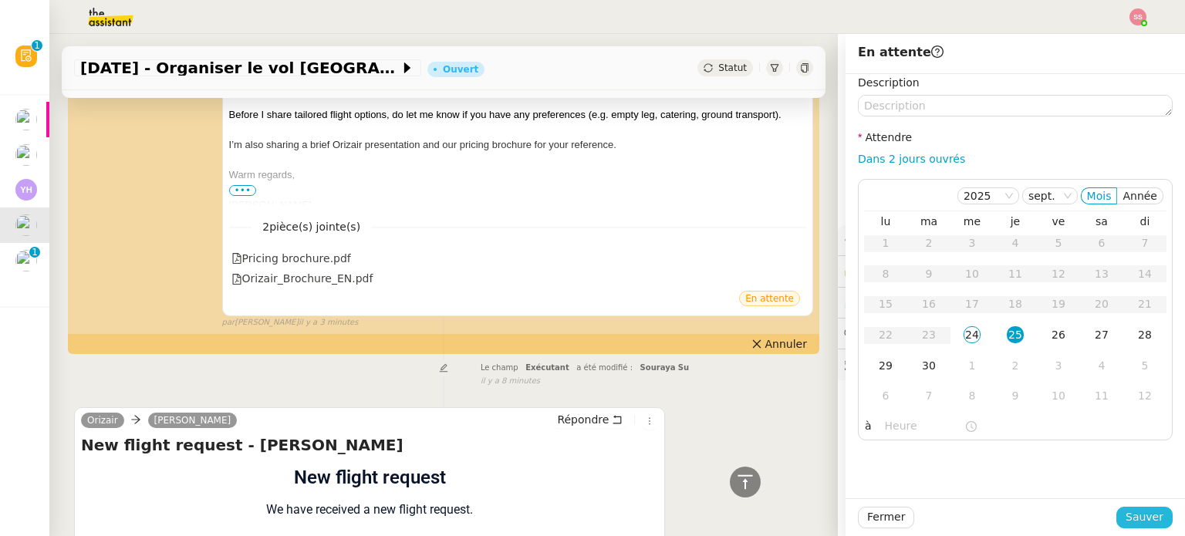
click at [1128, 518] on span "Sauver" at bounding box center [1145, 518] width 38 height 18
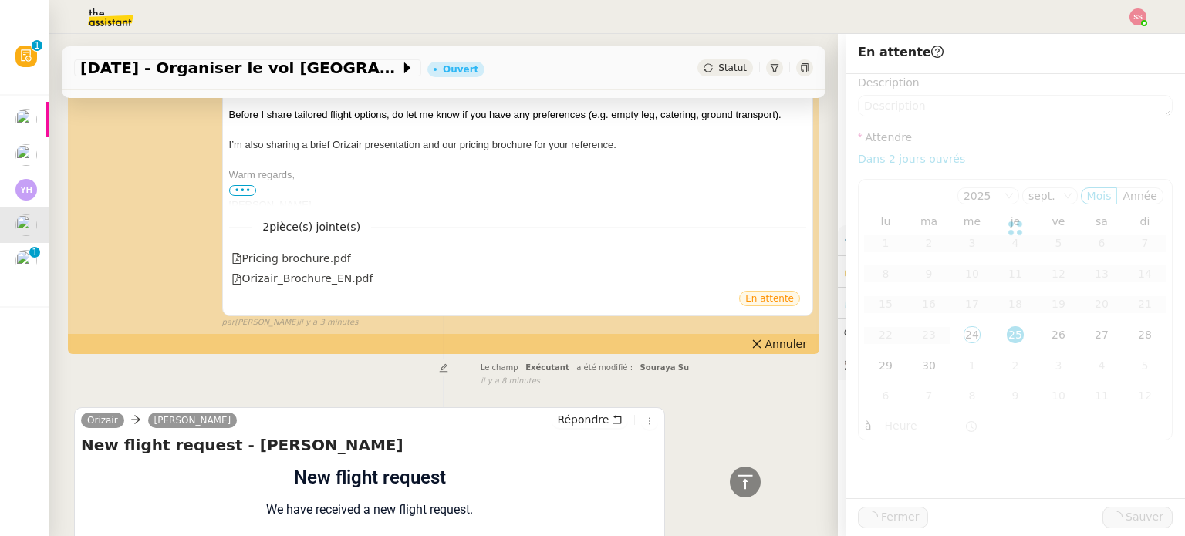
scroll to position [471, 0]
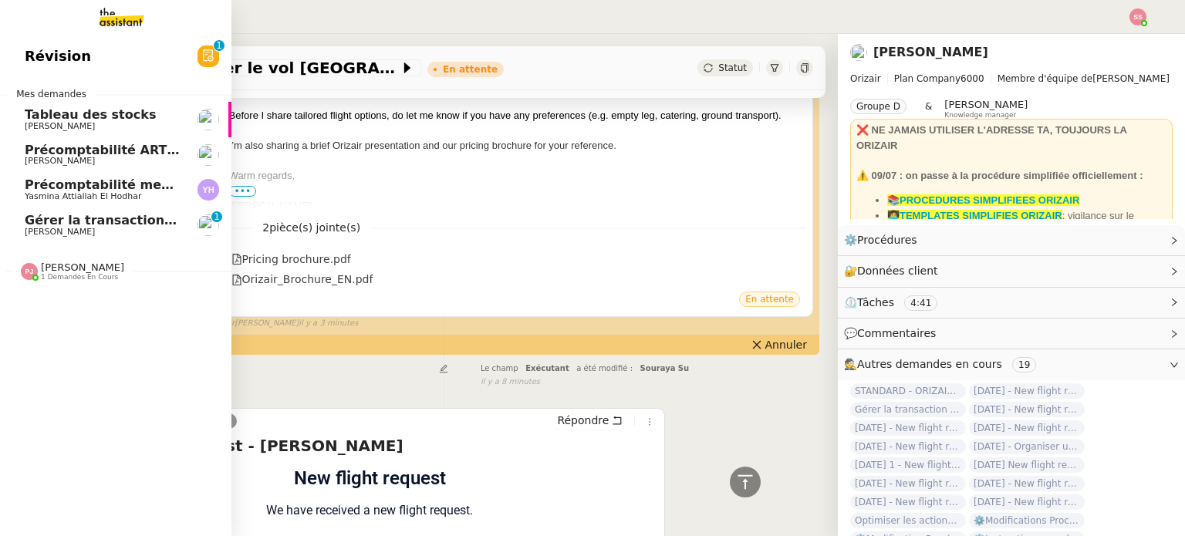
click at [84, 225] on span "Gérer la transaction [PERSON_NAME] - FR1293" at bounding box center [187, 220] width 325 height 15
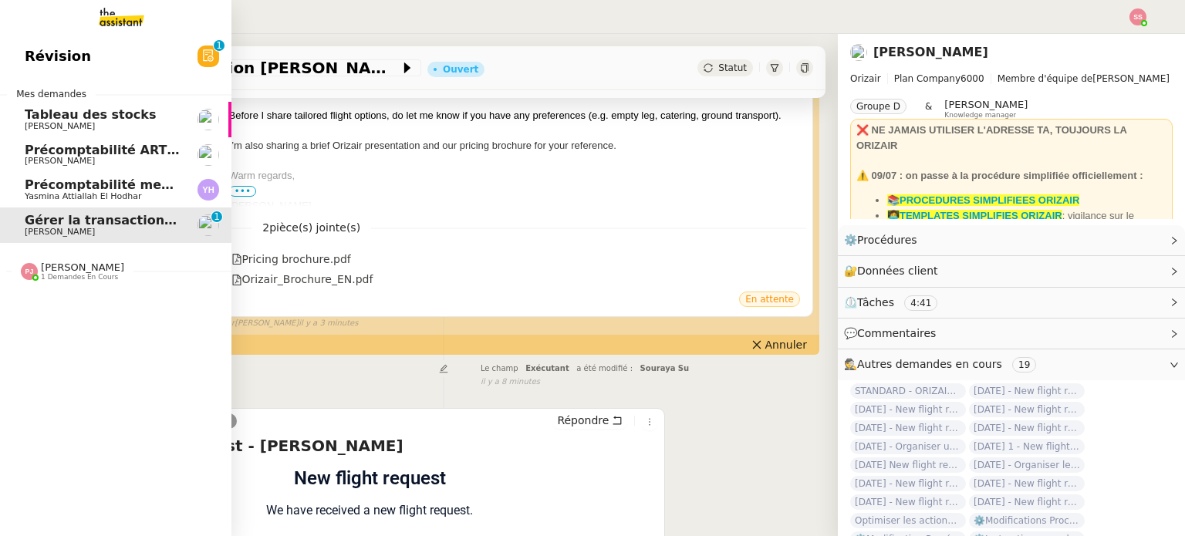
scroll to position [207, 0]
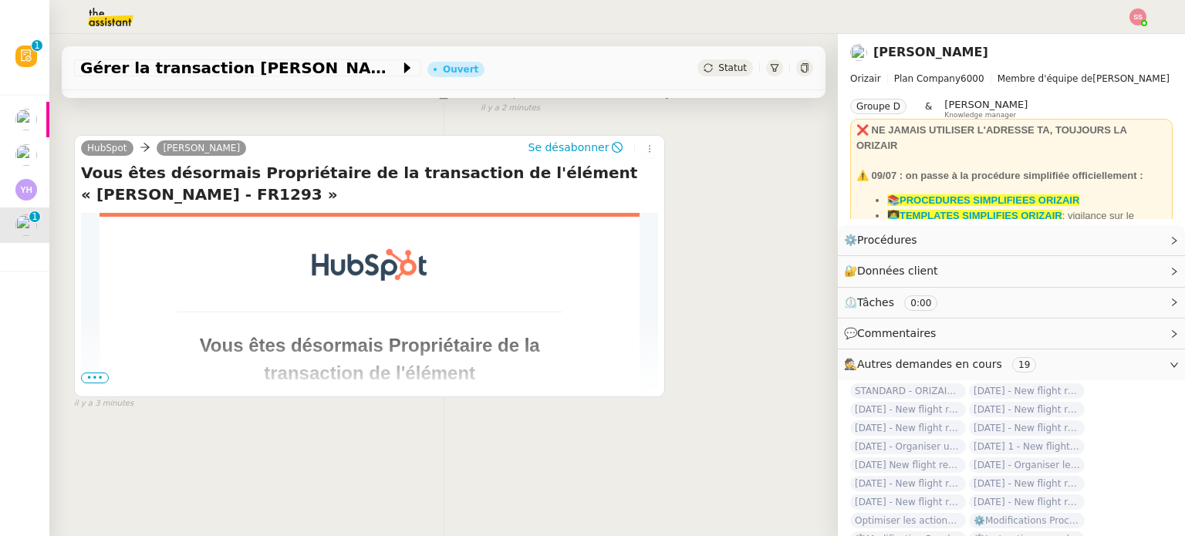
click at [100, 373] on span "•••" at bounding box center [95, 378] width 28 height 11
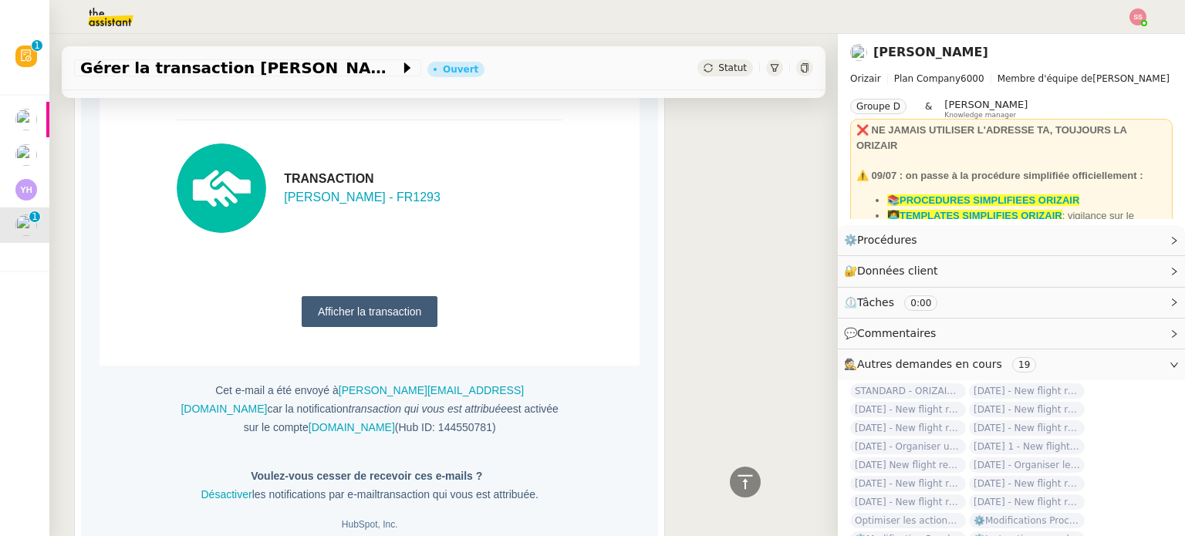
scroll to position [284, 0]
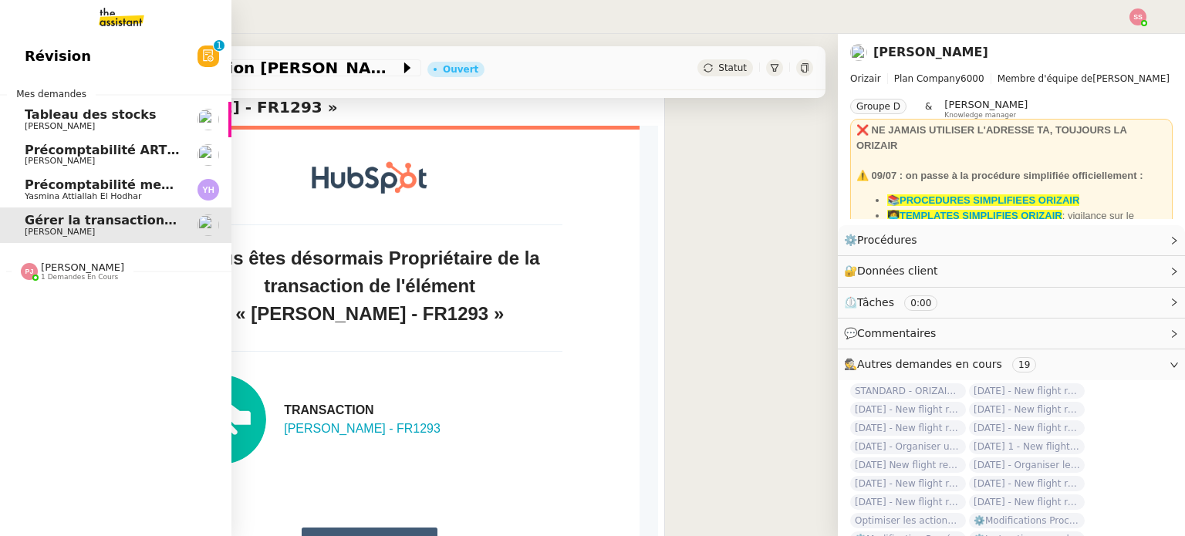
click at [110, 27] on img at bounding box center [109, 17] width 120 height 34
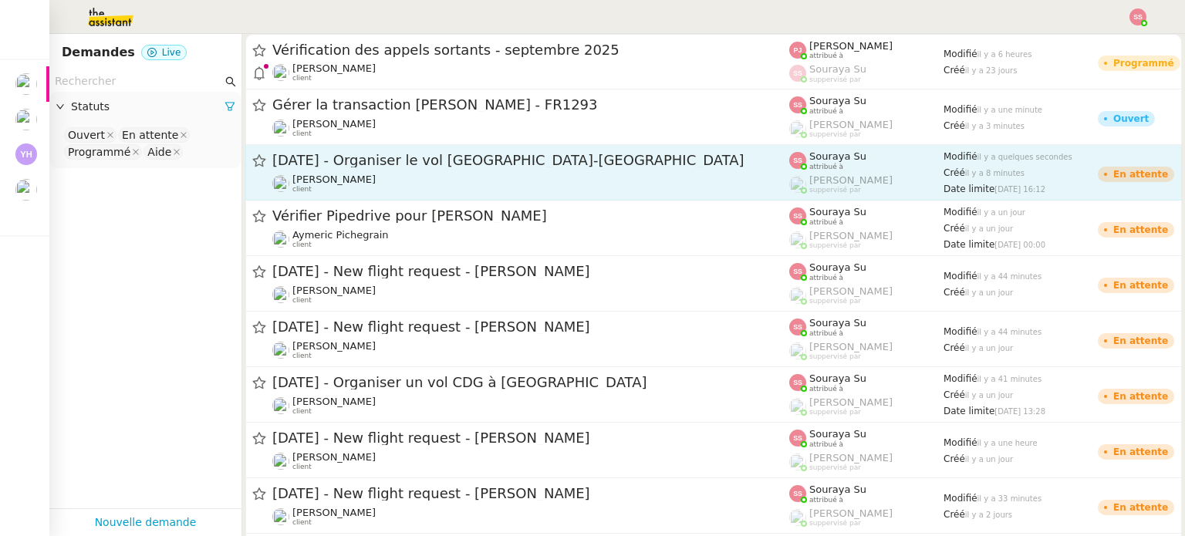
click at [461, 169] on div "[DATE] - Organiser le vol [GEOGRAPHIC_DATA]-[GEOGRAPHIC_DATA]" at bounding box center [530, 160] width 517 height 19
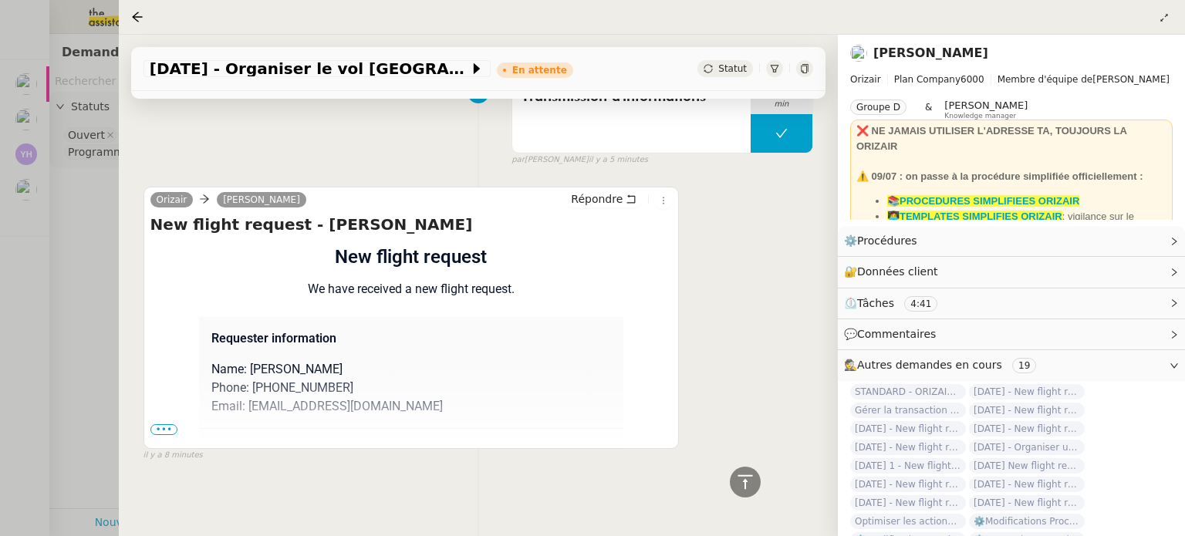
scroll to position [391, 0]
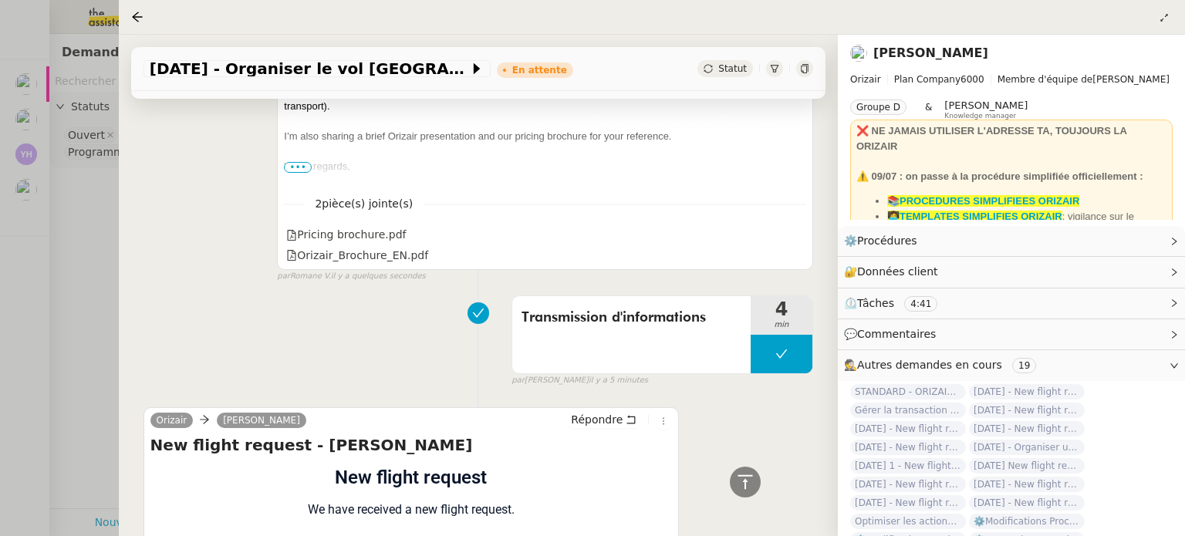
click at [0, 253] on div at bounding box center [592, 268] width 1185 height 536
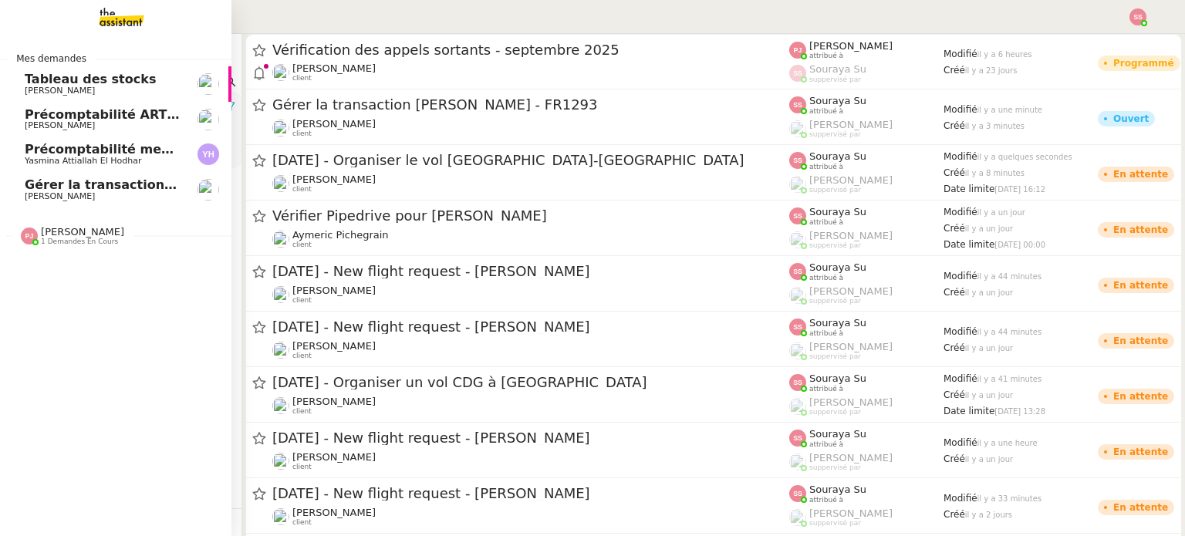
click at [11, 197] on link "Gérer la transaction [PERSON_NAME] - FR1293 [PERSON_NAME]" at bounding box center [116, 190] width 232 height 36
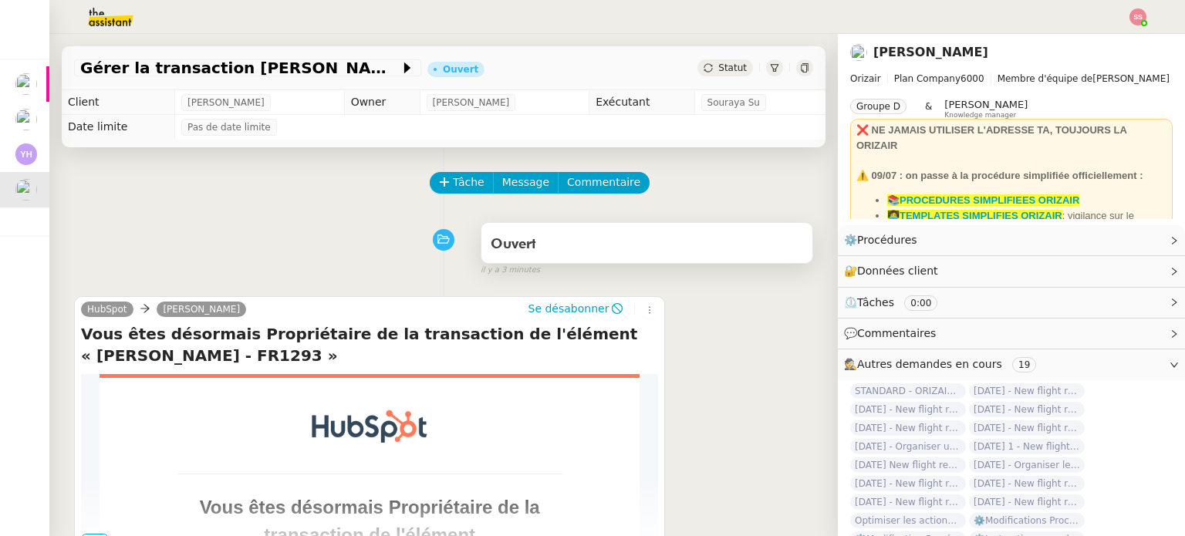
scroll to position [154, 0]
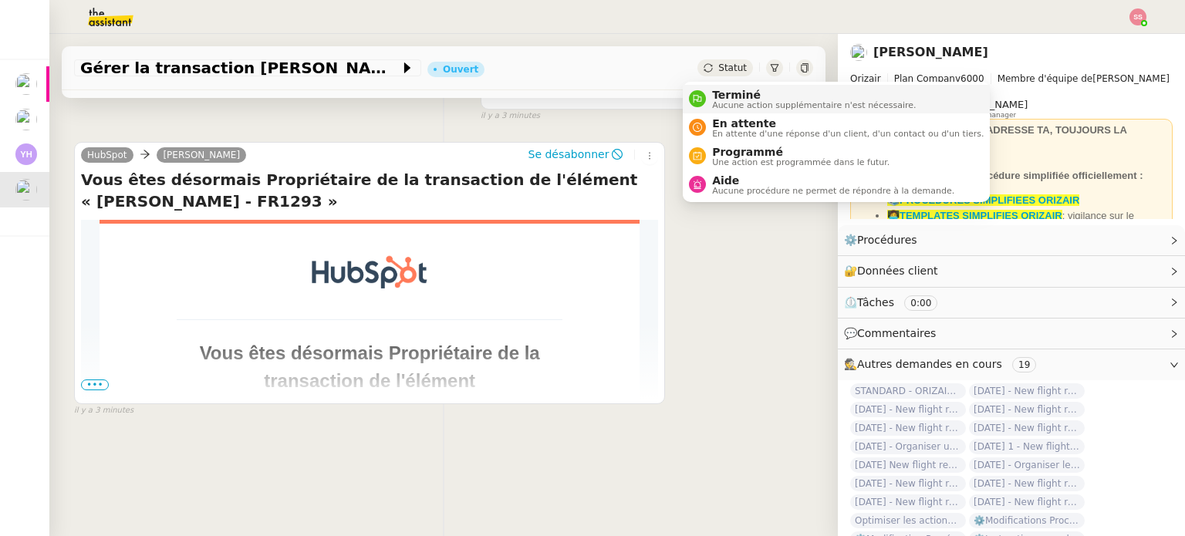
click at [725, 93] on span "Terminé" at bounding box center [814, 95] width 204 height 12
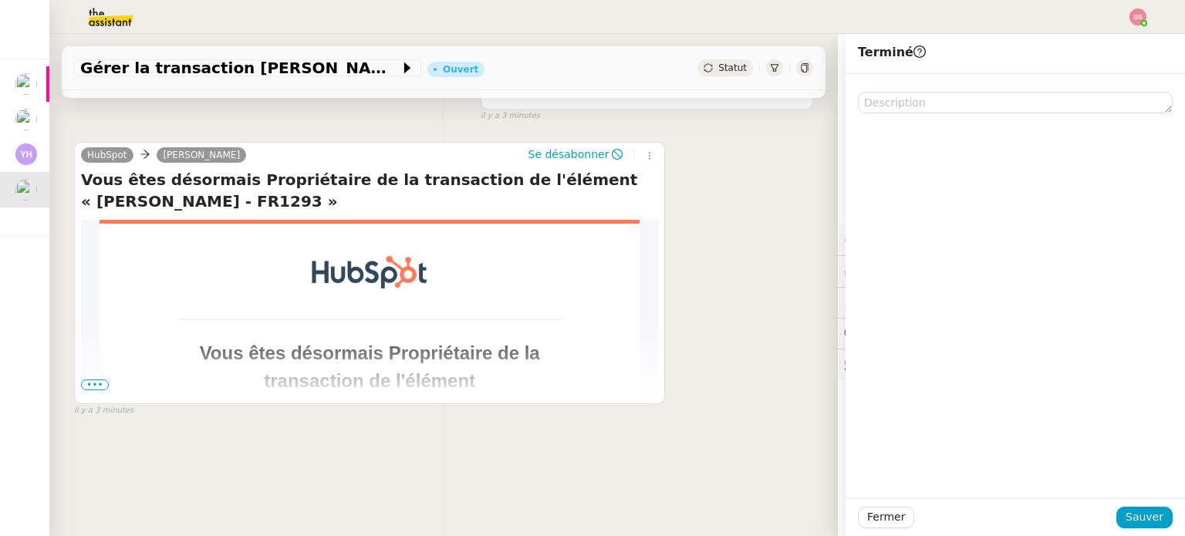
click at [100, 388] on span "•••" at bounding box center [95, 385] width 28 height 11
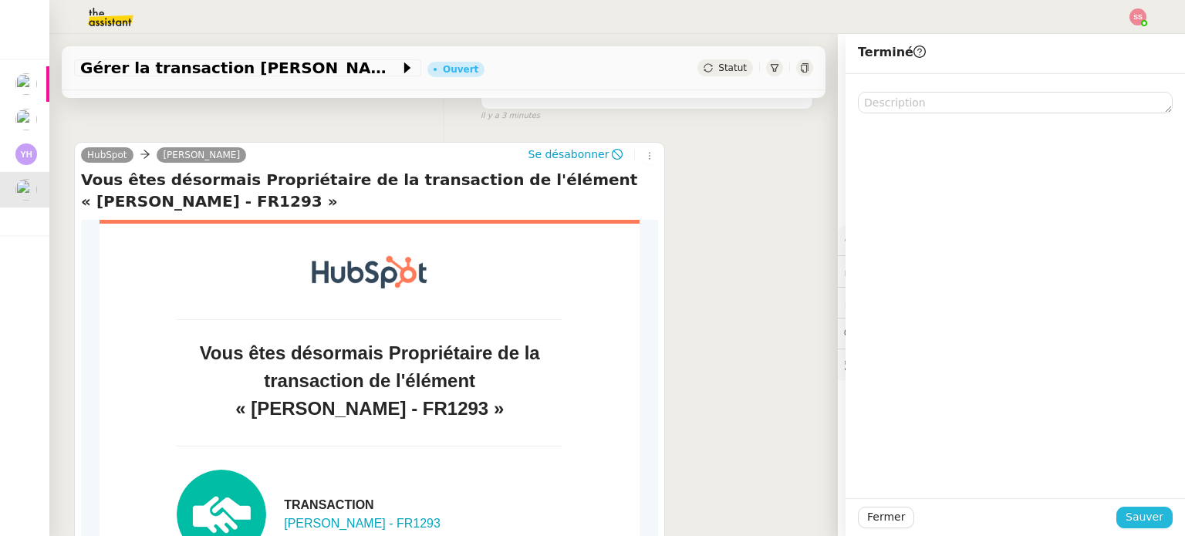
click at [1144, 512] on span "Sauver" at bounding box center [1145, 518] width 38 height 18
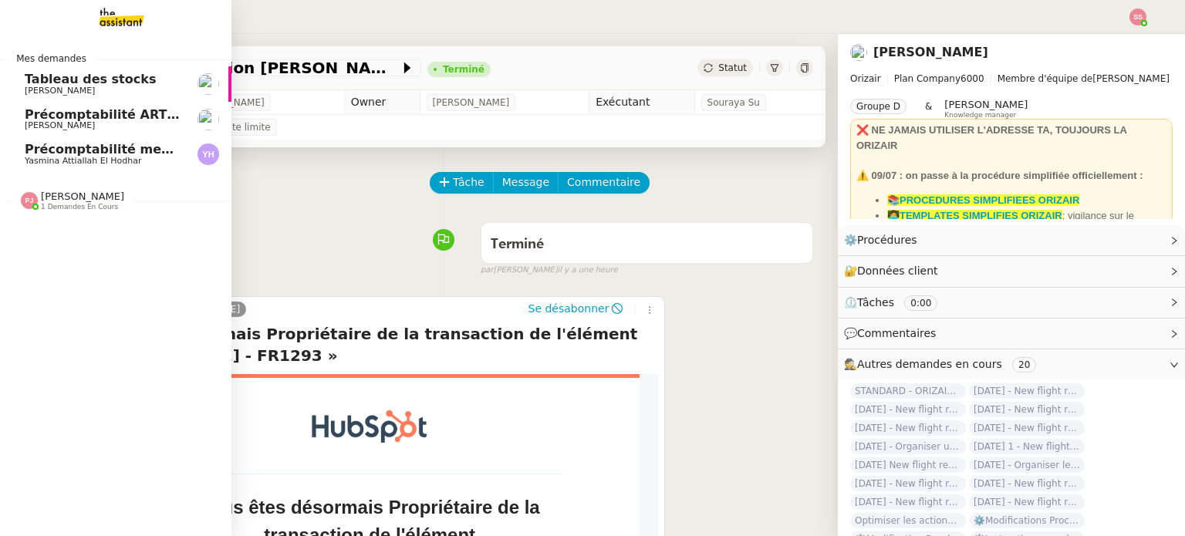
drag, startPoint x: 81, startPoint y: 153, endPoint x: 165, endPoint y: 154, distance: 84.1
click at [81, 153] on span "Précomptabilité mensuelle de la SCI du Clos Bonin - [DATE]" at bounding box center [231, 149] width 412 height 15
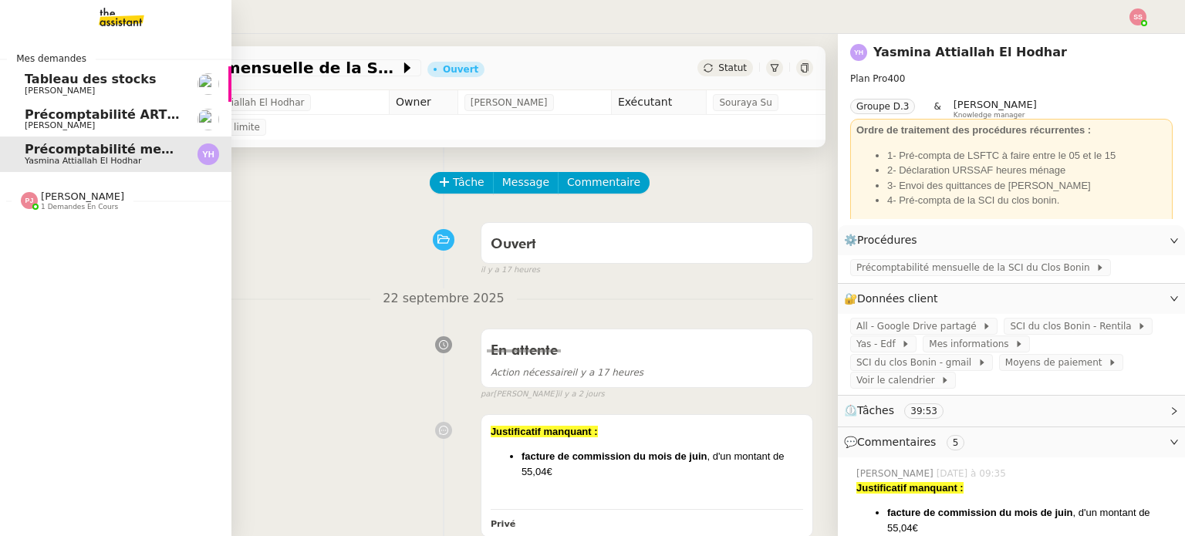
click at [66, 111] on span "Précomptabilité ARTRADE - septembre 2025" at bounding box center [178, 114] width 307 height 15
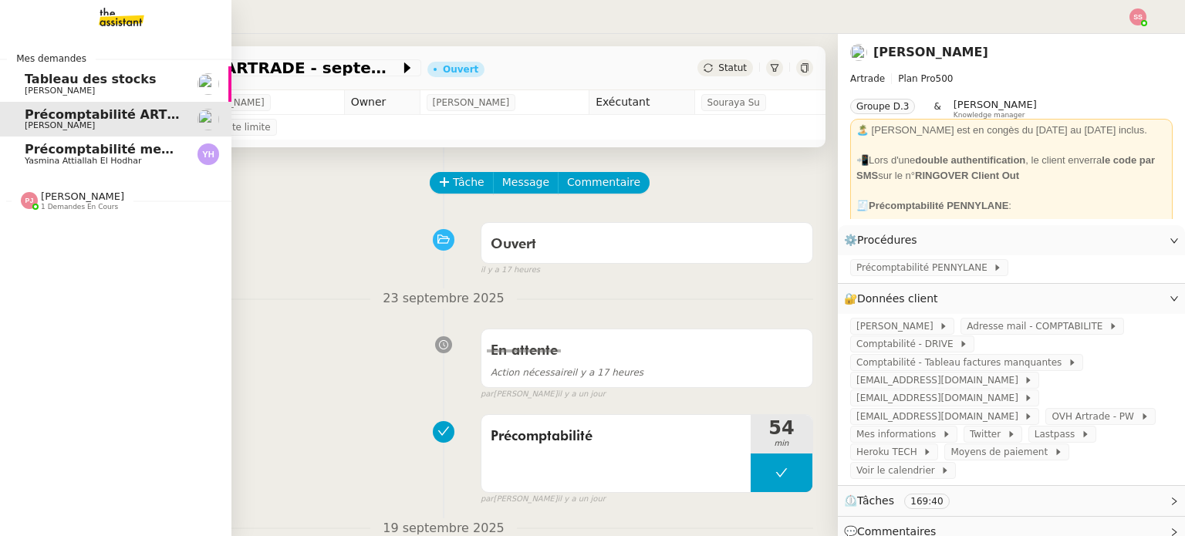
click at [123, 144] on span "Précomptabilité mensuelle de la SCI du Clos Bonin - [DATE]" at bounding box center [231, 149] width 412 height 15
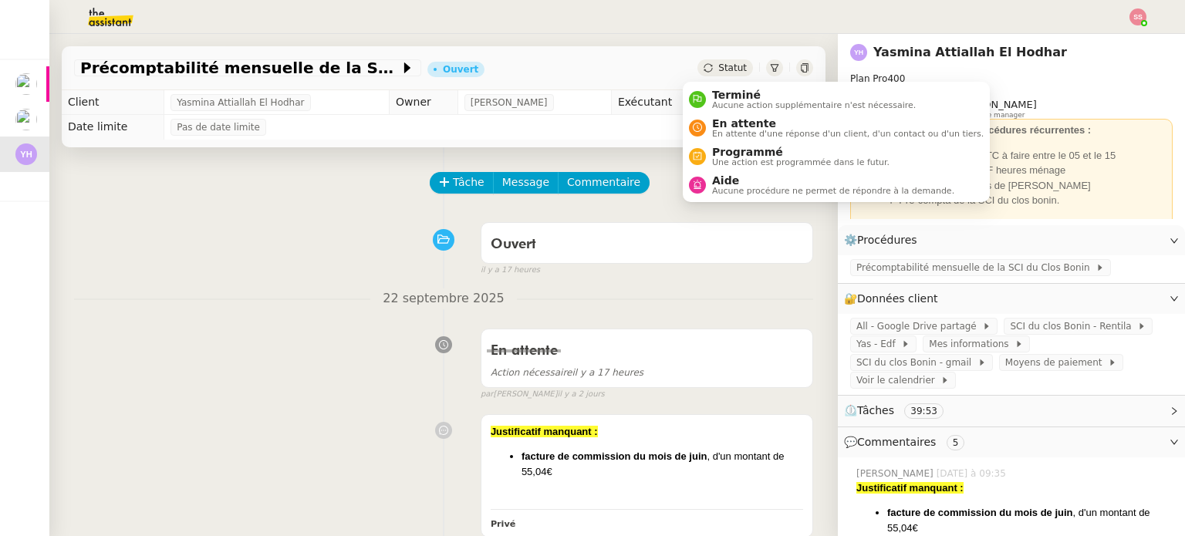
click at [719, 67] on span "Statut" at bounding box center [733, 68] width 29 height 11
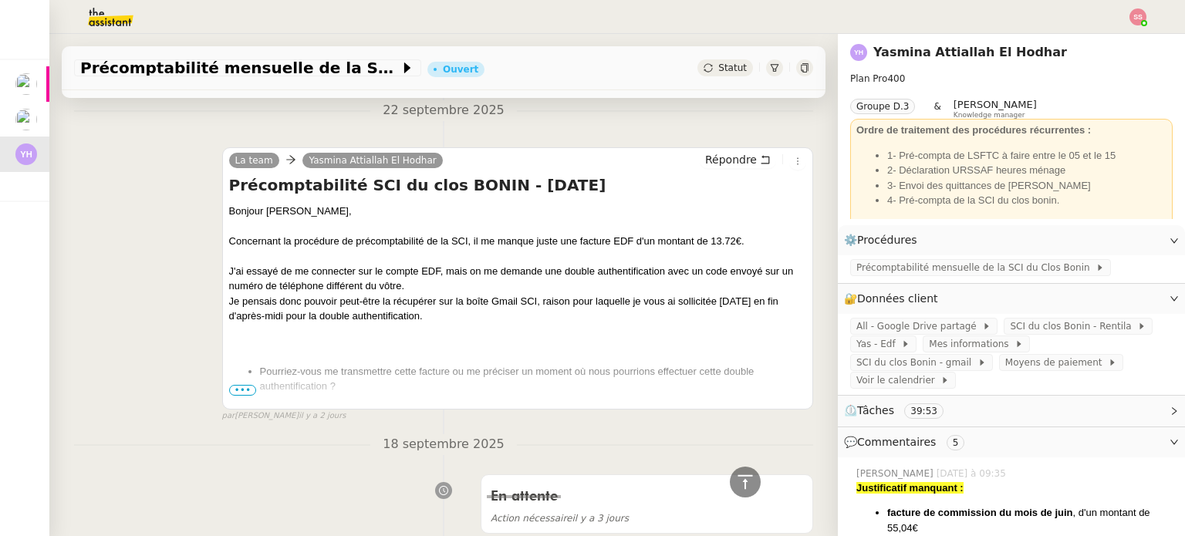
scroll to position [77, 0]
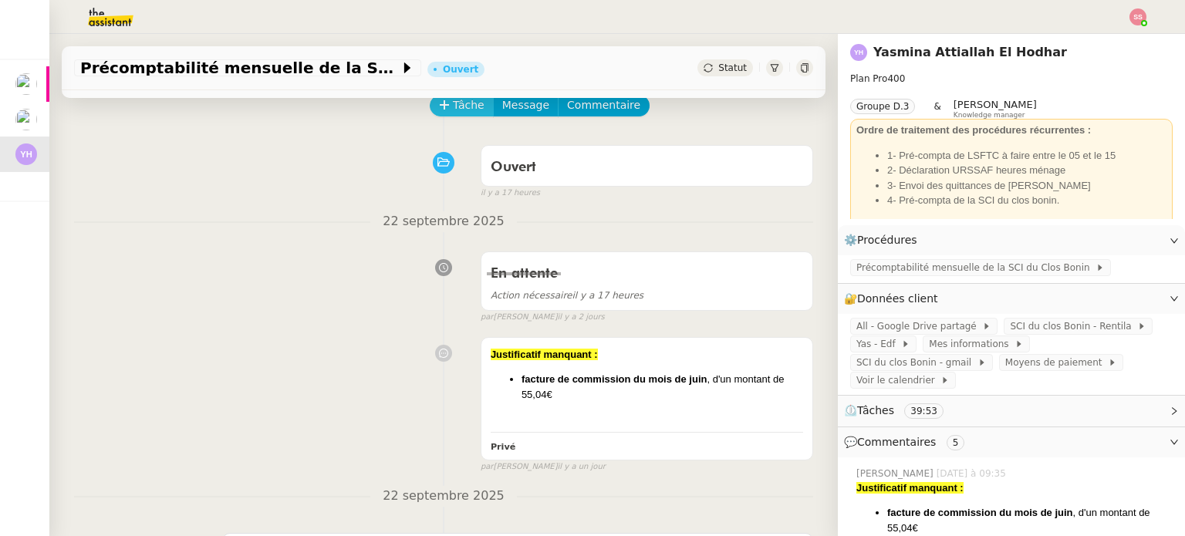
click at [453, 104] on span "Tâche" at bounding box center [469, 105] width 32 height 18
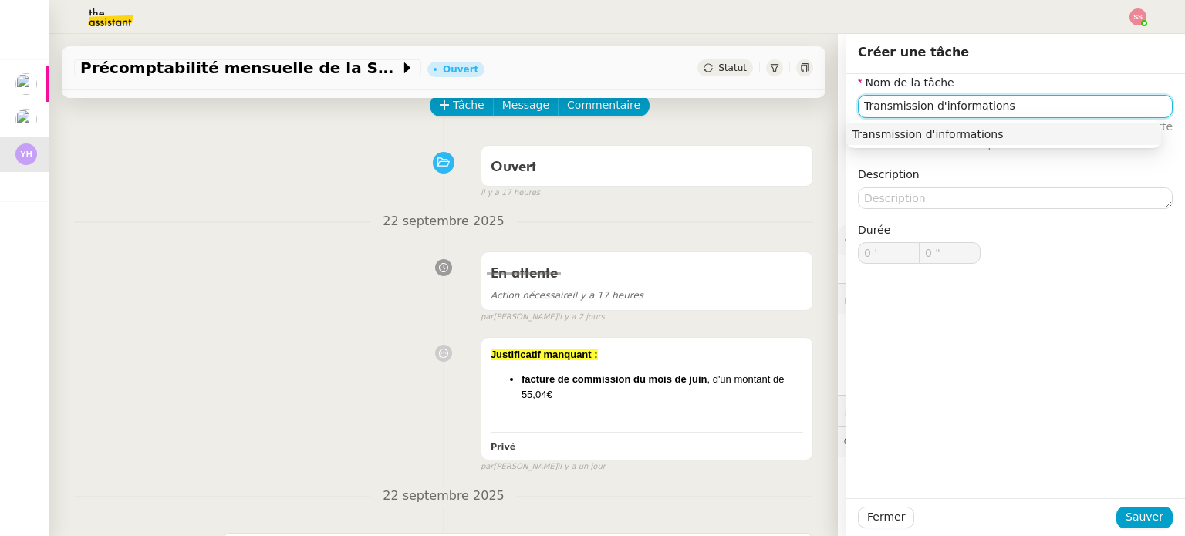
click at [867, 139] on div "Transmission d'informations" at bounding box center [1004, 134] width 303 height 14
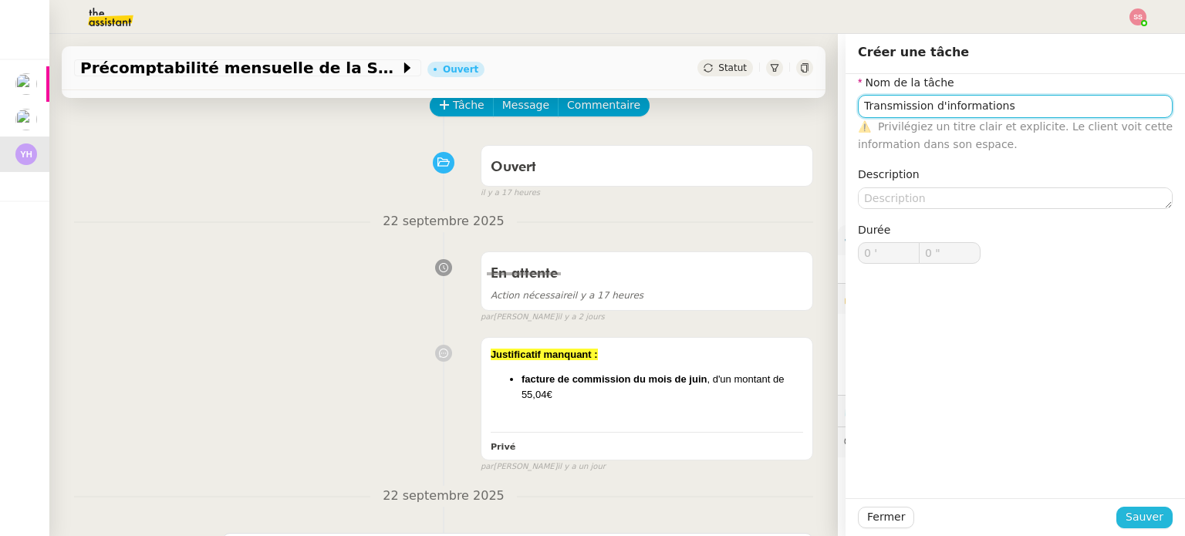
type input "Transmission d'informations"
click at [1127, 522] on span "Sauver" at bounding box center [1145, 518] width 38 height 18
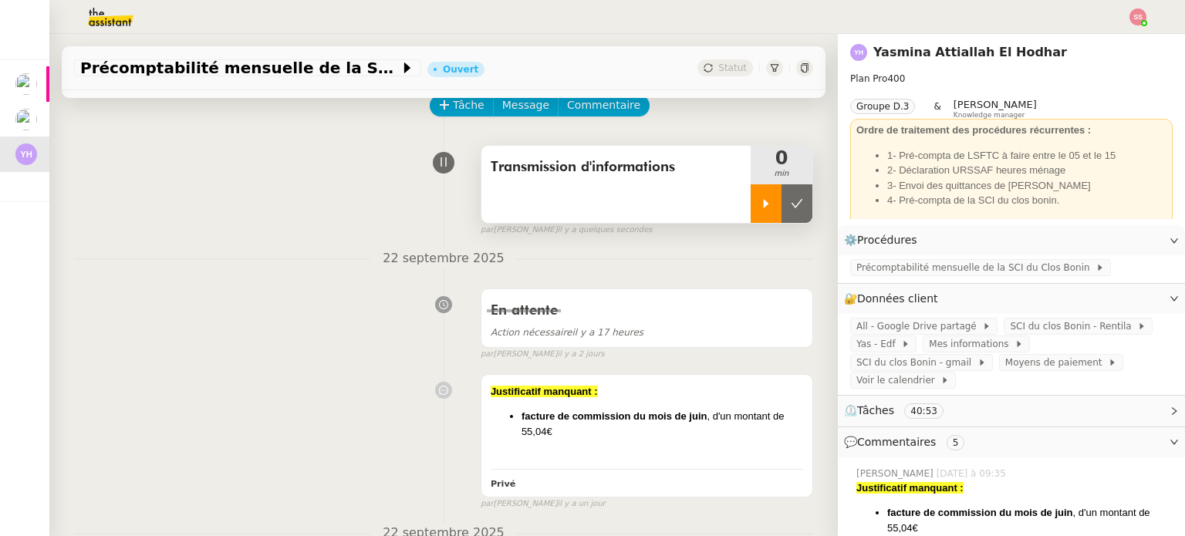
click at [751, 199] on div at bounding box center [766, 203] width 31 height 39
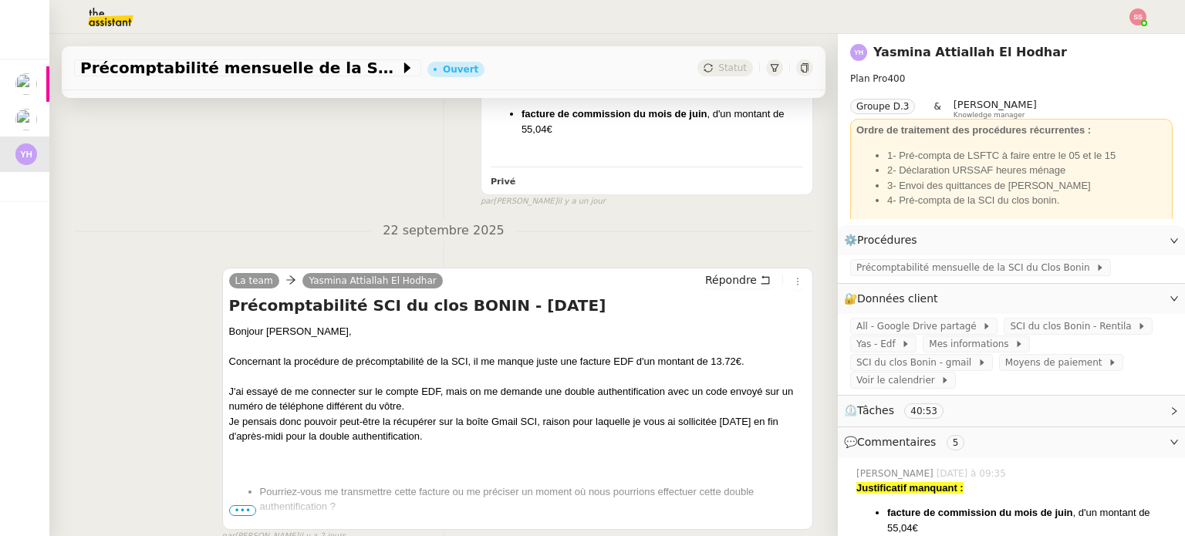
scroll to position [386, 0]
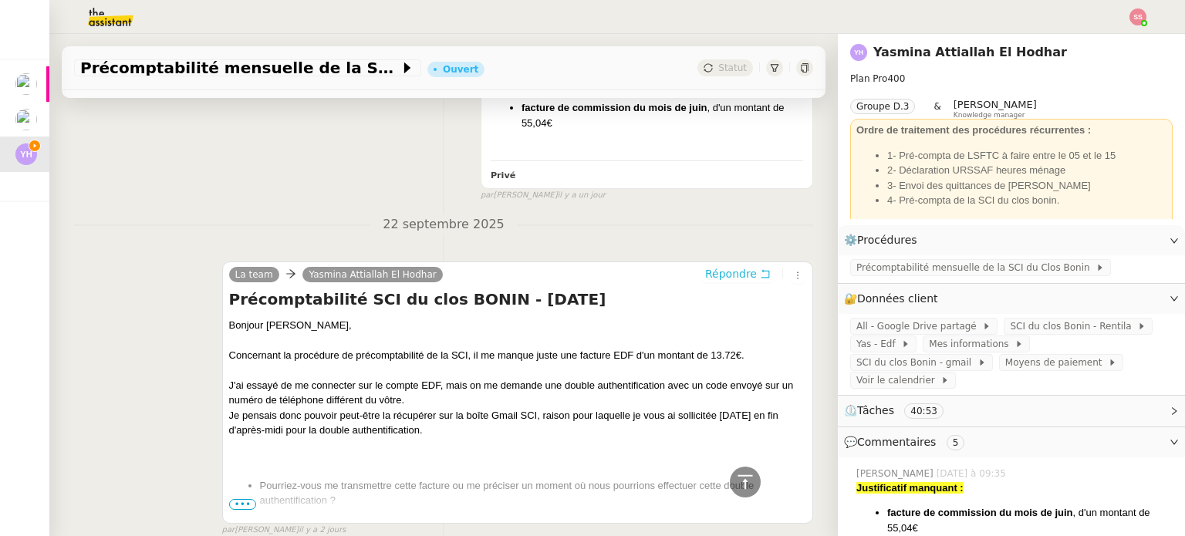
click at [705, 281] on span "Répondre" at bounding box center [731, 273] width 52 height 15
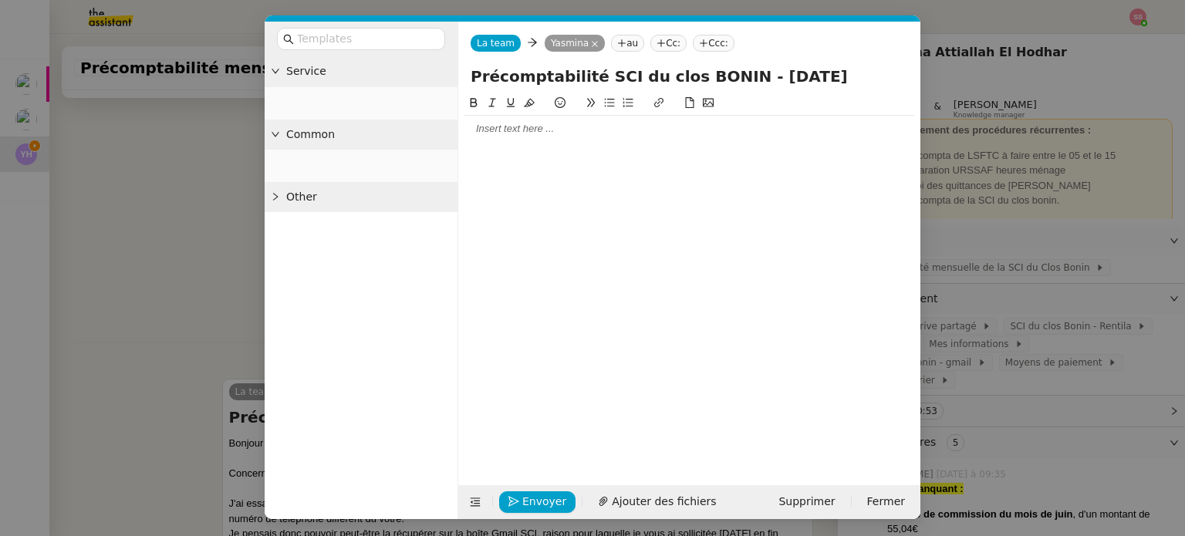
scroll to position [504, 0]
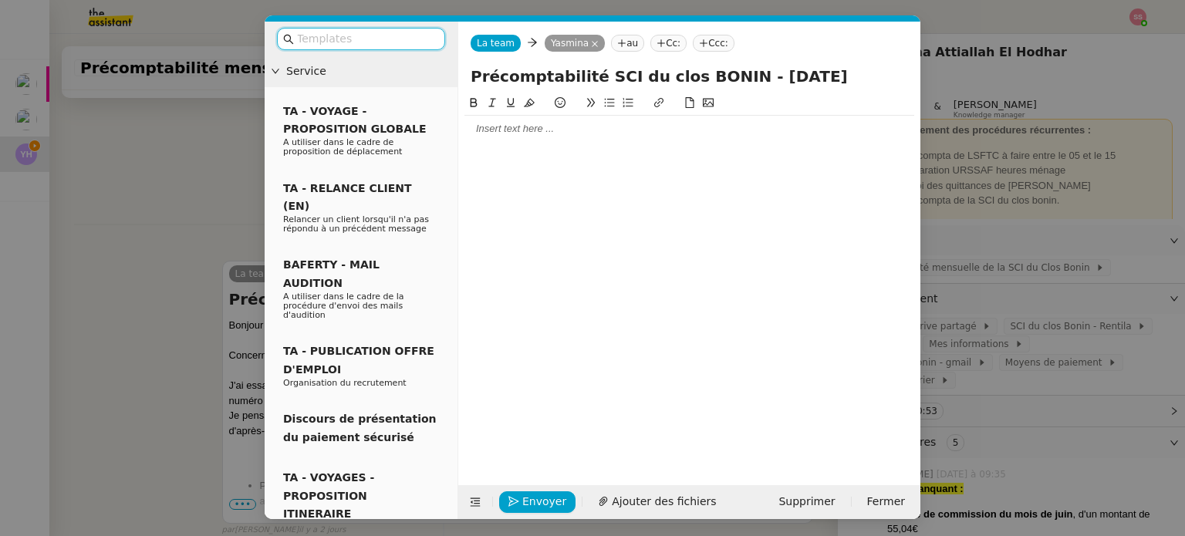
click at [207, 215] on nz-modal-container "Service TA - VOYAGE - PROPOSITION GLOBALE A utiliser dans le cadre de propositi…" at bounding box center [592, 268] width 1185 height 536
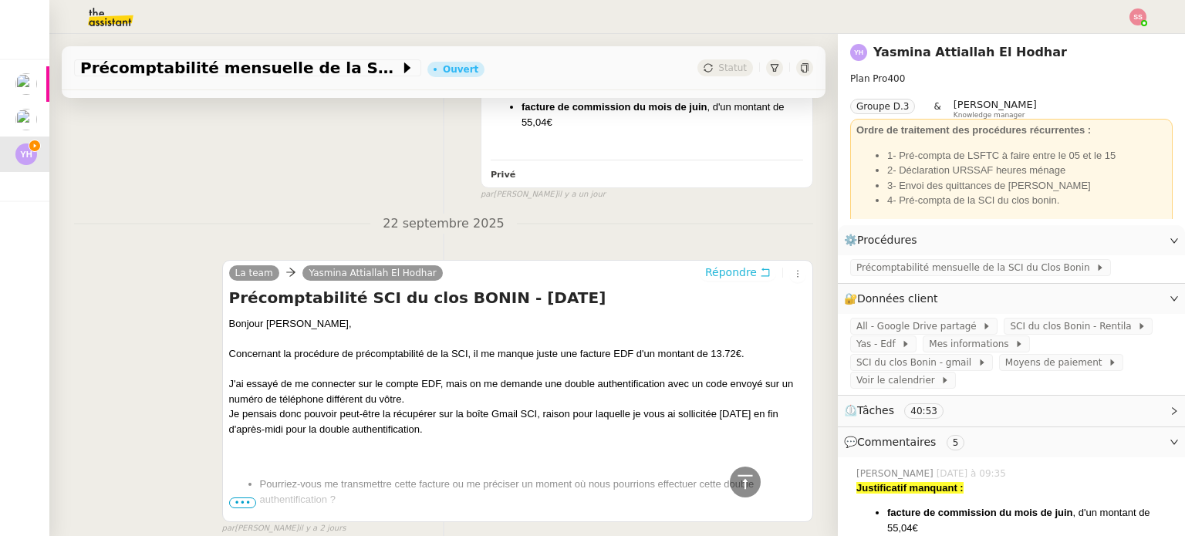
scroll to position [502, 0]
click at [241, 502] on span "•••" at bounding box center [243, 504] width 28 height 11
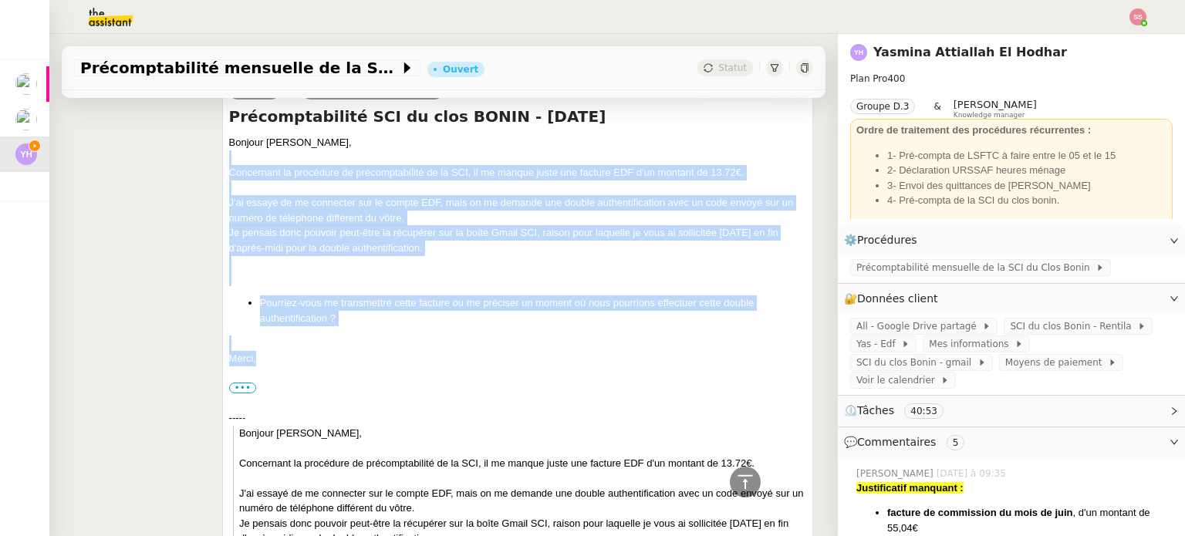
scroll to position [580, 0]
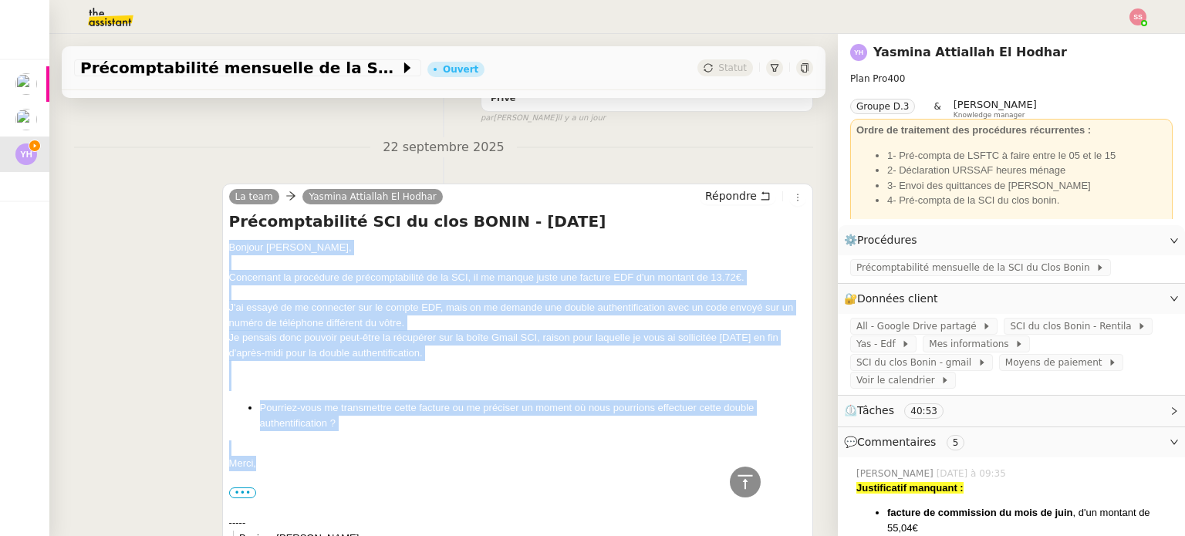
drag, startPoint x: 281, startPoint y: 306, endPoint x: 225, endPoint y: 249, distance: 79.1
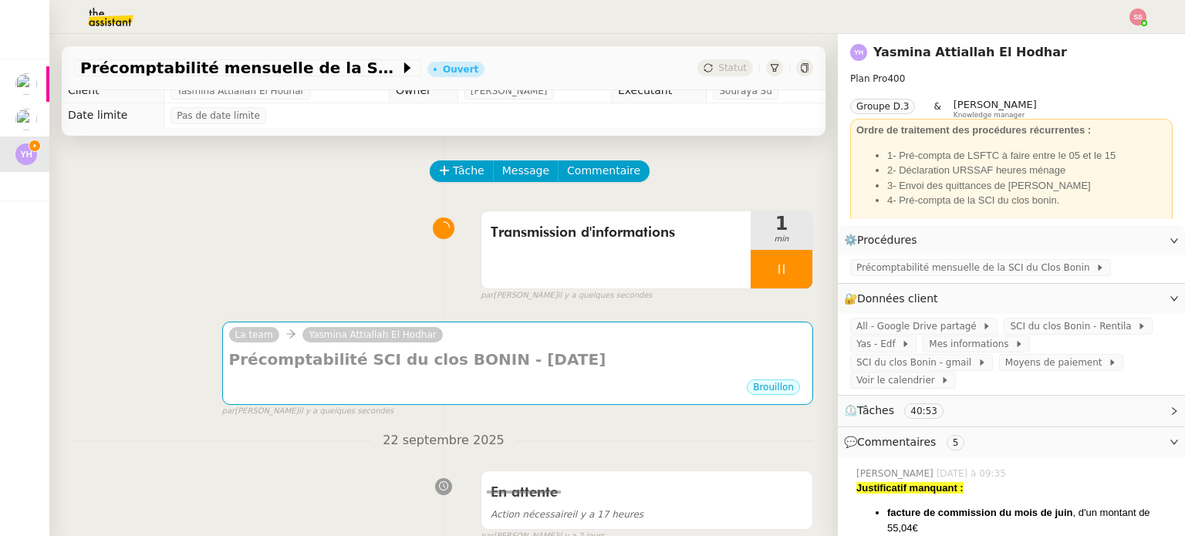
scroll to position [0, 0]
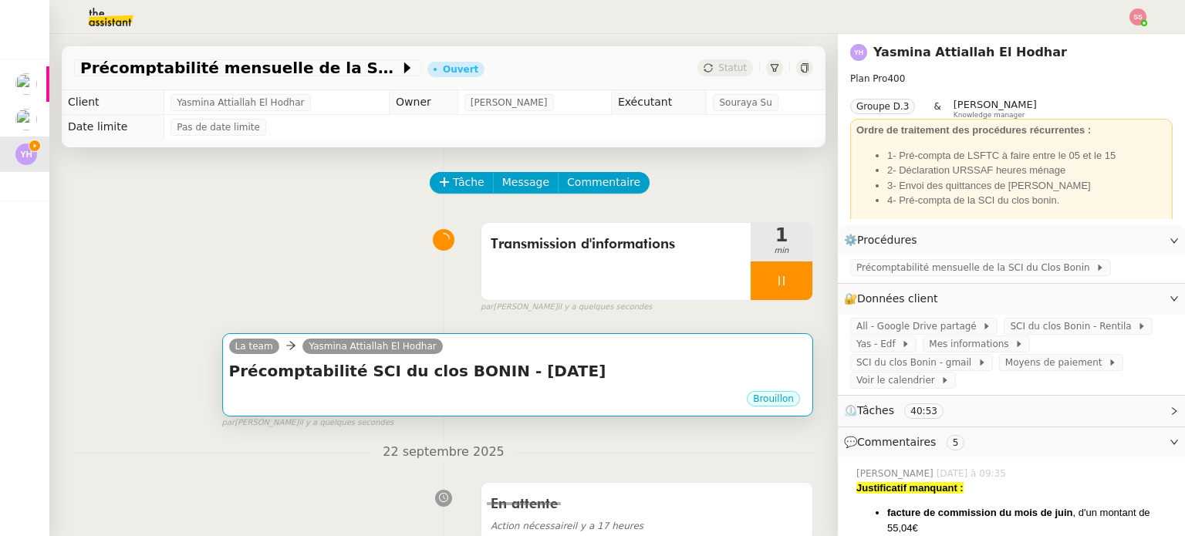
click at [389, 374] on h4 "Précomptabilité SCI du clos BONIN - [DATE]" at bounding box center [517, 371] width 577 height 22
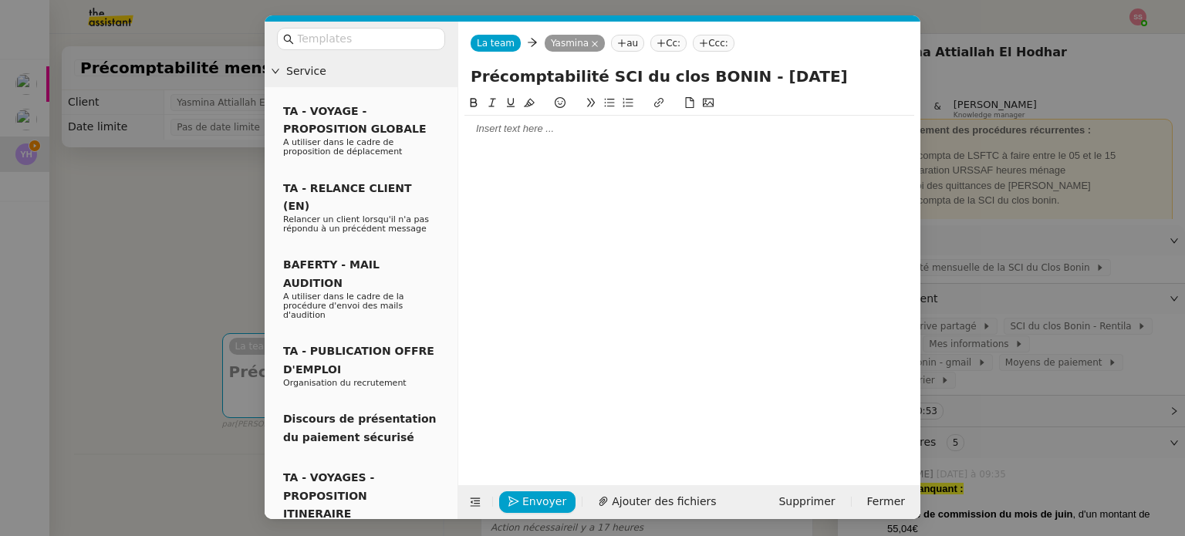
click at [499, 126] on div at bounding box center [690, 129] width 450 height 14
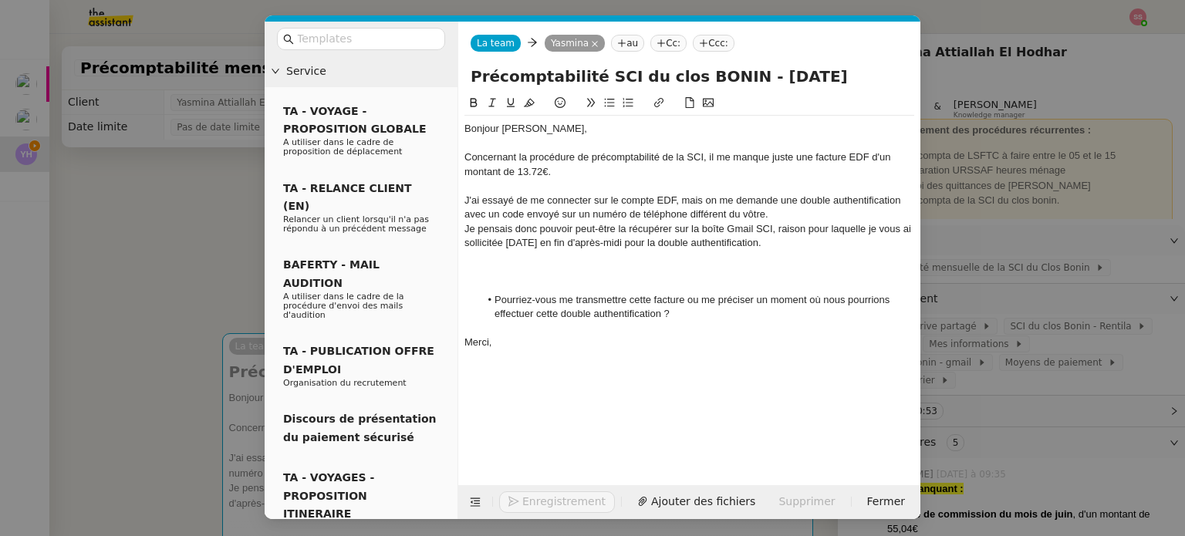
click at [516, 259] on div at bounding box center [690, 257] width 450 height 14
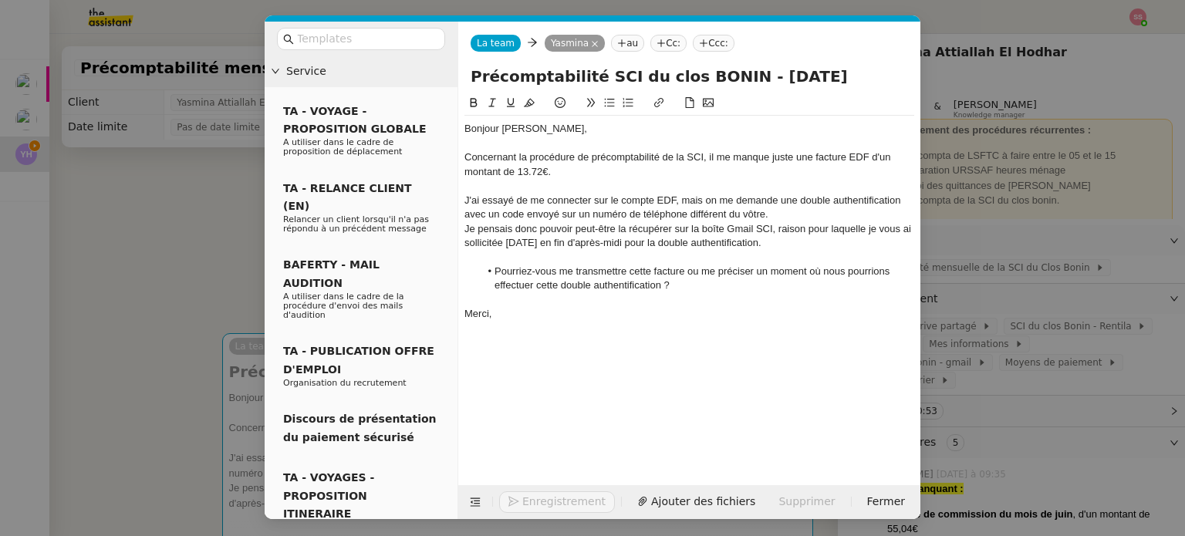
click at [701, 288] on li "Pourriez-vous me transmettre cette facture ou me préciser un moment où nous pou…" at bounding box center [697, 279] width 435 height 29
click at [239, 259] on nz-modal-container "Service TA - VOYAGE - PROPOSITION GLOBALE A utiliser dans le cadre de propositi…" at bounding box center [592, 268] width 1185 height 536
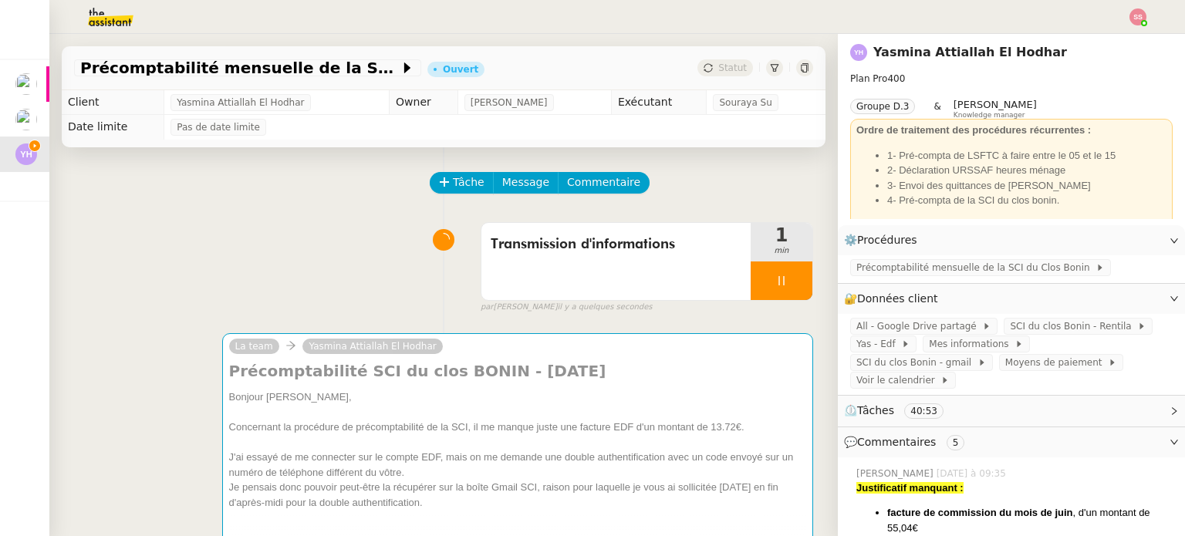
scroll to position [463, 0]
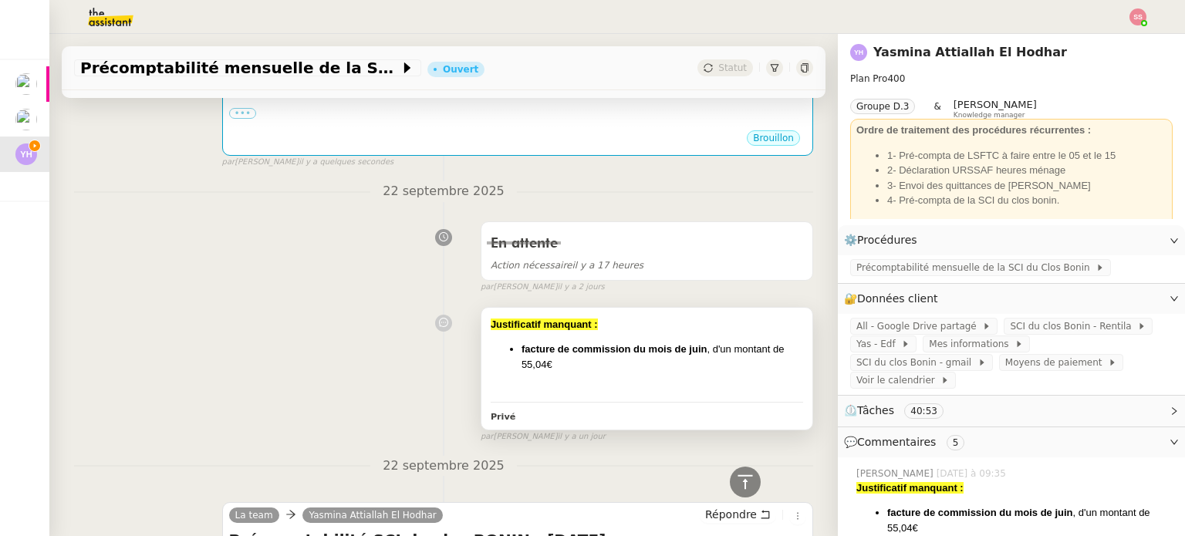
drag, startPoint x: 509, startPoint y: 351, endPoint x: 550, endPoint y: 368, distance: 45.0
click at [550, 368] on ul "facture de commission du mois de juin , d'un montant de 55,04€" at bounding box center [647, 357] width 313 height 30
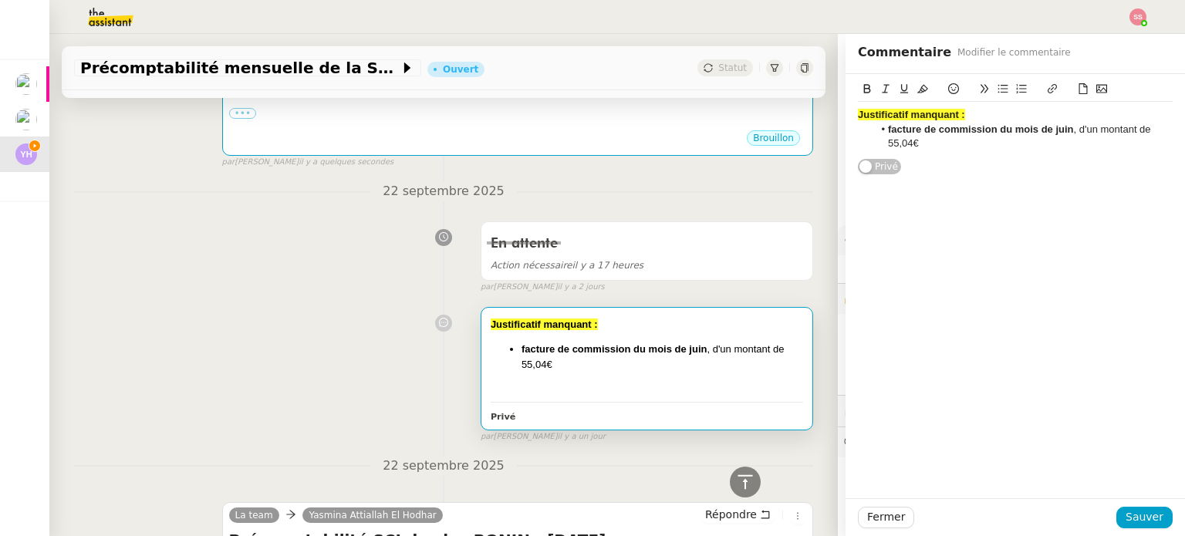
scroll to position [154, 0]
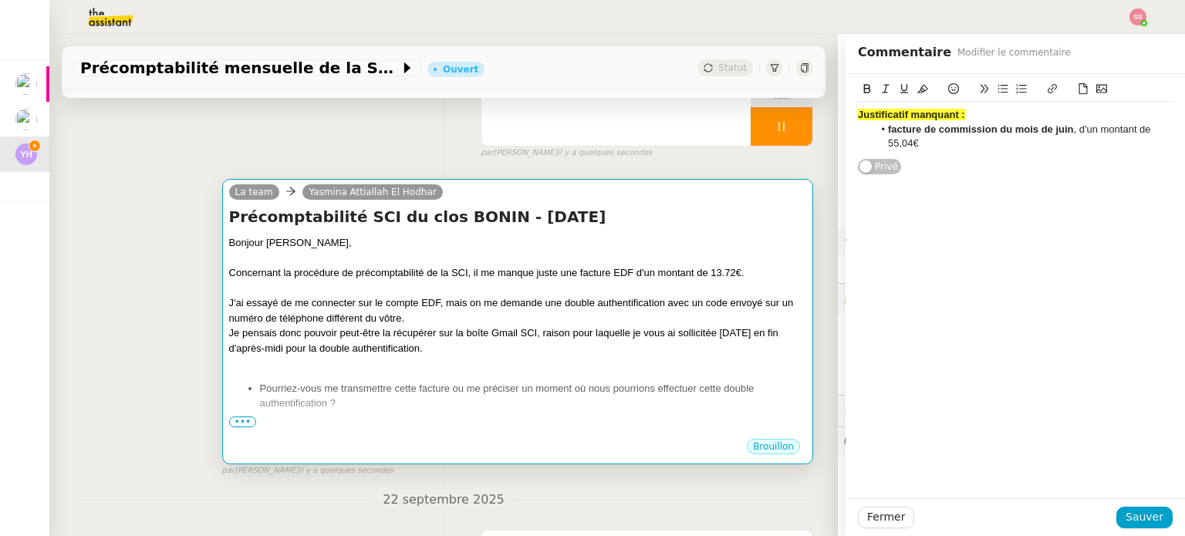
click at [435, 360] on div at bounding box center [517, 363] width 577 height 15
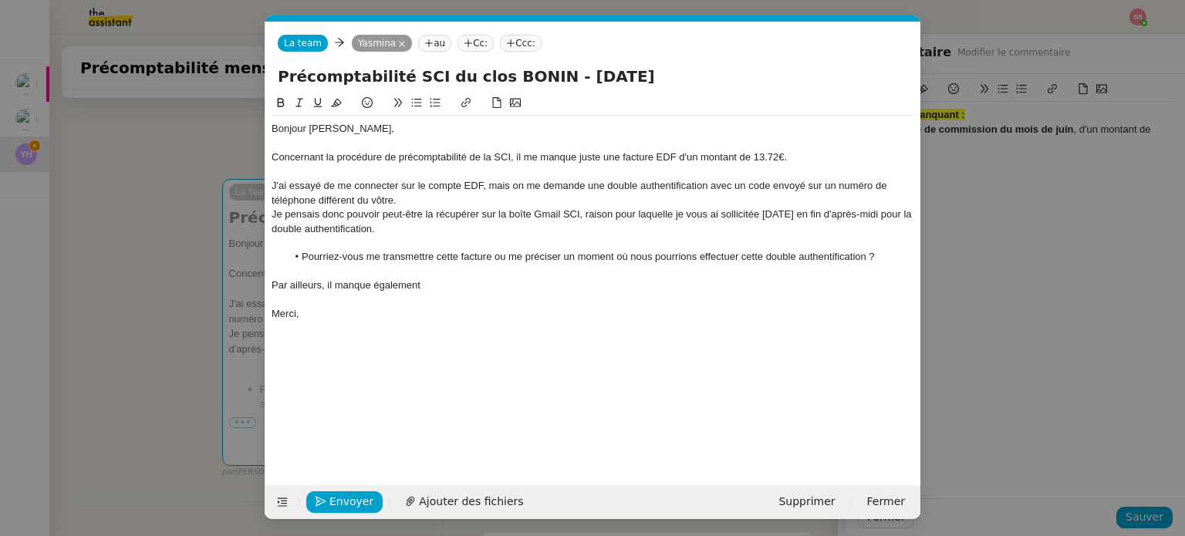
scroll to position [0, 32]
click at [445, 292] on div "Par ailleurs, il manque également" at bounding box center [593, 286] width 643 height 14
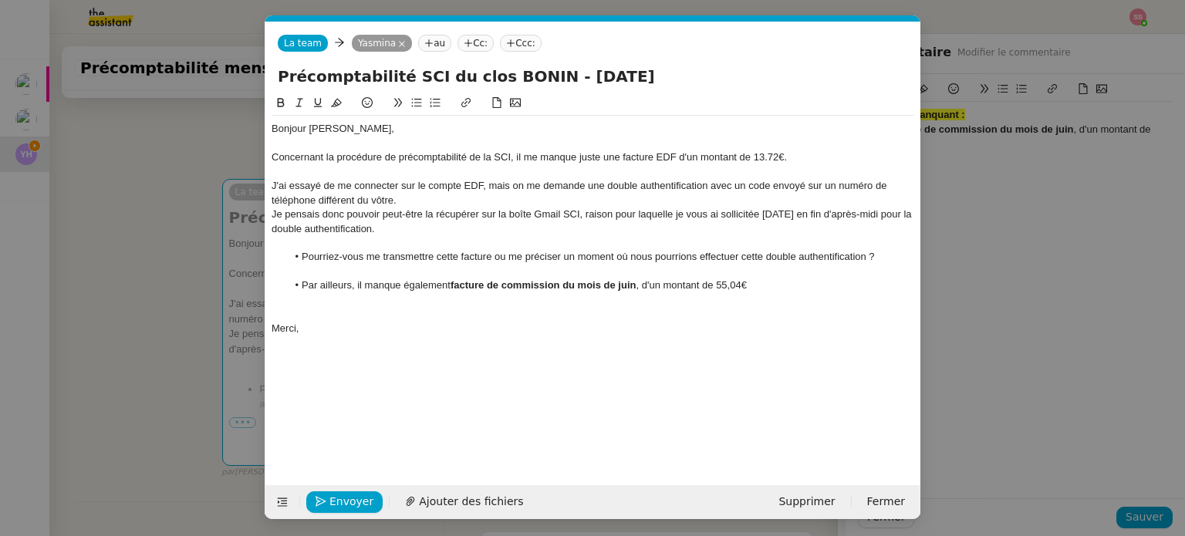
scroll to position [0, 0]
click at [299, 286] on li "Par ailleurs, il manque également facture de commission du mois de juin , d'un …" at bounding box center [601, 286] width 628 height 14
click at [803, 290] on li "Par ailleurs, il manque également facture de commission du mois de juin , d'un …" at bounding box center [601, 286] width 628 height 14
click at [752, 286] on li "Par ailleurs, il manque également facture de commission du mois de juin , d'un …" at bounding box center [601, 286] width 628 height 14
click at [0, 0] on lt-span "." at bounding box center [0, 0] width 0 height 0
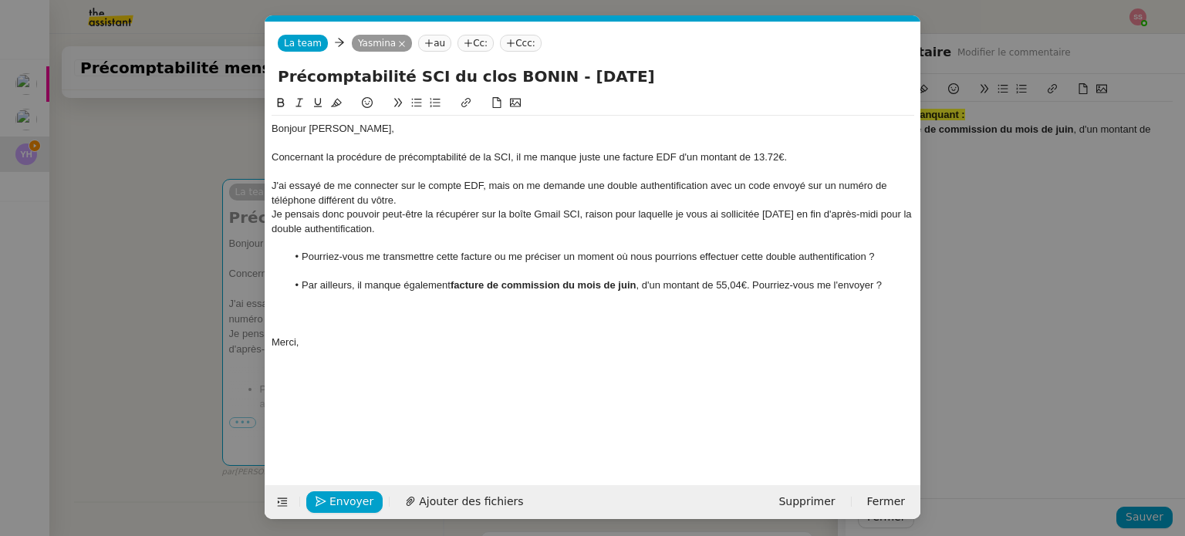
click at [315, 314] on div at bounding box center [593, 314] width 643 height 14
click at [370, 496] on button "Envoyer" at bounding box center [344, 503] width 76 height 22
click at [370, 496] on span "Confirmer l'envoi" at bounding box center [376, 502] width 93 height 18
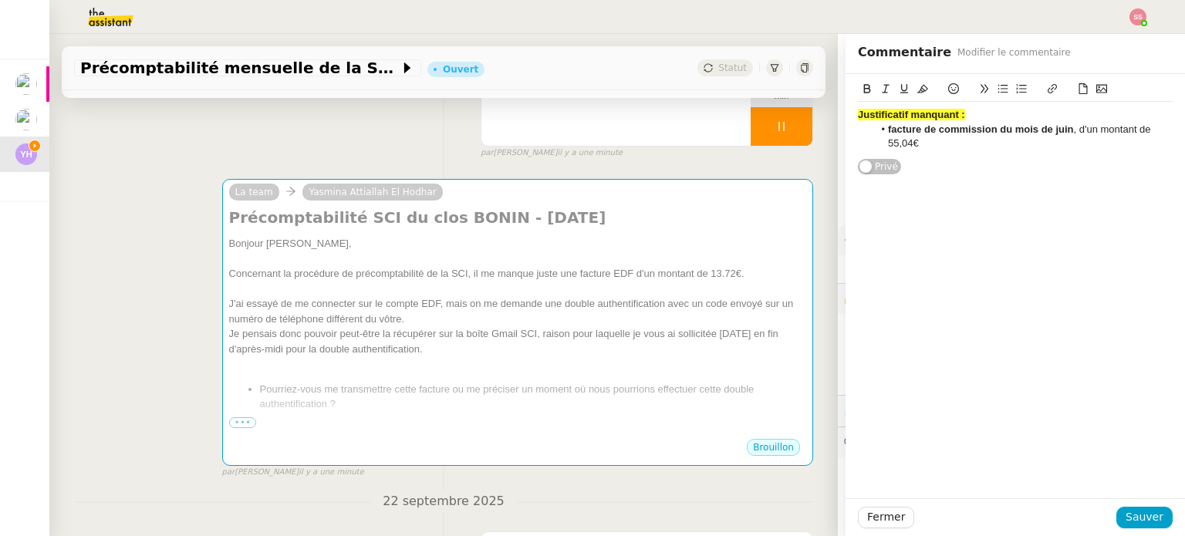
click at [370, 496] on nz-modal-container "Service TA - VOYAGE - PROPOSITION GLOBALE A utiliser dans le cadre de propositi…" at bounding box center [592, 268] width 1185 height 536
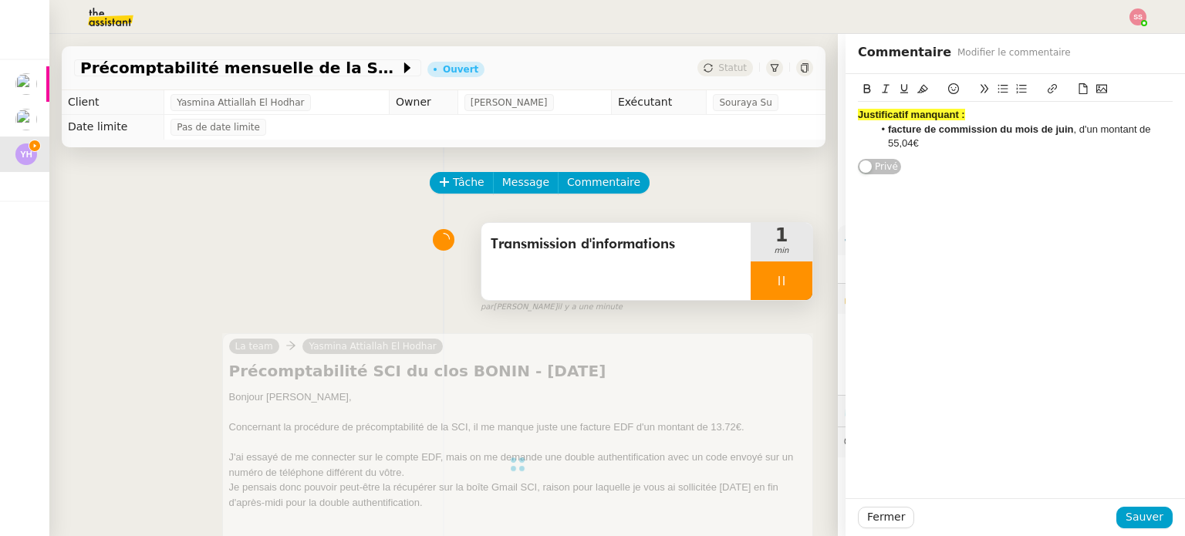
click at [784, 282] on div at bounding box center [782, 281] width 62 height 39
click at [784, 282] on button at bounding box center [797, 281] width 31 height 39
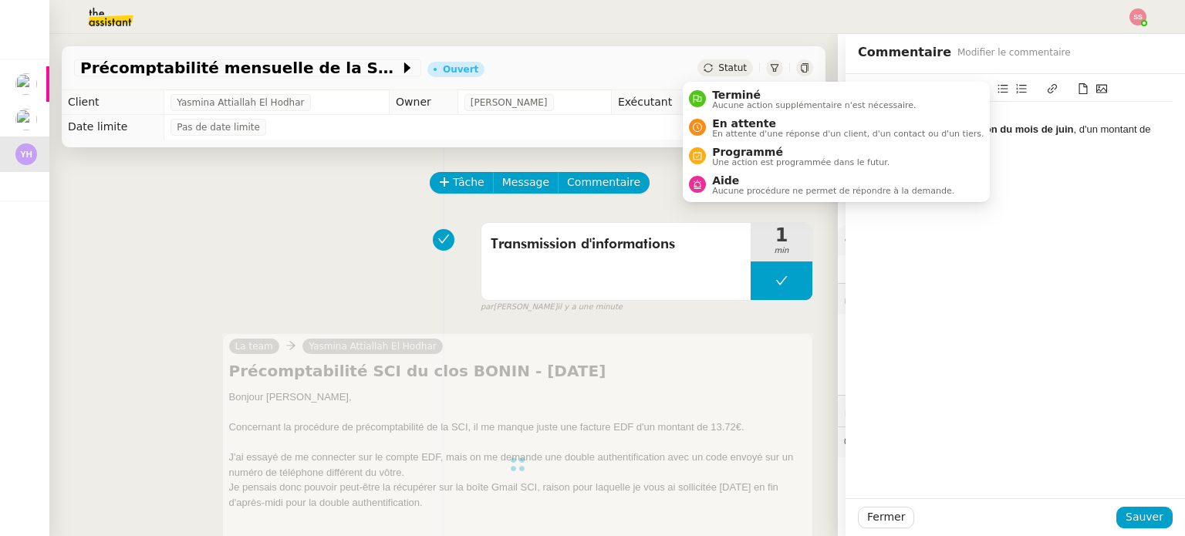
click at [719, 70] on span "Statut" at bounding box center [733, 68] width 29 height 11
click at [735, 127] on span "En attente" at bounding box center [848, 123] width 272 height 12
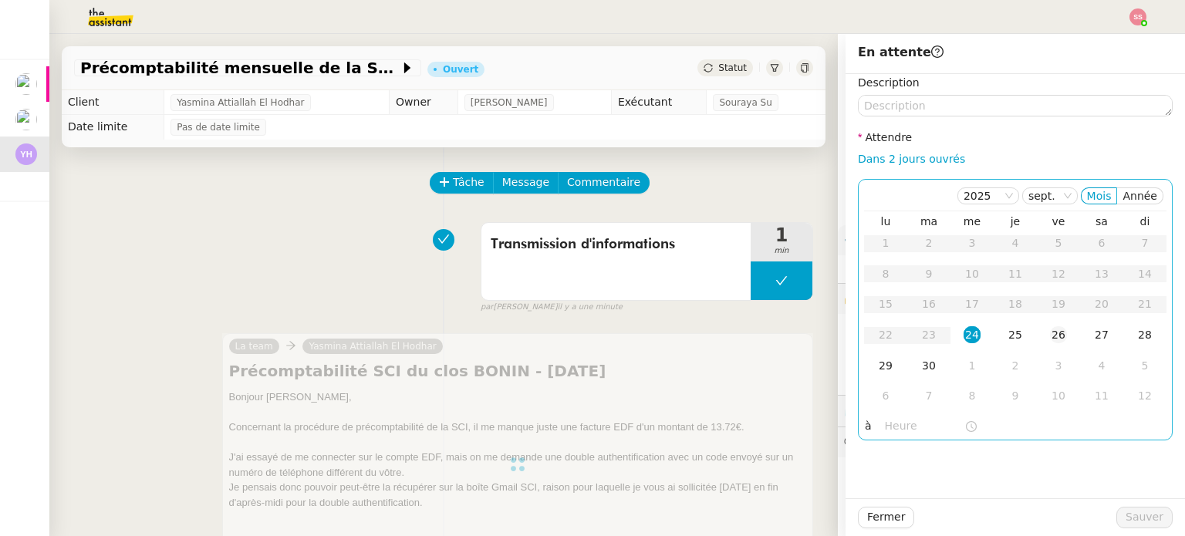
click at [1050, 336] on div "26" at bounding box center [1058, 334] width 17 height 17
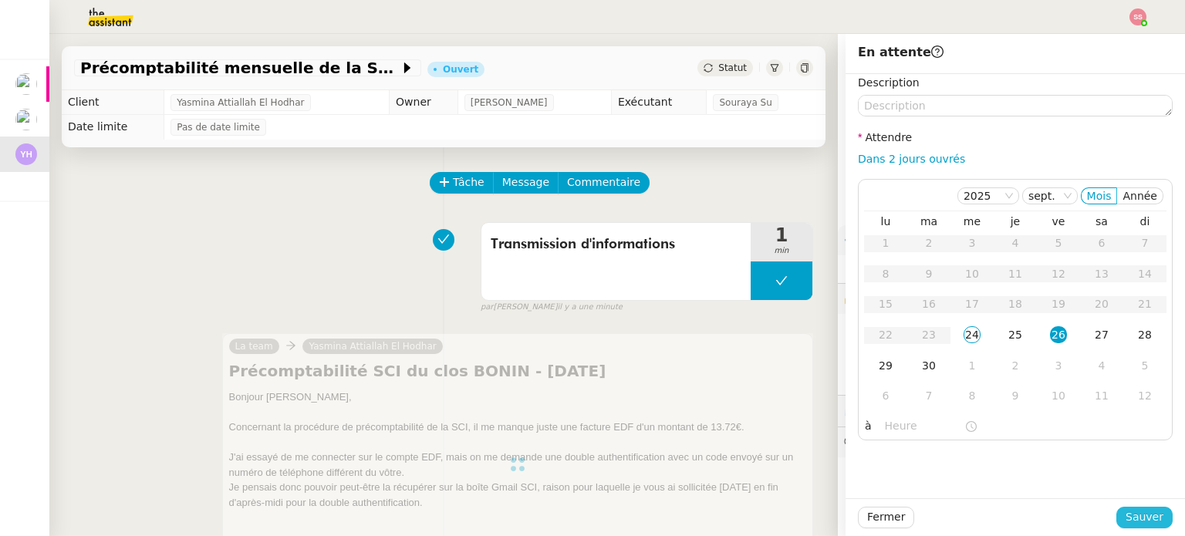
click at [1138, 509] on span "Sauver" at bounding box center [1145, 518] width 38 height 18
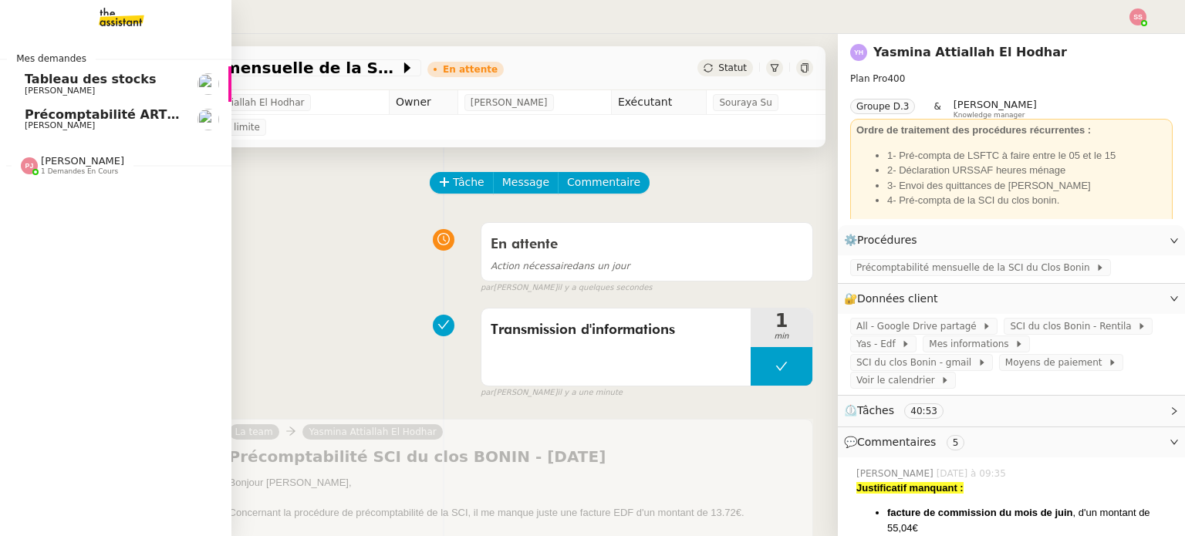
click at [62, 129] on span "[PERSON_NAME]" at bounding box center [60, 125] width 70 height 10
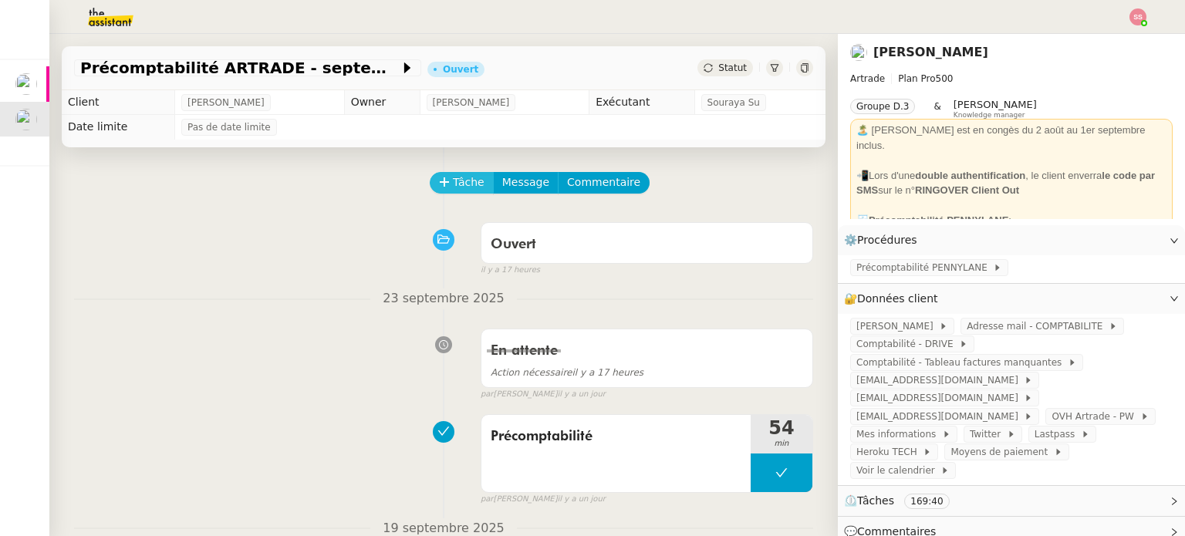
click at [438, 191] on button "Tâche" at bounding box center [462, 183] width 64 height 22
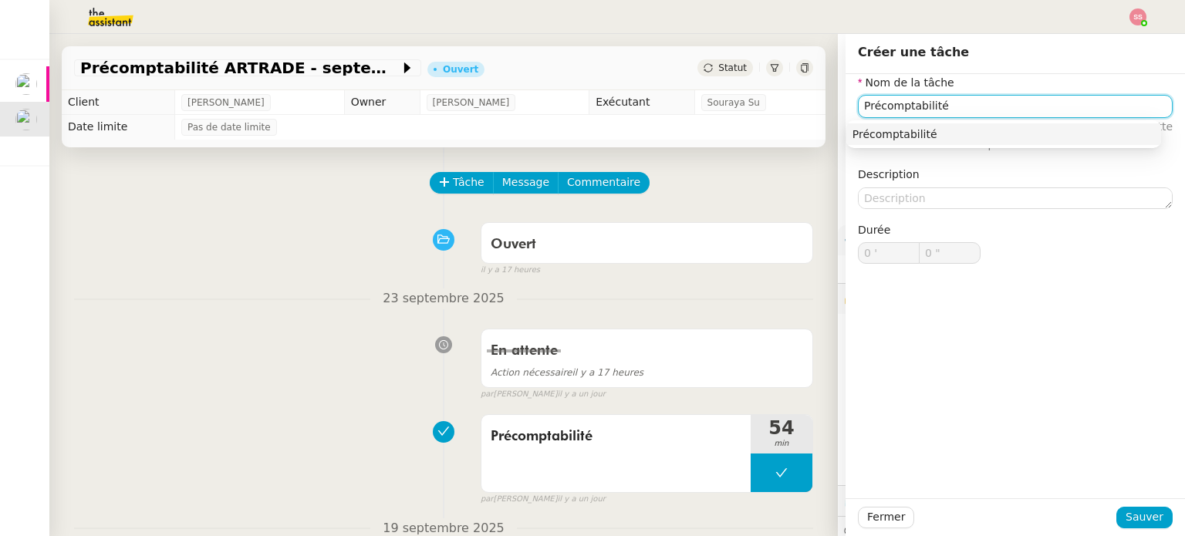
click at [921, 139] on div "Précomptabilité" at bounding box center [1004, 134] width 303 height 14
type input "Précomptabilité"
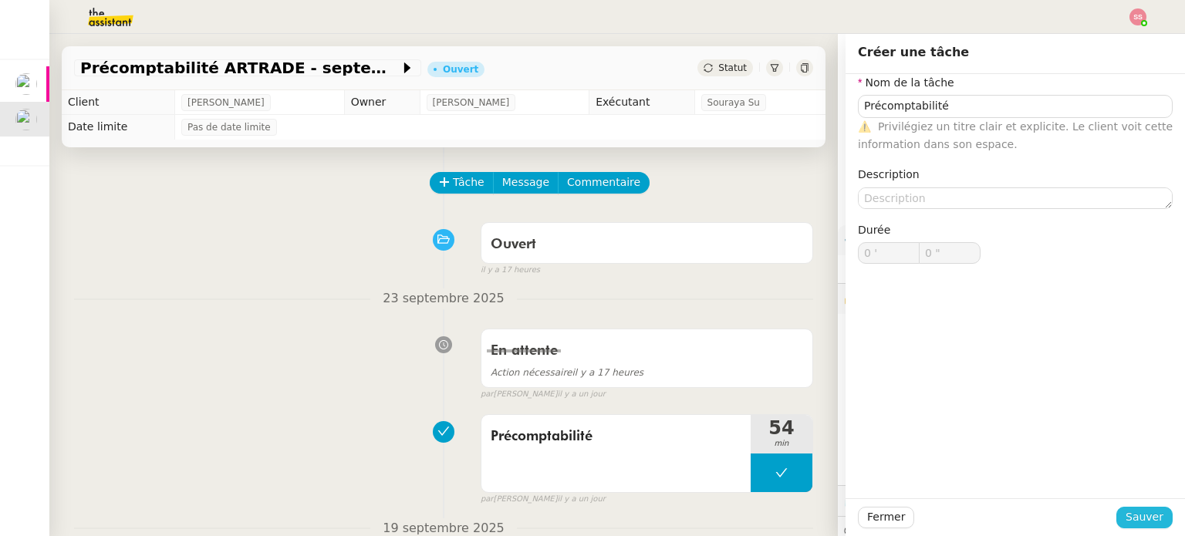
click at [1126, 511] on span "Sauver" at bounding box center [1145, 518] width 38 height 18
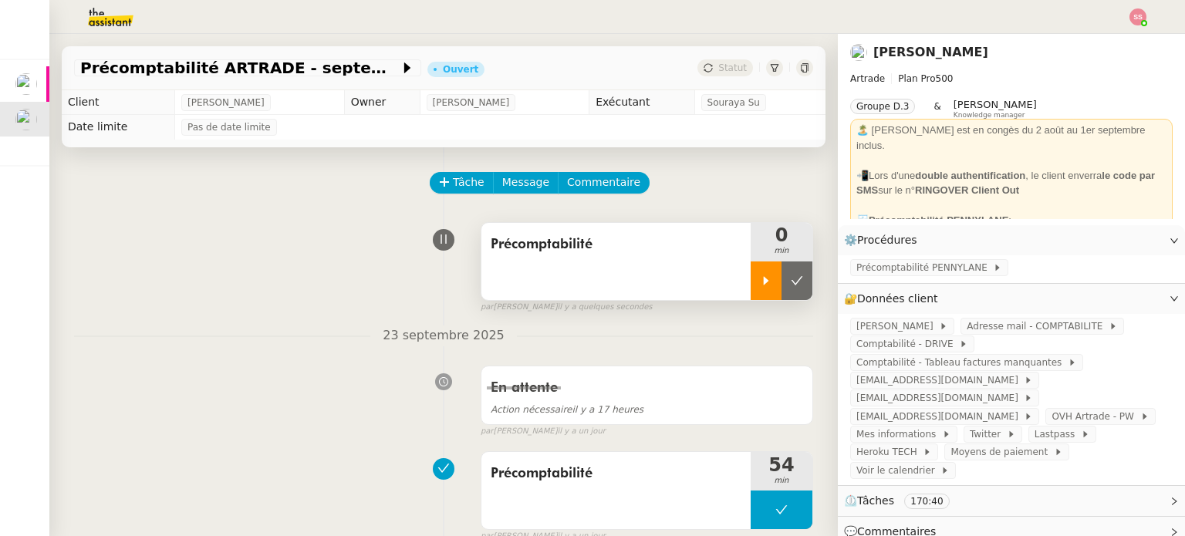
click at [764, 285] on icon at bounding box center [766, 280] width 5 height 8
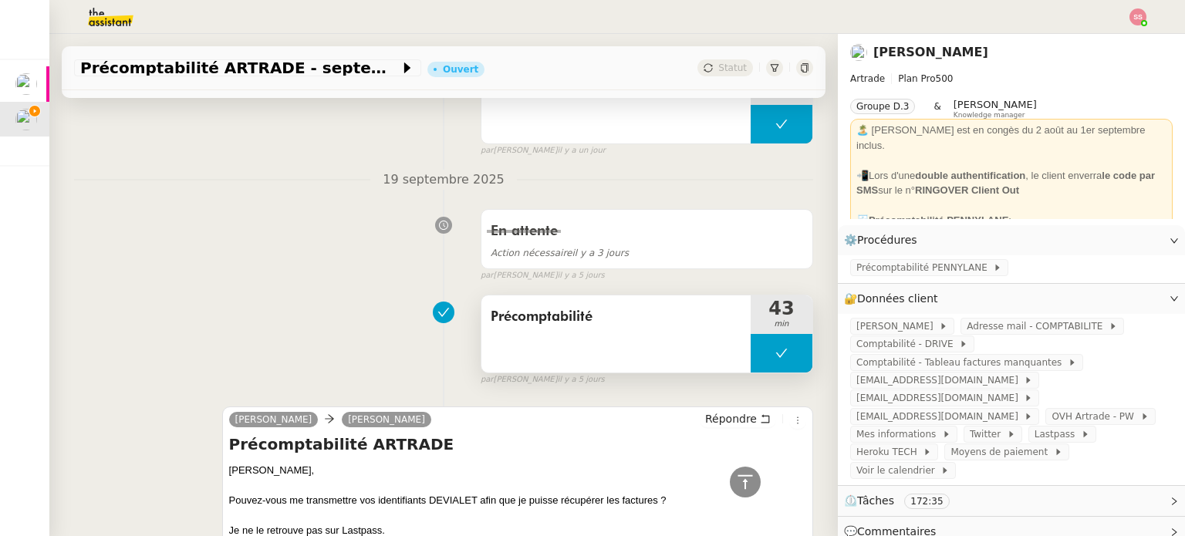
scroll to position [540, 0]
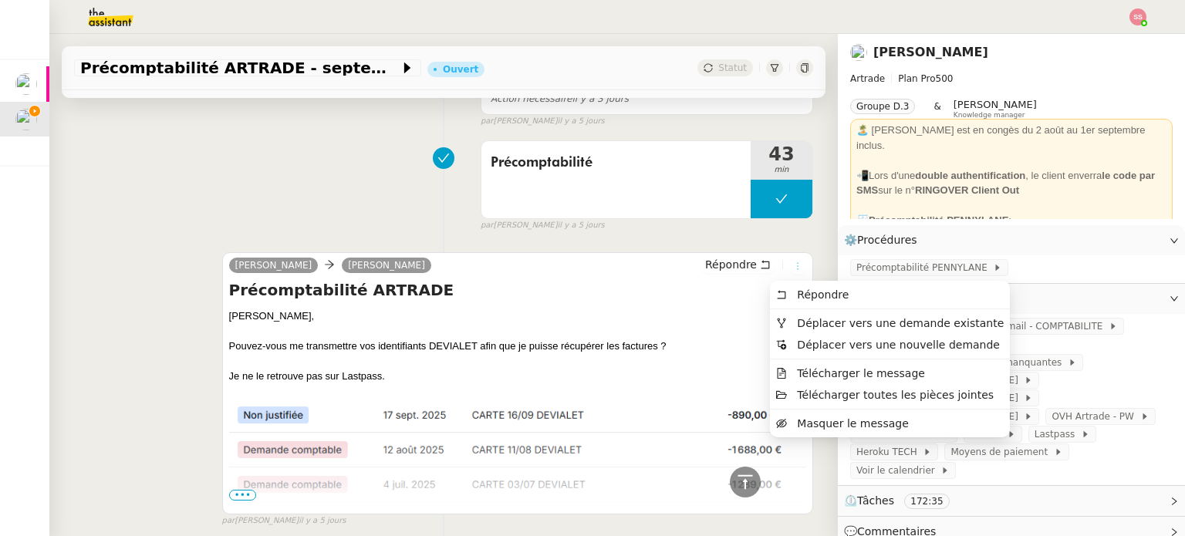
click at [790, 262] on button at bounding box center [798, 266] width 17 height 17
click at [785, 325] on icon at bounding box center [781, 323] width 11 height 11
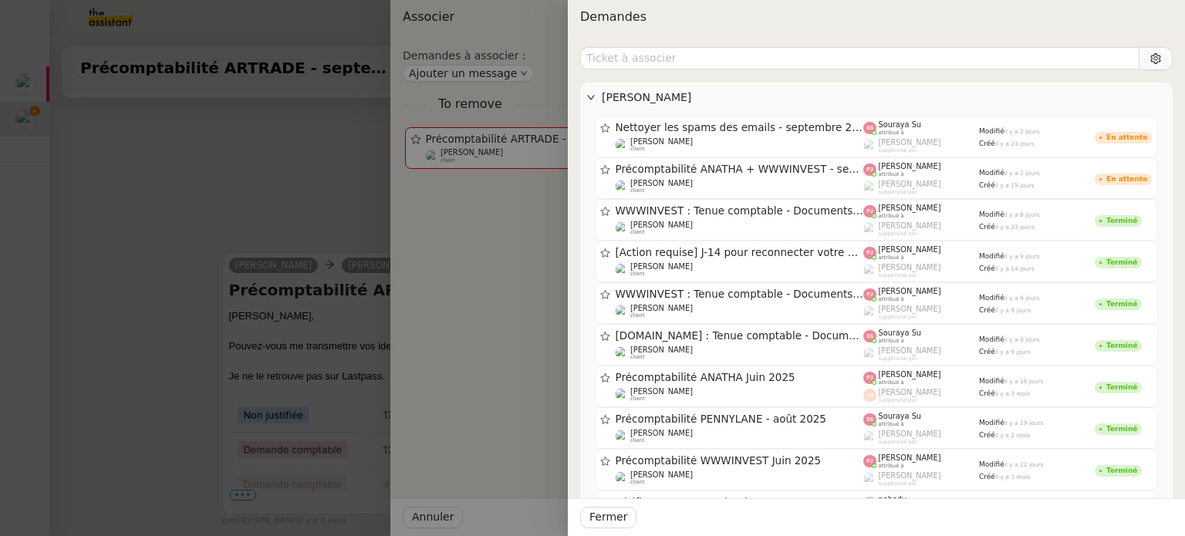
click at [173, 209] on div at bounding box center [592, 268] width 1185 height 536
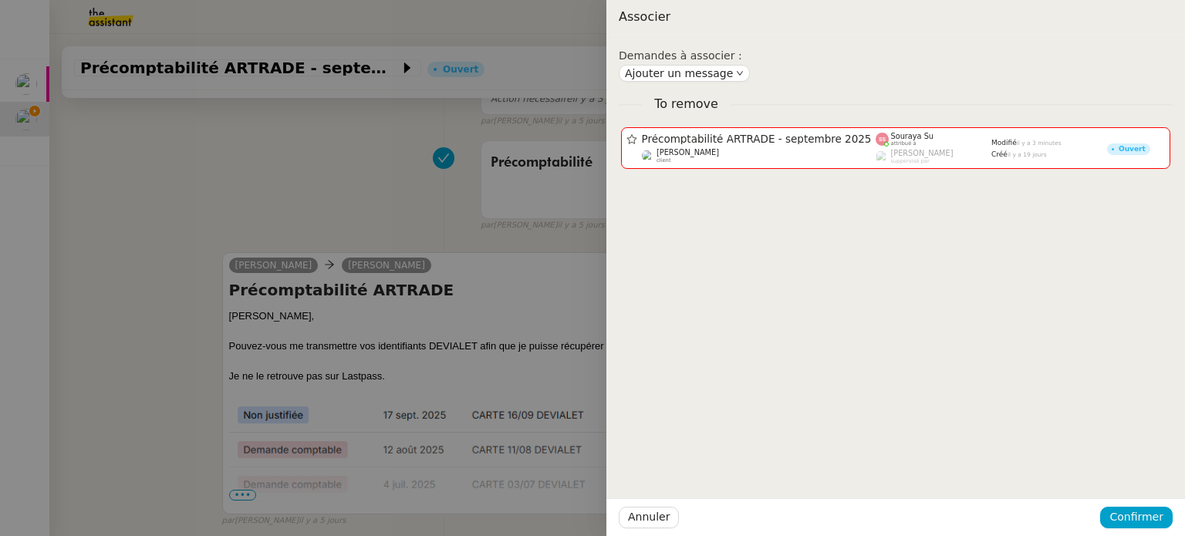
click at [299, 190] on div at bounding box center [592, 268] width 1185 height 536
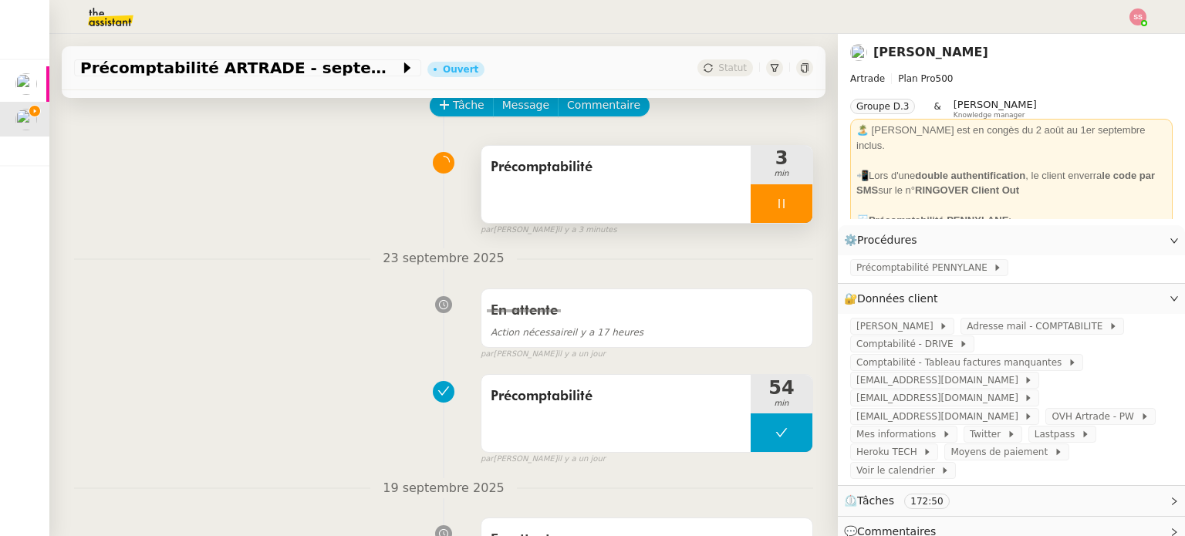
scroll to position [0, 0]
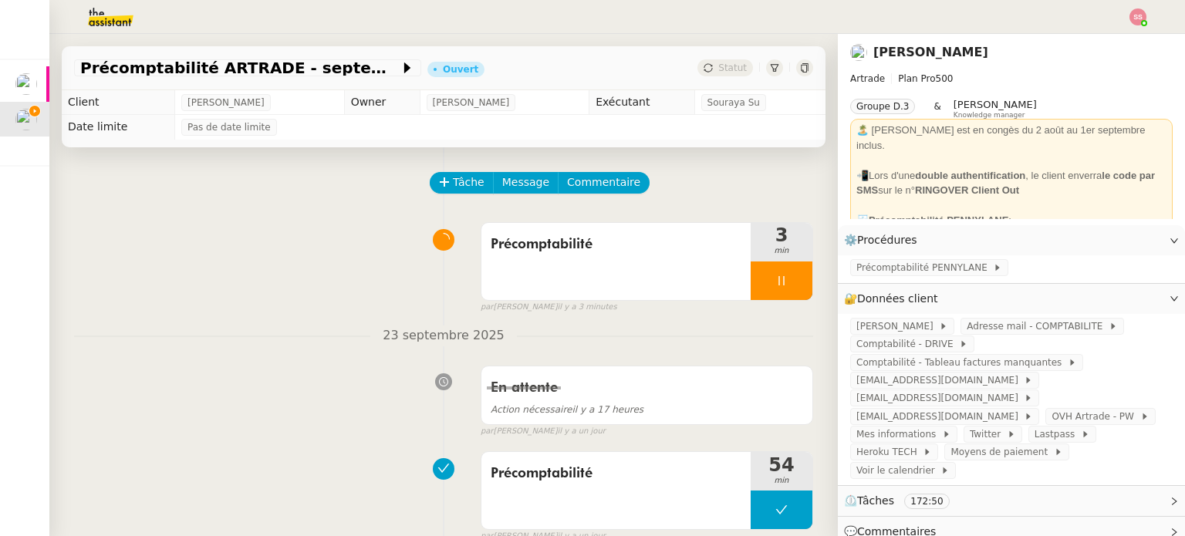
click at [1145, 20] on div at bounding box center [1138, 16] width 17 height 17
click at [1111, 36] on li "Suivi" at bounding box center [1096, 44] width 100 height 22
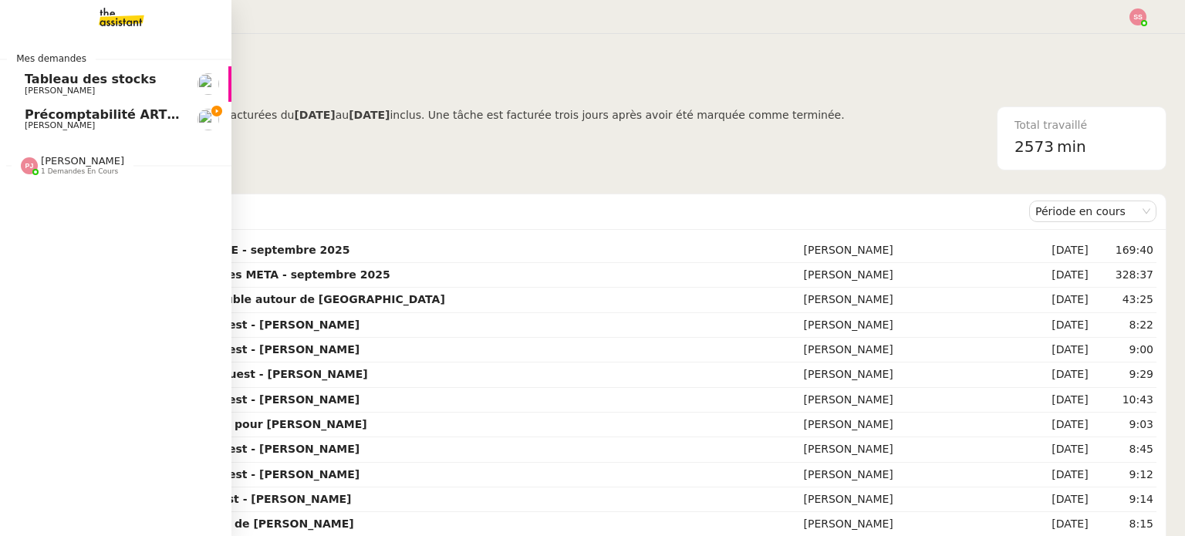
click at [72, 123] on span "[PERSON_NAME]" at bounding box center [103, 125] width 156 height 9
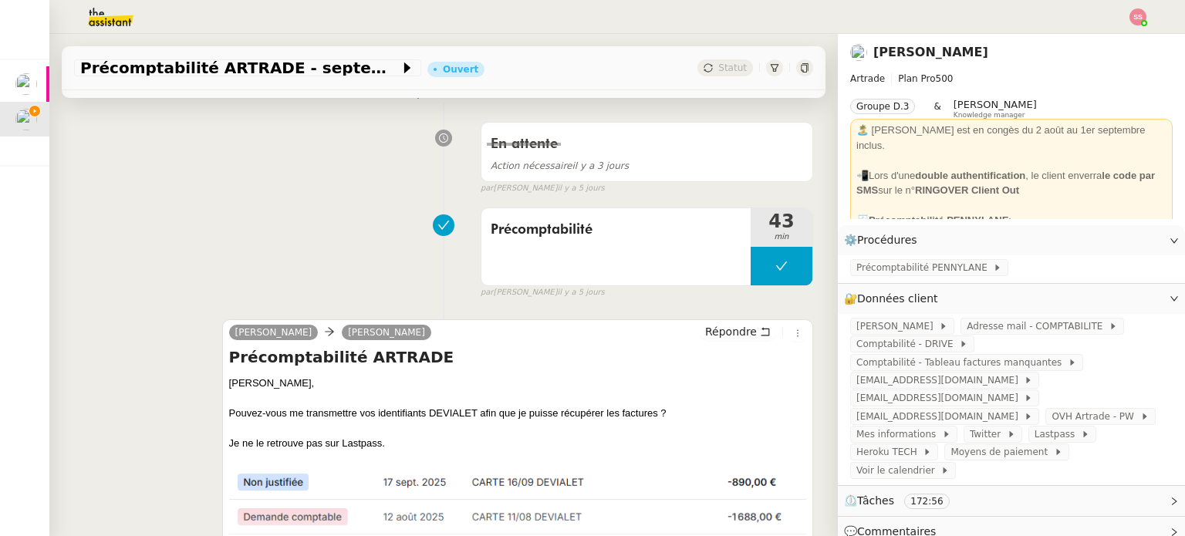
scroll to position [695, 0]
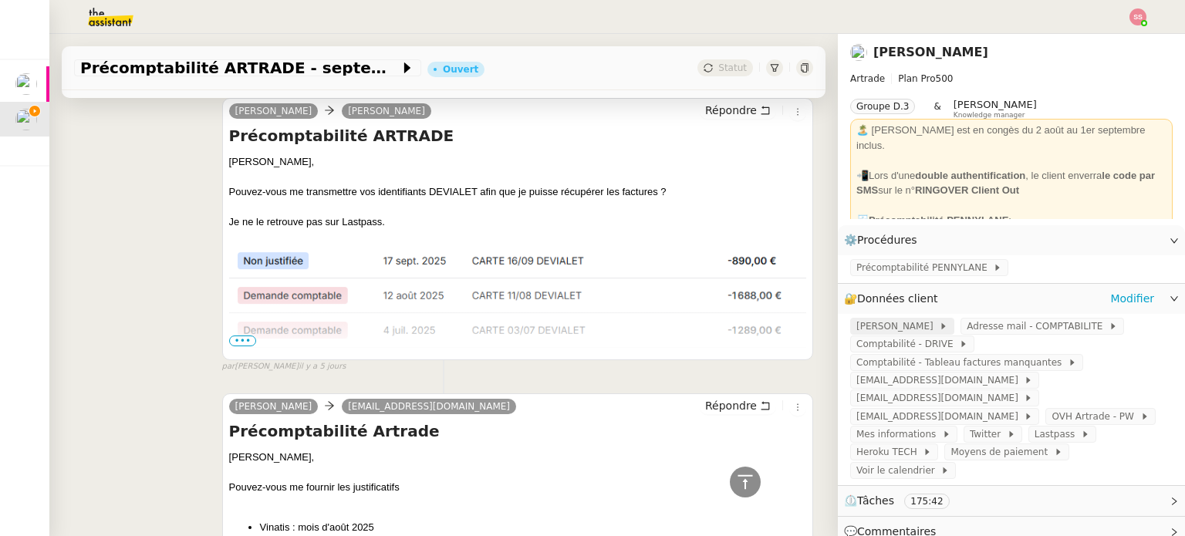
click at [918, 333] on span "[PERSON_NAME]" at bounding box center [898, 326] width 83 height 15
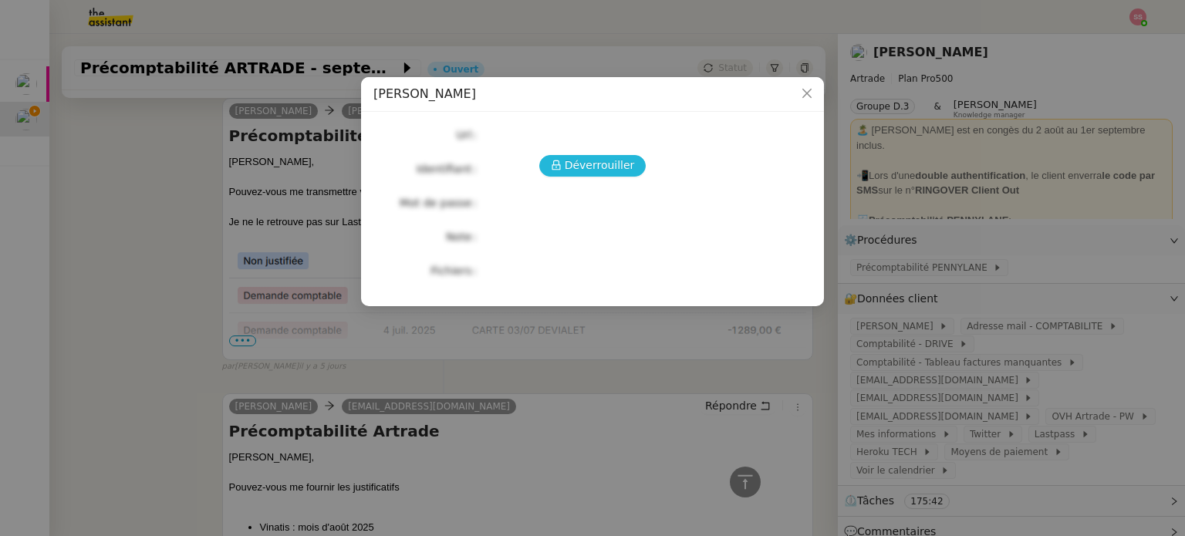
click at [586, 171] on span "Déverrouiller" at bounding box center [600, 166] width 70 height 18
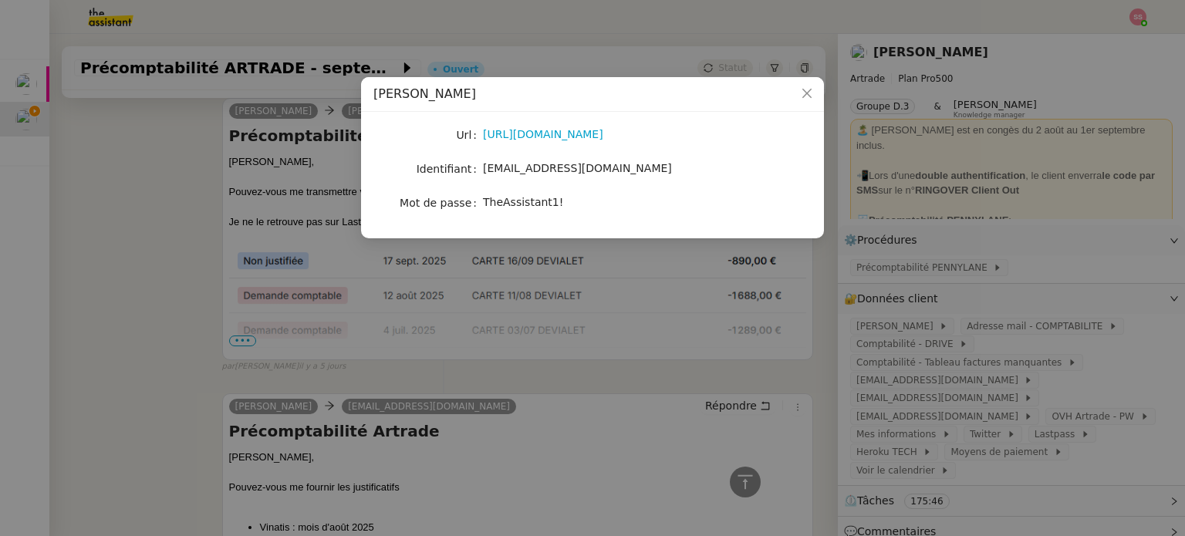
click at [522, 194] on div "TheAssistant1!" at bounding box center [610, 203] width 255 height 18
click at [522, 200] on span "TheAssistant1!" at bounding box center [523, 202] width 80 height 12
drag, startPoint x: 551, startPoint y: 205, endPoint x: 485, endPoint y: 206, distance: 66.4
click at [485, 206] on span "TheAssistant1!" at bounding box center [523, 202] width 80 height 12
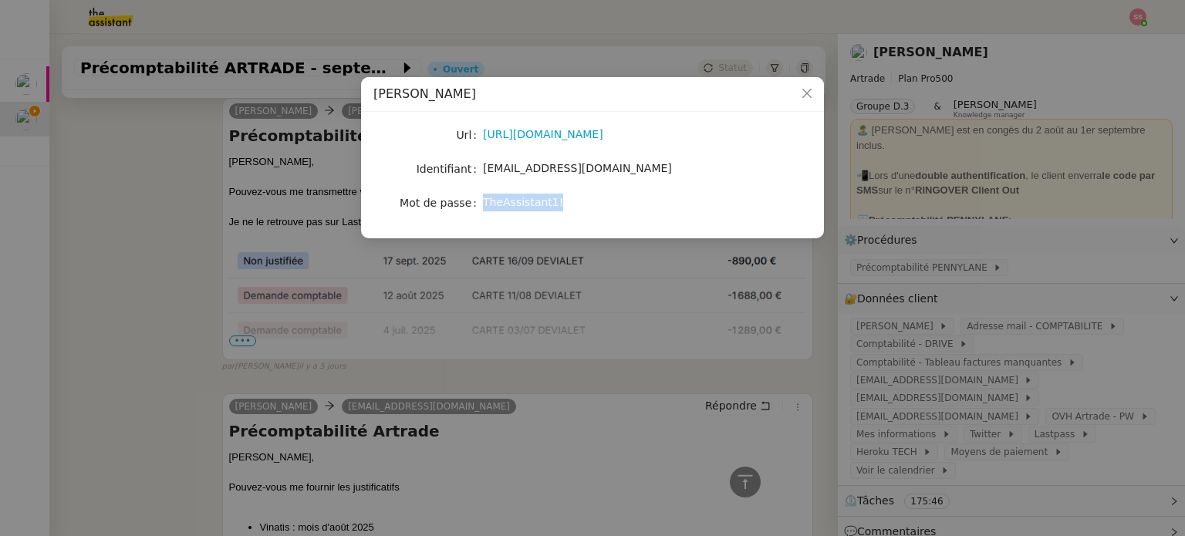
copy span "TheAssistant1!"
click at [160, 304] on nz-modal-container "PENNYLANE - André Url https://www.pennylane.com/fr Identifiant andregiovanetti0…" at bounding box center [592, 268] width 1185 height 536
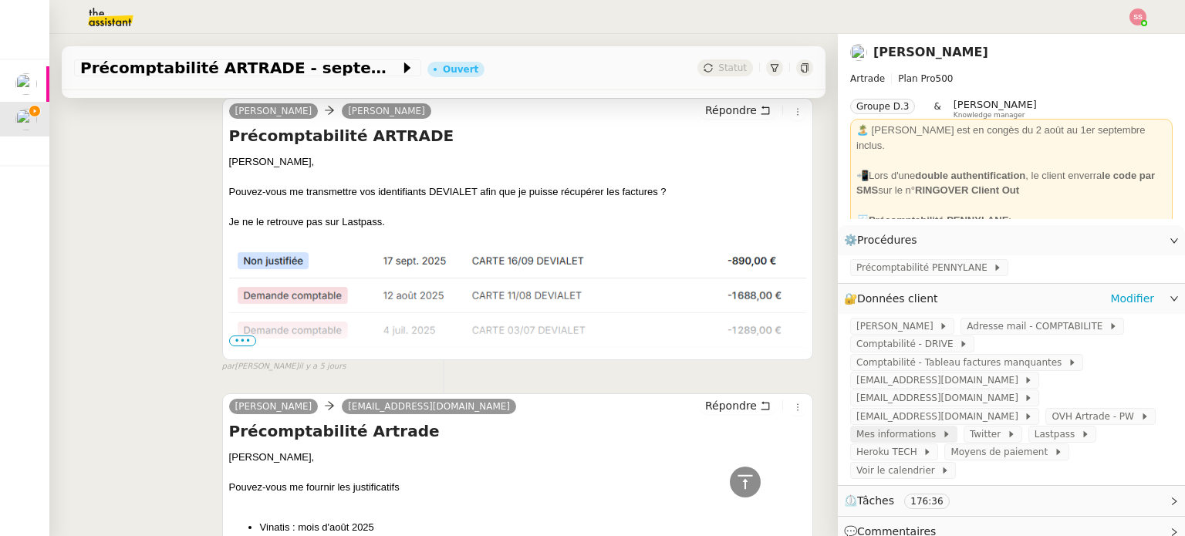
click at [942, 427] on span "Mes informations" at bounding box center [900, 434] width 86 height 15
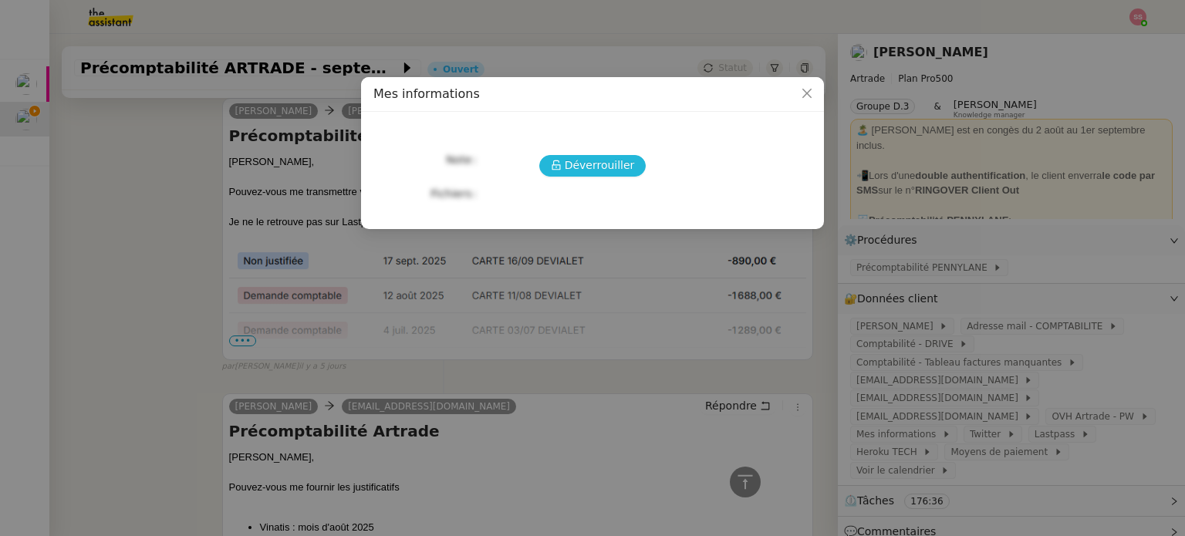
click at [553, 159] on button "Déverrouiller" at bounding box center [592, 166] width 107 height 22
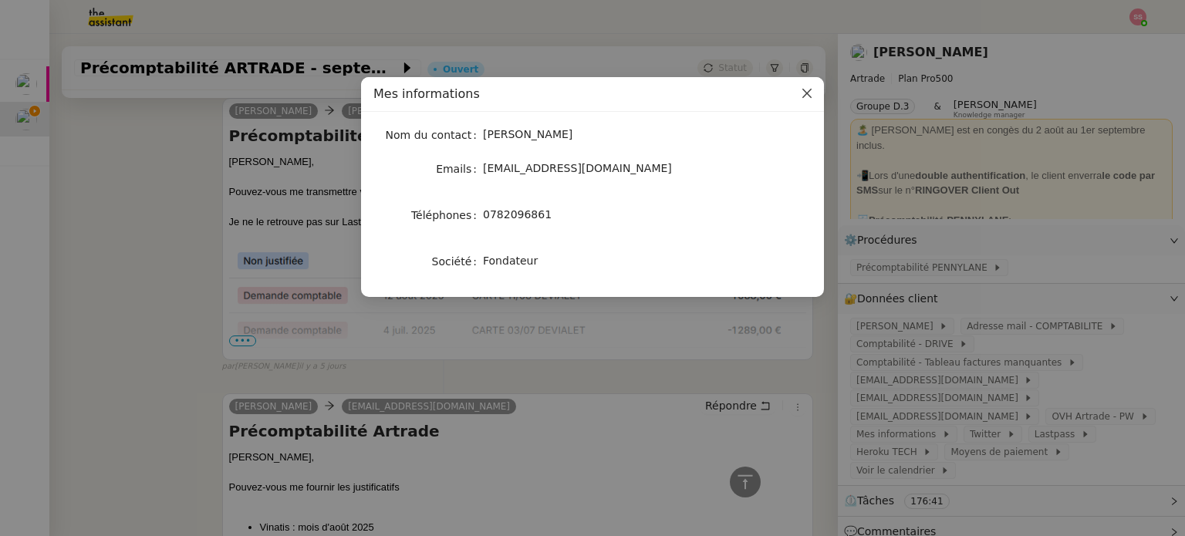
click at [815, 87] on span "Close" at bounding box center [807, 94] width 34 height 34
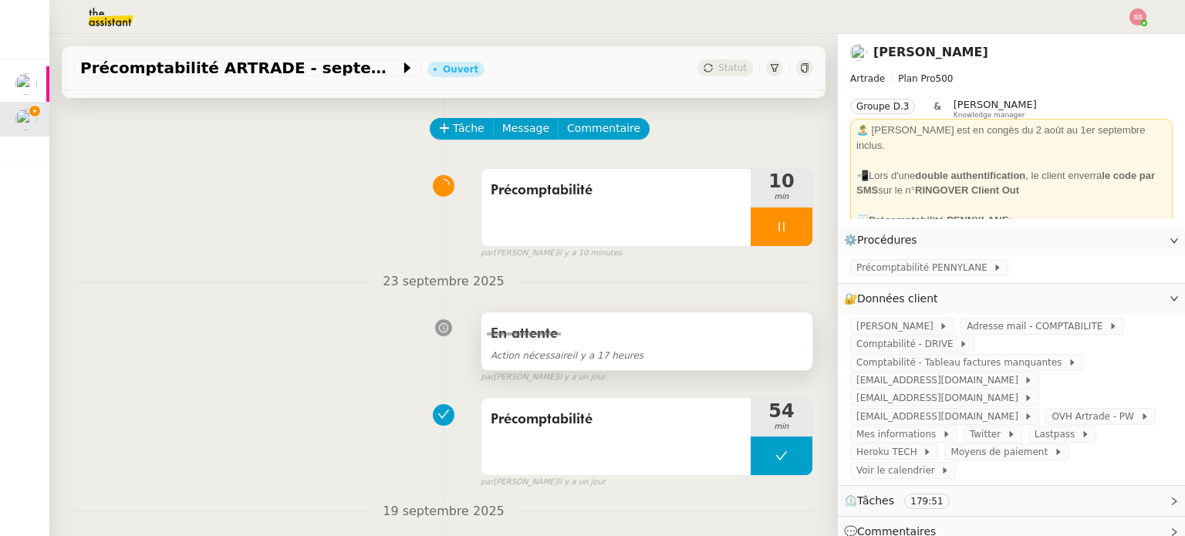
scroll to position [0, 0]
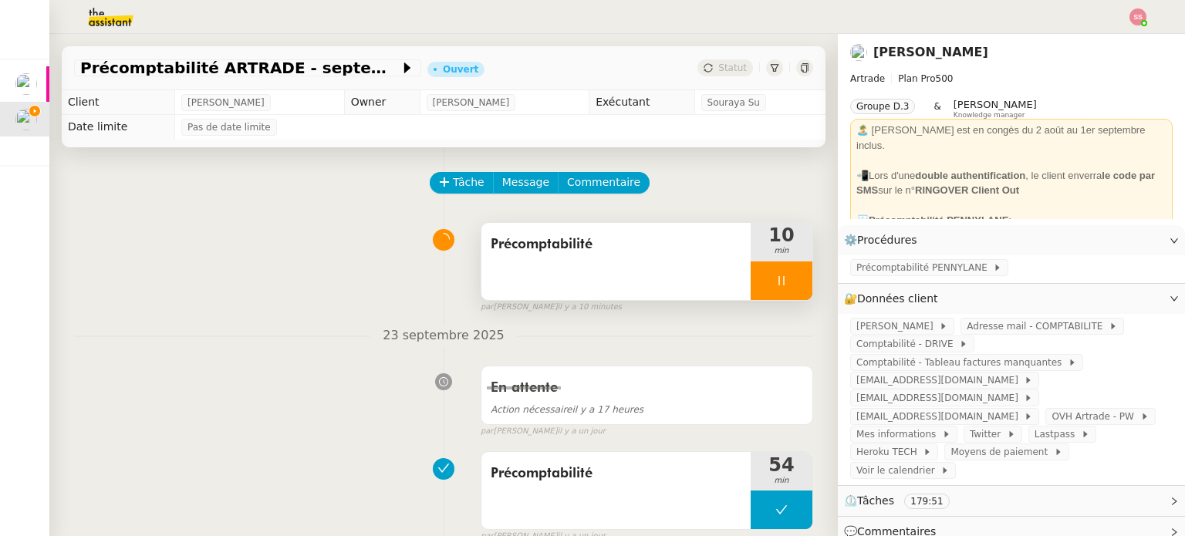
click at [778, 274] on div at bounding box center [782, 281] width 62 height 39
click at [791, 279] on icon at bounding box center [797, 281] width 12 height 12
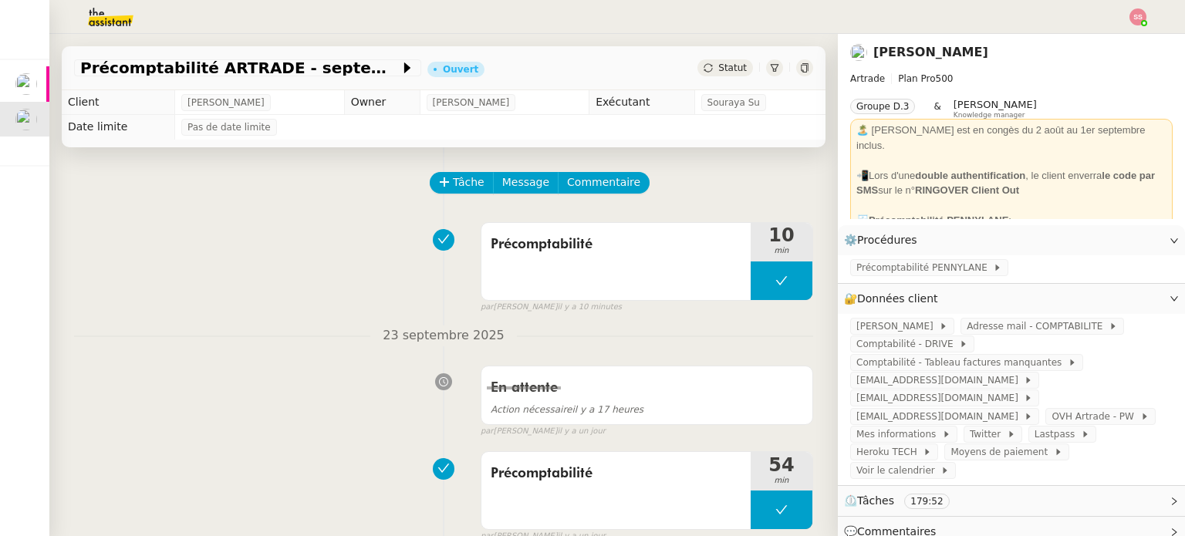
click at [1142, 16] on img at bounding box center [1138, 16] width 17 height 17
click at [1107, 38] on li "Suivi" at bounding box center [1096, 44] width 100 height 22
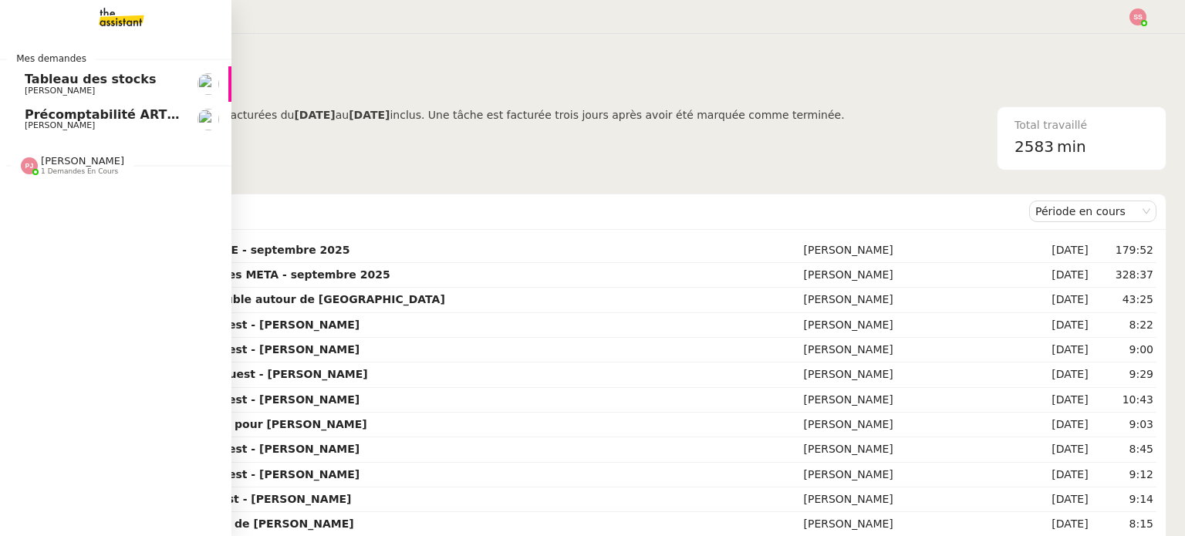
click at [105, 115] on span "Précomptabilité ARTRADE - septembre 2025" at bounding box center [178, 114] width 307 height 15
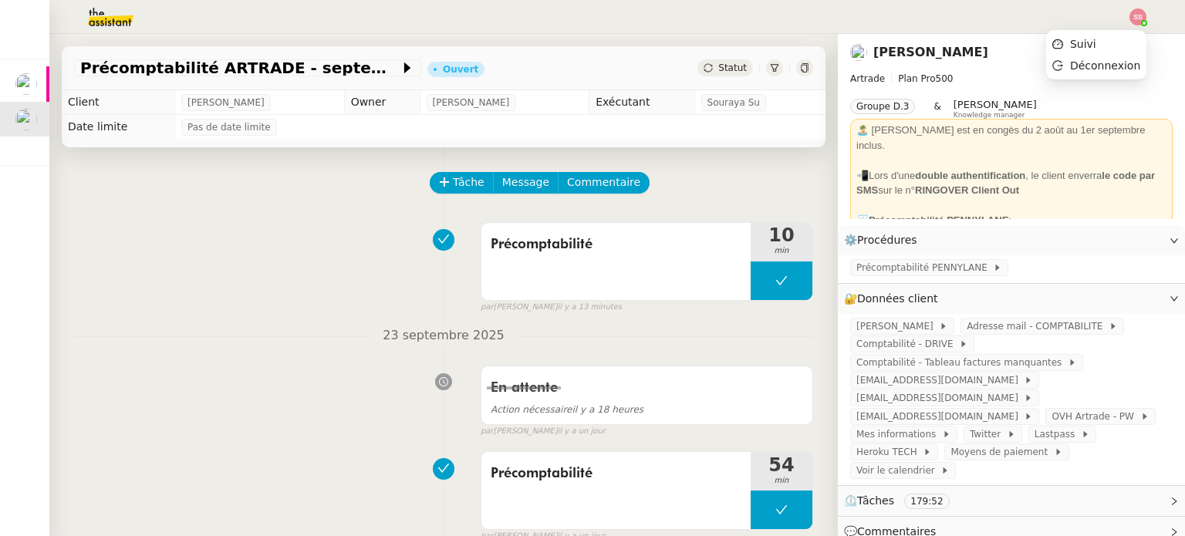
click at [1140, 12] on img at bounding box center [1138, 16] width 17 height 17
click at [1127, 46] on li "Suivi" at bounding box center [1096, 44] width 100 height 22
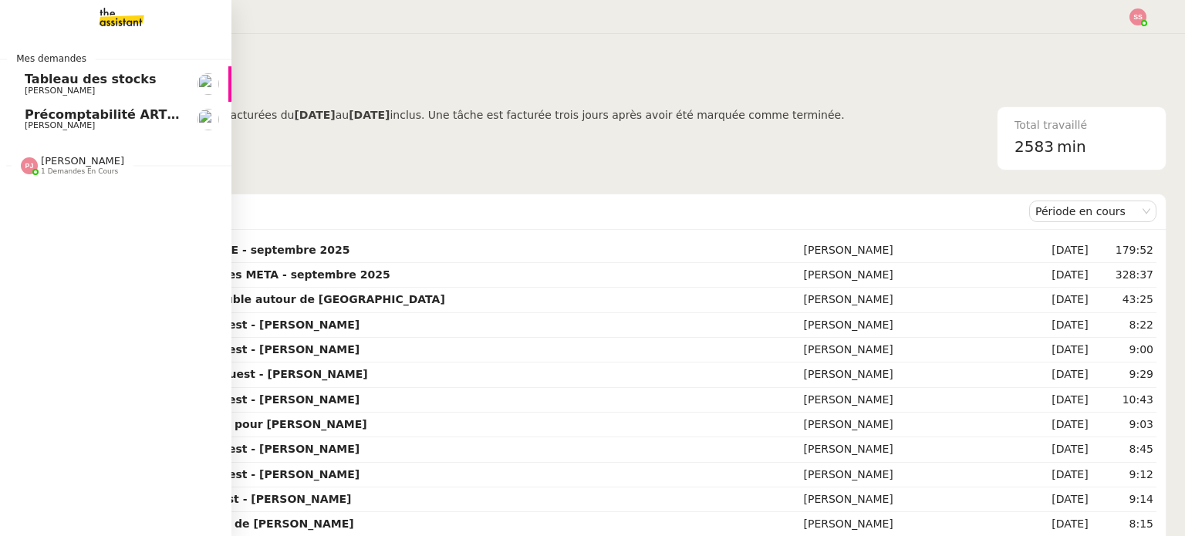
click at [113, 124] on span "[PERSON_NAME]" at bounding box center [103, 125] width 156 height 9
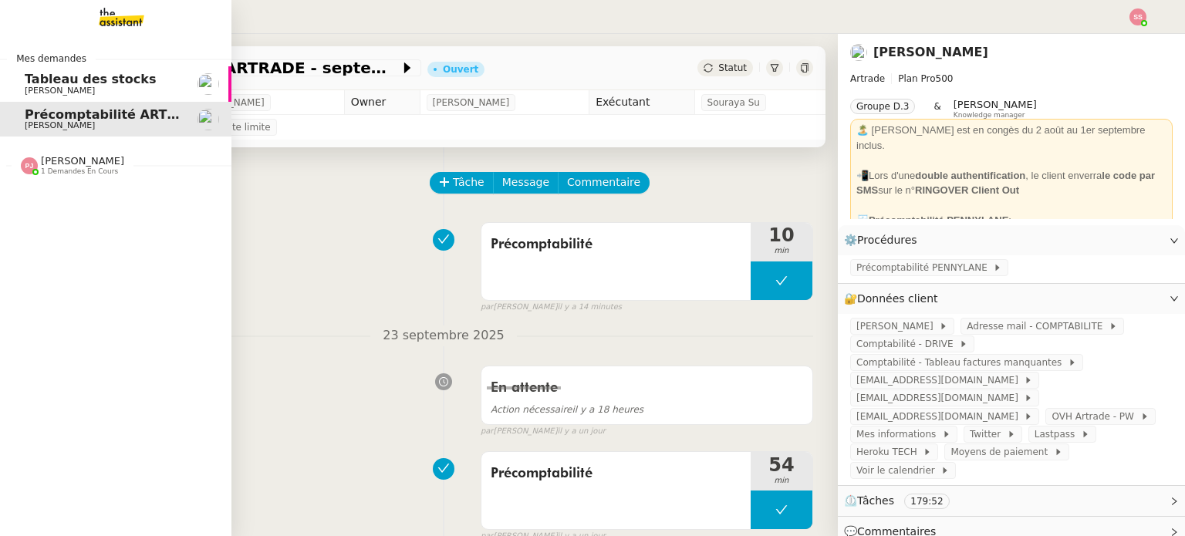
click at [84, 175] on div "Pauline Jennah 1 demandes en cours" at bounding box center [116, 159] width 232 height 45
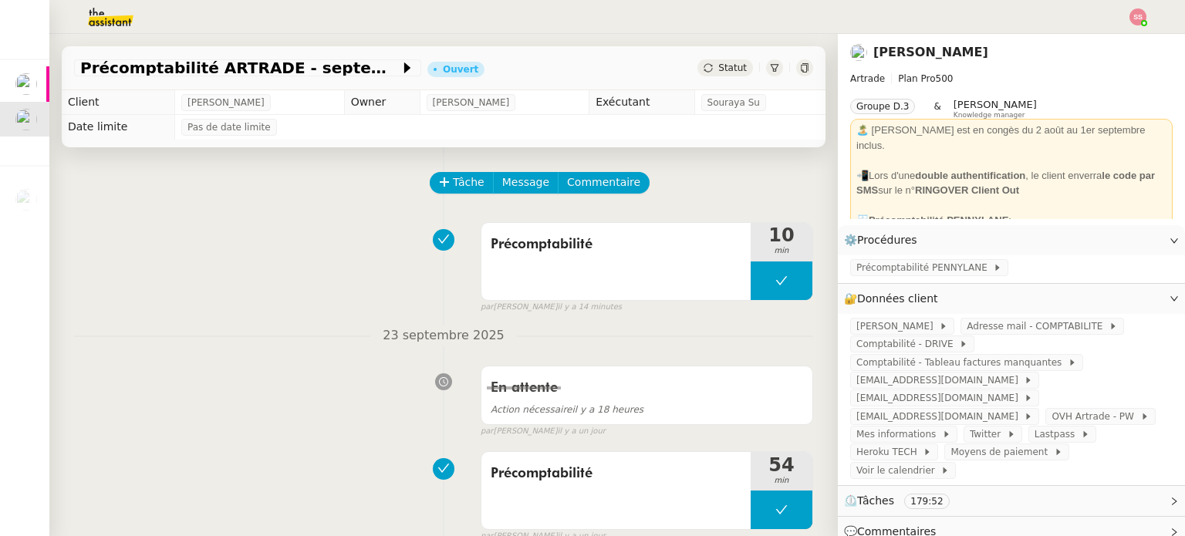
click at [1143, 15] on img at bounding box center [1138, 16] width 17 height 17
click at [1111, 46] on li "Suivi" at bounding box center [1096, 44] width 100 height 22
